Goal: Feedback & Contribution: Leave review/rating

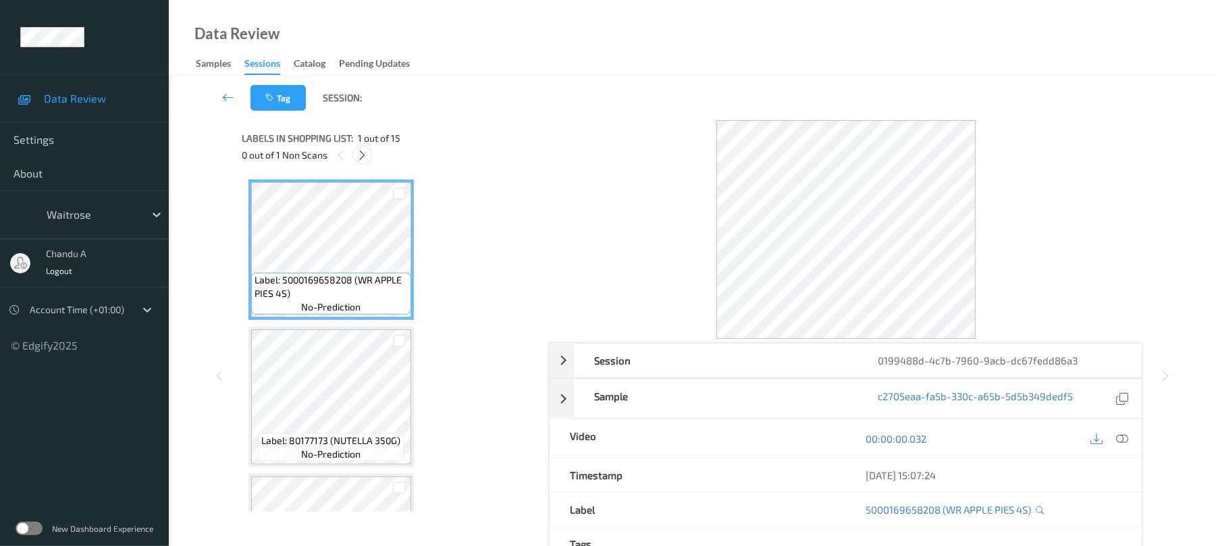
click at [362, 154] on icon at bounding box center [362, 155] width 11 height 12
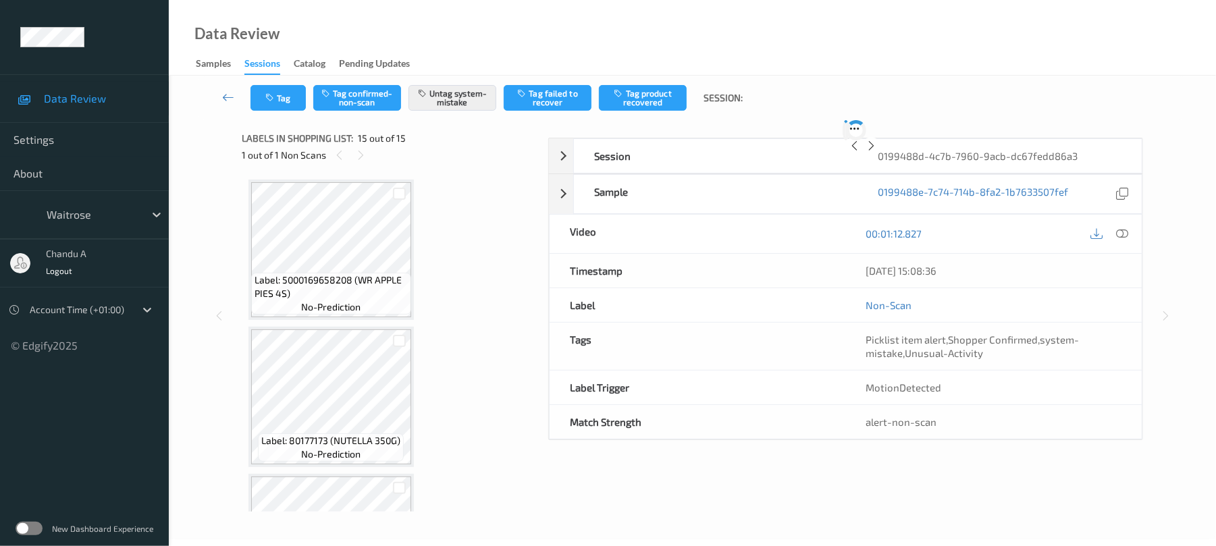
scroll to position [1876, 0]
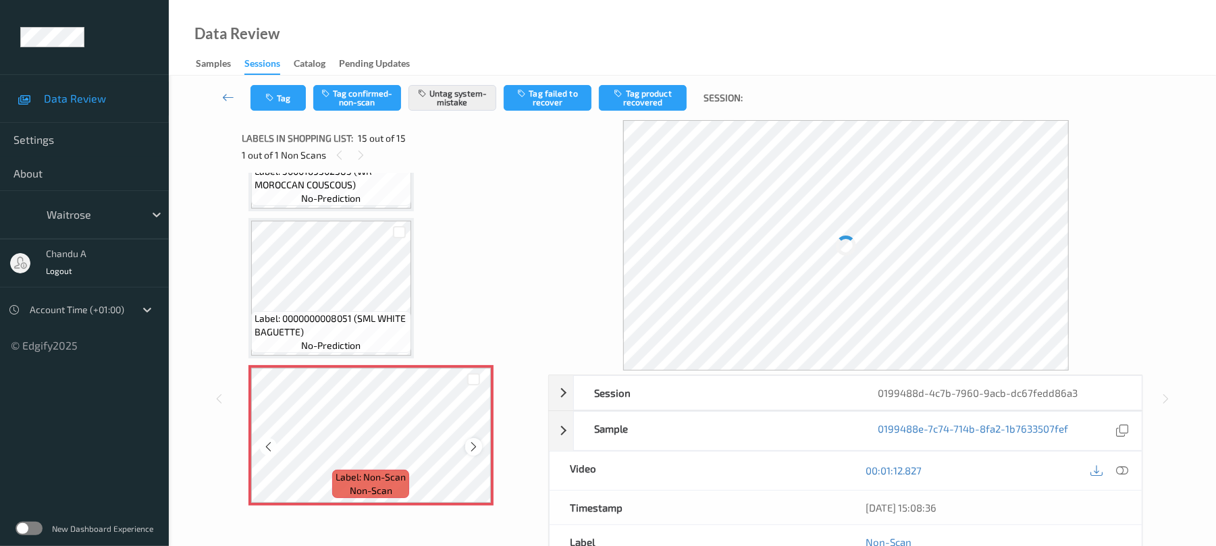
click at [474, 453] on div at bounding box center [473, 446] width 17 height 17
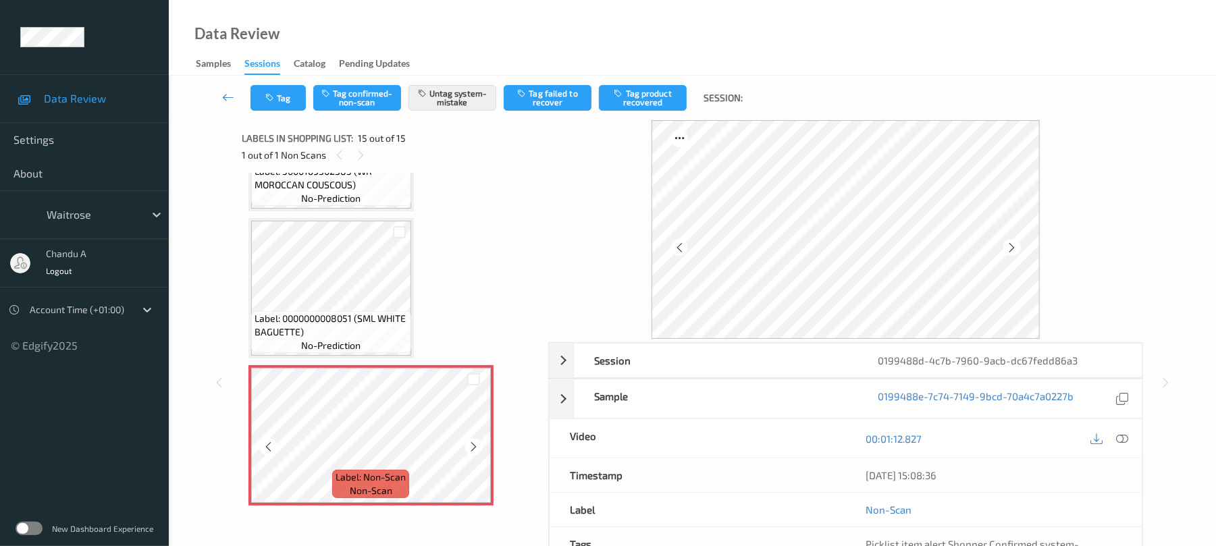
click at [474, 453] on div at bounding box center [473, 446] width 17 height 17
click at [473, 453] on div at bounding box center [473, 446] width 17 height 17
click at [286, 87] on button "Tag" at bounding box center [278, 98] width 55 height 26
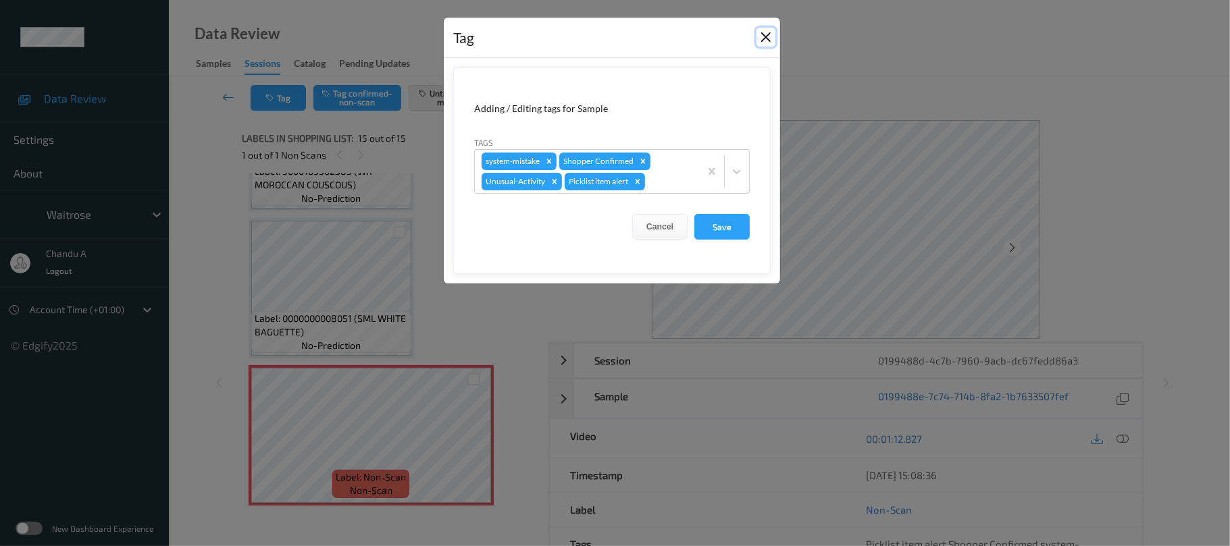
click at [767, 30] on button "Close" at bounding box center [765, 37] width 19 height 19
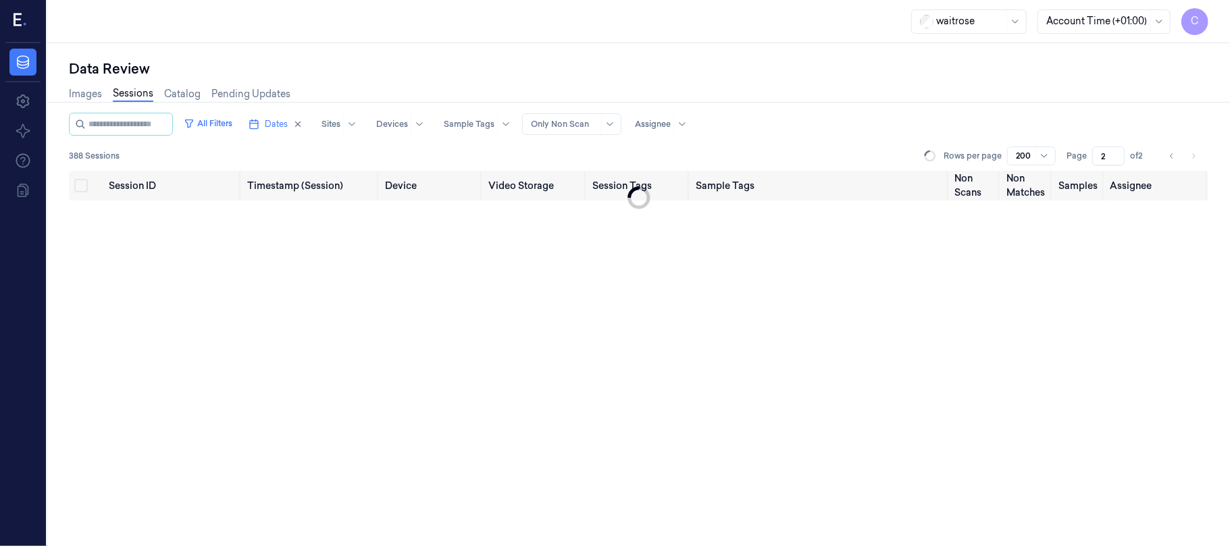
click at [9, 17] on div "C" at bounding box center [22, 21] width 35 height 43
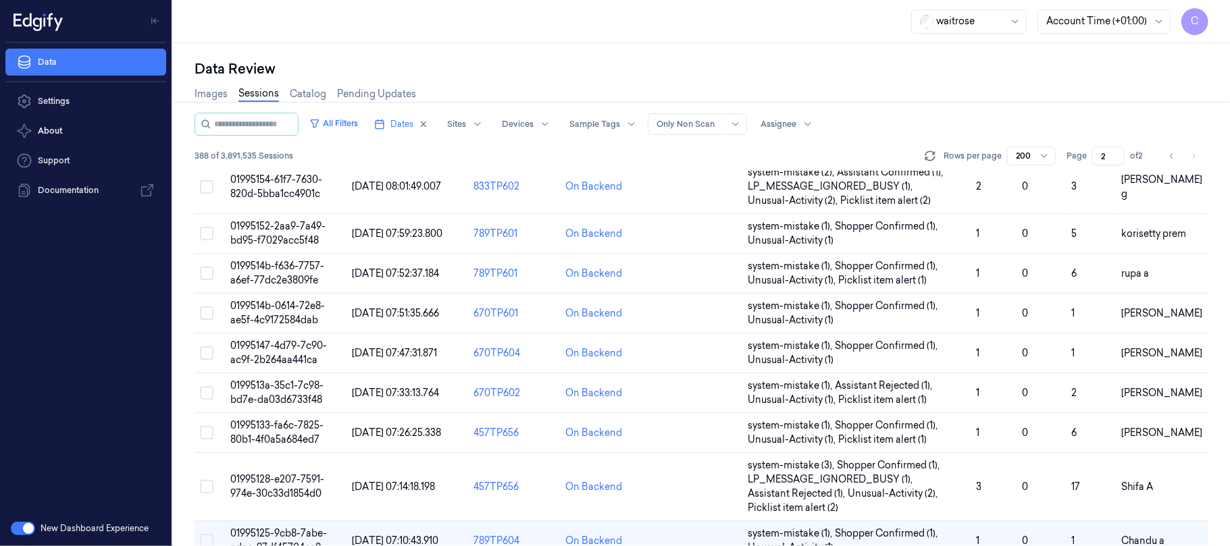
click at [28, 531] on button "button" at bounding box center [23, 529] width 24 height 14
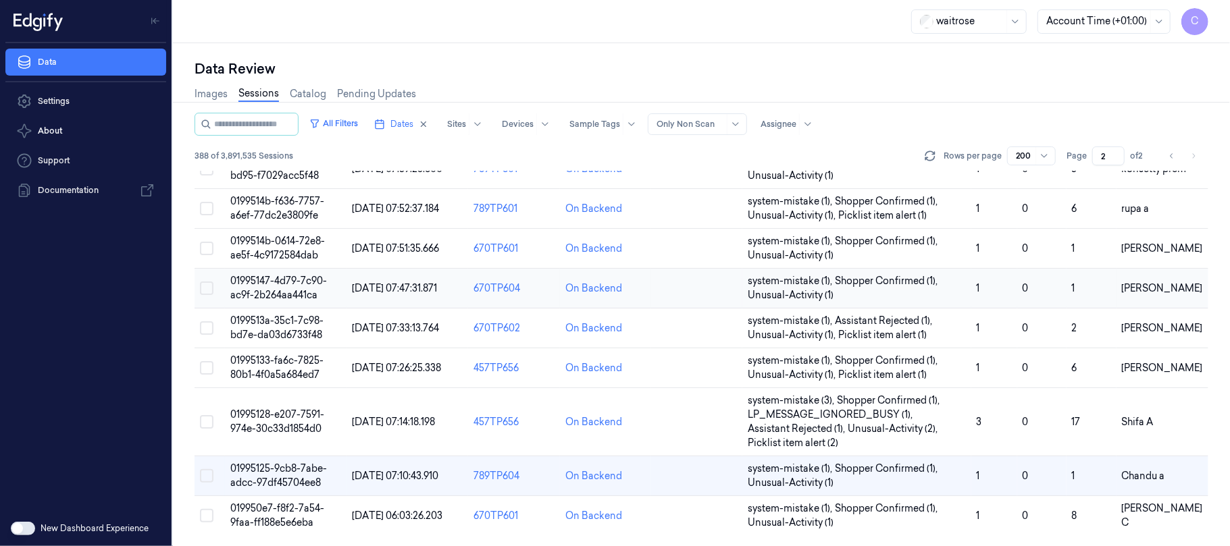
scroll to position [7495, 0]
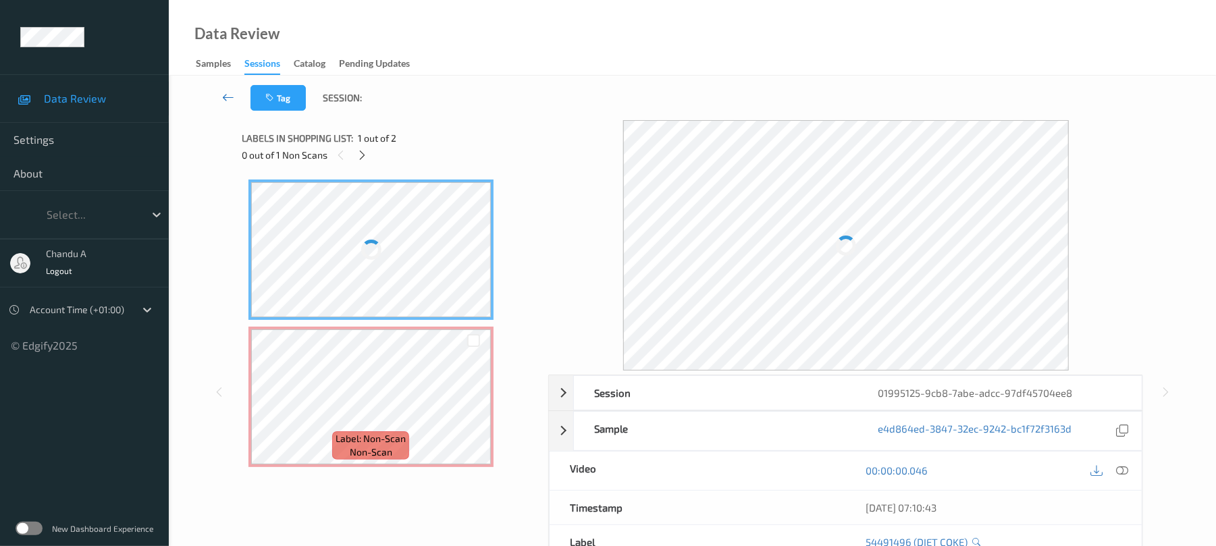
click at [230, 96] on icon at bounding box center [228, 98] width 12 height 14
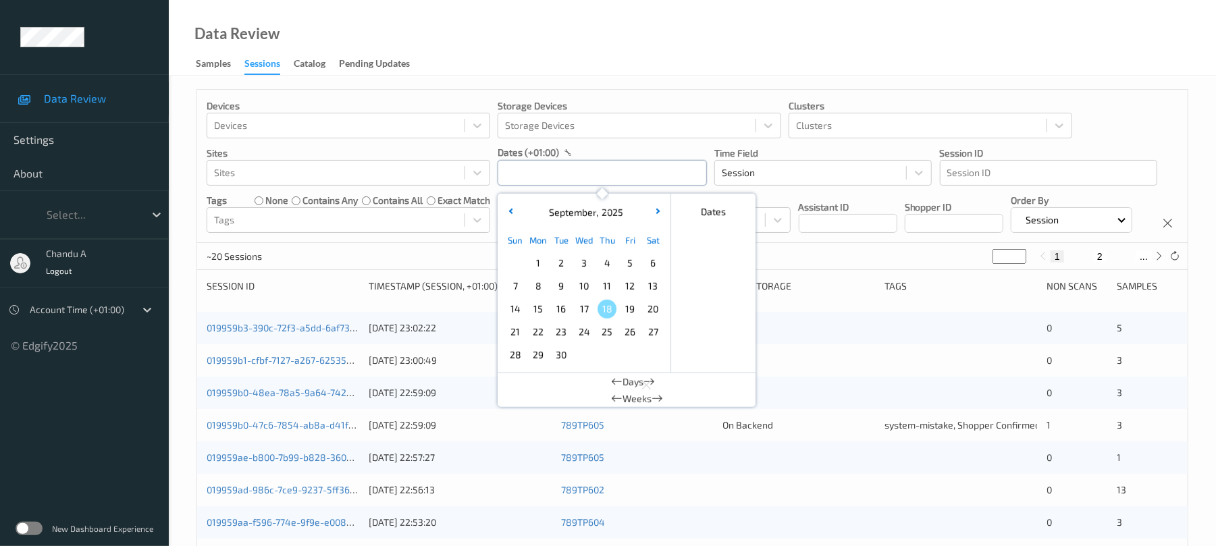
click at [552, 174] on input "text" at bounding box center [602, 173] width 209 height 26
click at [559, 311] on span "16" at bounding box center [561, 309] width 19 height 19
type input "16/09/2025 00:00 -> 16/09/2025 23:59"
click at [832, 243] on div "Devices Devices Storage Devices Storage Devices Clusters Clusters Sites Sites d…" at bounding box center [692, 166] width 991 height 153
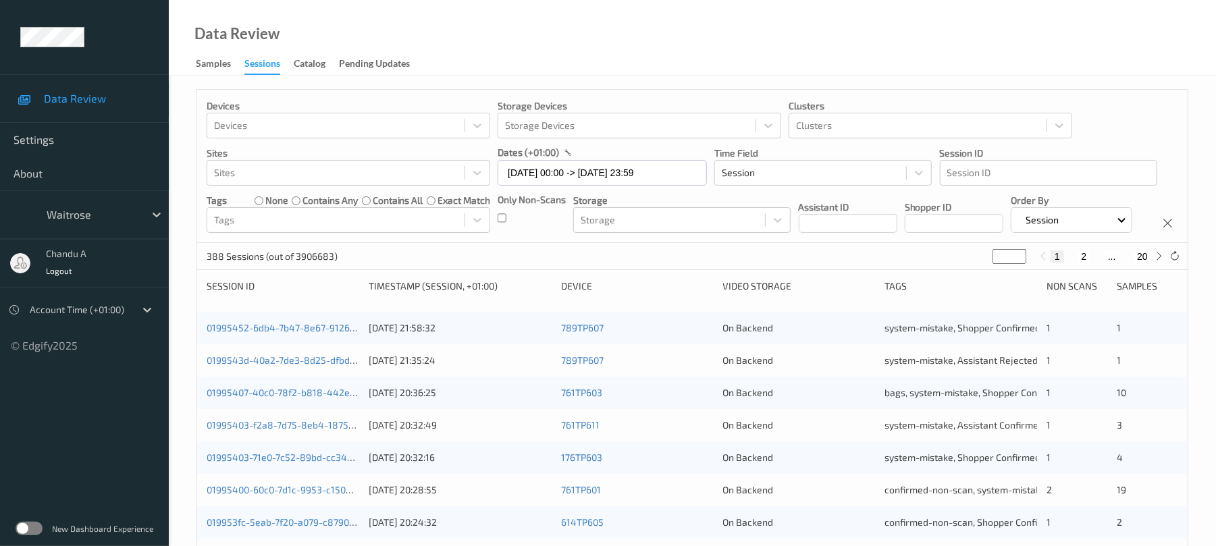
click at [1009, 264] on input "*" at bounding box center [1010, 256] width 34 height 15
type input "**"
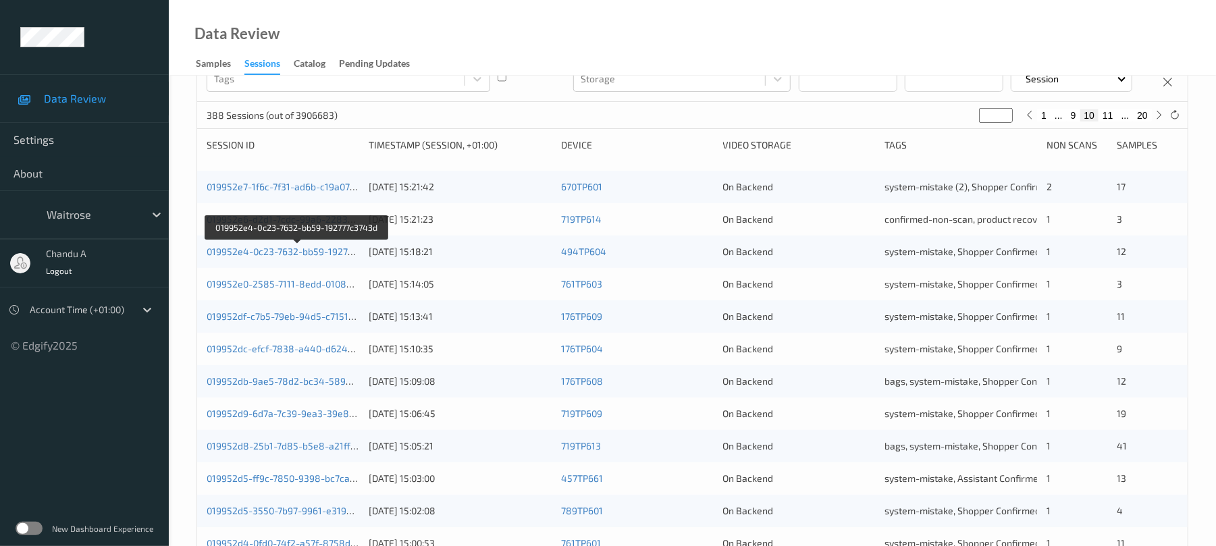
scroll to position [180, 0]
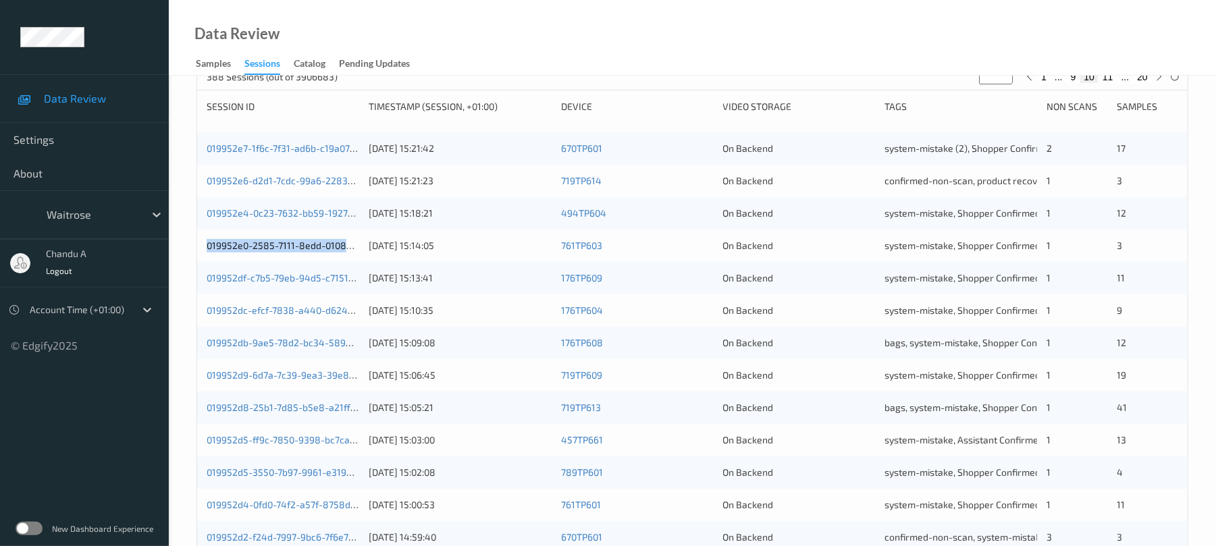
drag, startPoint x: 203, startPoint y: 278, endPoint x: 354, endPoint y: 281, distance: 151.3
click at [354, 262] on div "019952e0-2585-7111-8edd-01083a16108e 16/09/2025 15:14:05 761TP603 On Backend sy…" at bounding box center [692, 246] width 991 height 32
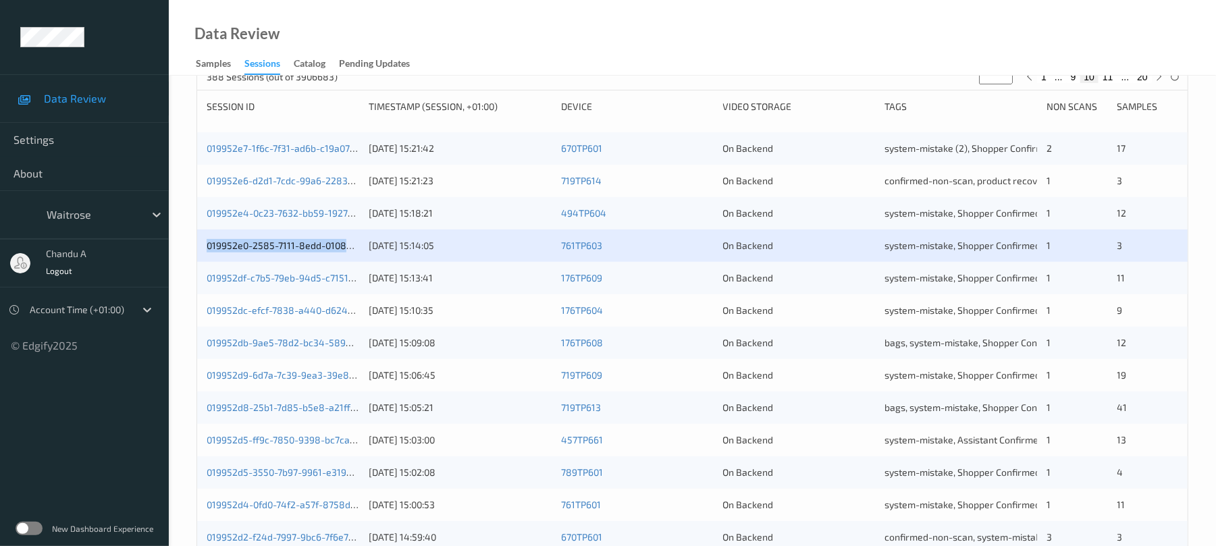
copy link "019952e0-2585-7111-8edd-01083a"
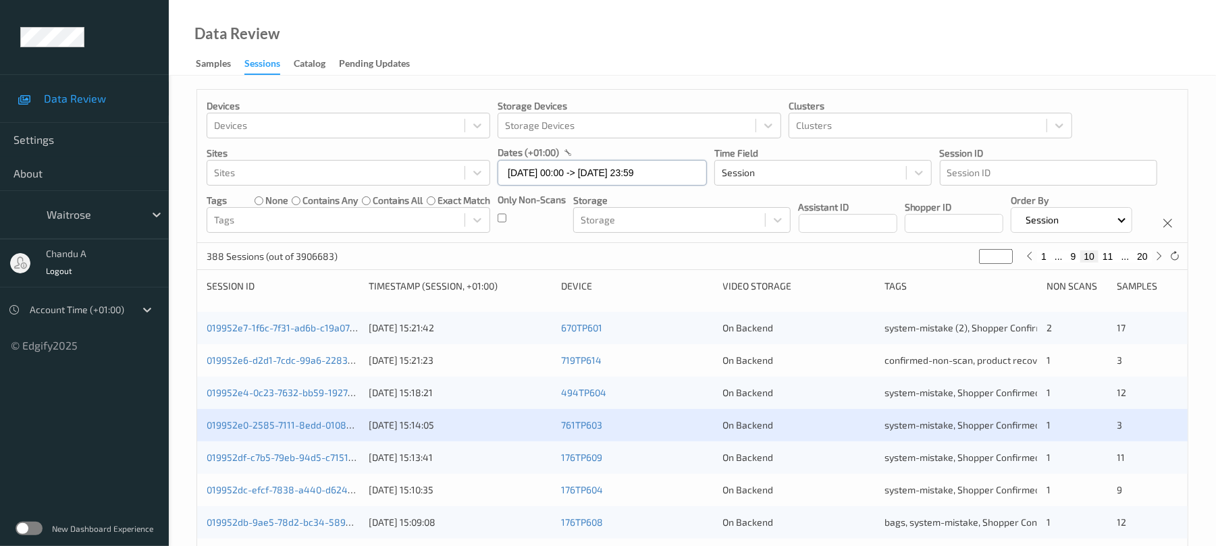
click at [638, 180] on input "[DATE] 00:00 -> [DATE] 23:59" at bounding box center [602, 173] width 209 height 26
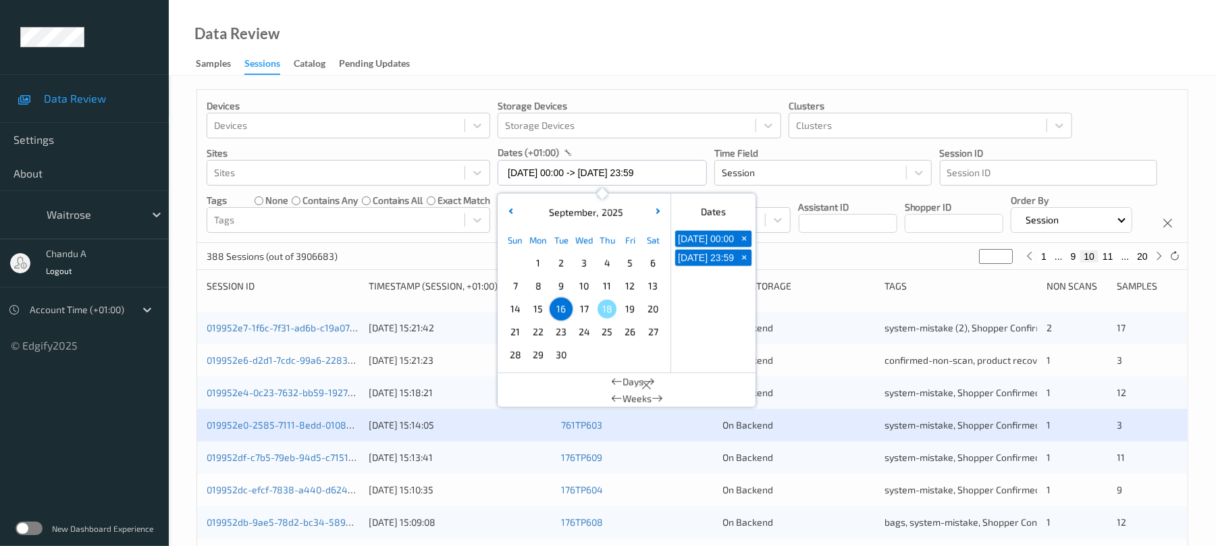
click at [536, 309] on span "15" at bounding box center [538, 309] width 19 height 19
type input "15/09/2025 00:00"
type input "*"
click at [536, 309] on span "15" at bounding box center [538, 309] width 19 height 19
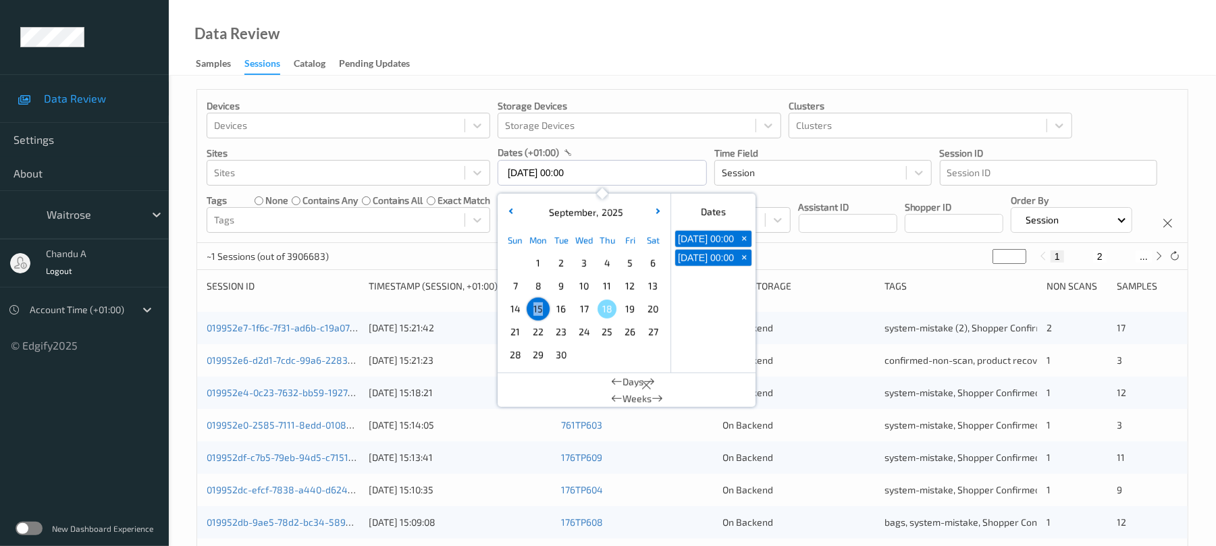
type input "15/09/2025 00:00 -> 15/09/2025 23:59"
click at [850, 243] on div "Devices Devices Storage Devices Storage Devices Clusters Clusters Sites Sites d…" at bounding box center [692, 166] width 991 height 153
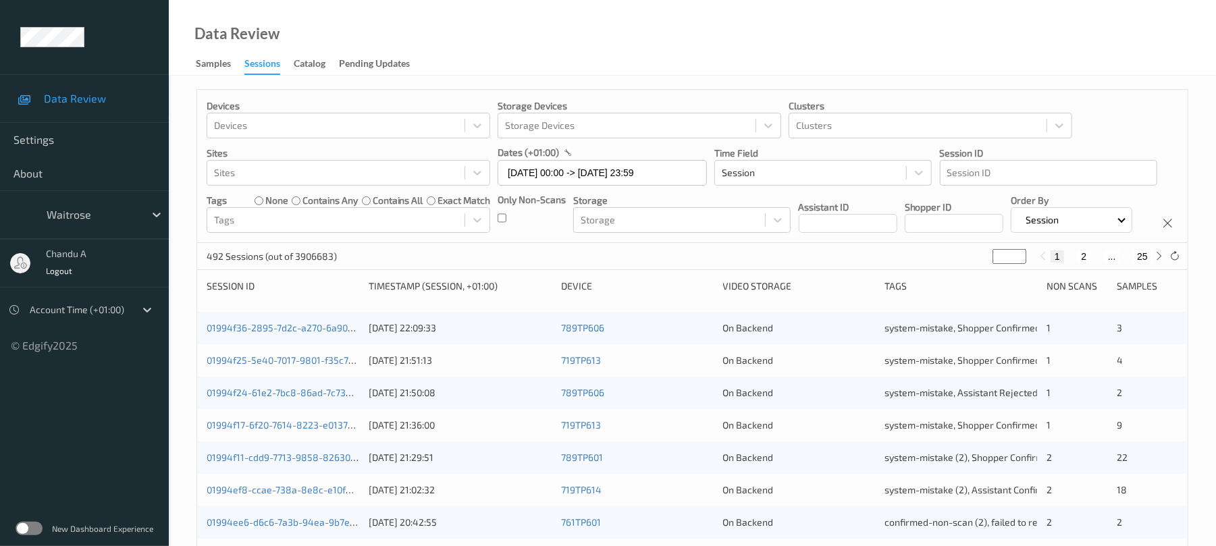
click at [1004, 264] on input "*" at bounding box center [1010, 256] width 34 height 15
type input "**"
click at [648, 163] on input "15/09/2025 00:00 -> 15/09/2025 23:59" at bounding box center [602, 173] width 209 height 26
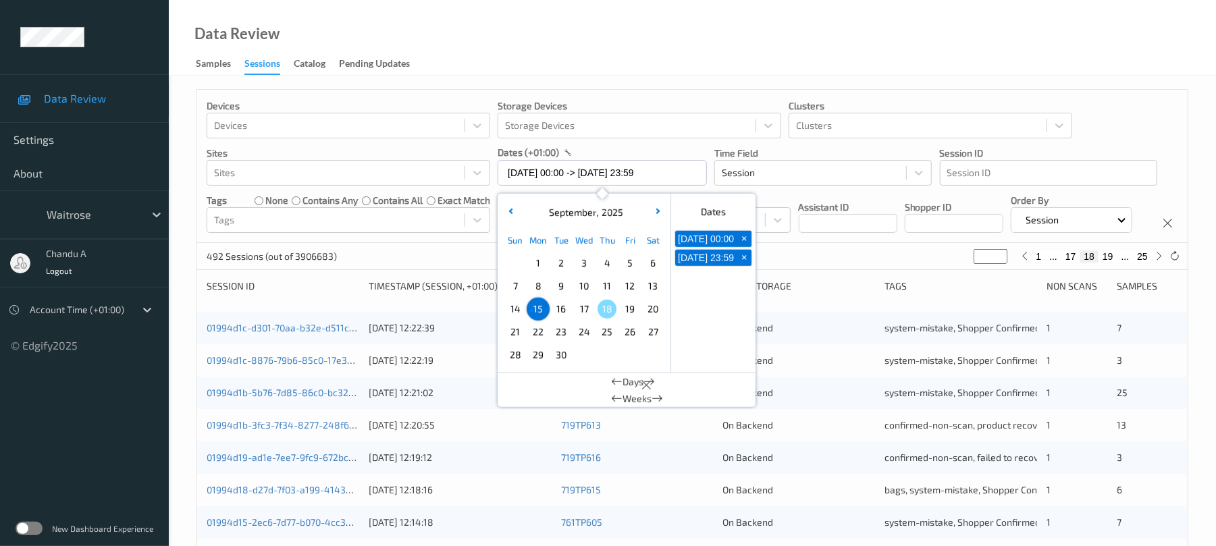
click at [566, 309] on span "16" at bounding box center [561, 309] width 19 height 19
type input "[DATE] 00:00"
type input "*"
click at [566, 309] on span "16" at bounding box center [561, 309] width 19 height 19
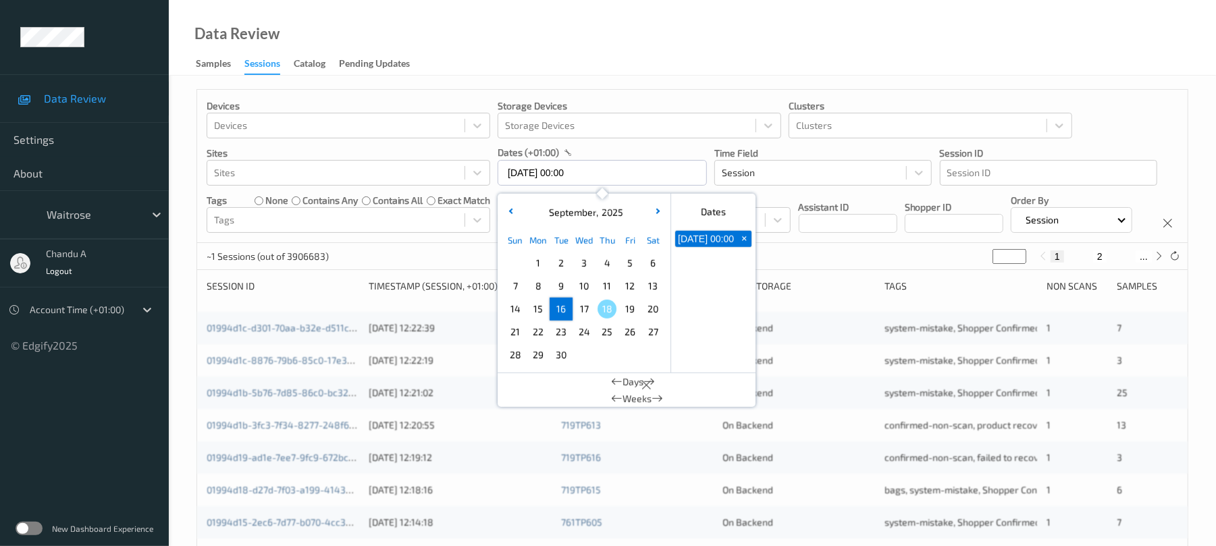
type input "[DATE] 00:00 -> [DATE] 23:59"
click at [854, 243] on div "Devices Devices Storage Devices Storage Devices Clusters Clusters Sites Sites d…" at bounding box center [692, 166] width 991 height 153
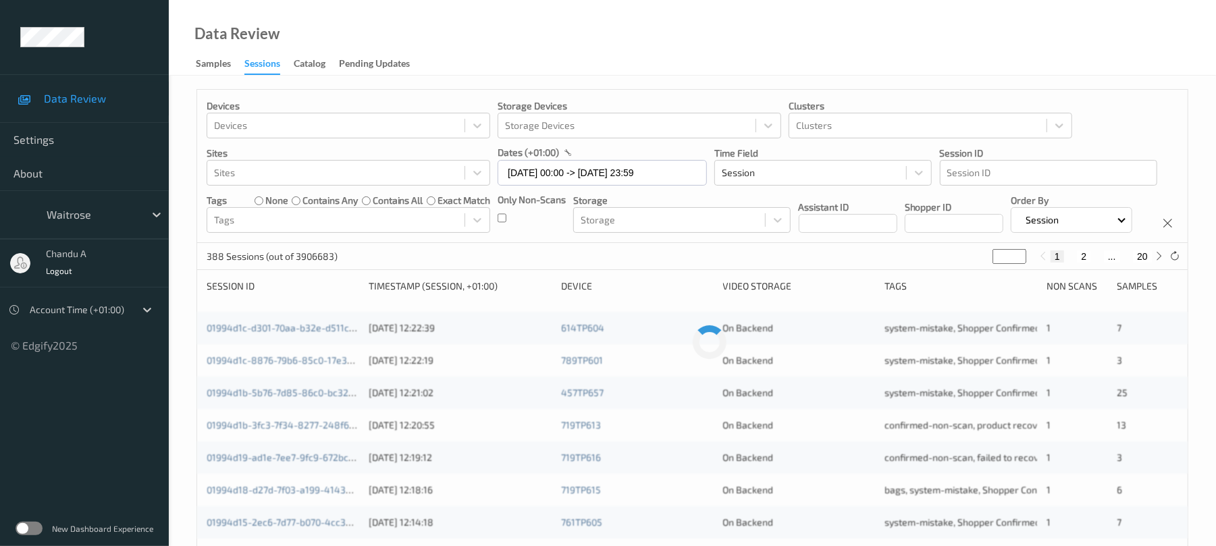
click at [1009, 264] on input "*" at bounding box center [1010, 256] width 34 height 15
type input "**"
click at [928, 243] on div "Devices Devices Storage Devices Storage Devices Clusters Clusters Sites Sites d…" at bounding box center [692, 166] width 991 height 153
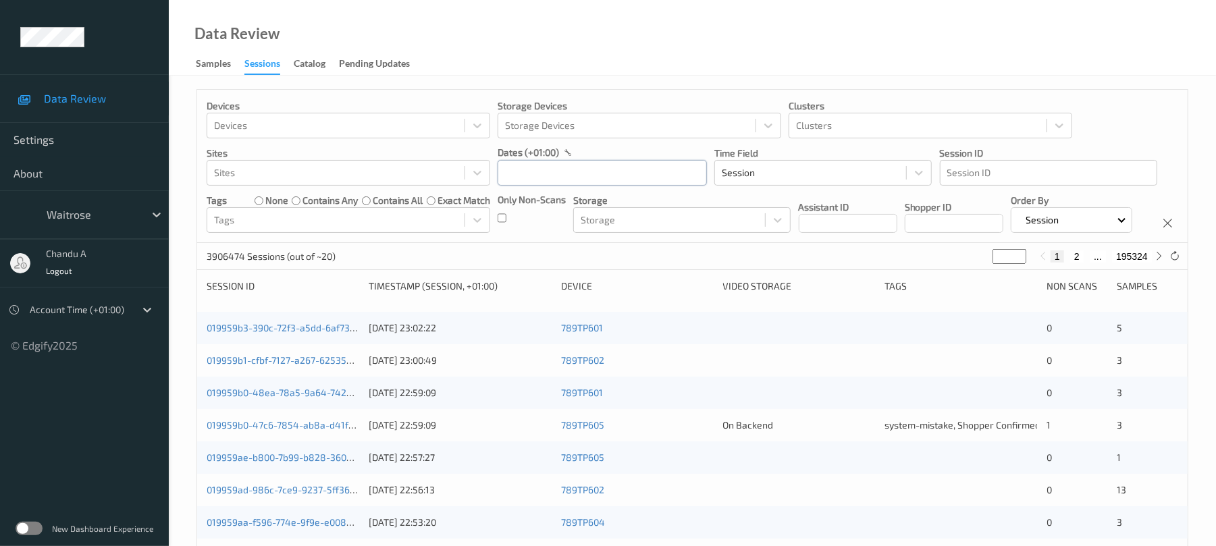
click at [660, 182] on input "text" at bounding box center [602, 173] width 209 height 26
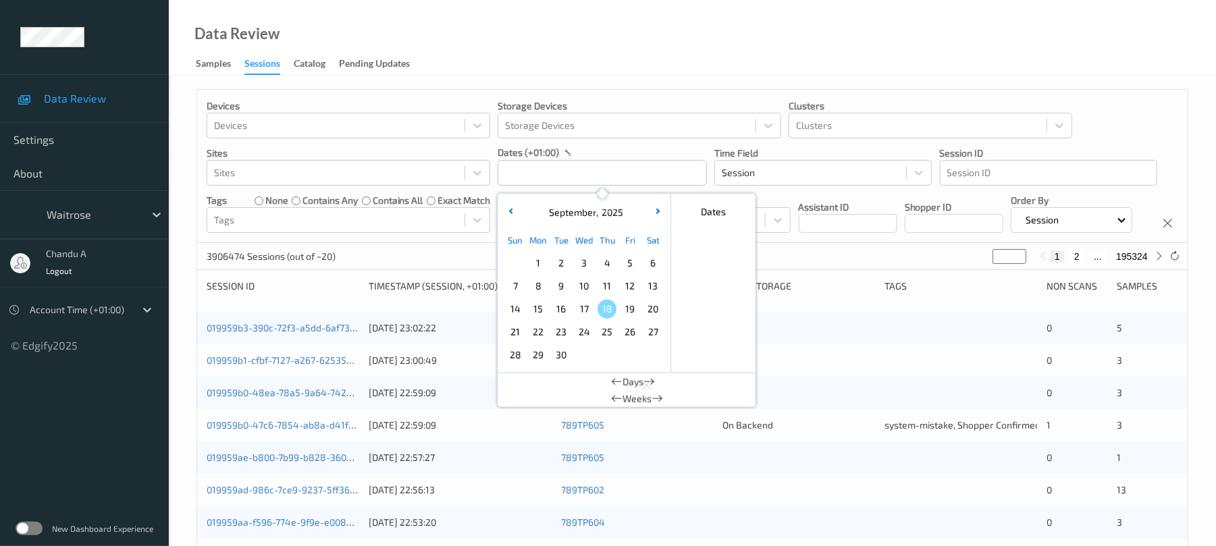
click at [566, 311] on span "16" at bounding box center [561, 309] width 19 height 19
type input "[DATE] 00:00 -> [DATE] 23:59"
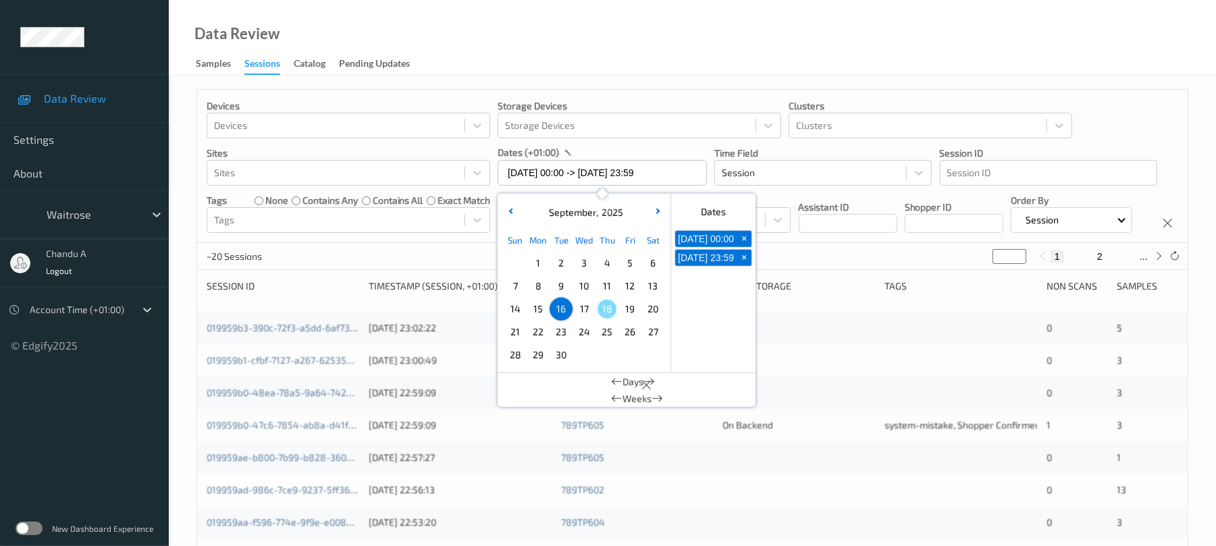
click at [842, 243] on div "Devices Devices Storage Devices Storage Devices Clusters Clusters Sites Sites d…" at bounding box center [692, 166] width 991 height 153
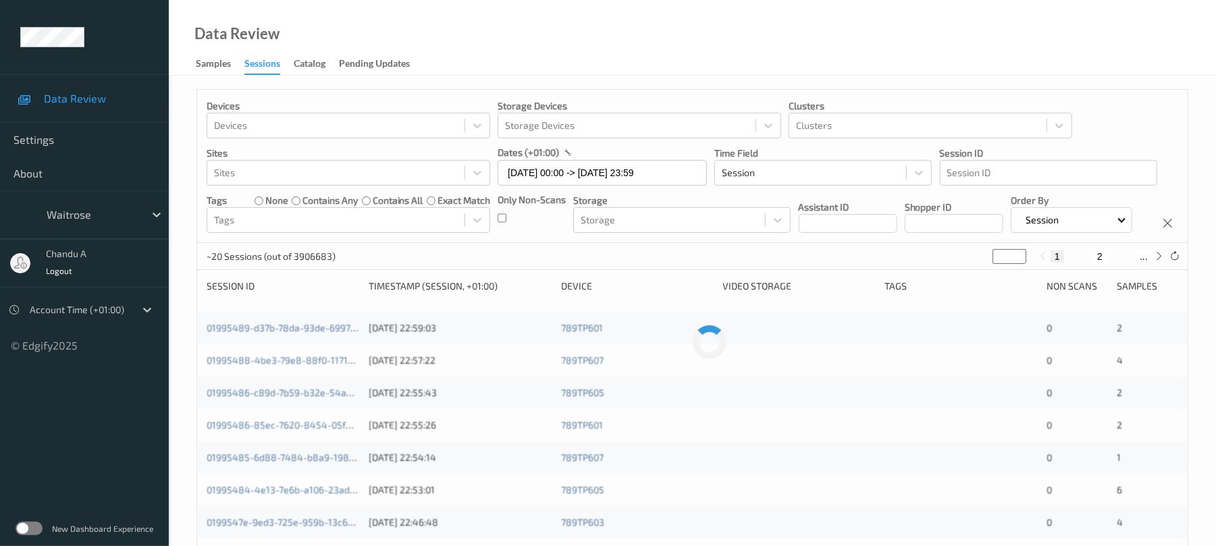
click at [1012, 264] on input "*" at bounding box center [1010, 256] width 34 height 15
type input "**"
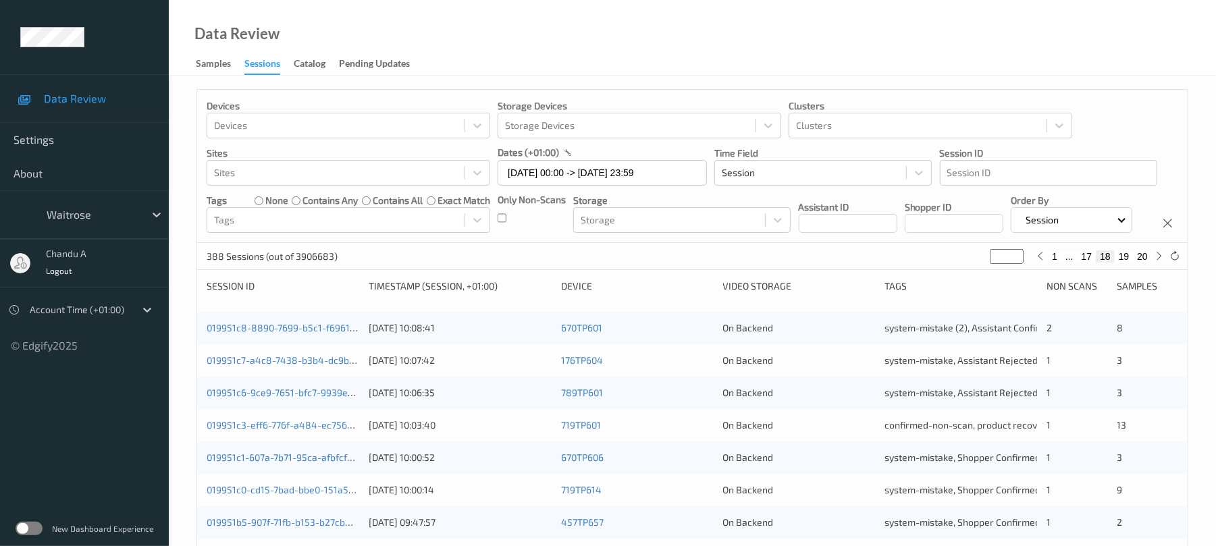
type input "**"
click at [1011, 264] on input "**" at bounding box center [1010, 256] width 34 height 15
type input "*"
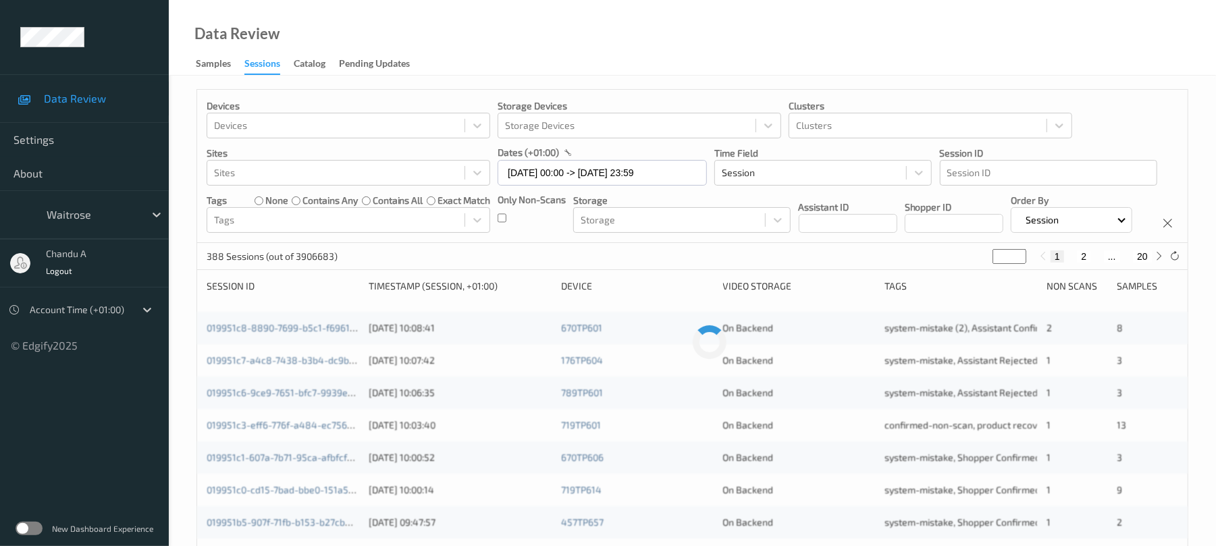
type input "**"
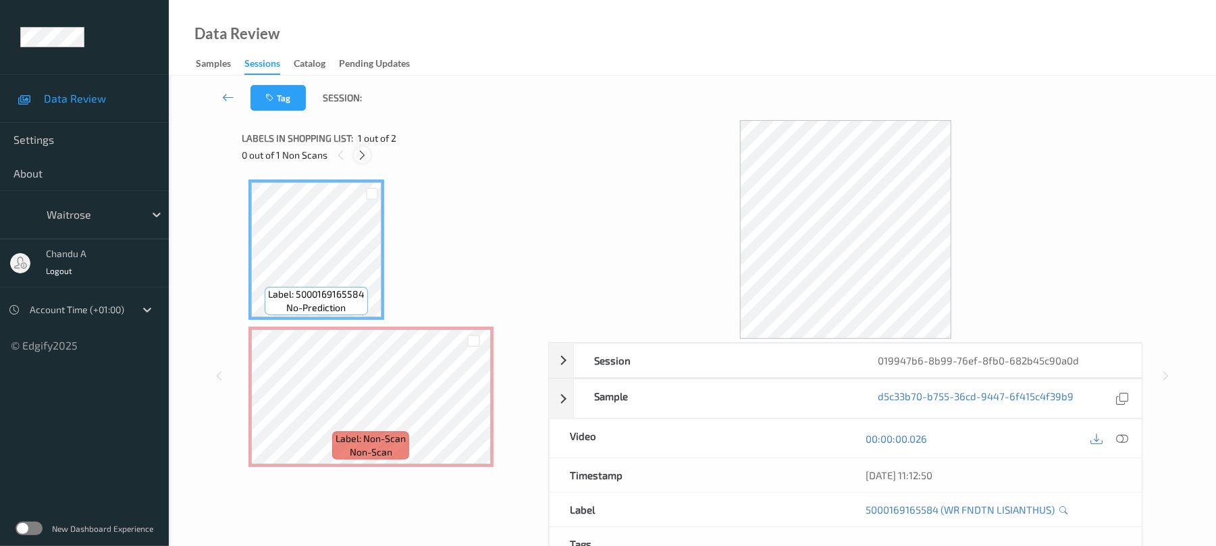
click at [367, 155] on icon at bounding box center [362, 155] width 11 height 12
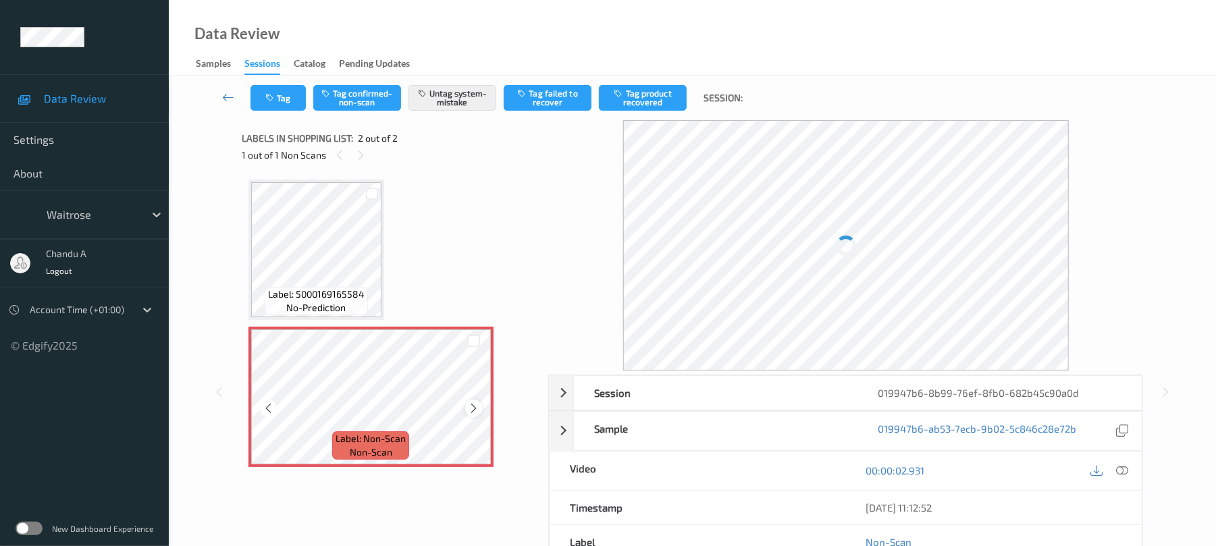
click at [473, 408] on icon at bounding box center [473, 409] width 11 height 12
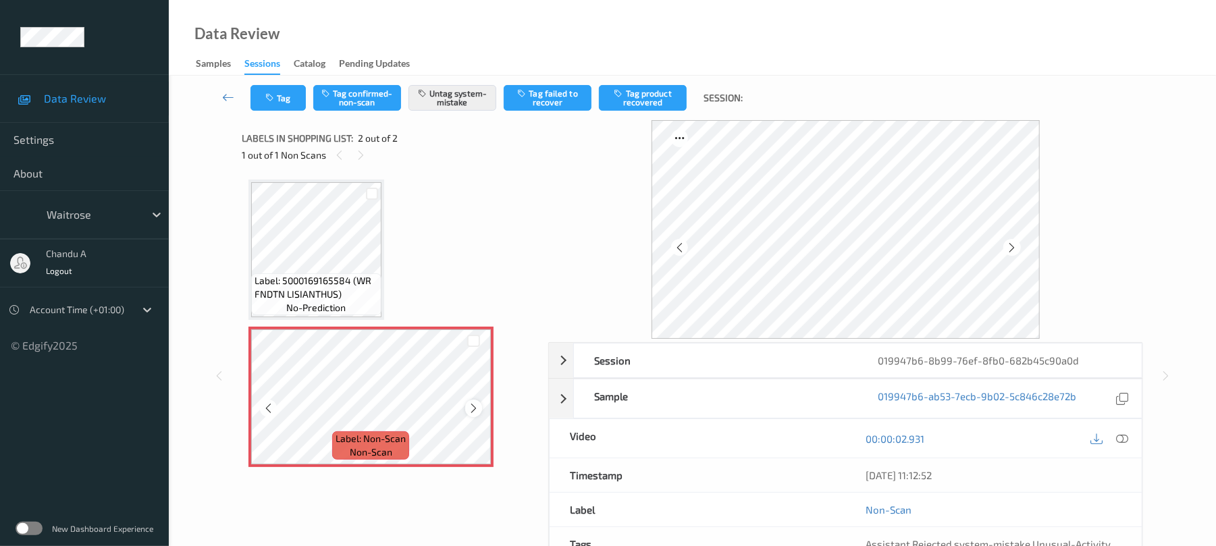
click at [476, 409] on icon at bounding box center [473, 409] width 11 height 12
click at [278, 99] on button "Tag" at bounding box center [278, 98] width 55 height 26
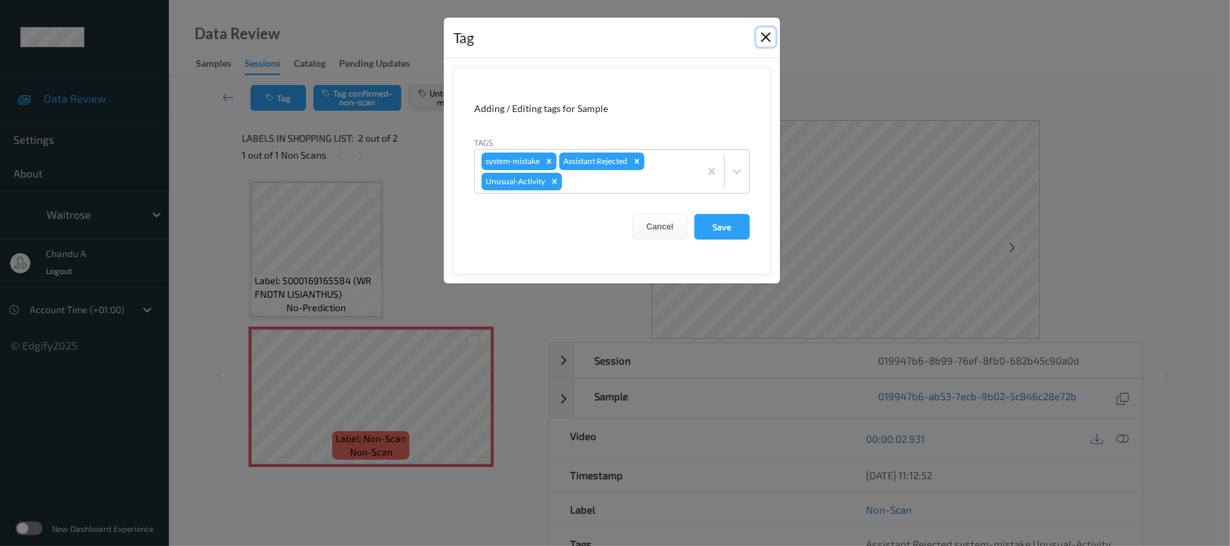
click at [767, 38] on button "Close" at bounding box center [765, 37] width 19 height 19
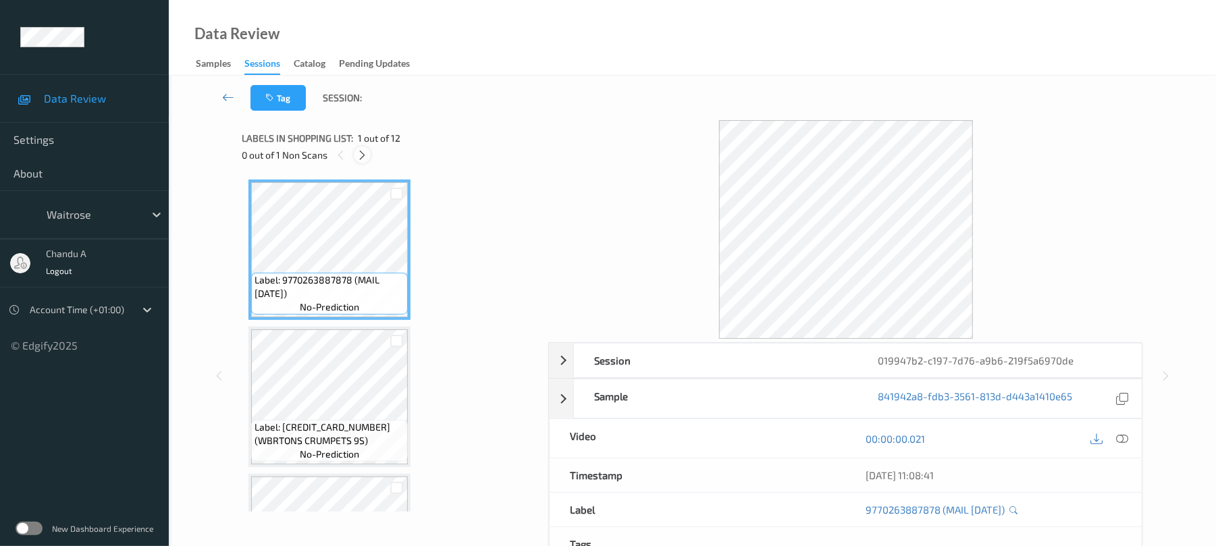
click at [363, 154] on icon at bounding box center [362, 155] width 11 height 12
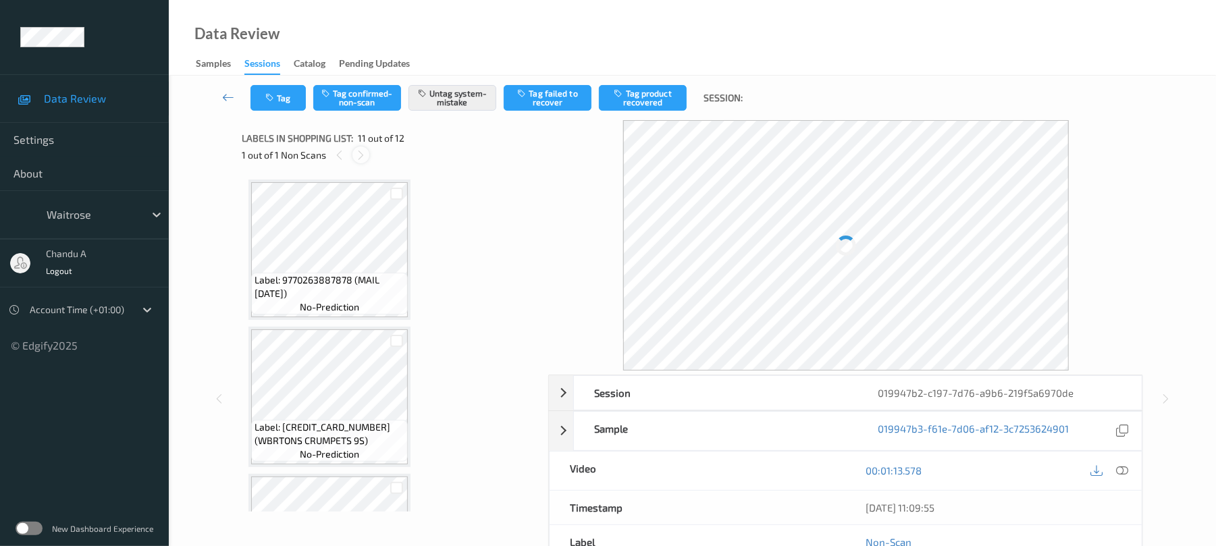
scroll to position [1332, 0]
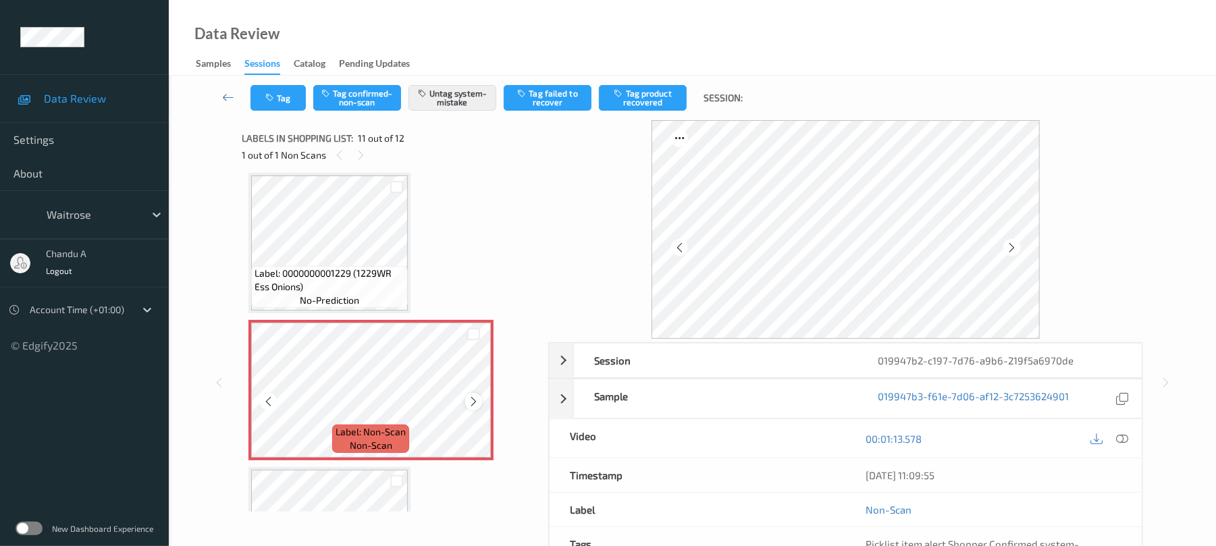
click at [478, 398] on icon at bounding box center [473, 402] width 11 height 12
click at [287, 97] on button "Tag" at bounding box center [278, 98] width 55 height 26
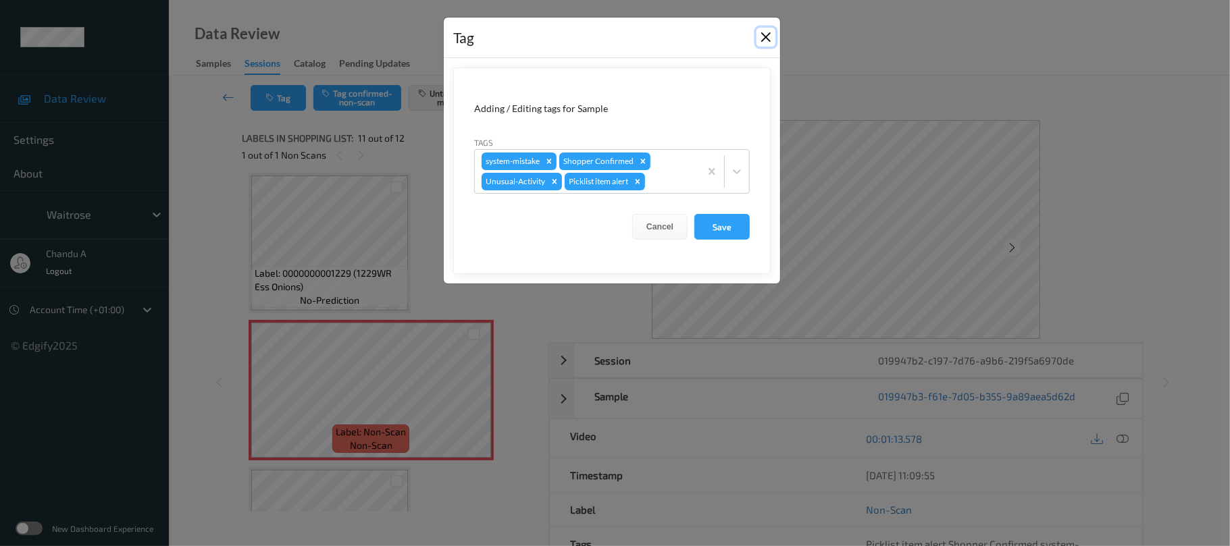
click at [765, 35] on button "Close" at bounding box center [765, 37] width 19 height 19
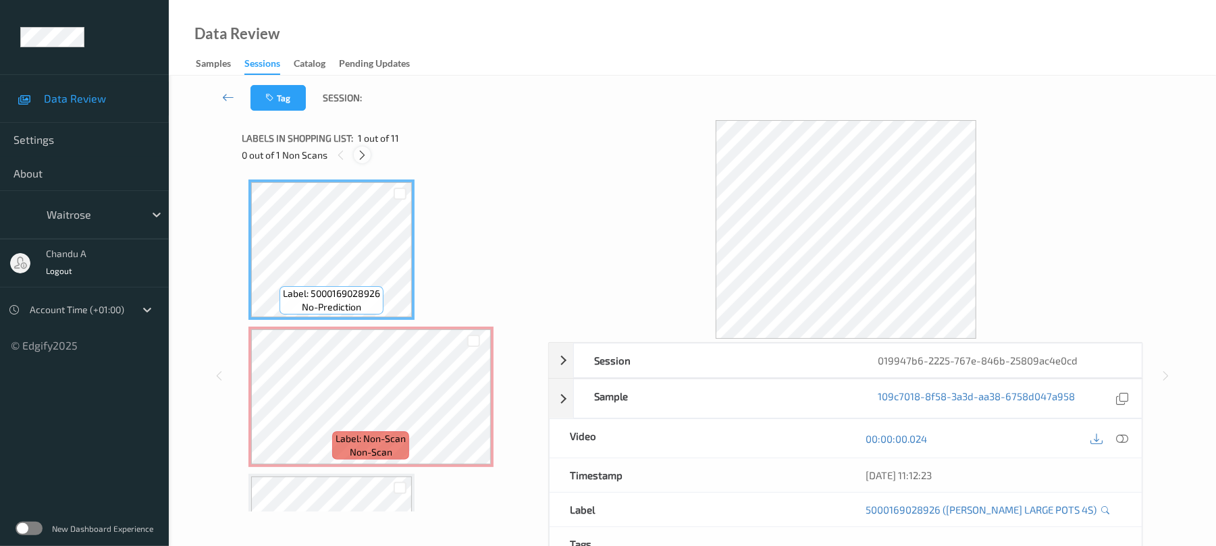
click at [363, 153] on icon at bounding box center [362, 155] width 11 height 12
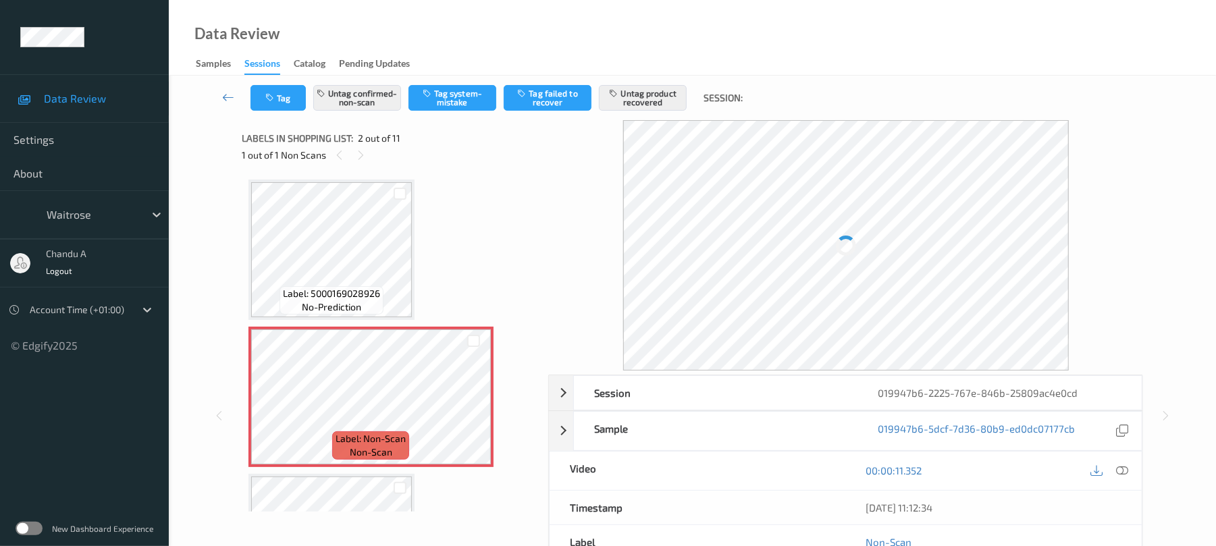
scroll to position [7, 0]
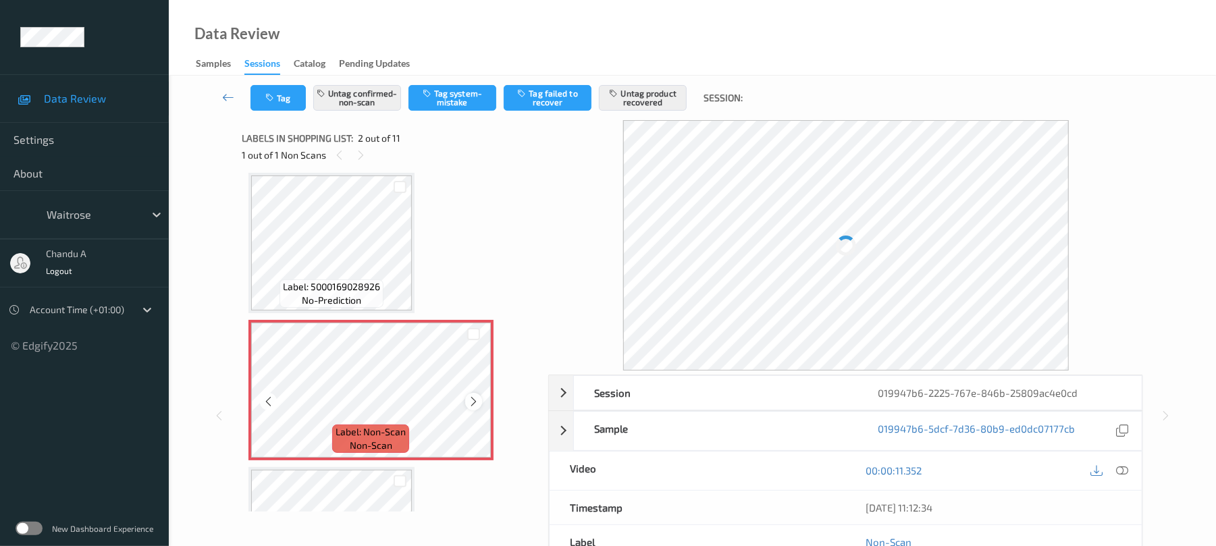
click at [473, 403] on icon at bounding box center [473, 402] width 11 height 12
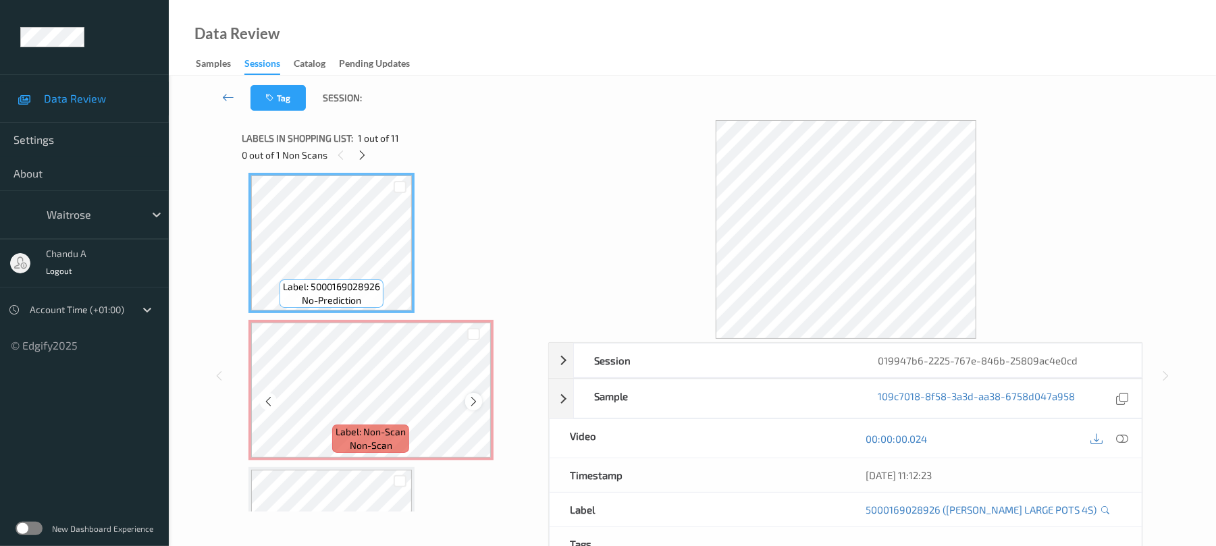
click at [474, 396] on icon at bounding box center [473, 402] width 11 height 12
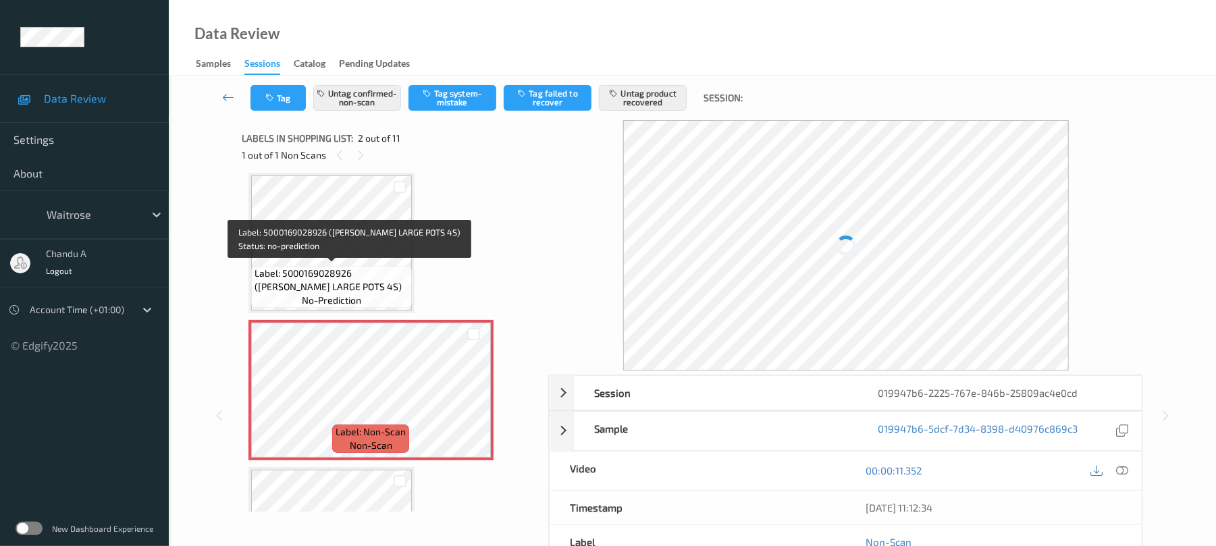
click at [344, 271] on span "Label: 5000169028926 (WR ESS LARGE POTS 4S)" at bounding box center [332, 280] width 154 height 27
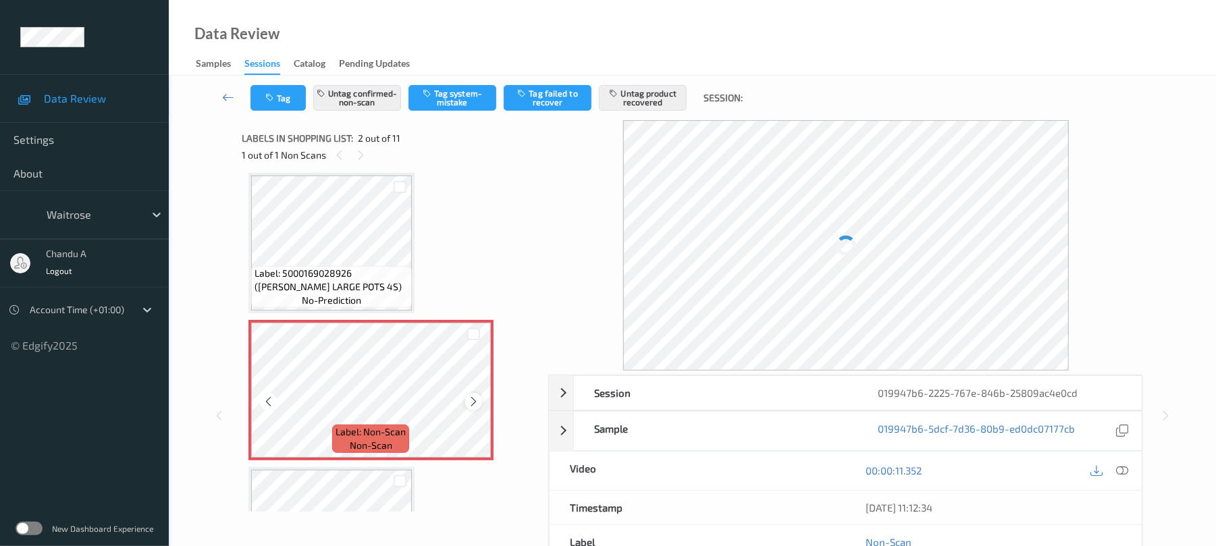
click at [473, 403] on icon at bounding box center [473, 402] width 11 height 12
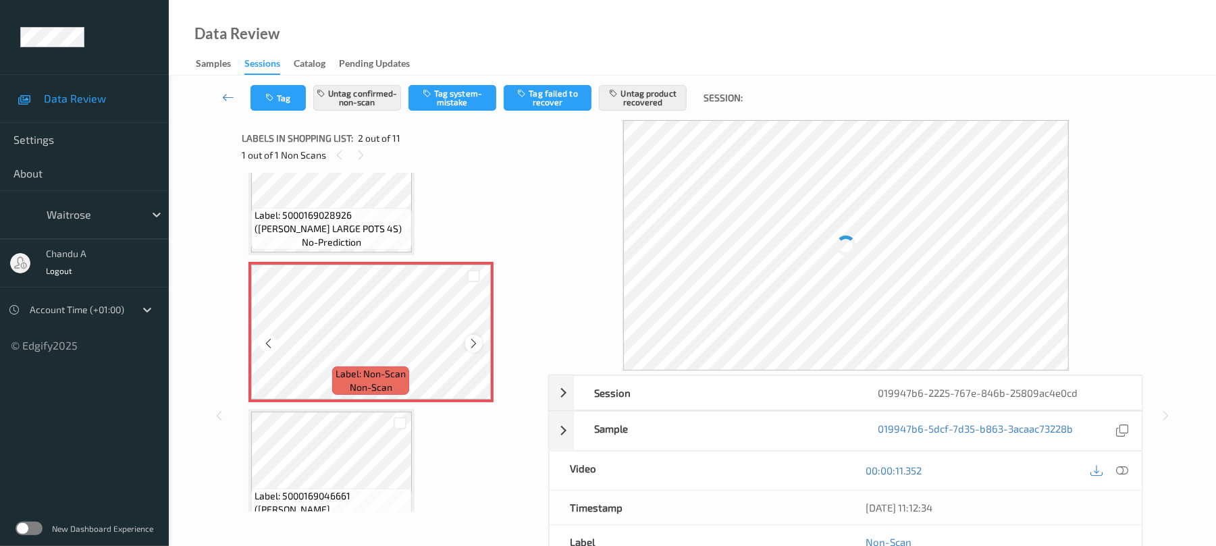
scroll to position [97, 0]
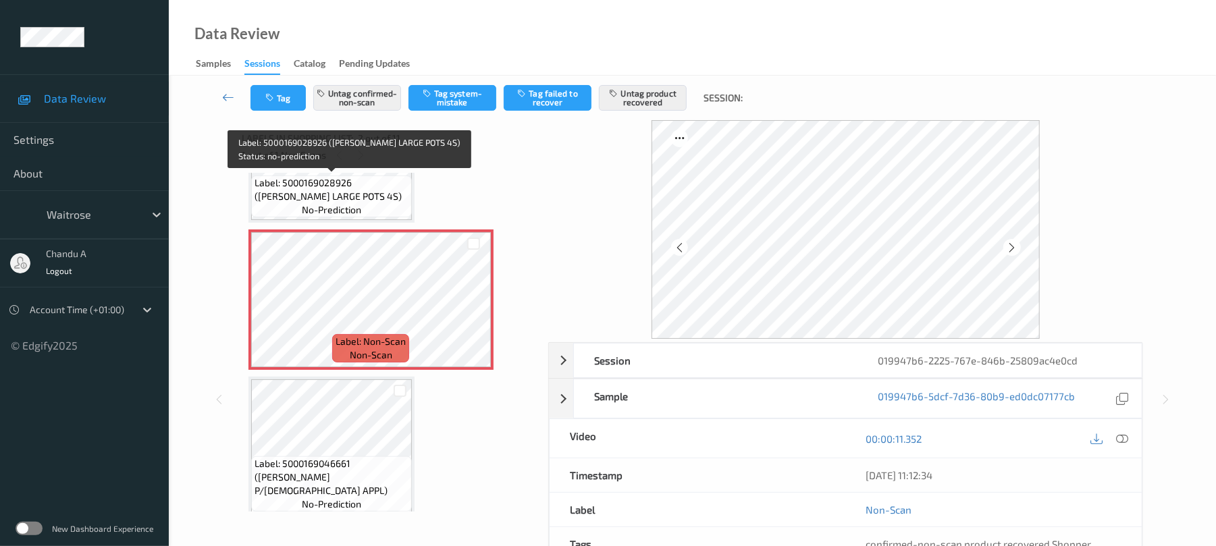
click at [355, 189] on span "Label: 5000169028926 (WR ESS LARGE POTS 4S)" at bounding box center [332, 189] width 154 height 27
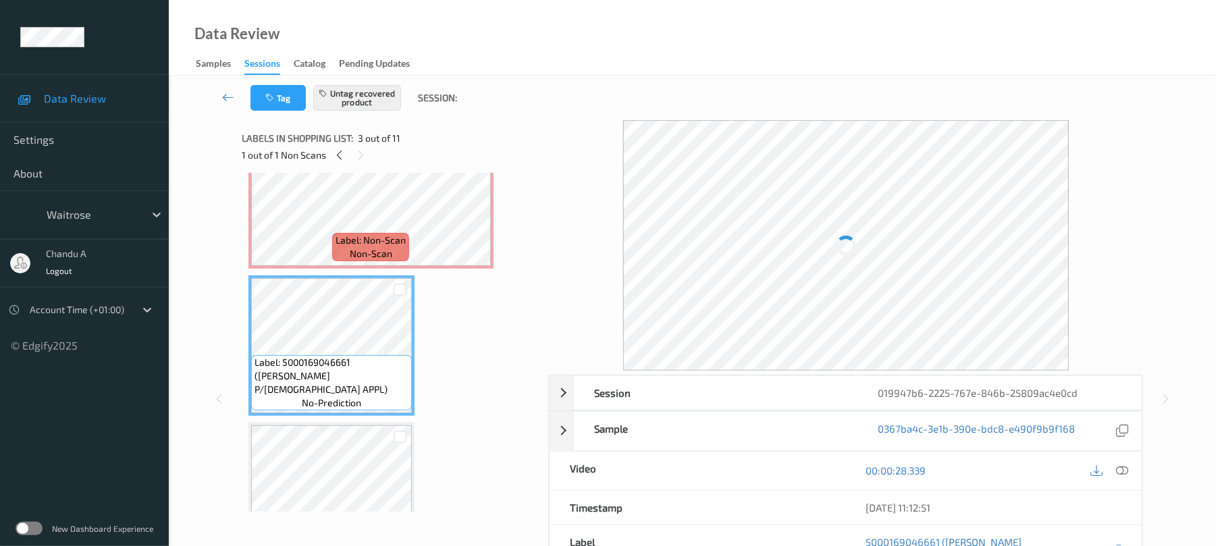
scroll to position [187, 0]
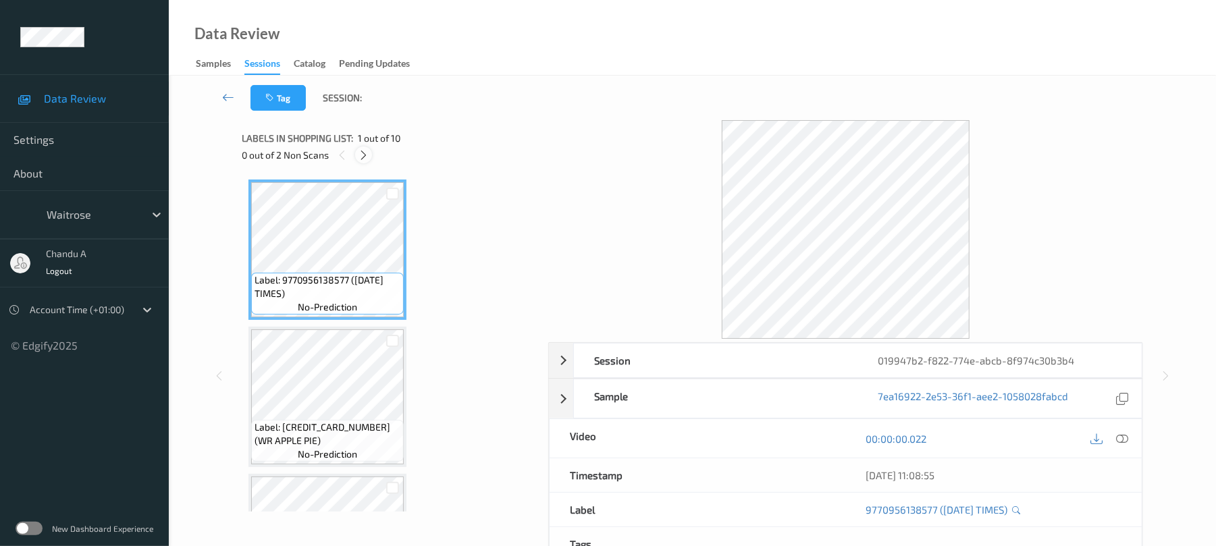
click at [368, 157] on icon at bounding box center [363, 155] width 11 height 12
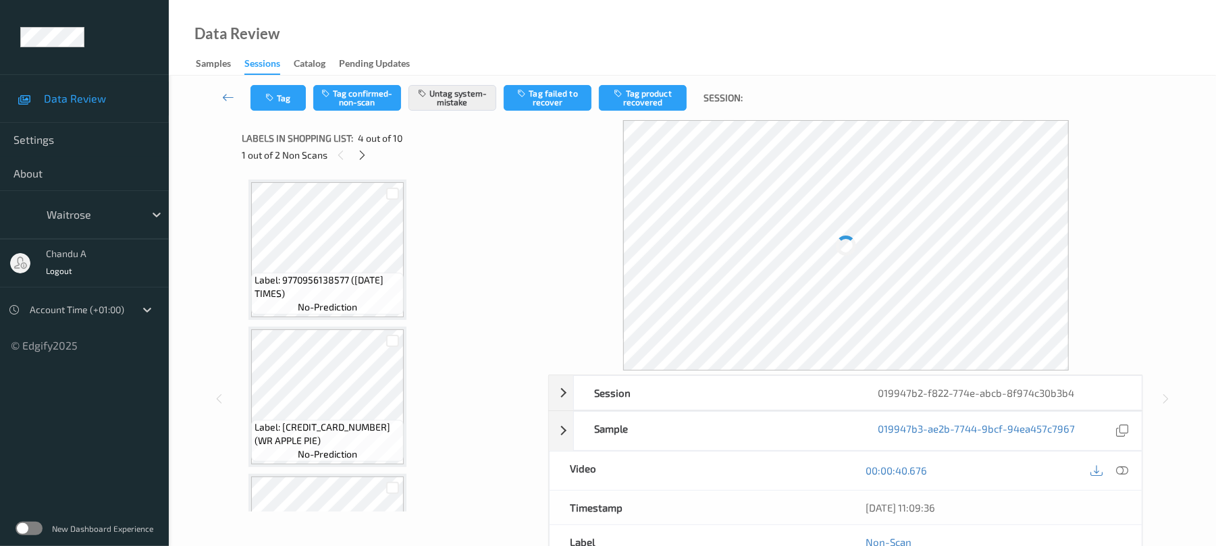
scroll to position [301, 0]
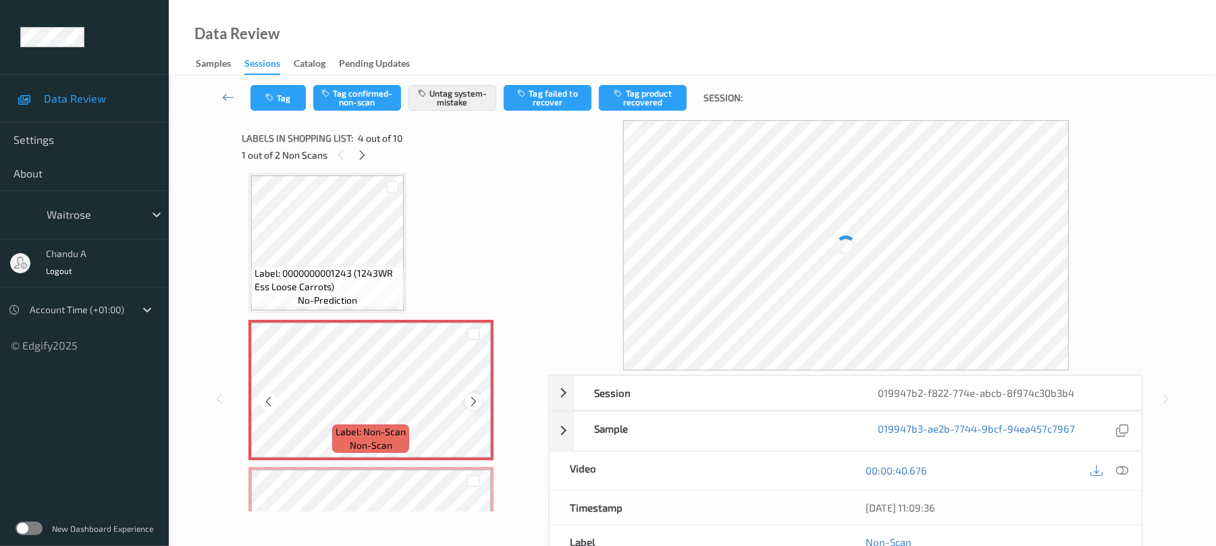
click at [474, 401] on icon at bounding box center [473, 402] width 11 height 12
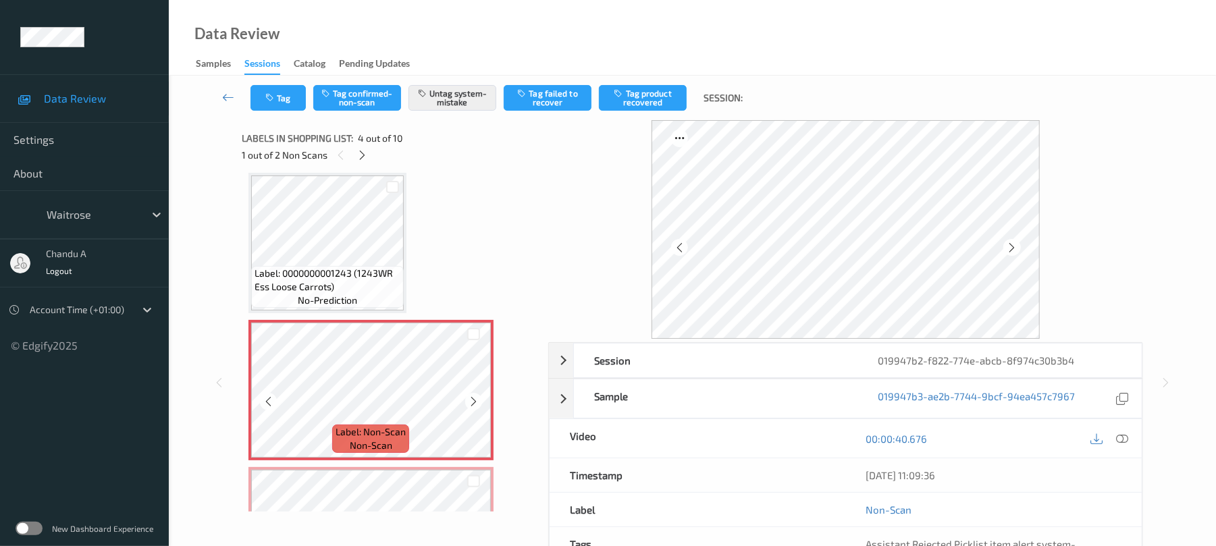
click at [474, 401] on icon at bounding box center [473, 402] width 11 height 12
click at [272, 98] on icon "button" at bounding box center [270, 97] width 11 height 9
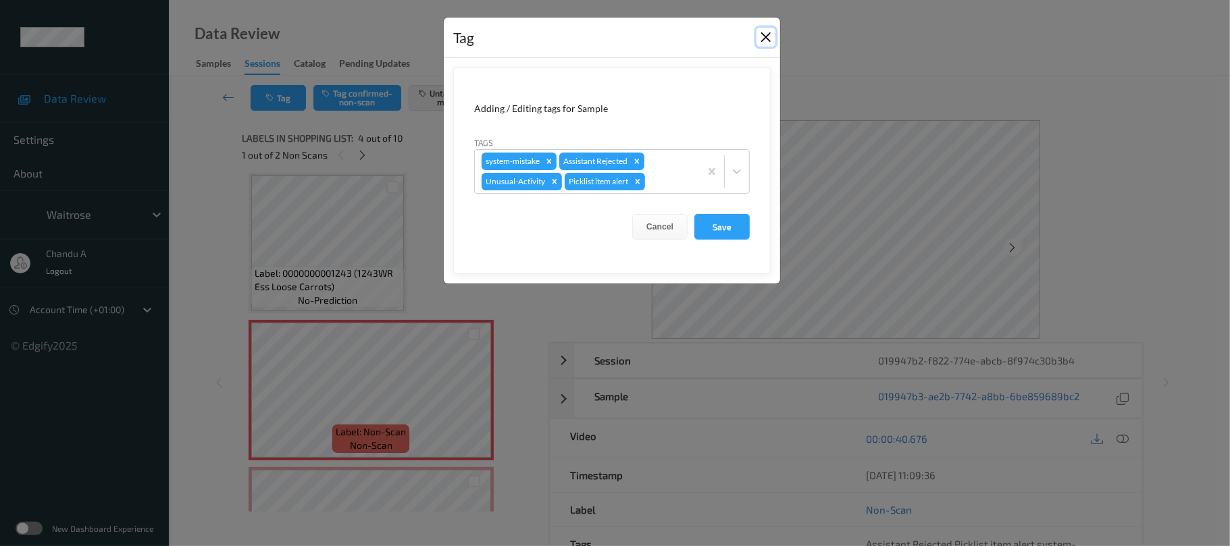
click at [763, 39] on button "Close" at bounding box center [765, 37] width 19 height 19
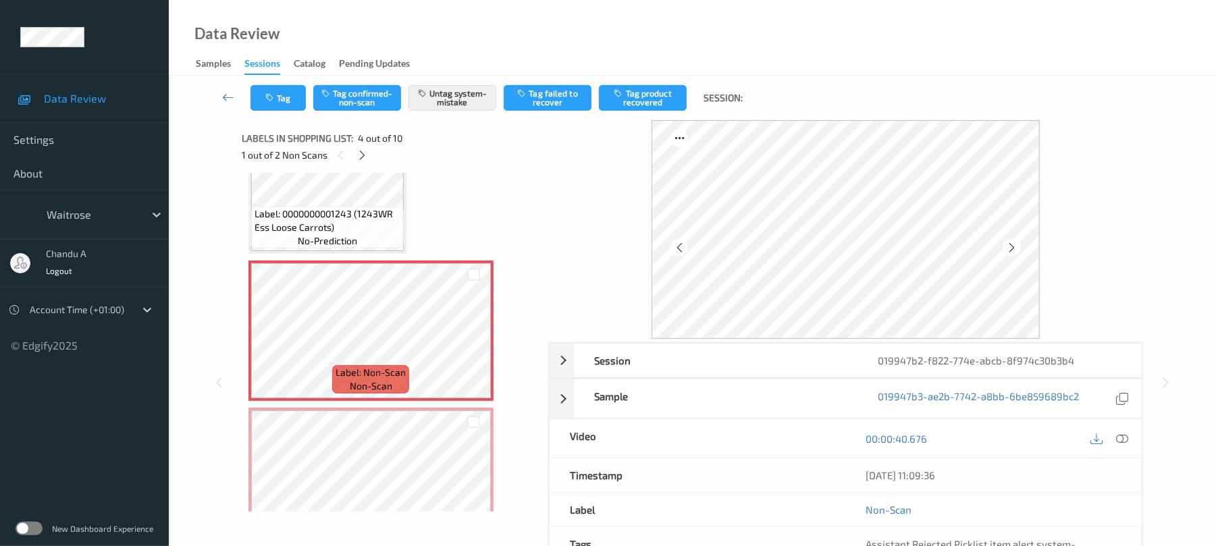
scroll to position [482, 0]
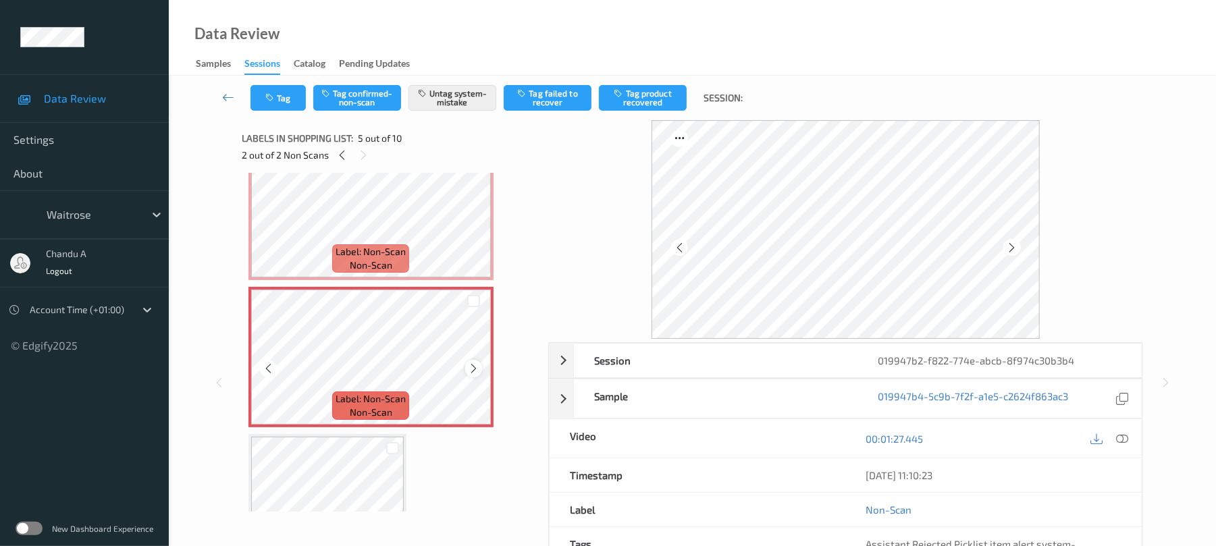
click at [475, 363] on icon at bounding box center [473, 369] width 11 height 12
click at [274, 103] on button "Tag" at bounding box center [278, 98] width 55 height 26
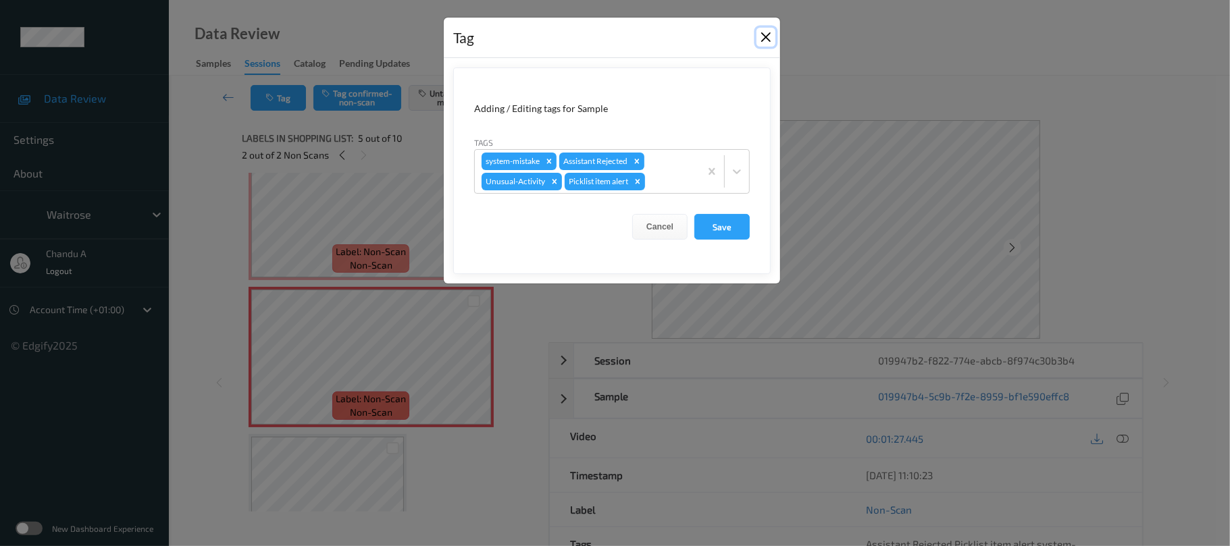
click at [760, 38] on button "Close" at bounding box center [765, 37] width 19 height 19
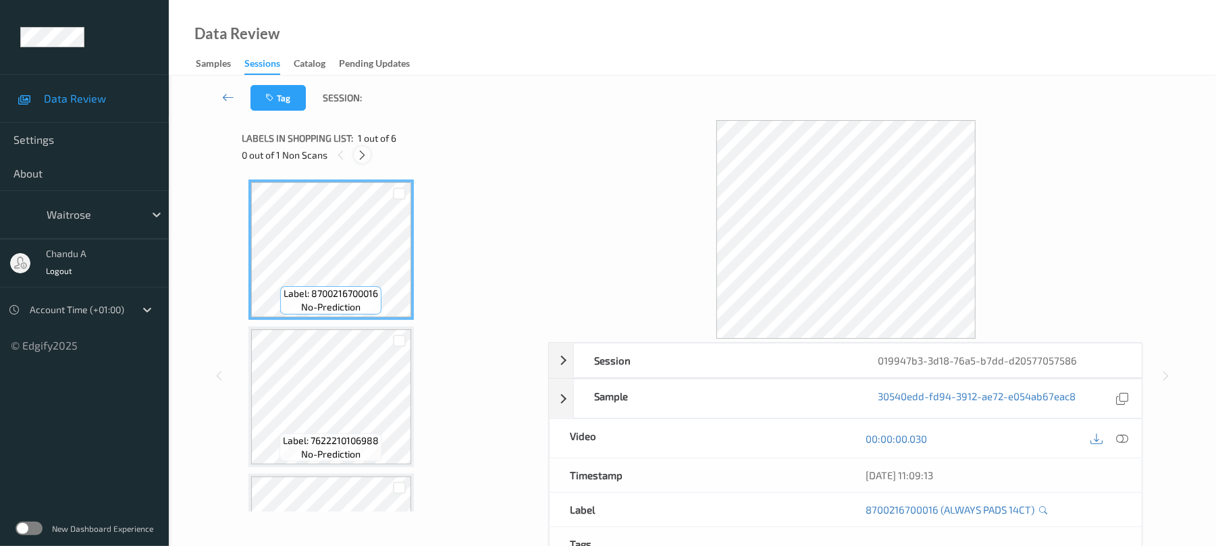
click at [360, 158] on icon at bounding box center [362, 155] width 11 height 12
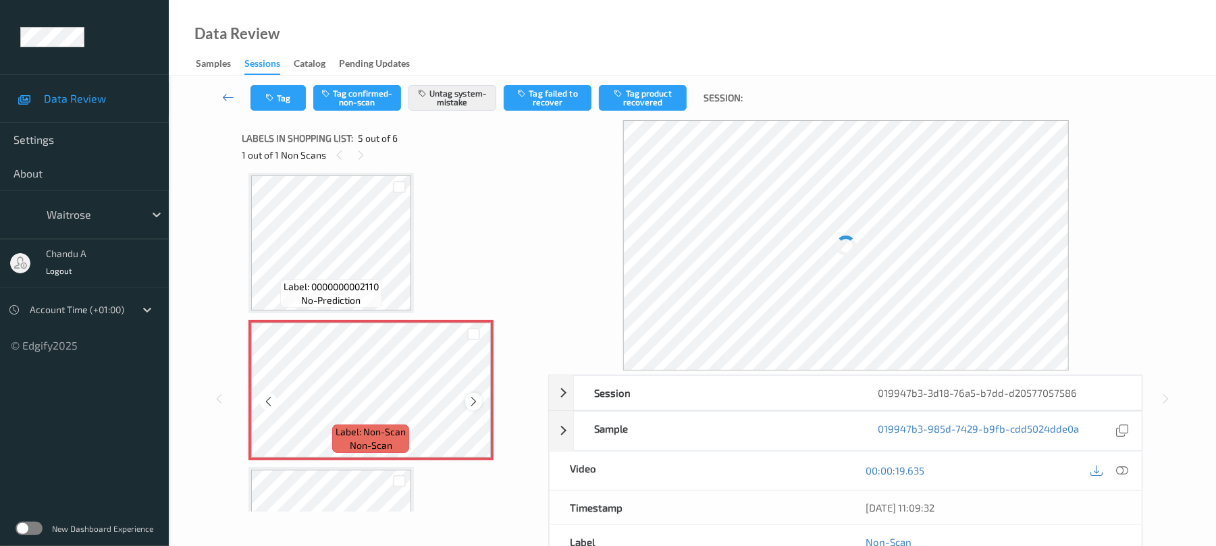
click at [473, 398] on icon at bounding box center [473, 402] width 11 height 12
click at [288, 105] on button "Tag" at bounding box center [278, 98] width 55 height 26
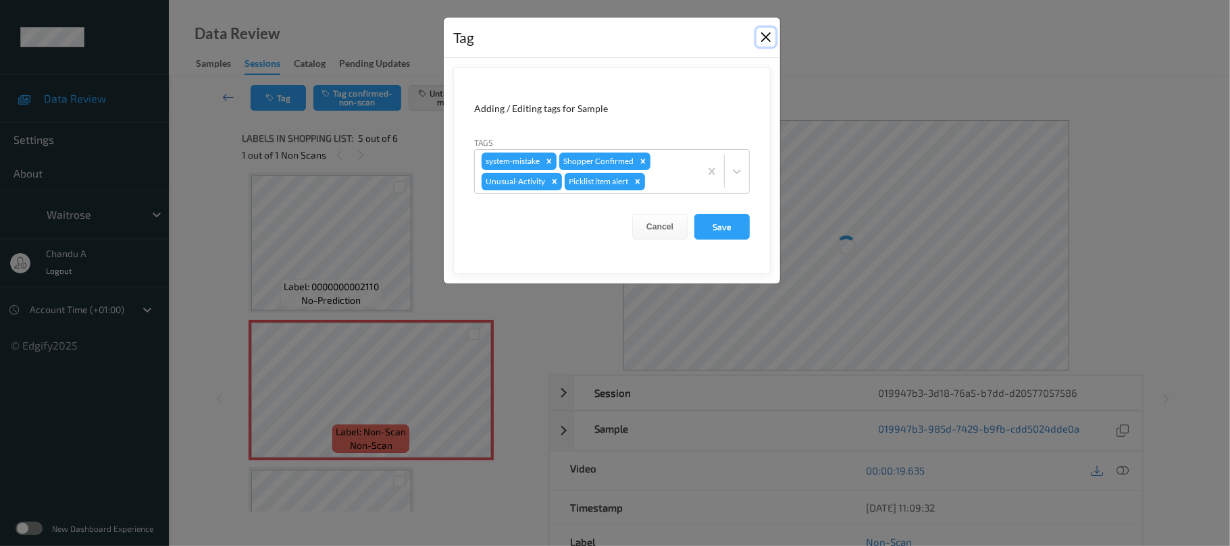
click at [766, 36] on button "Close" at bounding box center [765, 37] width 19 height 19
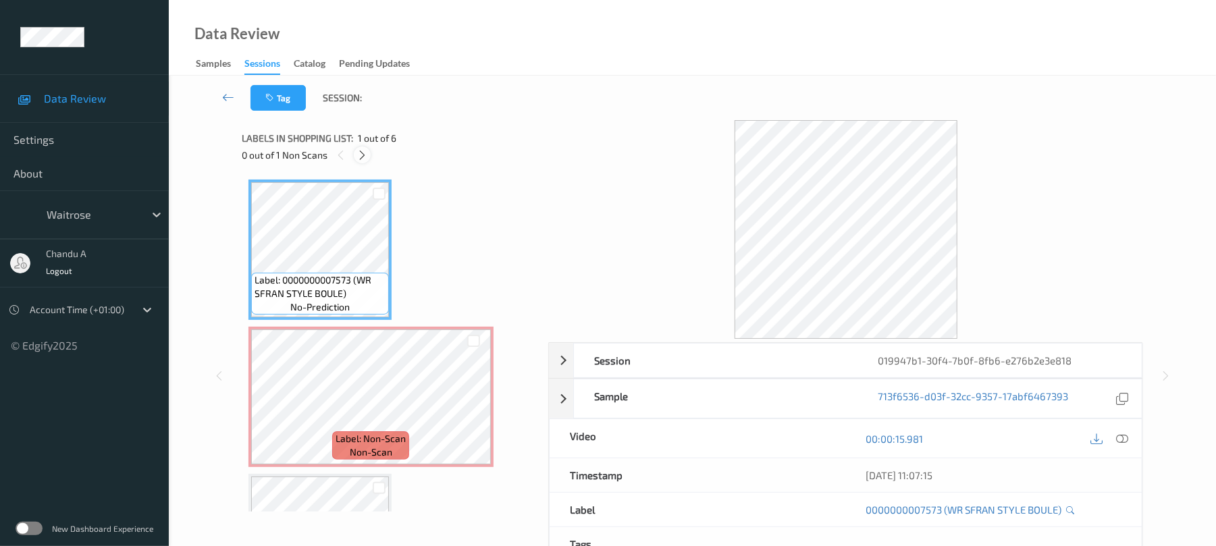
click at [359, 153] on icon at bounding box center [362, 155] width 11 height 12
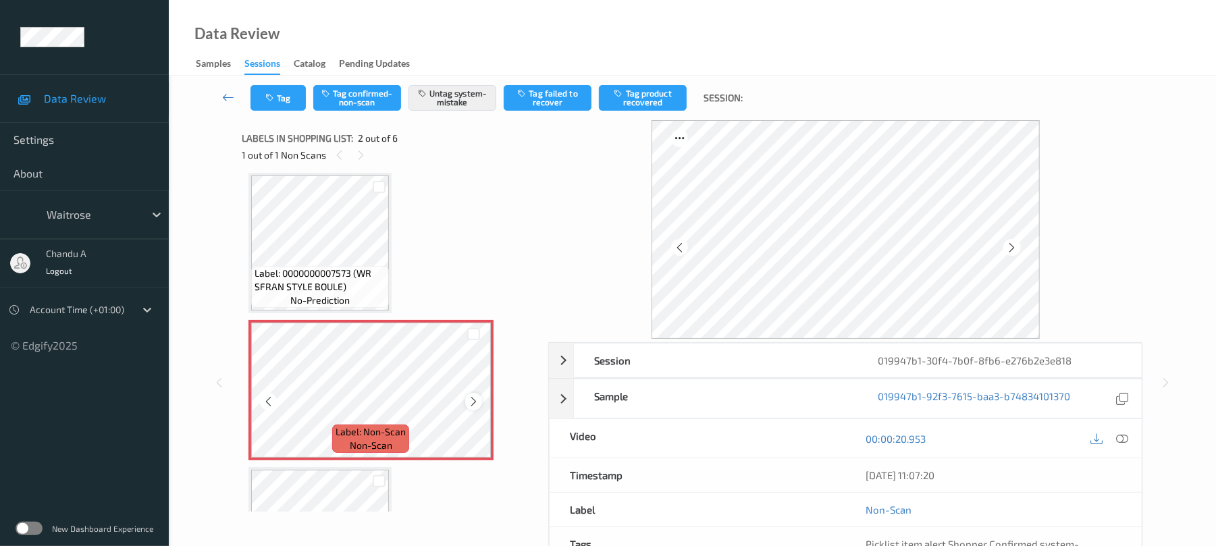
click at [469, 401] on icon at bounding box center [473, 402] width 11 height 12
click at [288, 95] on button "Tag" at bounding box center [278, 98] width 55 height 26
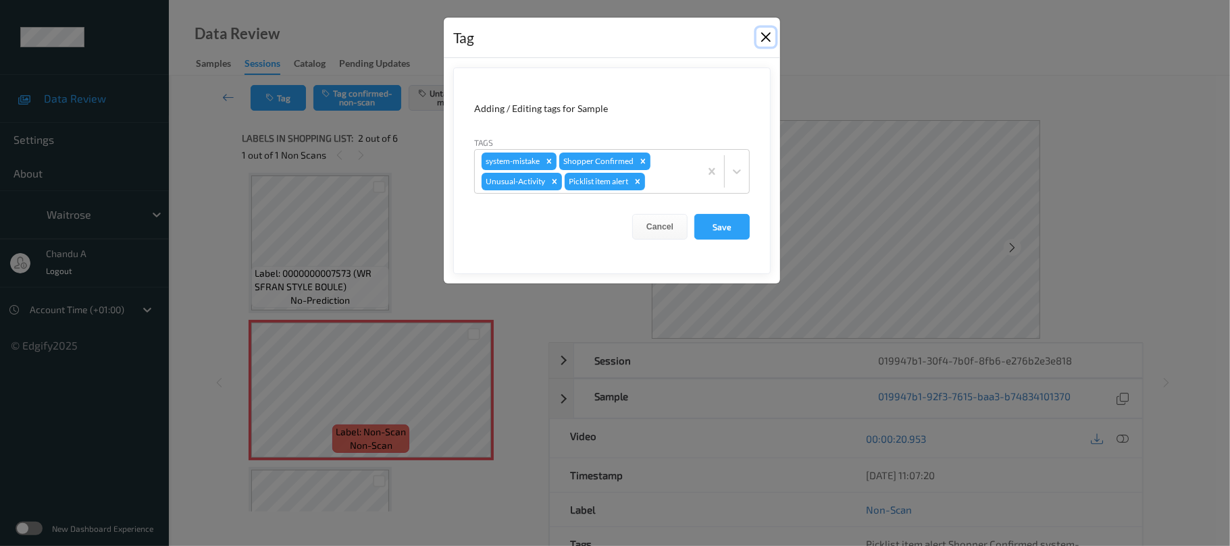
click at [762, 41] on button "Close" at bounding box center [765, 37] width 19 height 19
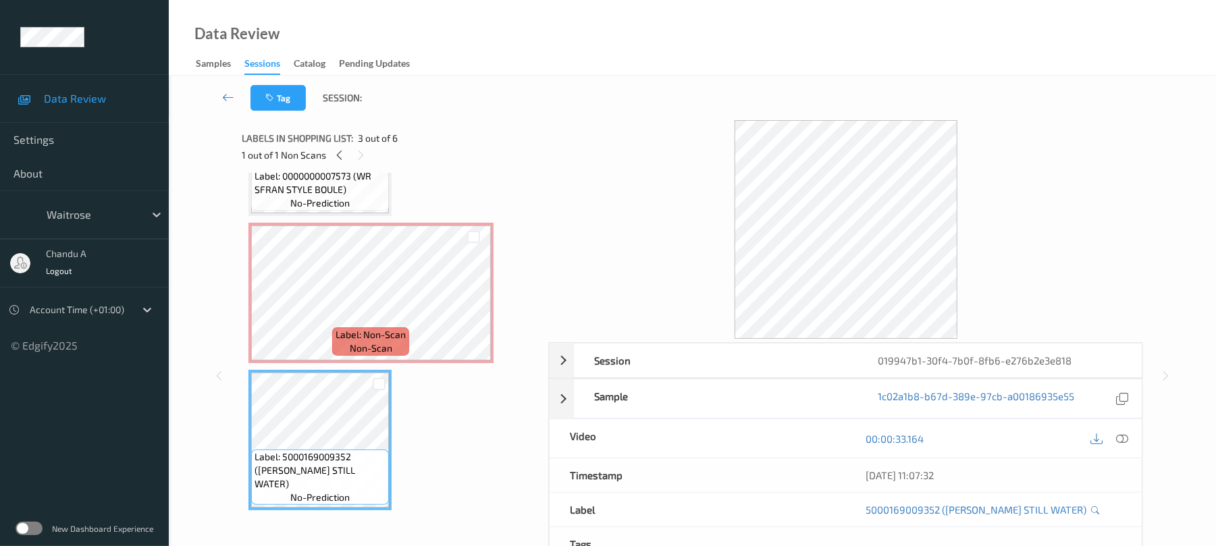
scroll to position [0, 0]
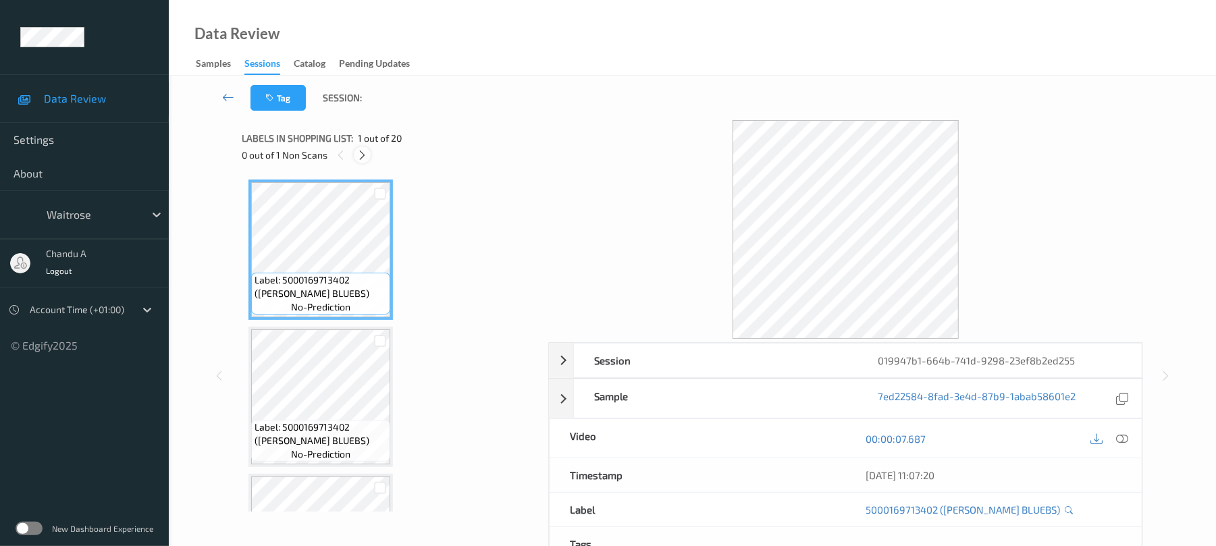
click at [363, 157] on icon at bounding box center [362, 155] width 11 height 12
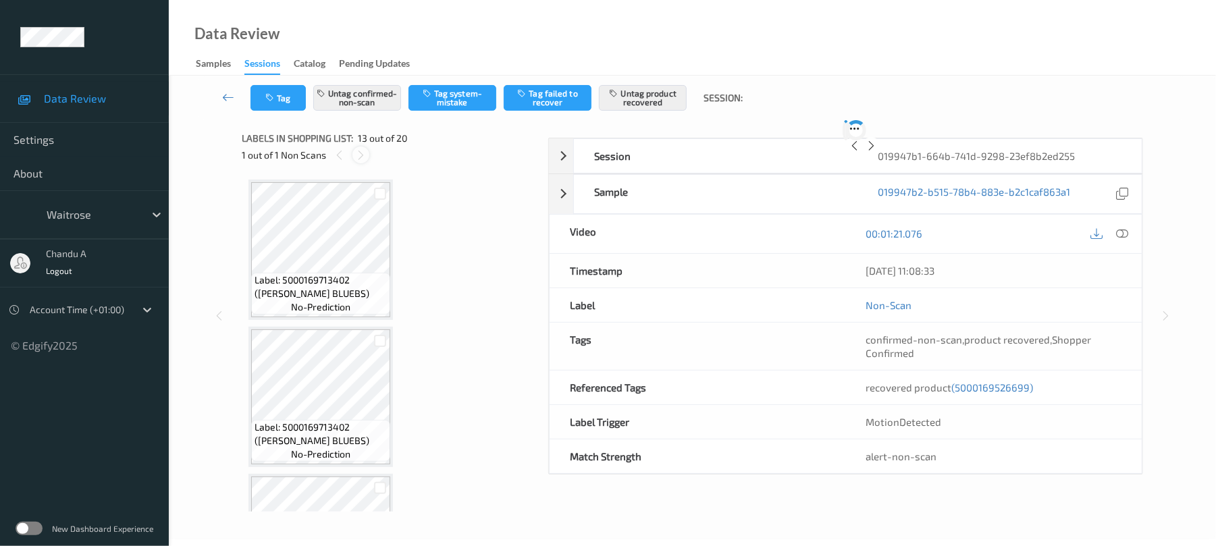
scroll to position [1626, 0]
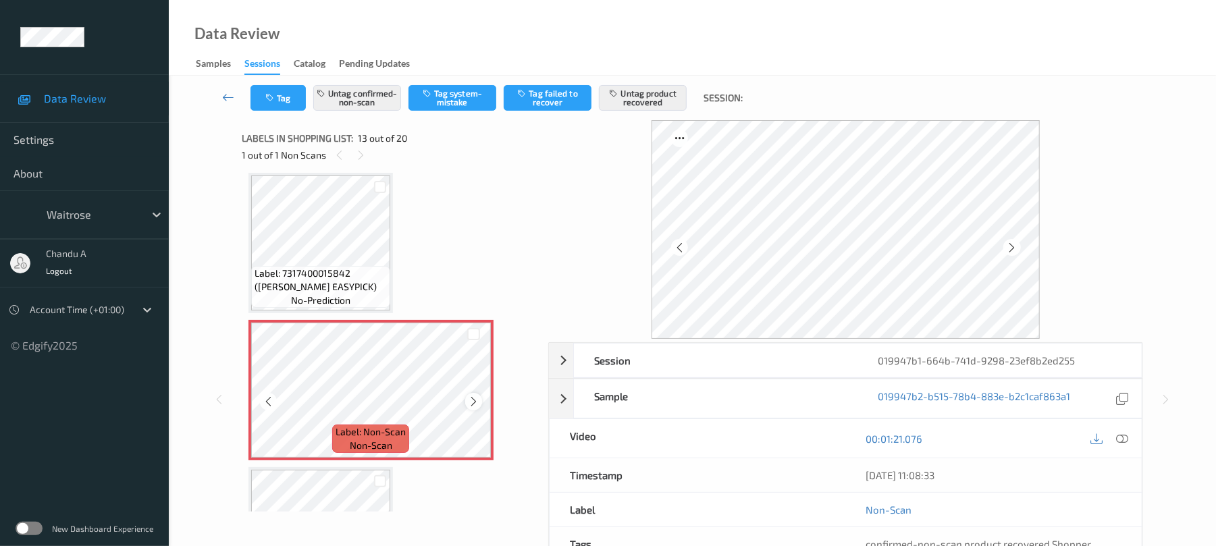
click at [473, 396] on icon at bounding box center [473, 402] width 11 height 12
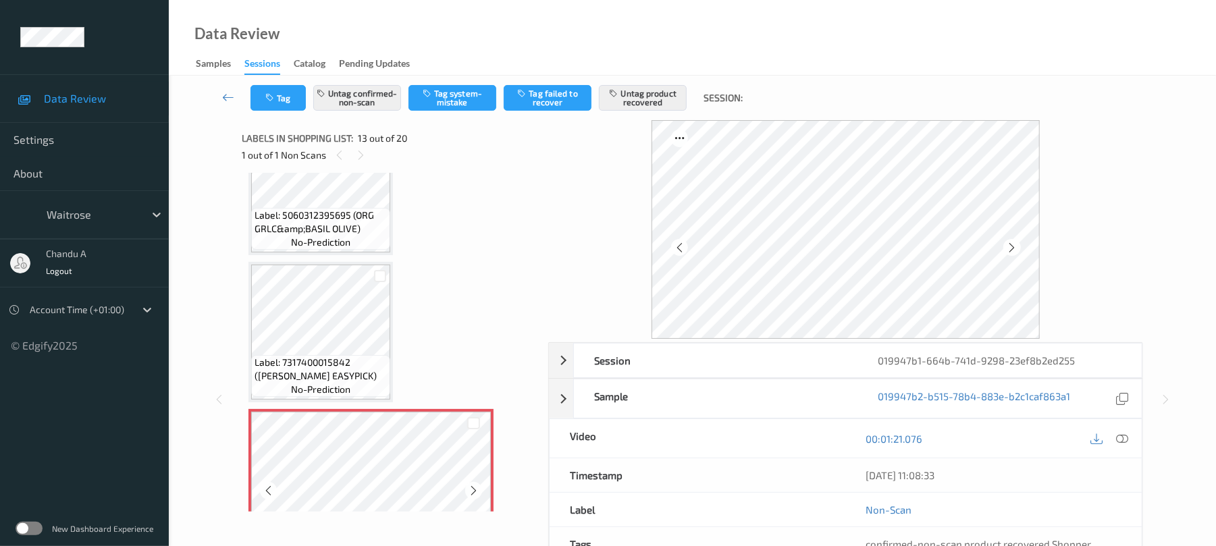
scroll to position [1536, 0]
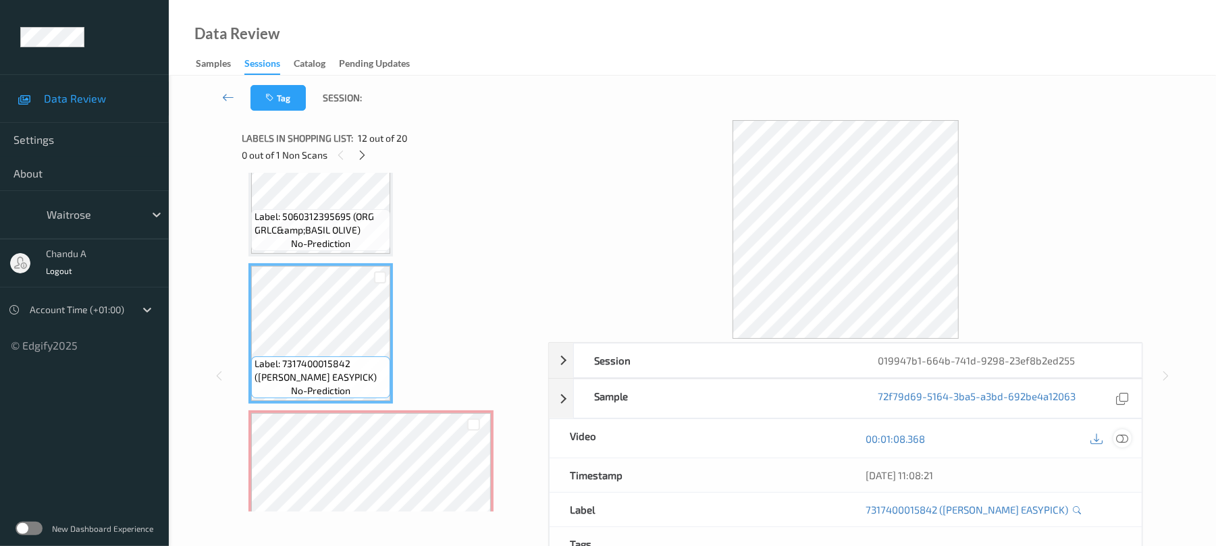
click at [1124, 442] on icon at bounding box center [1123, 439] width 12 height 12
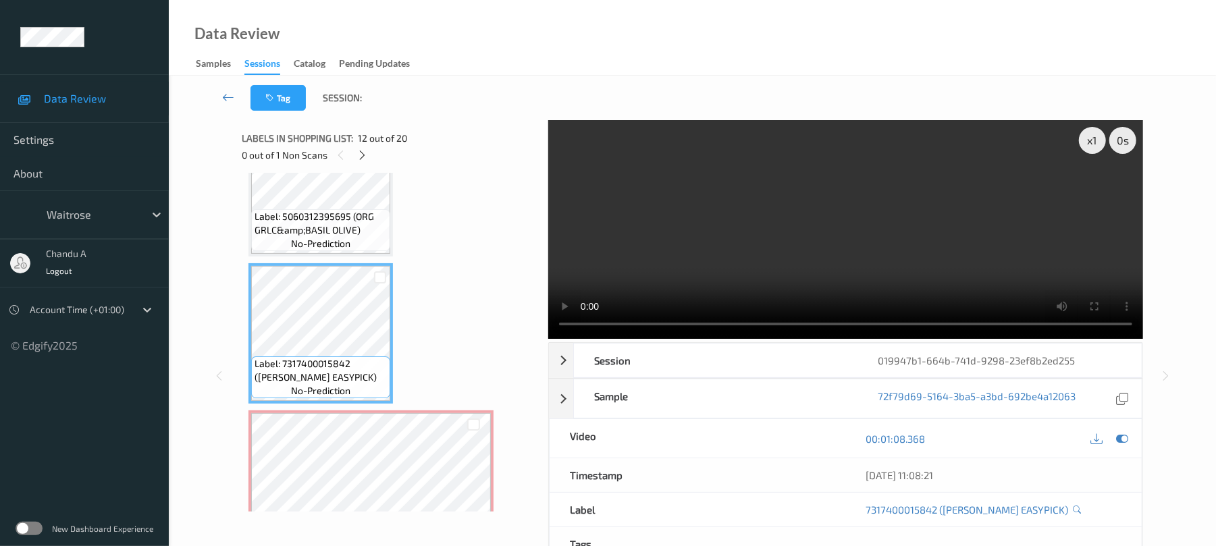
click at [809, 249] on video at bounding box center [845, 229] width 595 height 219
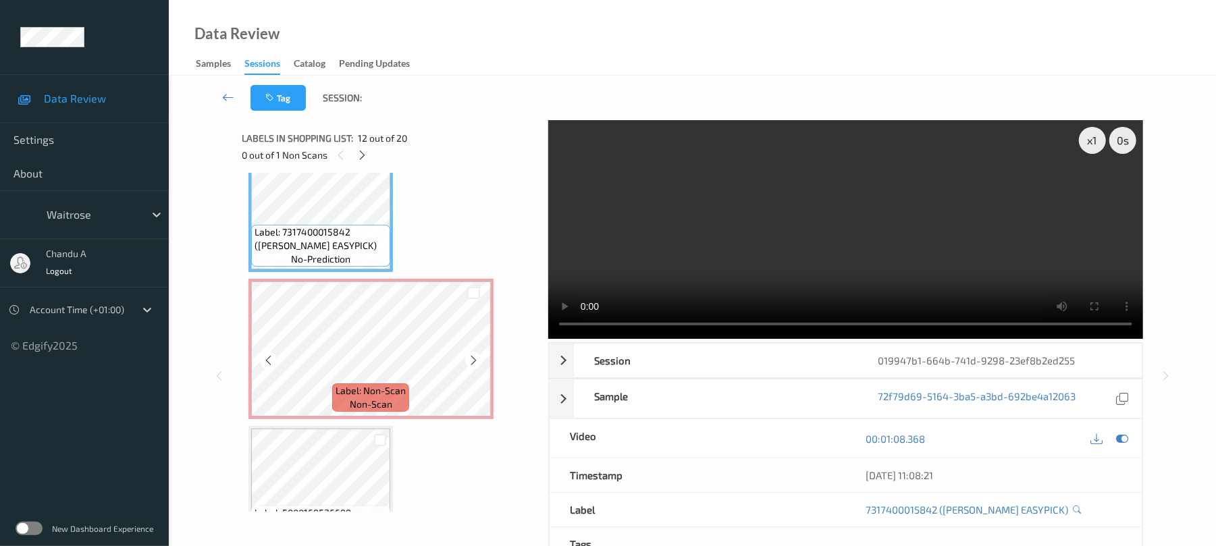
scroll to position [1716, 0]
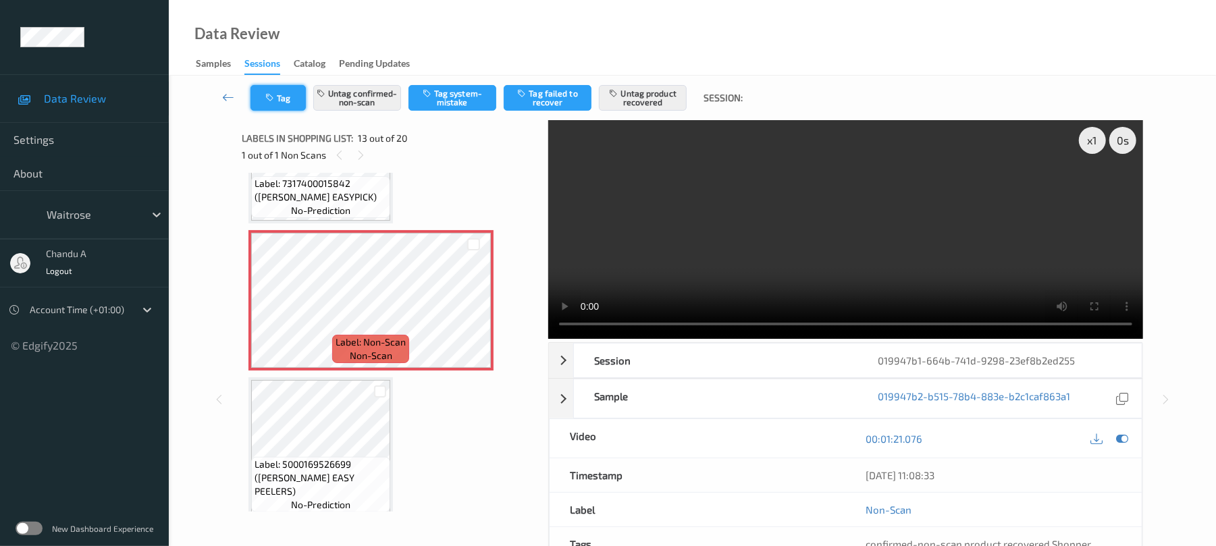
click at [290, 96] on button "Tag" at bounding box center [278, 98] width 55 height 26
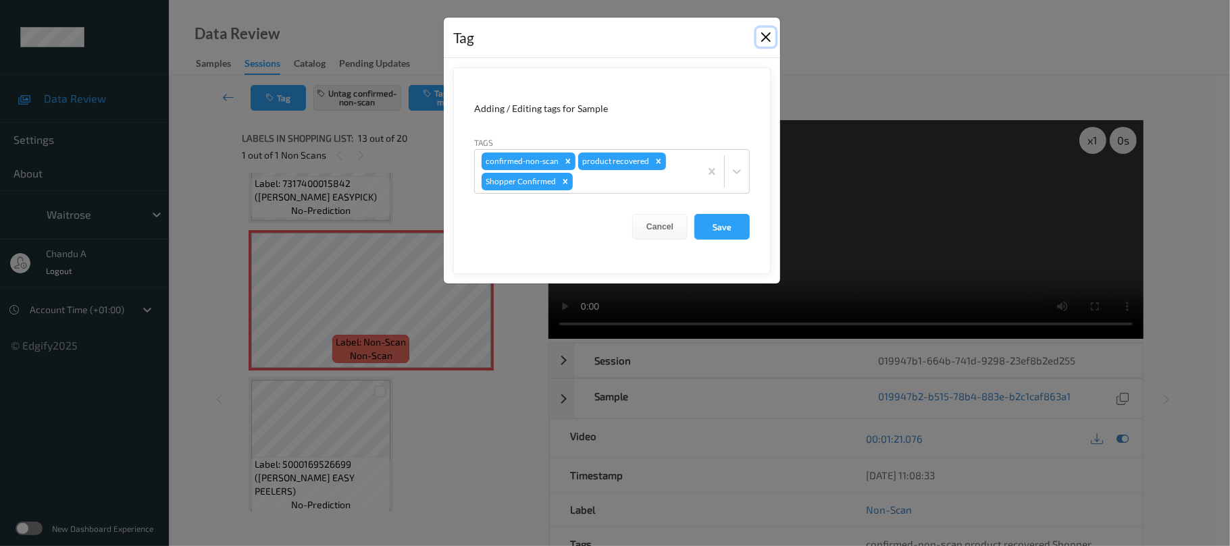
click at [765, 35] on button "Close" at bounding box center [765, 37] width 19 height 19
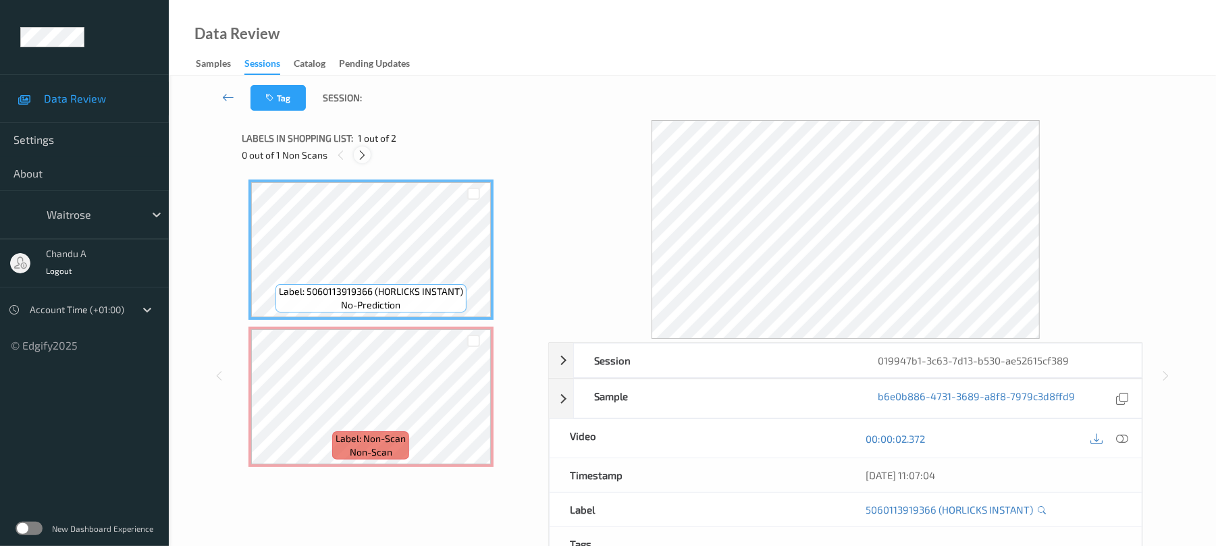
click at [362, 157] on icon at bounding box center [362, 155] width 11 height 12
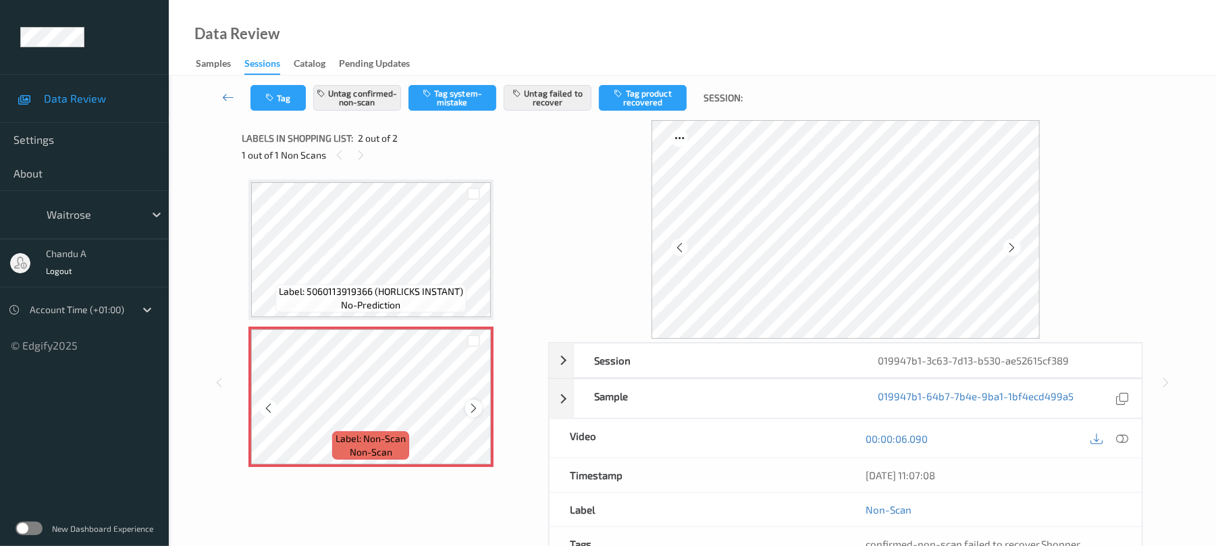
click at [474, 409] on icon at bounding box center [473, 409] width 11 height 12
click at [292, 101] on button "Tag" at bounding box center [278, 98] width 55 height 26
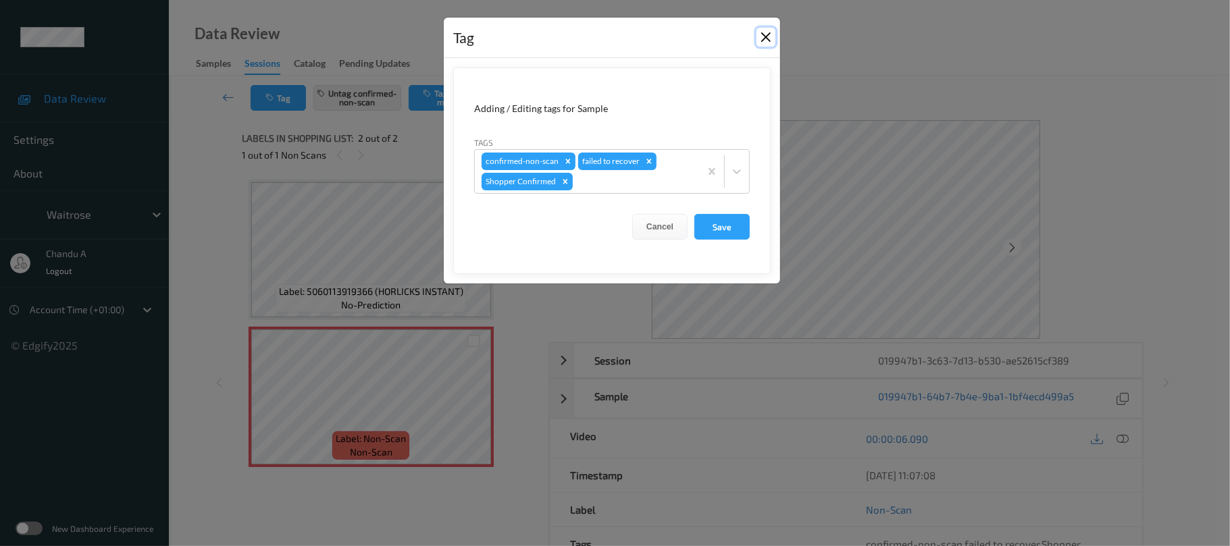
click at [763, 41] on button "Close" at bounding box center [765, 37] width 19 height 19
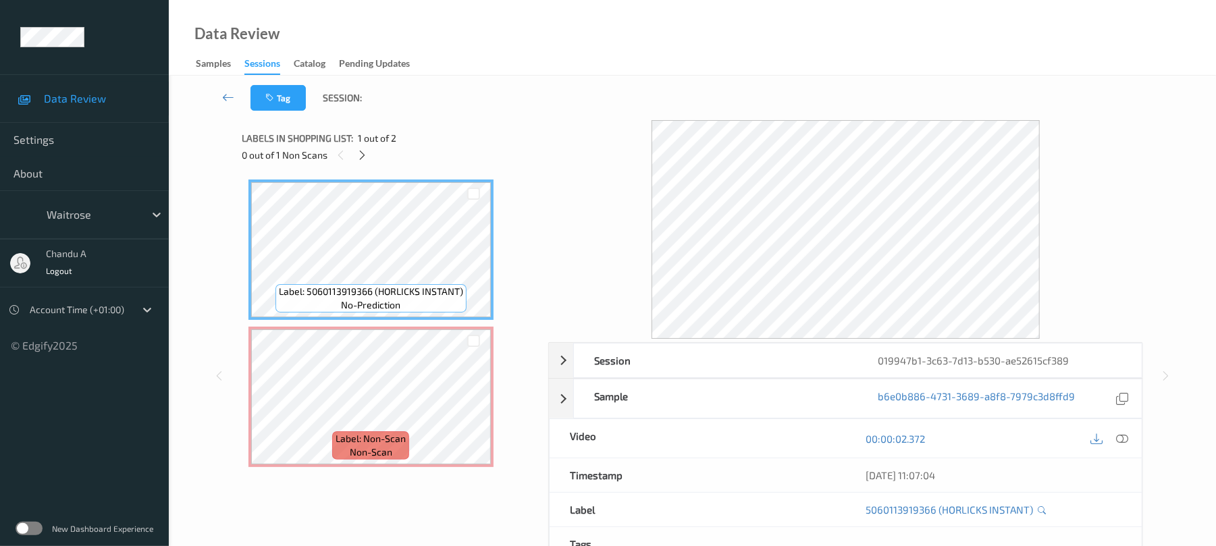
click at [1132, 436] on div "00:00:02.372" at bounding box center [994, 438] width 296 height 38
click at [1122, 438] on icon at bounding box center [1123, 439] width 12 height 12
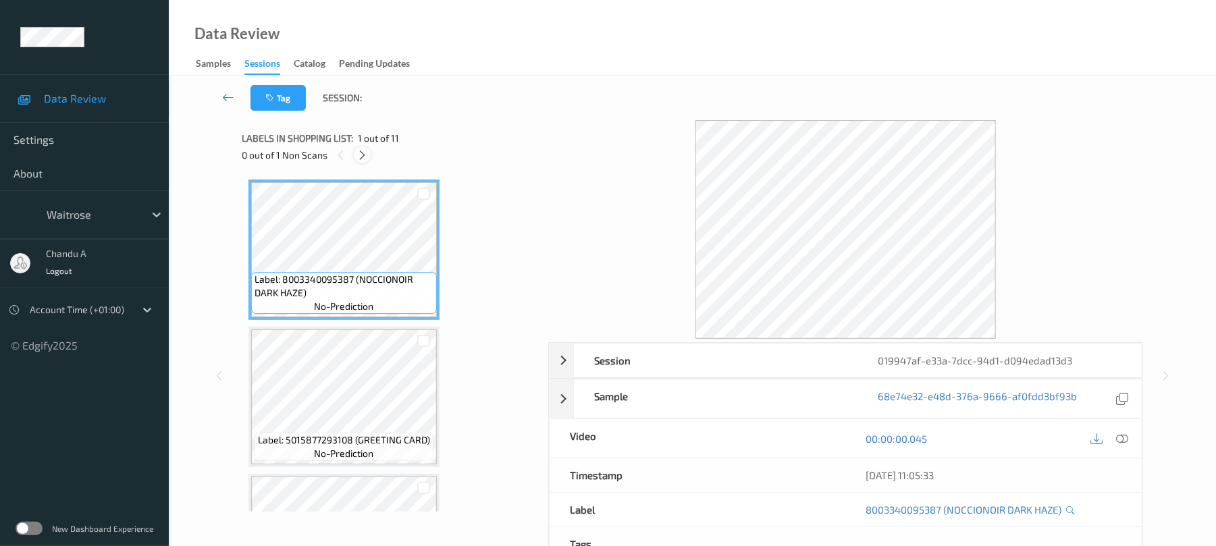
click at [371, 155] on div at bounding box center [362, 155] width 17 height 17
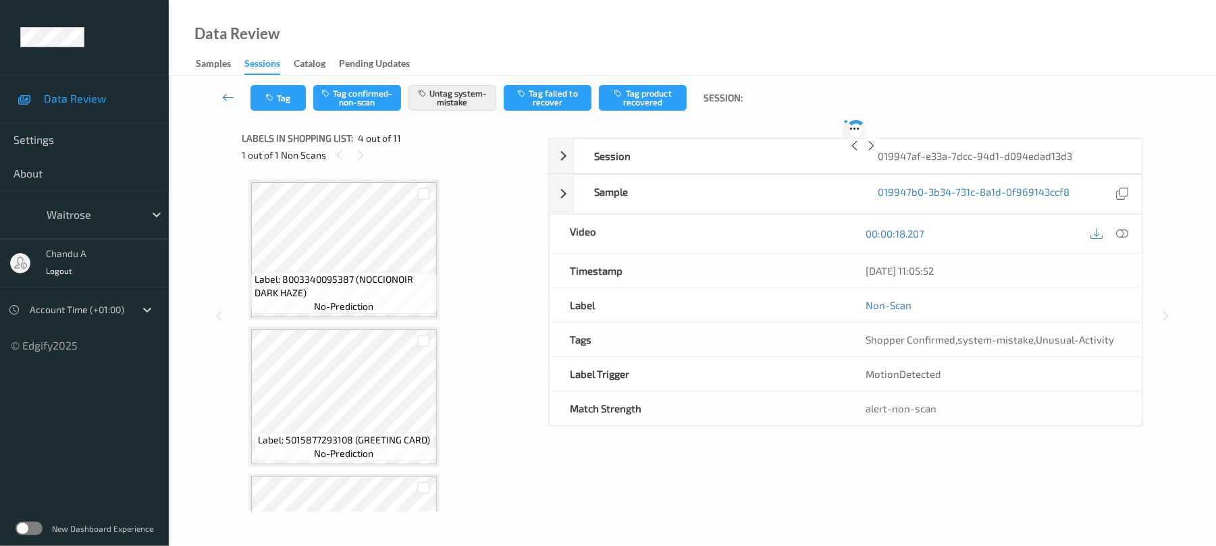
scroll to position [301, 0]
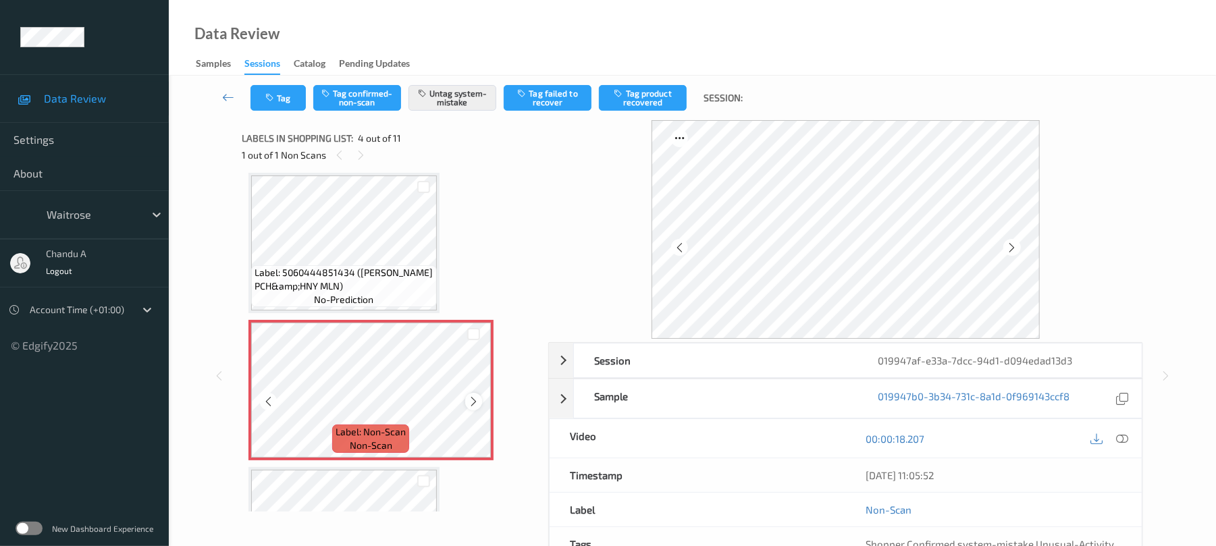
click at [469, 404] on icon at bounding box center [473, 402] width 11 height 12
click at [265, 88] on button "Tag" at bounding box center [278, 98] width 55 height 26
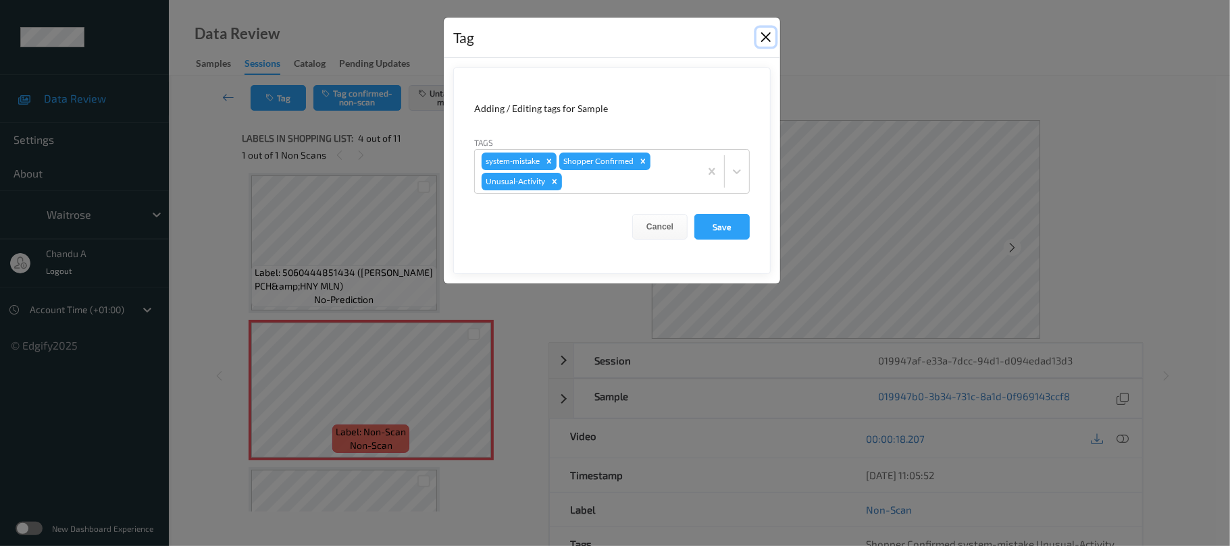
click at [767, 41] on button "Close" at bounding box center [765, 37] width 19 height 19
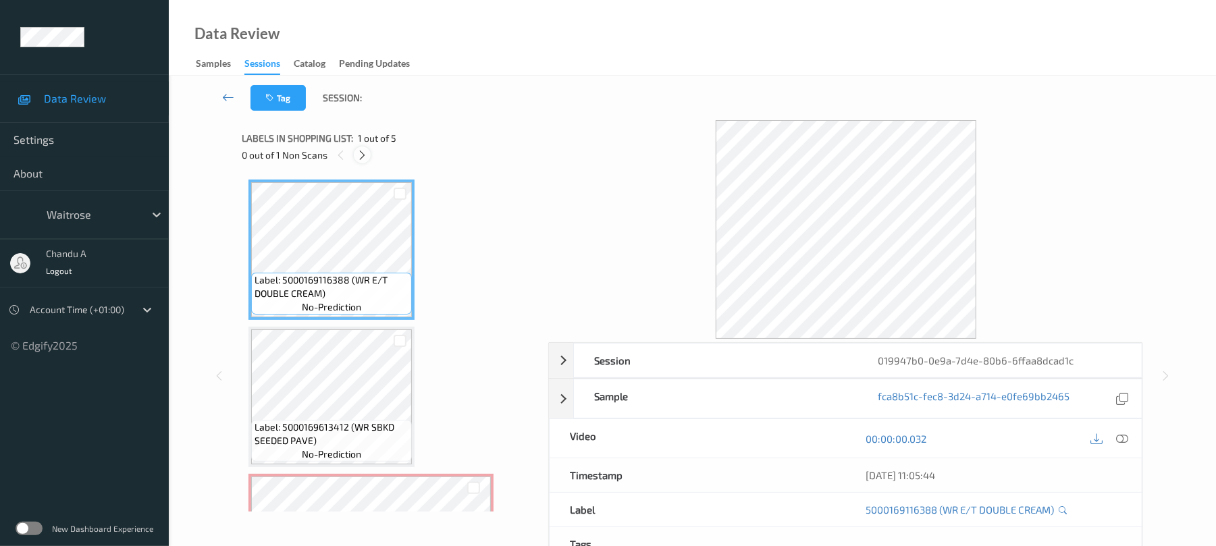
click at [359, 157] on icon at bounding box center [362, 155] width 11 height 12
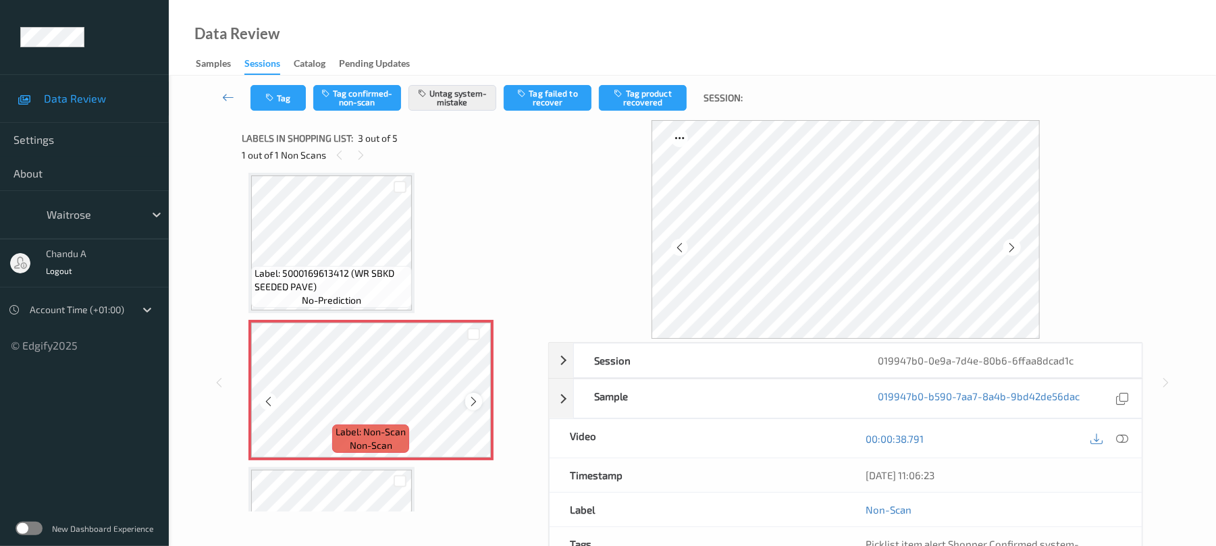
click at [474, 403] on icon at bounding box center [473, 402] width 11 height 12
click at [282, 87] on button "Tag" at bounding box center [278, 98] width 55 height 26
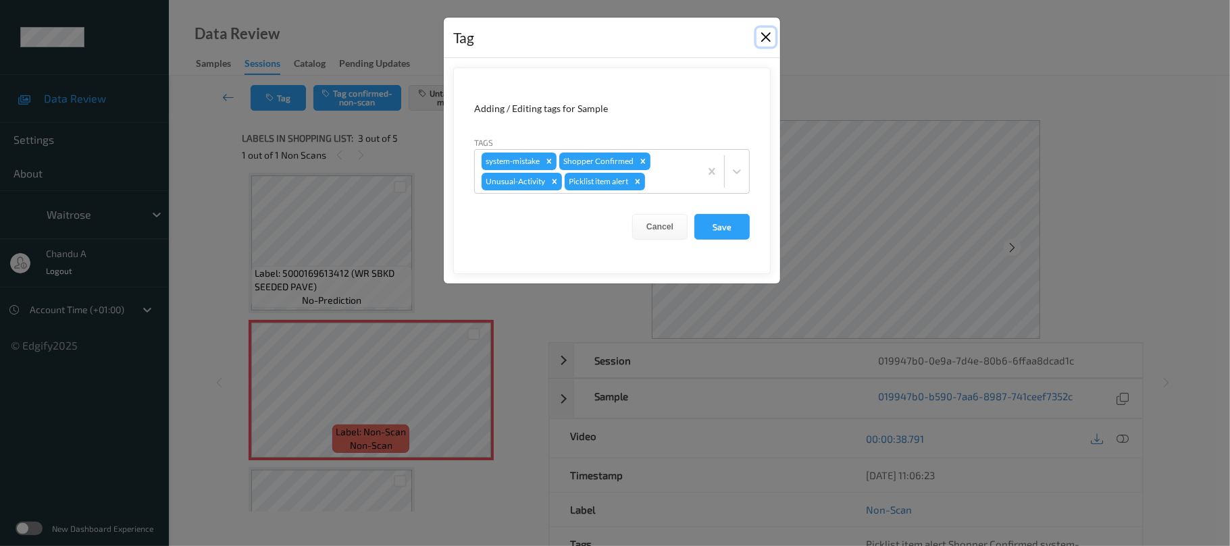
click at [762, 34] on button "Close" at bounding box center [765, 37] width 19 height 19
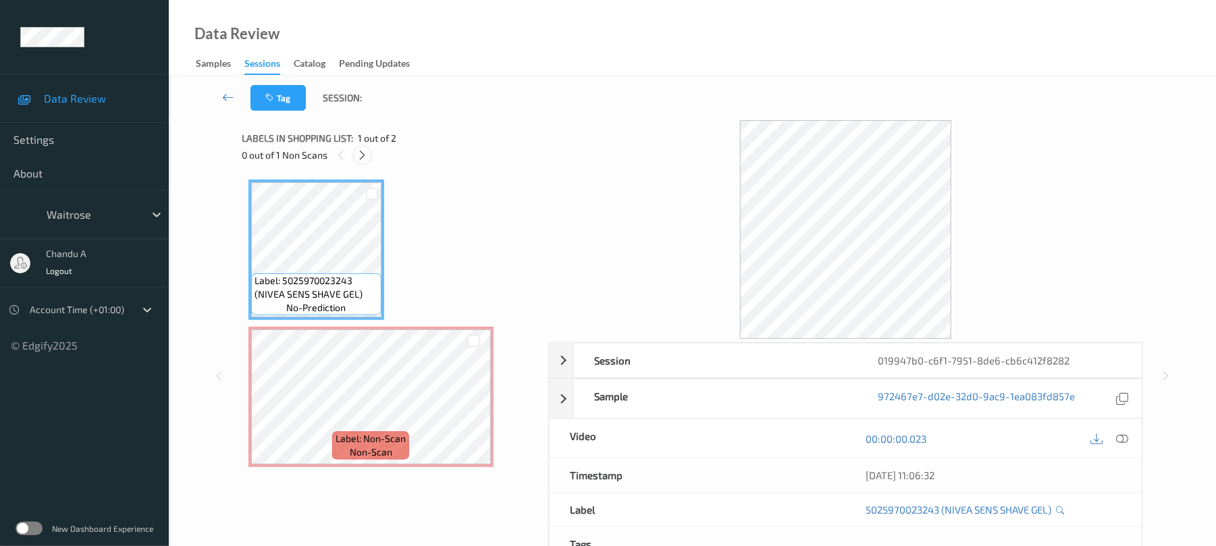
click at [363, 151] on icon at bounding box center [362, 155] width 11 height 12
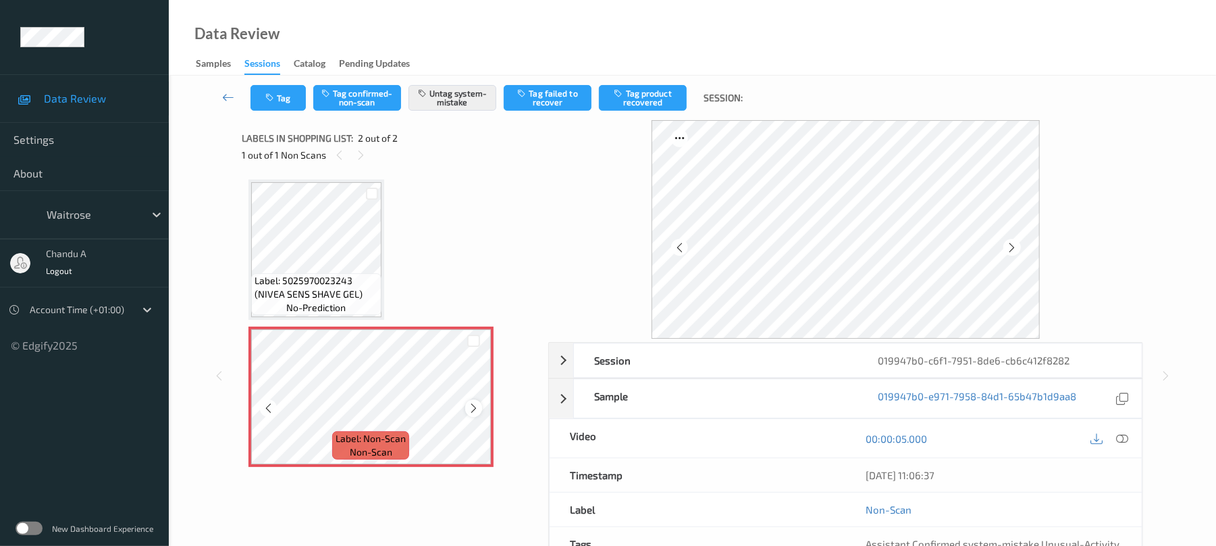
click at [471, 405] on icon at bounding box center [473, 409] width 11 height 12
click at [478, 409] on icon at bounding box center [473, 409] width 11 height 12
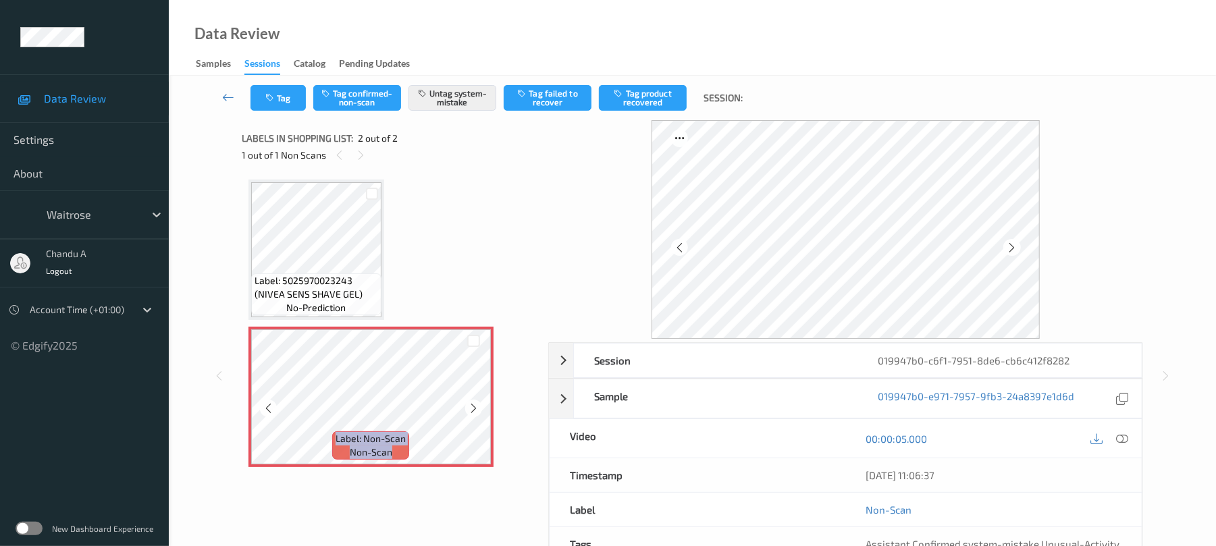
click at [478, 409] on icon at bounding box center [473, 409] width 11 height 12
click at [276, 101] on icon "button" at bounding box center [270, 97] width 11 height 9
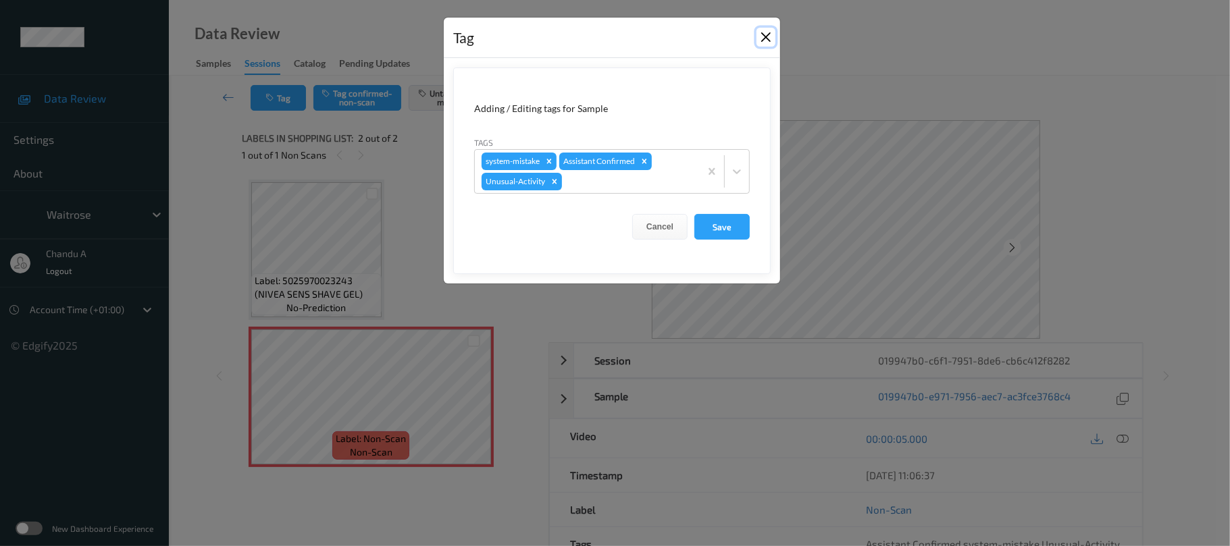
click at [760, 36] on button "Close" at bounding box center [765, 37] width 19 height 19
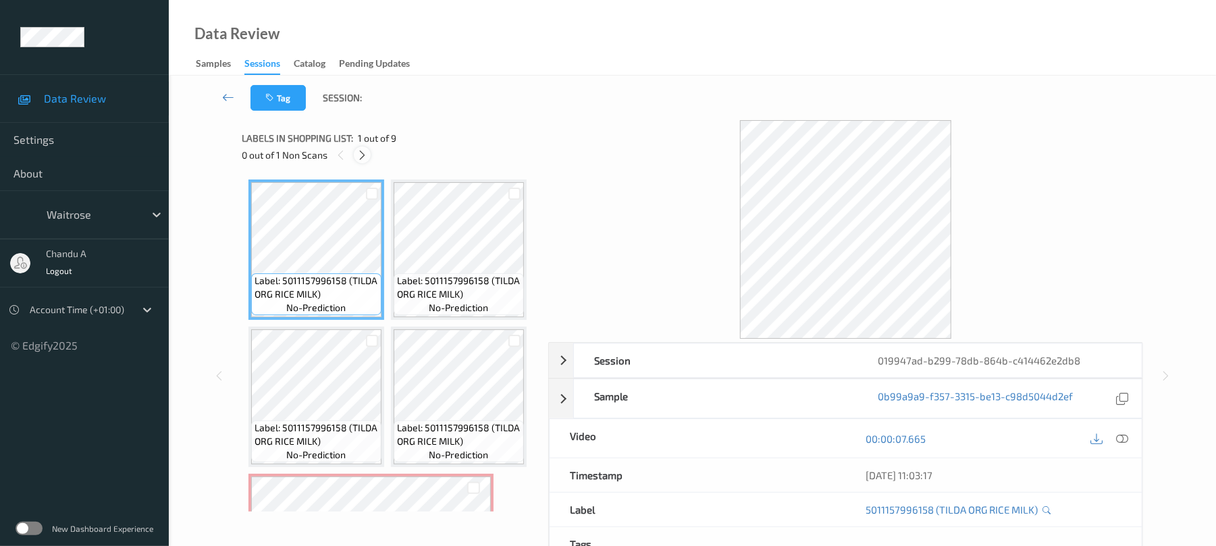
click at [363, 157] on icon at bounding box center [362, 155] width 11 height 12
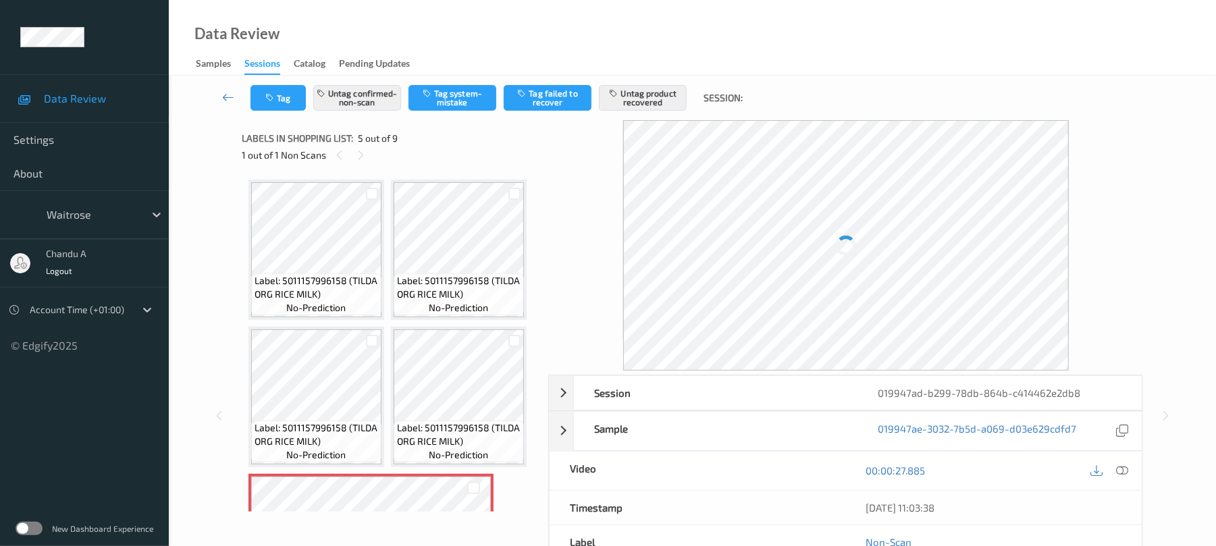
scroll to position [448, 0]
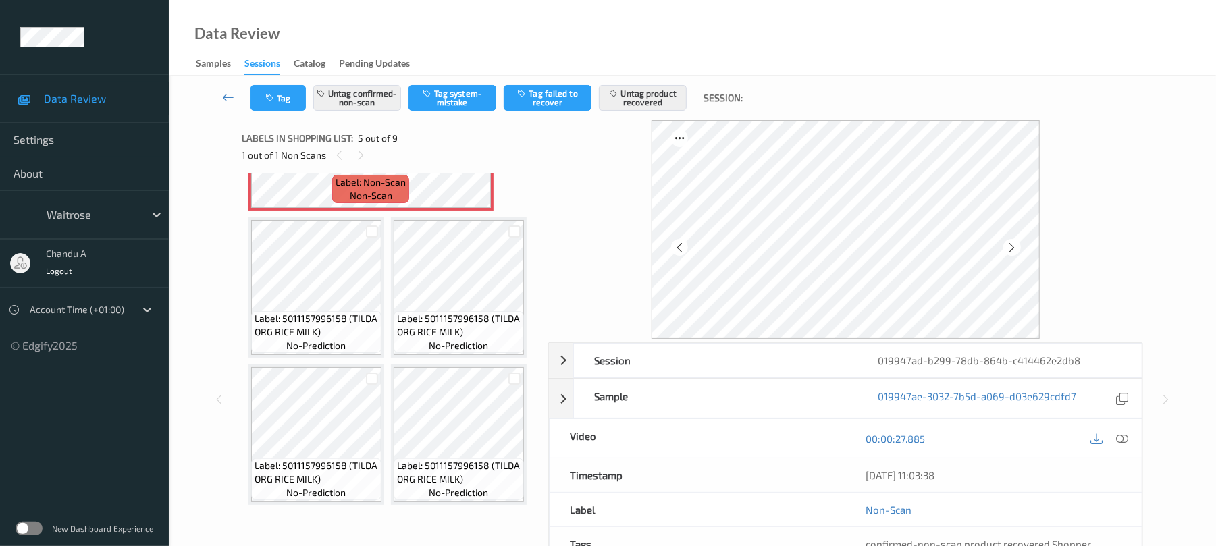
click at [473, 158] on icon at bounding box center [473, 152] width 11 height 12
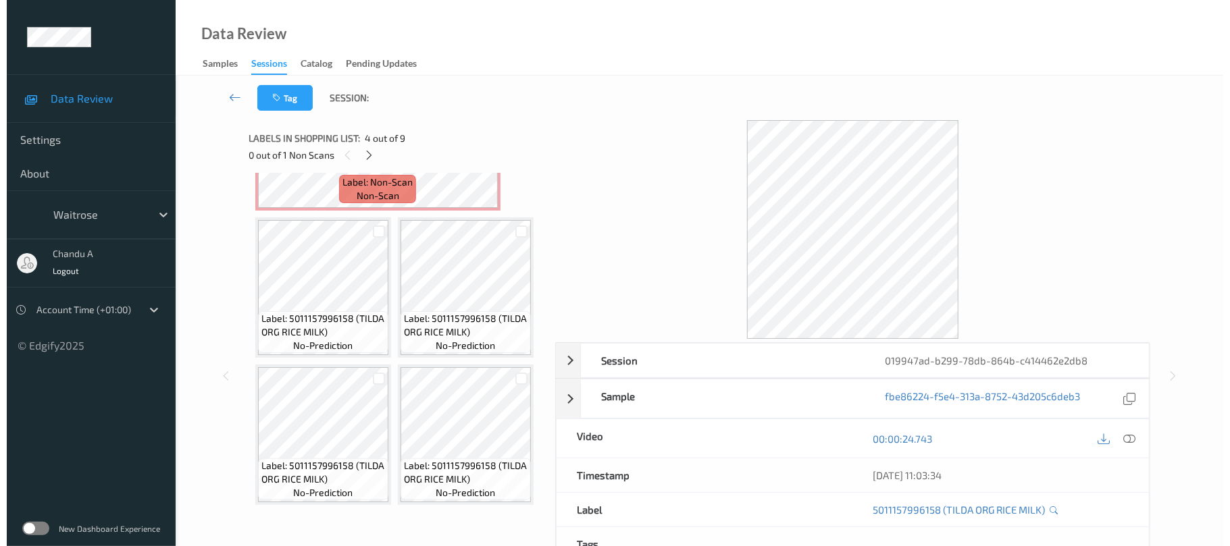
scroll to position [542, 0]
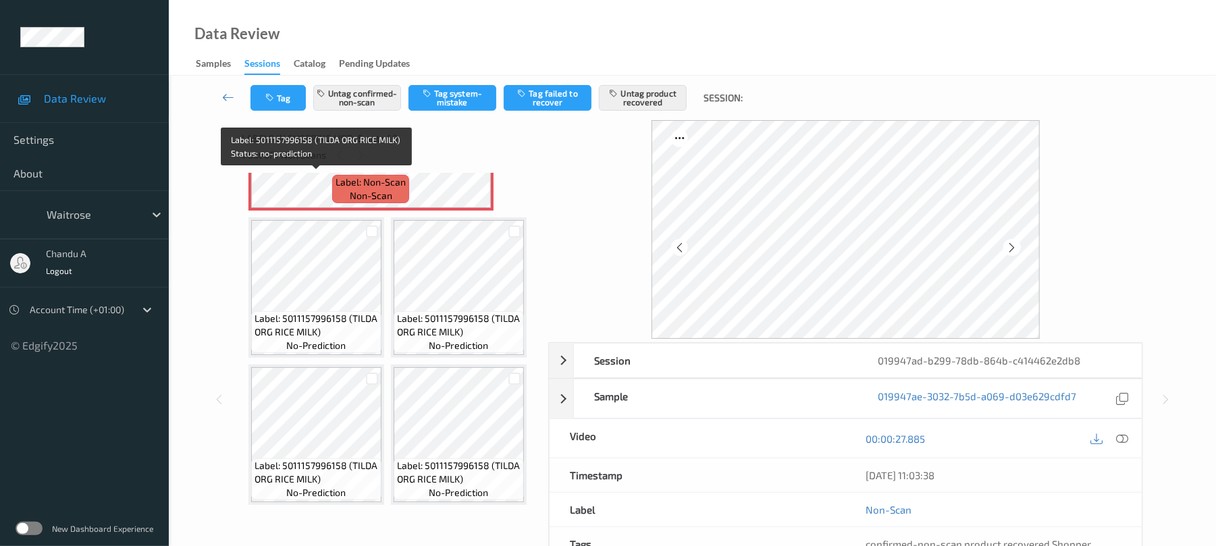
click at [397, 45] on span "Label: 5011157996158 (TILDA ORG RICE MILK)" at bounding box center [459, 31] width 124 height 27
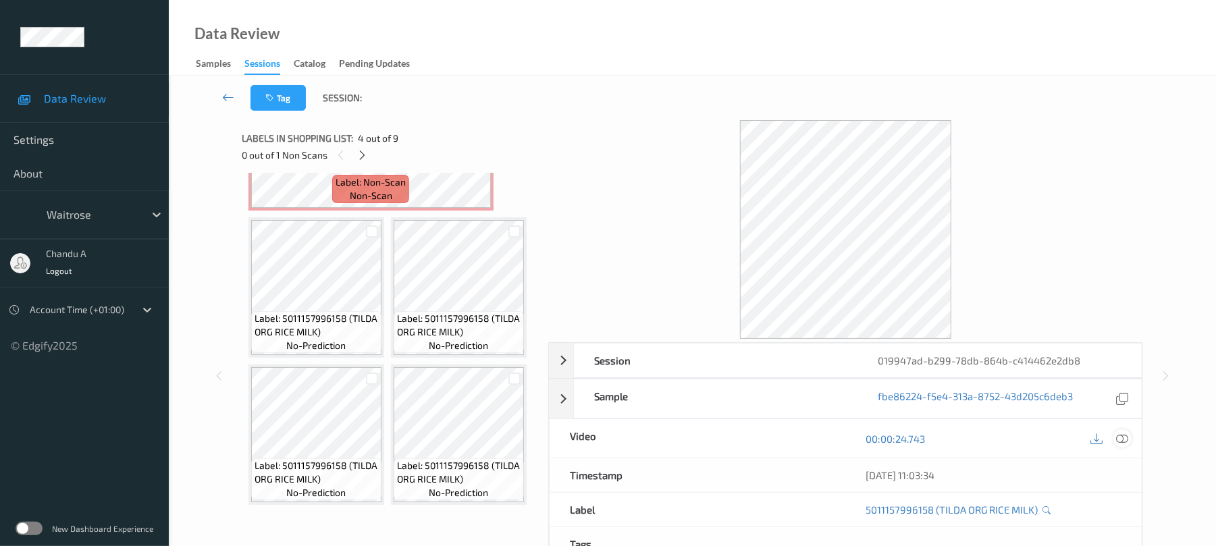
click at [1116, 438] on div at bounding box center [1123, 439] width 18 height 18
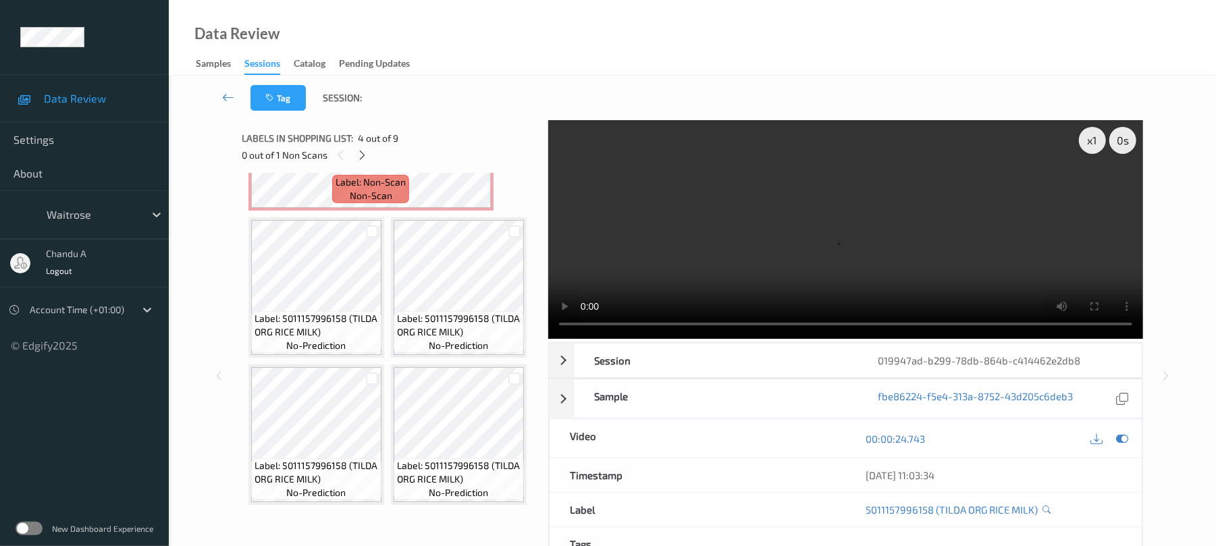
scroll to position [258, 0]
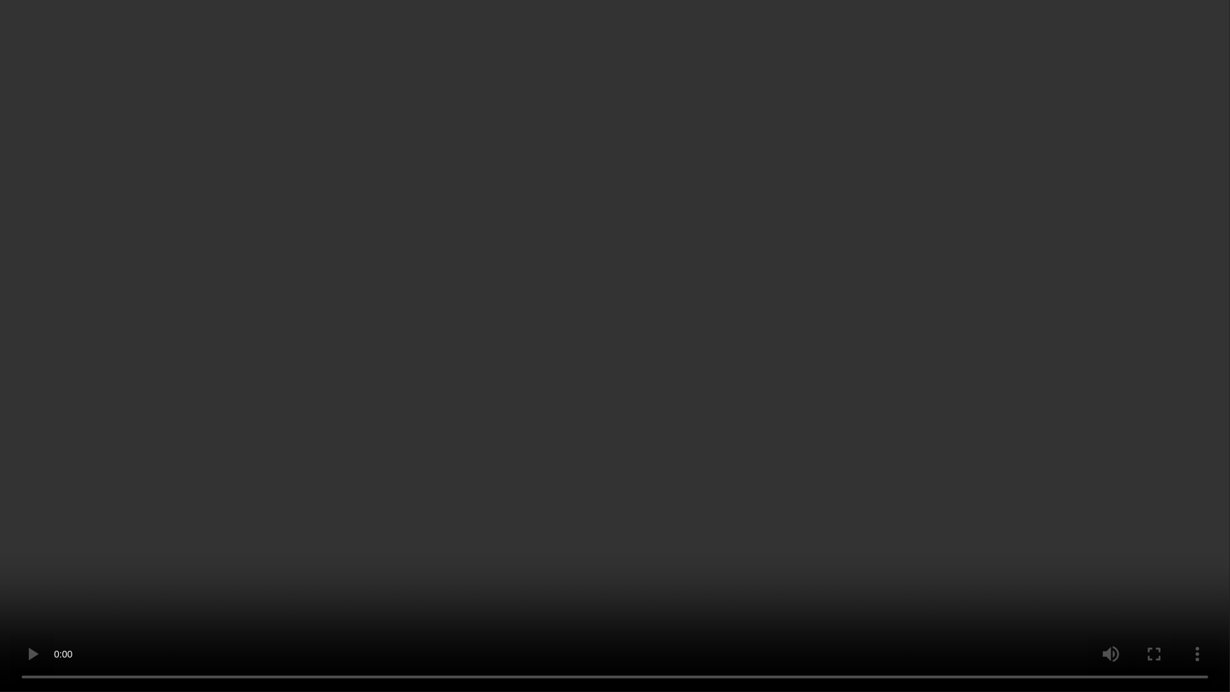
click at [758, 342] on video at bounding box center [615, 346] width 1230 height 692
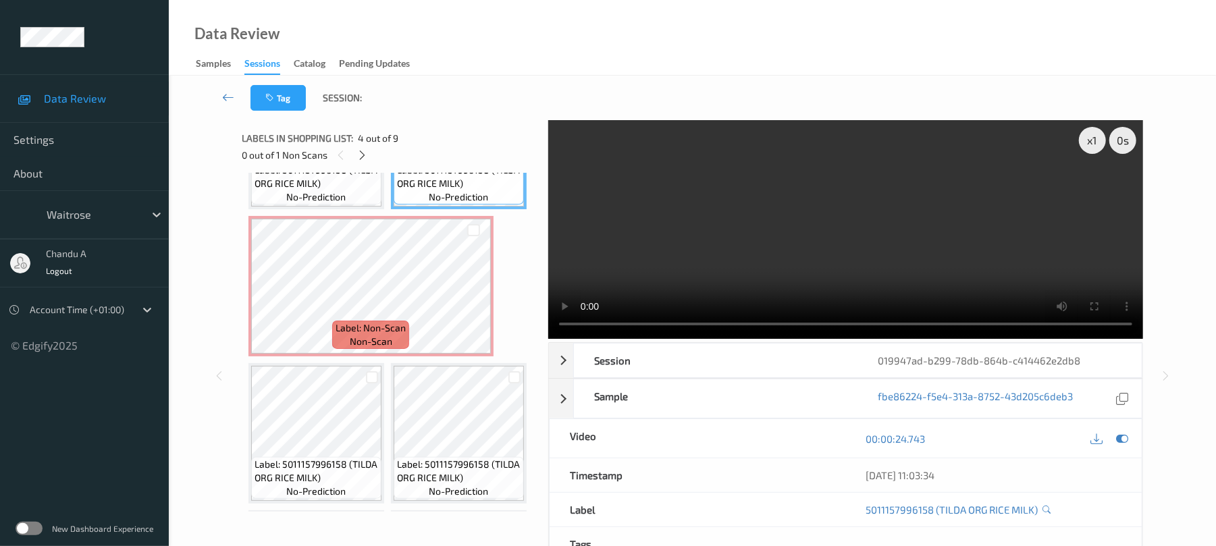
click at [800, 227] on video at bounding box center [845, 229] width 595 height 219
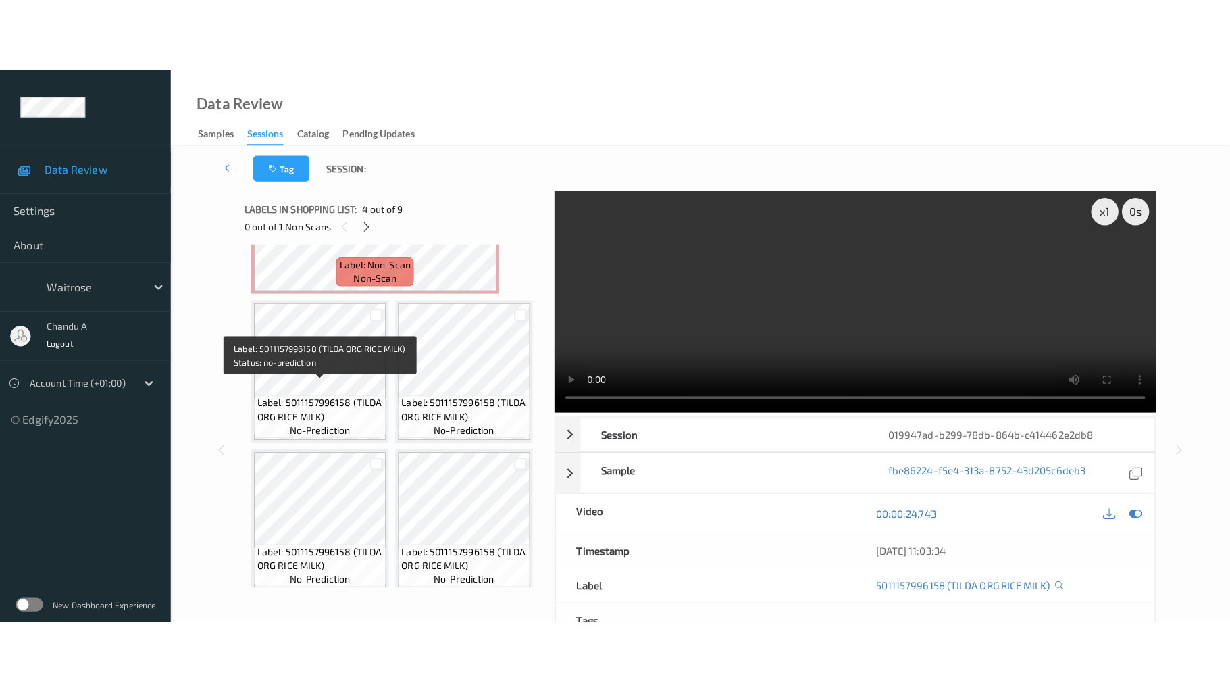
scroll to position [438, 0]
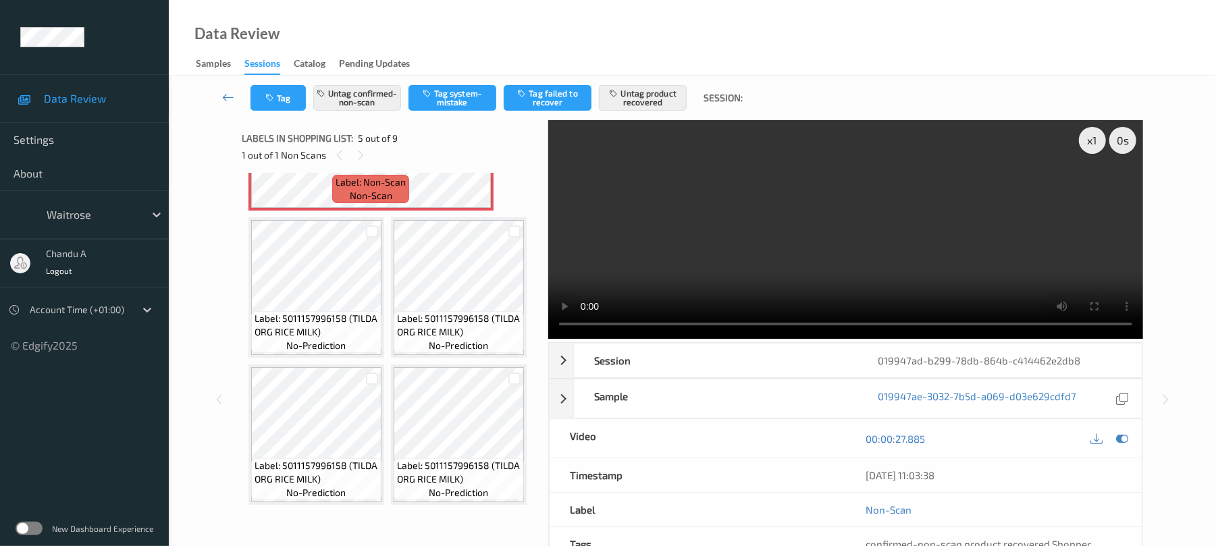
click at [479, 158] on icon at bounding box center [473, 152] width 11 height 12
click at [470, 158] on icon at bounding box center [473, 152] width 11 height 12
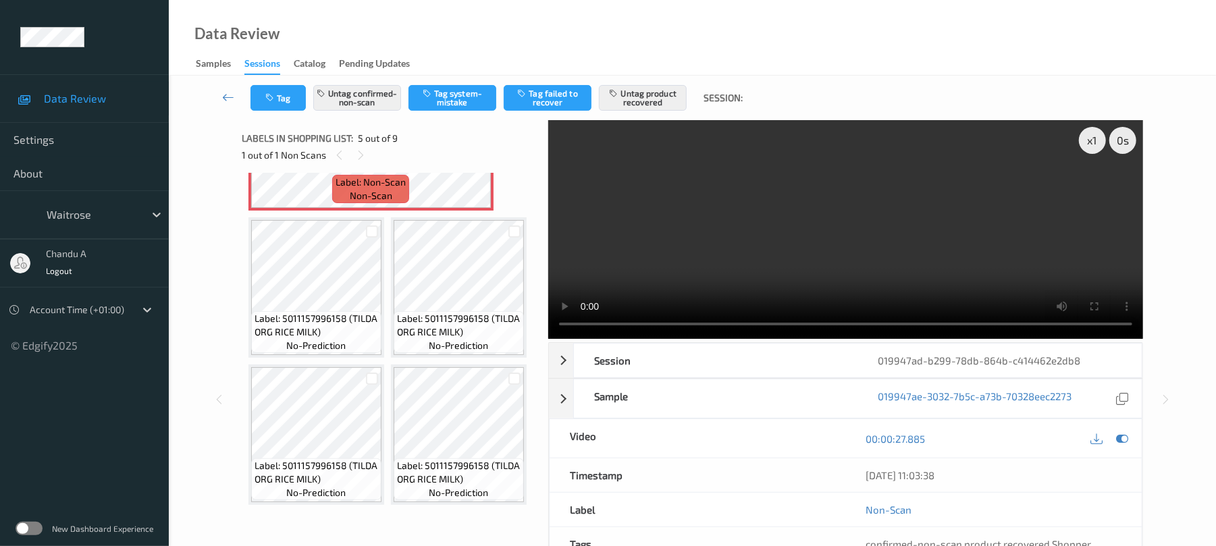
click at [470, 158] on icon at bounding box center [473, 152] width 11 height 12
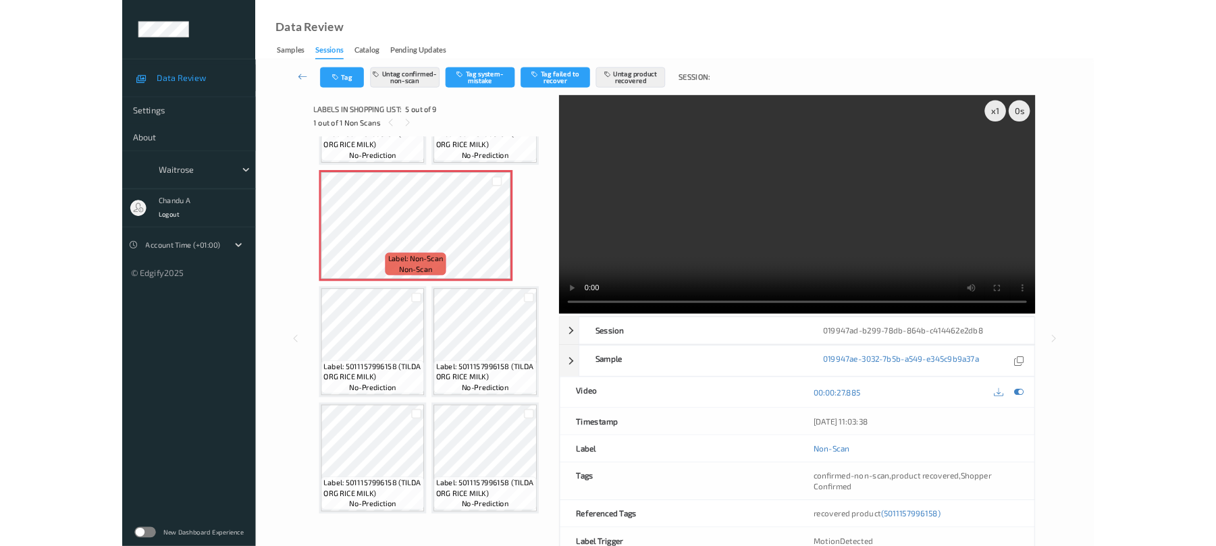
scroll to position [258, 0]
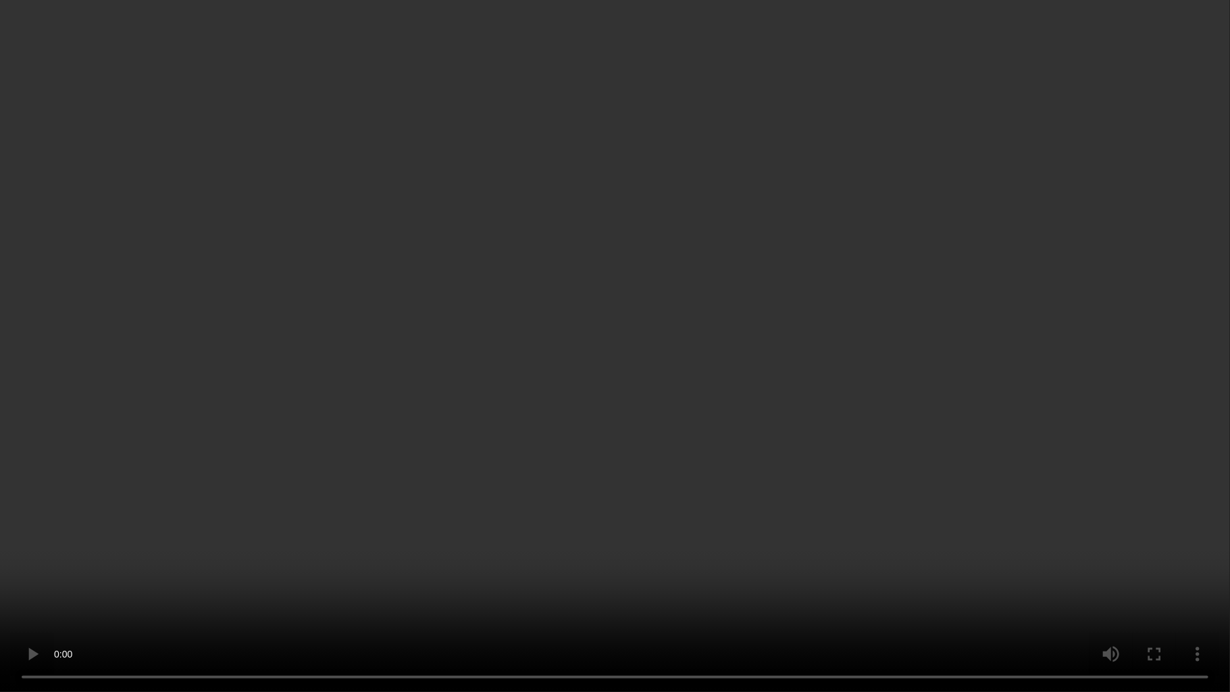
click at [586, 394] on video at bounding box center [615, 346] width 1230 height 692
click at [658, 377] on video at bounding box center [615, 346] width 1230 height 692
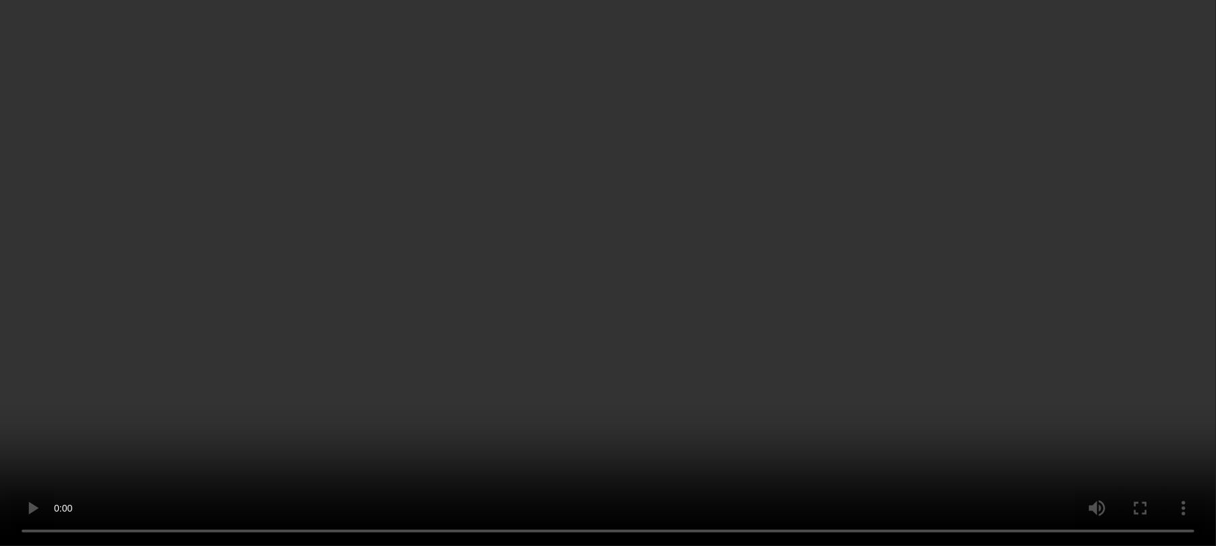
scroll to position [992, 0]
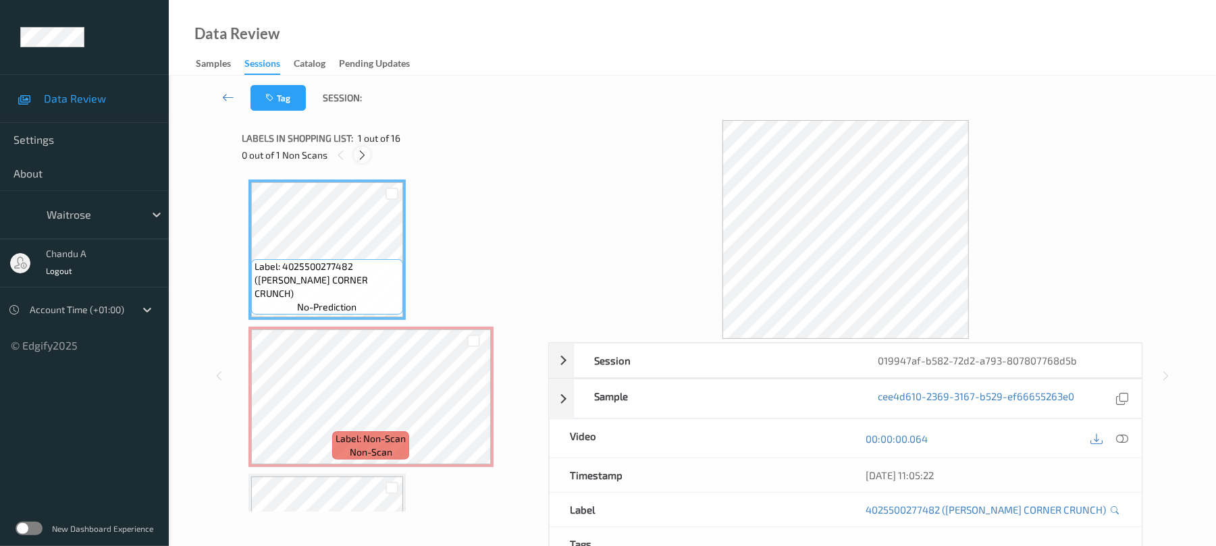
click at [361, 151] on icon at bounding box center [362, 155] width 11 height 12
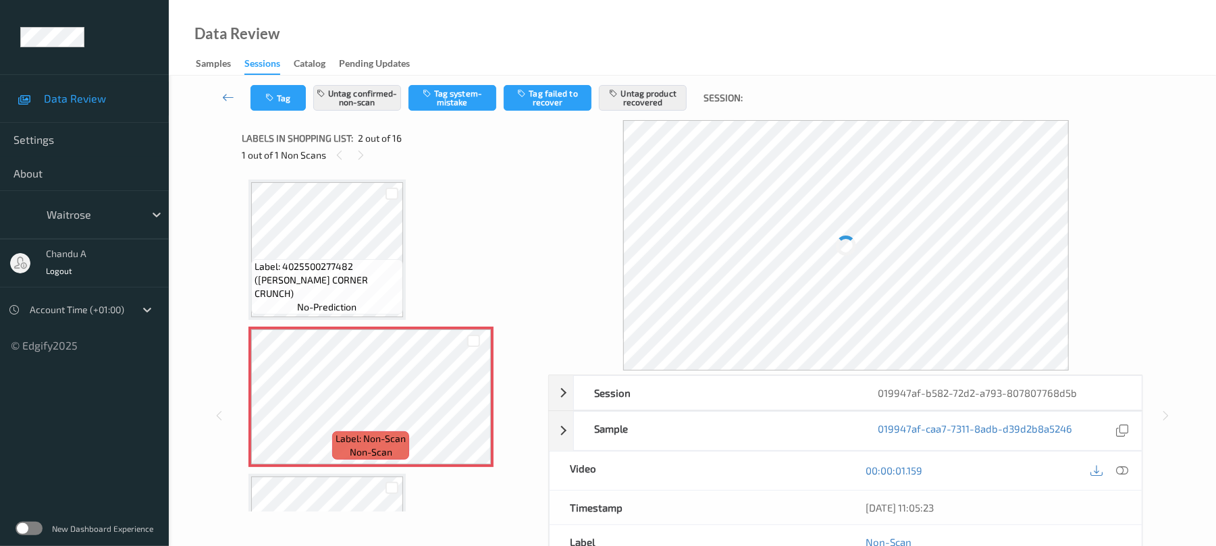
scroll to position [7, 0]
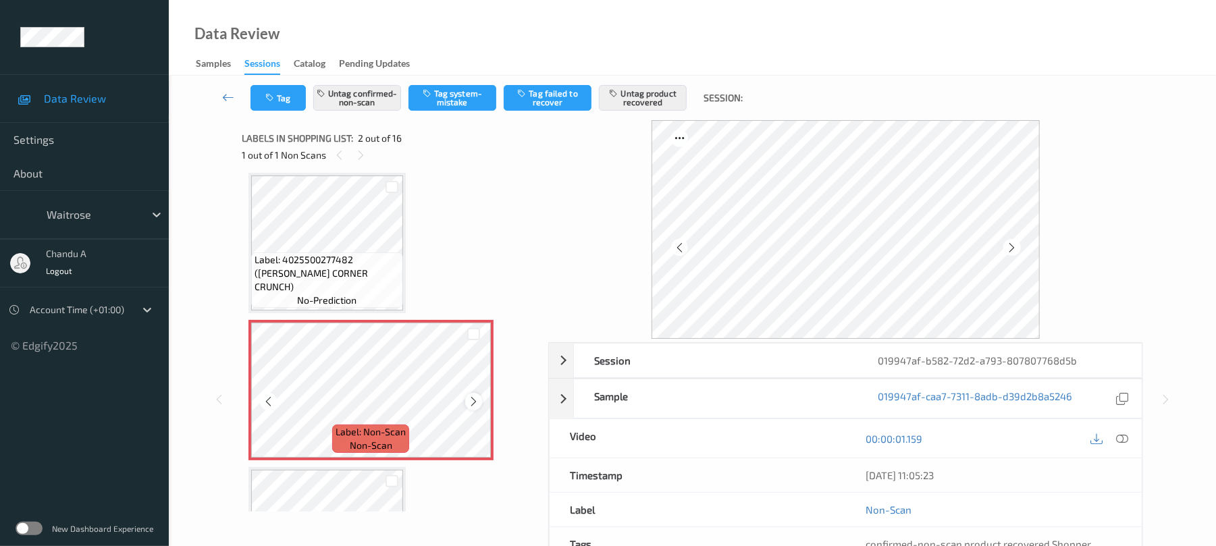
click at [473, 403] on icon at bounding box center [473, 402] width 11 height 12
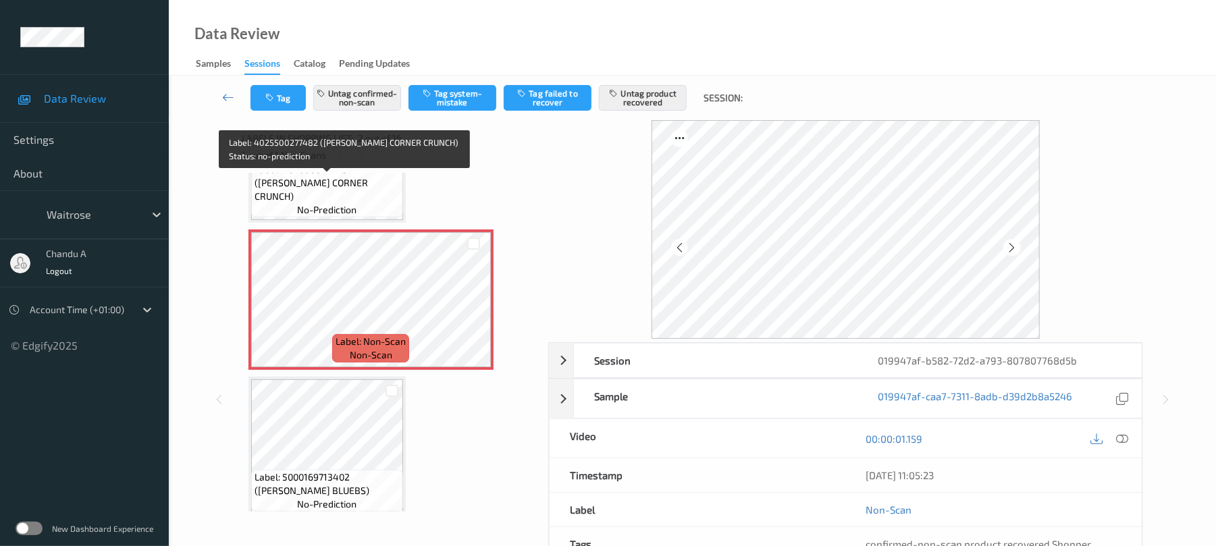
click at [317, 193] on span "Label: 4025500277482 ([PERSON_NAME] CORNER CRUNCH)" at bounding box center [327, 183] width 145 height 41
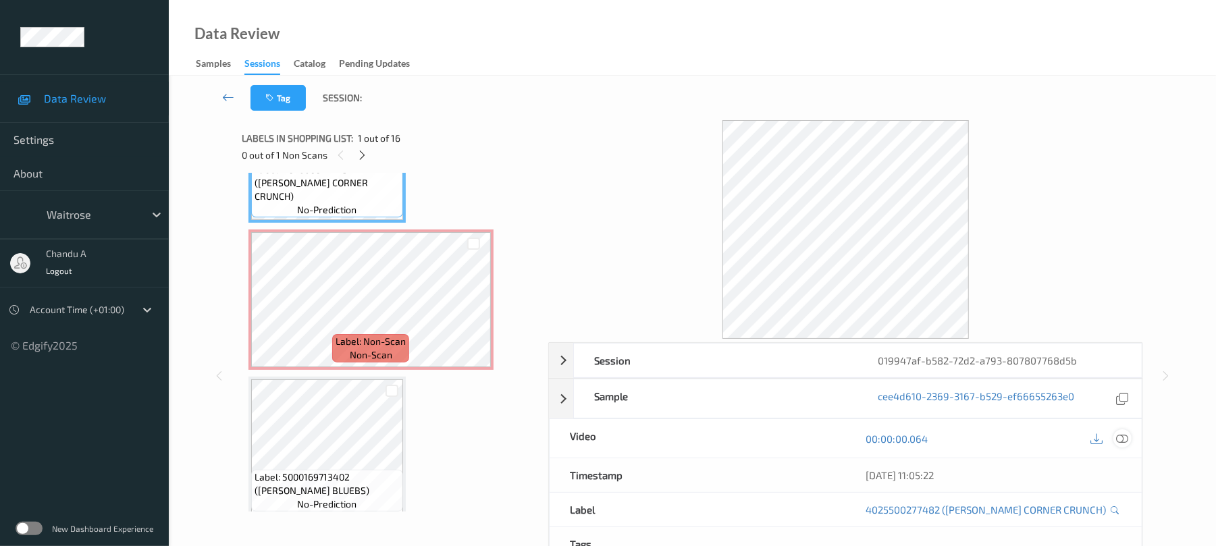
click at [1127, 438] on icon at bounding box center [1123, 439] width 12 height 12
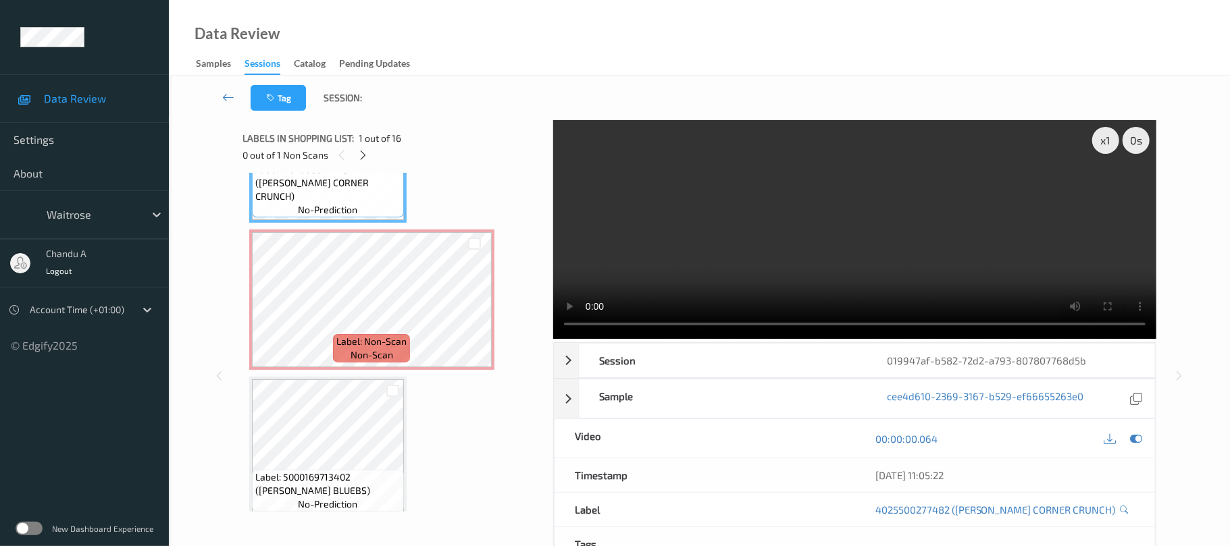
click at [952, 163] on video at bounding box center [854, 229] width 603 height 219
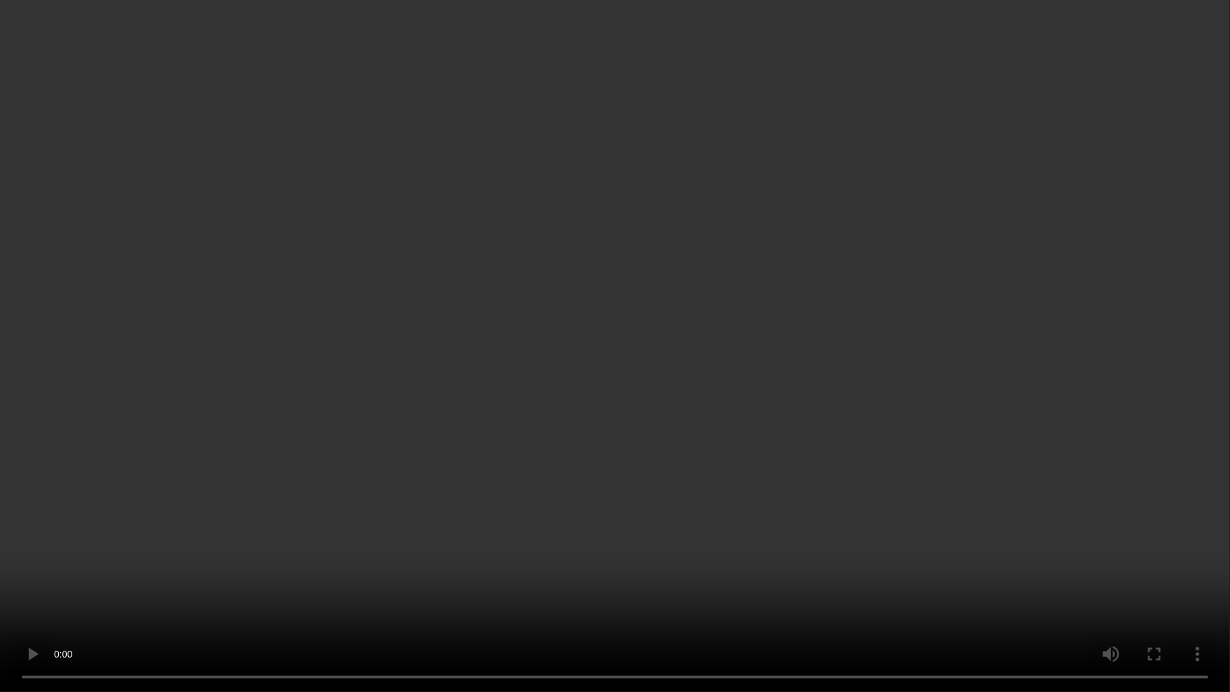
click at [486, 411] on video at bounding box center [615, 346] width 1230 height 692
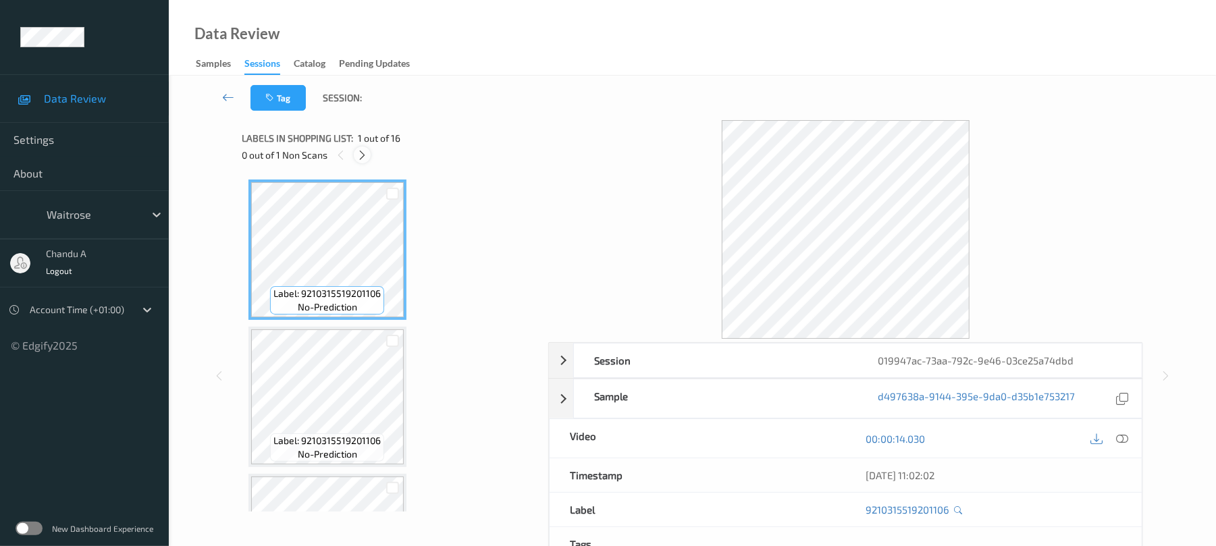
click at [366, 155] on icon at bounding box center [362, 155] width 11 height 12
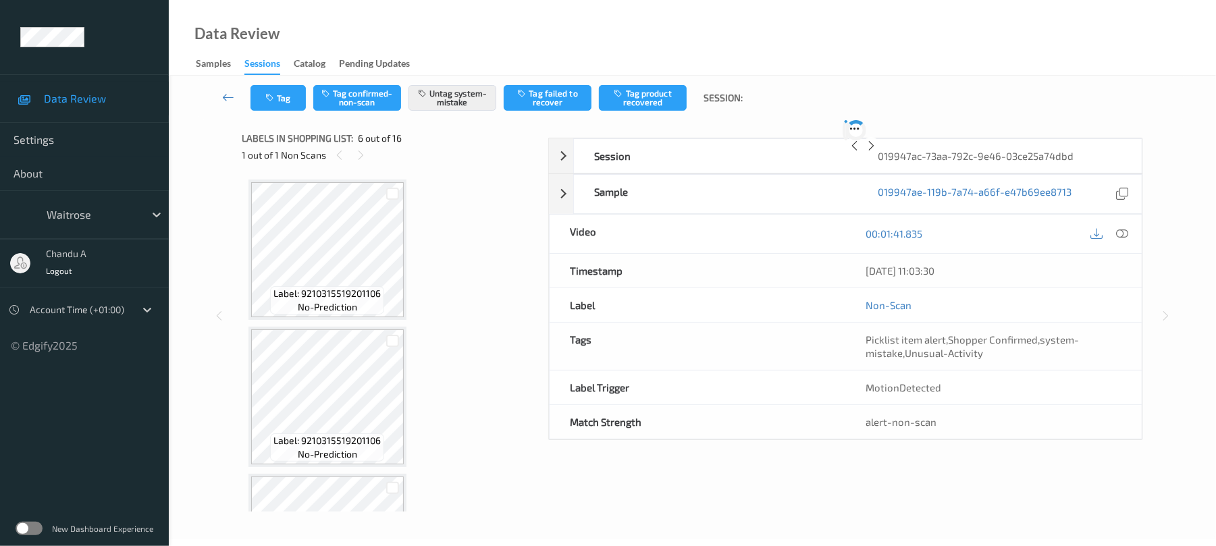
scroll to position [596, 0]
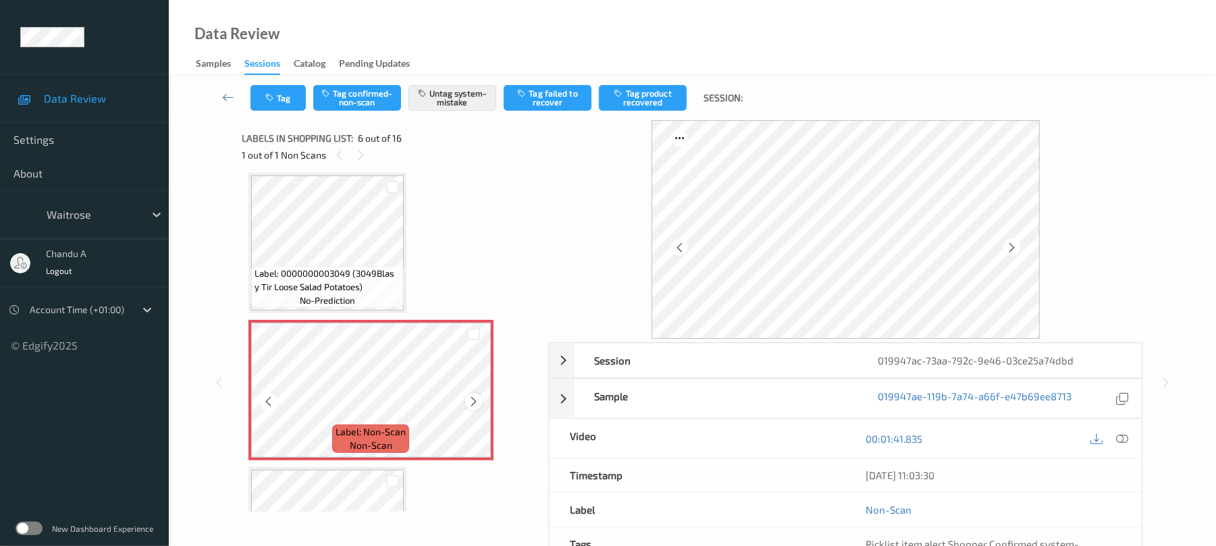
click at [477, 403] on icon at bounding box center [473, 402] width 11 height 12
click at [255, 93] on button "Tag" at bounding box center [278, 98] width 55 height 26
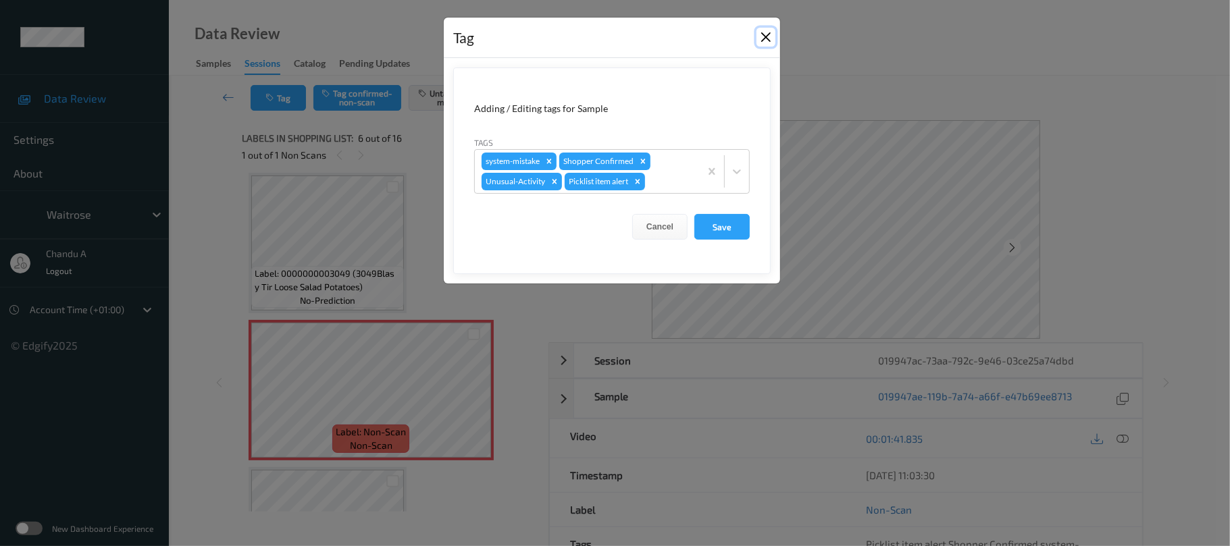
click at [769, 38] on button "Close" at bounding box center [765, 37] width 19 height 19
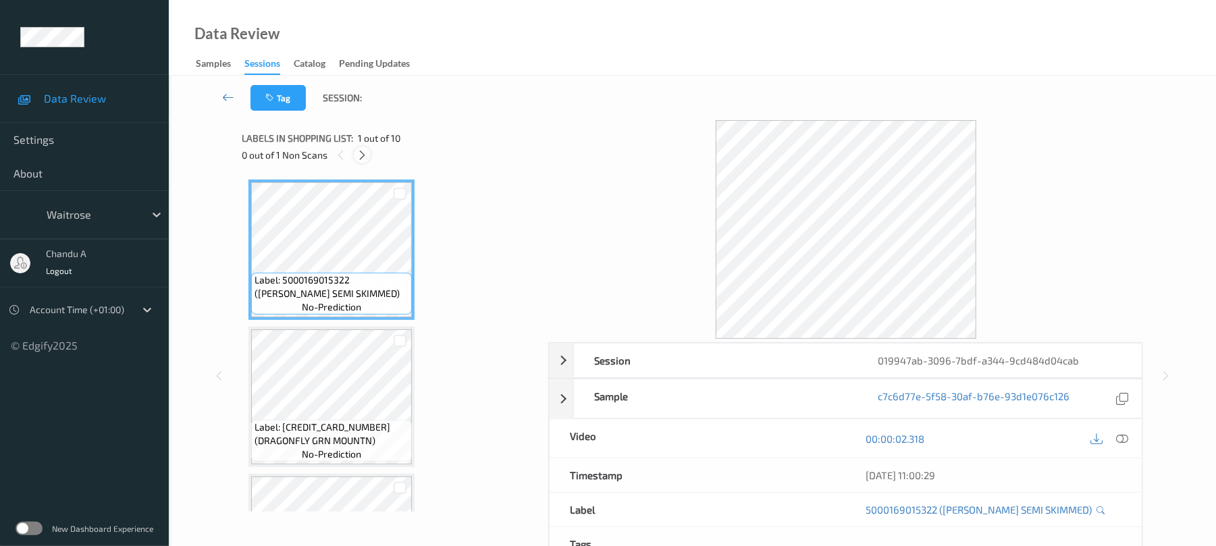
click at [363, 155] on icon at bounding box center [362, 155] width 11 height 12
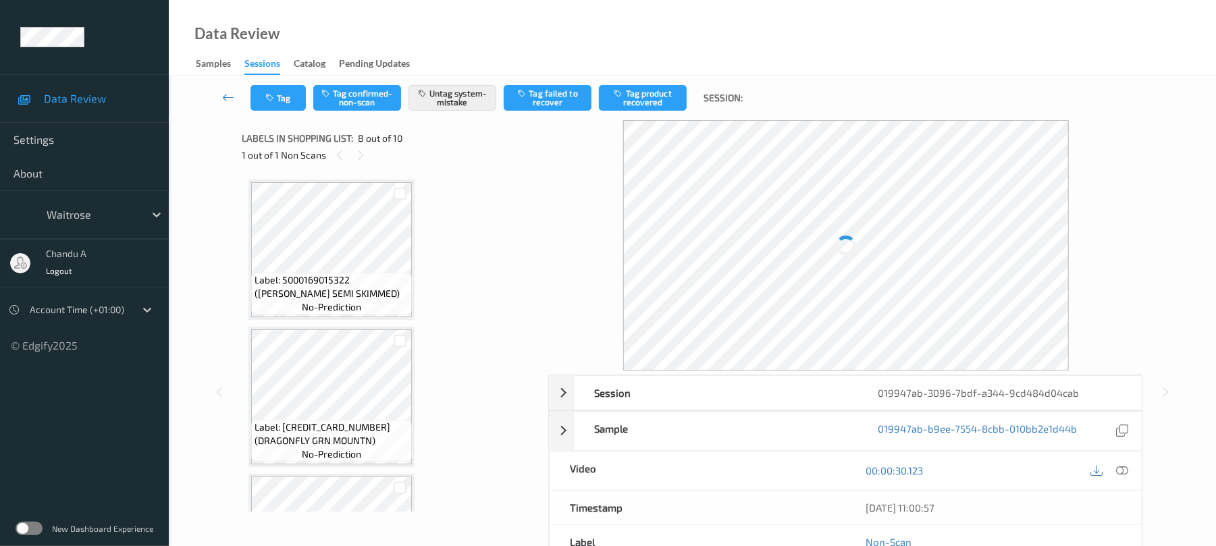
scroll to position [890, 0]
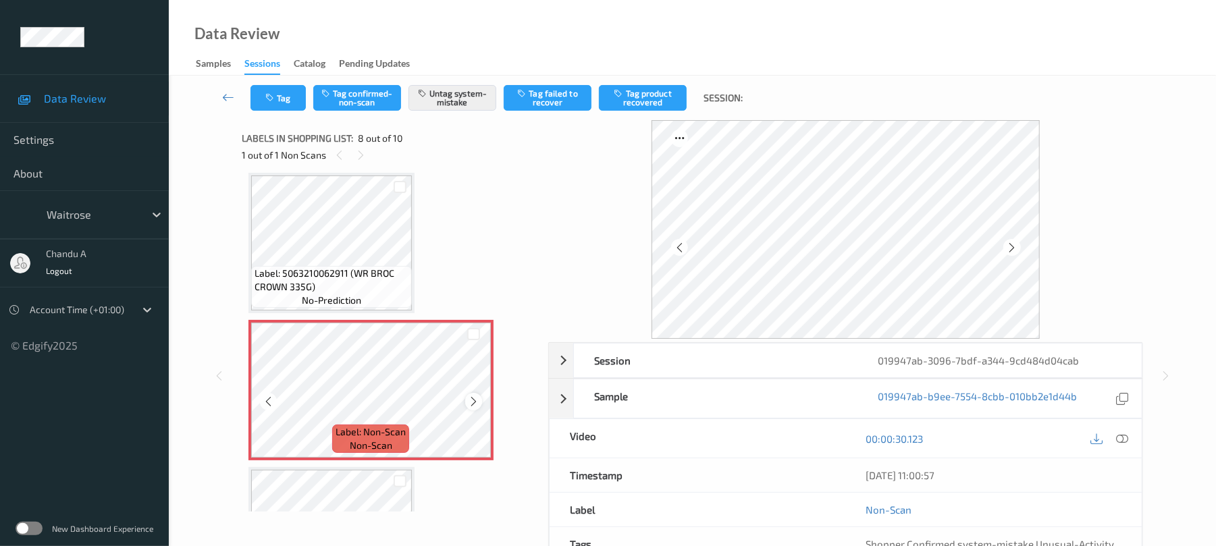
click at [474, 396] on icon at bounding box center [473, 402] width 11 height 12
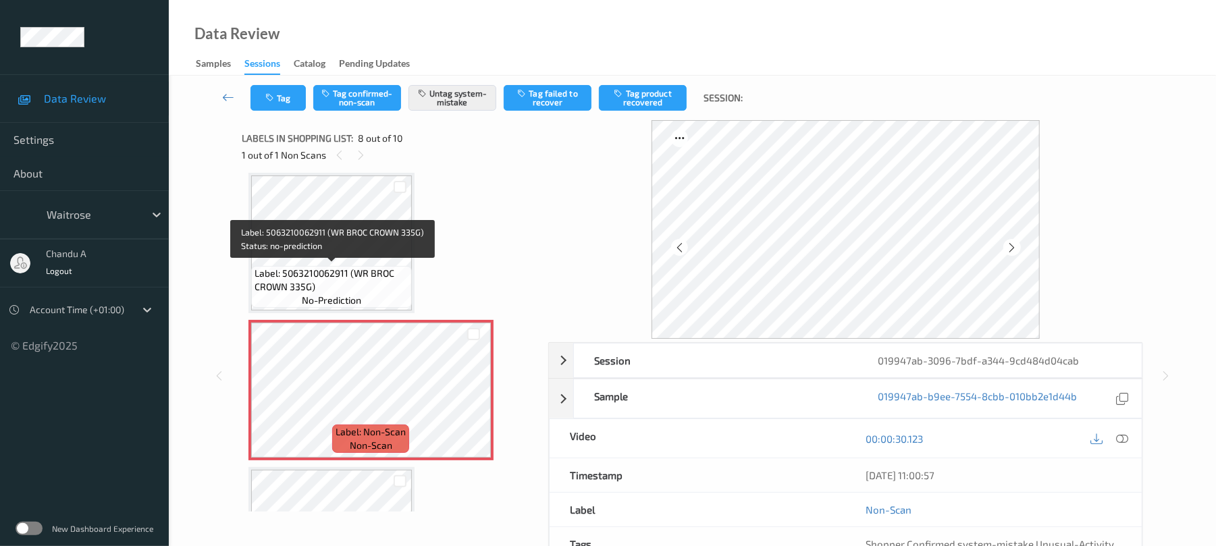
click at [363, 270] on span "Label: 5063210062911 (WR BROC CROWN 335G)" at bounding box center [332, 280] width 154 height 27
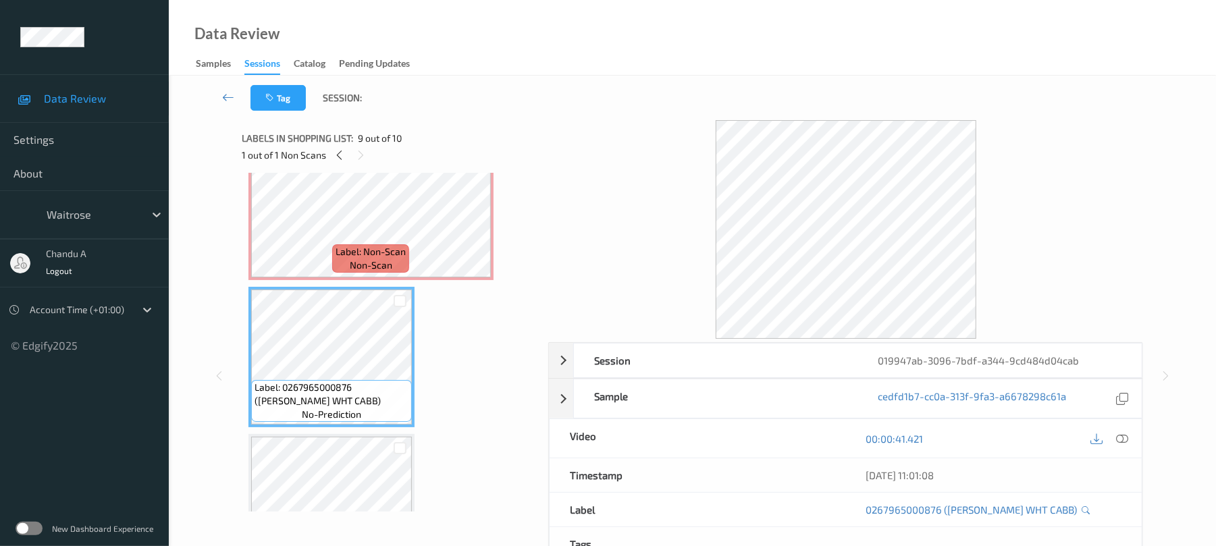
scroll to position [981, 0]
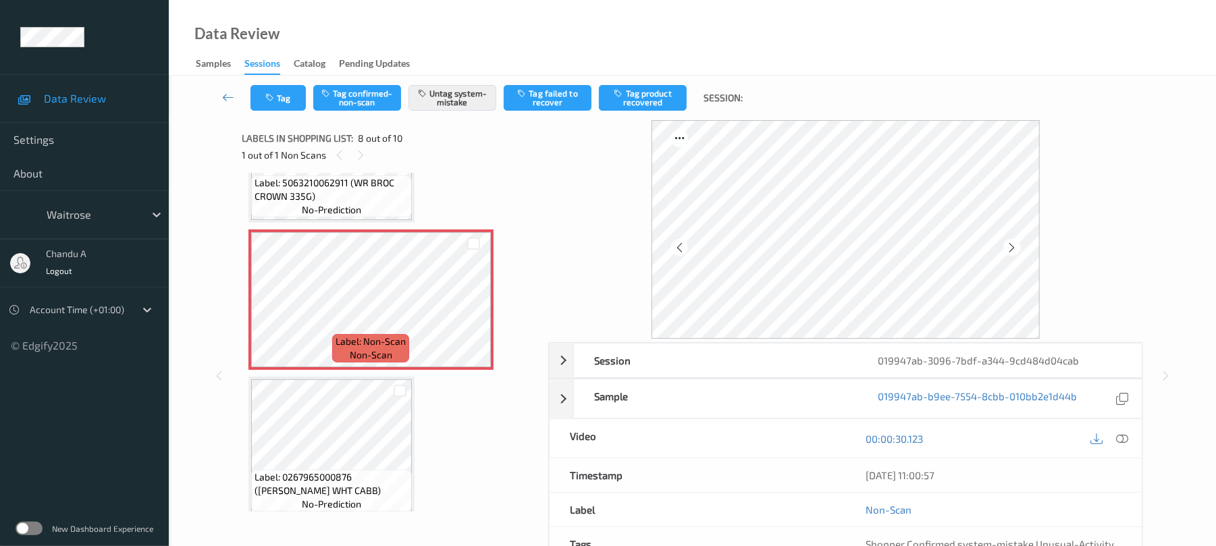
click at [276, 111] on div "Tag Tag confirmed-non-scan Untag system-mistake Tag failed to recover Tag produ…" at bounding box center [693, 98] width 992 height 45
click at [276, 101] on icon "button" at bounding box center [270, 97] width 11 height 9
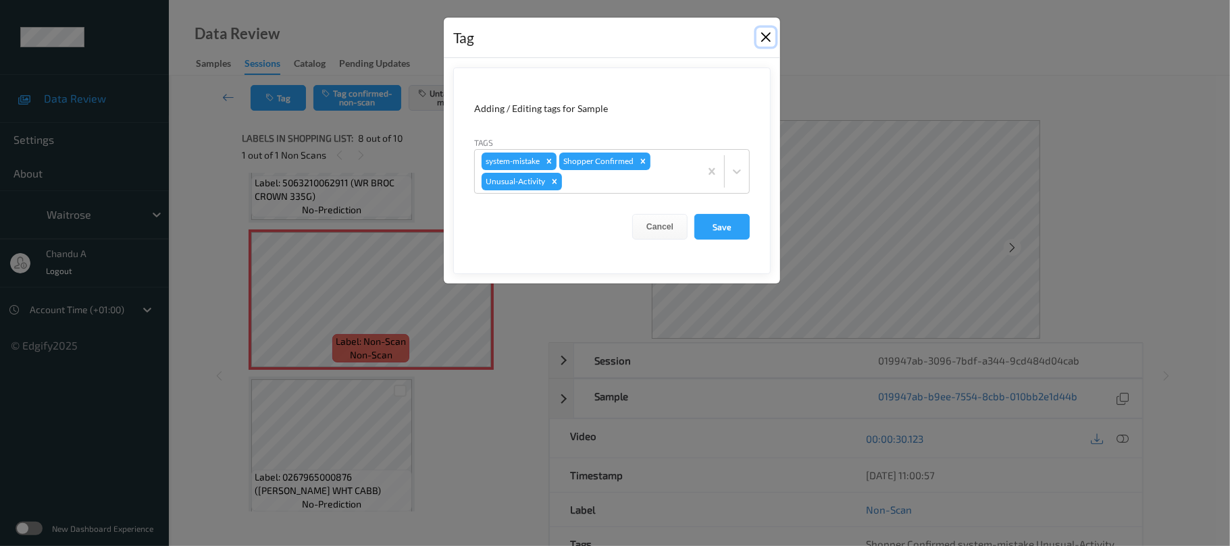
click at [767, 38] on button "Close" at bounding box center [765, 37] width 19 height 19
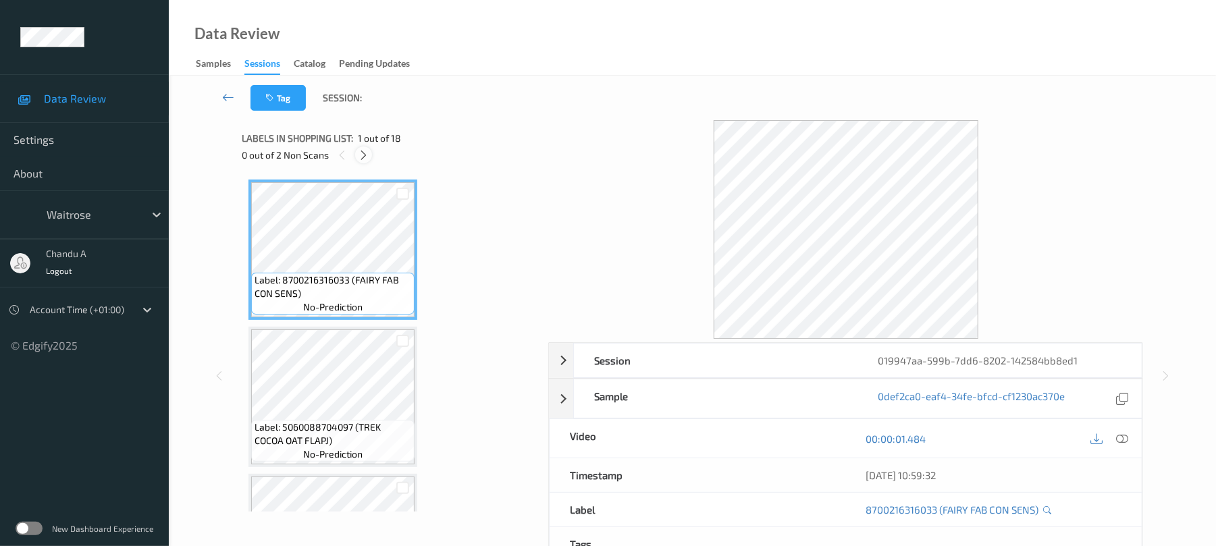
click at [363, 149] on icon at bounding box center [363, 155] width 11 height 12
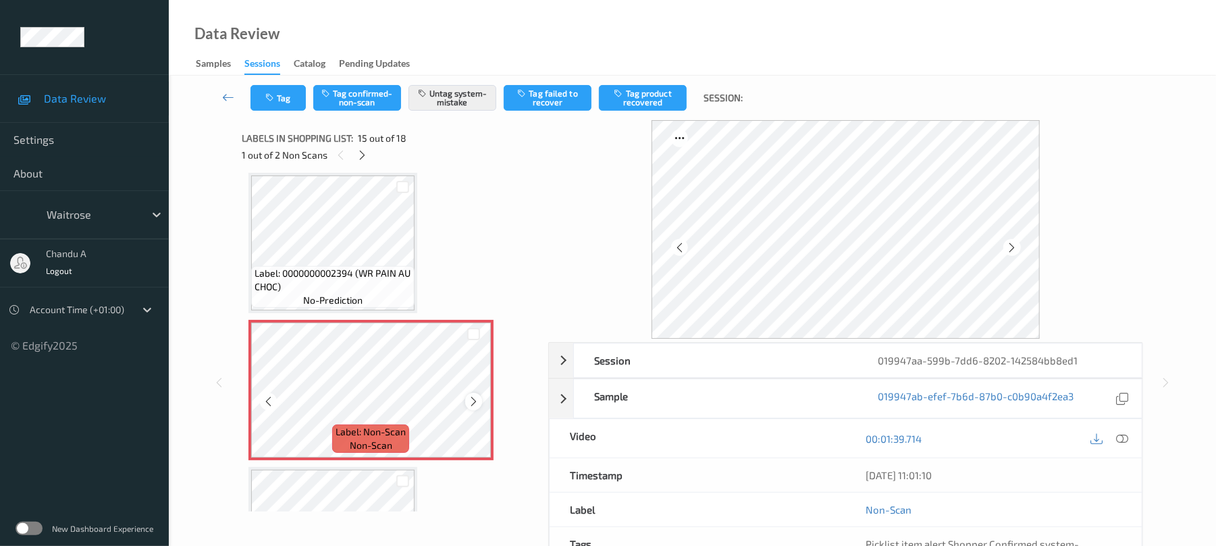
click at [475, 406] on icon at bounding box center [473, 402] width 11 height 12
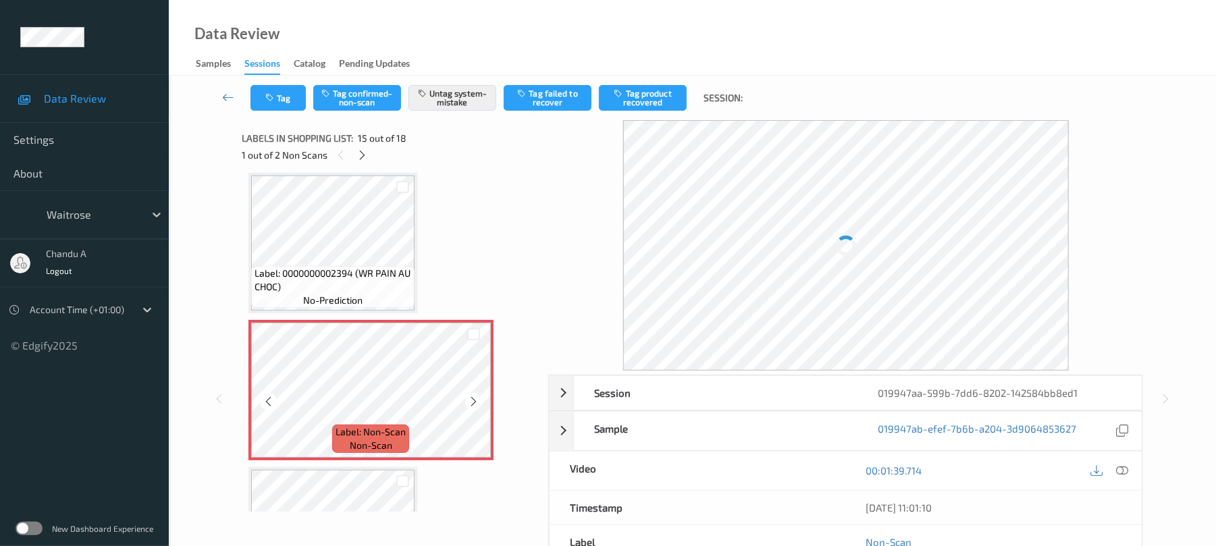
click at [475, 406] on icon at bounding box center [473, 402] width 11 height 12
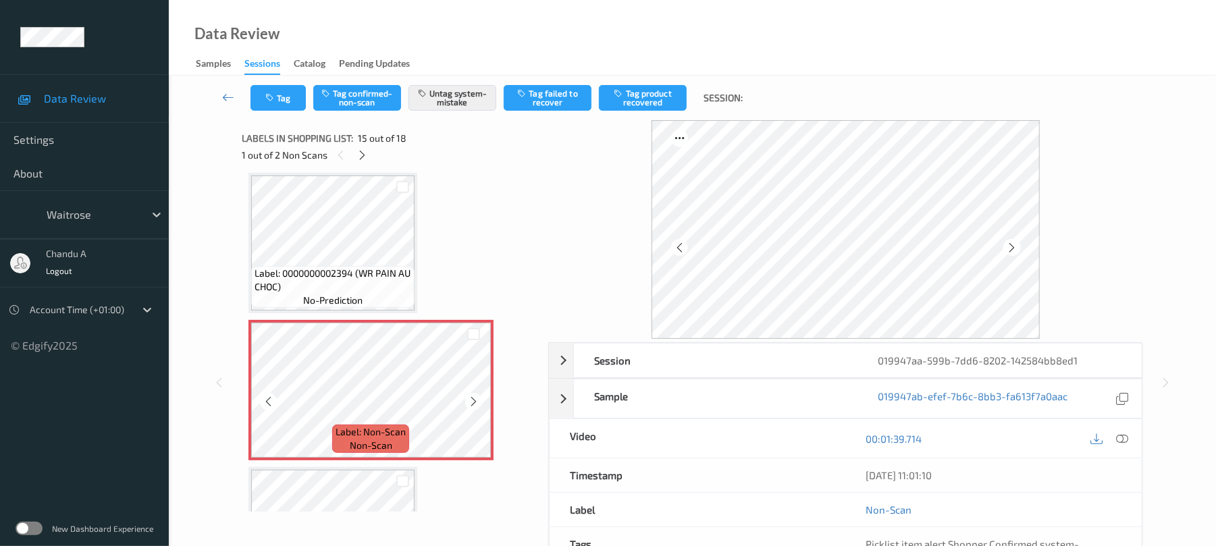
click at [475, 406] on icon at bounding box center [473, 402] width 11 height 12
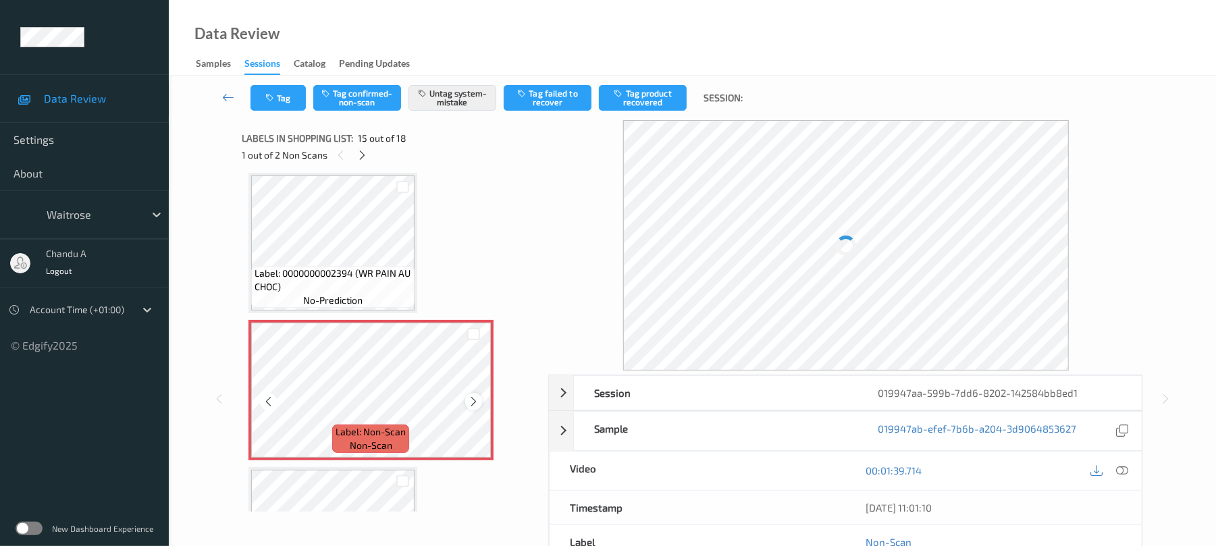
click at [474, 400] on icon at bounding box center [473, 402] width 11 height 12
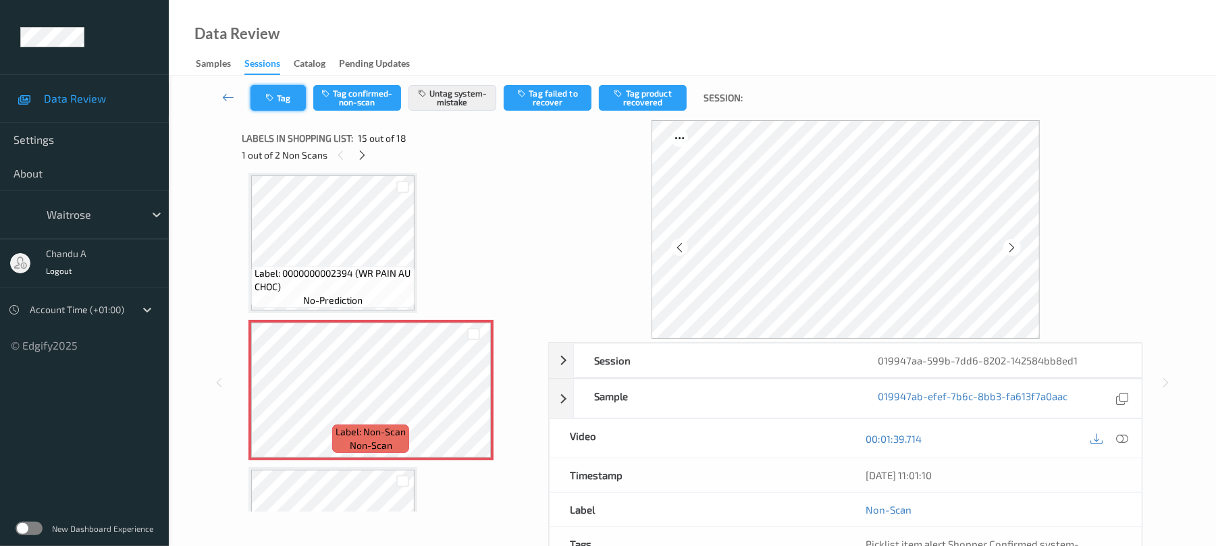
click at [274, 95] on icon "button" at bounding box center [270, 97] width 11 height 9
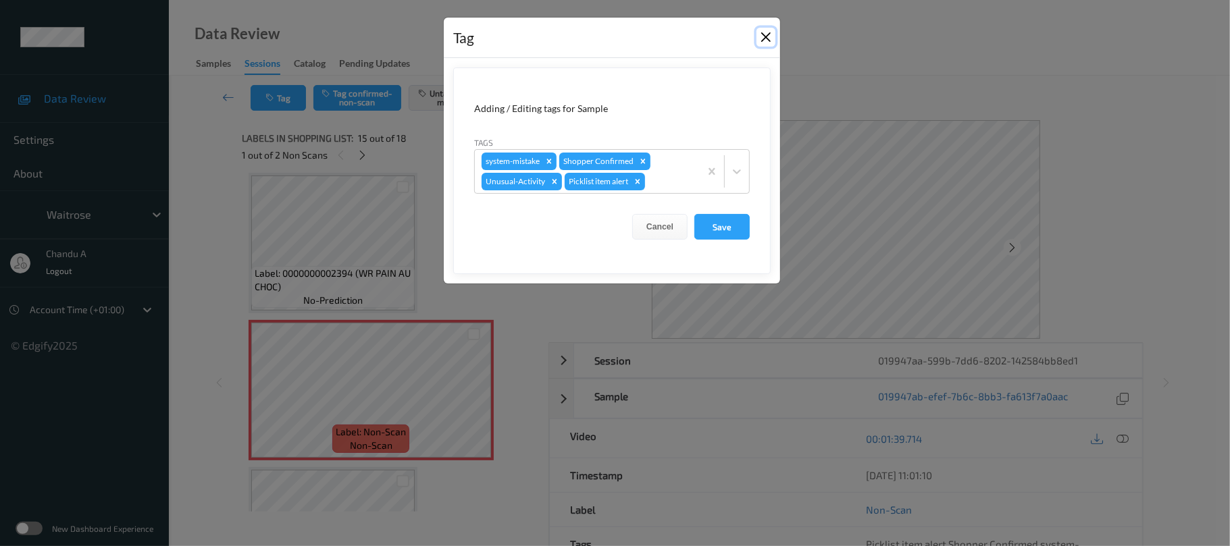
click at [760, 38] on button "Close" at bounding box center [765, 37] width 19 height 19
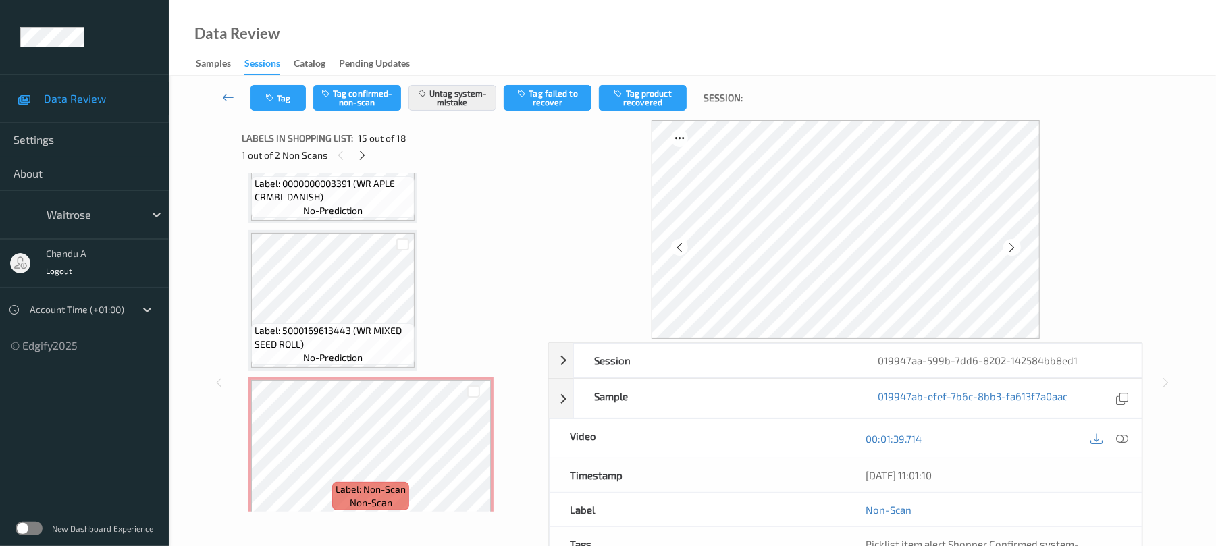
scroll to position [2318, 0]
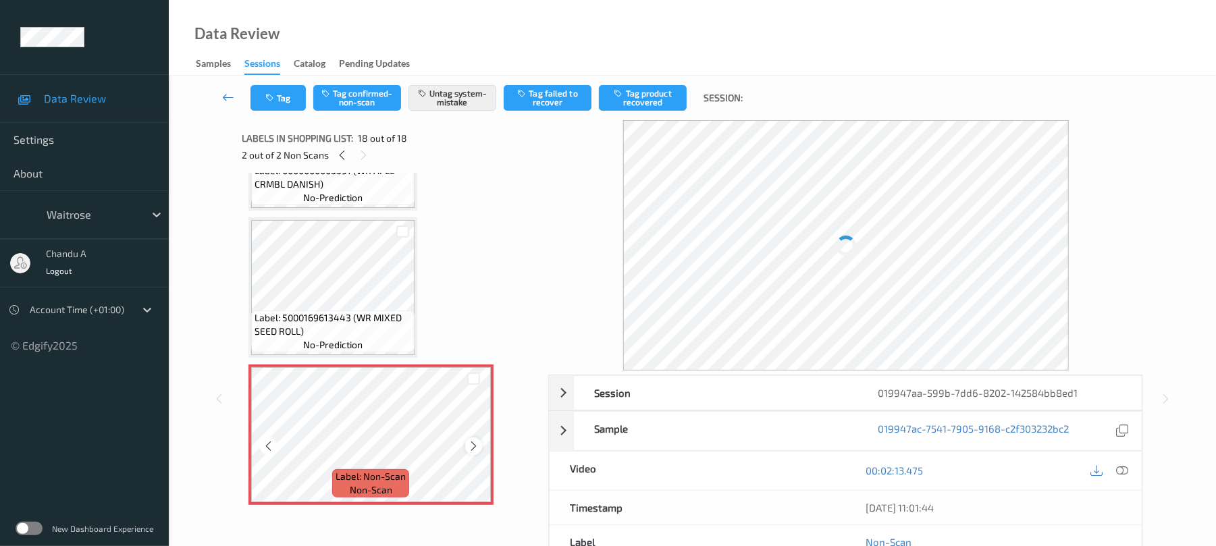
click at [473, 444] on icon at bounding box center [473, 446] width 11 height 12
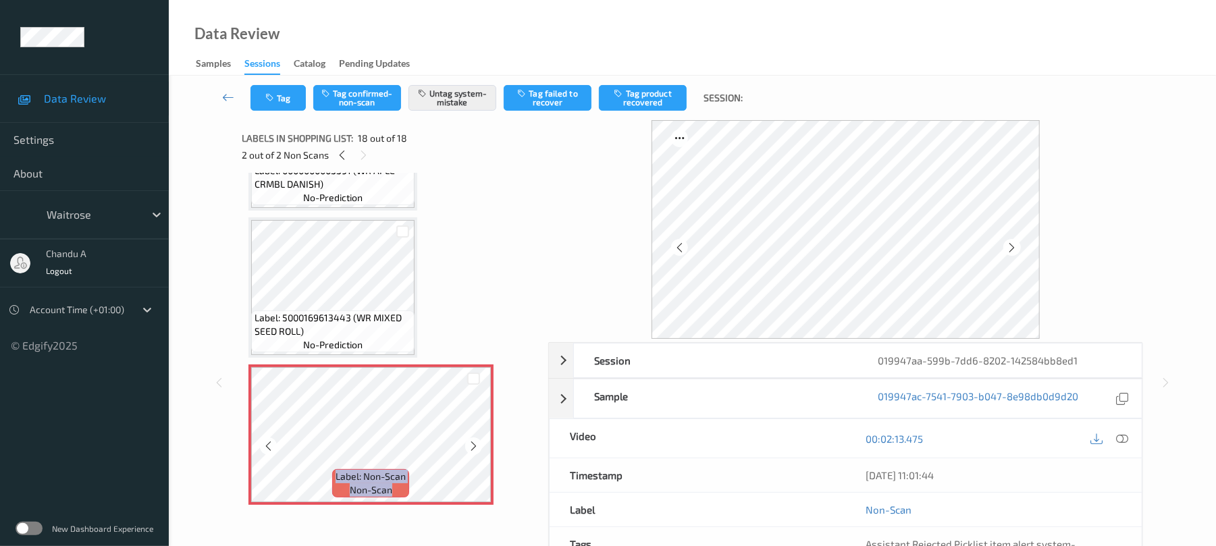
click at [473, 444] on icon at bounding box center [473, 446] width 11 height 12
click at [273, 99] on icon "button" at bounding box center [270, 97] width 11 height 9
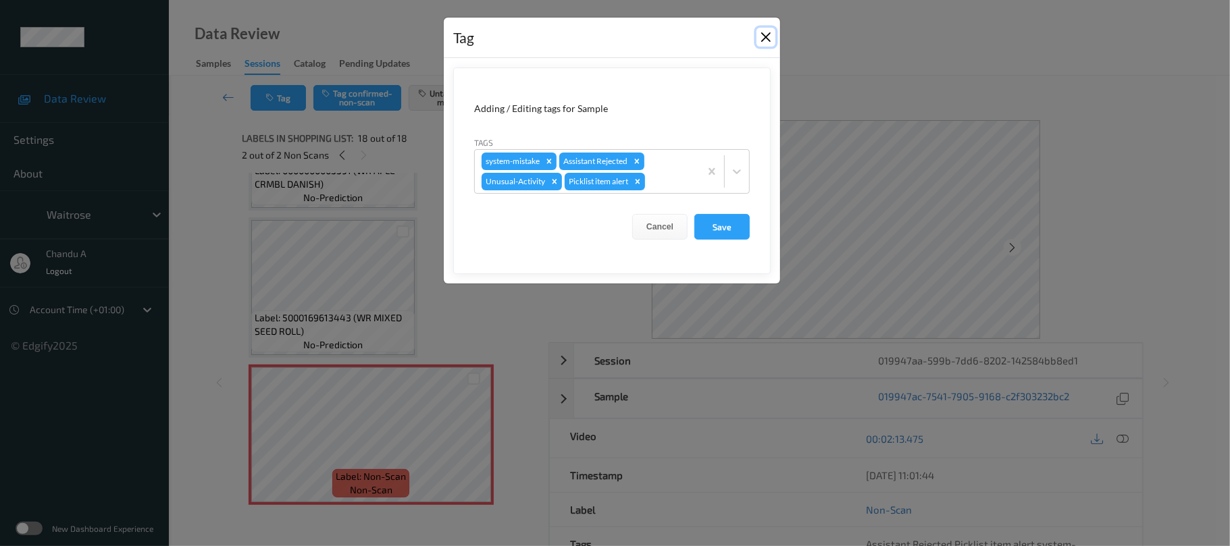
click at [762, 36] on button "Close" at bounding box center [765, 37] width 19 height 19
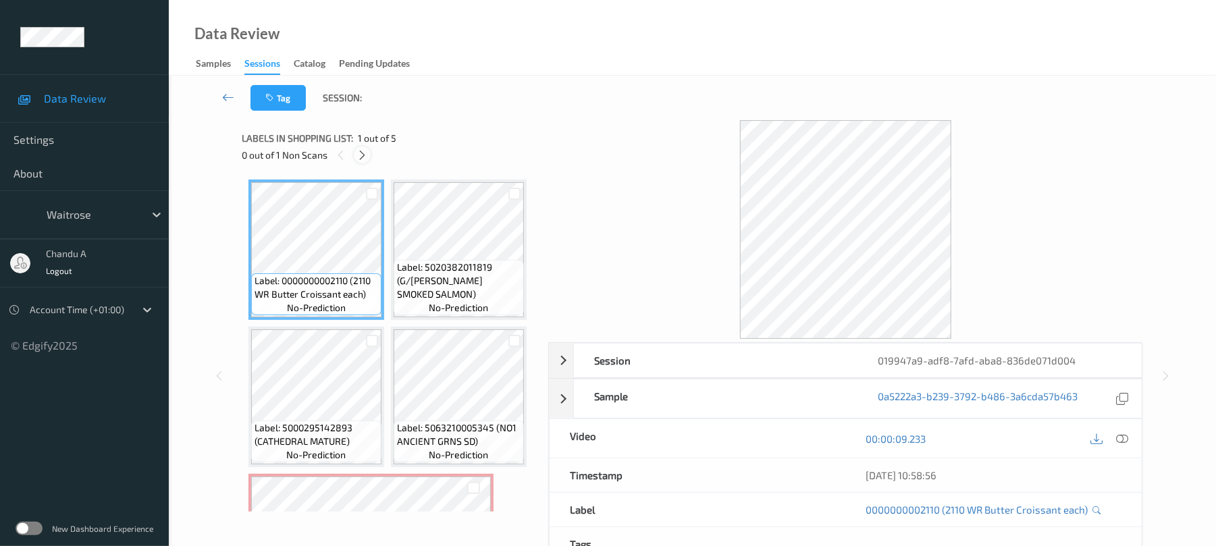
click at [358, 159] on icon at bounding box center [362, 155] width 11 height 12
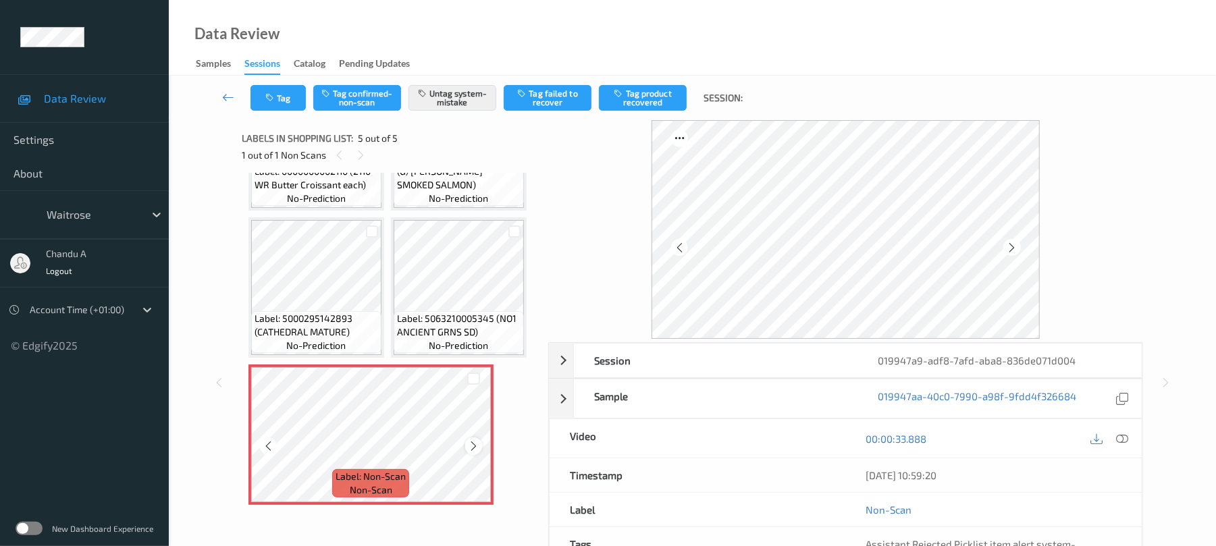
click at [473, 444] on icon at bounding box center [473, 446] width 11 height 12
click at [270, 93] on icon "button" at bounding box center [270, 97] width 11 height 9
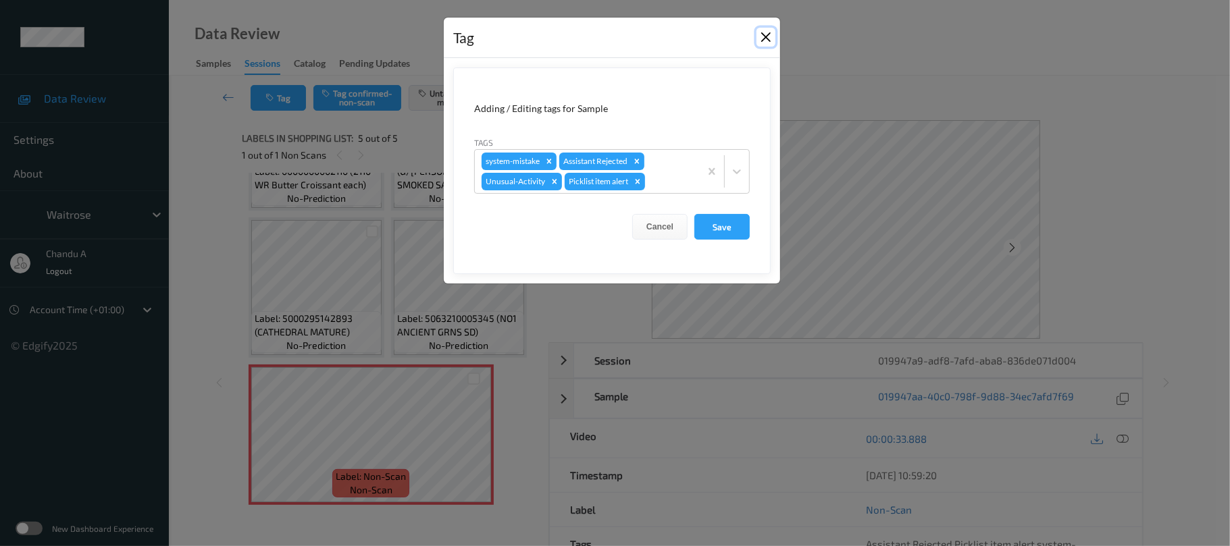
click at [771, 35] on button "Close" at bounding box center [765, 37] width 19 height 19
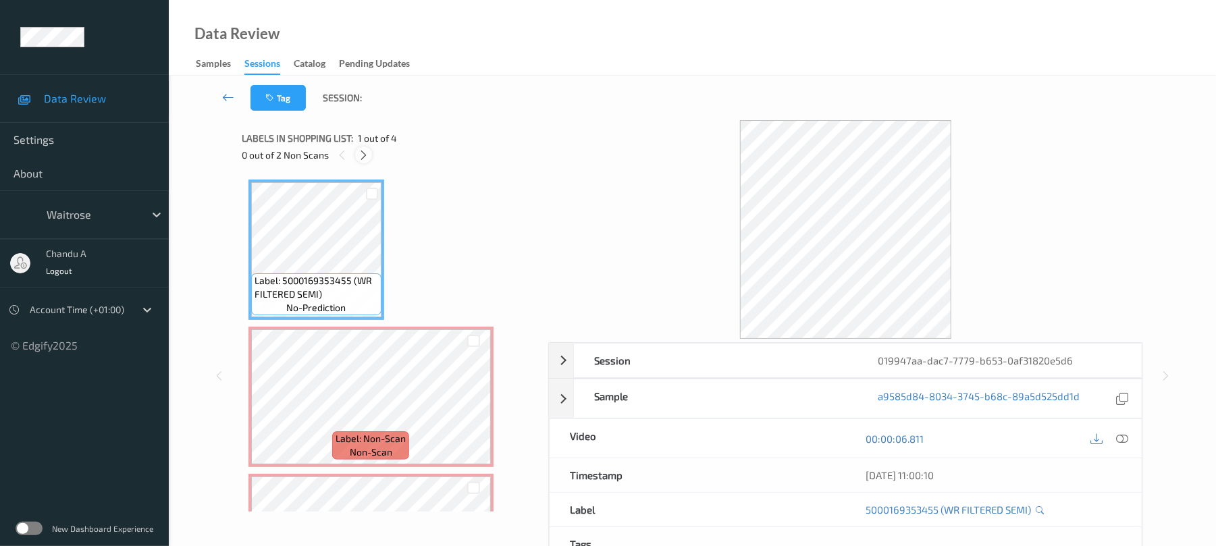
click at [365, 152] on icon at bounding box center [363, 155] width 11 height 12
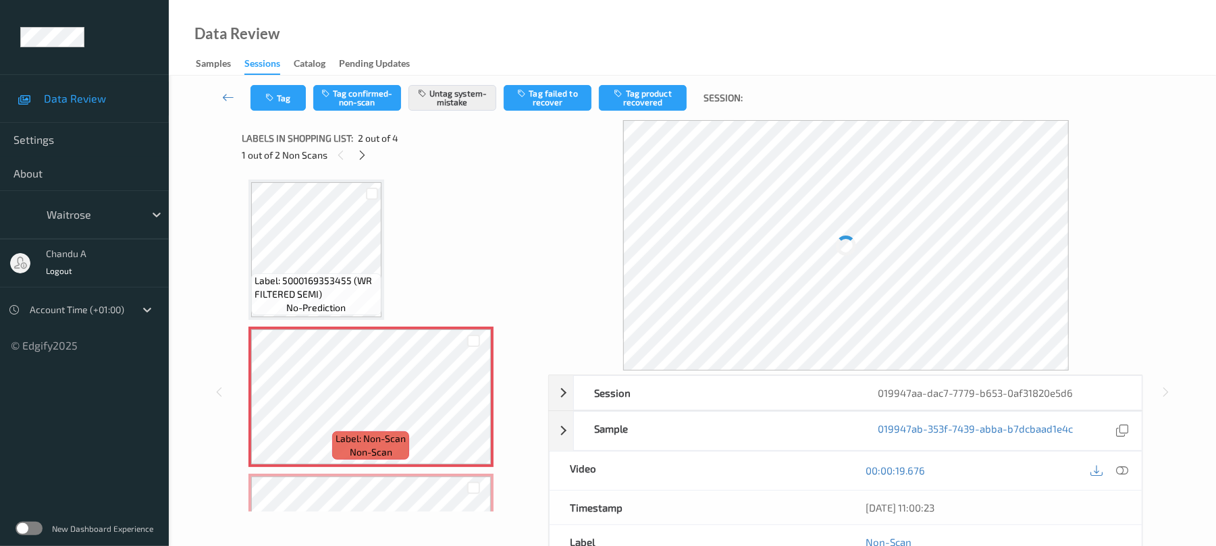
scroll to position [7, 0]
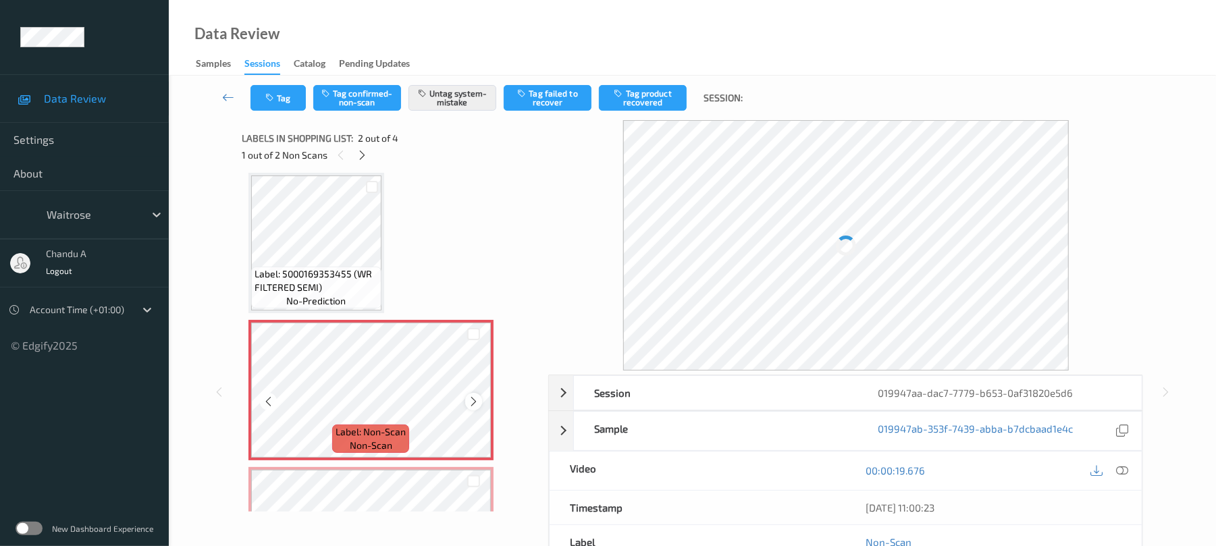
click at [469, 400] on icon at bounding box center [473, 402] width 11 height 12
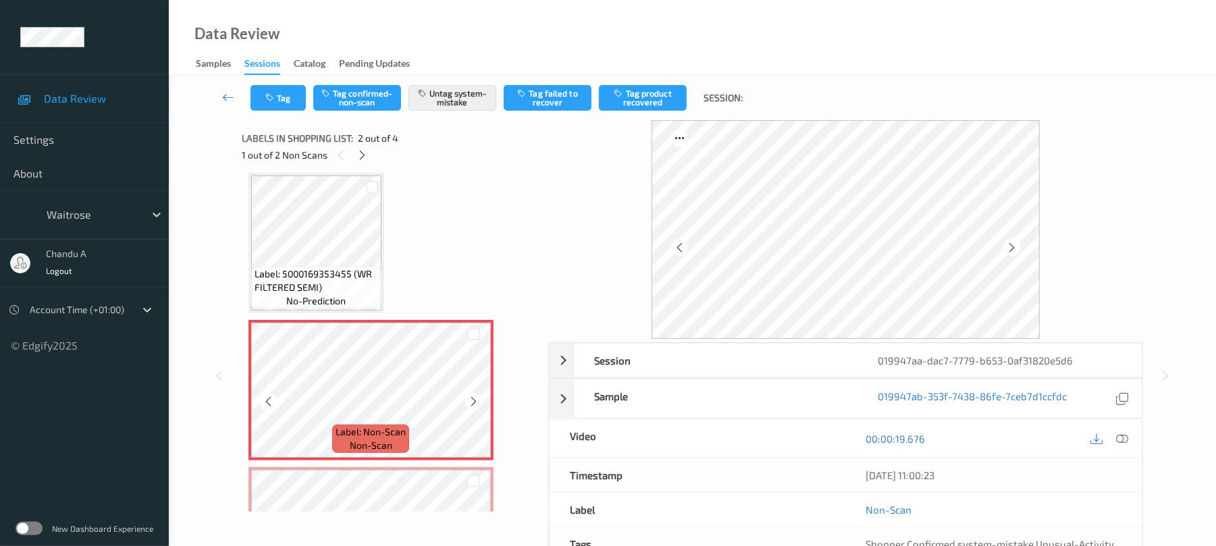
click at [469, 400] on icon at bounding box center [473, 402] width 11 height 12
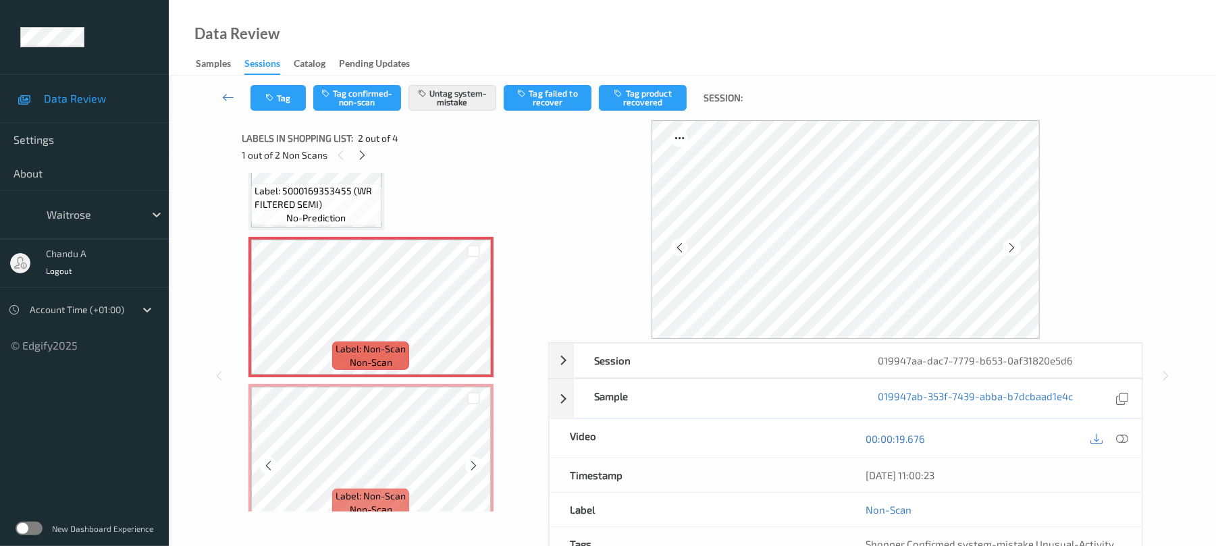
scroll to position [180, 0]
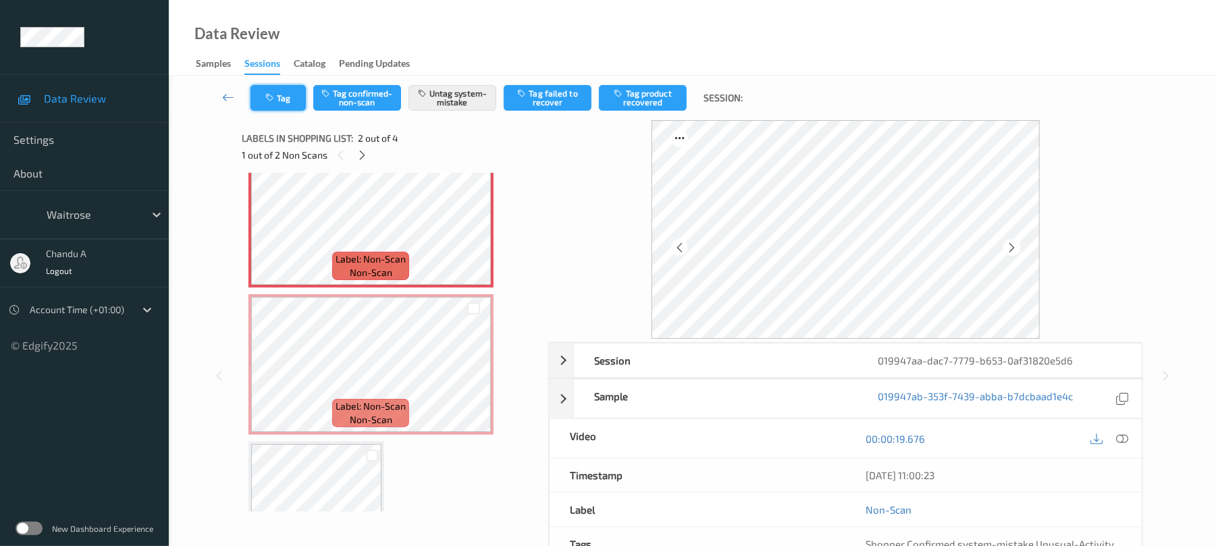
click at [281, 95] on button "Tag" at bounding box center [278, 98] width 55 height 26
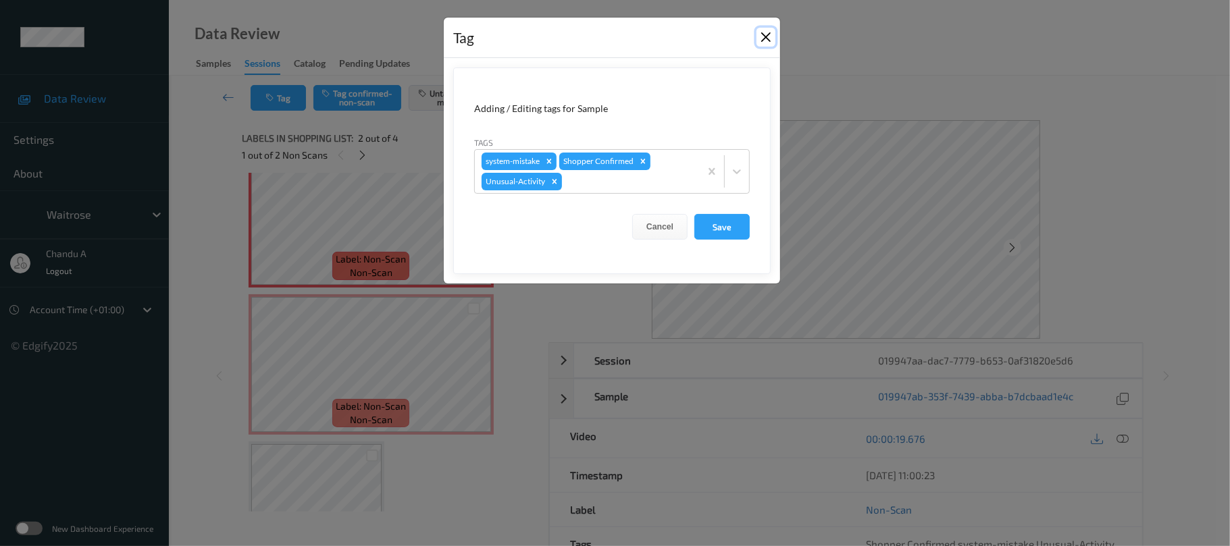
click at [758, 36] on button "Close" at bounding box center [765, 37] width 19 height 19
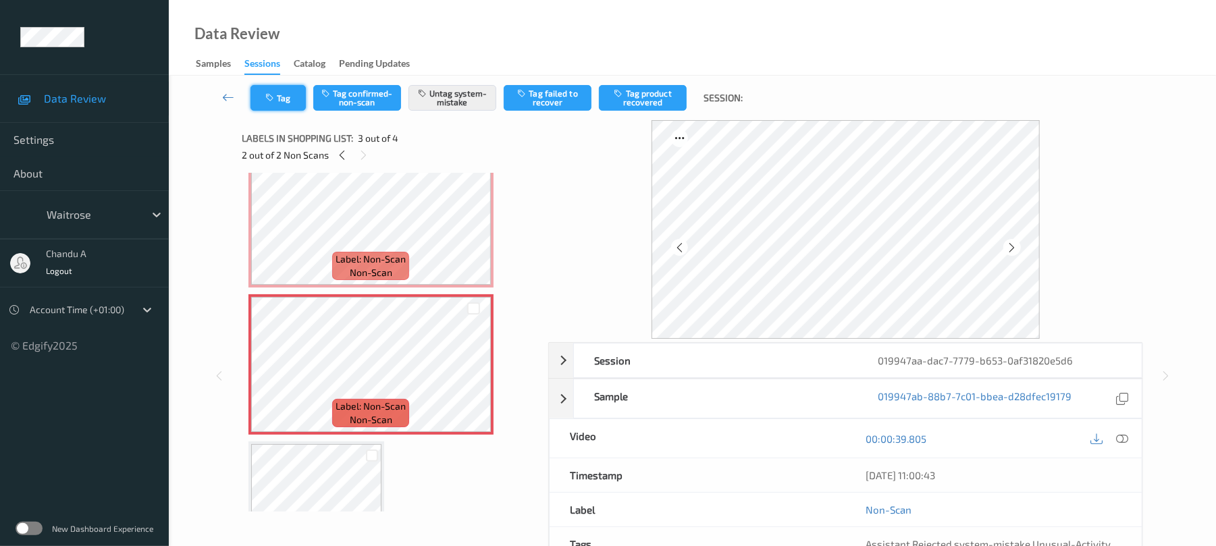
click at [276, 90] on button "Tag" at bounding box center [278, 98] width 55 height 26
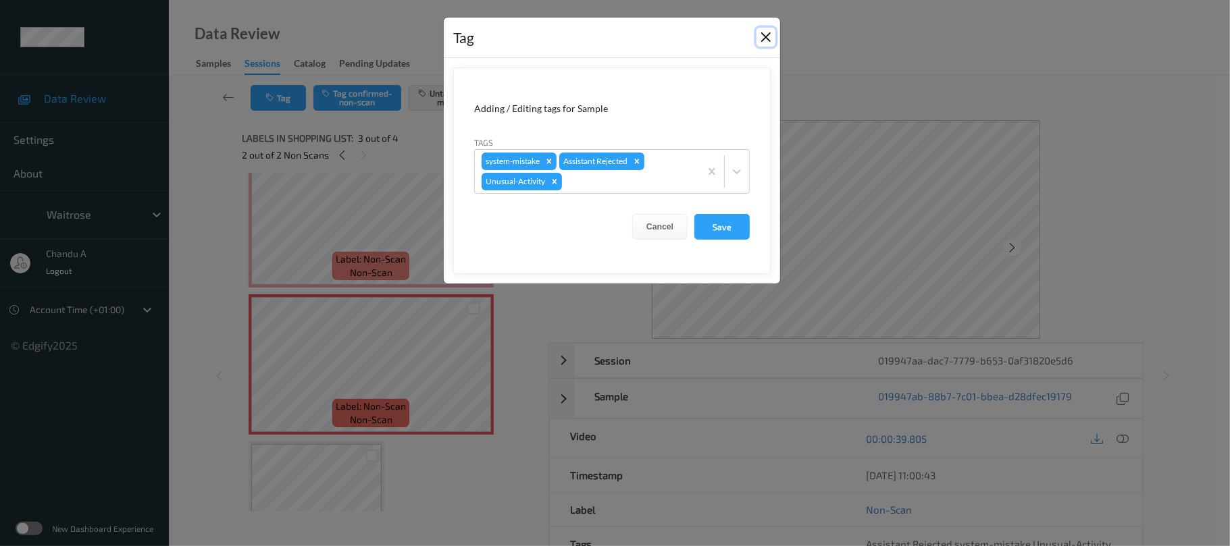
click at [765, 38] on button "Close" at bounding box center [765, 37] width 19 height 19
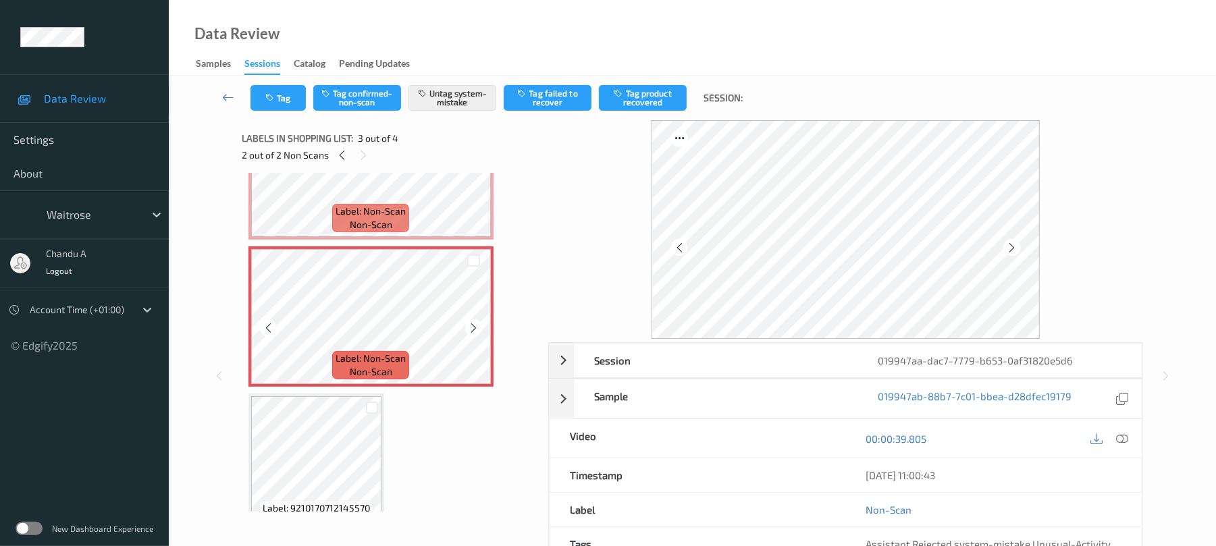
scroll to position [257, 0]
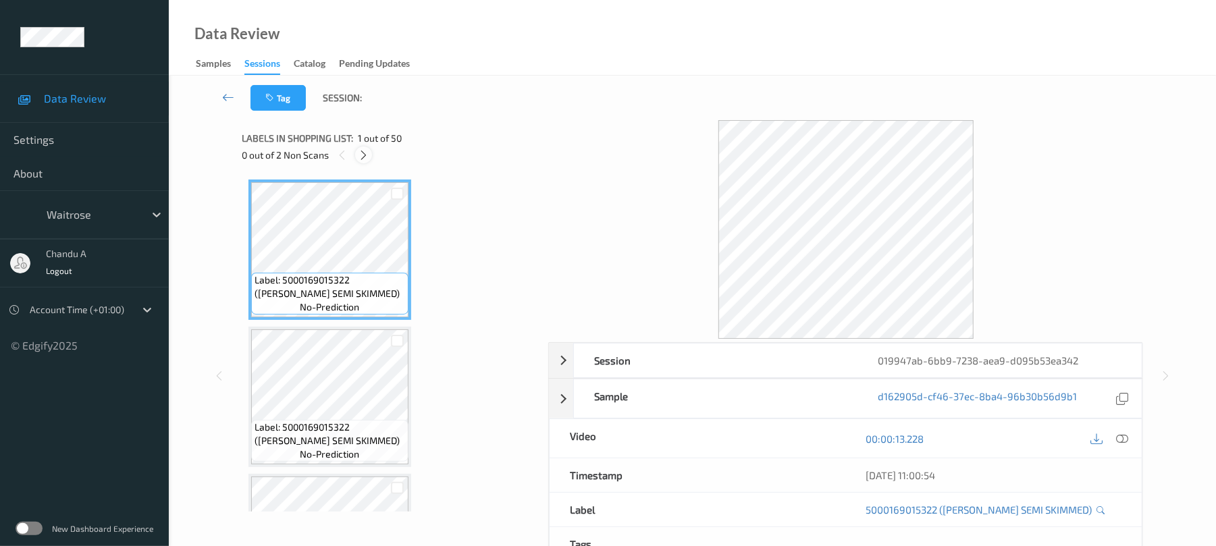
click at [370, 155] on div at bounding box center [363, 155] width 17 height 17
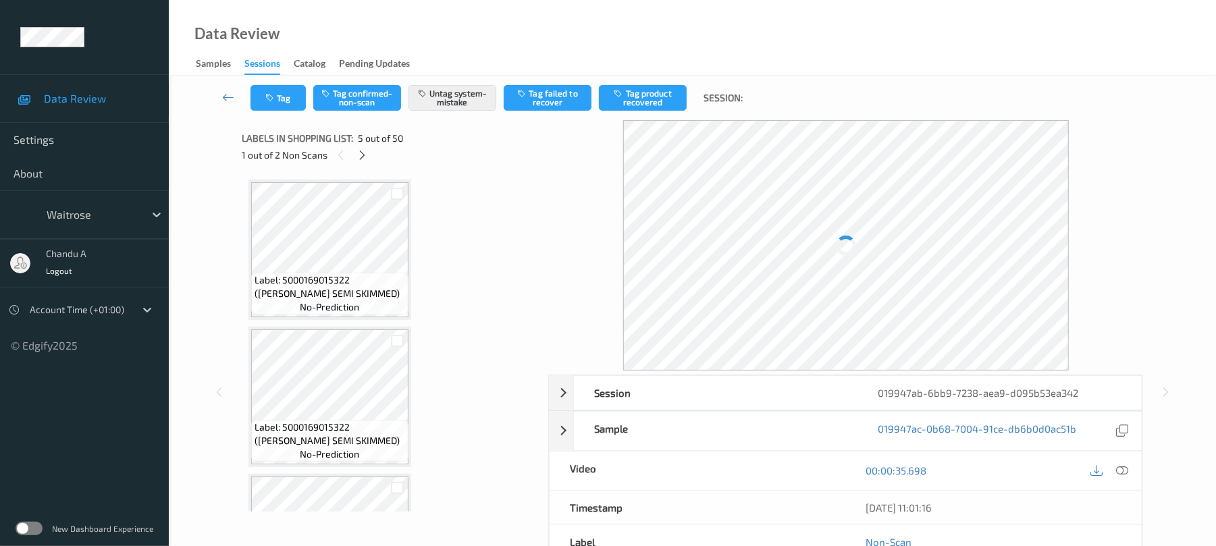
scroll to position [448, 0]
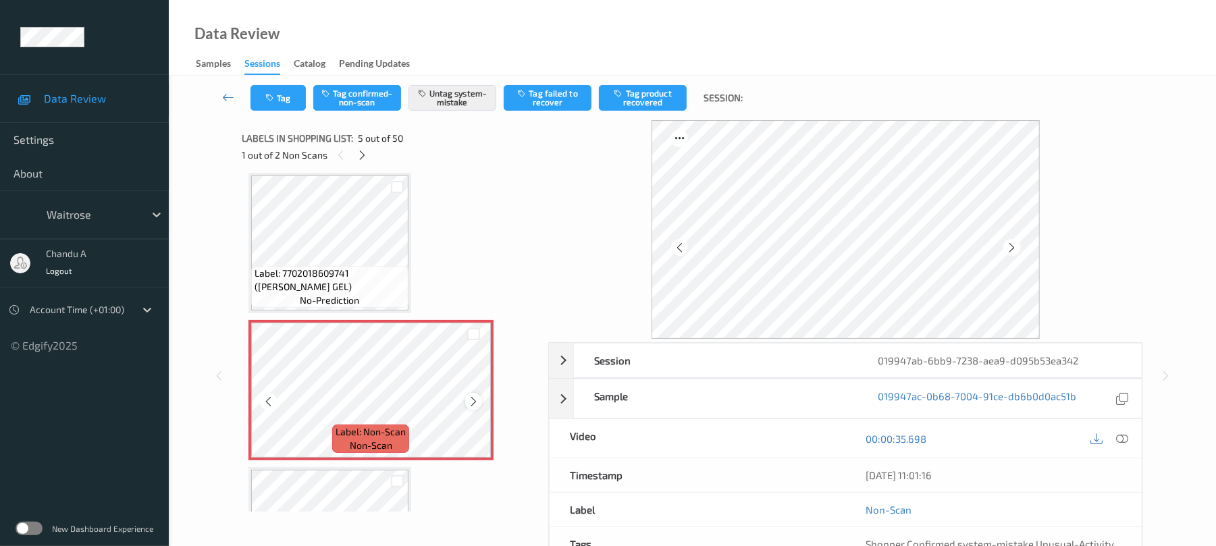
click at [473, 401] on icon at bounding box center [473, 402] width 11 height 12
click at [282, 95] on button "Tag" at bounding box center [278, 98] width 55 height 26
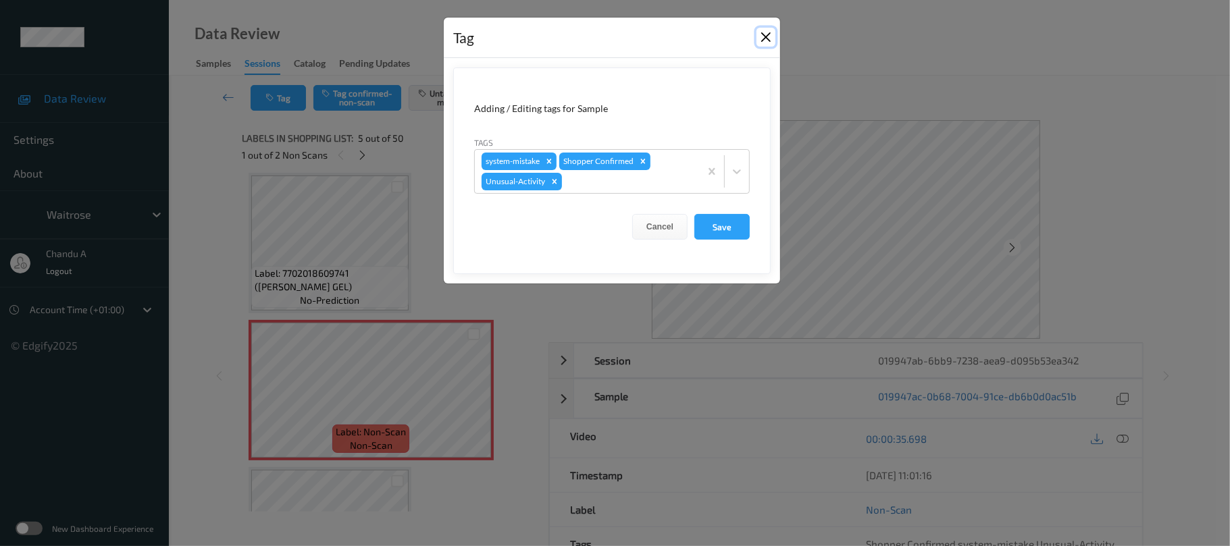
click at [770, 38] on button "Close" at bounding box center [765, 37] width 19 height 19
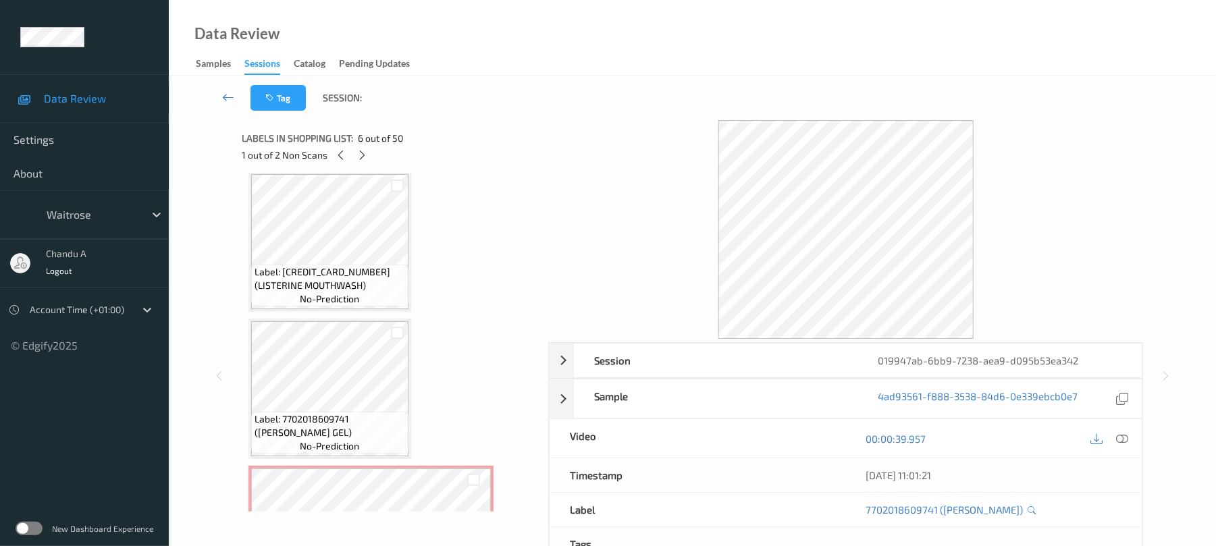
scroll to position [268, 0]
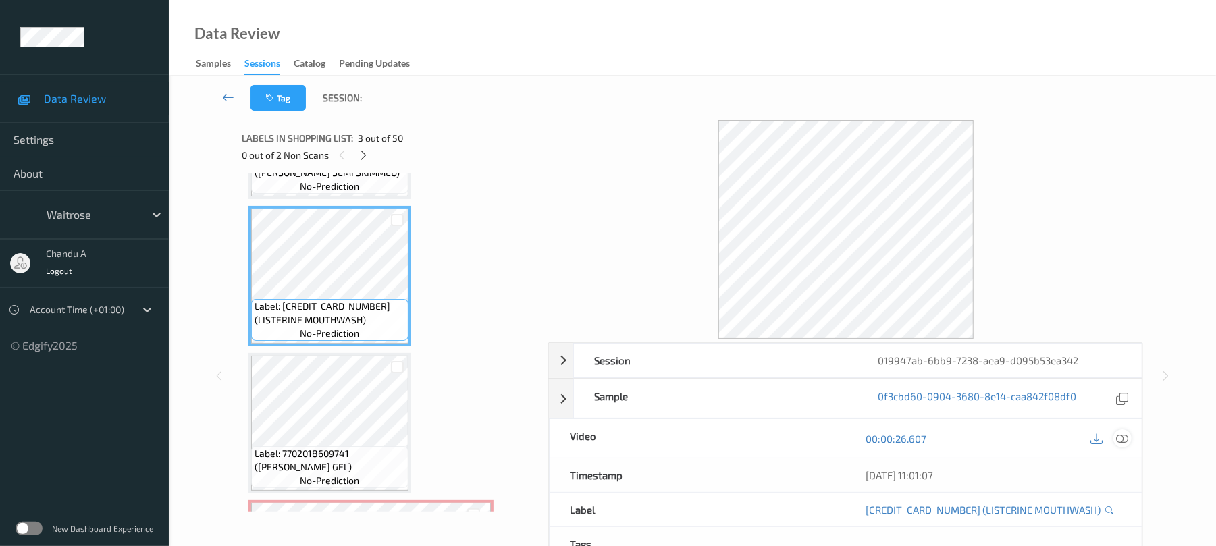
click at [1127, 438] on icon at bounding box center [1123, 439] width 12 height 12
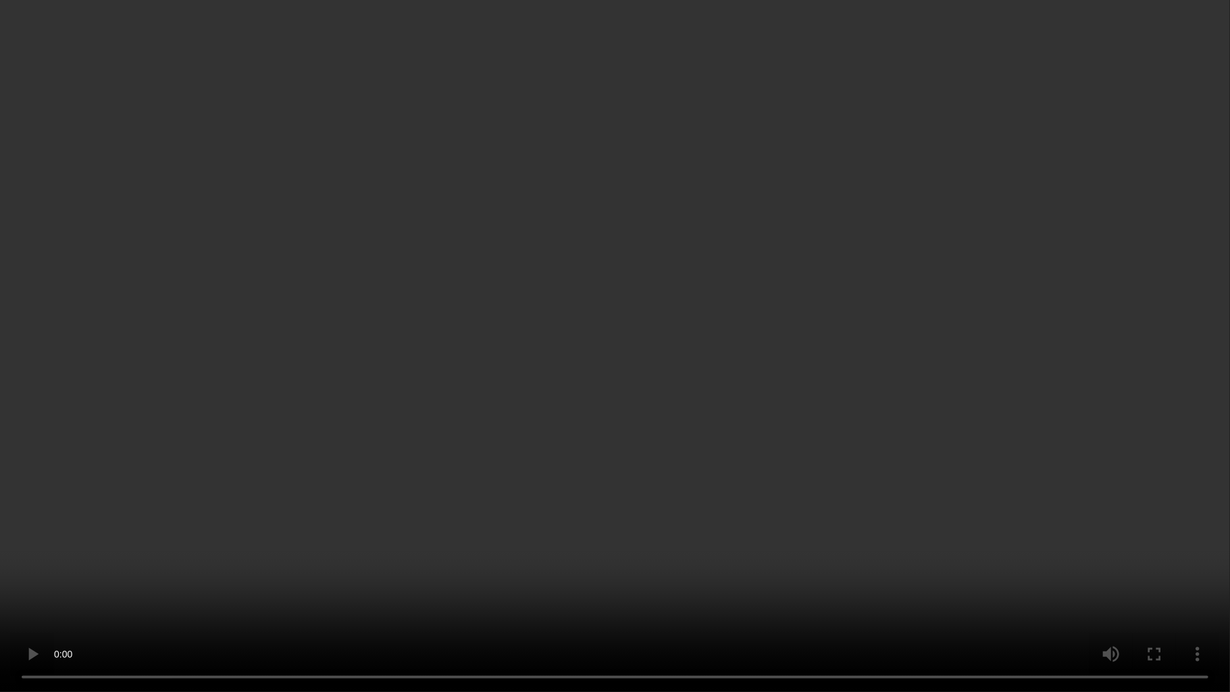
click at [513, 340] on video at bounding box center [615, 346] width 1230 height 692
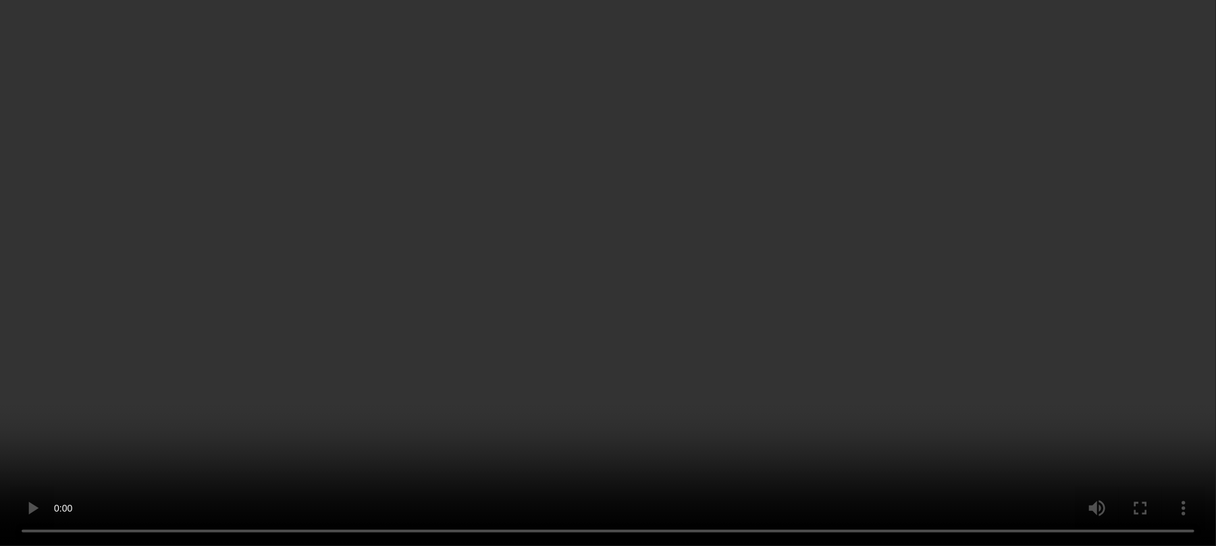
scroll to position [448, 0]
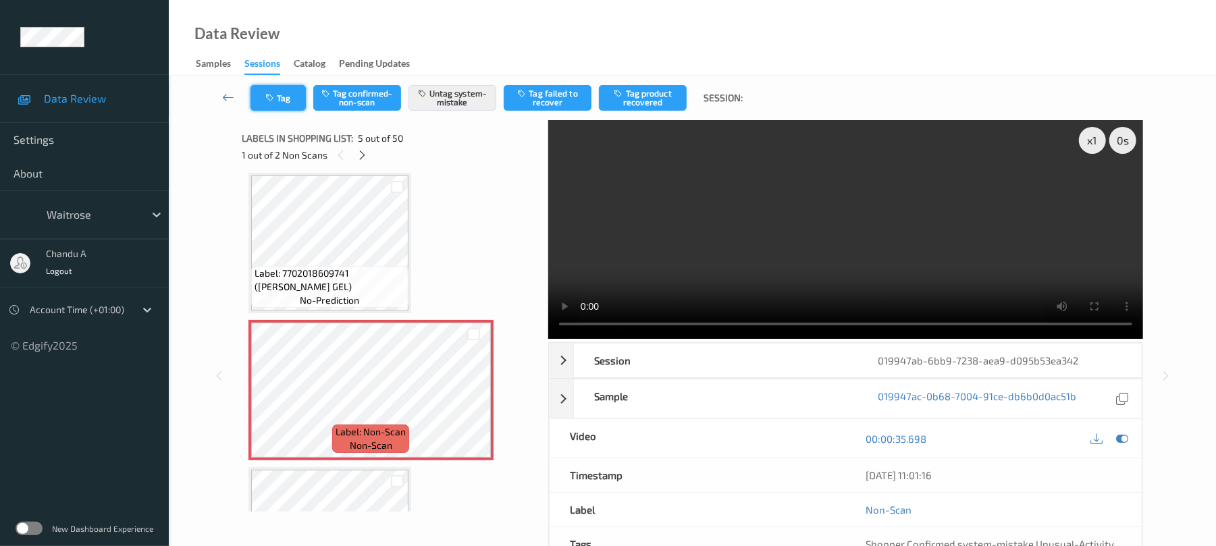
click at [274, 100] on icon "button" at bounding box center [270, 97] width 11 height 9
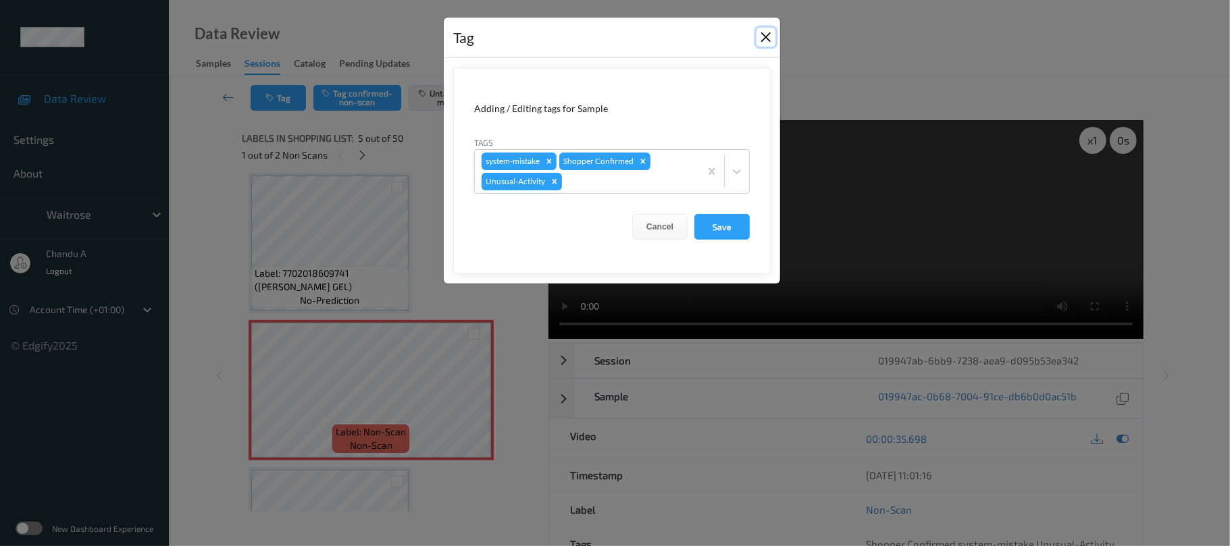
click at [768, 36] on button "Close" at bounding box center [765, 37] width 19 height 19
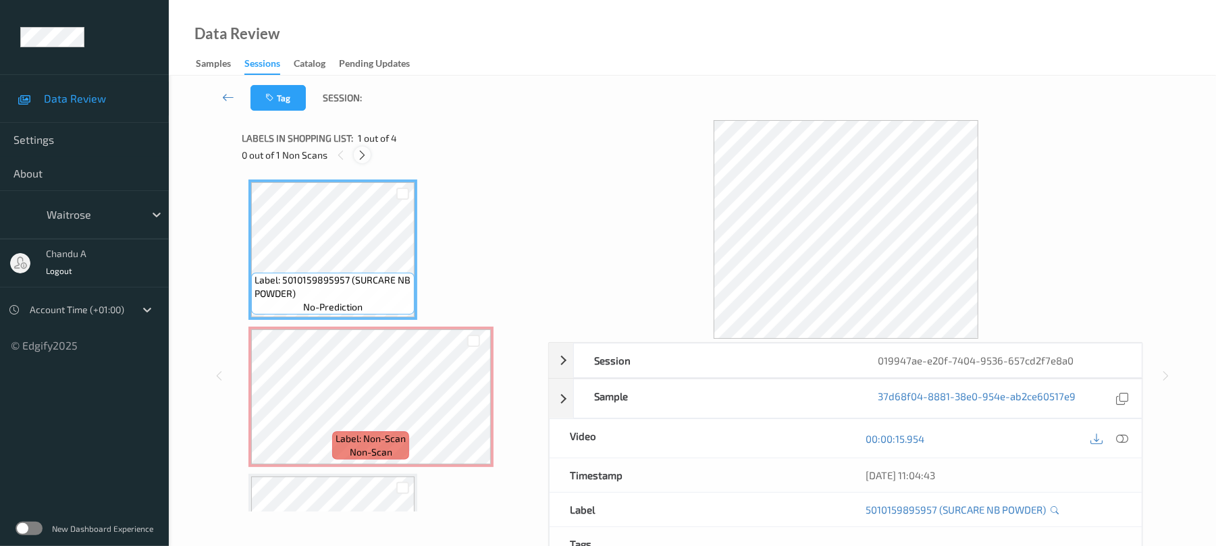
click at [361, 155] on icon at bounding box center [362, 155] width 11 height 12
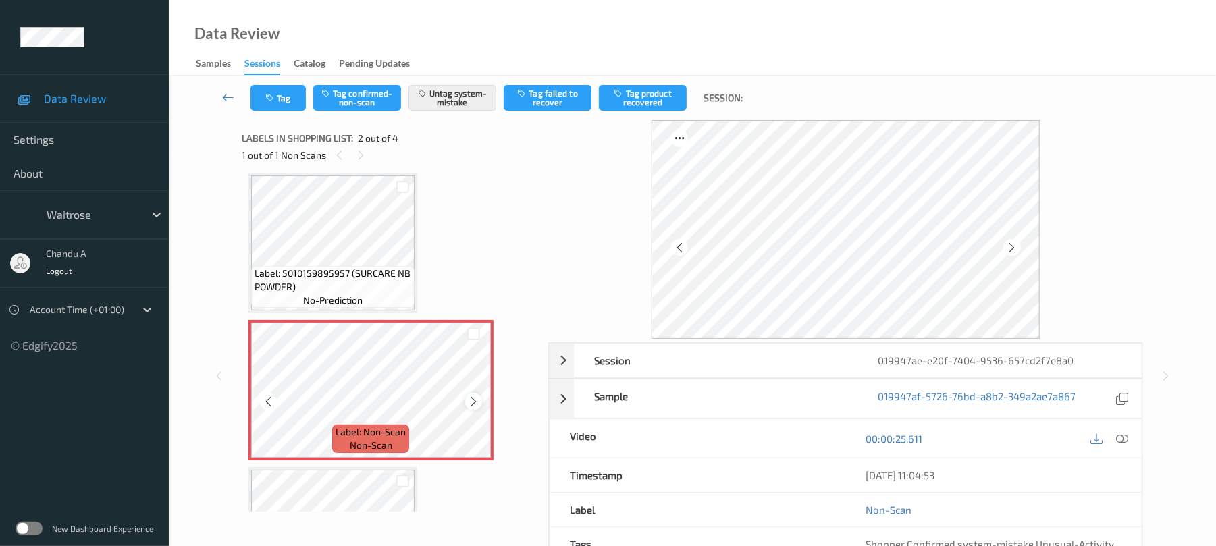
click at [468, 404] on icon at bounding box center [473, 402] width 11 height 12
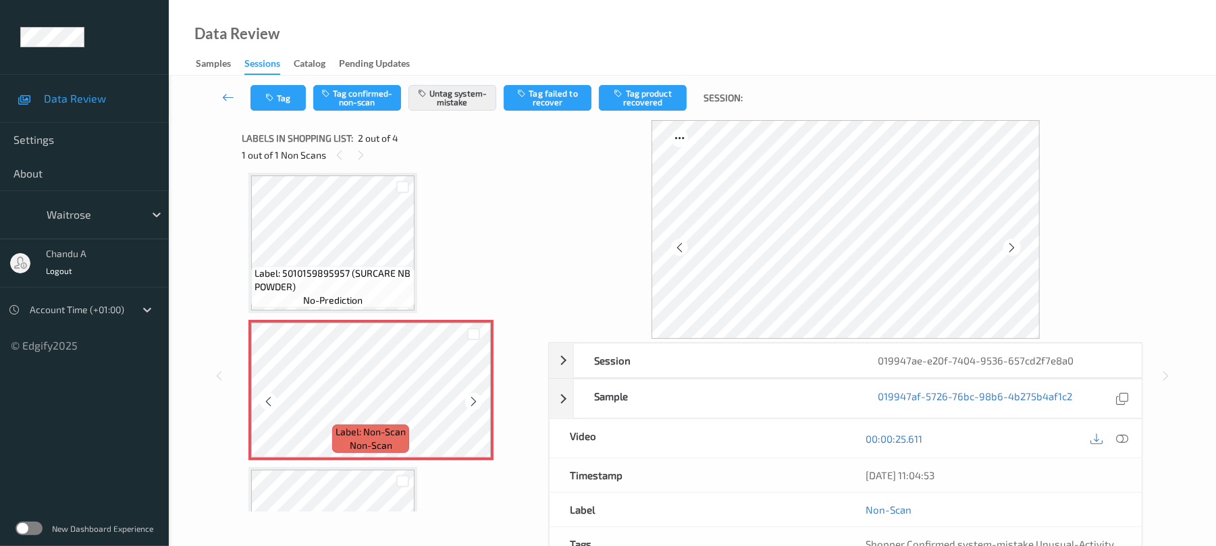
click at [468, 404] on icon at bounding box center [473, 402] width 11 height 12
click at [280, 96] on button "Tag" at bounding box center [278, 98] width 55 height 26
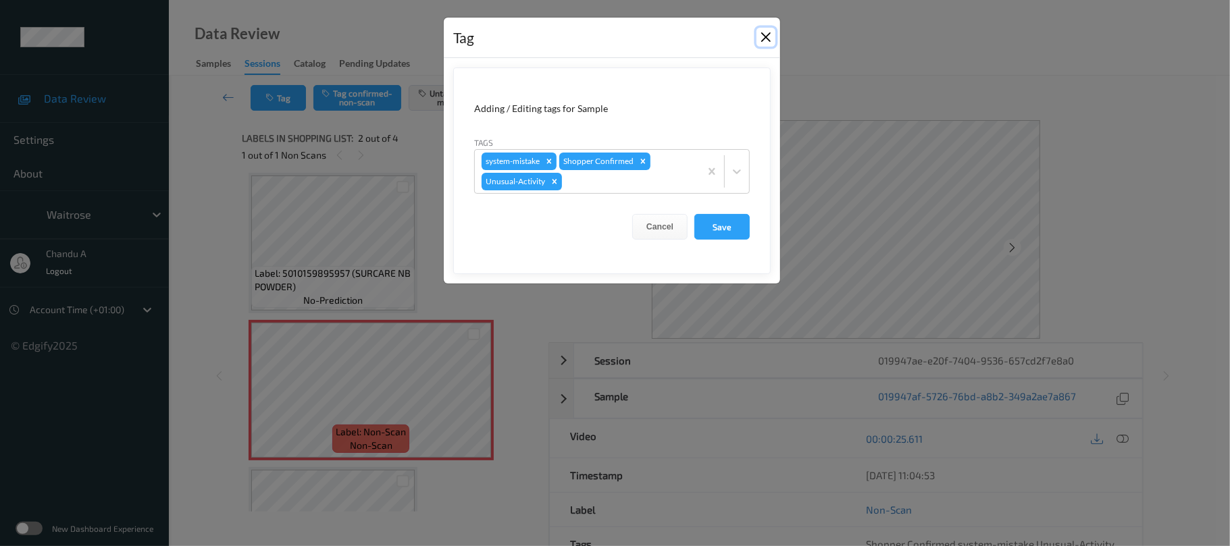
click at [765, 36] on button "Close" at bounding box center [765, 37] width 19 height 19
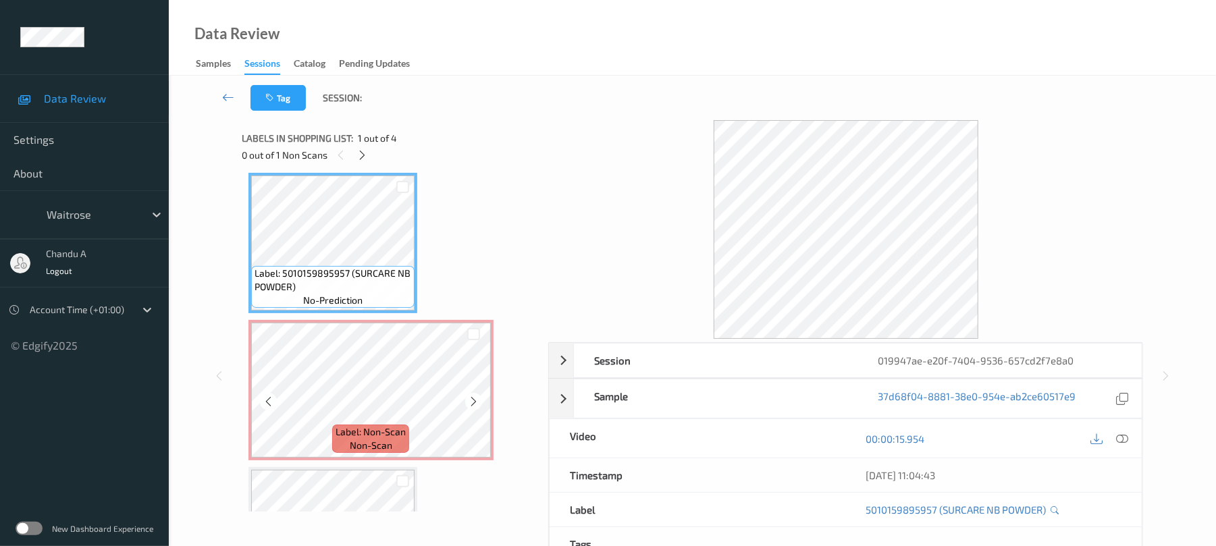
scroll to position [0, 0]
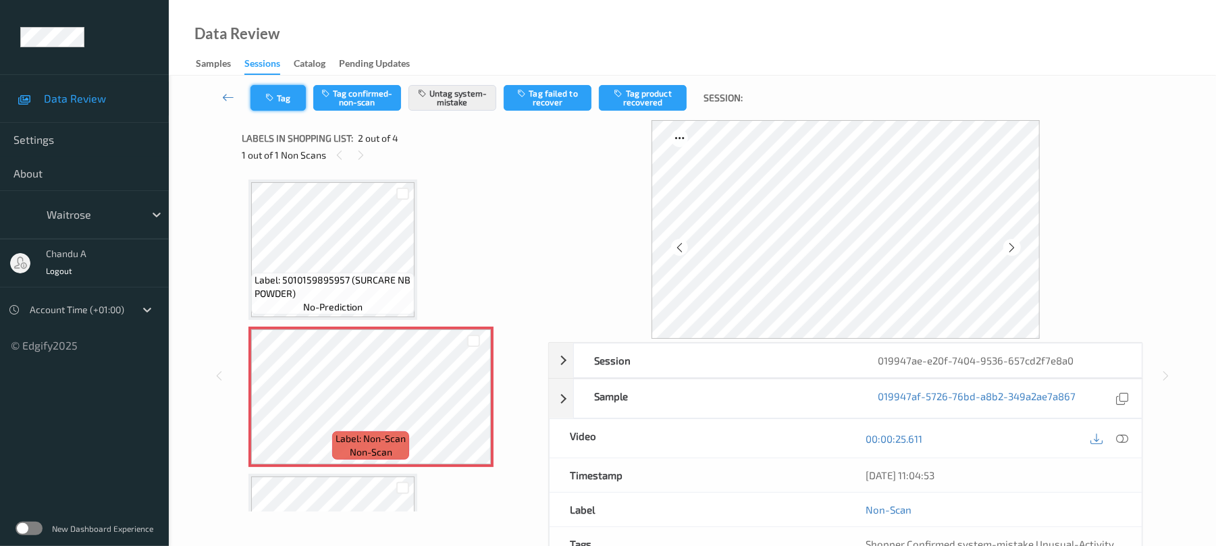
click at [292, 101] on button "Tag" at bounding box center [278, 98] width 55 height 26
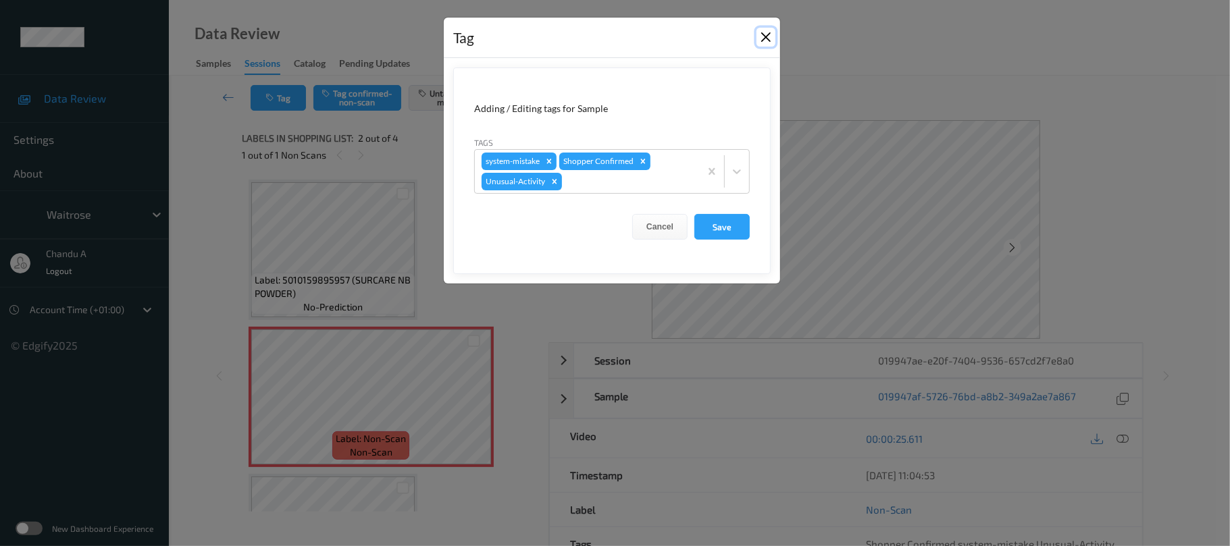
click at [763, 30] on button "Close" at bounding box center [765, 37] width 19 height 19
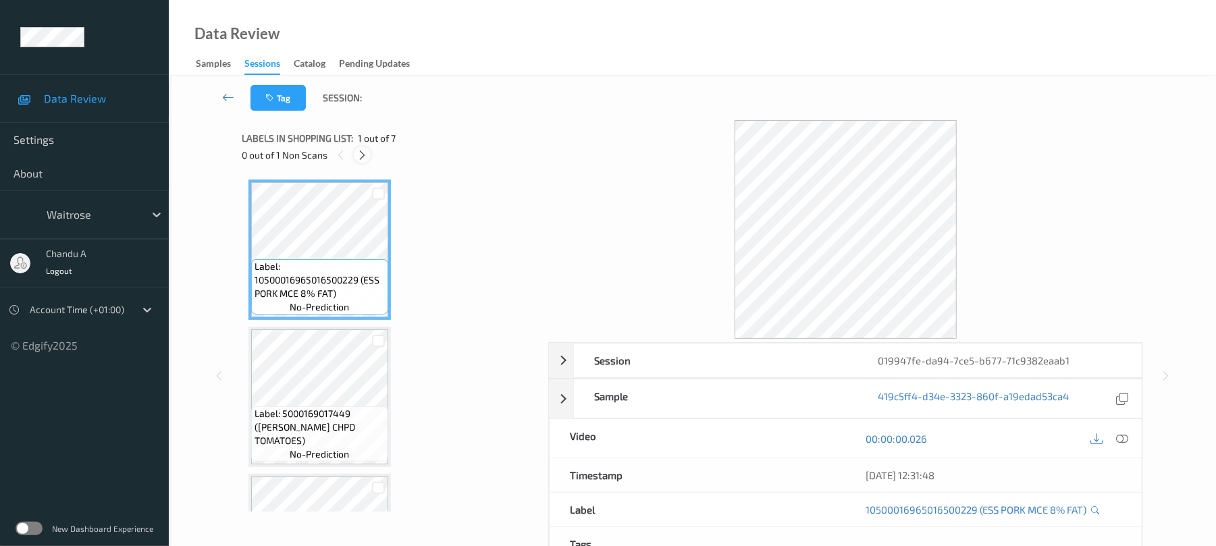
click at [360, 157] on icon at bounding box center [362, 155] width 11 height 12
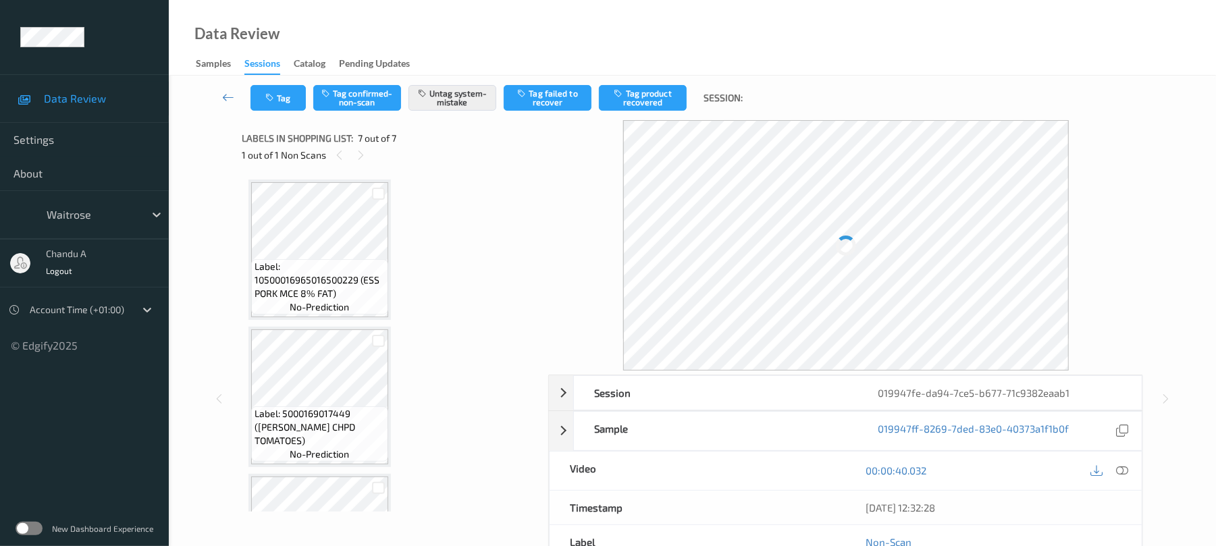
scroll to position [698, 0]
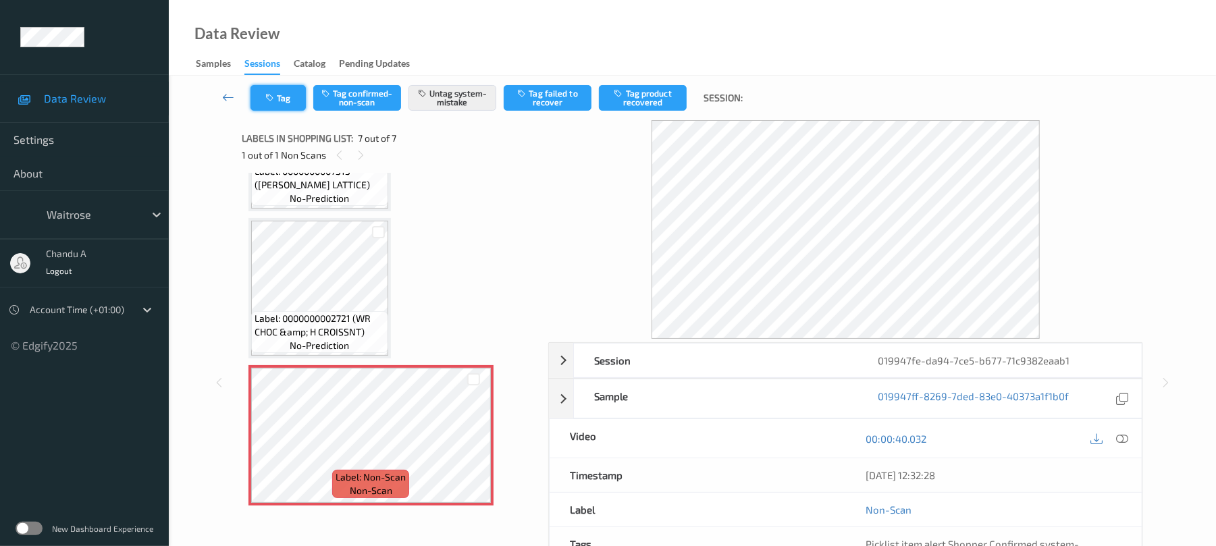
click at [274, 101] on icon "button" at bounding box center [270, 97] width 11 height 9
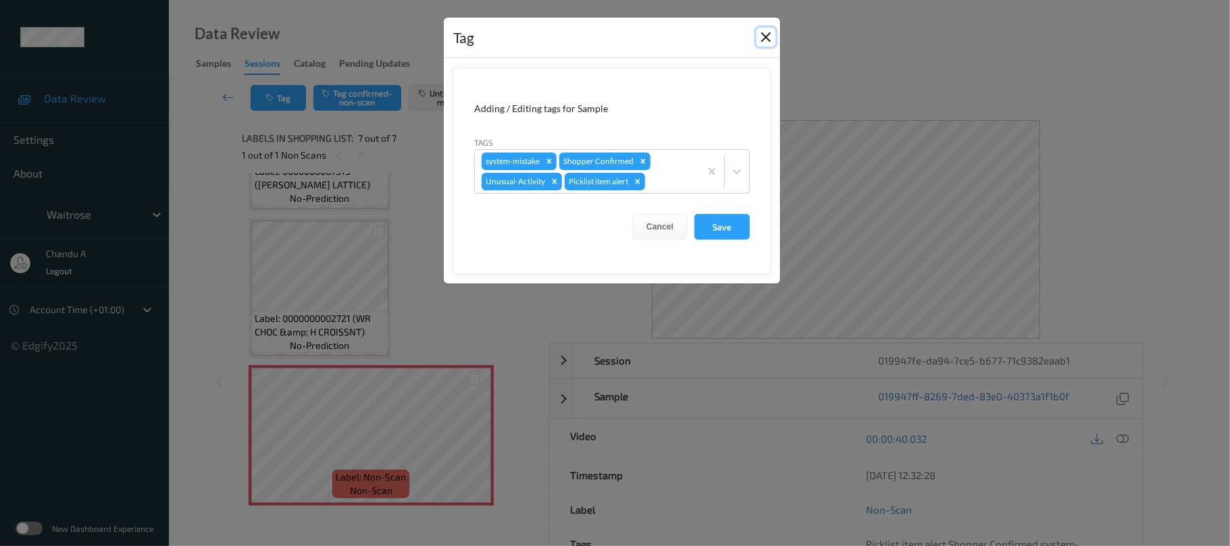
click at [770, 41] on button "Close" at bounding box center [765, 37] width 19 height 19
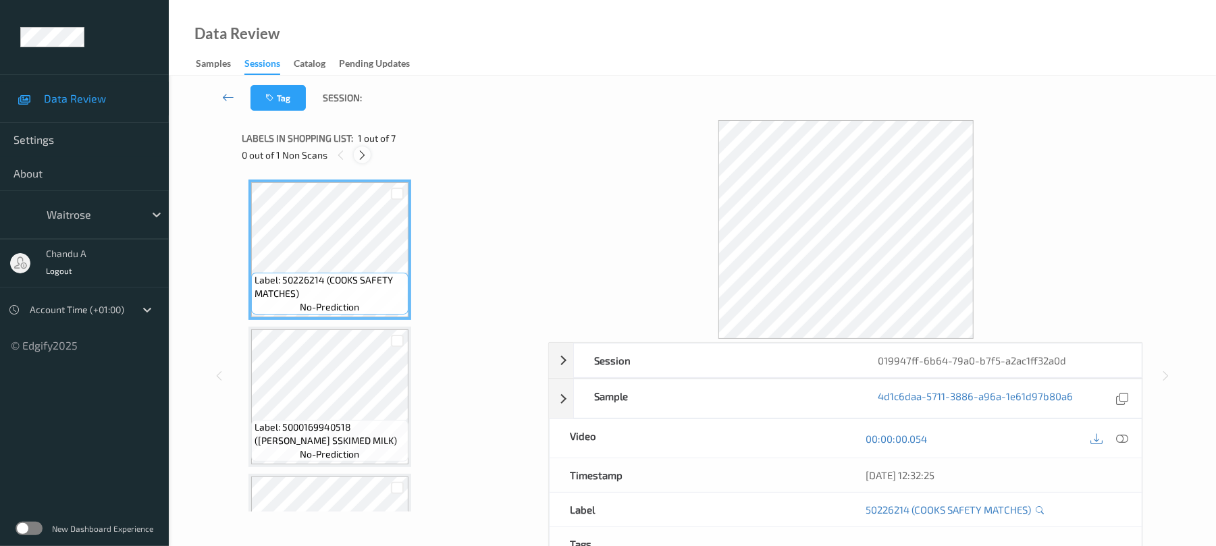
click at [365, 155] on icon at bounding box center [362, 155] width 11 height 12
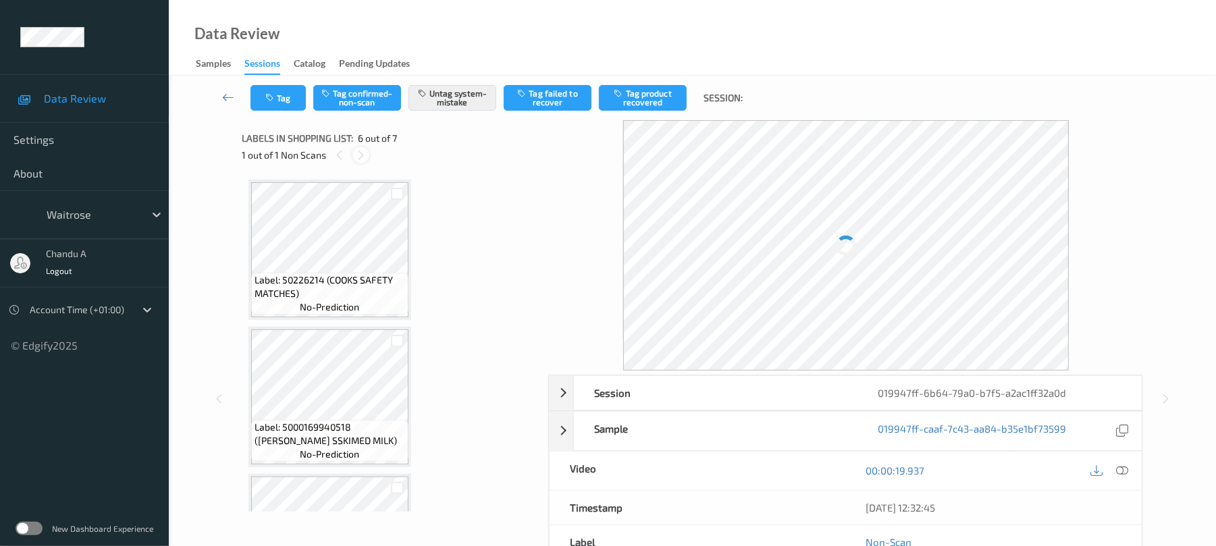
scroll to position [596, 0]
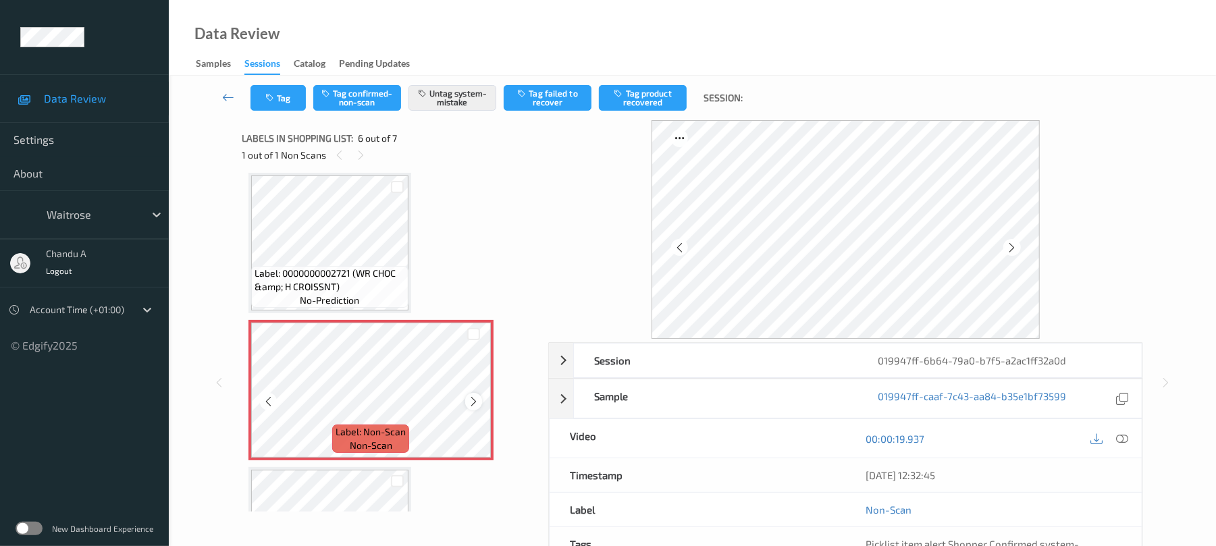
click at [481, 403] on div at bounding box center [473, 401] width 17 height 17
click at [276, 111] on div "Tag Tag confirmed-non-scan Untag system-mistake Tag failed to recover Tag produ…" at bounding box center [693, 98] width 992 height 45
click at [279, 106] on button "Tag" at bounding box center [278, 98] width 55 height 26
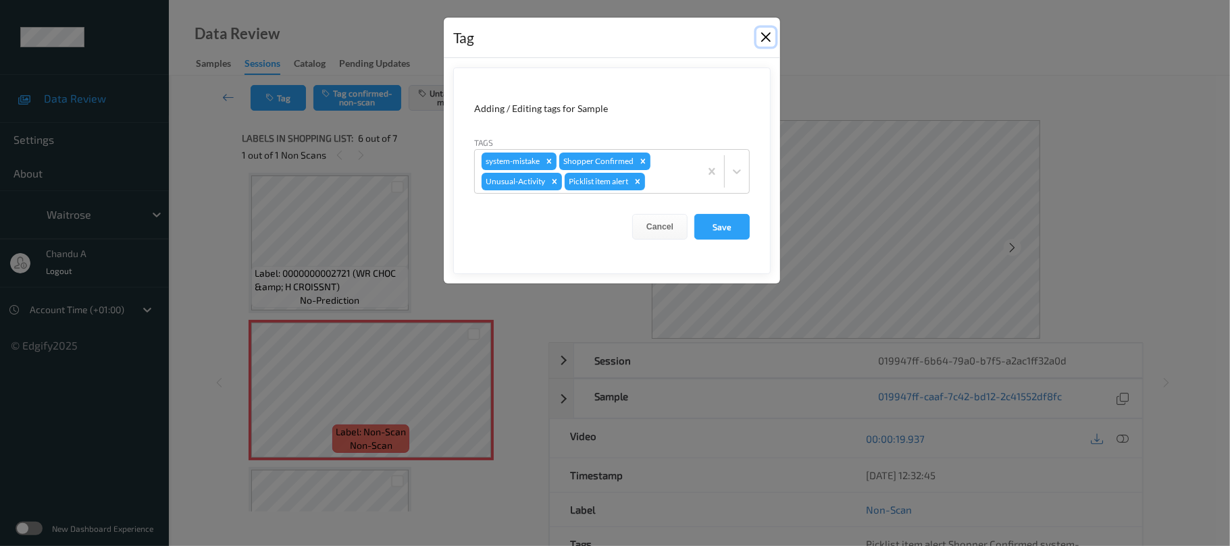
click at [765, 41] on button "Close" at bounding box center [765, 37] width 19 height 19
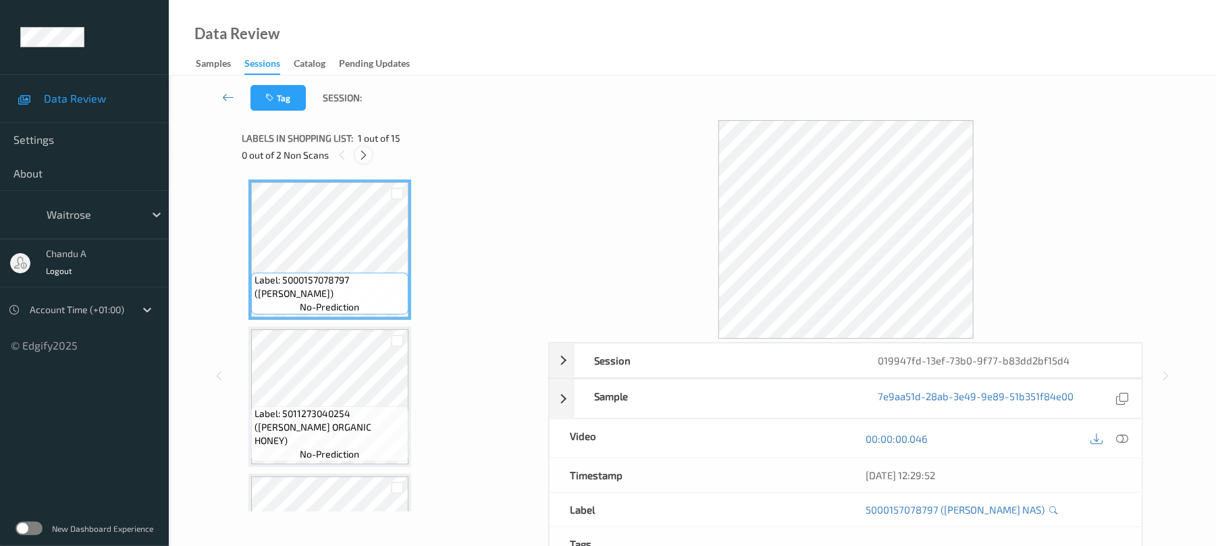
click at [366, 154] on icon at bounding box center [363, 155] width 11 height 12
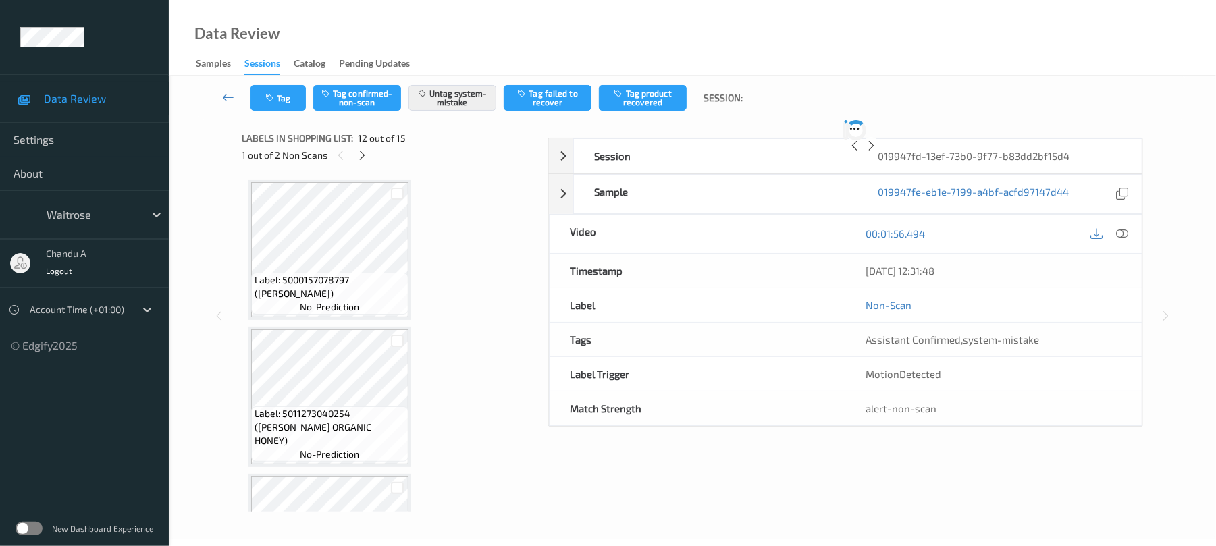
scroll to position [1479, 0]
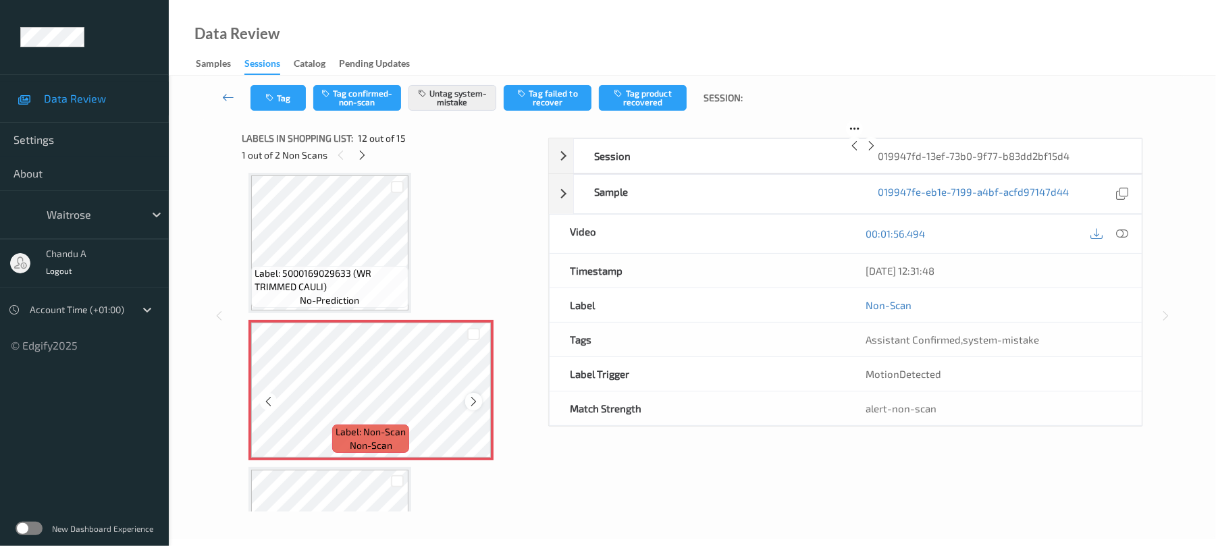
click at [470, 403] on icon at bounding box center [473, 402] width 11 height 12
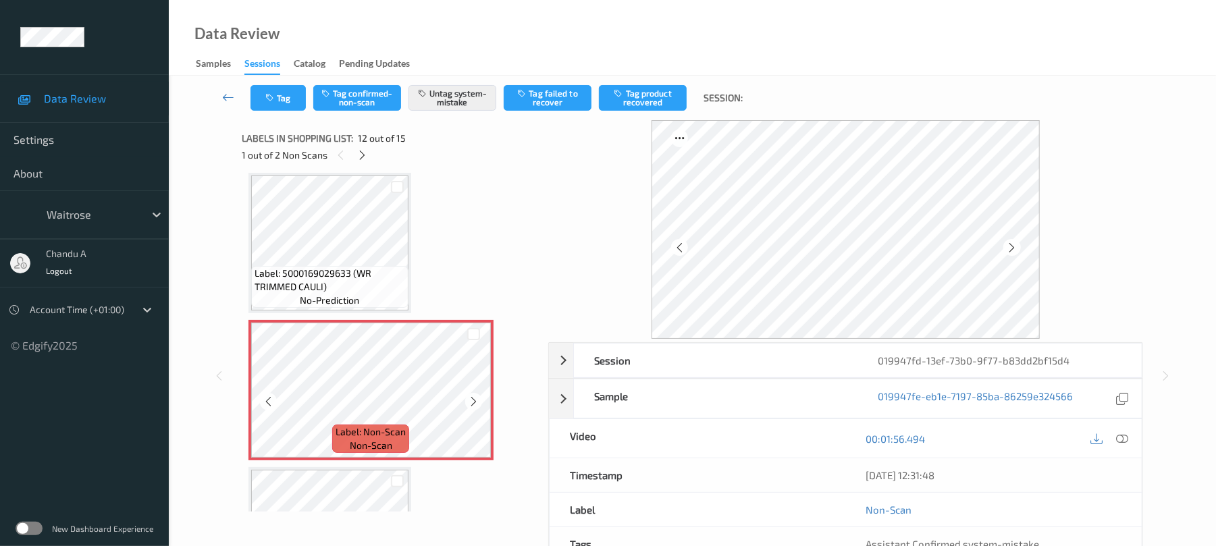
click at [470, 403] on icon at bounding box center [473, 402] width 11 height 12
click at [270, 95] on icon "button" at bounding box center [270, 97] width 11 height 9
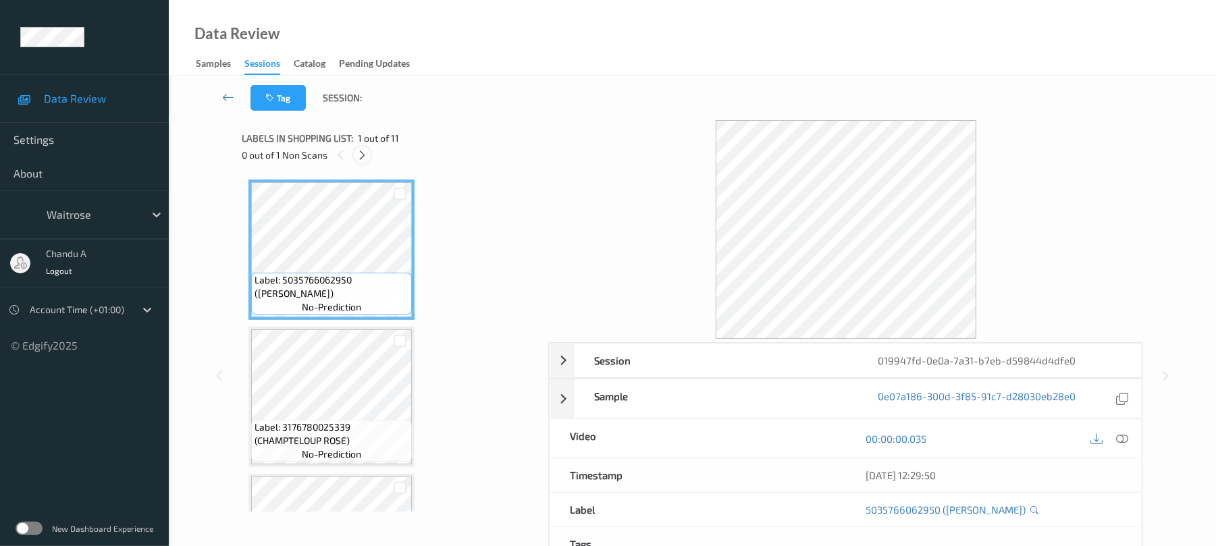
click at [360, 155] on icon at bounding box center [362, 155] width 11 height 12
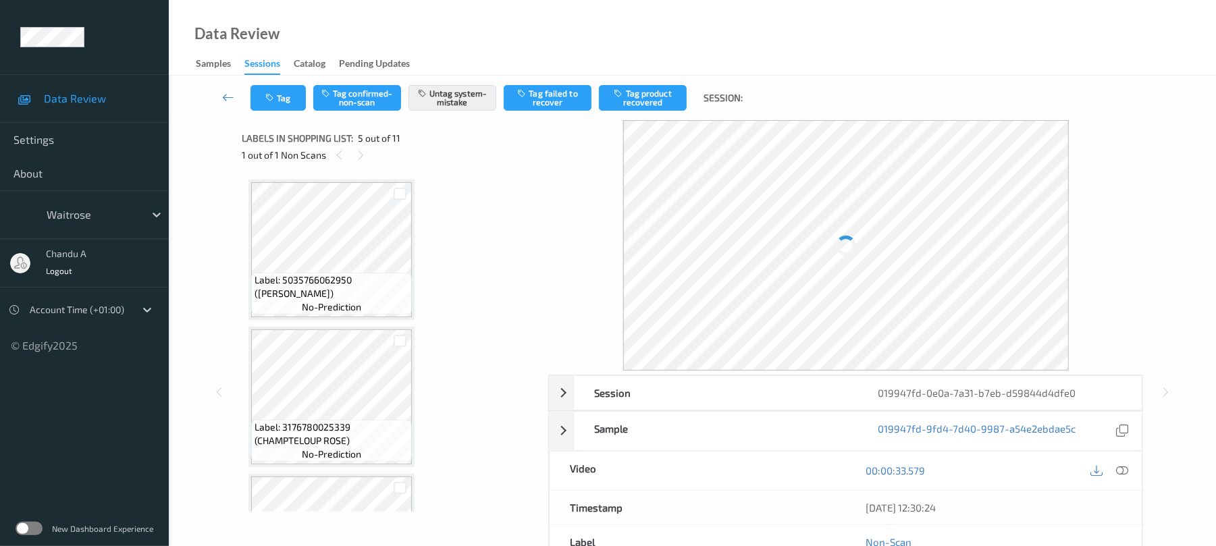
scroll to position [448, 0]
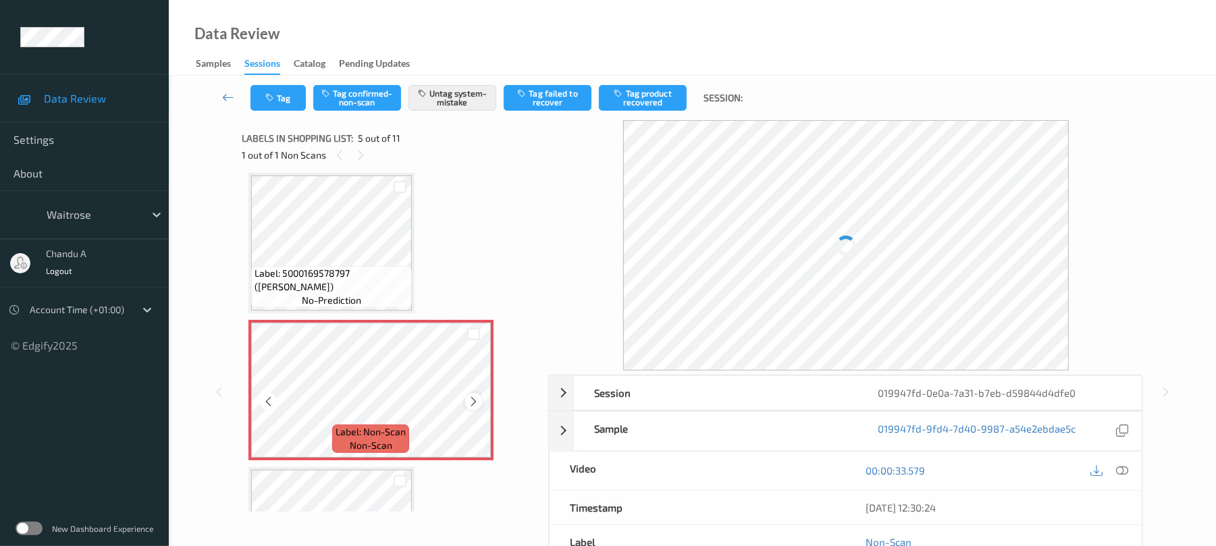
click at [473, 405] on icon at bounding box center [473, 402] width 11 height 12
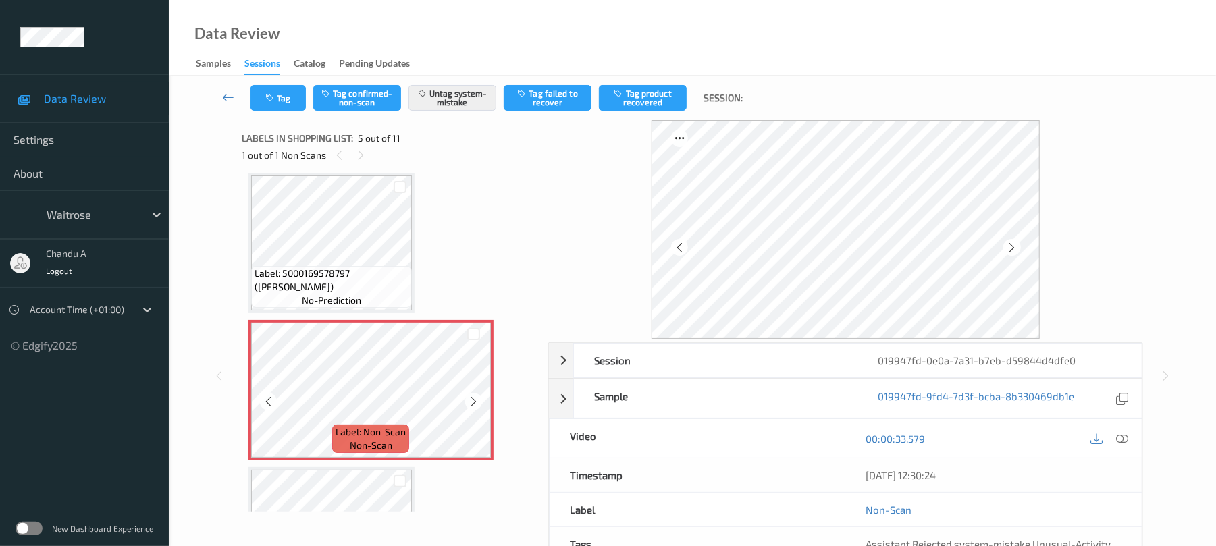
click at [473, 405] on icon at bounding box center [473, 402] width 11 height 12
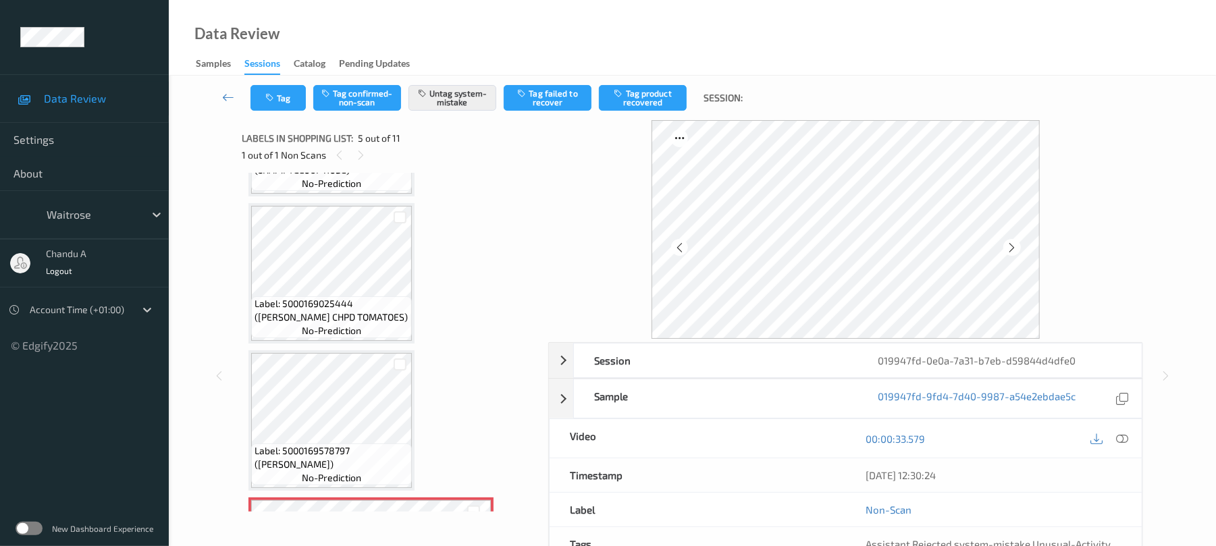
scroll to position [268, 0]
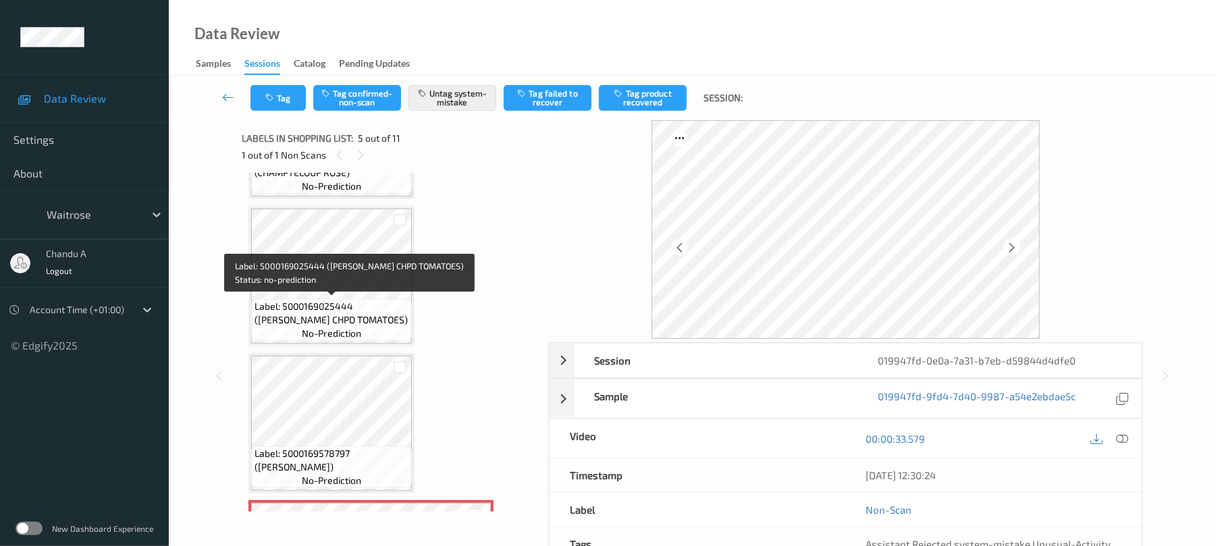
click at [336, 301] on span "Label: 5000169025444 ([PERSON_NAME] CHPD TOMATOES)" at bounding box center [332, 313] width 154 height 27
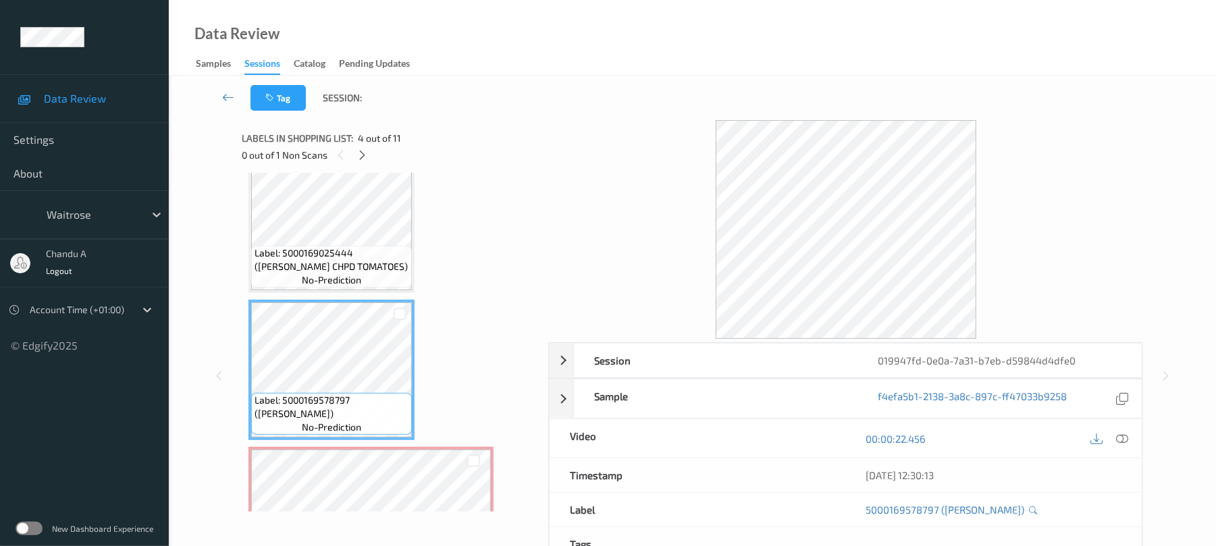
scroll to position [358, 0]
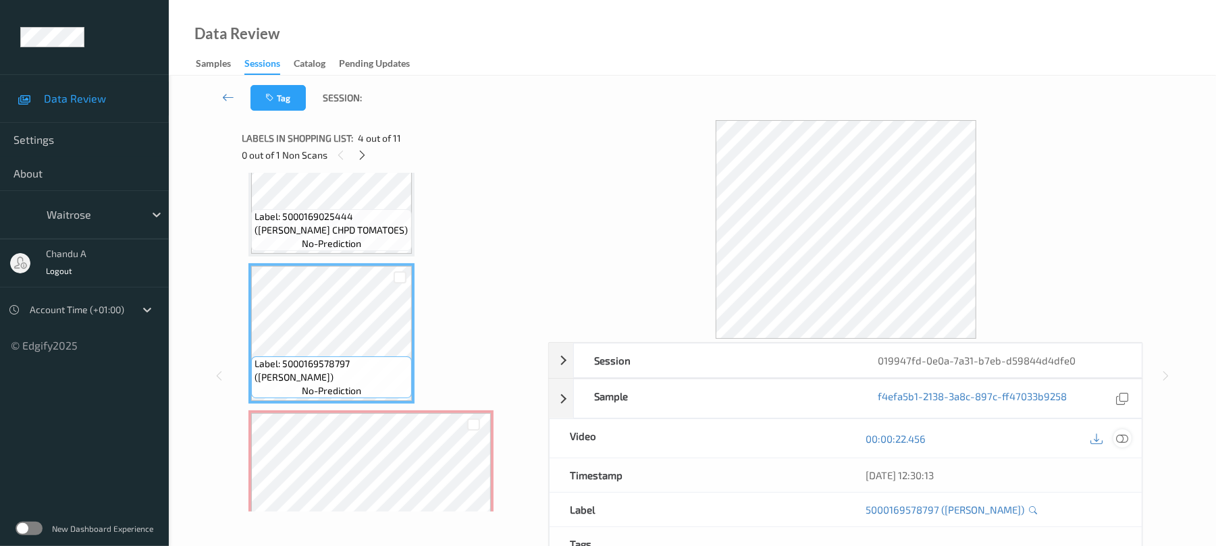
click at [1117, 439] on icon at bounding box center [1123, 439] width 12 height 12
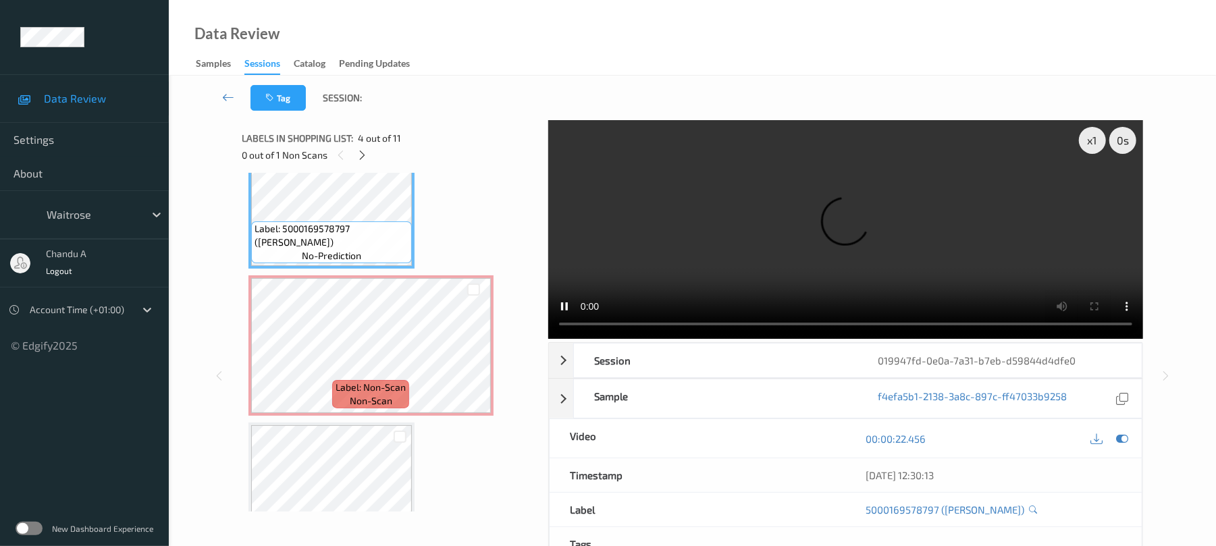
scroll to position [538, 0]
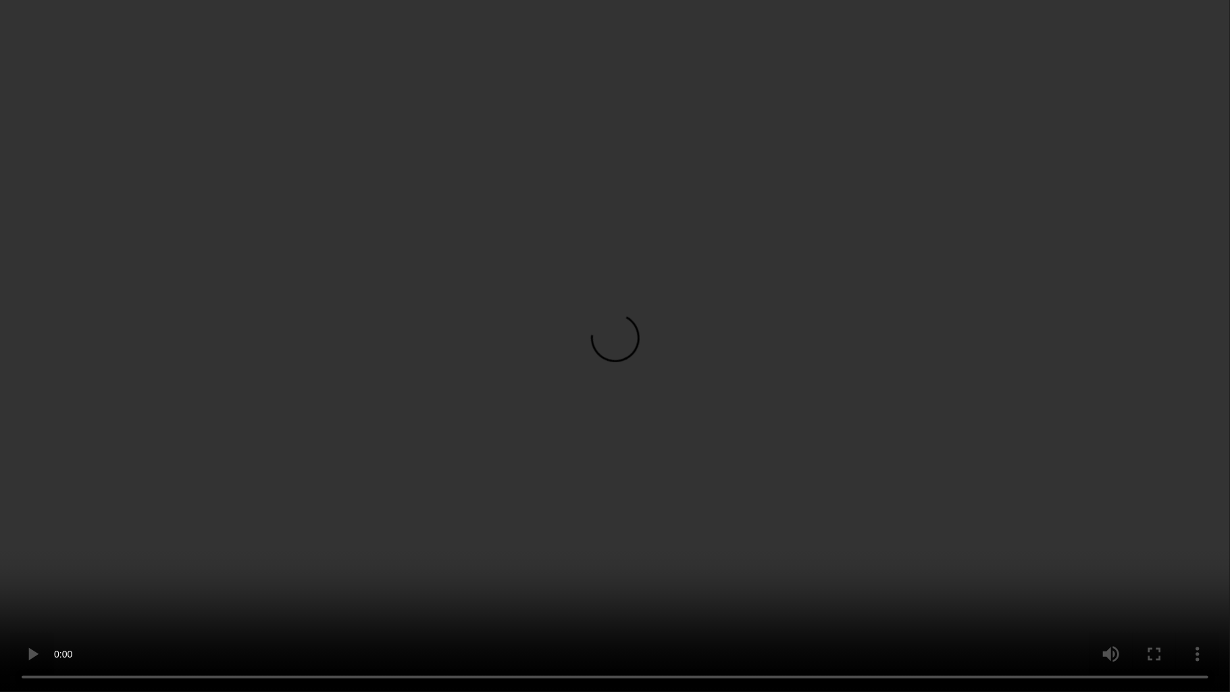
drag, startPoint x: 725, startPoint y: 343, endPoint x: 720, endPoint y: 43, distance: 299.9
click at [724, 338] on video at bounding box center [615, 346] width 1230 height 692
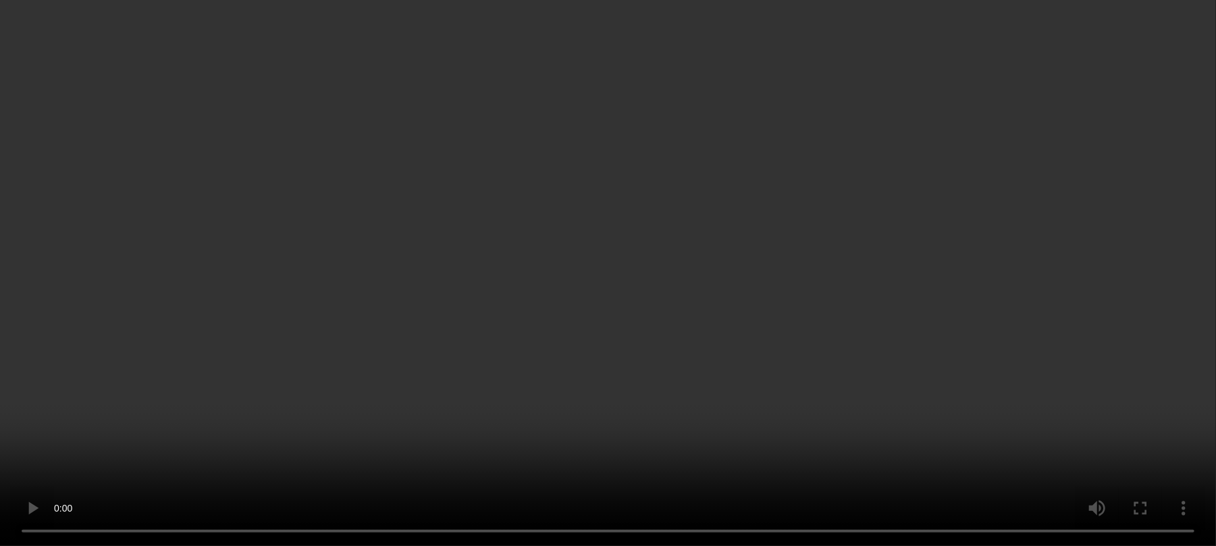
scroll to position [448, 0]
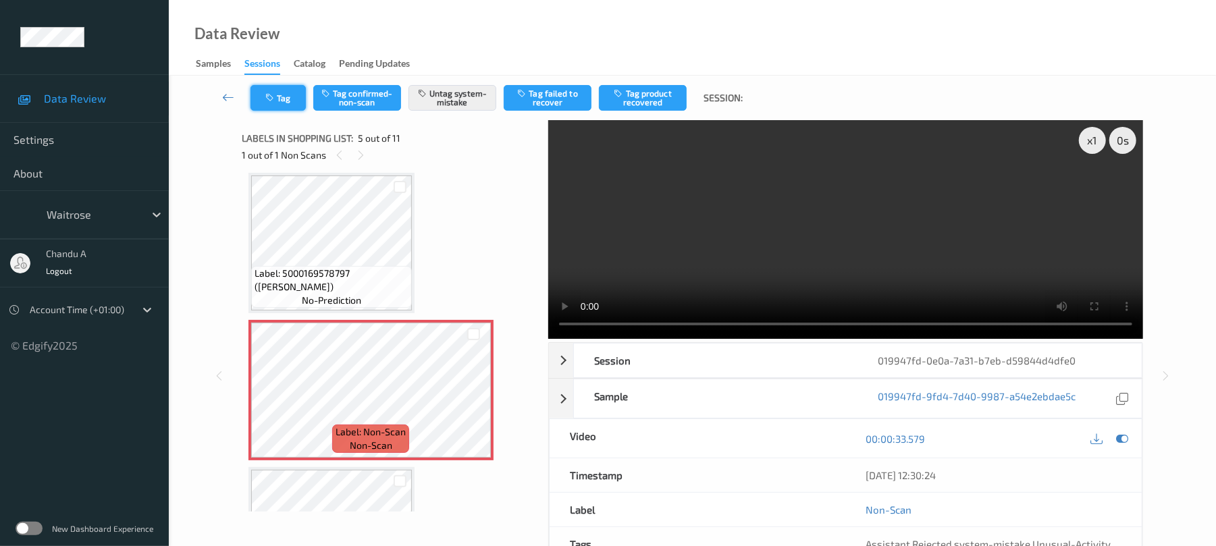
click at [304, 101] on button "Tag" at bounding box center [278, 98] width 55 height 26
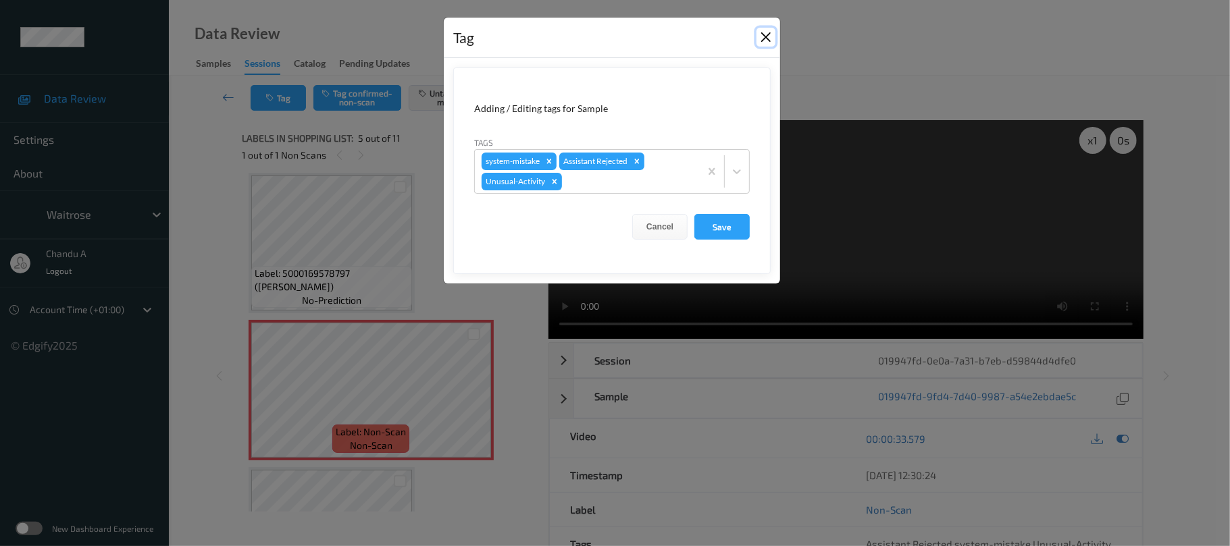
click at [768, 34] on button "Close" at bounding box center [765, 37] width 19 height 19
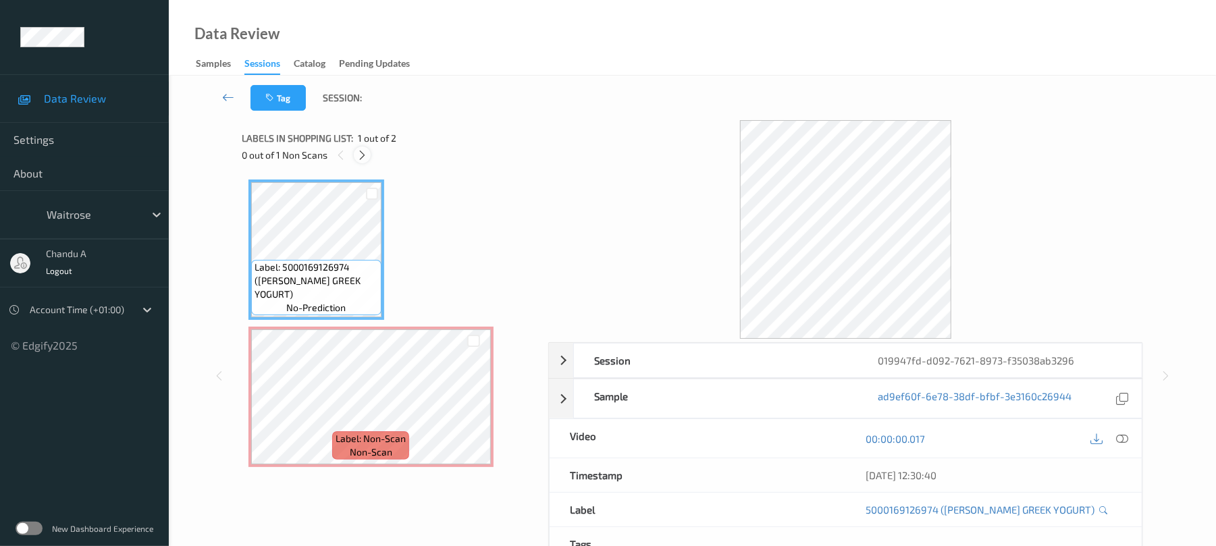
click at [355, 154] on div at bounding box center [362, 155] width 17 height 17
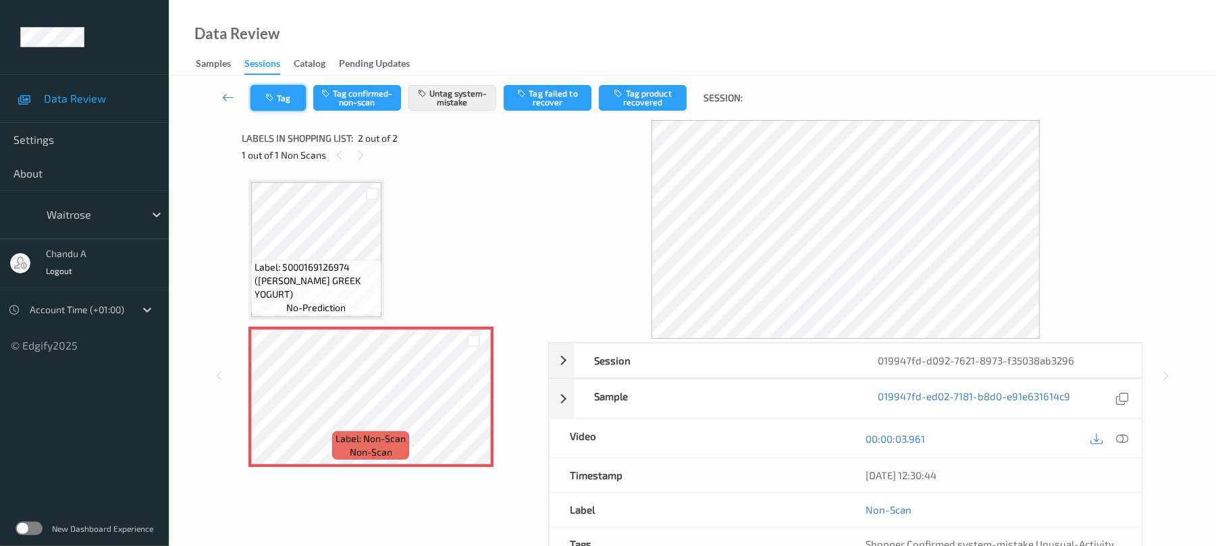
click at [282, 90] on button "Tag" at bounding box center [278, 98] width 55 height 26
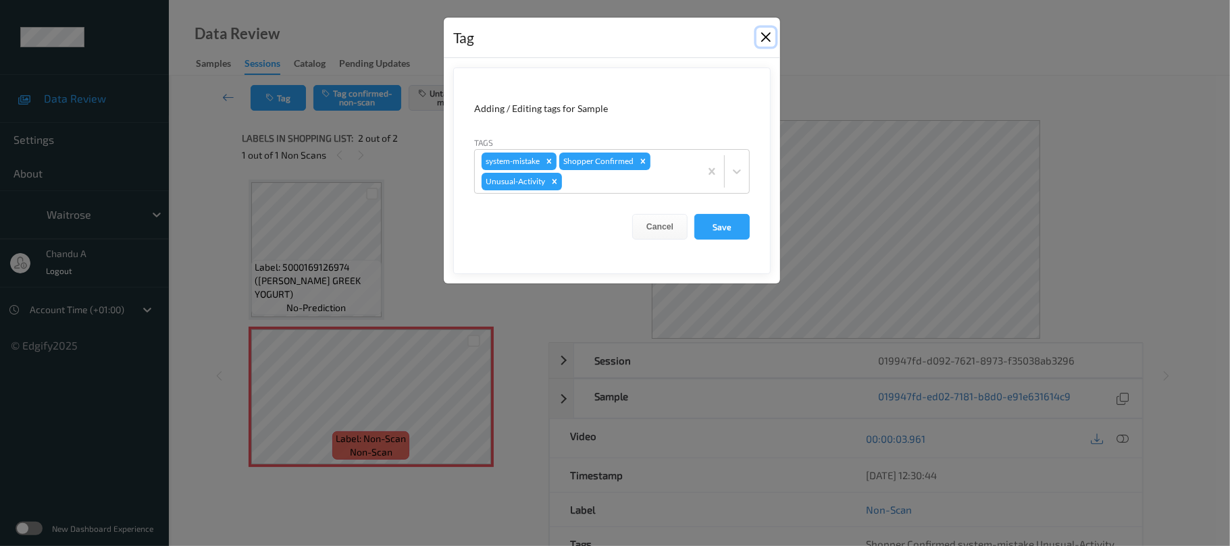
click at [768, 38] on button "Close" at bounding box center [765, 37] width 19 height 19
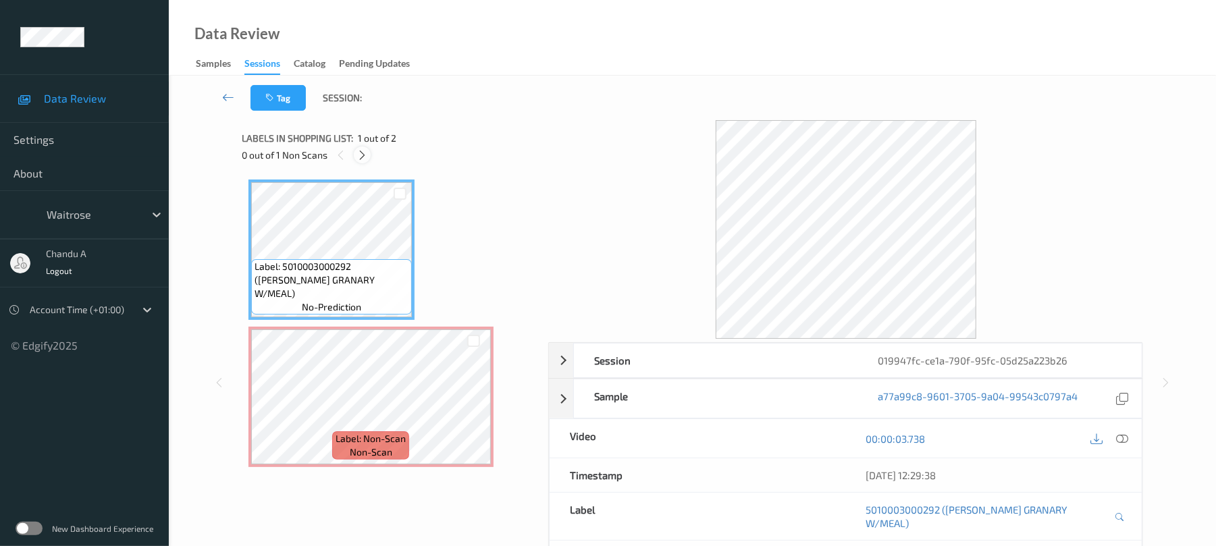
click at [367, 153] on icon at bounding box center [362, 155] width 11 height 12
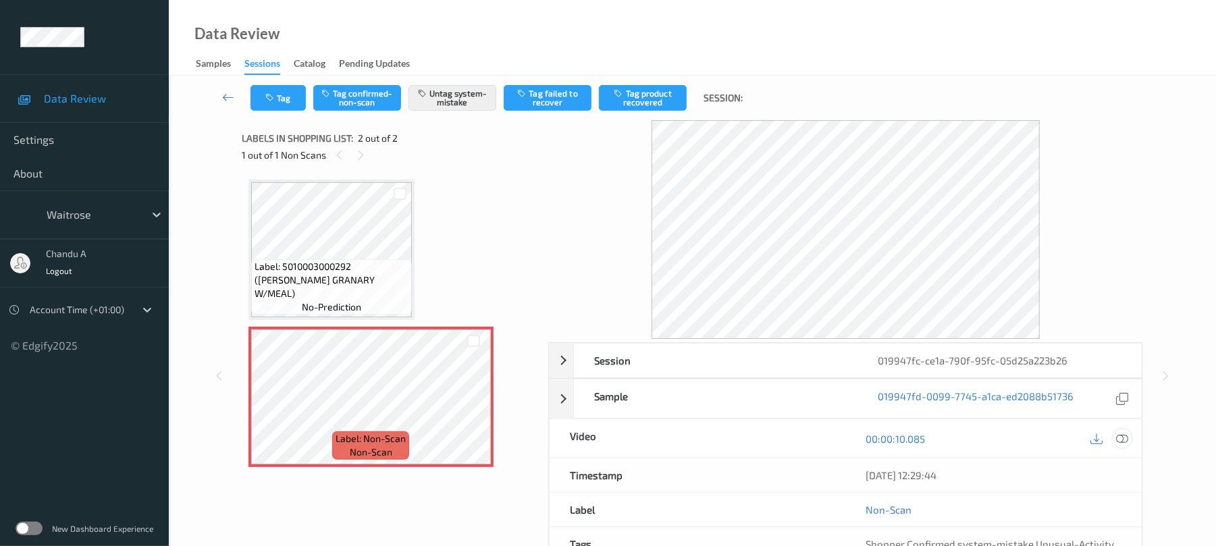
click at [1128, 436] on icon at bounding box center [1123, 439] width 12 height 12
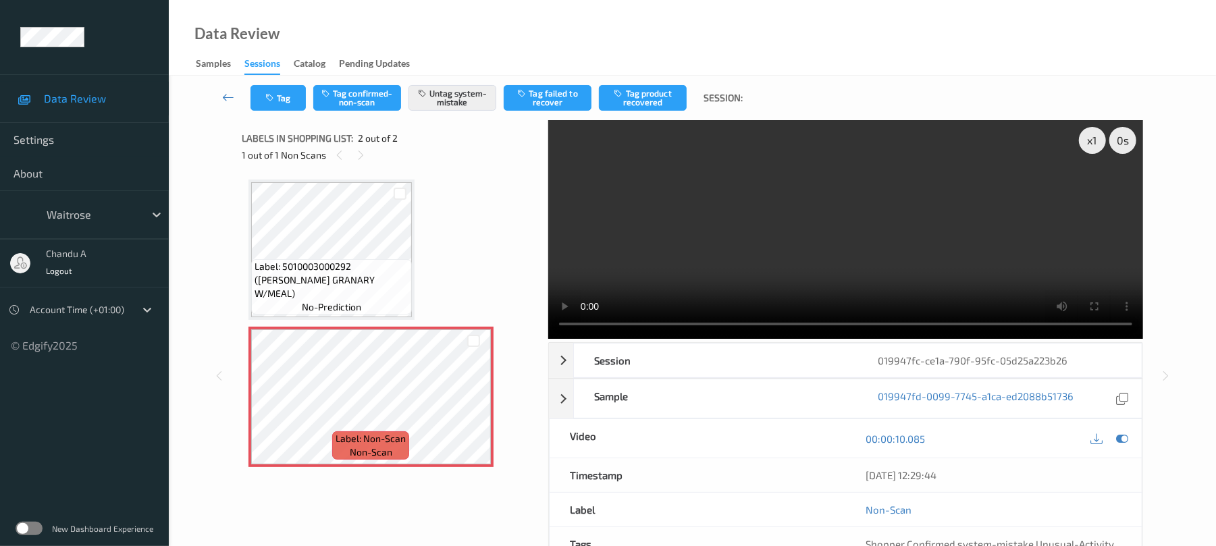
click at [765, 259] on video at bounding box center [845, 229] width 595 height 219
click at [290, 95] on button "Tag" at bounding box center [278, 98] width 55 height 26
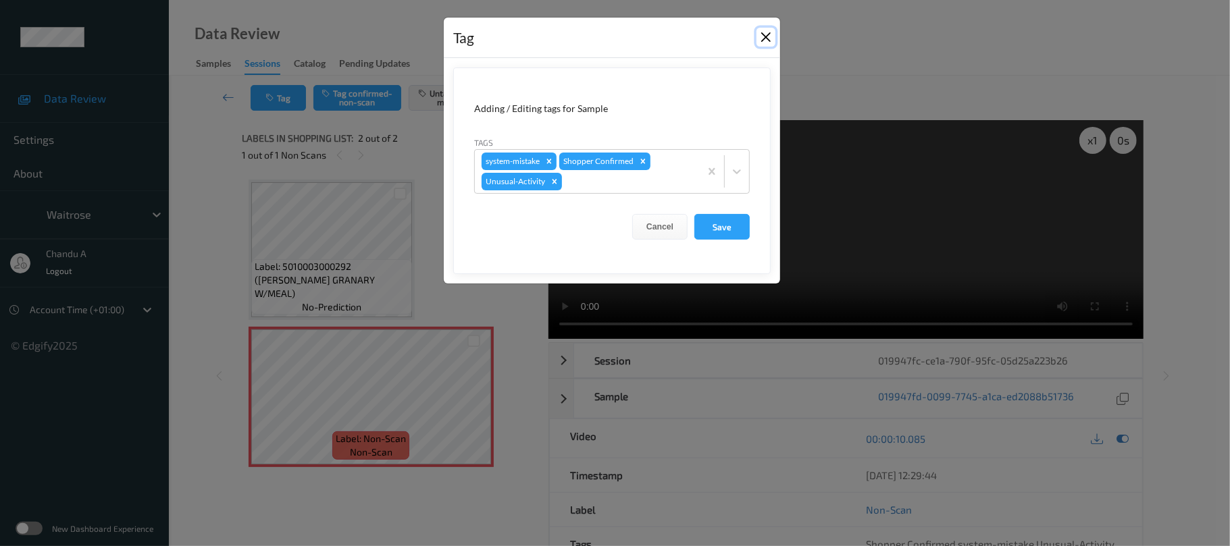
click at [759, 36] on button "Close" at bounding box center [765, 37] width 19 height 19
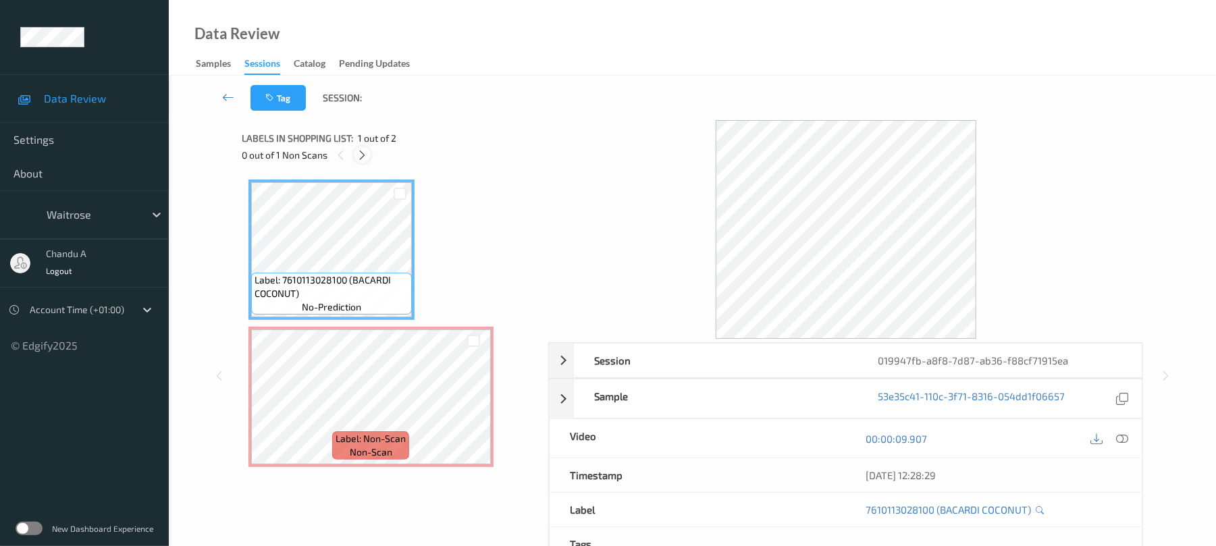
click at [365, 158] on icon at bounding box center [362, 155] width 11 height 12
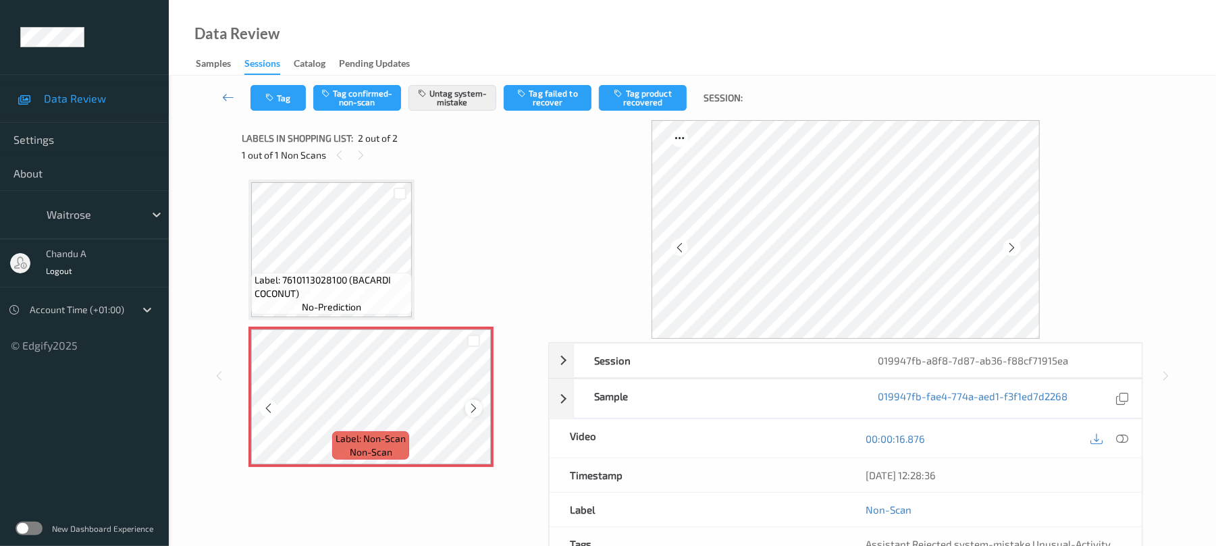
click at [469, 405] on icon at bounding box center [473, 409] width 11 height 12
click at [270, 105] on button "Tag" at bounding box center [278, 98] width 55 height 26
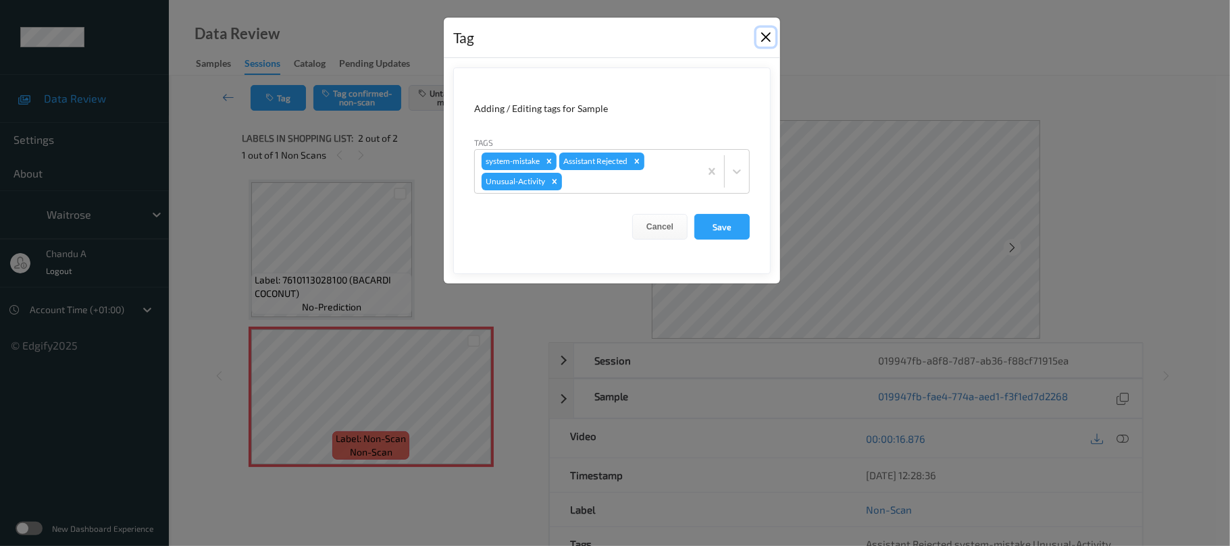
click at [763, 38] on button "Close" at bounding box center [765, 37] width 19 height 19
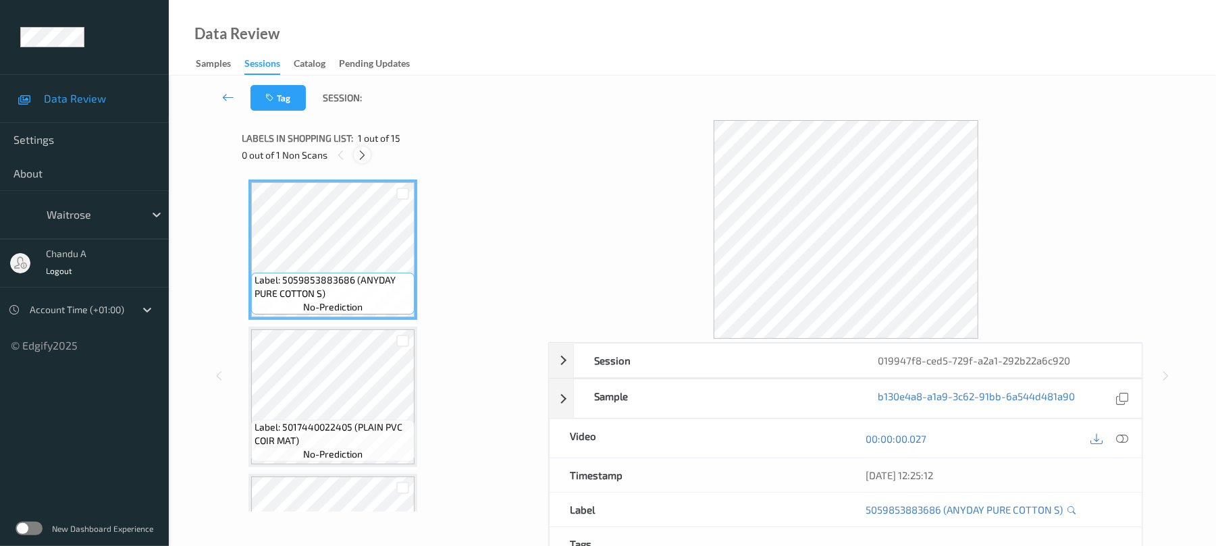
click at [363, 152] on icon at bounding box center [362, 155] width 11 height 12
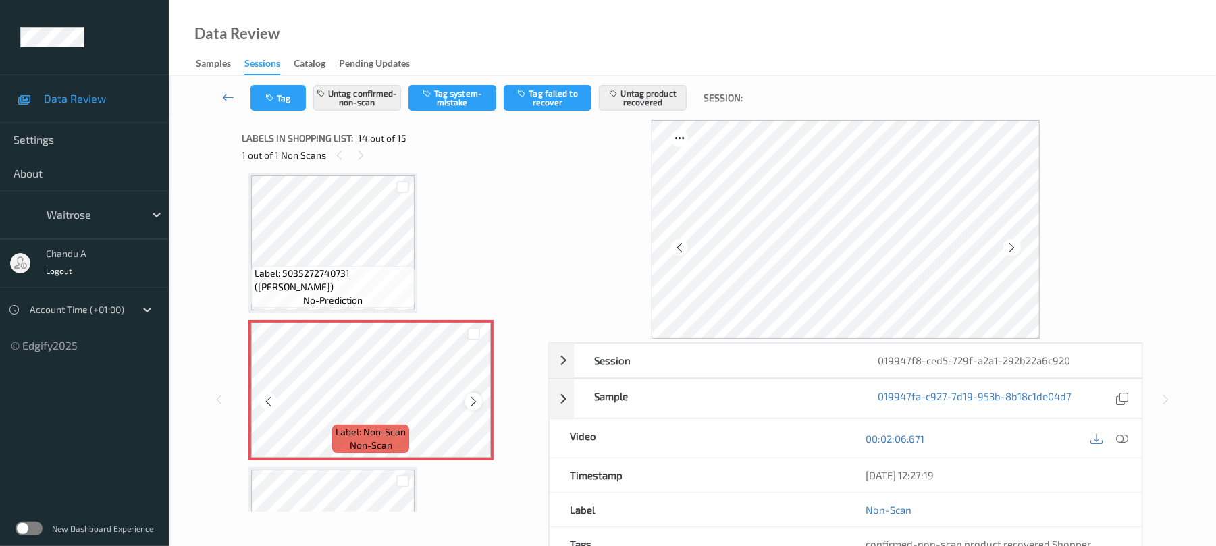
click at [473, 398] on icon at bounding box center [473, 402] width 11 height 12
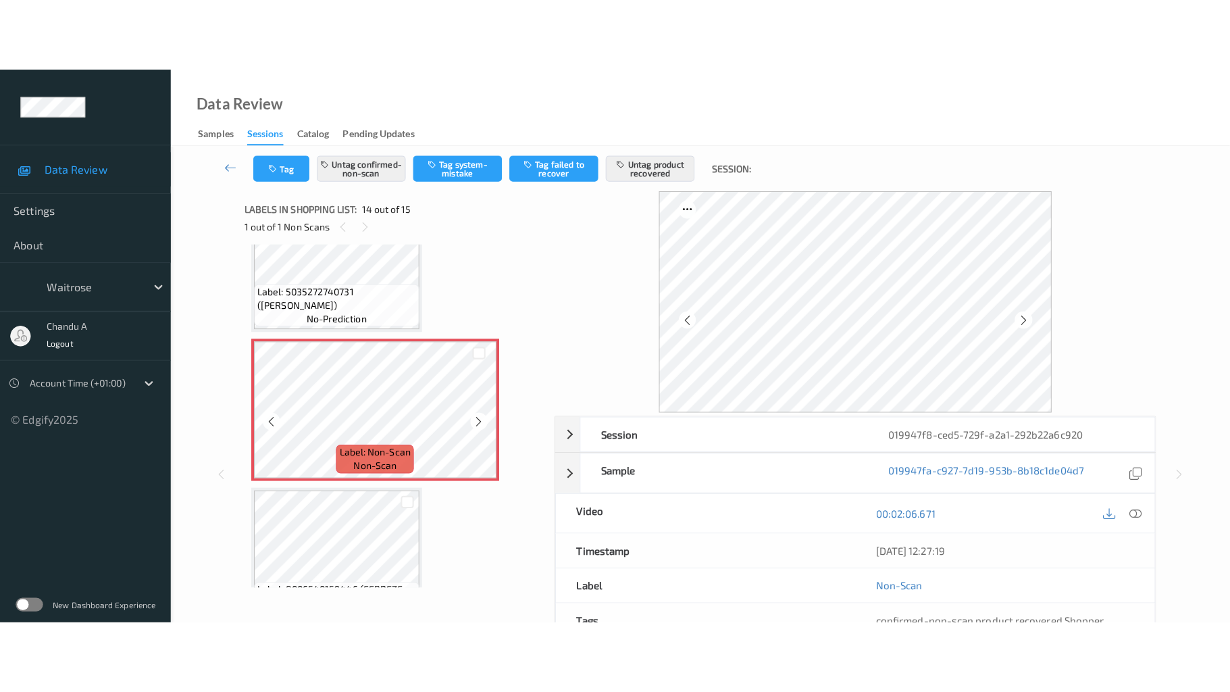
scroll to position [1864, 0]
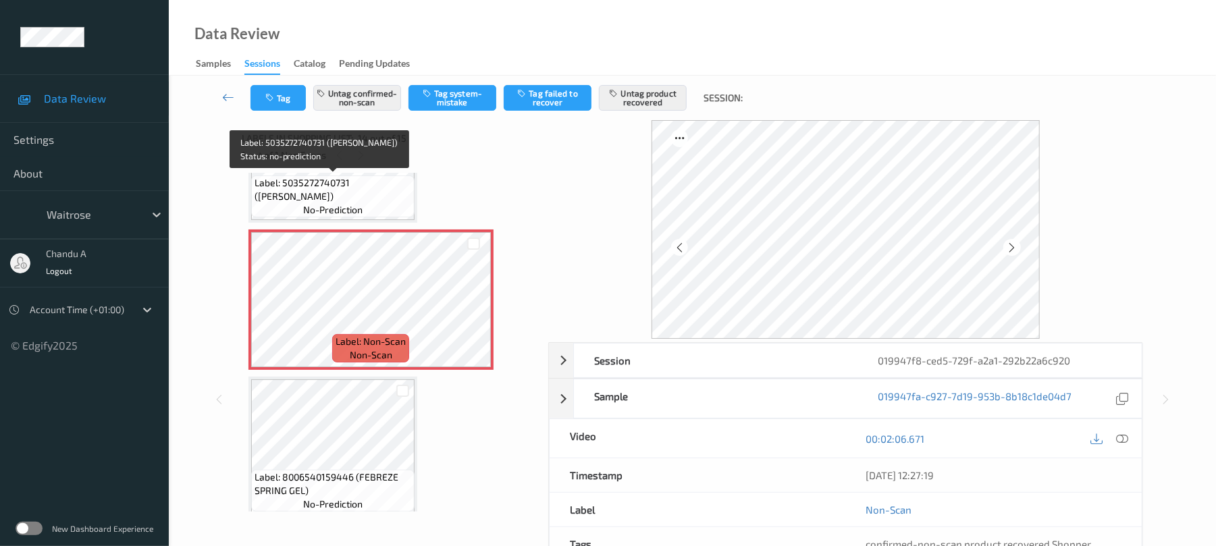
click at [366, 203] on div "Label: 5035272740731 (TAIKO PRAWN POKE [PERSON_NAME]) no-prediction" at bounding box center [332, 197] width 163 height 42
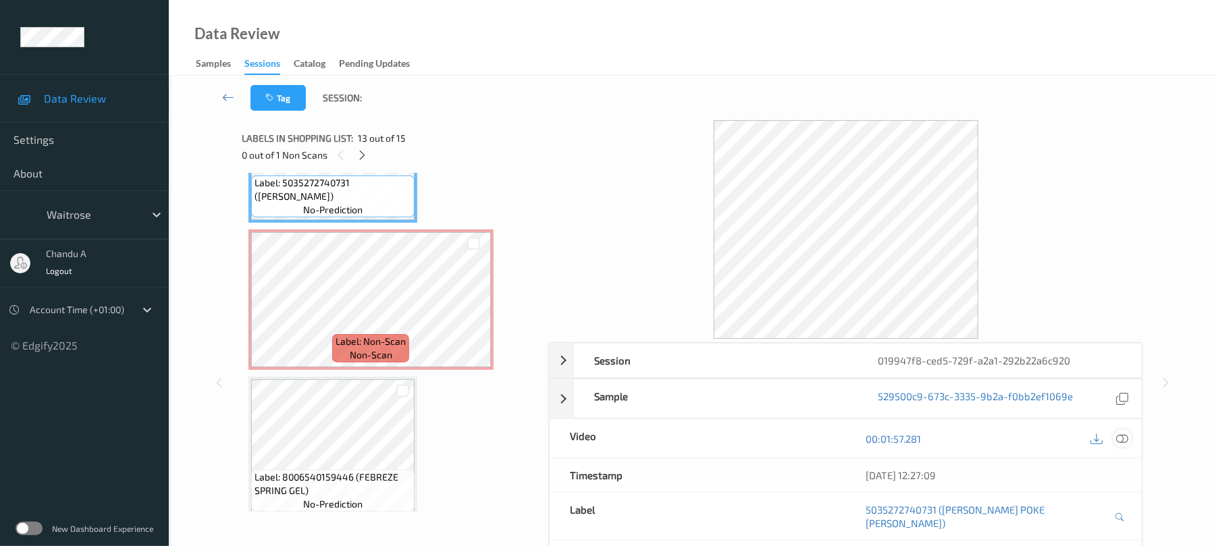
click at [1122, 431] on div at bounding box center [1123, 439] width 18 height 18
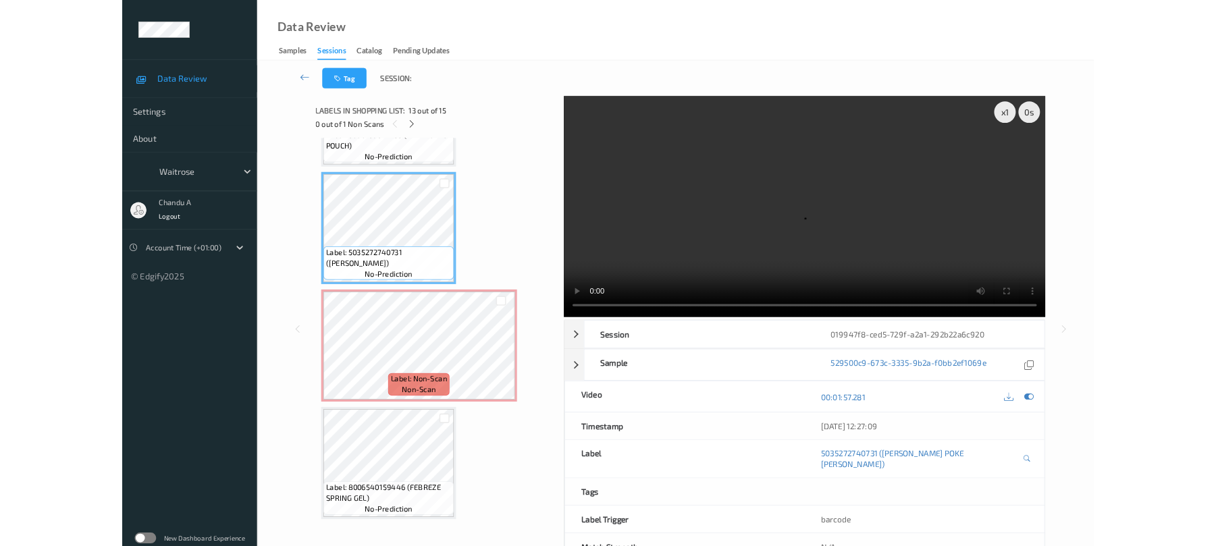
scroll to position [1730, 0]
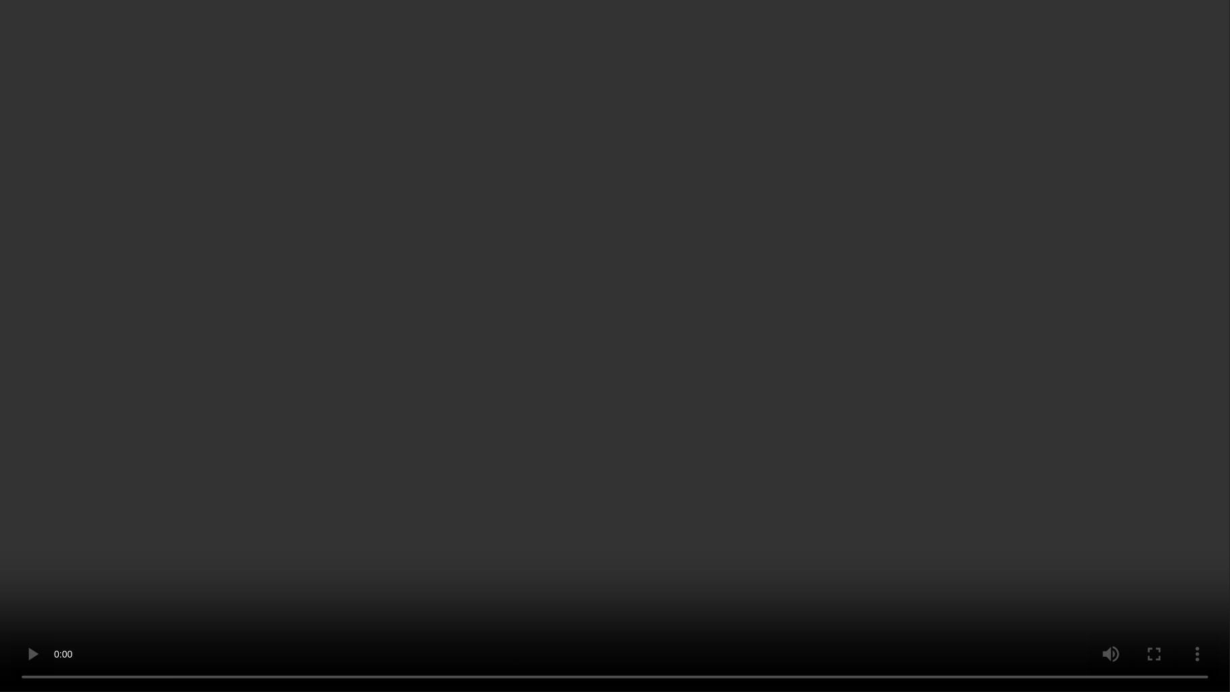
click at [492, 502] on video at bounding box center [615, 346] width 1230 height 692
click at [493, 431] on video at bounding box center [615, 346] width 1230 height 692
click at [594, 415] on video at bounding box center [615, 346] width 1230 height 692
click at [609, 463] on video at bounding box center [615, 346] width 1230 height 692
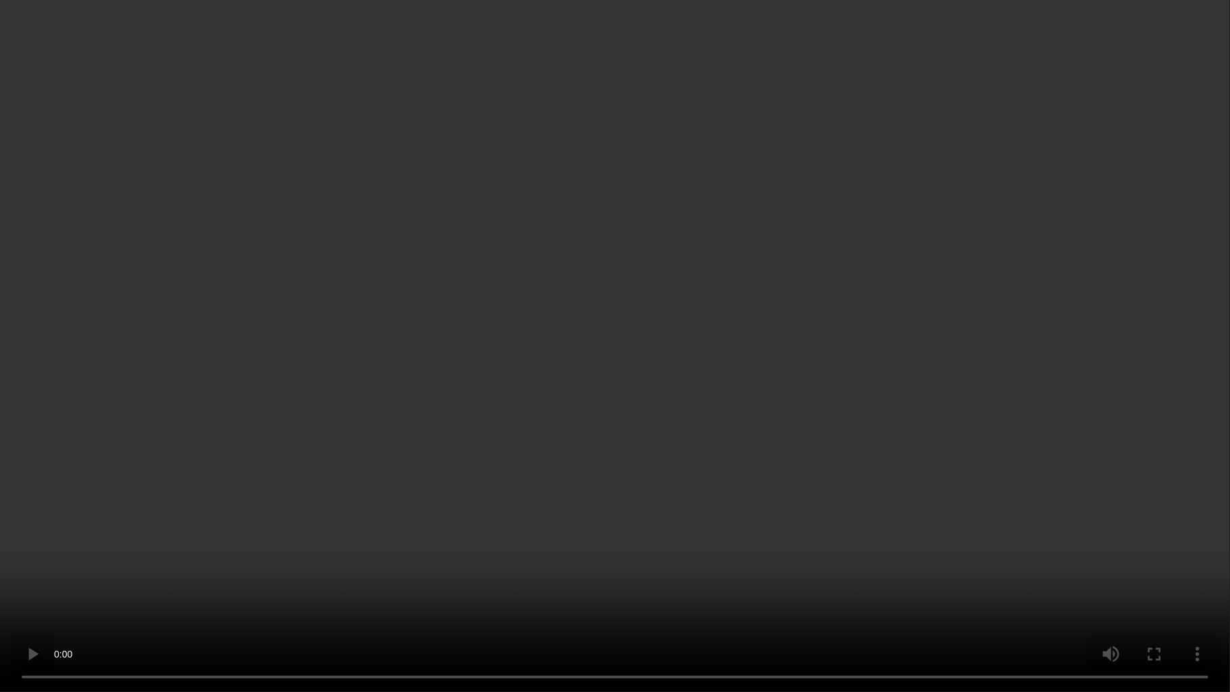
click at [617, 457] on video at bounding box center [615, 346] width 1230 height 692
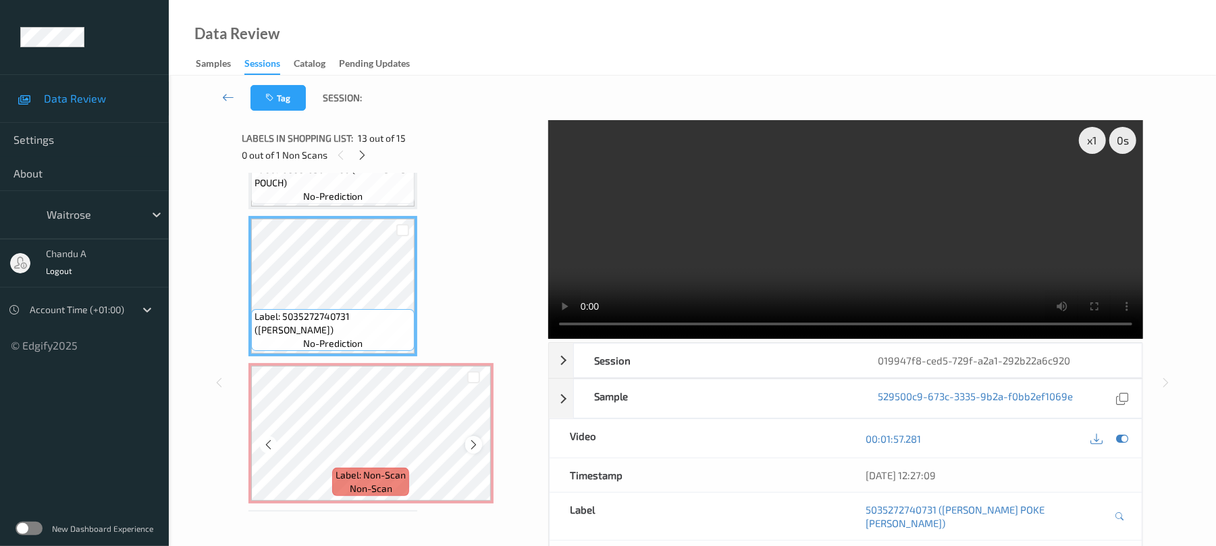
click at [473, 440] on icon at bounding box center [473, 445] width 11 height 12
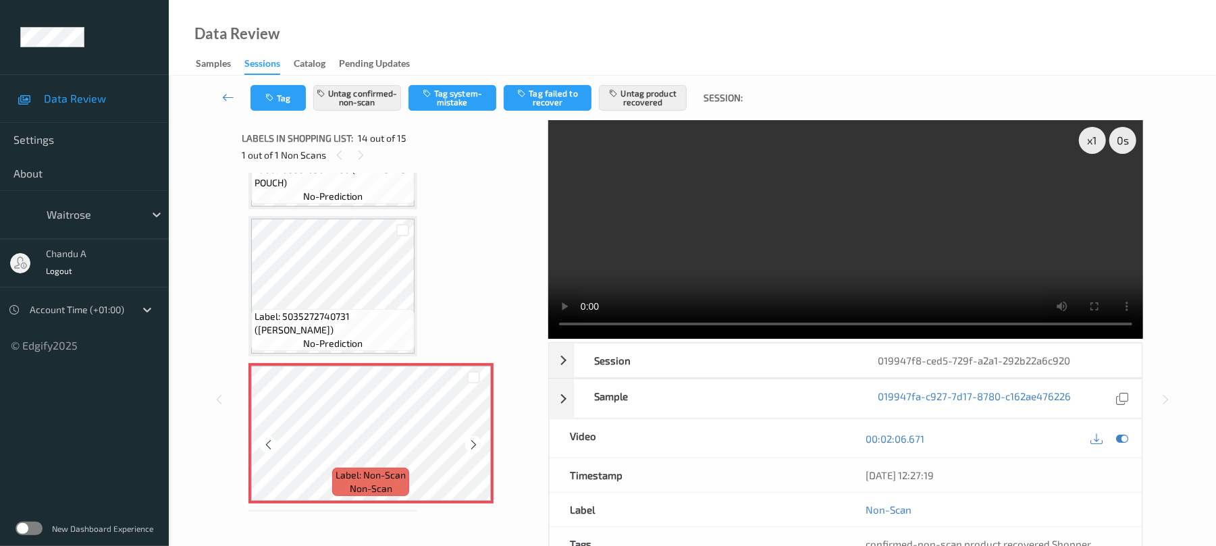
click at [473, 440] on icon at bounding box center [473, 445] width 11 height 12
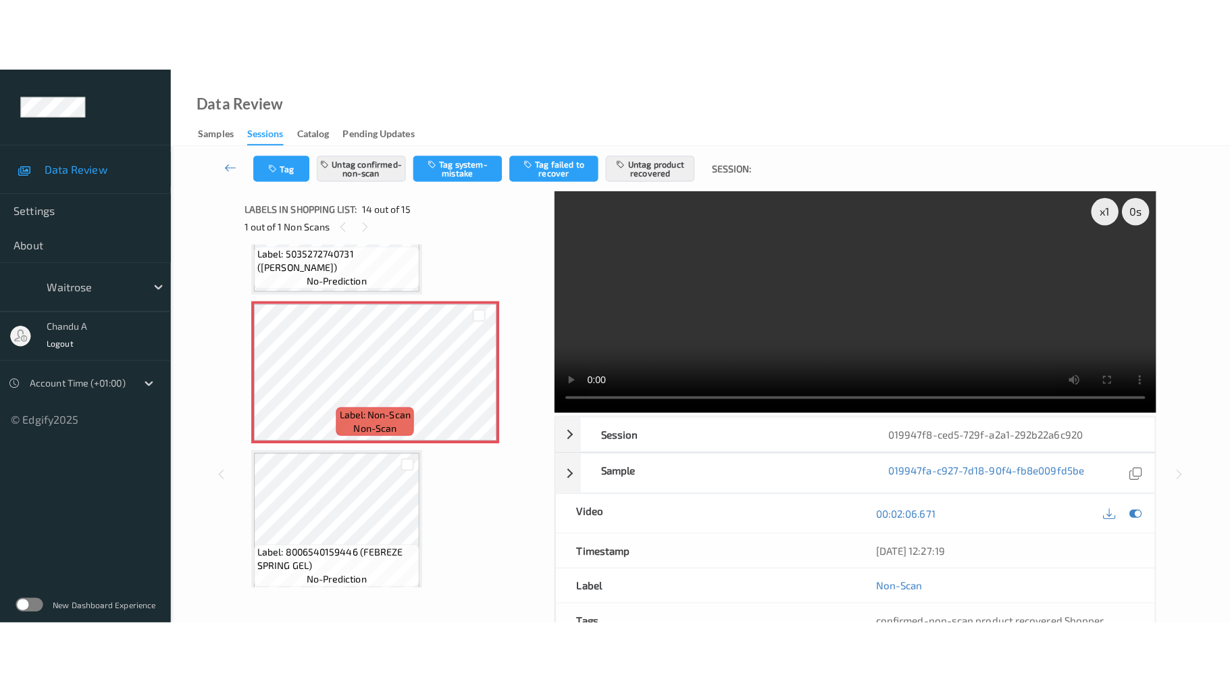
scroll to position [1876, 0]
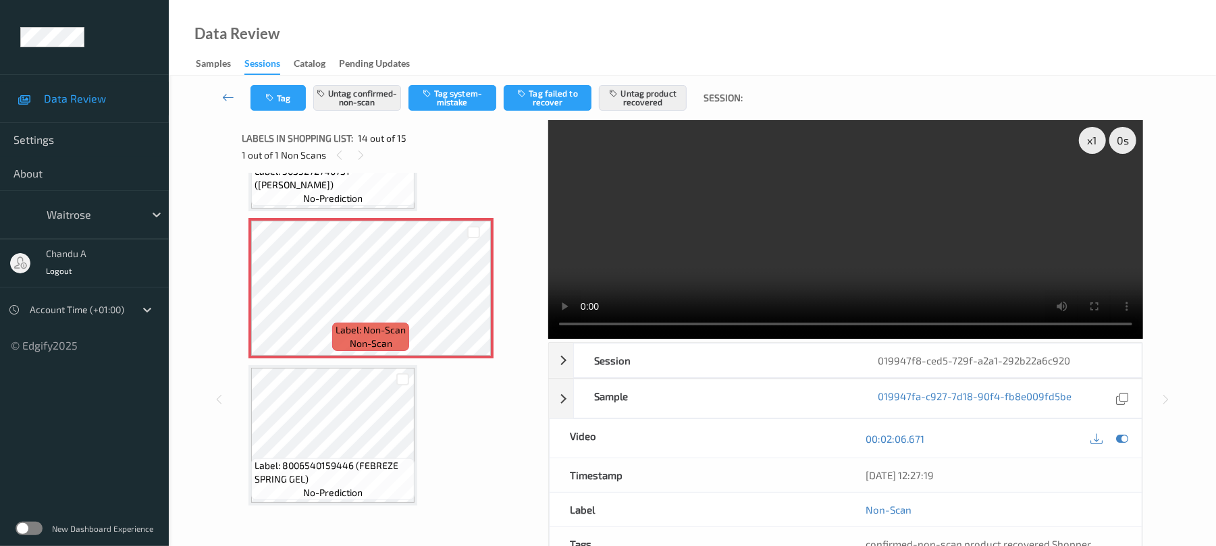
click at [908, 265] on video at bounding box center [845, 229] width 595 height 219
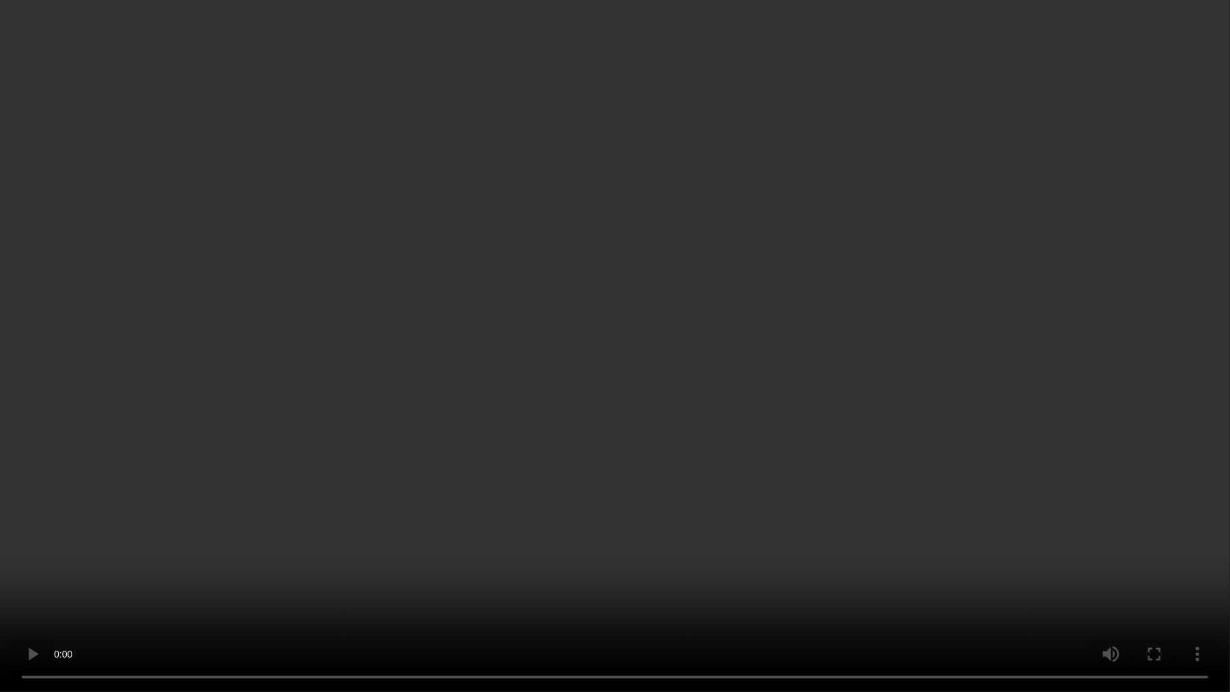
click at [538, 354] on video at bounding box center [615, 346] width 1230 height 692
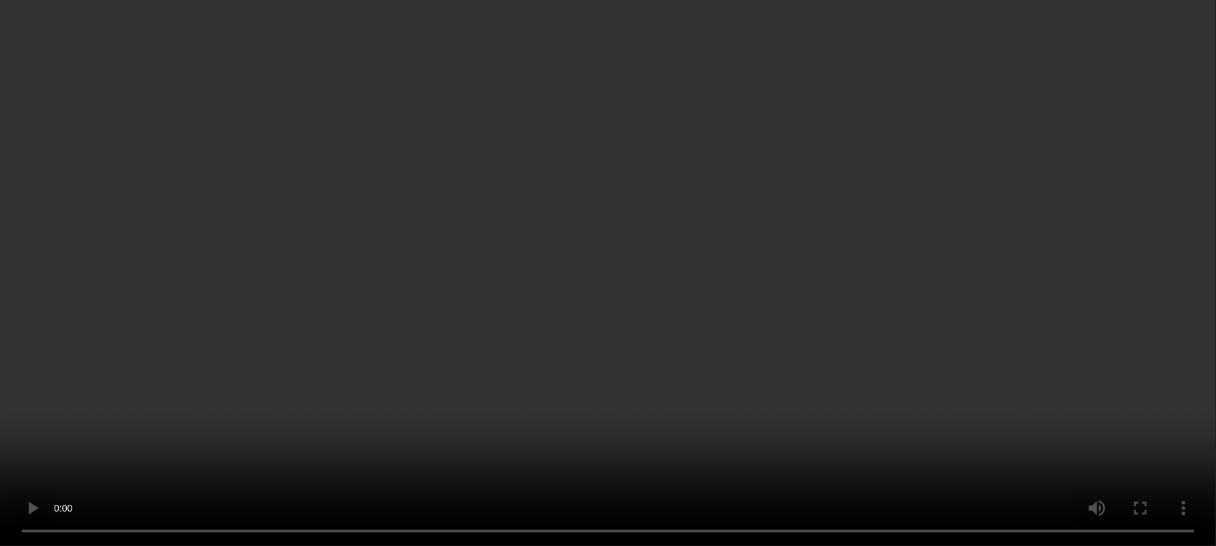
scroll to position [1876, 0]
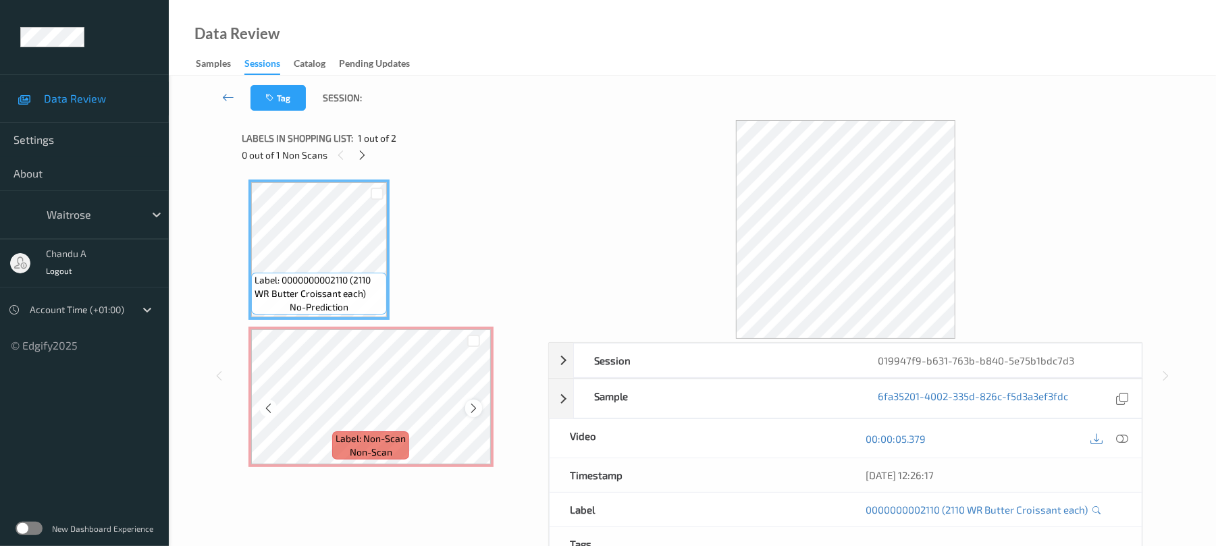
click at [471, 405] on icon at bounding box center [473, 409] width 11 height 12
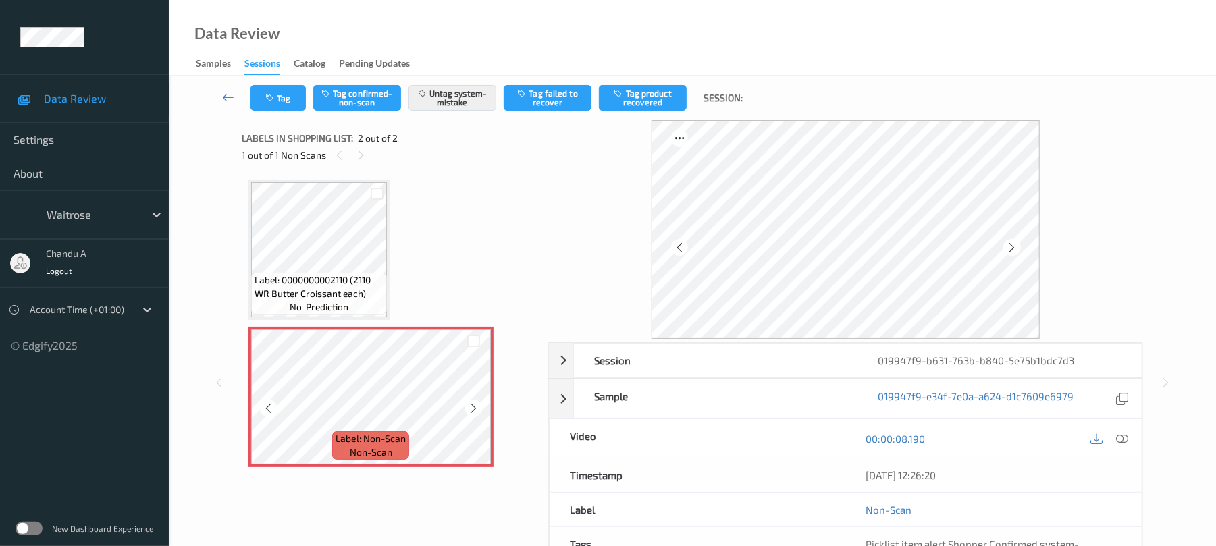
click at [471, 405] on icon at bounding box center [473, 409] width 11 height 12
click at [272, 96] on icon "button" at bounding box center [270, 97] width 11 height 9
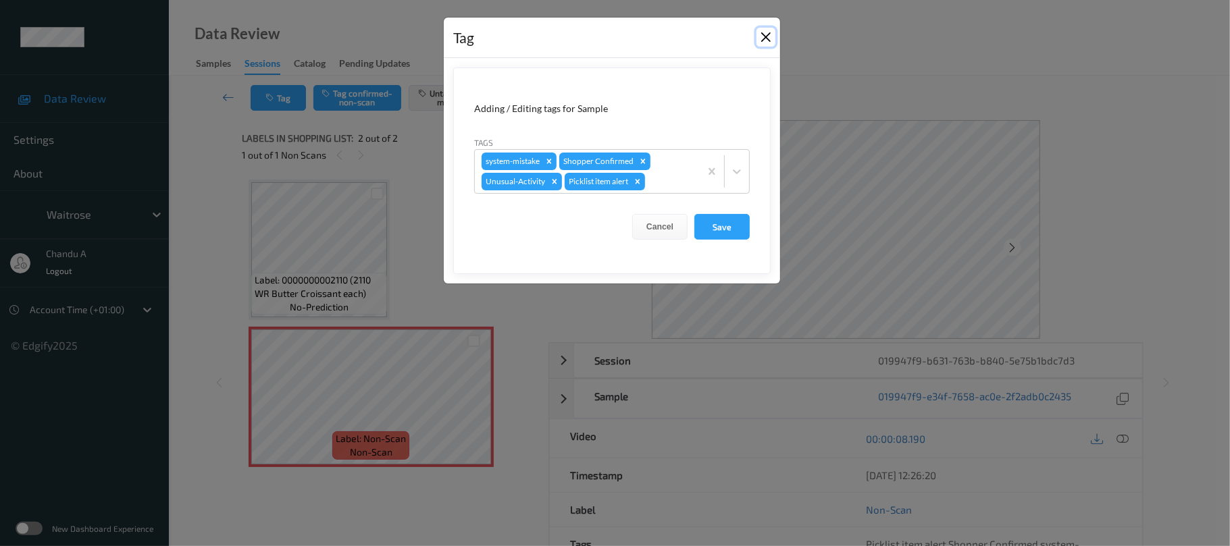
click at [773, 38] on button "Close" at bounding box center [765, 37] width 19 height 19
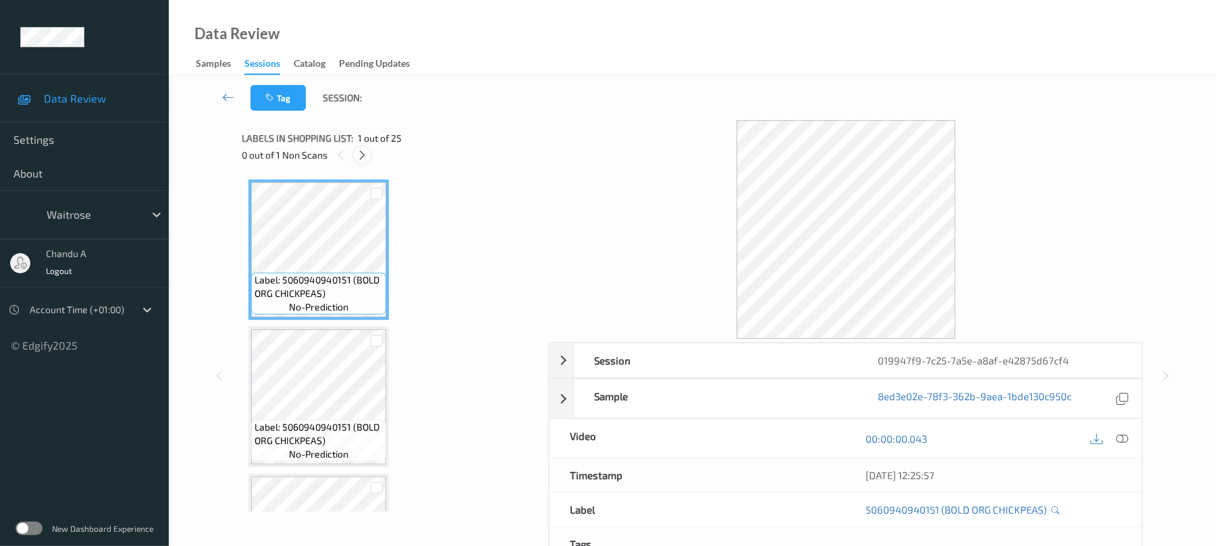
click at [361, 154] on icon at bounding box center [362, 155] width 11 height 12
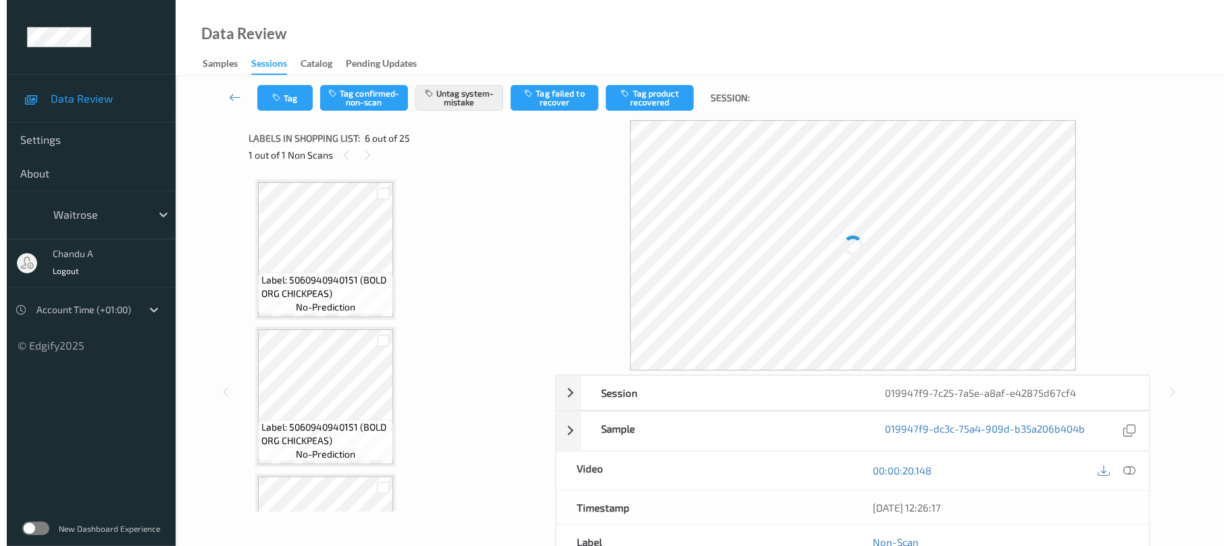
scroll to position [596, 0]
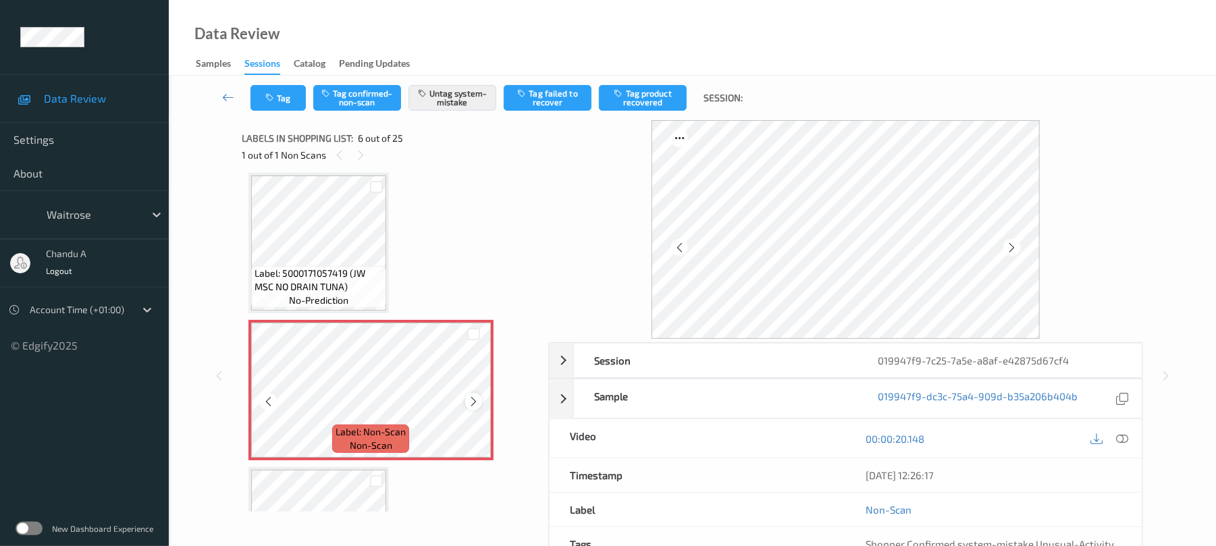
click at [473, 401] on icon at bounding box center [473, 402] width 11 height 12
click at [470, 397] on icon at bounding box center [473, 402] width 11 height 12
click at [471, 403] on icon at bounding box center [473, 402] width 11 height 12
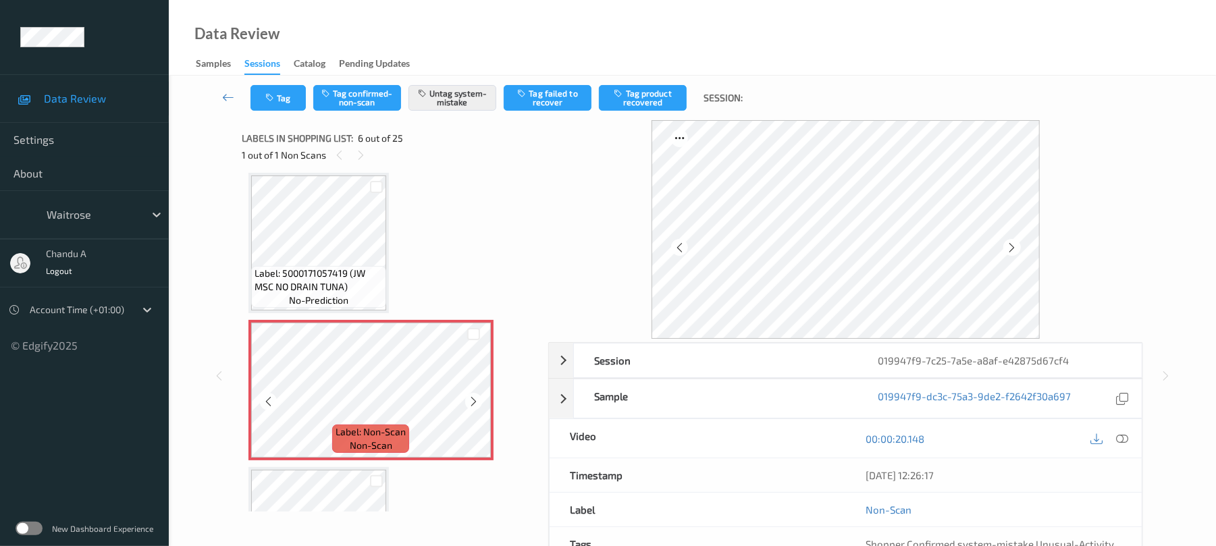
click at [471, 403] on icon at bounding box center [473, 402] width 11 height 12
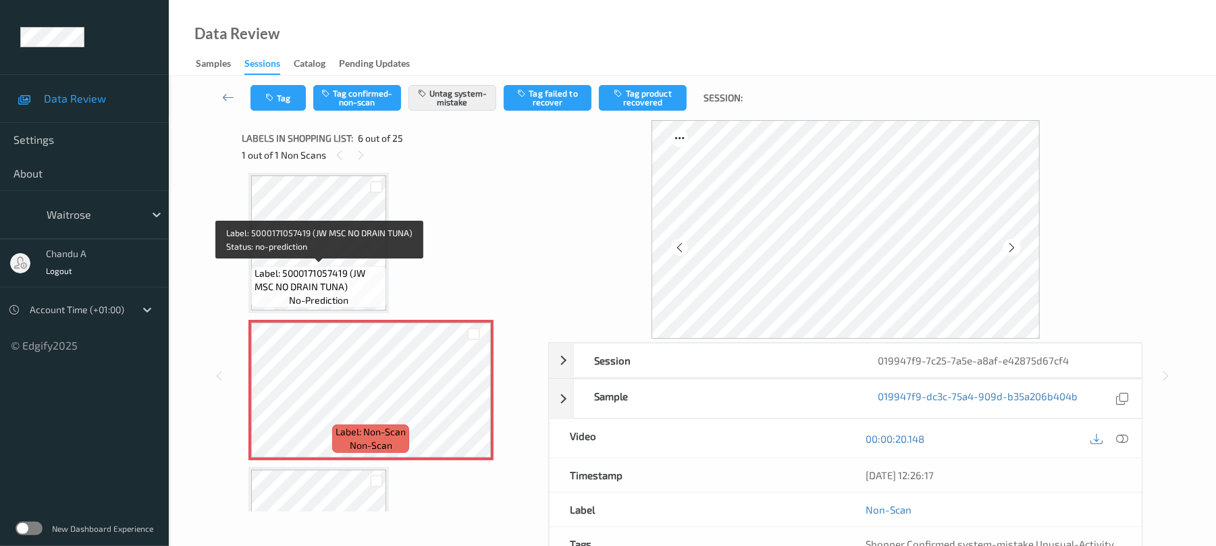
click at [367, 271] on span "Label: 5000171057419 (JW MSC NO DRAIN TUNA)" at bounding box center [319, 280] width 128 height 27
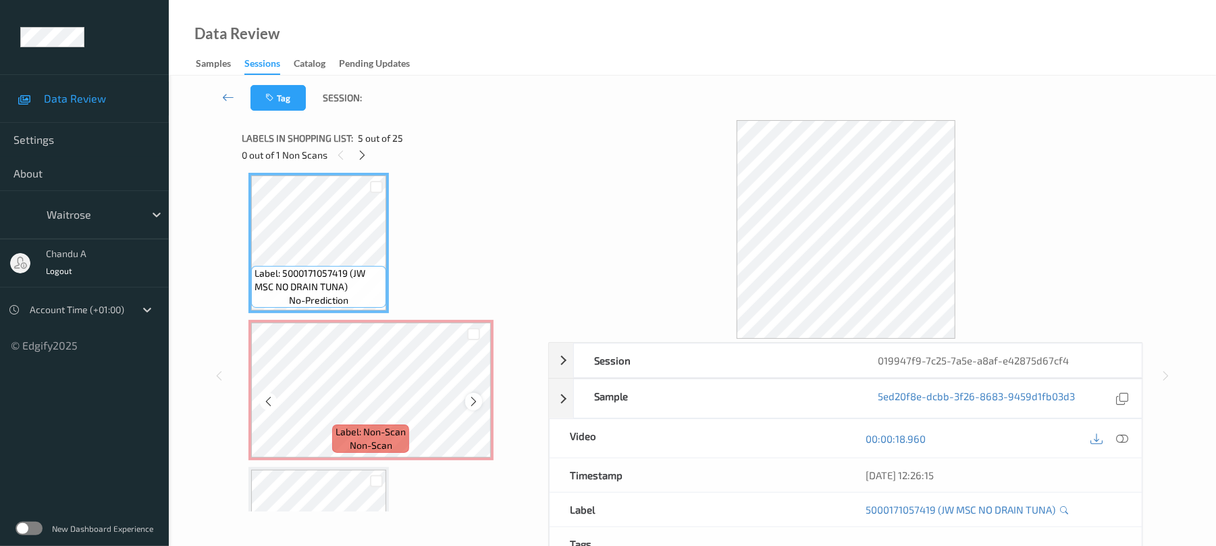
click at [476, 401] on icon at bounding box center [473, 402] width 11 height 12
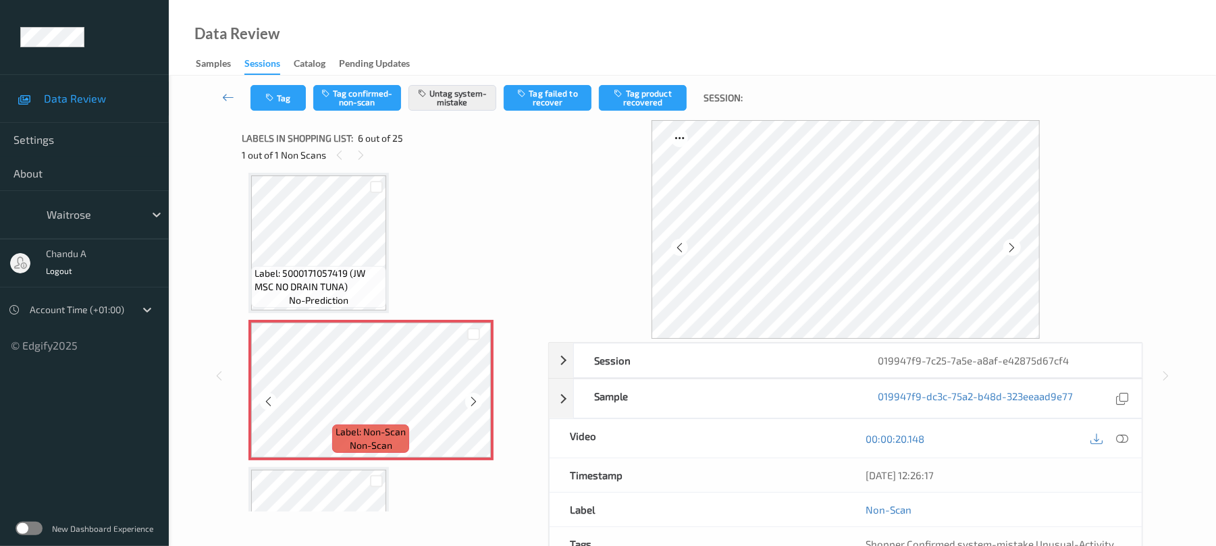
click at [476, 401] on icon at bounding box center [473, 402] width 11 height 12
click at [290, 101] on button "Tag" at bounding box center [278, 98] width 55 height 26
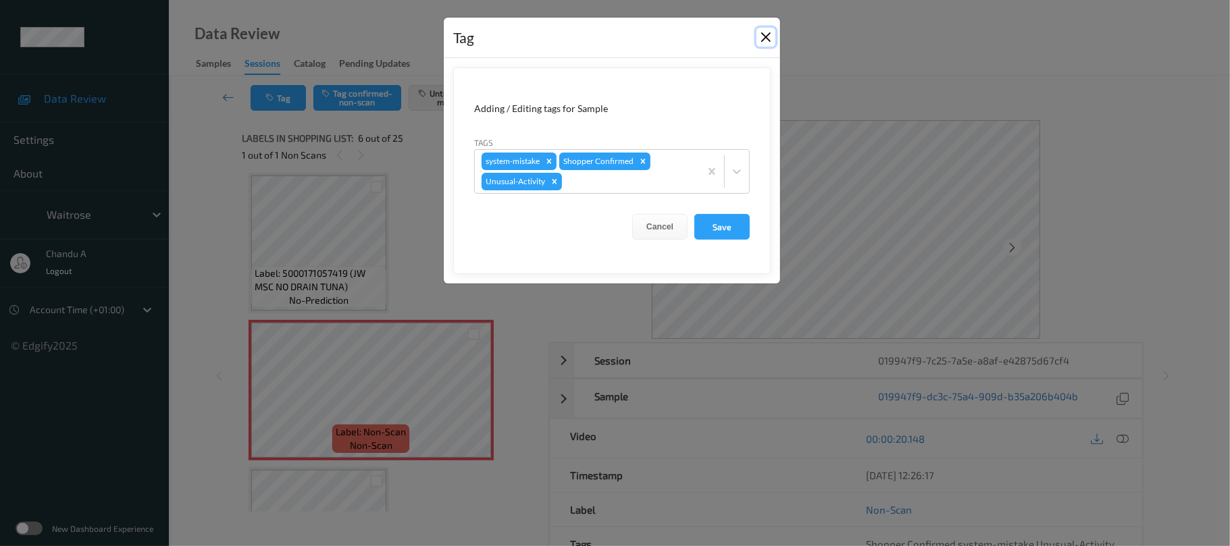
click at [763, 38] on button "Close" at bounding box center [765, 37] width 19 height 19
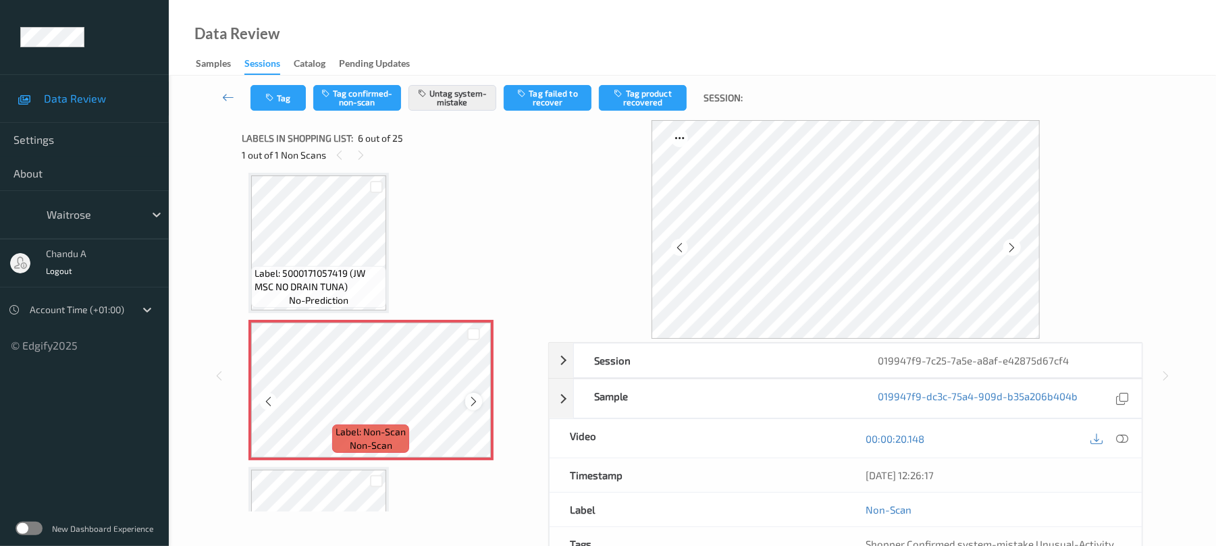
click at [476, 401] on icon at bounding box center [473, 402] width 11 height 12
click at [1120, 438] on icon at bounding box center [1123, 439] width 12 height 12
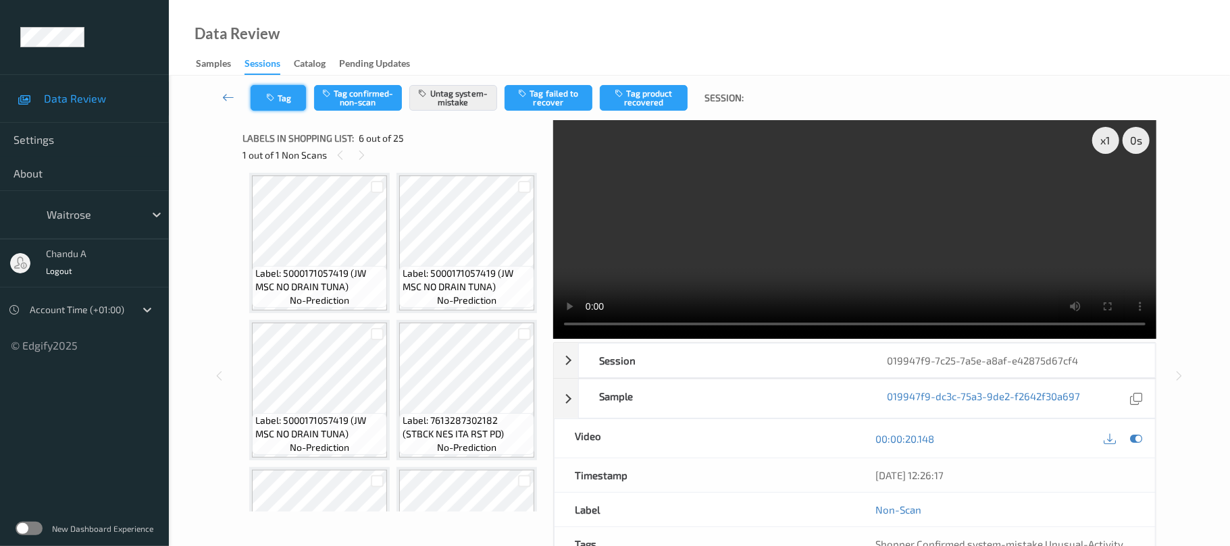
click at [287, 104] on button "Tag" at bounding box center [278, 98] width 55 height 26
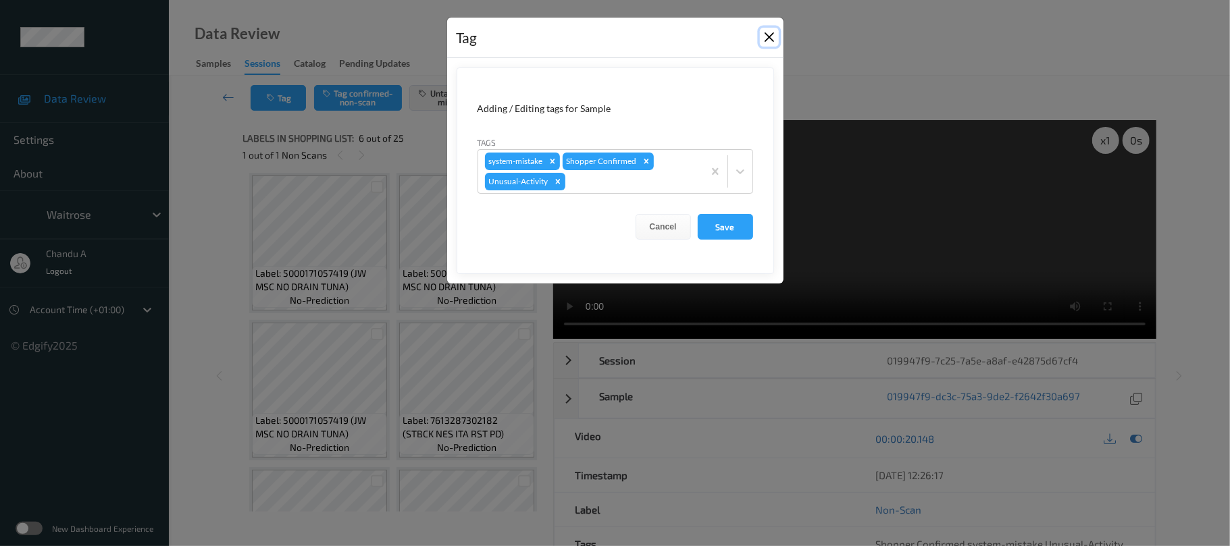
click at [762, 36] on button "Close" at bounding box center [769, 37] width 19 height 19
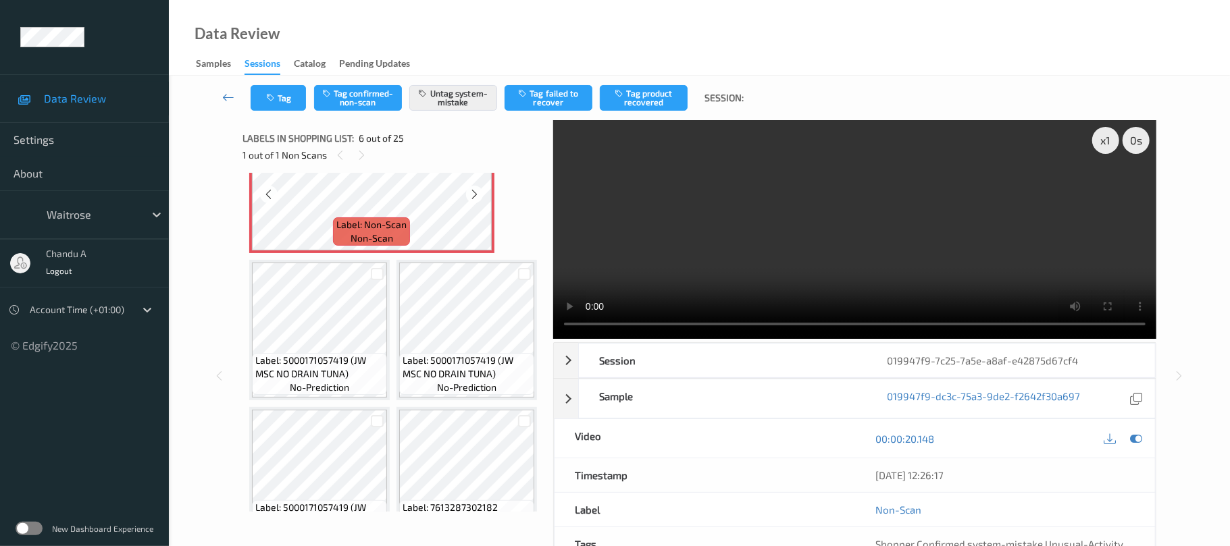
scroll to position [506, 0]
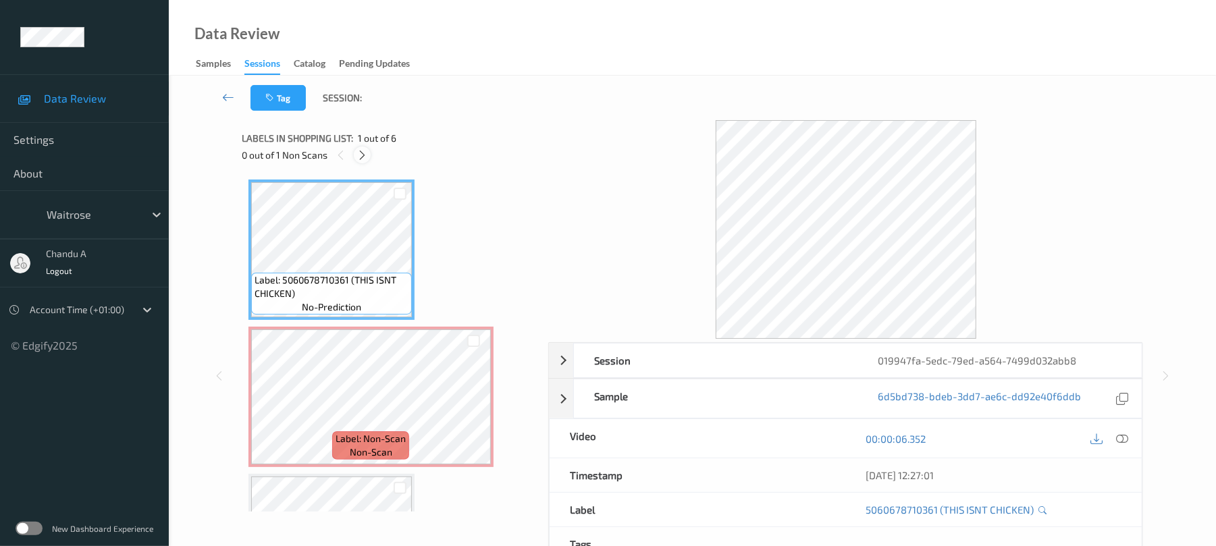
click at [366, 153] on icon at bounding box center [362, 155] width 11 height 12
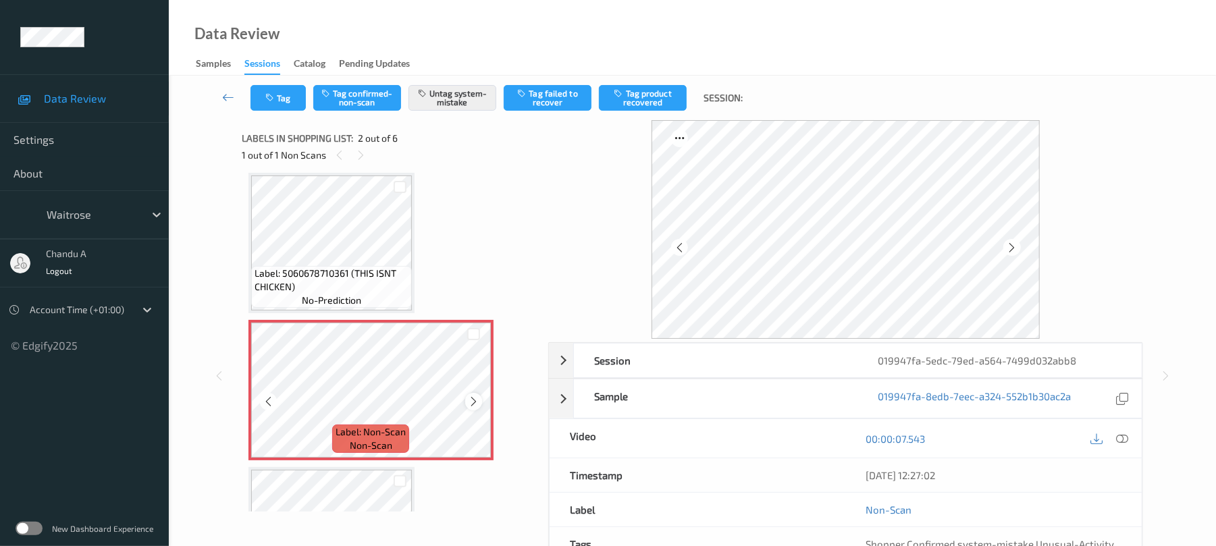
click at [473, 400] on icon at bounding box center [473, 402] width 11 height 12
click at [285, 98] on button "Tag" at bounding box center [278, 98] width 55 height 26
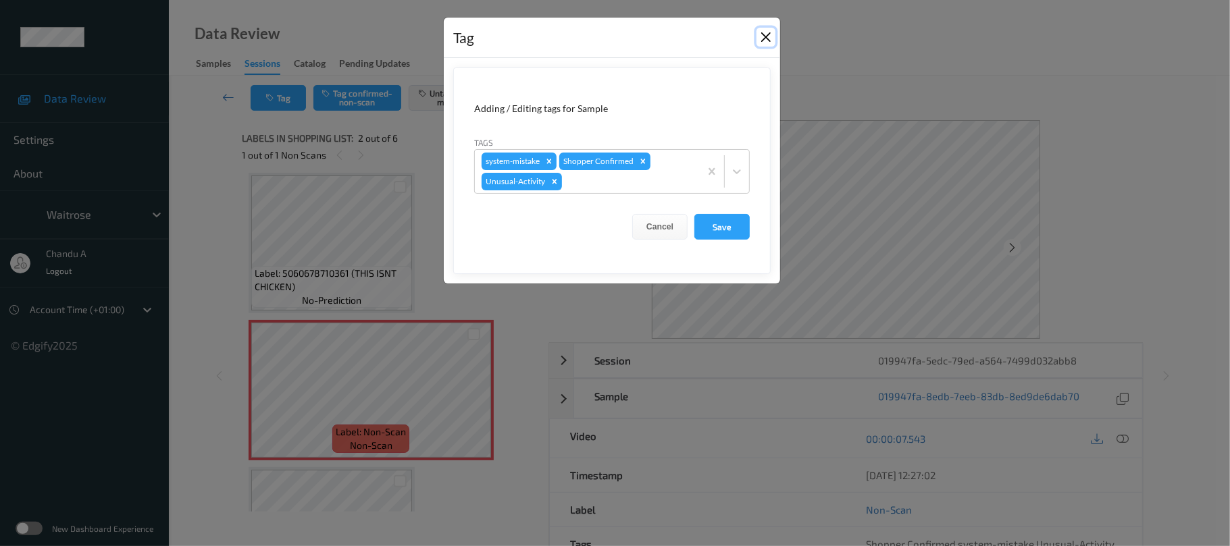
click at [773, 41] on button "Close" at bounding box center [765, 37] width 19 height 19
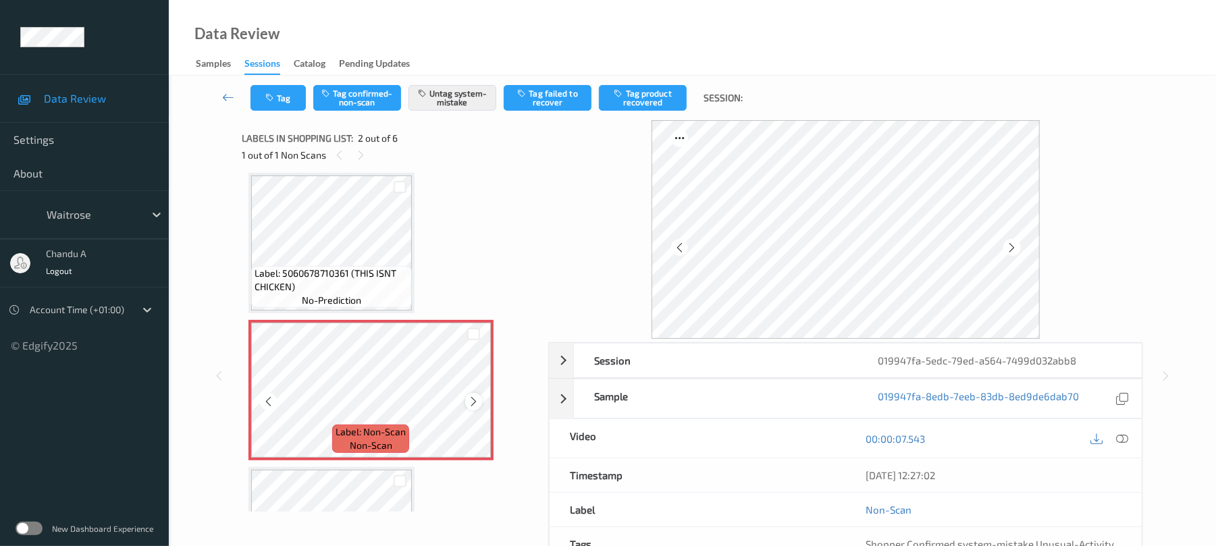
click at [474, 401] on icon at bounding box center [473, 402] width 11 height 12
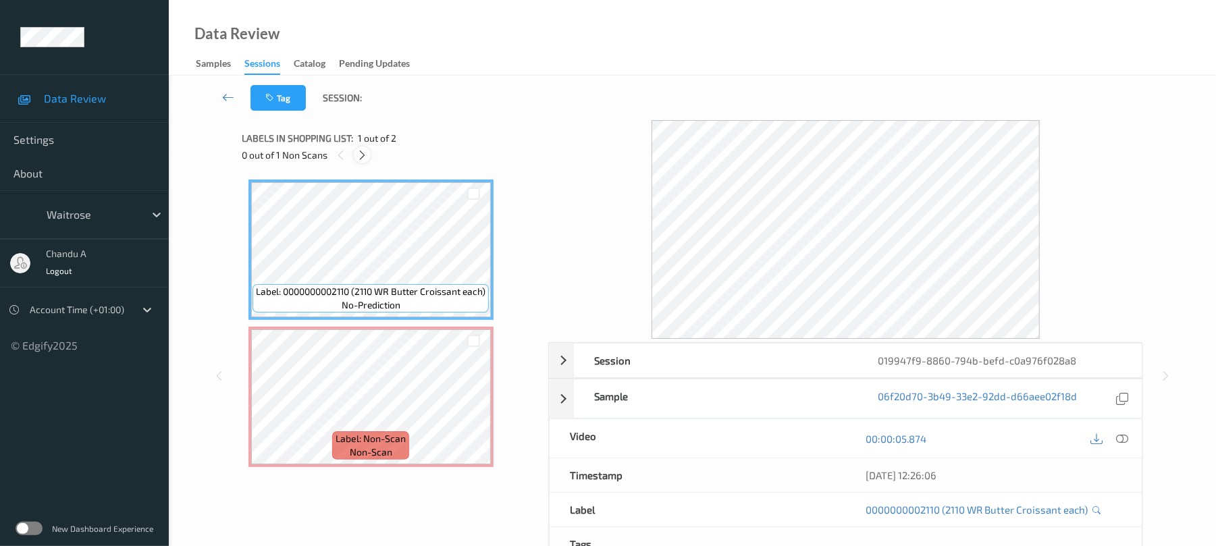
click at [359, 153] on icon at bounding box center [362, 155] width 11 height 12
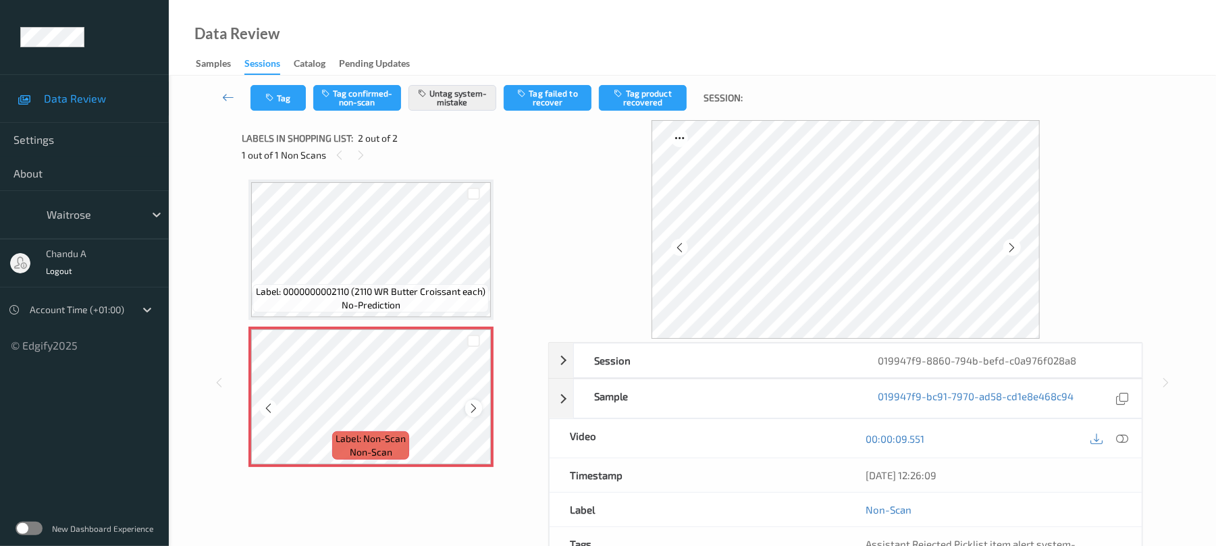
click at [474, 407] on icon at bounding box center [473, 409] width 11 height 12
click at [471, 409] on icon at bounding box center [473, 409] width 11 height 12
click at [282, 109] on button "Tag" at bounding box center [278, 98] width 55 height 26
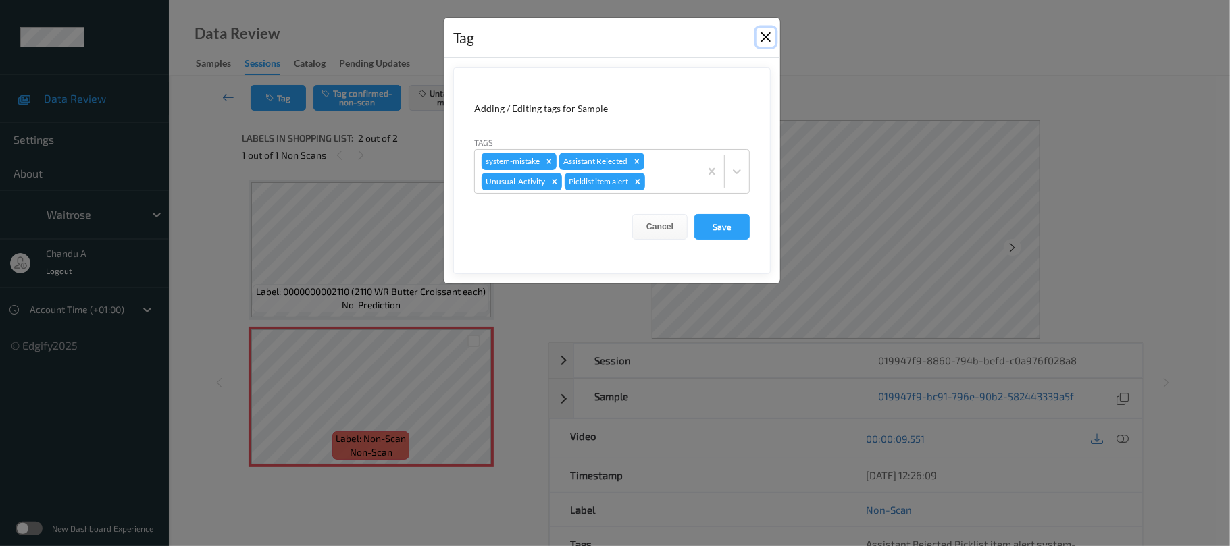
click at [758, 38] on button "Close" at bounding box center [765, 37] width 19 height 19
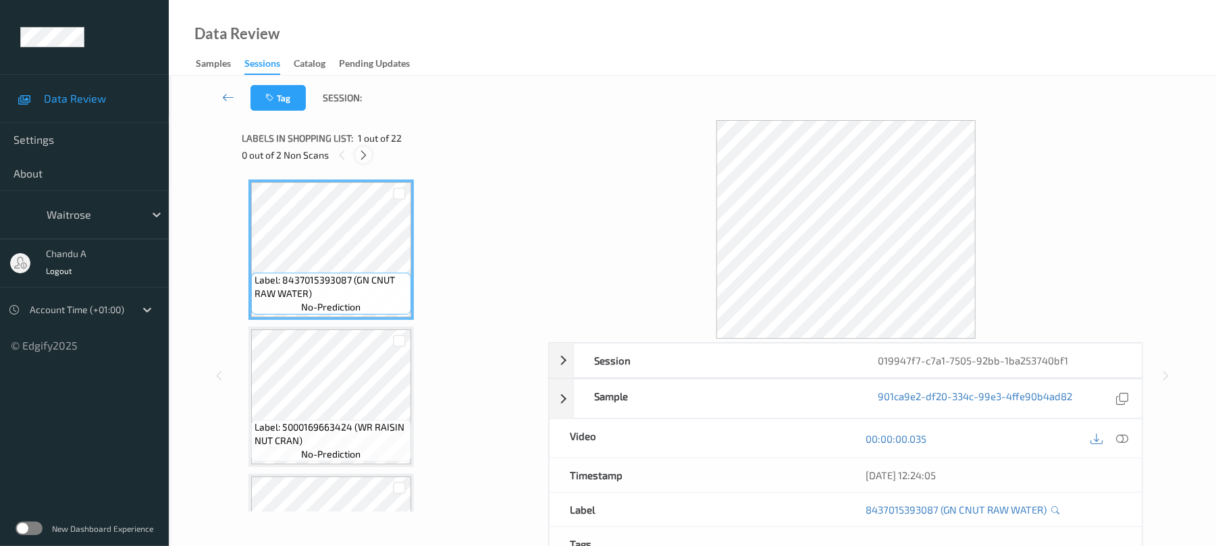
click at [366, 155] on icon at bounding box center [363, 155] width 11 height 12
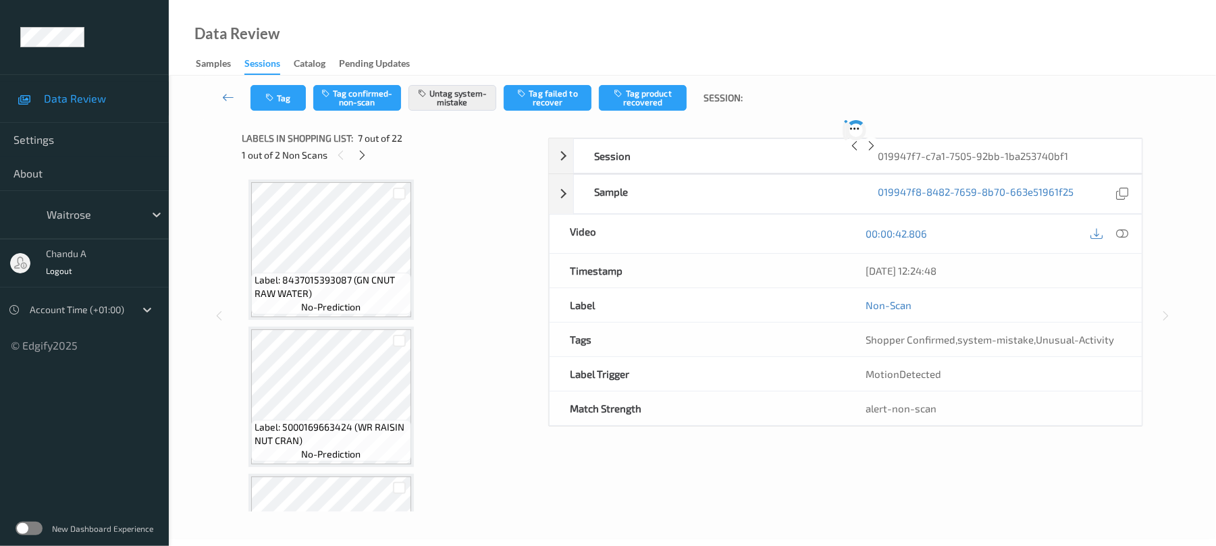
scroll to position [743, 0]
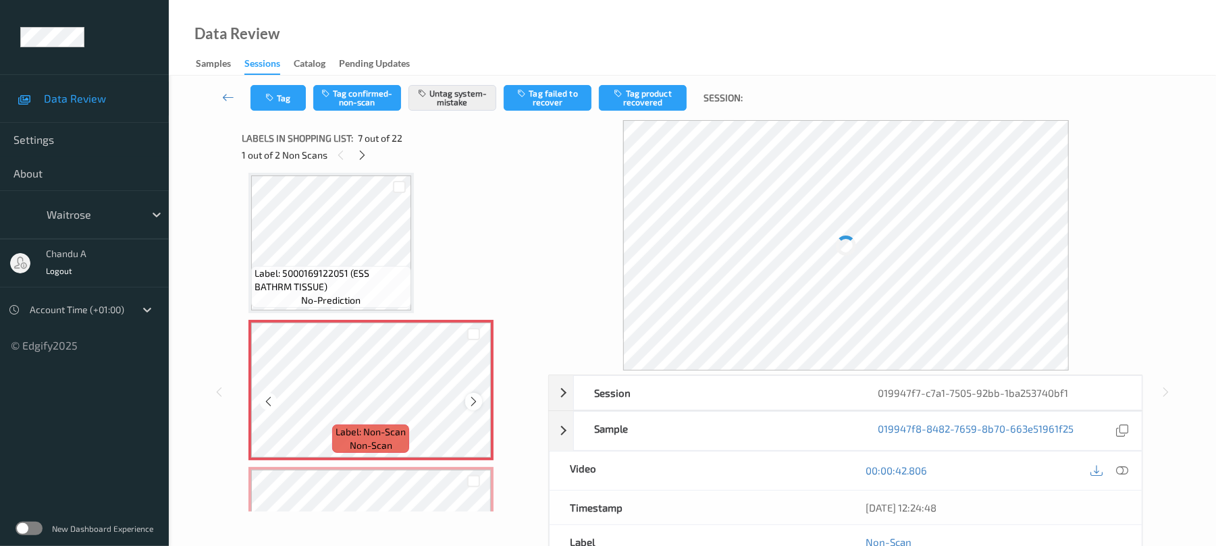
click at [471, 397] on icon at bounding box center [473, 402] width 11 height 12
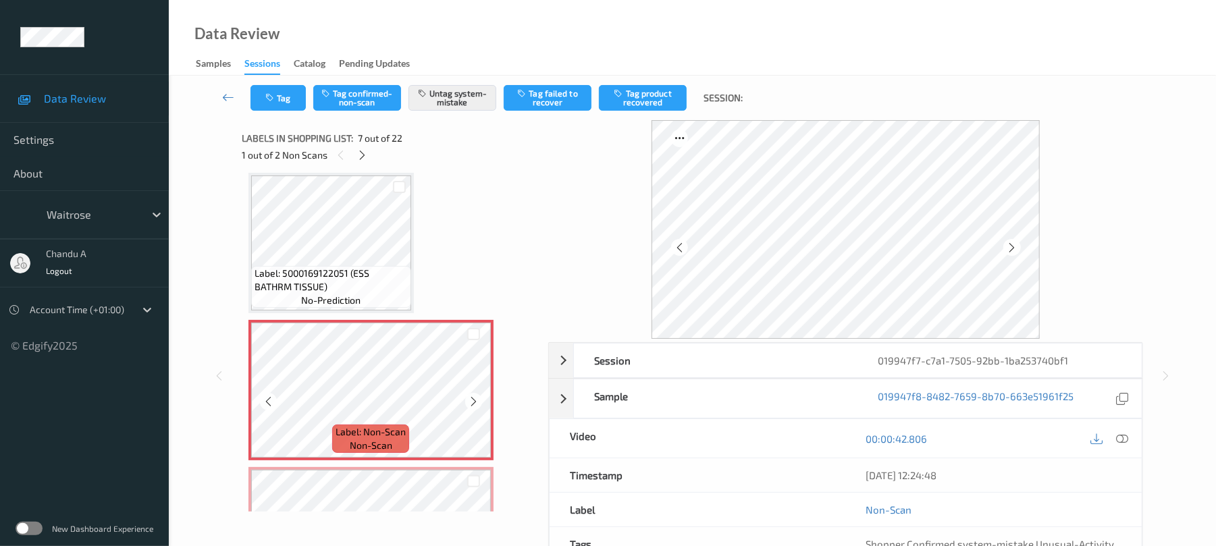
click at [471, 397] on icon at bounding box center [473, 402] width 11 height 12
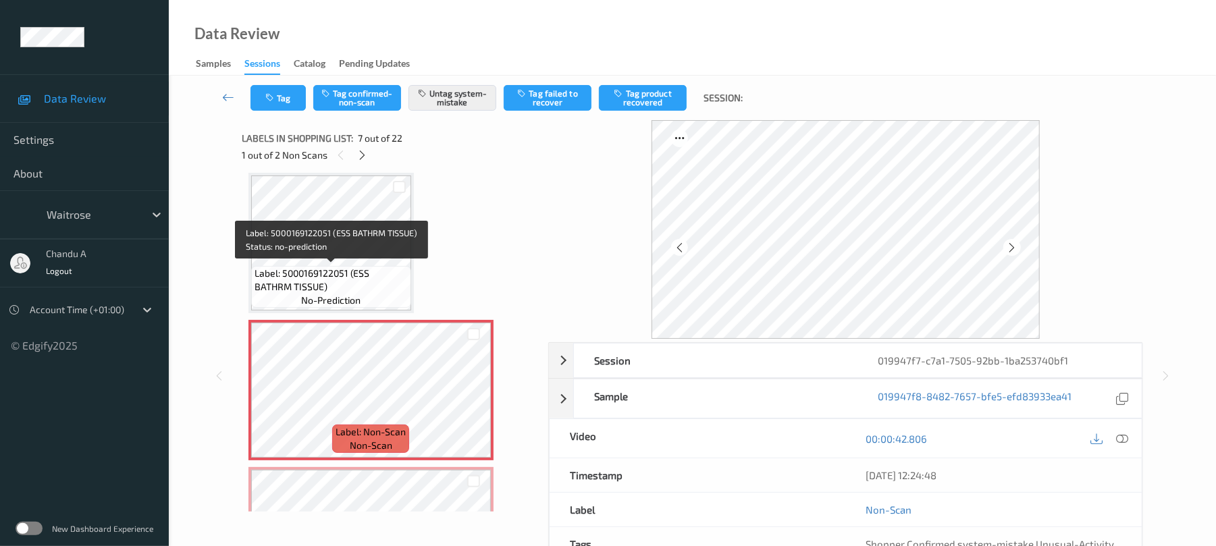
click at [355, 267] on span "Label: 5000169122051 (ESS BATHRM TISSUE)" at bounding box center [331, 280] width 153 height 27
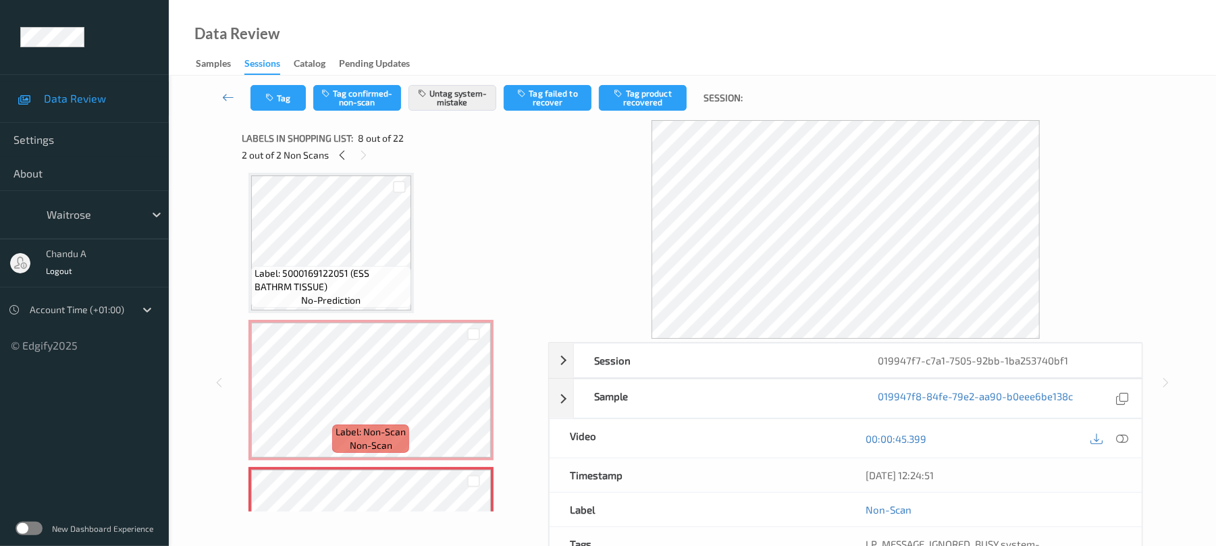
click at [369, 284] on span "Label: 5000169122051 (ESS BATHRM TISSUE)" at bounding box center [331, 280] width 153 height 27
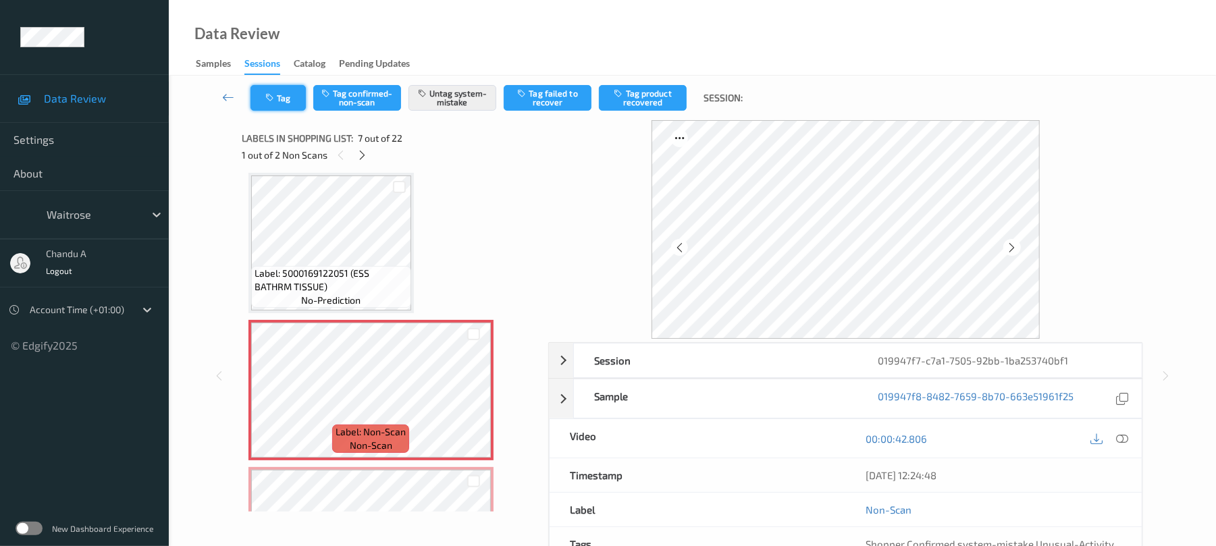
click at [279, 100] on button "Tag" at bounding box center [278, 98] width 55 height 26
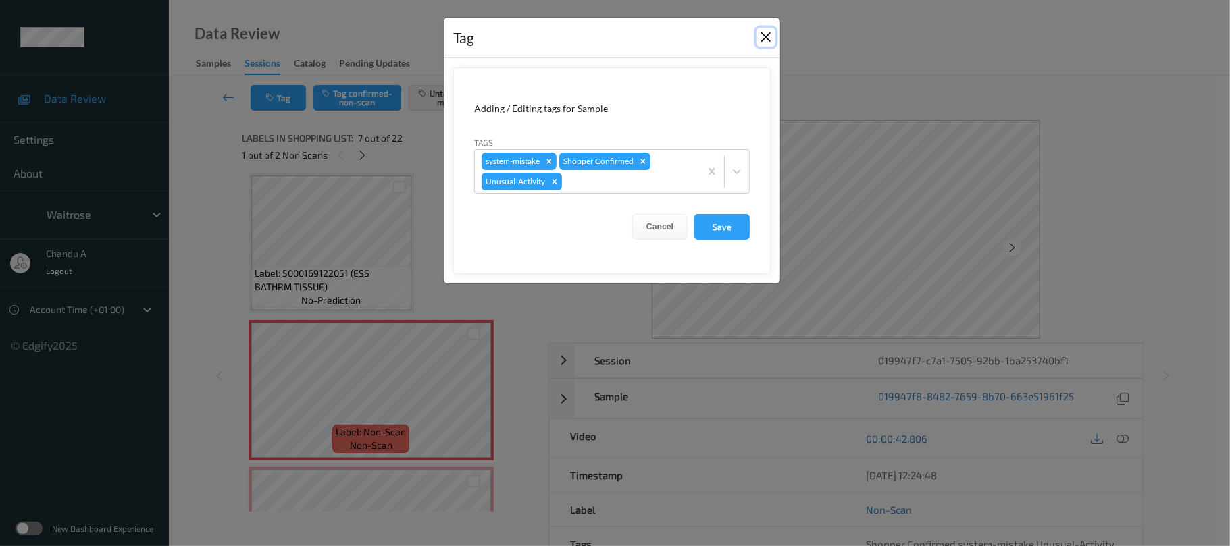
click at [765, 33] on button "Close" at bounding box center [765, 37] width 19 height 19
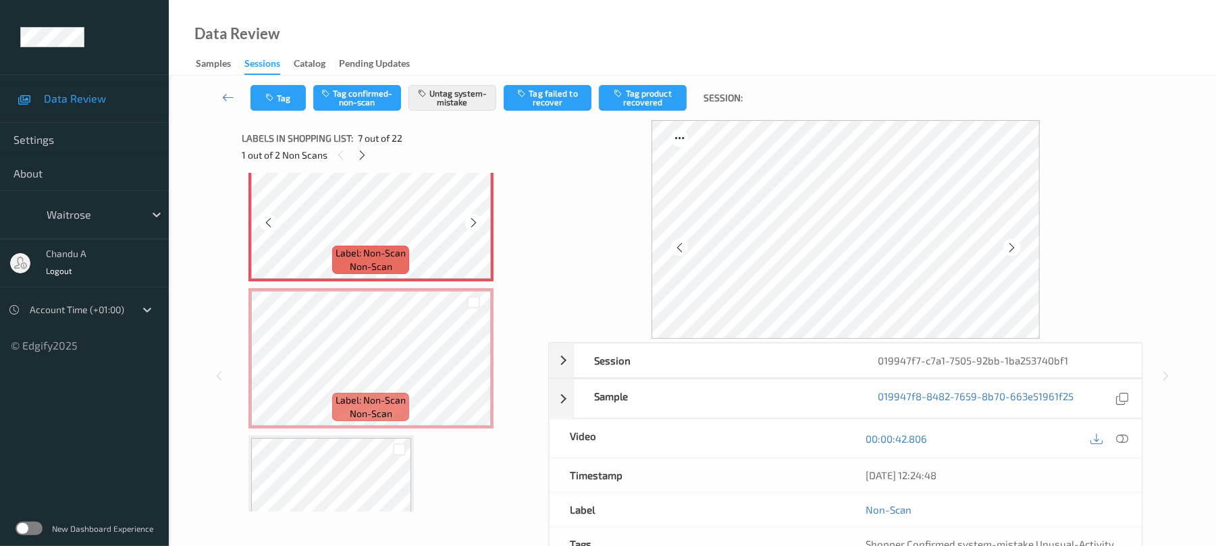
scroll to position [923, 0]
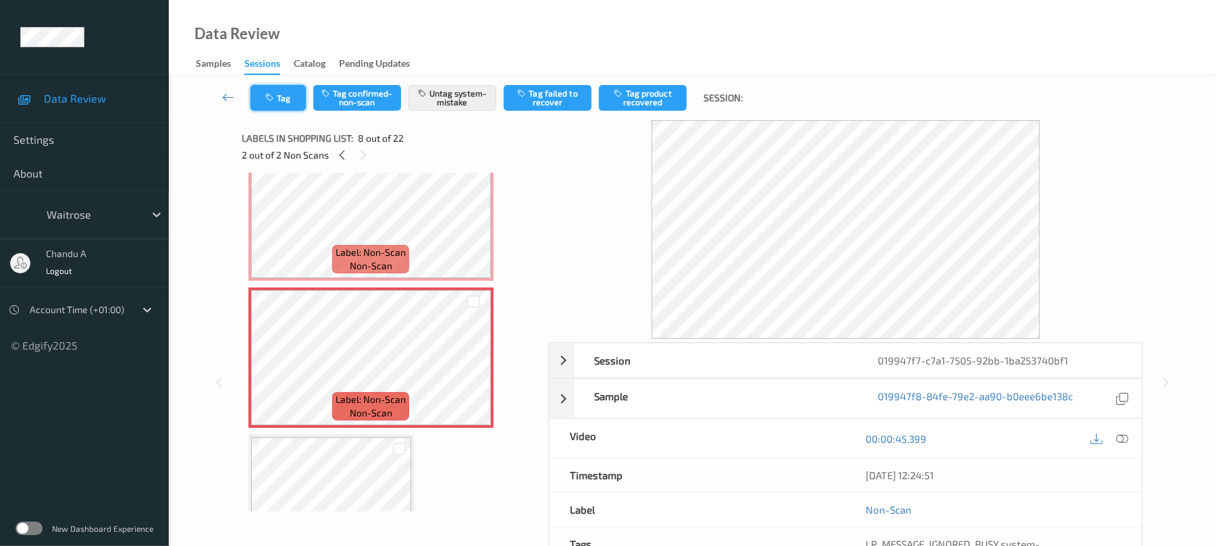
click at [265, 85] on button "Tag" at bounding box center [278, 98] width 55 height 26
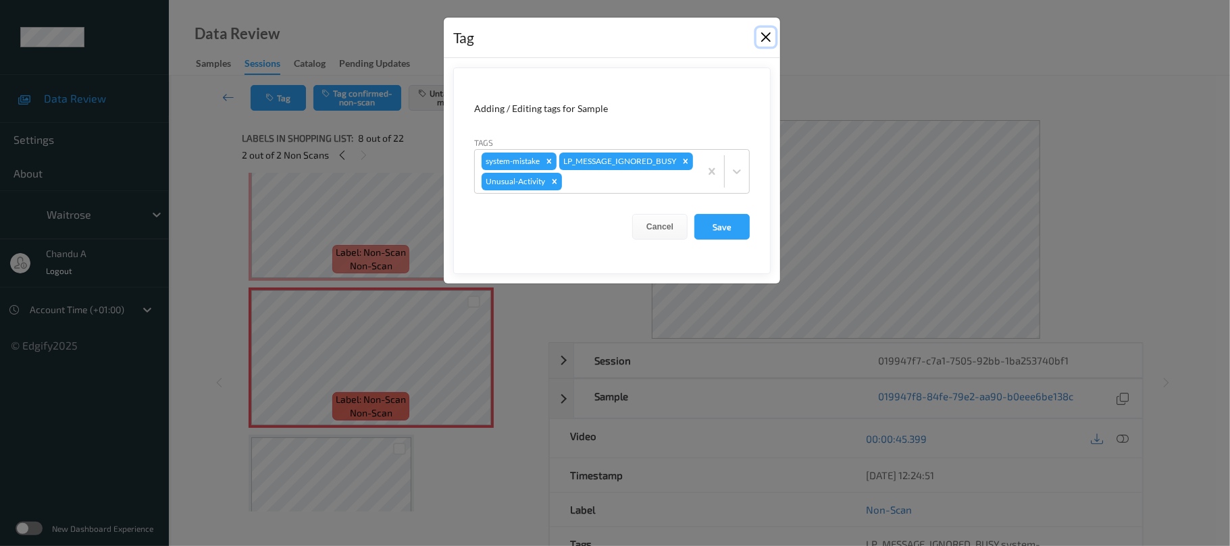
click at [770, 35] on button "Close" at bounding box center [765, 37] width 19 height 19
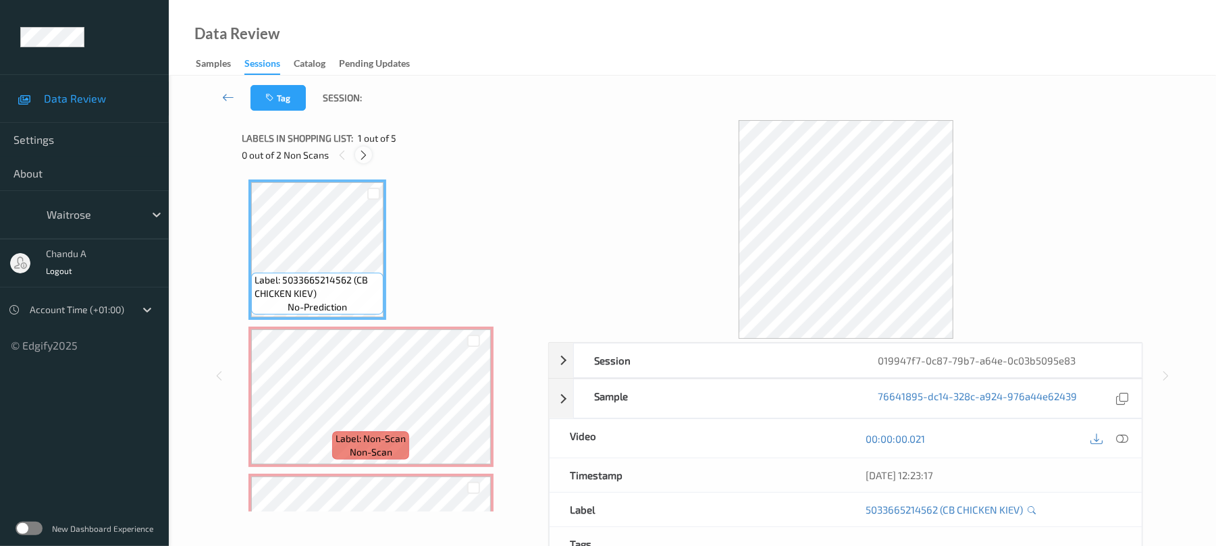
click at [370, 155] on div at bounding box center [363, 155] width 17 height 17
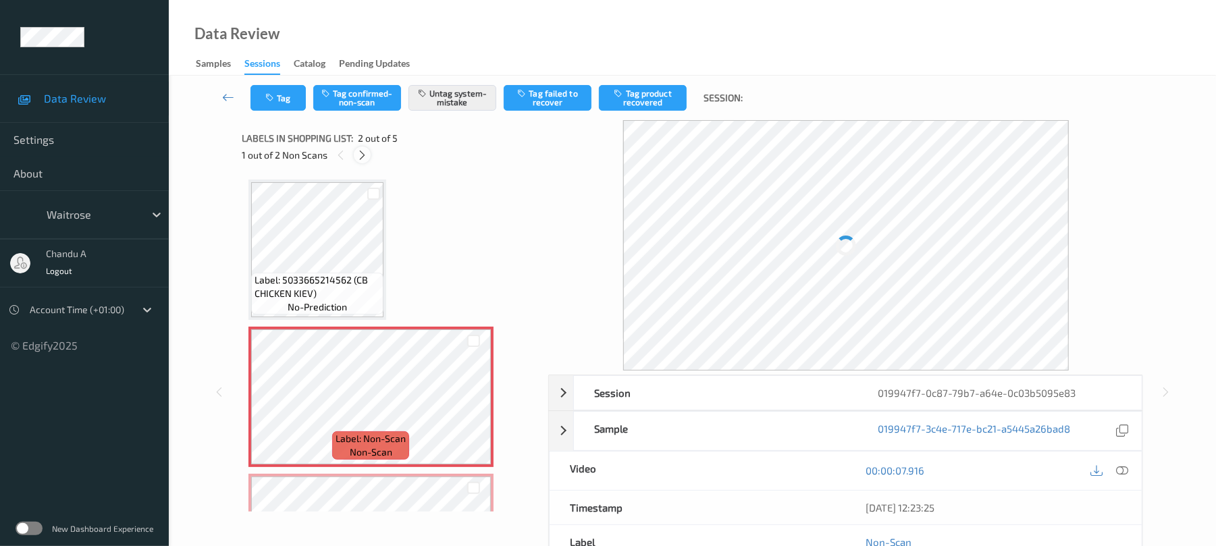
scroll to position [7, 0]
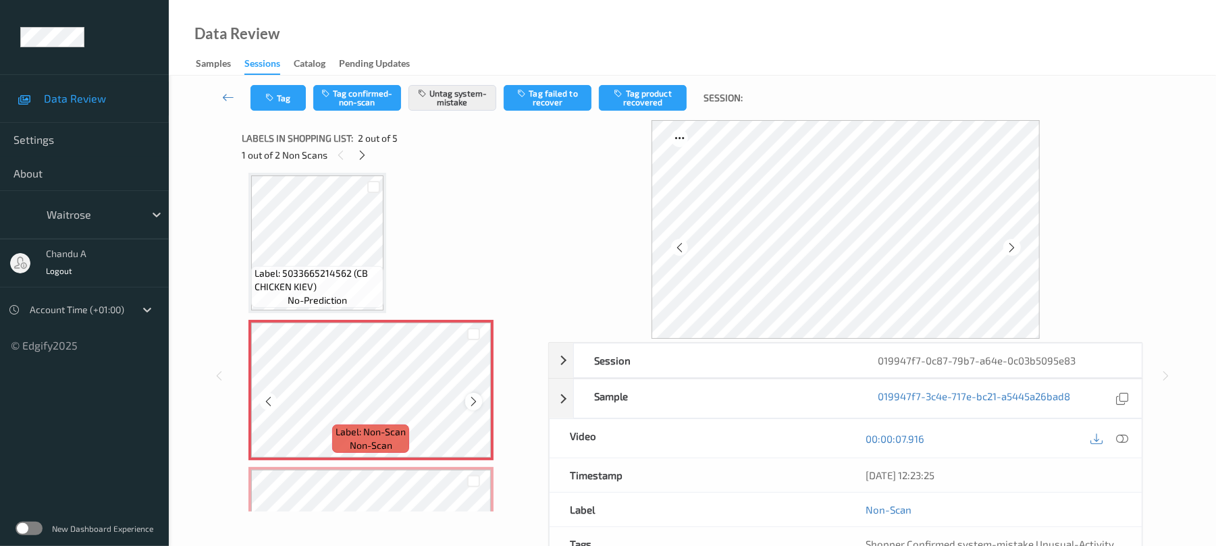
click at [480, 403] on div at bounding box center [473, 401] width 17 height 17
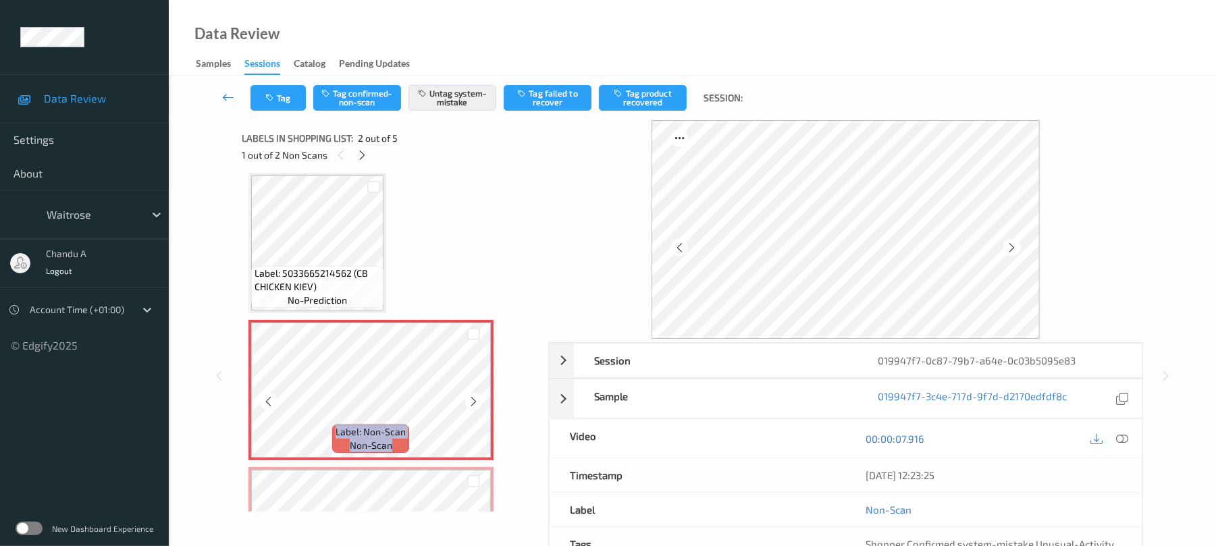
click at [480, 403] on div at bounding box center [473, 401] width 17 height 17
click at [274, 103] on button "Tag" at bounding box center [278, 98] width 55 height 26
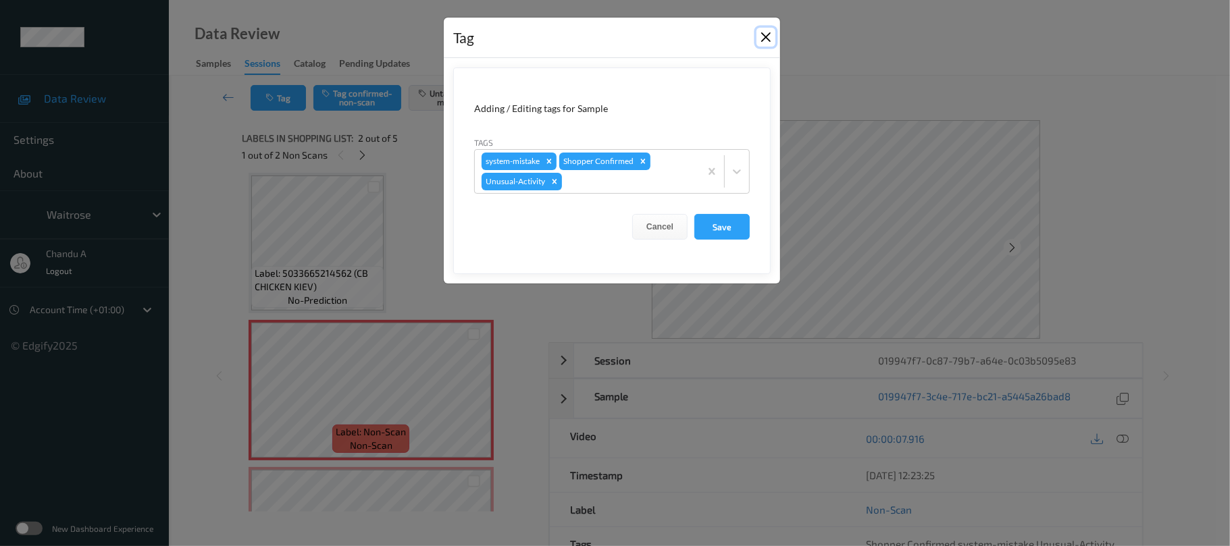
click at [763, 34] on button "Close" at bounding box center [765, 37] width 19 height 19
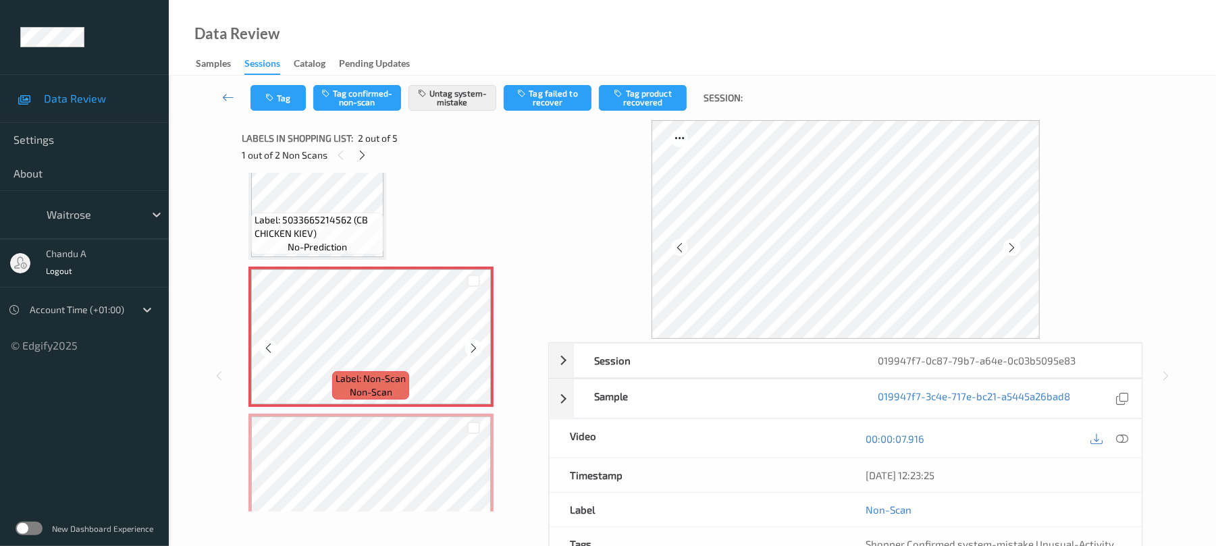
scroll to position [97, 0]
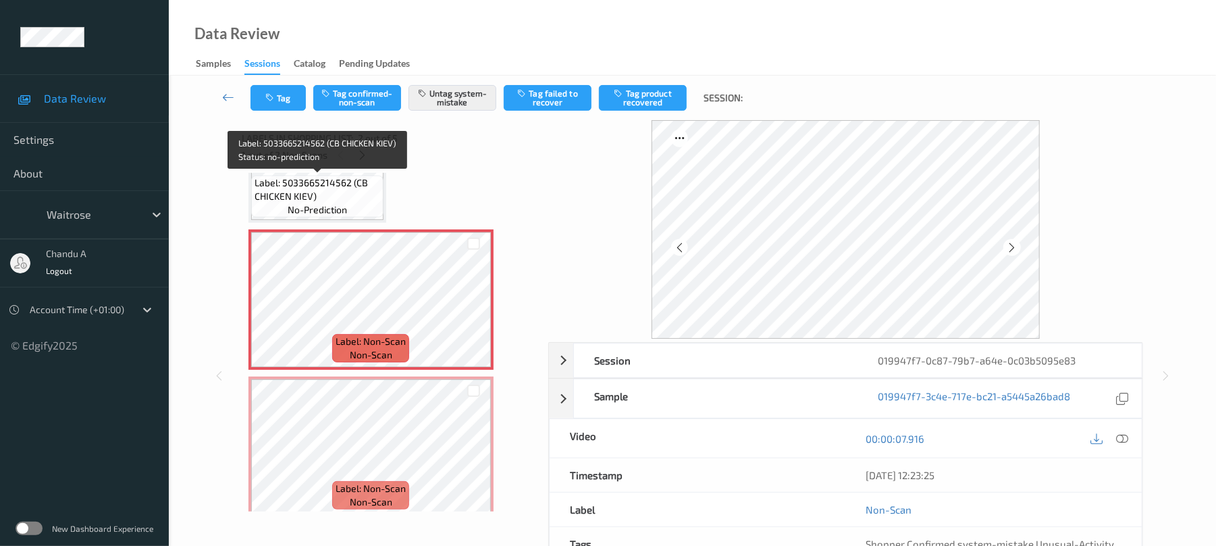
click at [336, 184] on span "Label: 5033665214562 (CB CHICKEN KIEV)" at bounding box center [318, 189] width 126 height 27
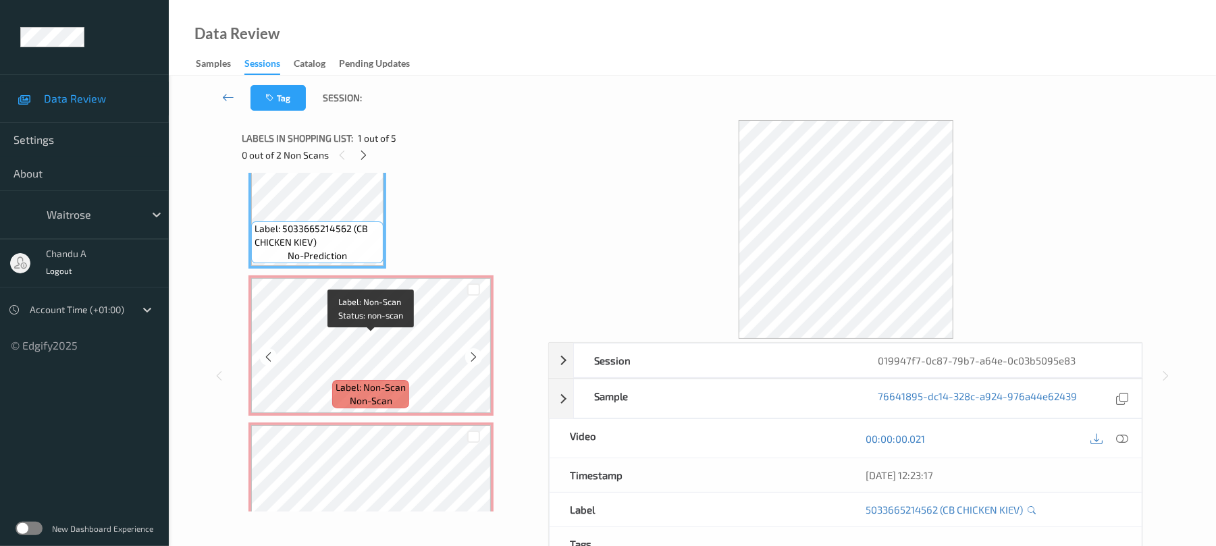
scroll to position [0, 0]
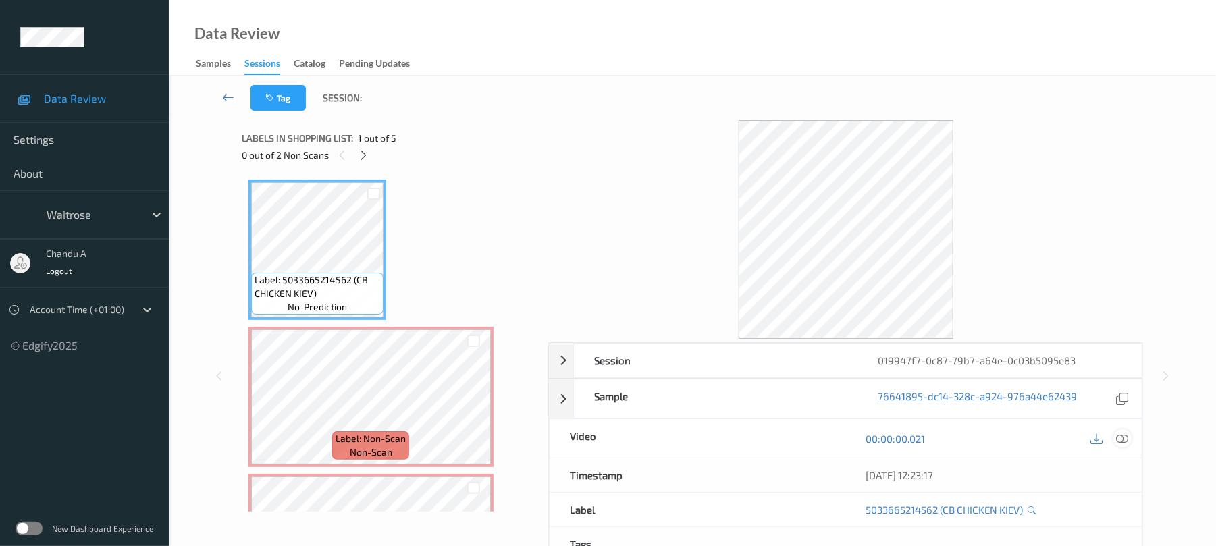
click at [1121, 438] on icon at bounding box center [1123, 439] width 12 height 12
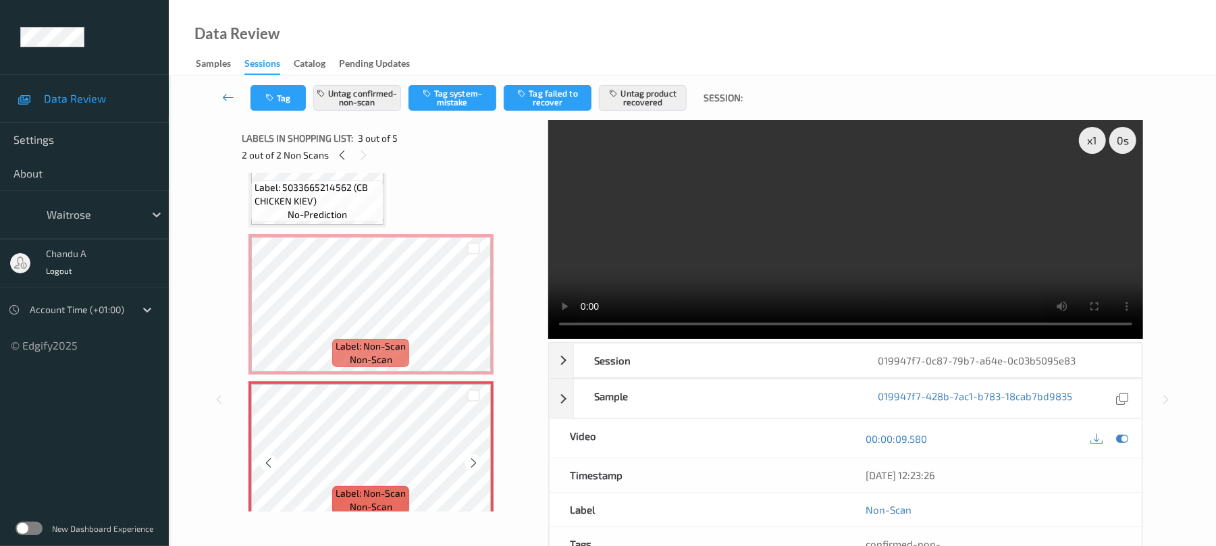
scroll to position [90, 0]
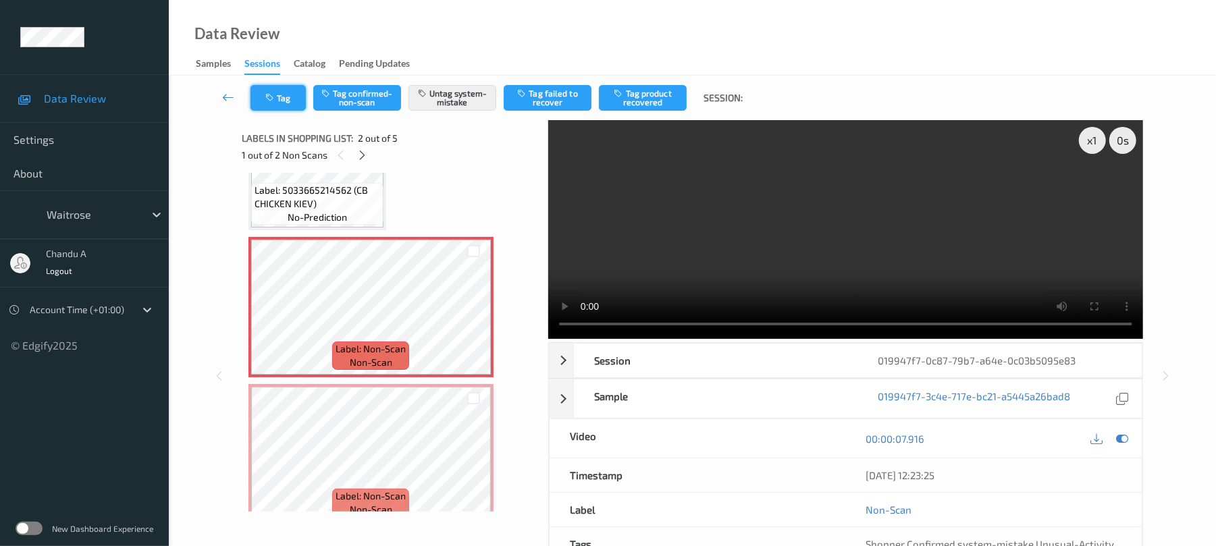
click at [284, 104] on button "Tag" at bounding box center [278, 98] width 55 height 26
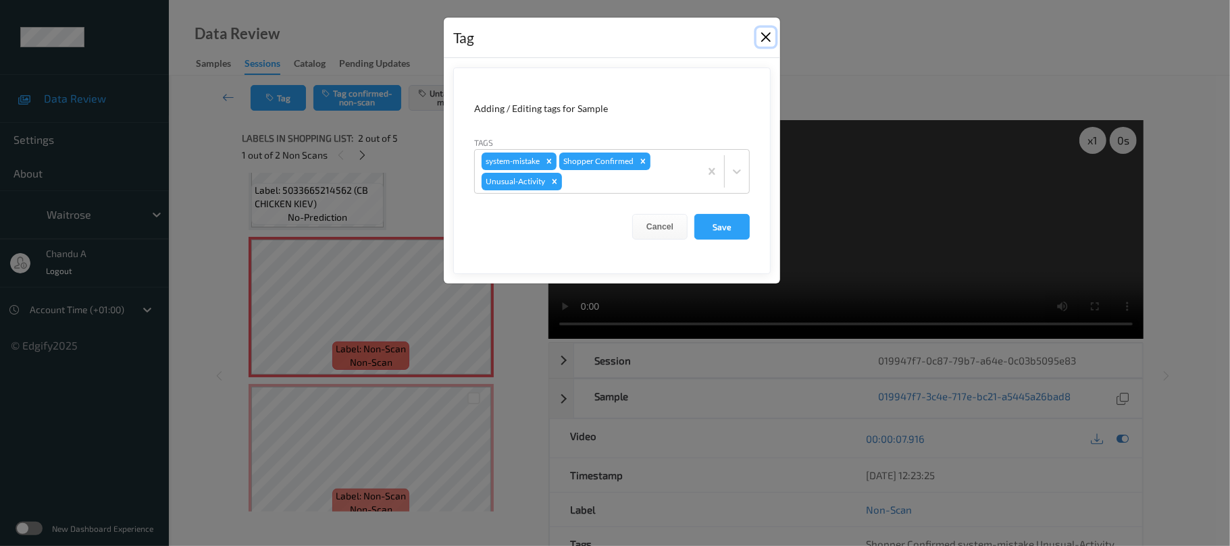
click at [768, 35] on button "Close" at bounding box center [765, 37] width 19 height 19
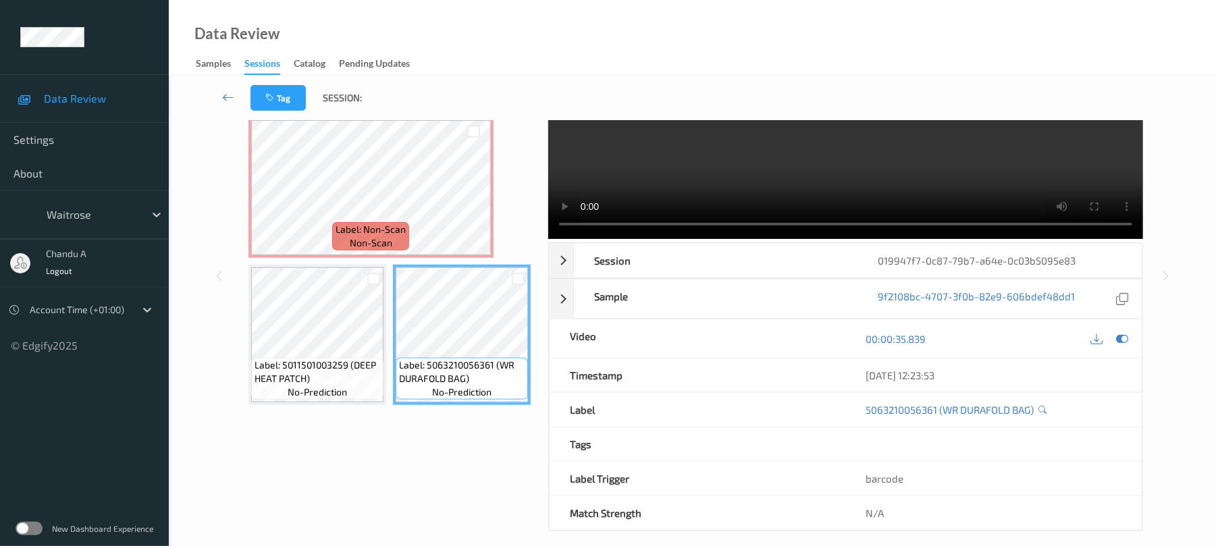
scroll to position [116, 0]
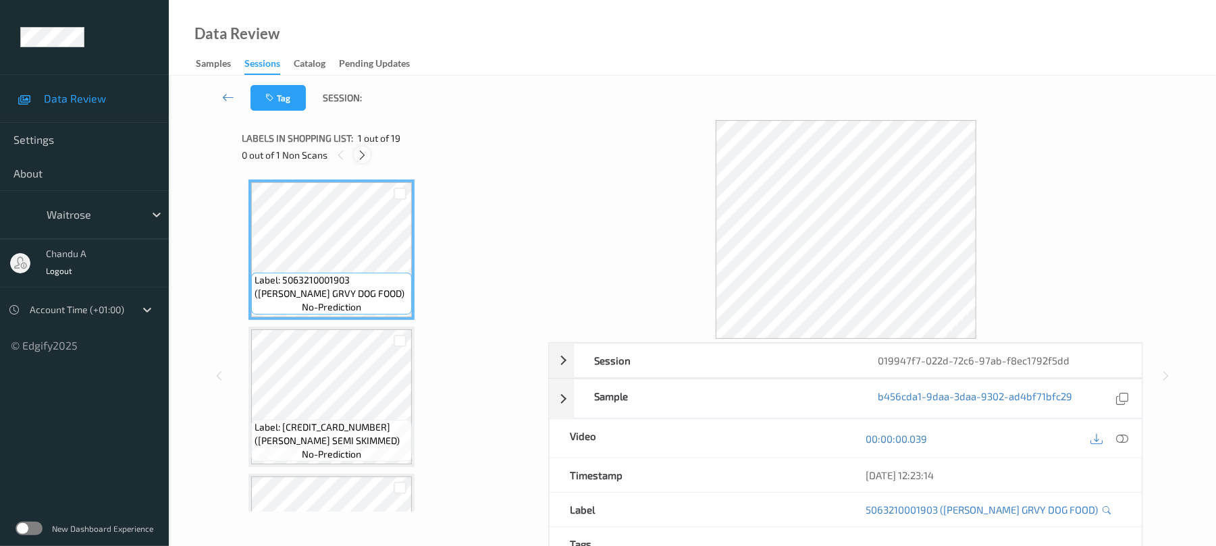
click at [365, 155] on icon at bounding box center [362, 155] width 11 height 12
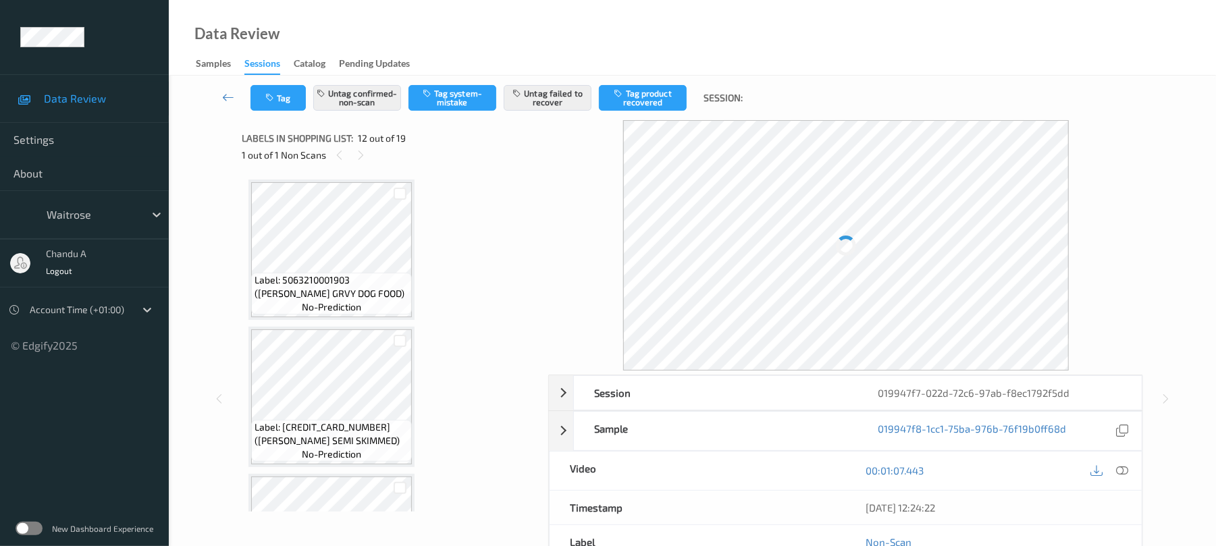
scroll to position [1479, 0]
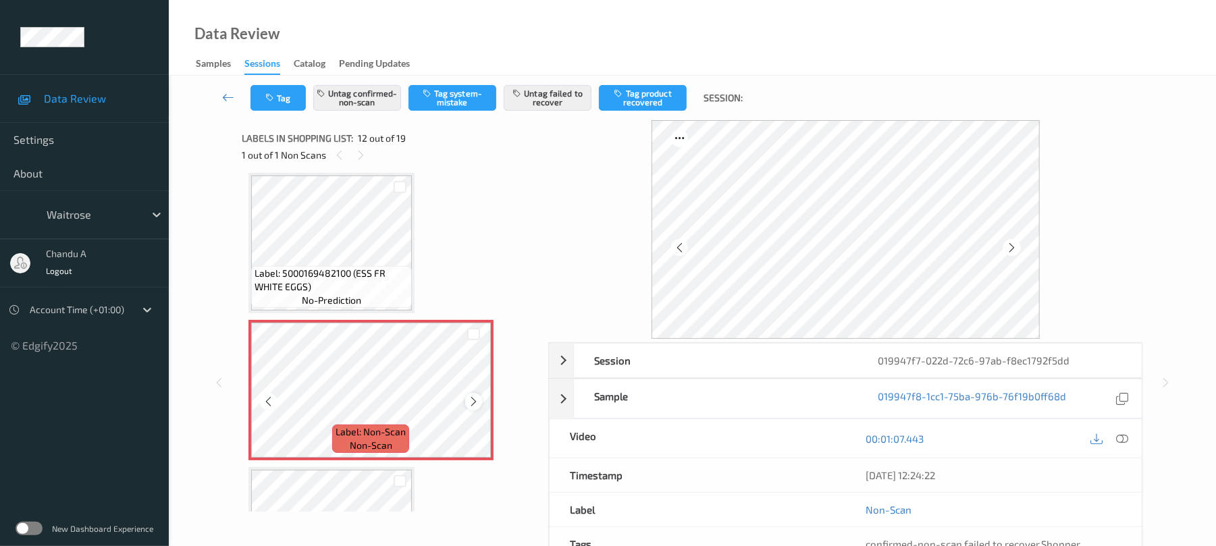
click at [475, 397] on icon at bounding box center [473, 402] width 11 height 12
click at [476, 400] on icon at bounding box center [473, 402] width 11 height 12
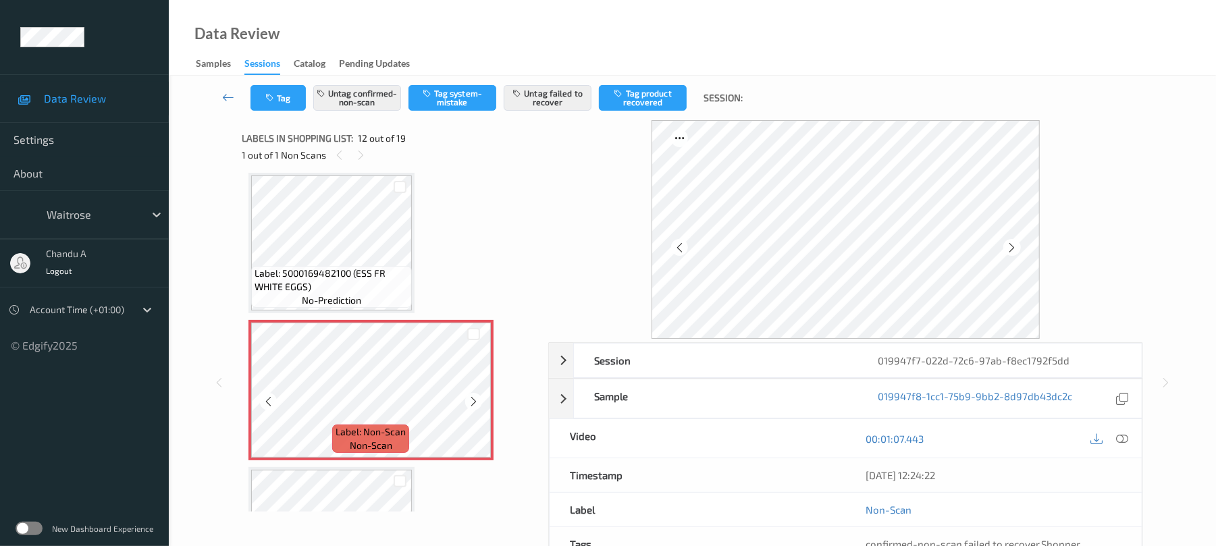
click at [476, 400] on icon at bounding box center [473, 402] width 11 height 12
click at [473, 403] on icon at bounding box center [473, 402] width 11 height 12
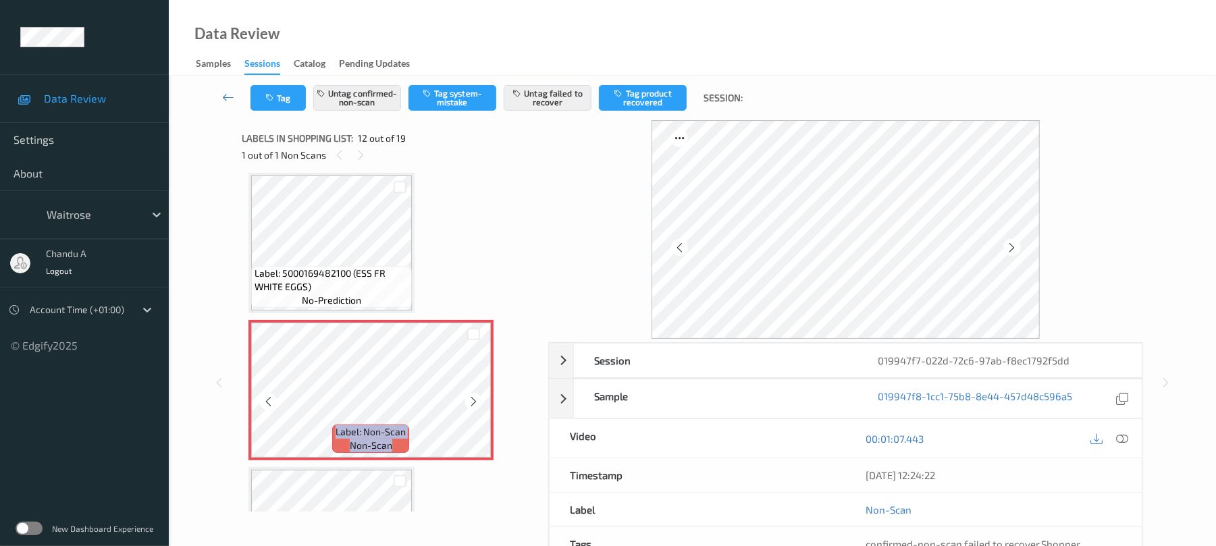
click at [473, 403] on icon at bounding box center [473, 402] width 11 height 12
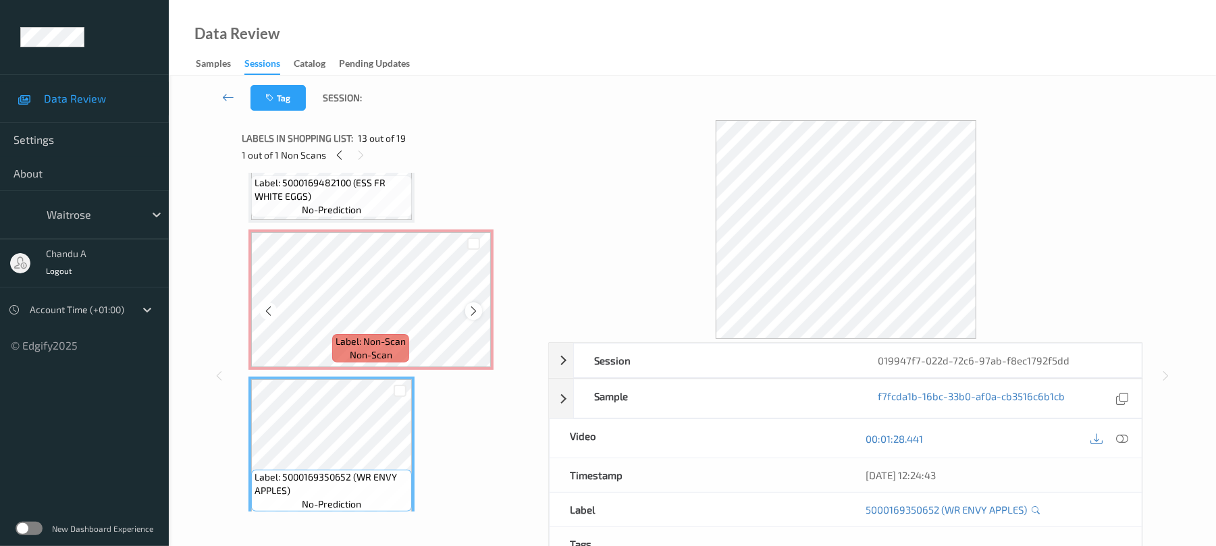
click at [468, 312] on icon at bounding box center [473, 311] width 11 height 12
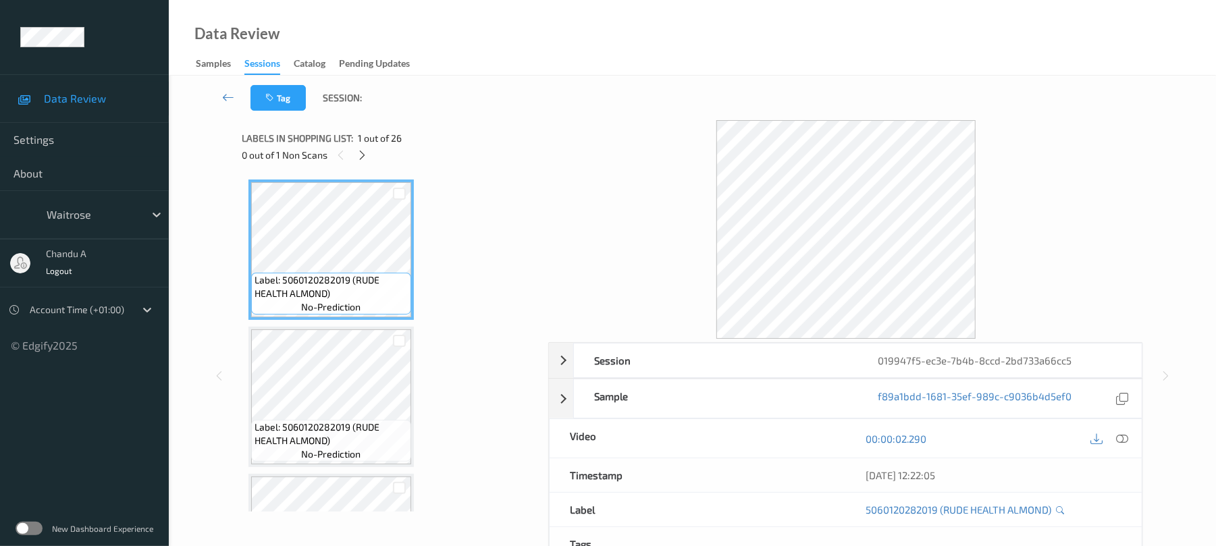
click at [370, 162] on div "0 out of 1 Non Scans" at bounding box center [390, 155] width 297 height 17
click at [365, 161] on div at bounding box center [362, 155] width 17 height 17
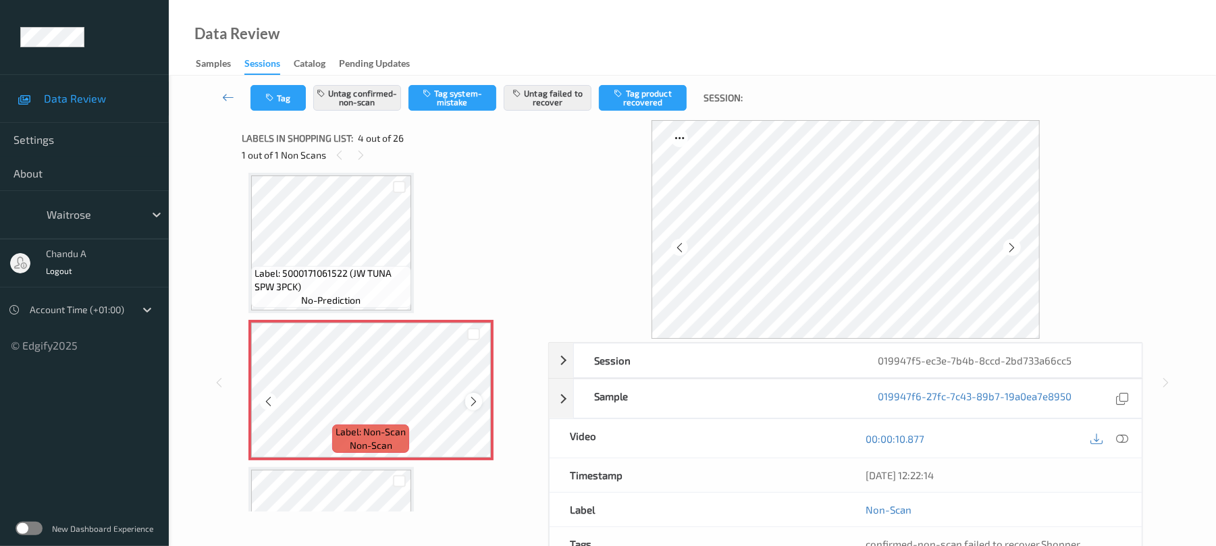
click at [476, 398] on icon at bounding box center [473, 402] width 11 height 12
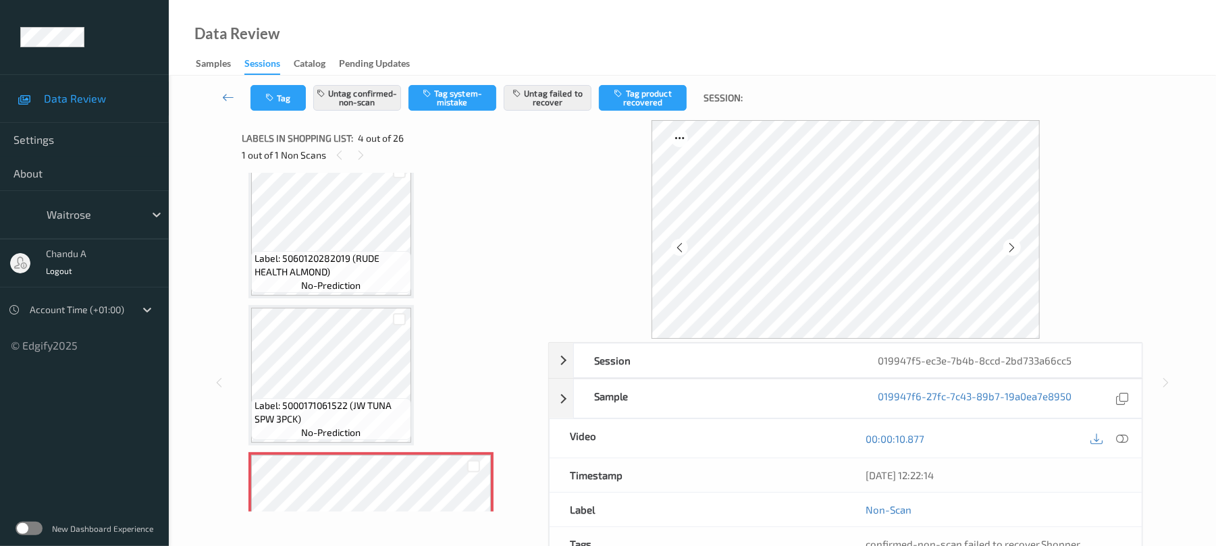
scroll to position [180, 0]
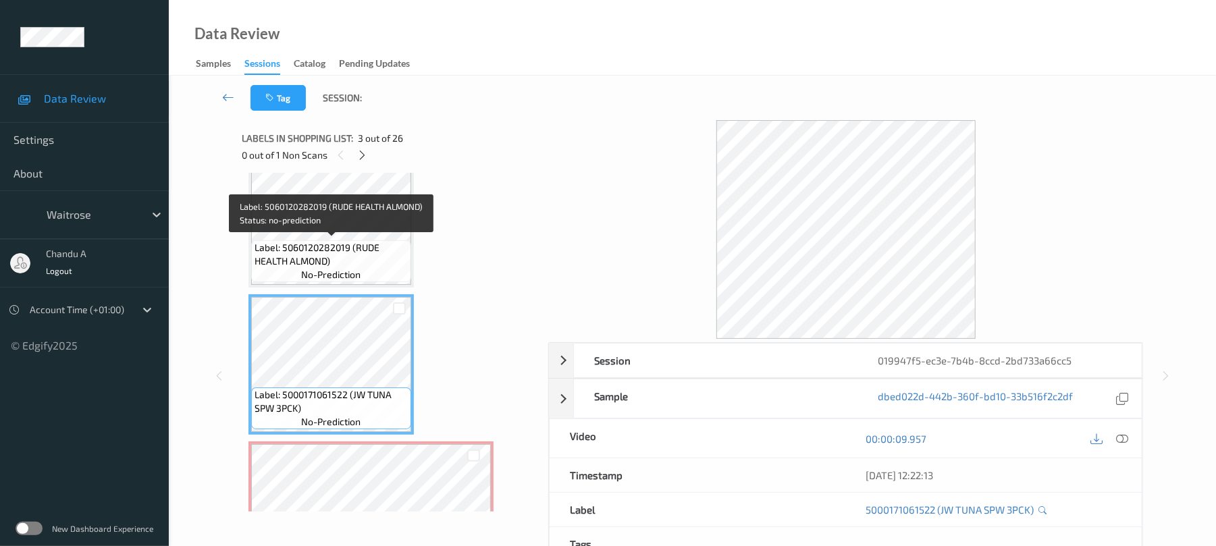
click at [387, 261] on span "Label: 5060120282019 (RUDE HEALTH ALMOND)" at bounding box center [331, 254] width 153 height 27
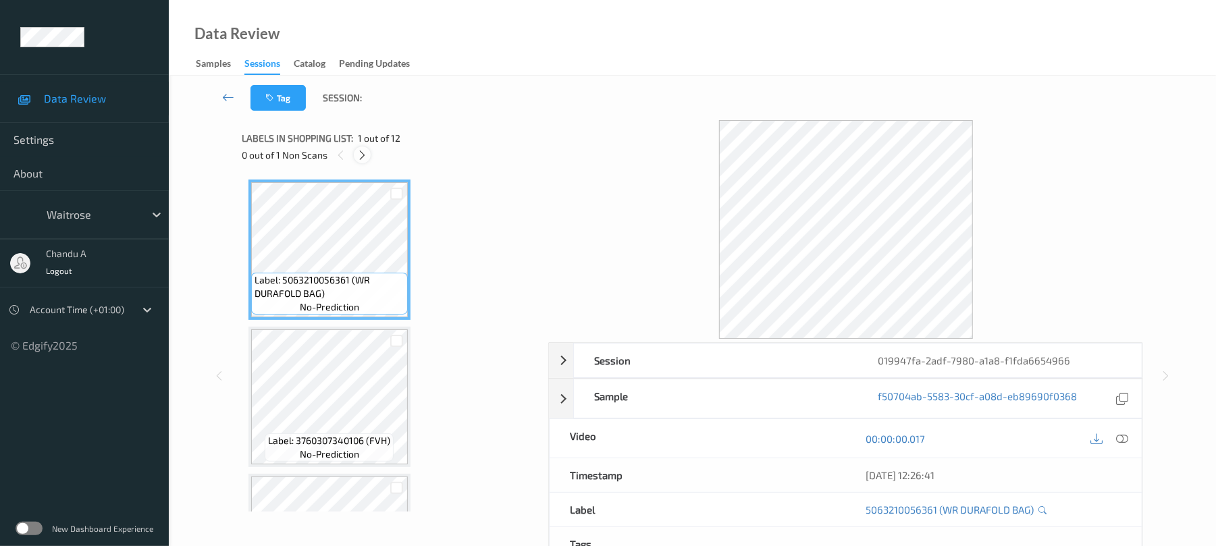
click at [357, 154] on icon at bounding box center [362, 155] width 11 height 12
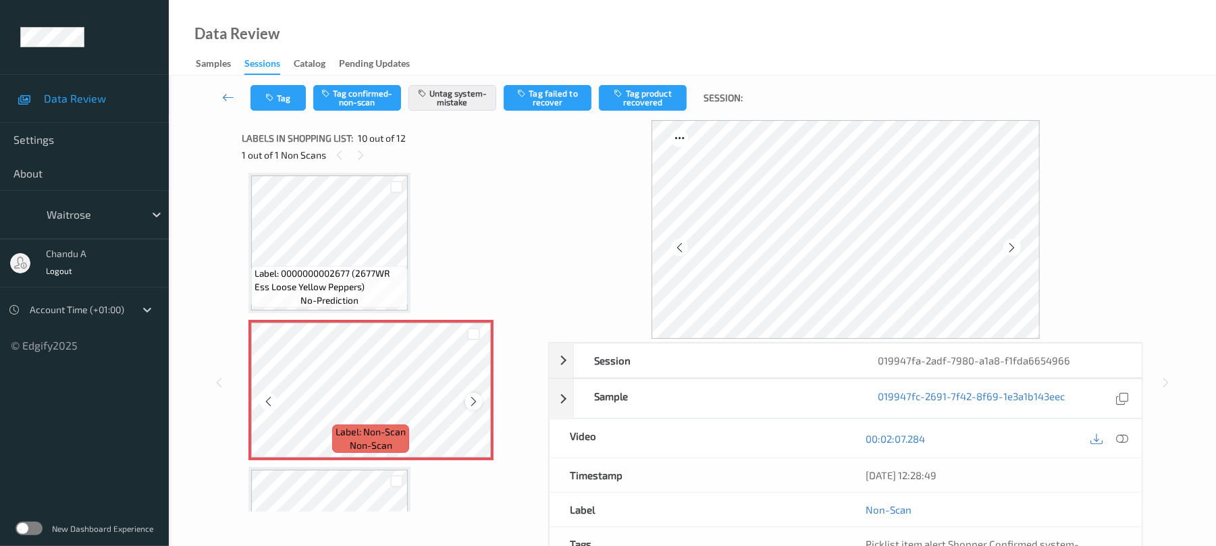
click at [475, 400] on icon at bounding box center [473, 402] width 11 height 12
click at [274, 100] on icon "button" at bounding box center [270, 97] width 11 height 9
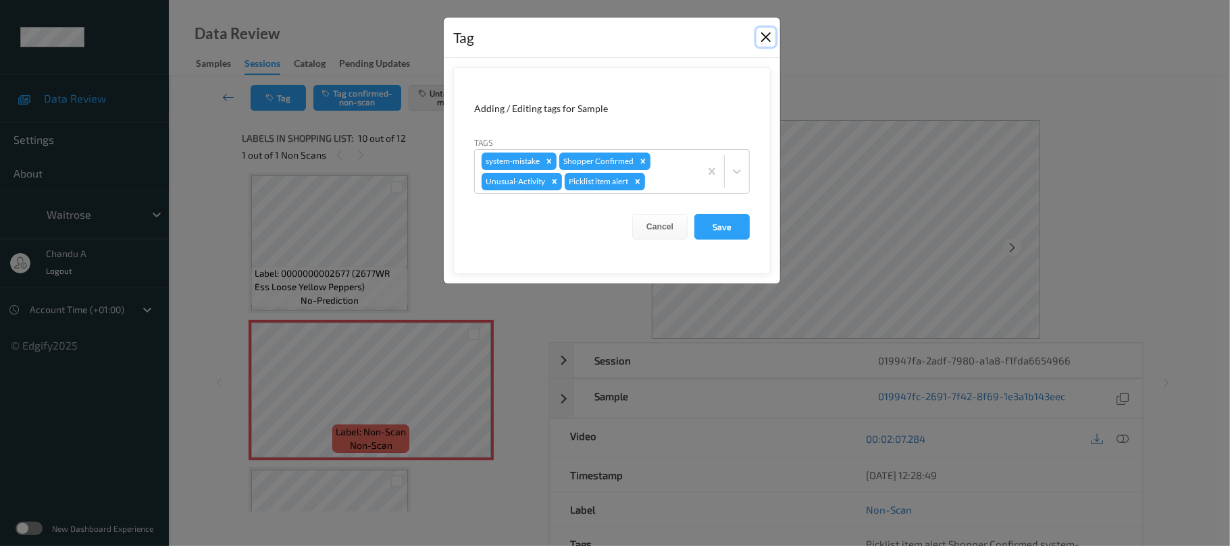
click at [763, 34] on button "Close" at bounding box center [765, 37] width 19 height 19
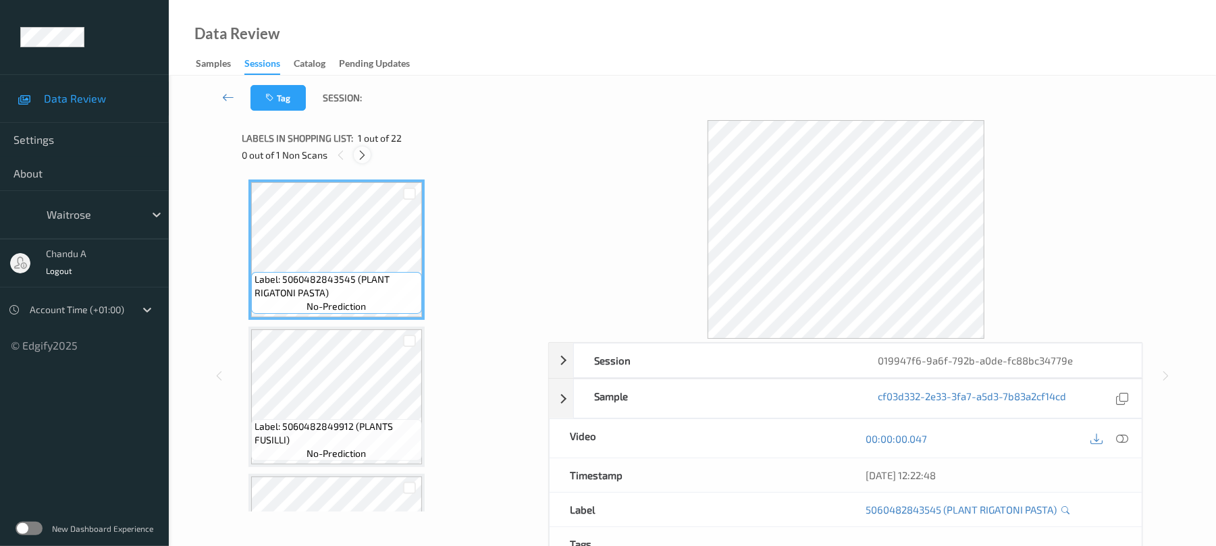
click at [362, 151] on icon at bounding box center [362, 155] width 11 height 12
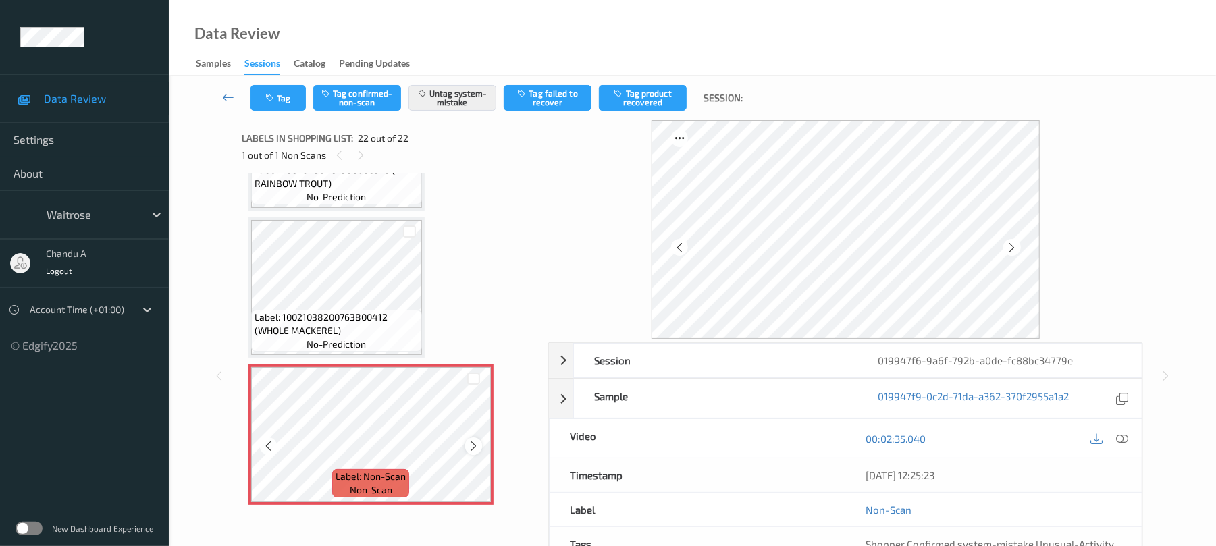
click at [471, 442] on icon at bounding box center [473, 446] width 11 height 12
click at [286, 97] on button "Tag" at bounding box center [278, 98] width 55 height 26
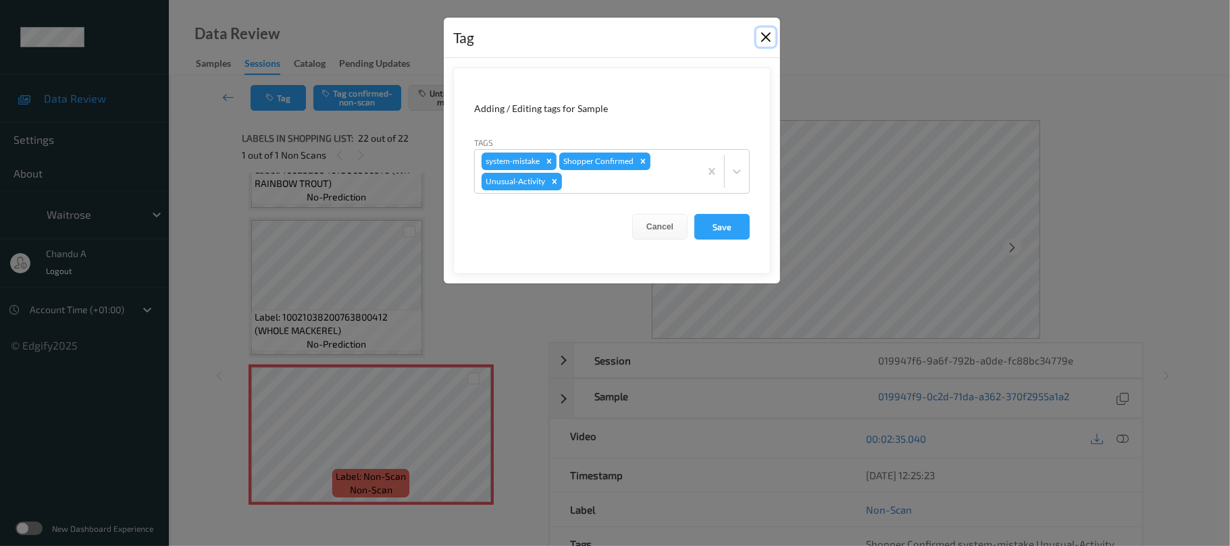
click at [765, 35] on button "Close" at bounding box center [765, 37] width 19 height 19
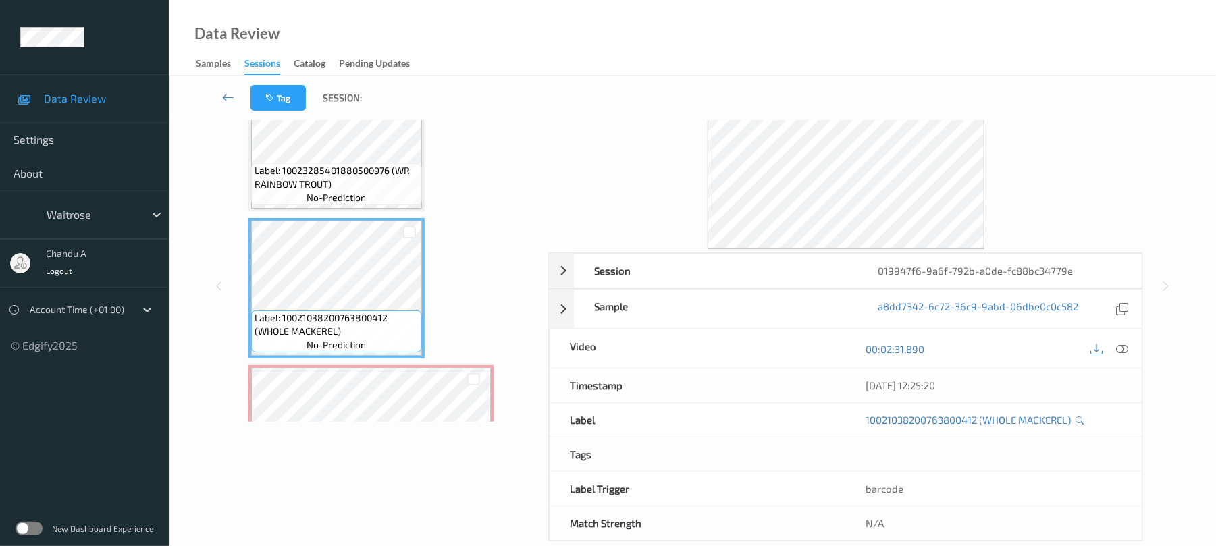
scroll to position [2727, 0]
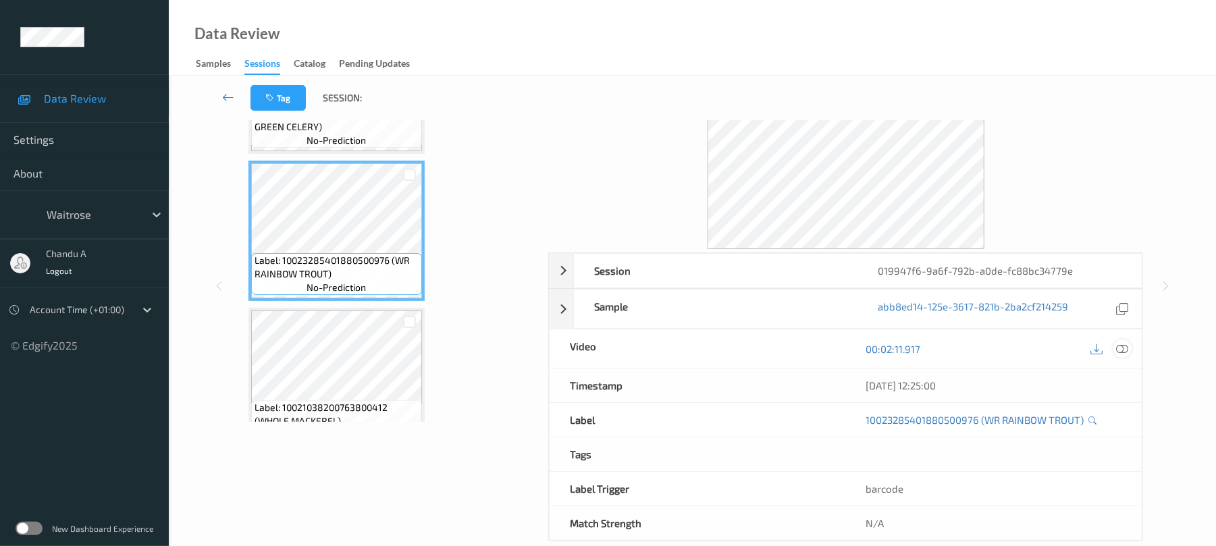
click at [1122, 349] on icon at bounding box center [1123, 349] width 12 height 12
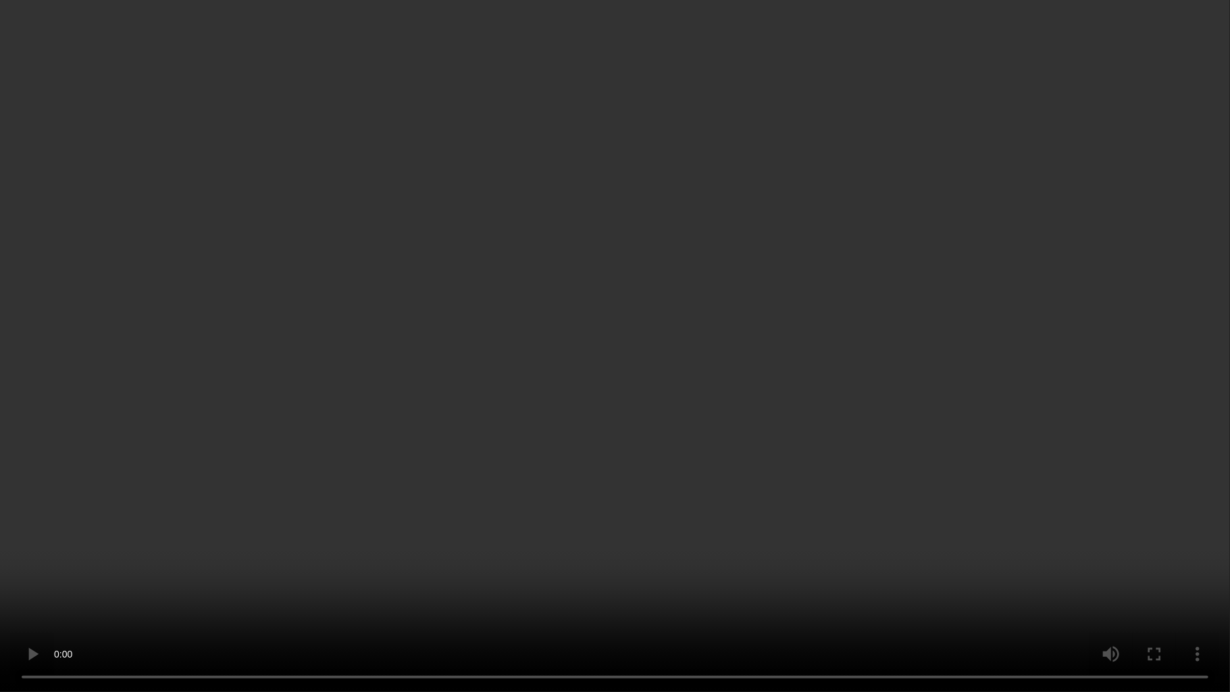
click at [435, 369] on video at bounding box center [615, 346] width 1230 height 692
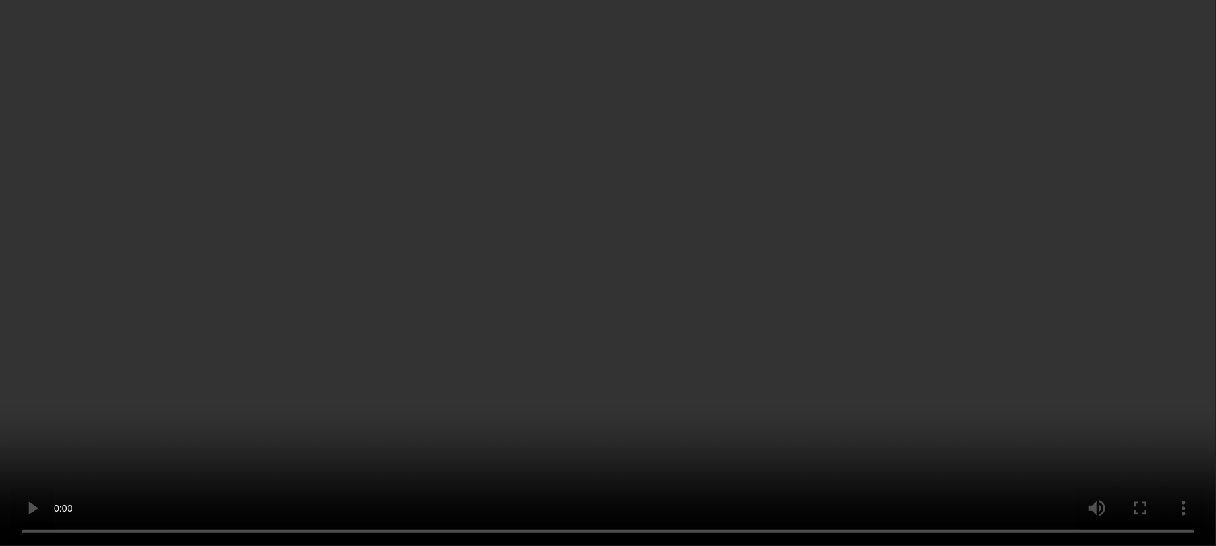
scroll to position [2907, 0]
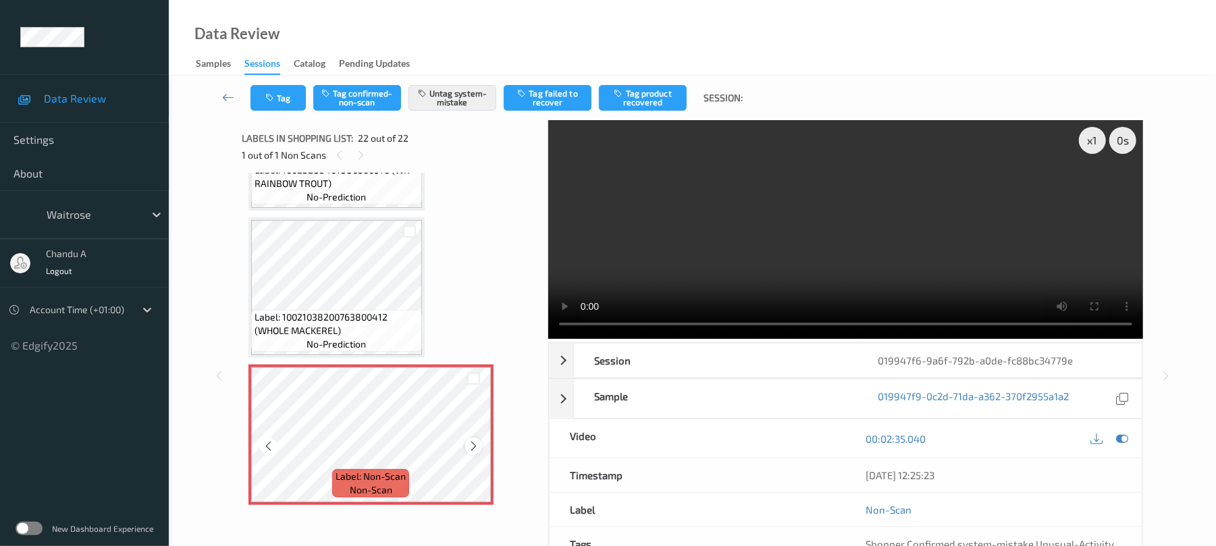
click at [476, 447] on icon at bounding box center [473, 446] width 11 height 12
click at [303, 104] on button "Tag" at bounding box center [278, 98] width 55 height 26
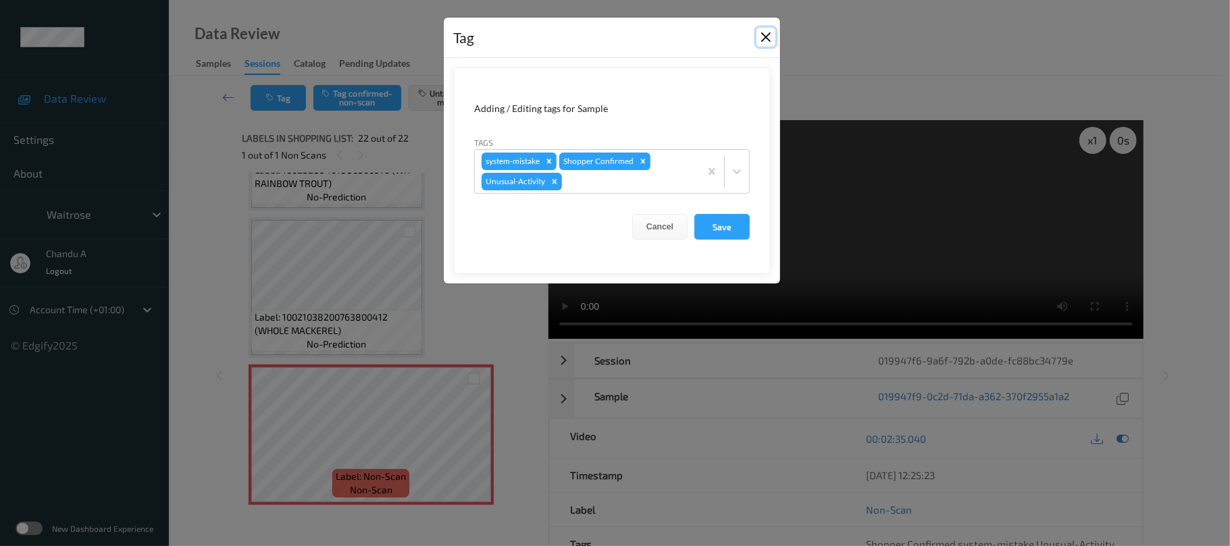
click at [766, 36] on button "Close" at bounding box center [765, 37] width 19 height 19
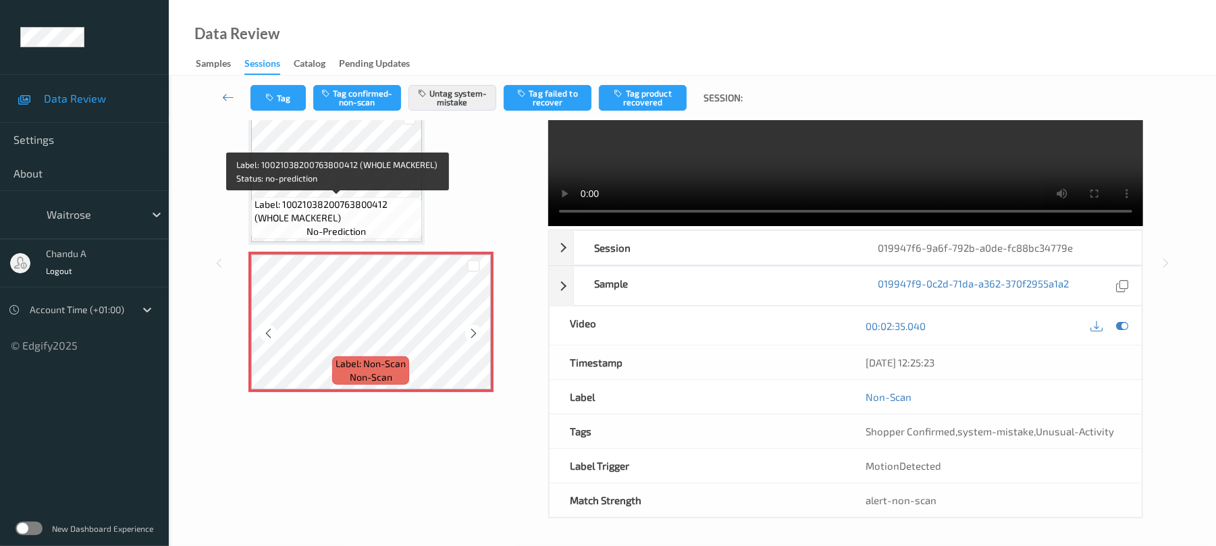
scroll to position [116, 0]
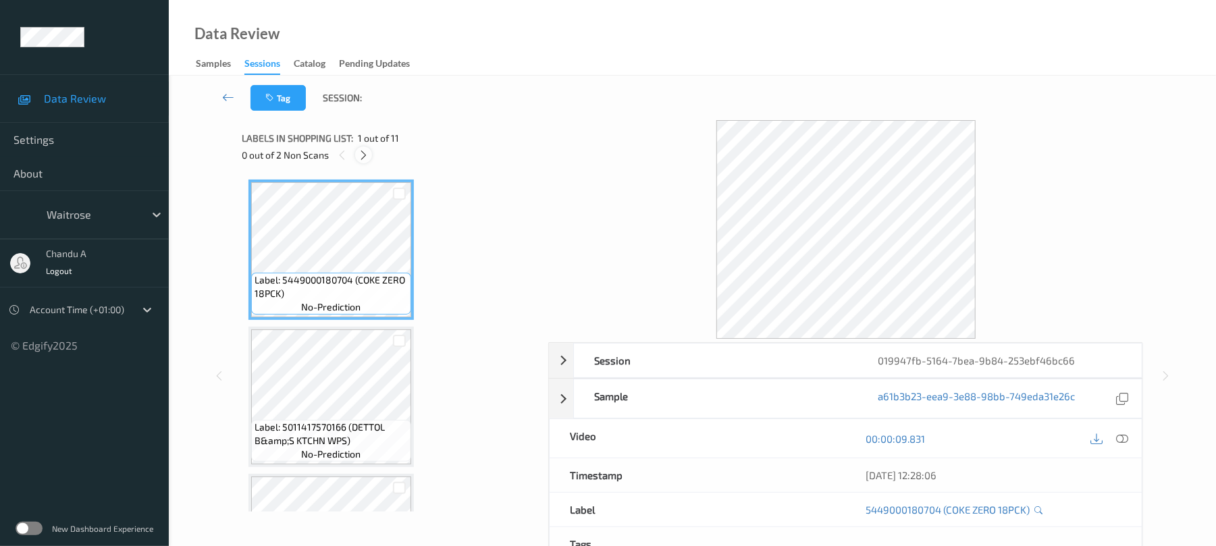
click at [366, 155] on icon at bounding box center [363, 155] width 11 height 12
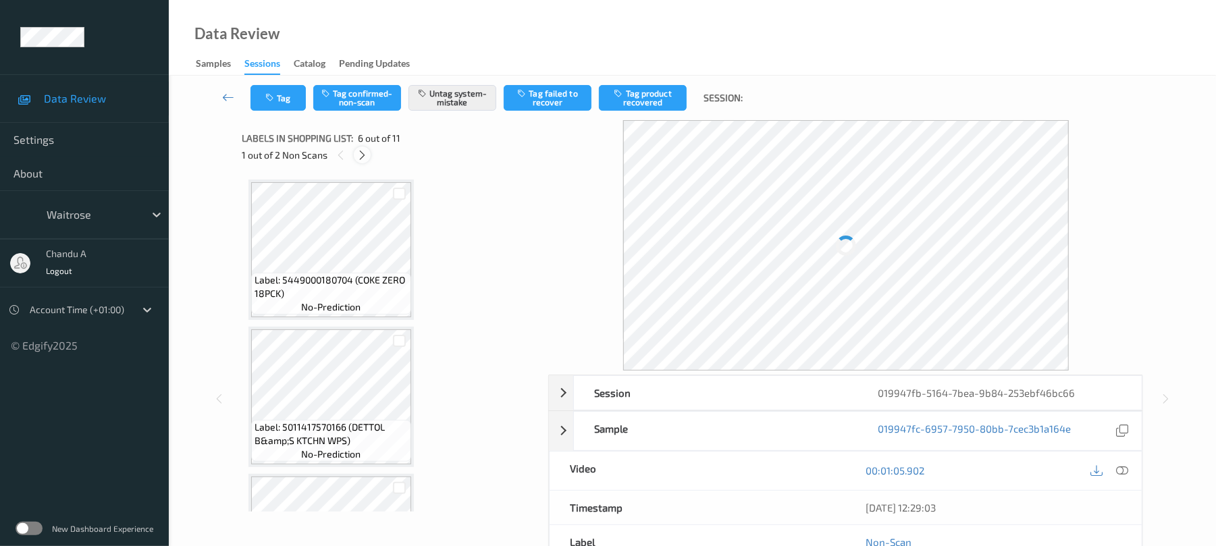
scroll to position [596, 0]
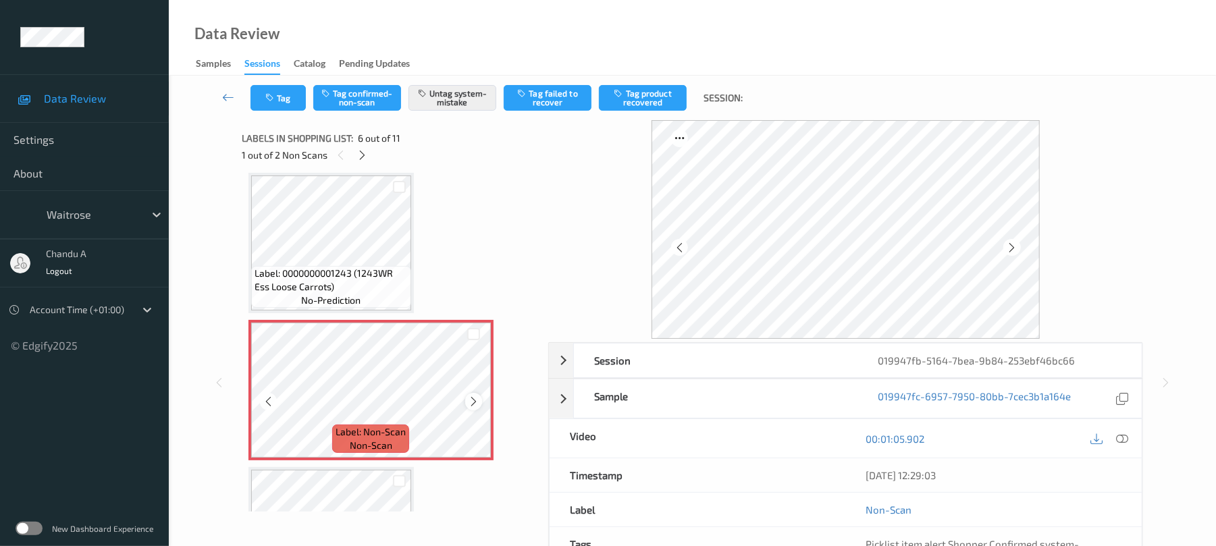
click at [471, 394] on div at bounding box center [473, 401] width 17 height 17
click at [280, 97] on button "Tag" at bounding box center [278, 98] width 55 height 26
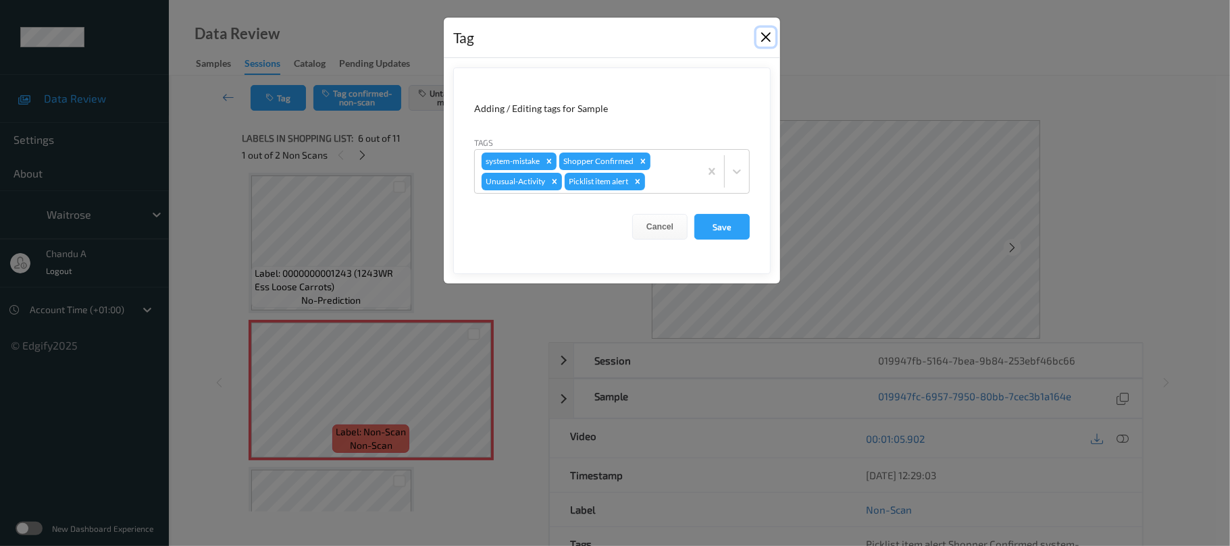
click at [766, 38] on button "Close" at bounding box center [765, 37] width 19 height 19
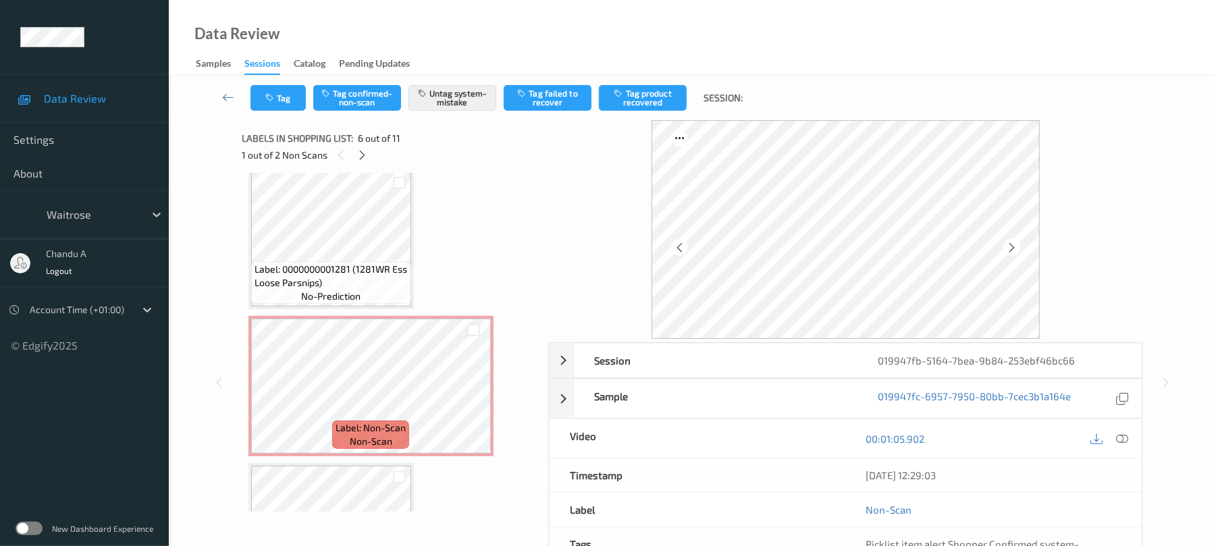
scroll to position [1046, 0]
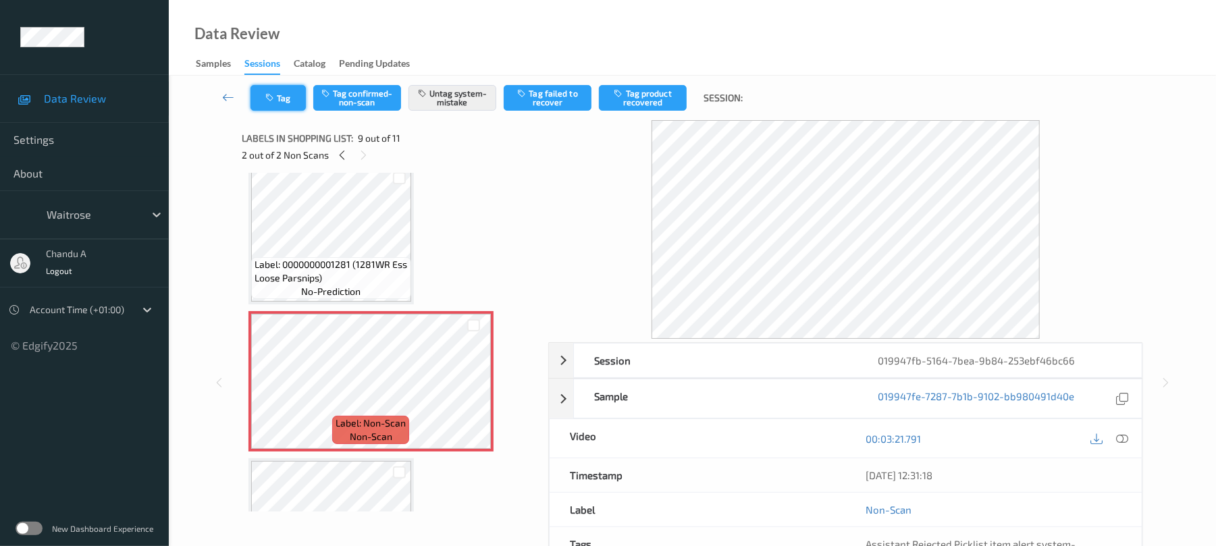
click at [284, 106] on button "Tag" at bounding box center [278, 98] width 55 height 26
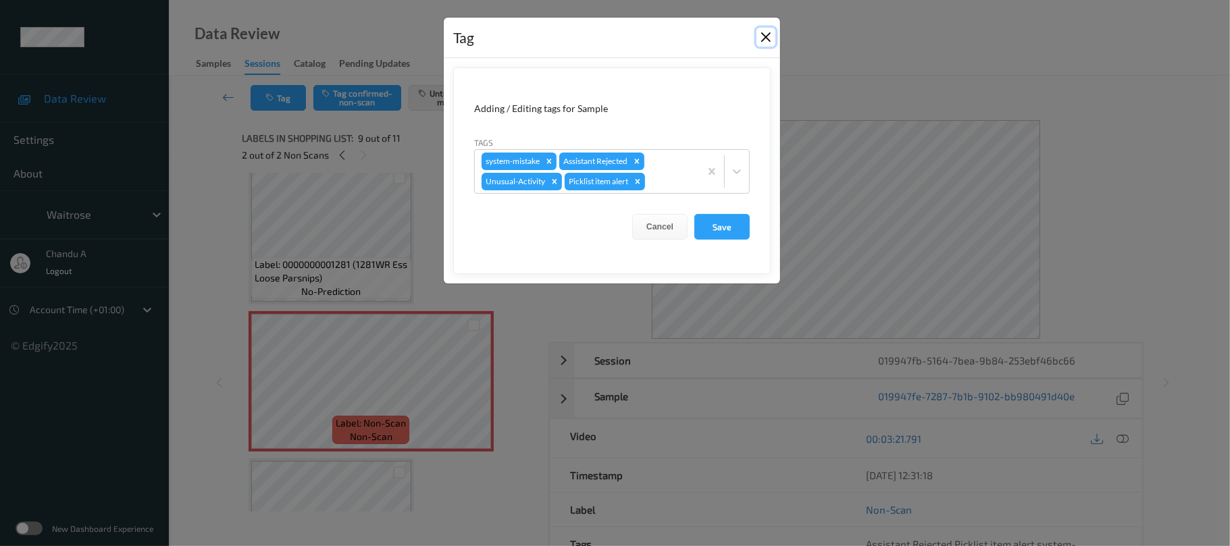
click at [767, 39] on button "Close" at bounding box center [765, 37] width 19 height 19
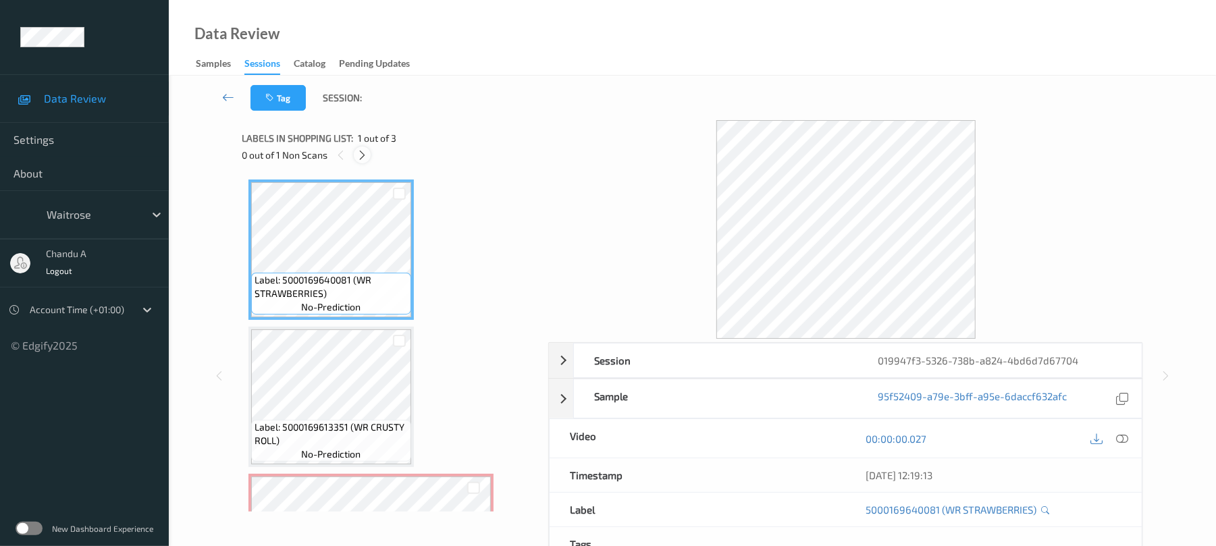
click at [366, 157] on icon at bounding box center [362, 155] width 11 height 12
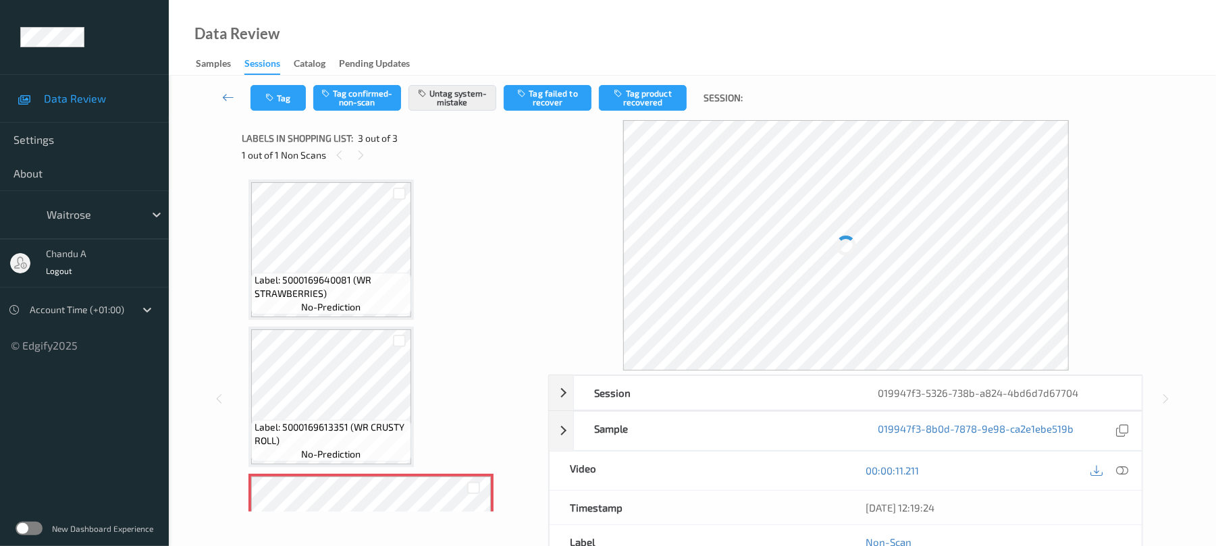
scroll to position [109, 0]
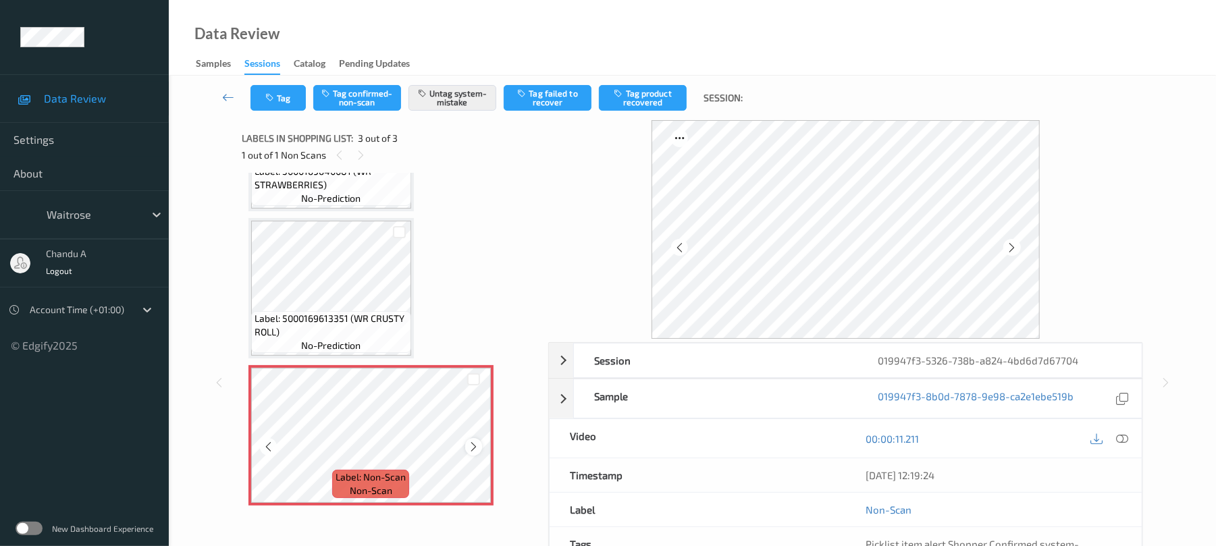
click at [473, 444] on icon at bounding box center [473, 447] width 11 height 12
click at [270, 91] on button "Tag" at bounding box center [278, 98] width 55 height 26
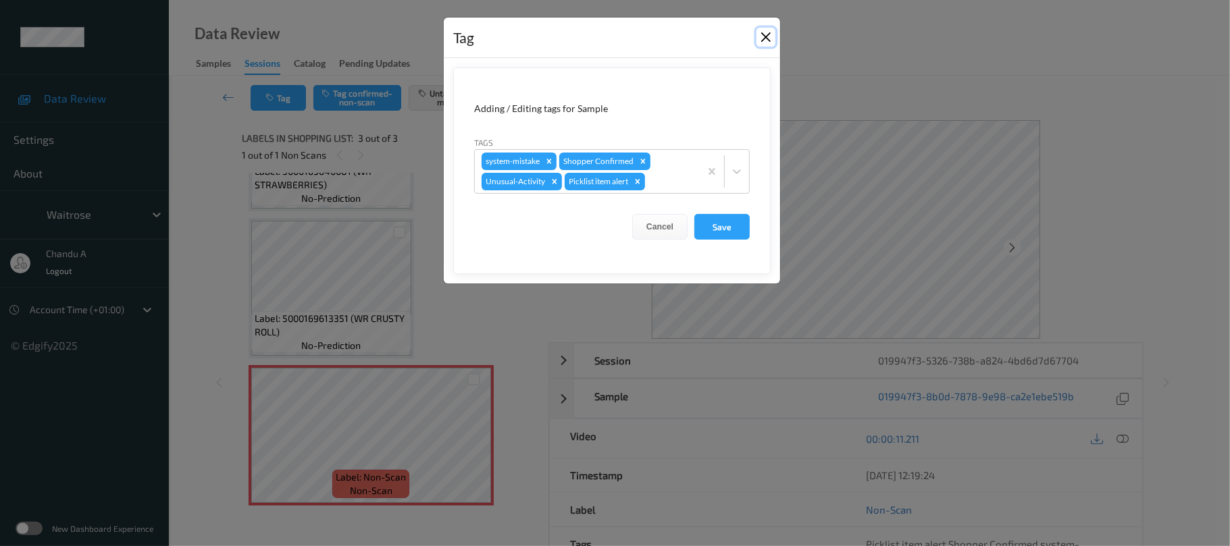
click at [760, 32] on button "Close" at bounding box center [765, 37] width 19 height 19
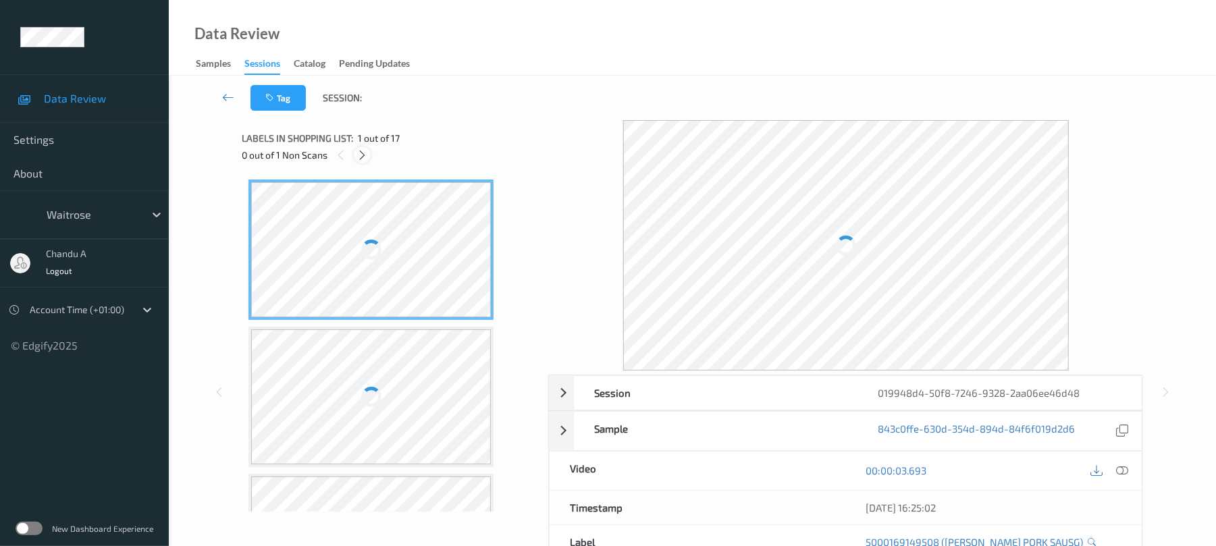
click at [365, 150] on icon at bounding box center [362, 155] width 11 height 12
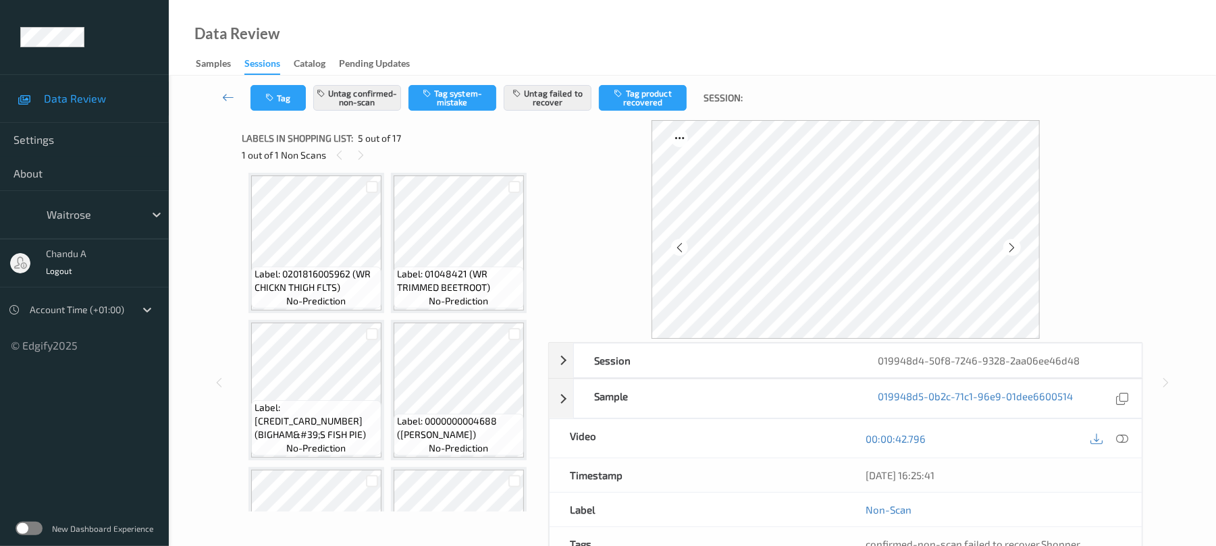
click at [471, 113] on icon at bounding box center [473, 107] width 11 height 12
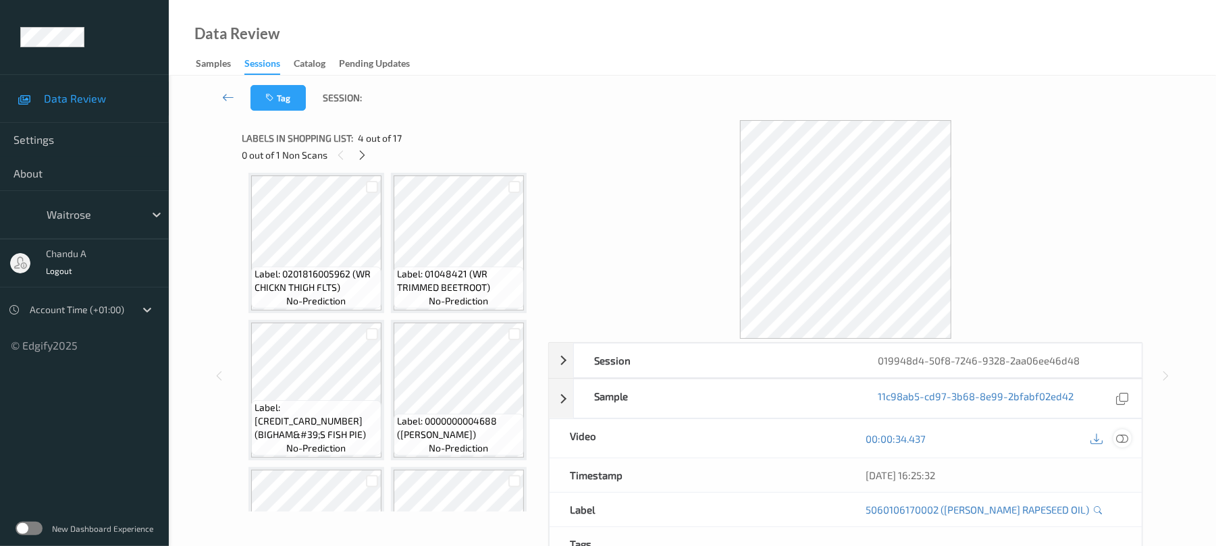
click at [1122, 438] on icon at bounding box center [1123, 439] width 12 height 12
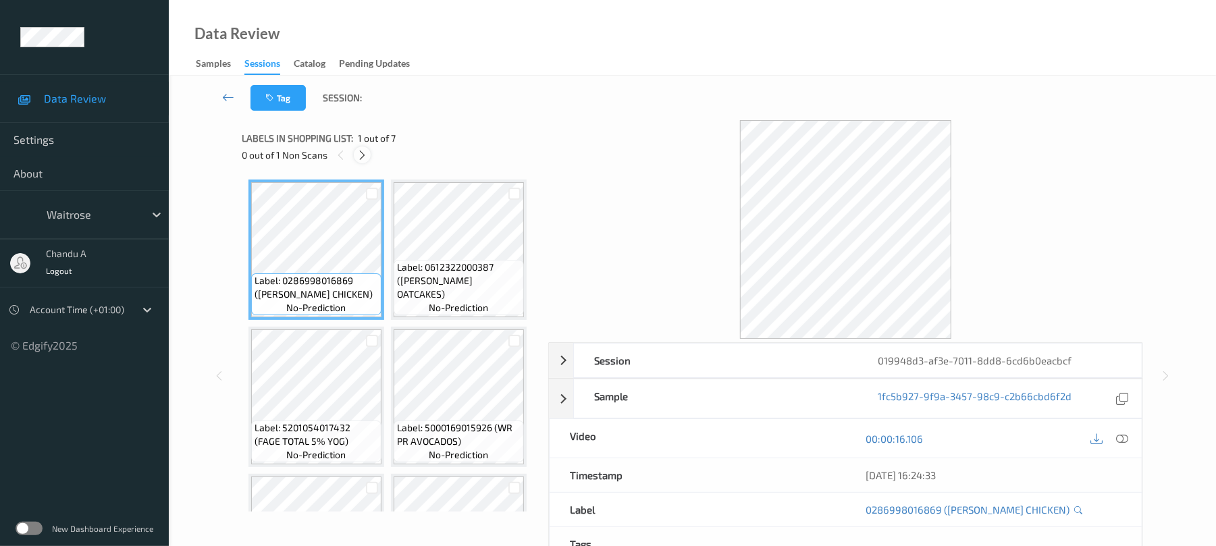
click at [362, 160] on icon at bounding box center [362, 155] width 11 height 12
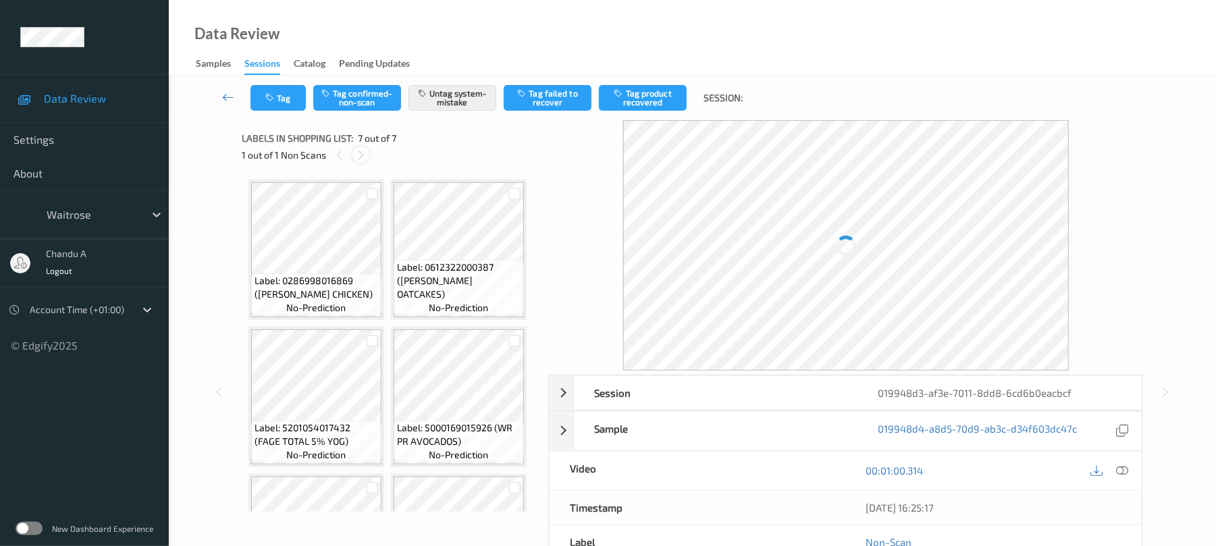
scroll to position [698, 0]
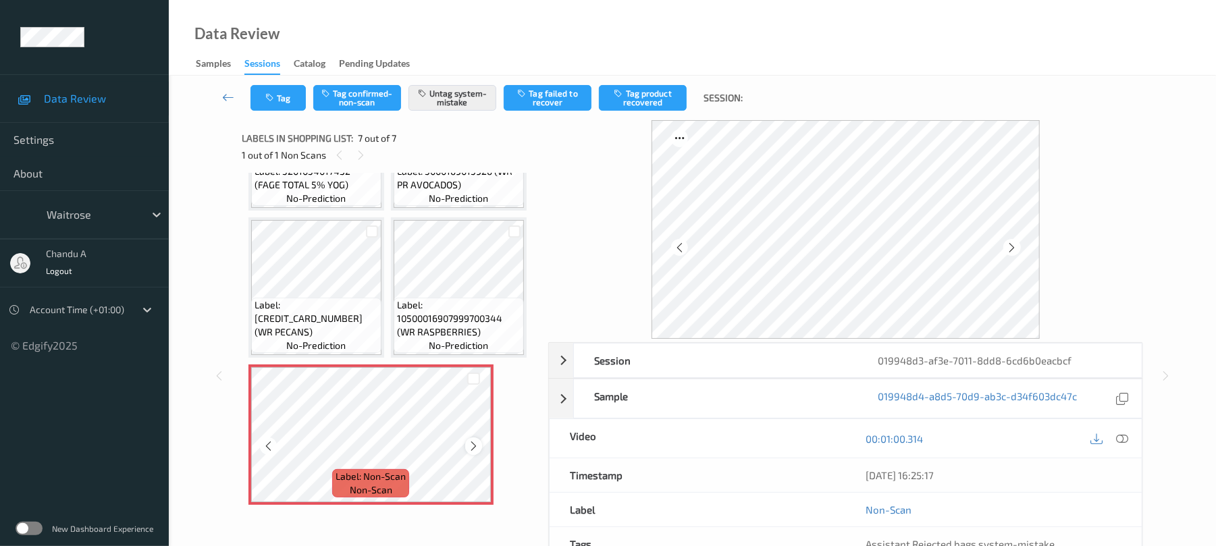
click at [476, 443] on icon at bounding box center [473, 446] width 11 height 12
click at [279, 99] on button "Tag" at bounding box center [278, 98] width 55 height 26
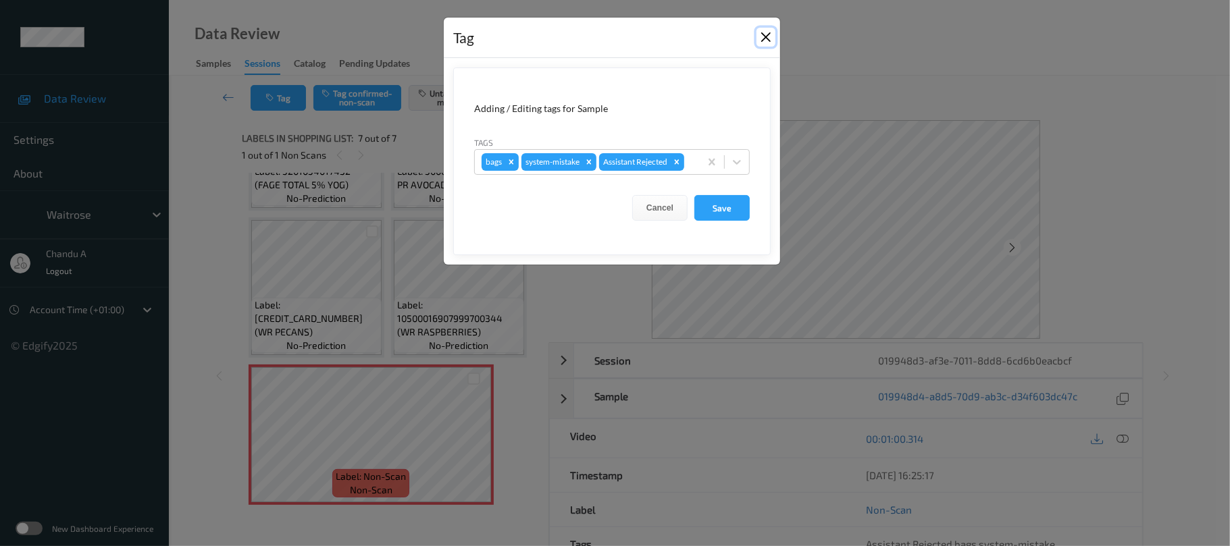
click at [767, 38] on button "Close" at bounding box center [765, 37] width 19 height 19
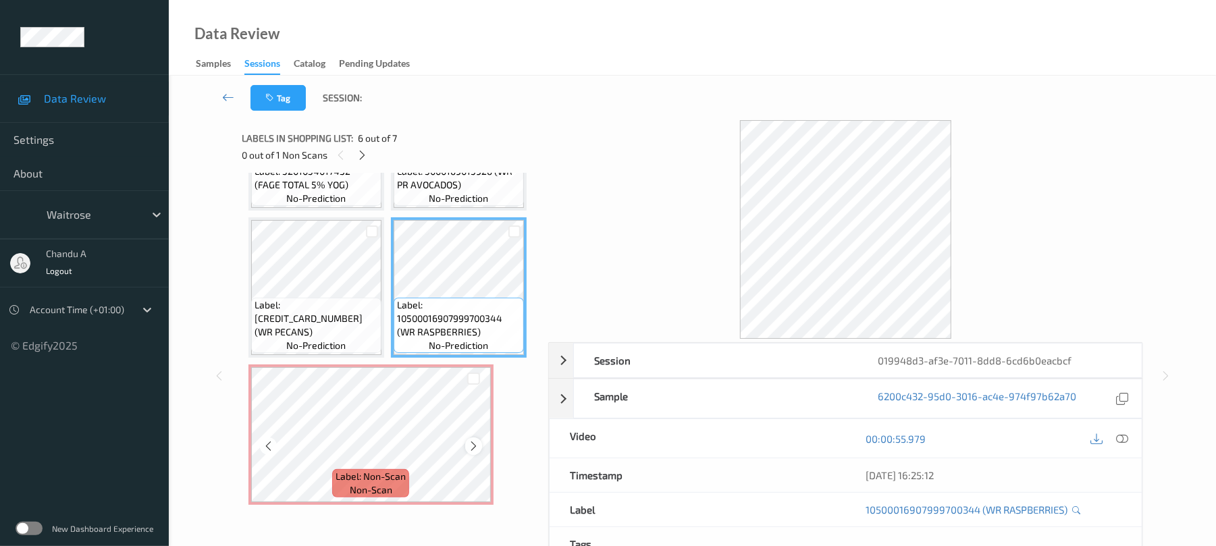
click at [471, 447] on icon at bounding box center [473, 446] width 11 height 12
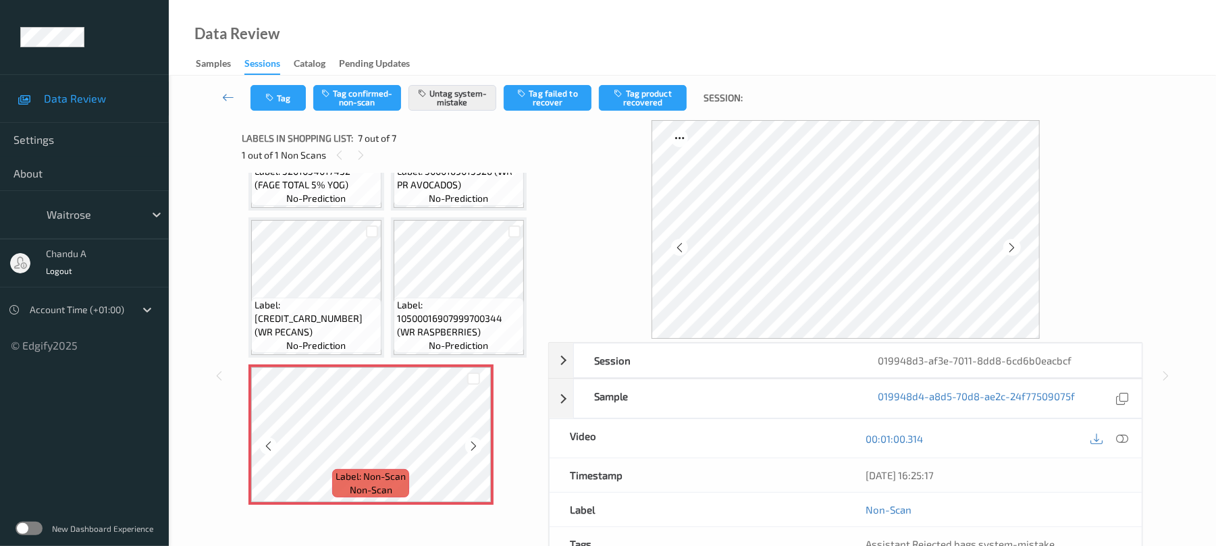
click at [471, 447] on icon at bounding box center [473, 446] width 11 height 12
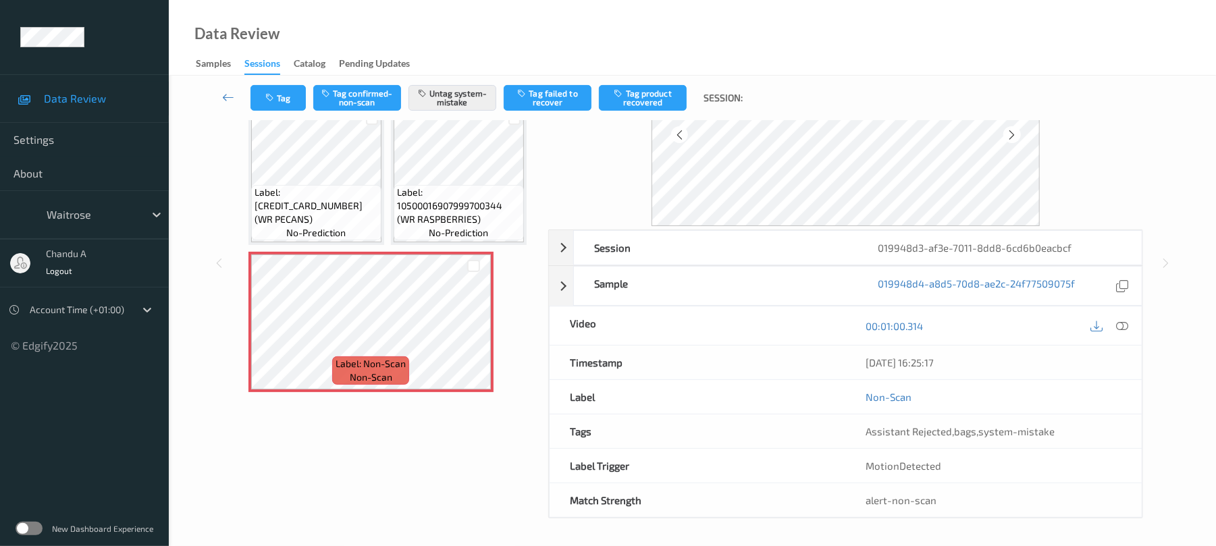
scroll to position [116, 0]
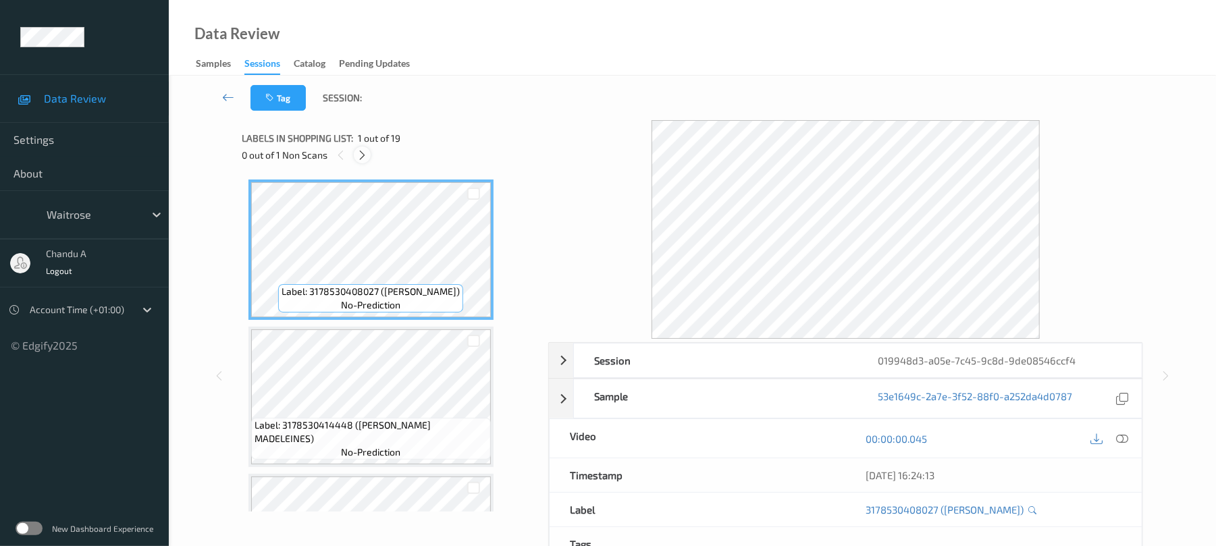
click at [365, 152] on icon at bounding box center [362, 155] width 11 height 12
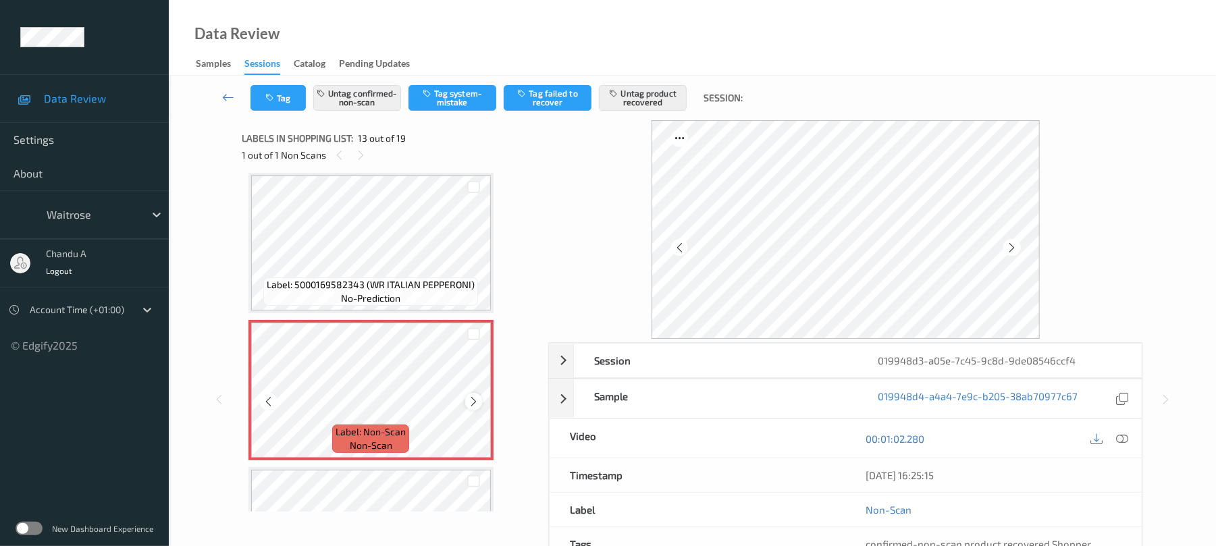
click at [473, 398] on icon at bounding box center [473, 402] width 11 height 12
click at [471, 400] on icon at bounding box center [473, 402] width 11 height 12
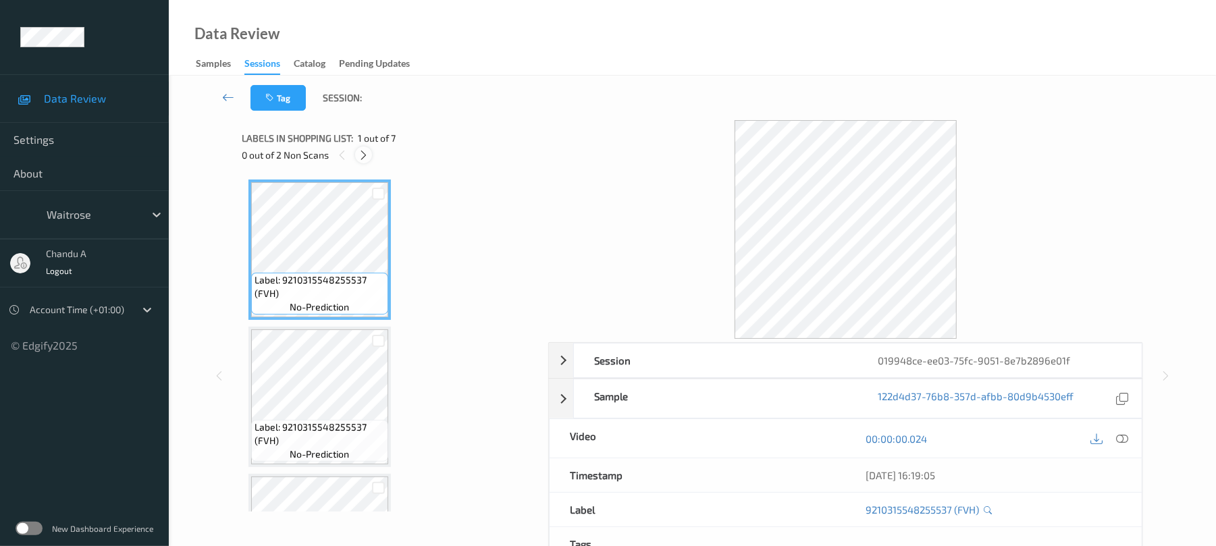
click at [367, 155] on icon at bounding box center [363, 155] width 11 height 12
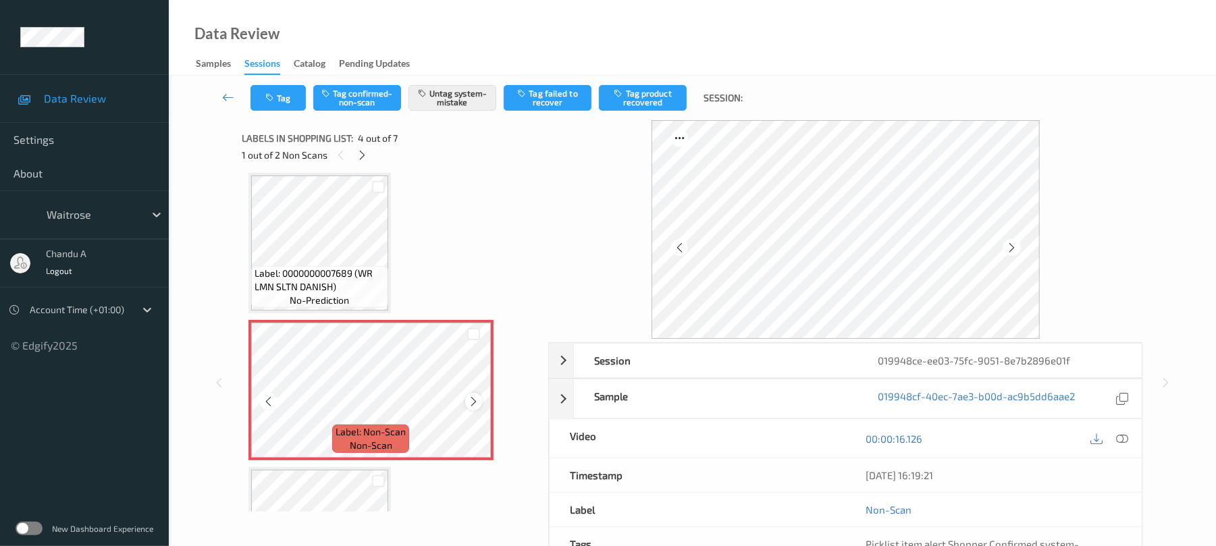
click at [473, 403] on icon at bounding box center [473, 402] width 11 height 12
click at [293, 101] on button "Tag" at bounding box center [278, 98] width 55 height 26
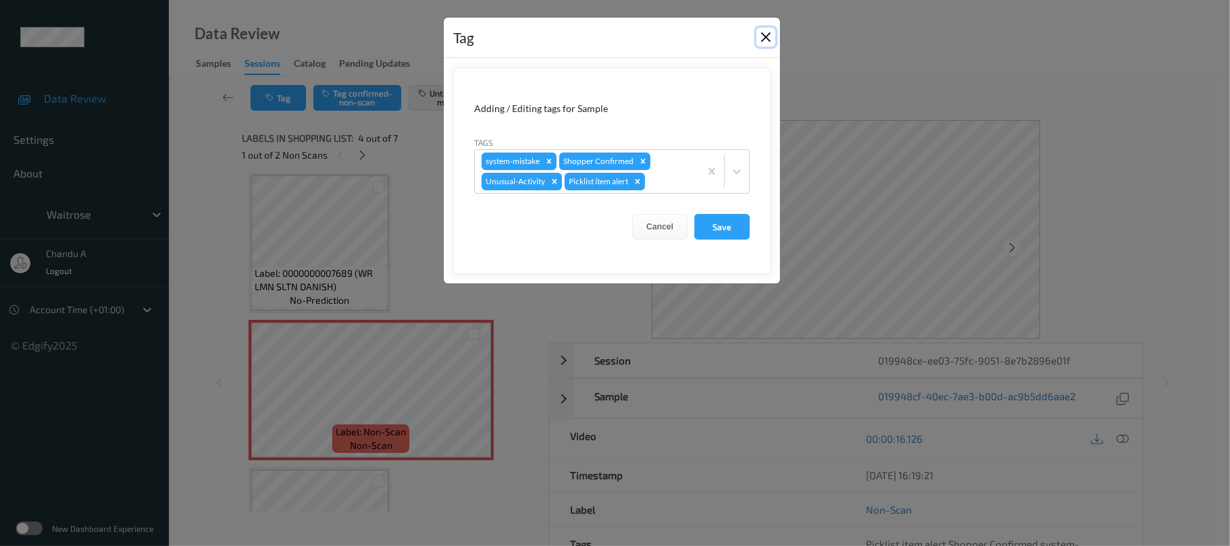
click at [756, 36] on button "Close" at bounding box center [765, 37] width 19 height 19
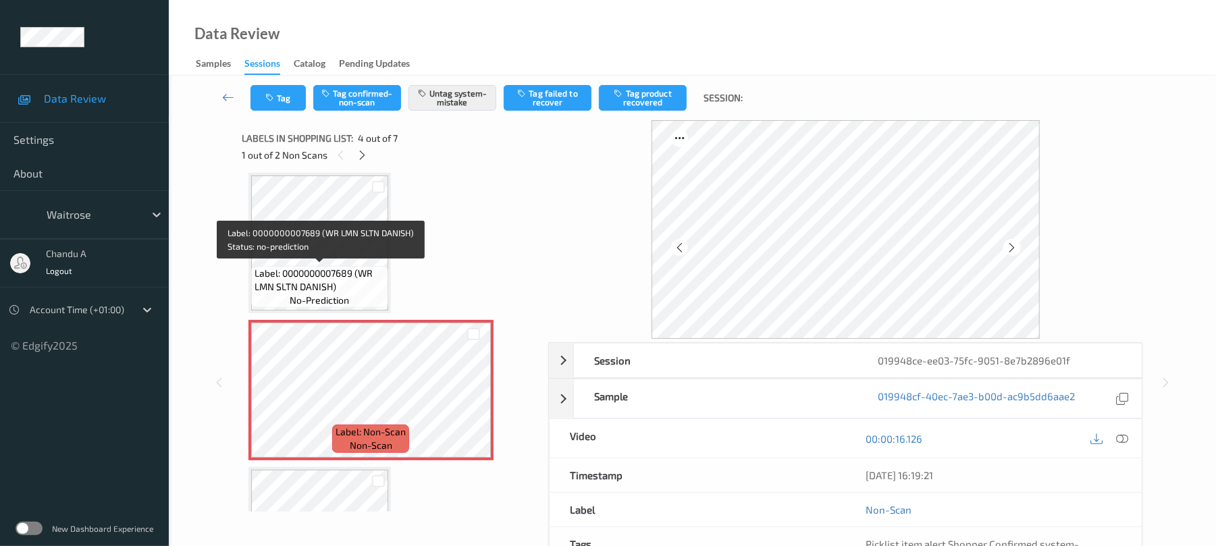
click at [333, 267] on span "Label: 0000000007689 (WR LMN SLTN DANISH)" at bounding box center [320, 280] width 130 height 27
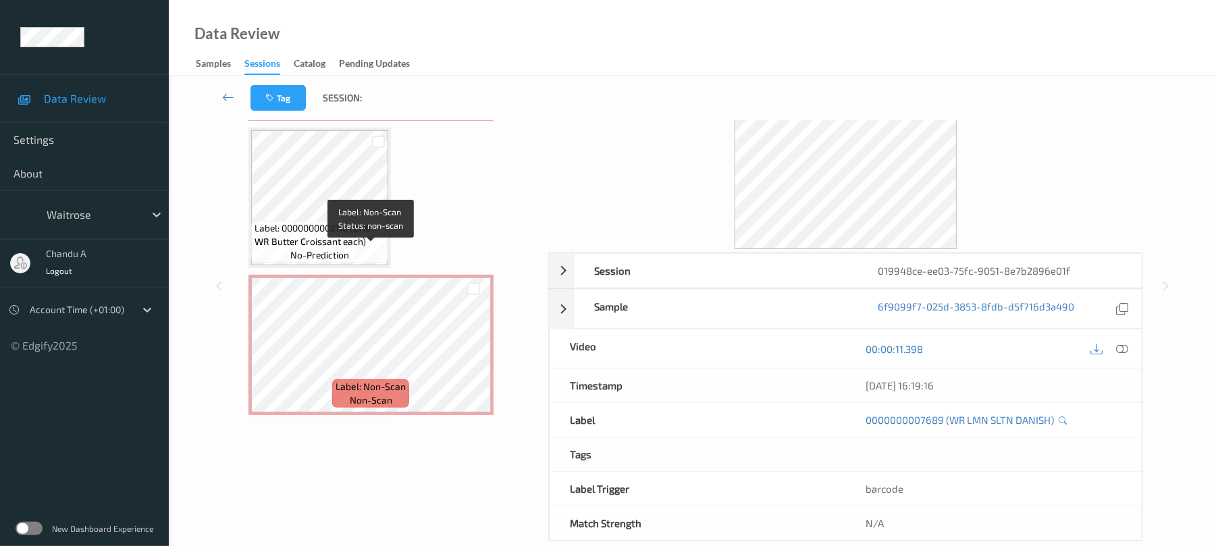
scroll to position [571, 0]
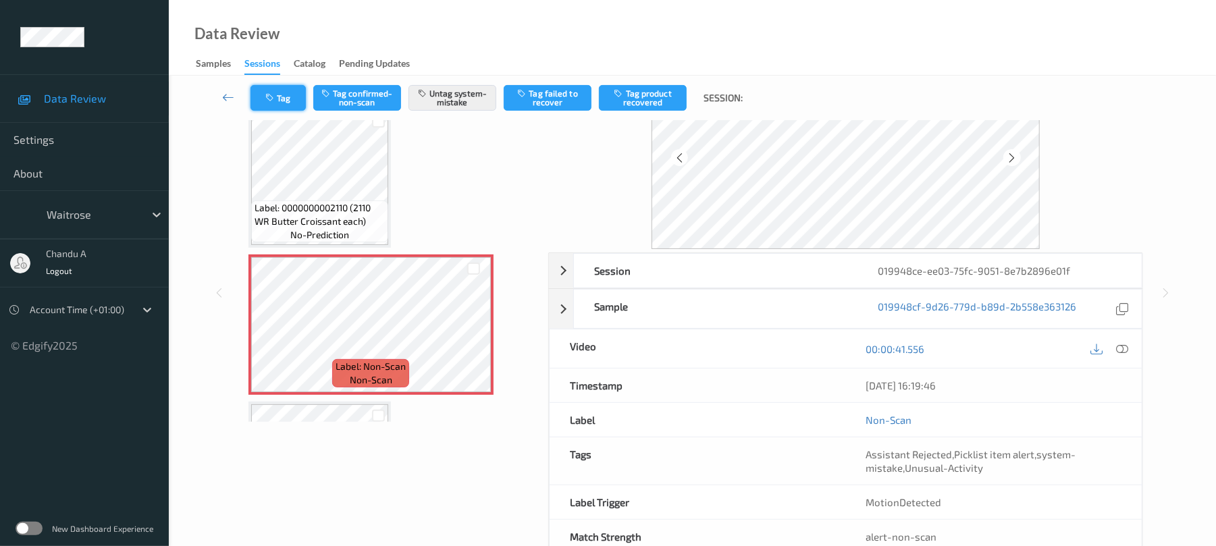
click at [284, 96] on button "Tag" at bounding box center [278, 98] width 55 height 26
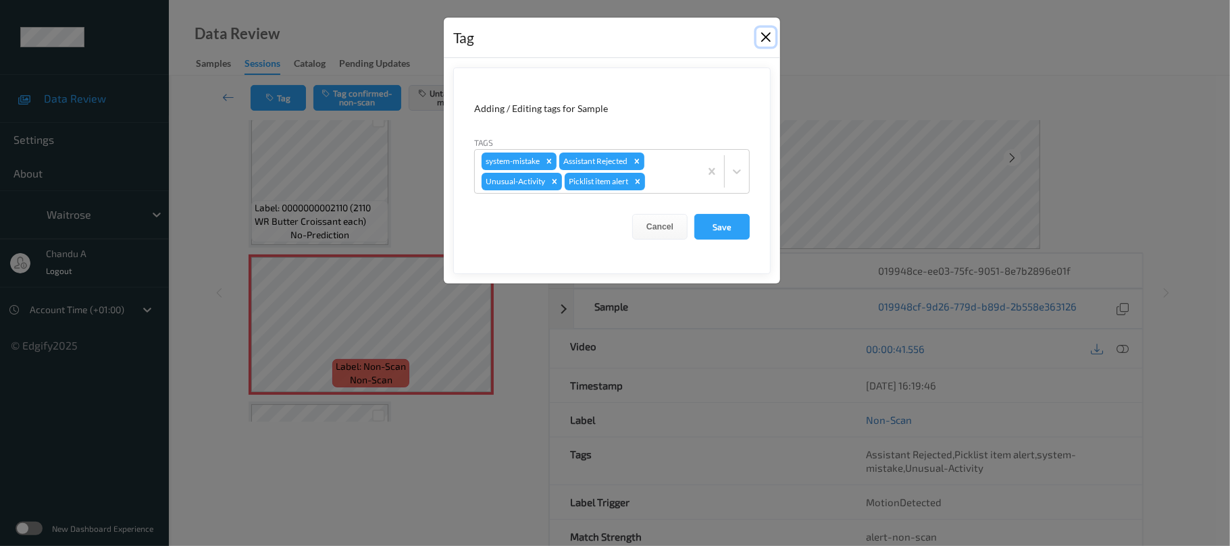
click at [773, 41] on button "Close" at bounding box center [765, 37] width 19 height 19
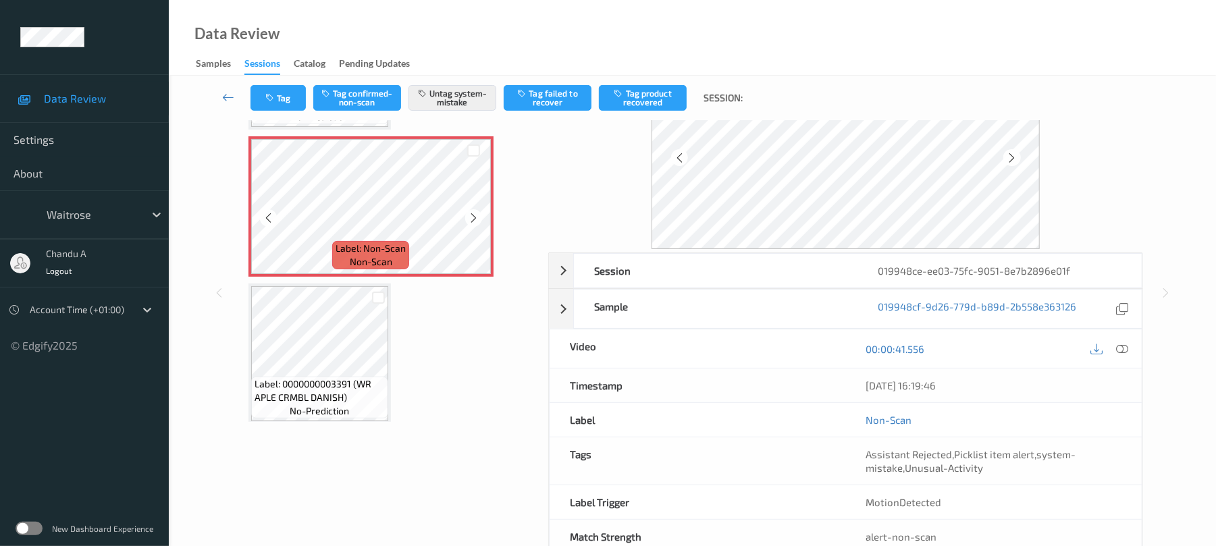
scroll to position [698, 0]
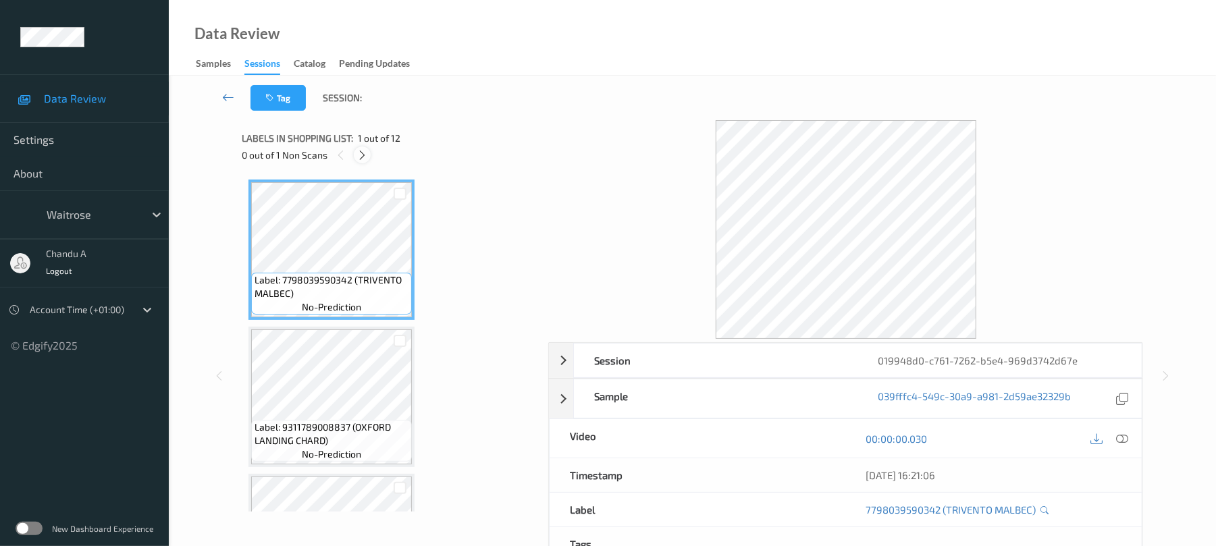
click at [359, 151] on icon at bounding box center [362, 155] width 11 height 12
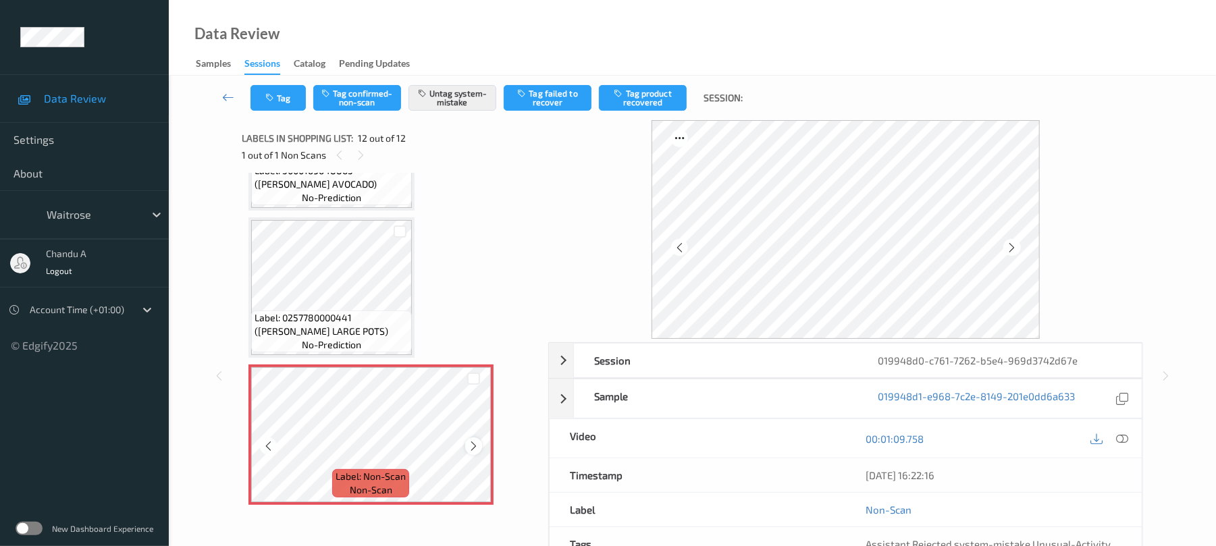
click at [478, 443] on icon at bounding box center [473, 446] width 11 height 12
click at [276, 101] on icon "button" at bounding box center [270, 97] width 11 height 9
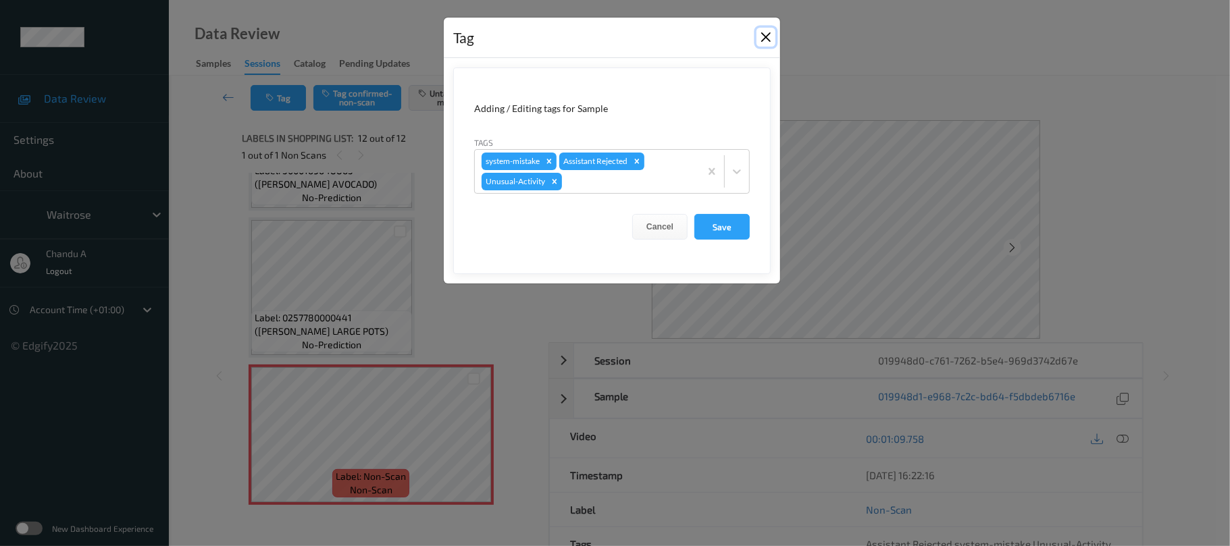
click at [765, 34] on button "Close" at bounding box center [765, 37] width 19 height 19
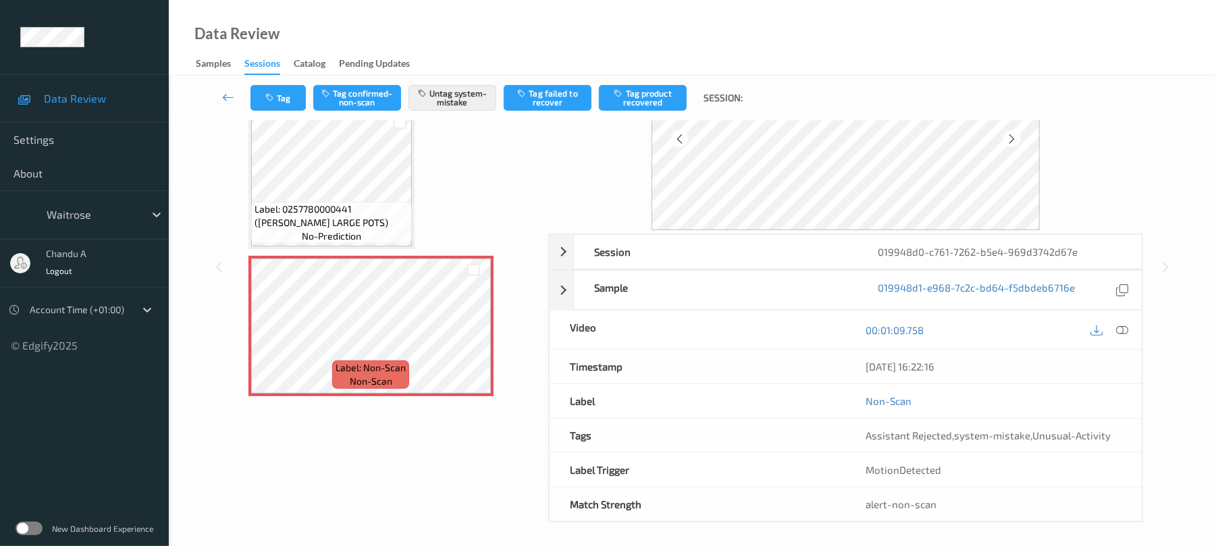
scroll to position [116, 0]
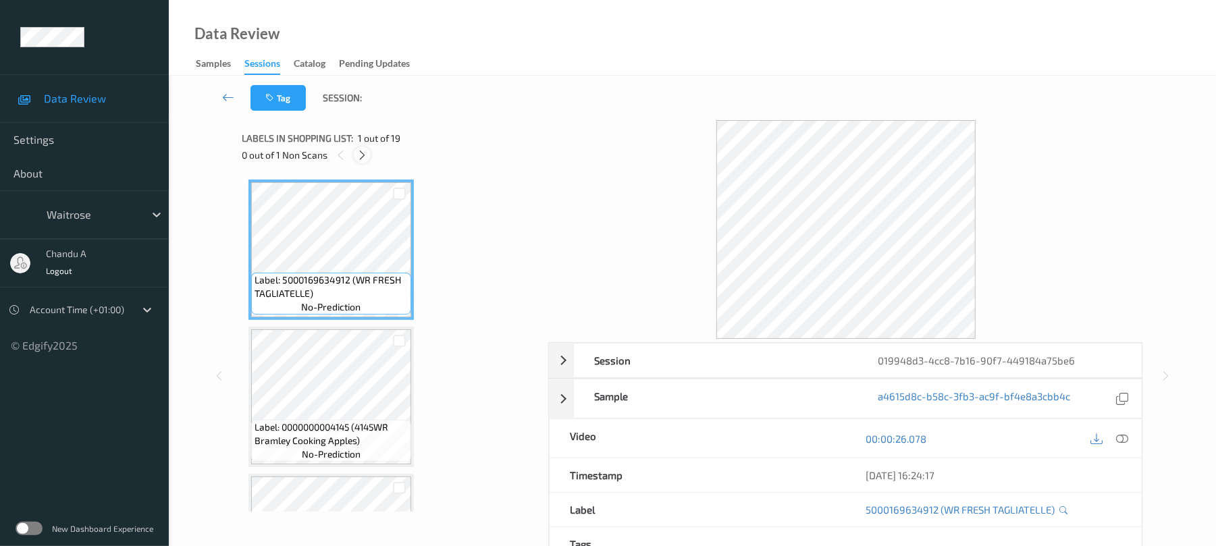
click at [362, 152] on icon at bounding box center [362, 155] width 11 height 12
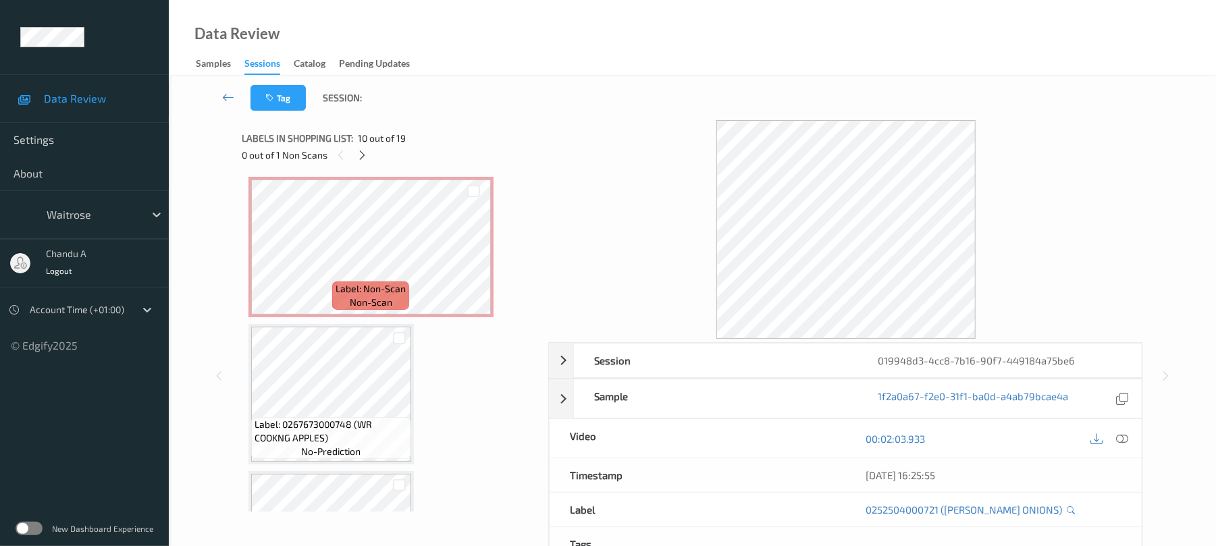
scroll to position [1512, 0]
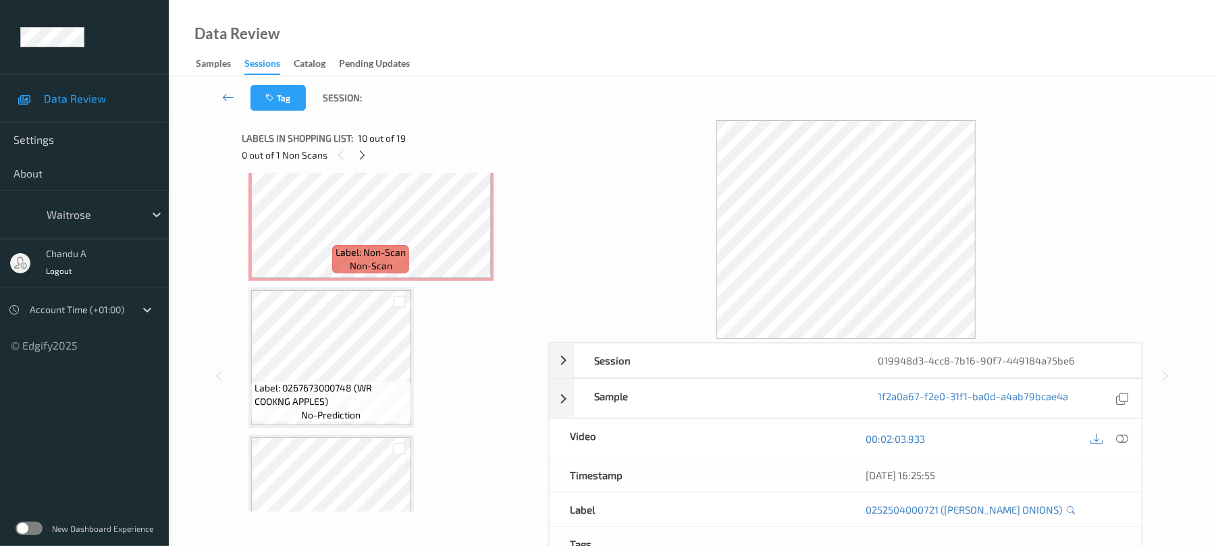
click at [363, 382] on span "Label: 0267673000748 (WR COOKNG APPLES)" at bounding box center [331, 395] width 153 height 27
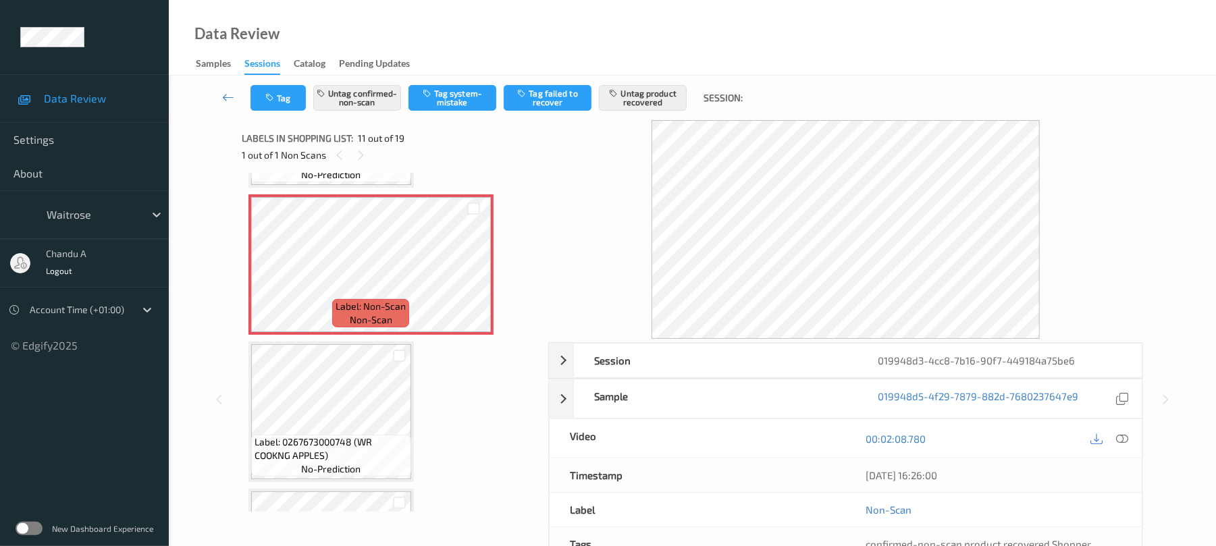
scroll to position [1422, 0]
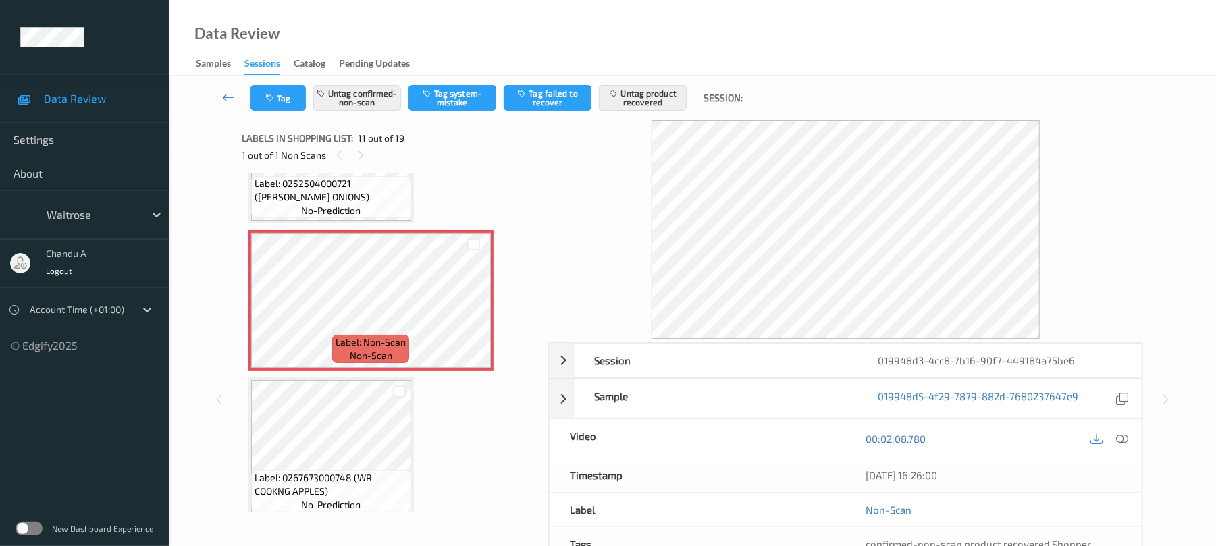
click at [346, 207] on span "no-prediction" at bounding box center [330, 211] width 59 height 14
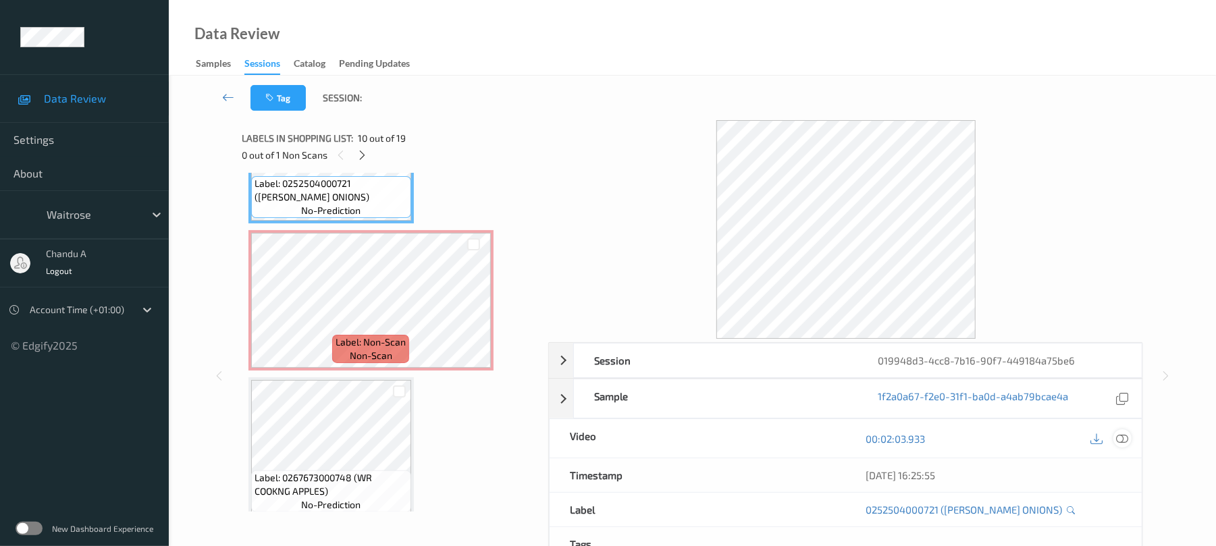
click at [1122, 436] on icon at bounding box center [1123, 439] width 12 height 12
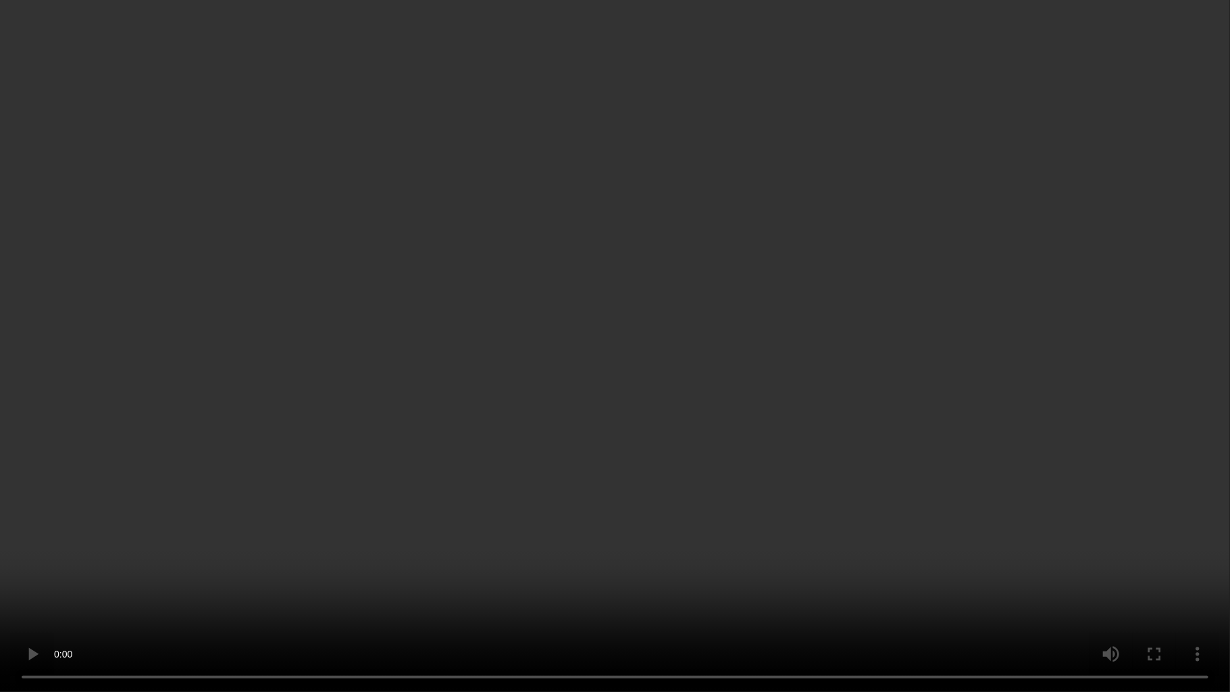
click at [627, 333] on video at bounding box center [615, 346] width 1230 height 692
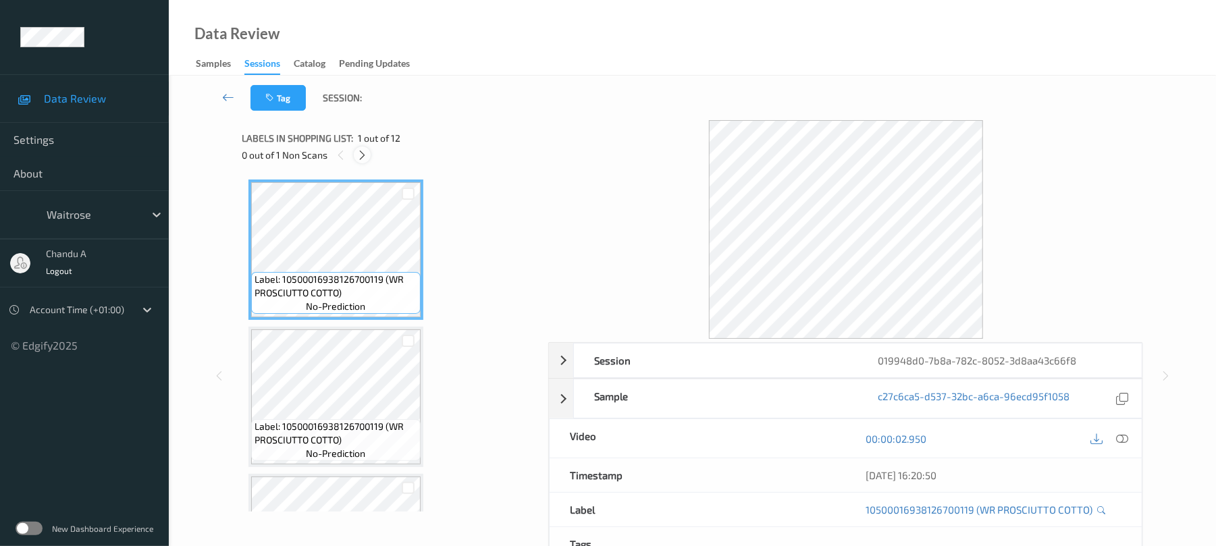
click at [357, 152] on icon at bounding box center [362, 155] width 11 height 12
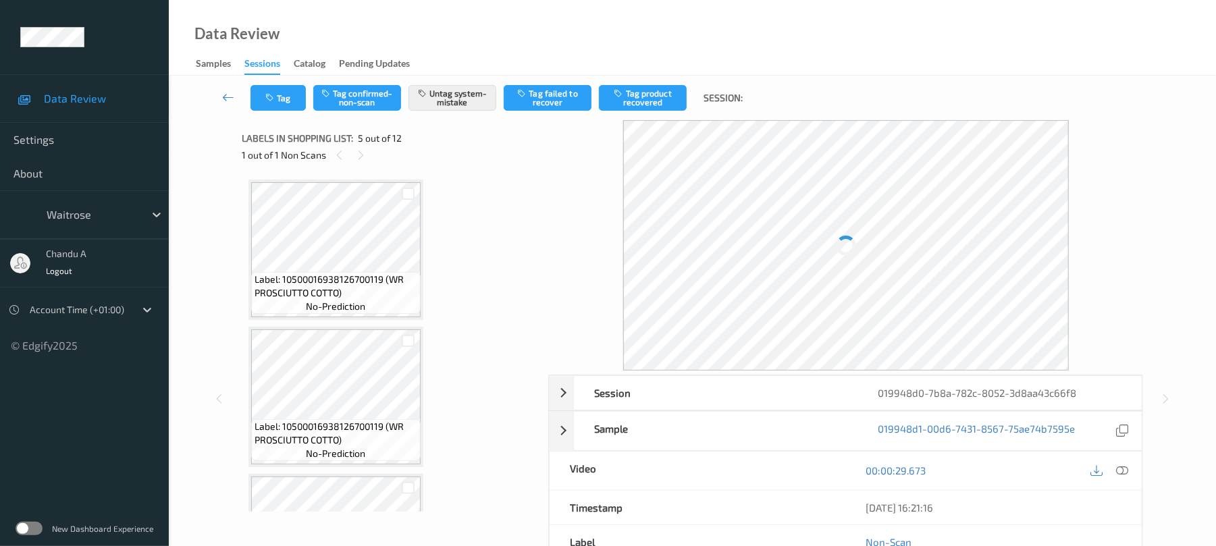
scroll to position [448, 0]
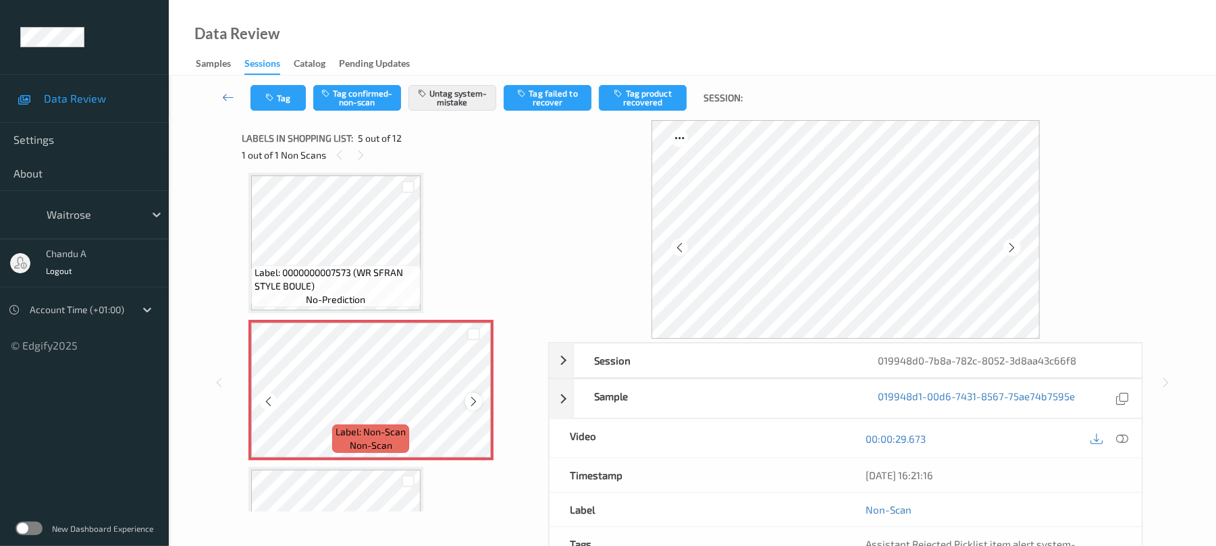
click at [470, 401] on icon at bounding box center [473, 402] width 11 height 12
click at [263, 91] on button "Tag" at bounding box center [278, 98] width 55 height 26
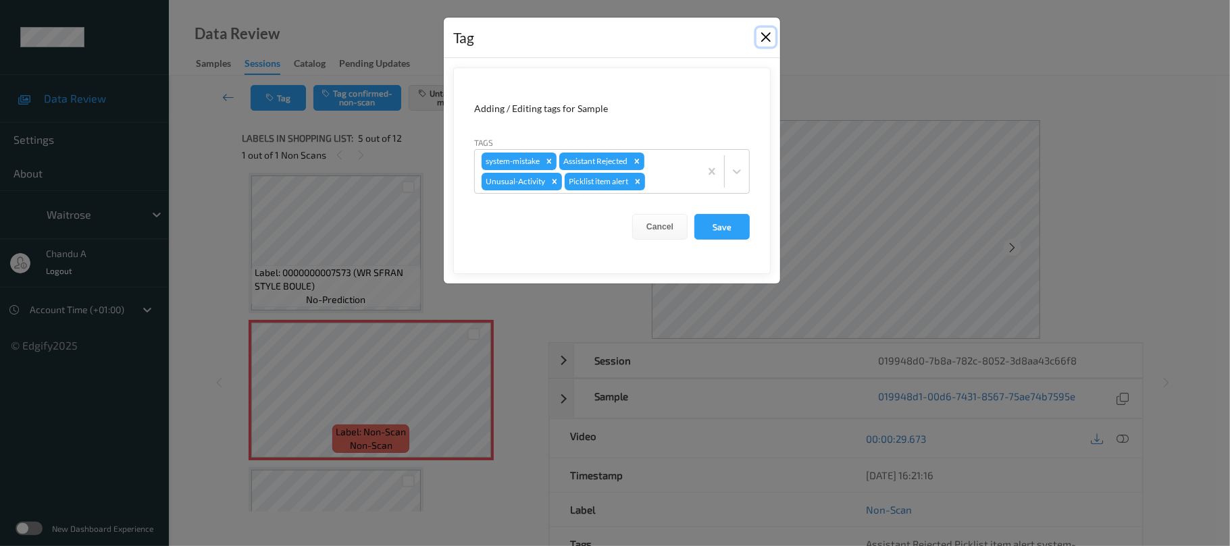
click at [763, 38] on button "Close" at bounding box center [765, 37] width 19 height 19
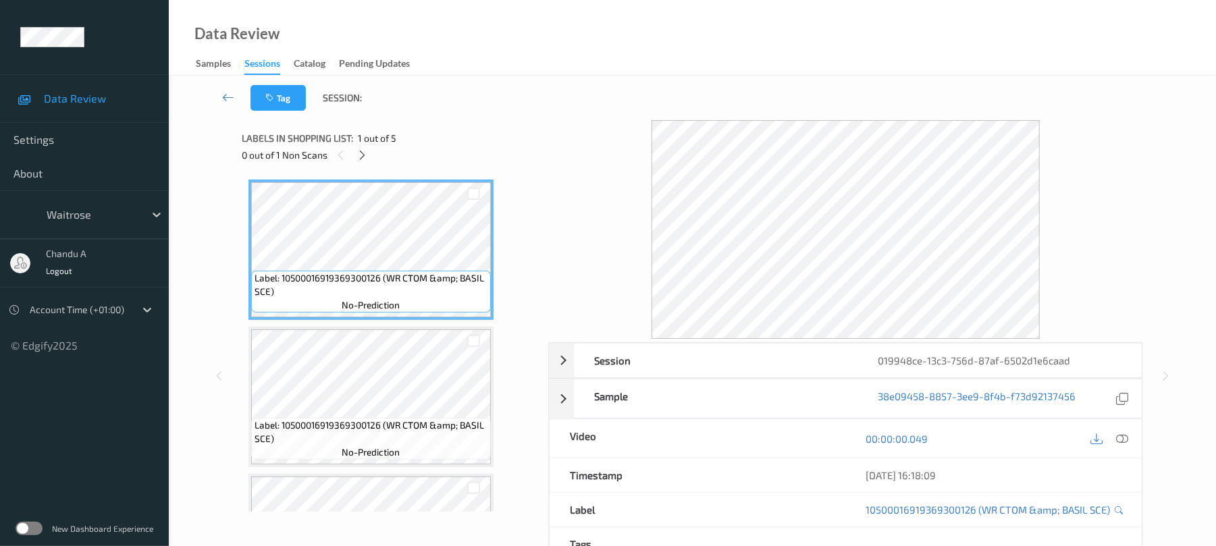
click at [363, 155] on icon at bounding box center [362, 155] width 11 height 12
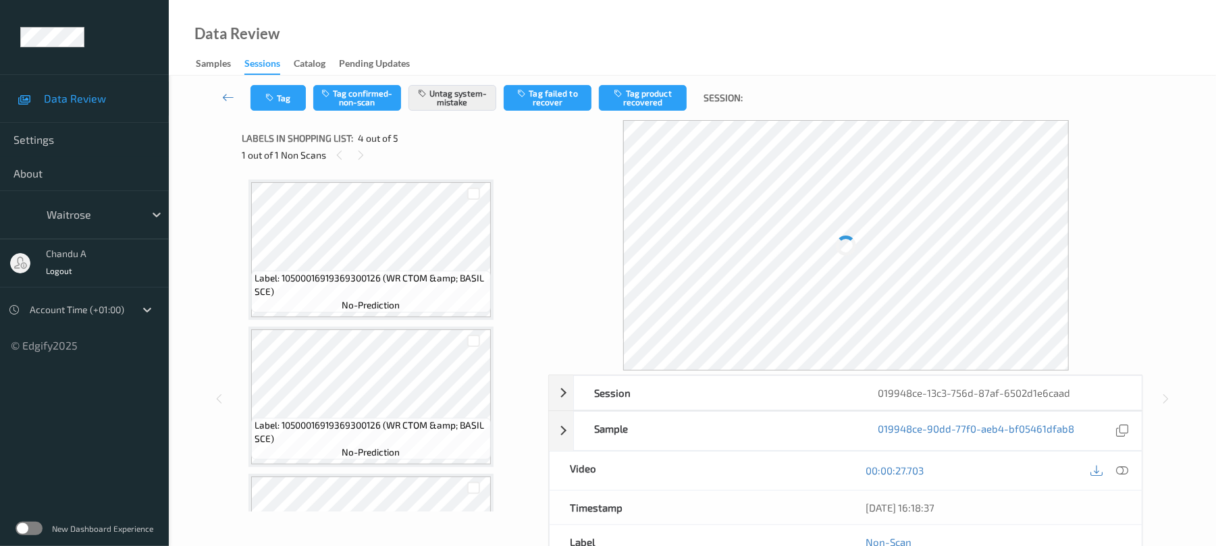
scroll to position [301, 0]
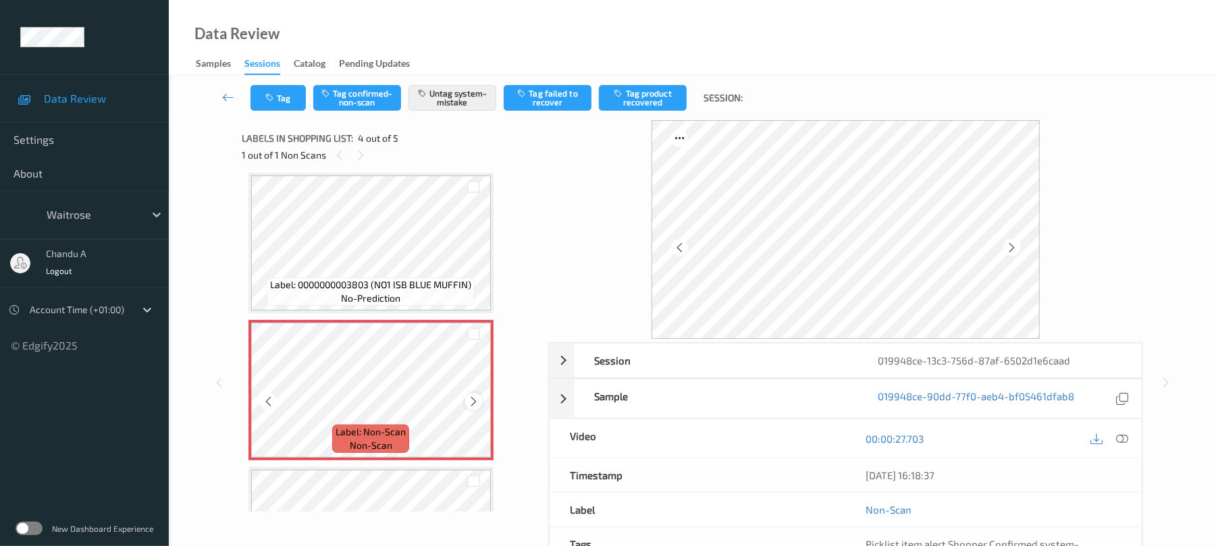
click at [477, 400] on icon at bounding box center [473, 402] width 11 height 12
click at [473, 396] on icon at bounding box center [473, 402] width 11 height 12
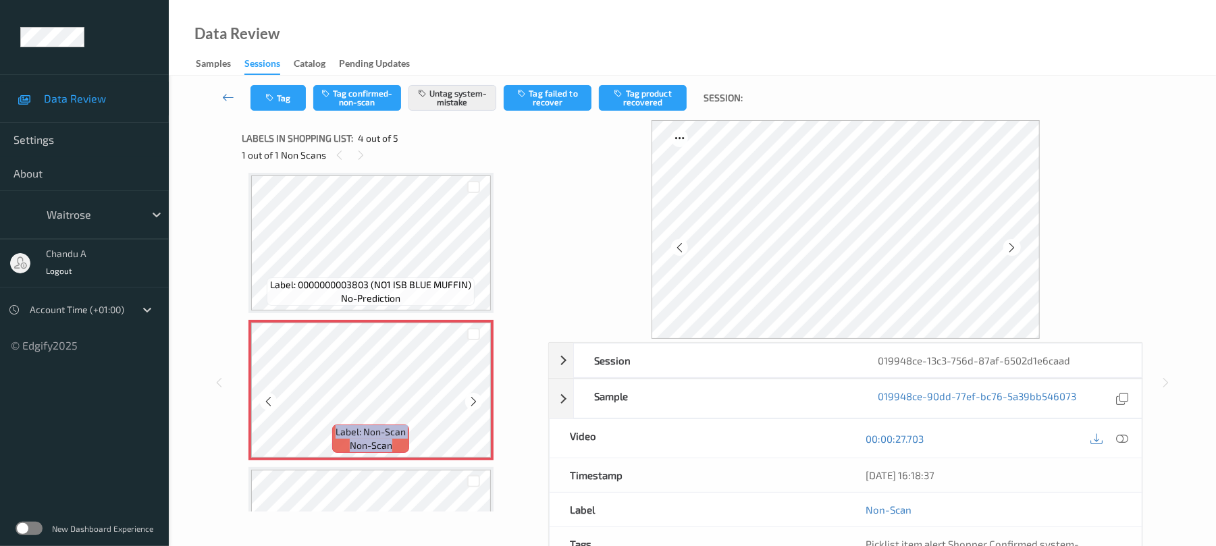
click at [473, 396] on icon at bounding box center [473, 402] width 11 height 12
click at [276, 93] on icon "button" at bounding box center [270, 97] width 11 height 9
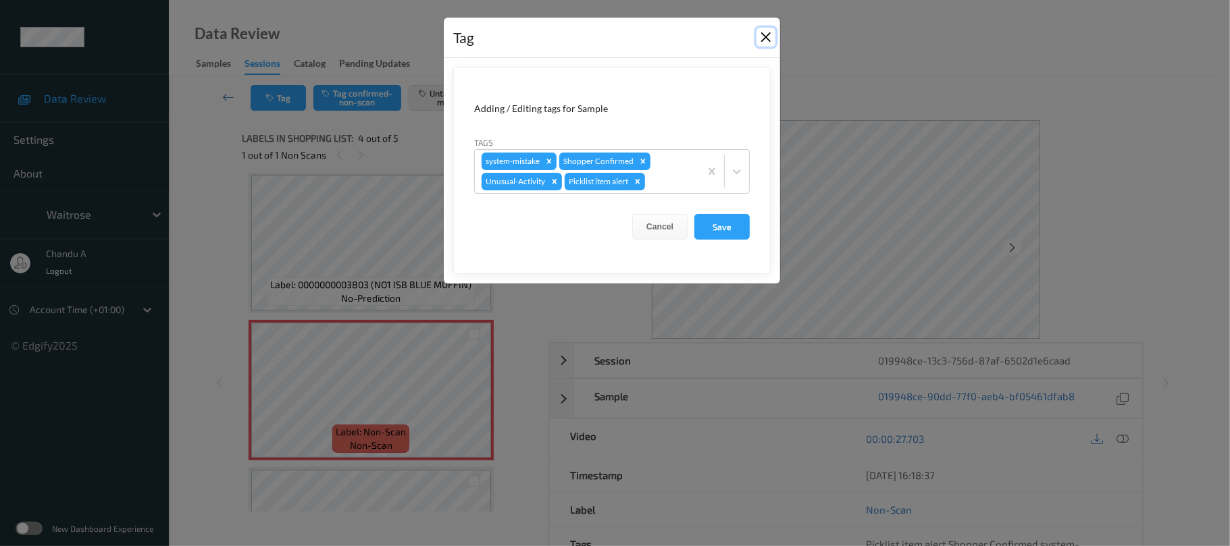
click at [763, 31] on button "Close" at bounding box center [765, 37] width 19 height 19
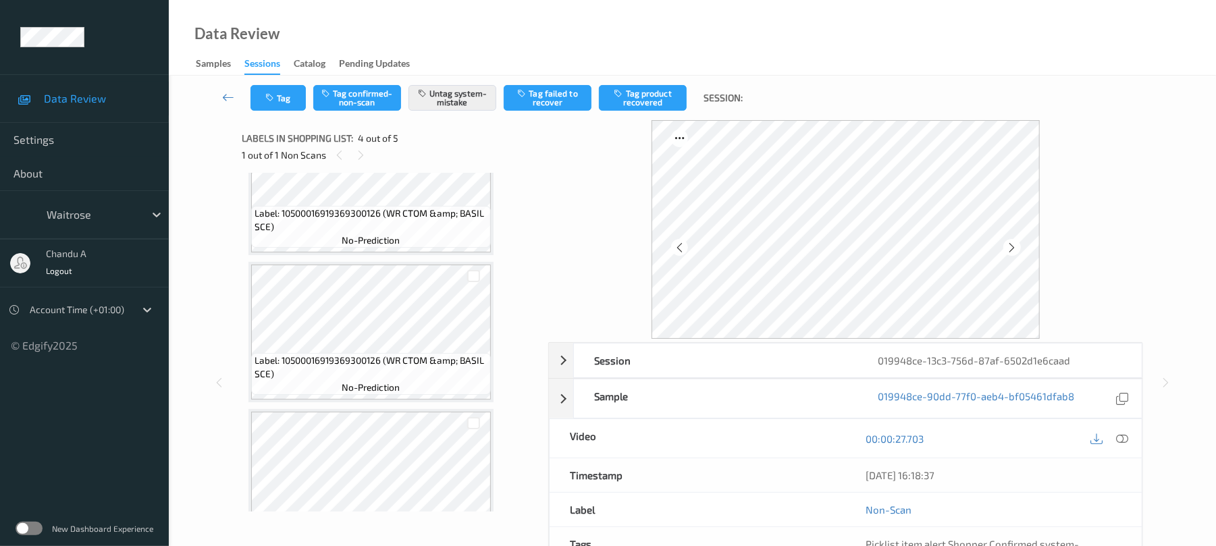
scroll to position [0, 0]
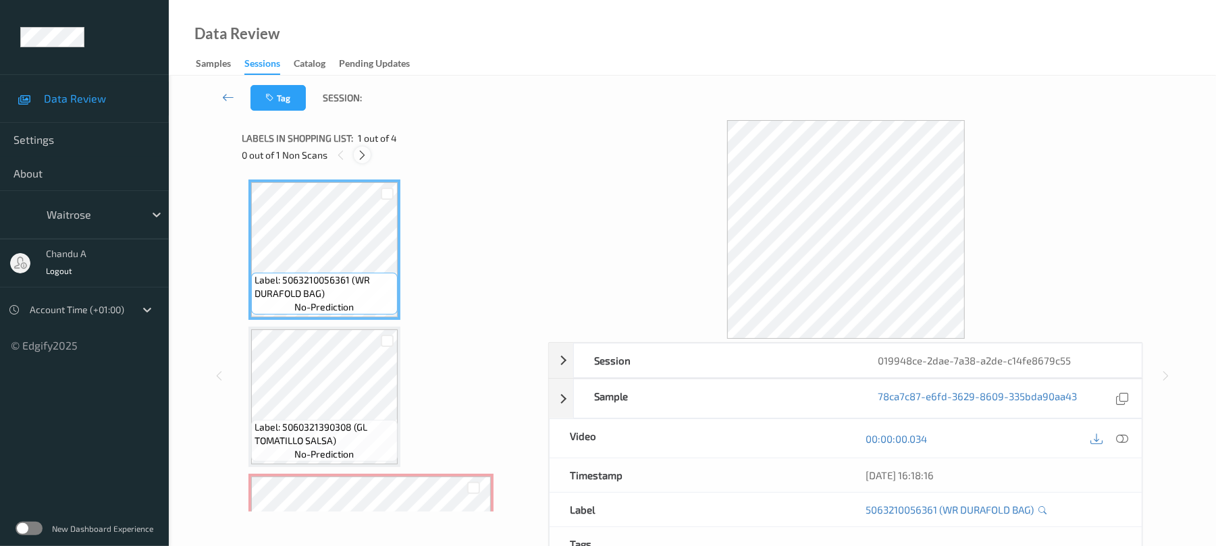
click at [365, 154] on icon at bounding box center [362, 155] width 11 height 12
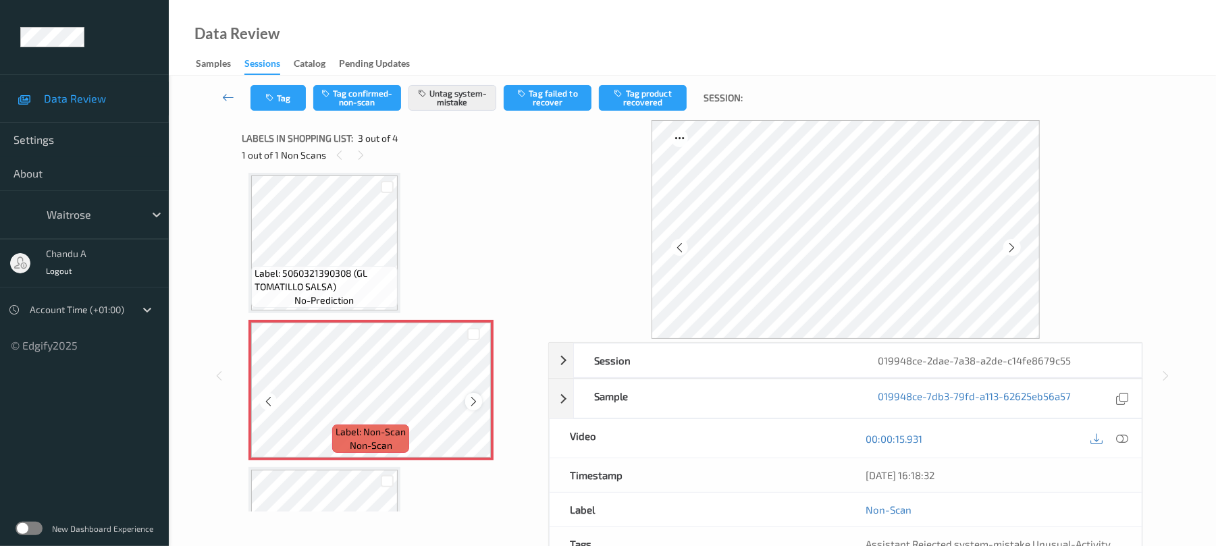
click at [470, 400] on icon at bounding box center [473, 402] width 11 height 12
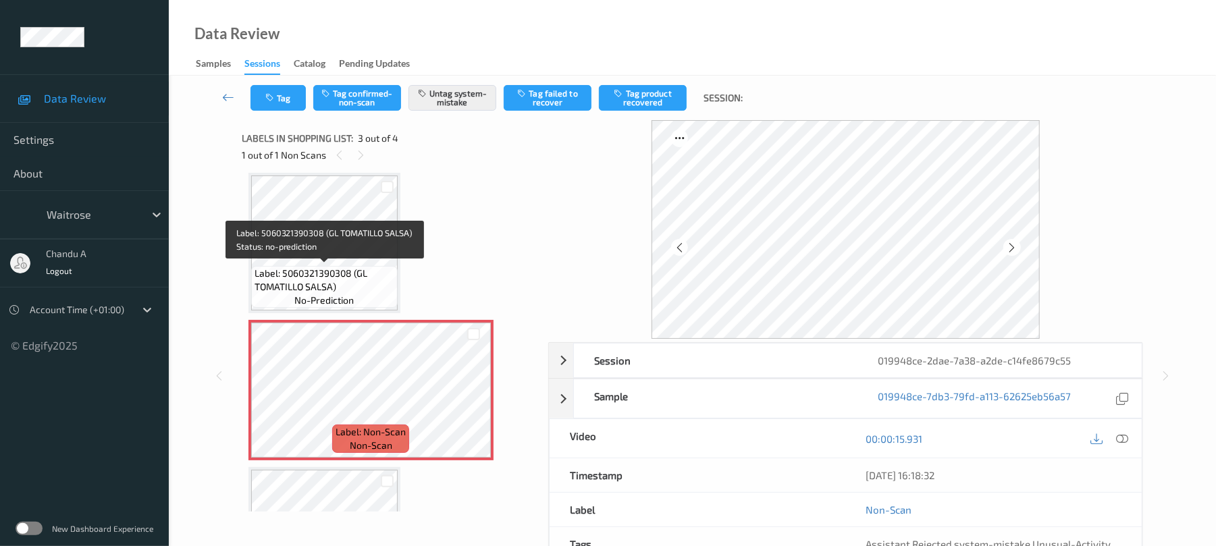
click at [354, 267] on span "Label: 5060321390308 (GL TOMATILLO SALSA)" at bounding box center [325, 280] width 140 height 27
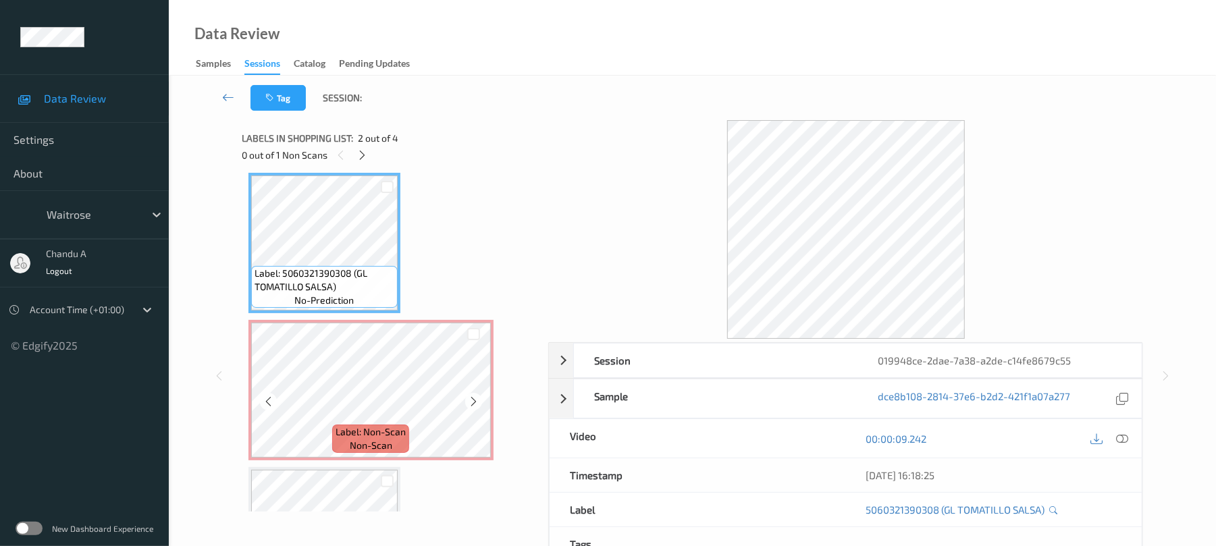
scroll to position [63, 0]
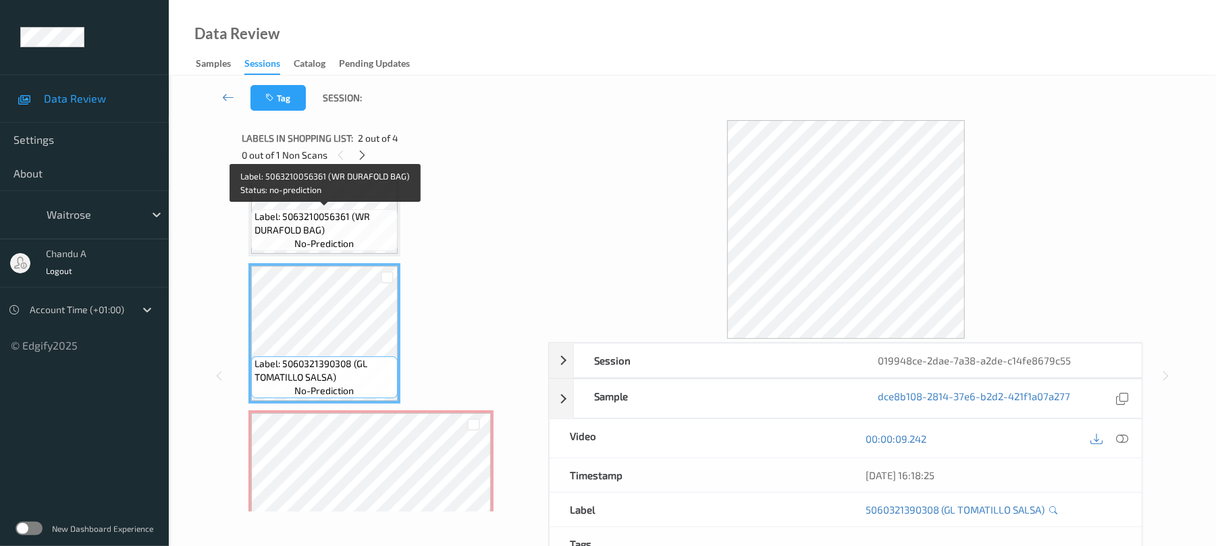
click at [341, 230] on span "Label: 5063210056361 (WR DURAFOLD BAG)" at bounding box center [325, 223] width 140 height 27
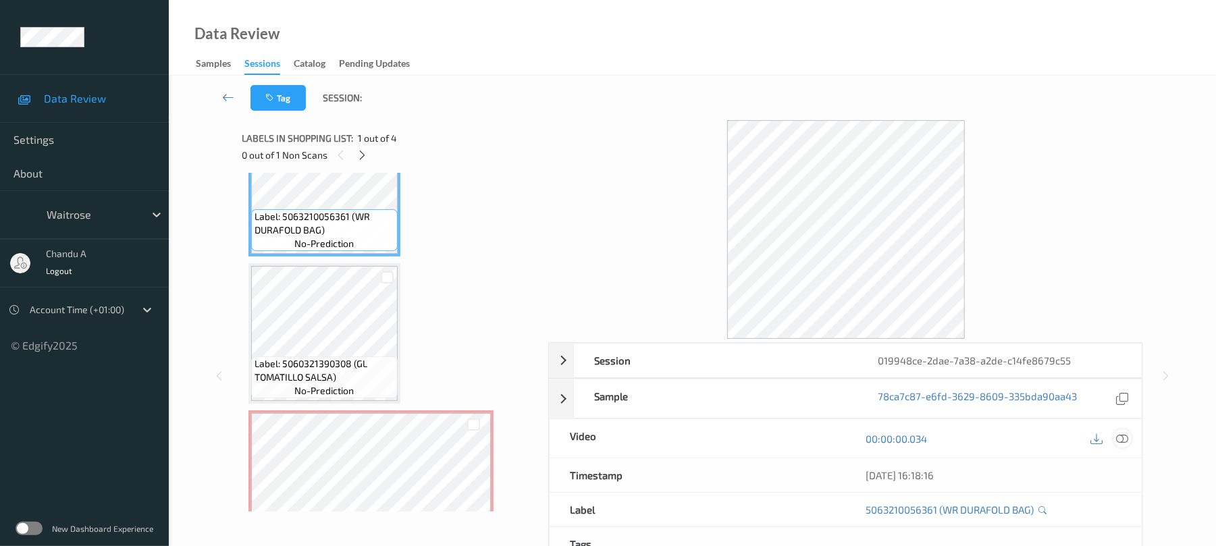
click at [1125, 442] on icon at bounding box center [1123, 439] width 12 height 12
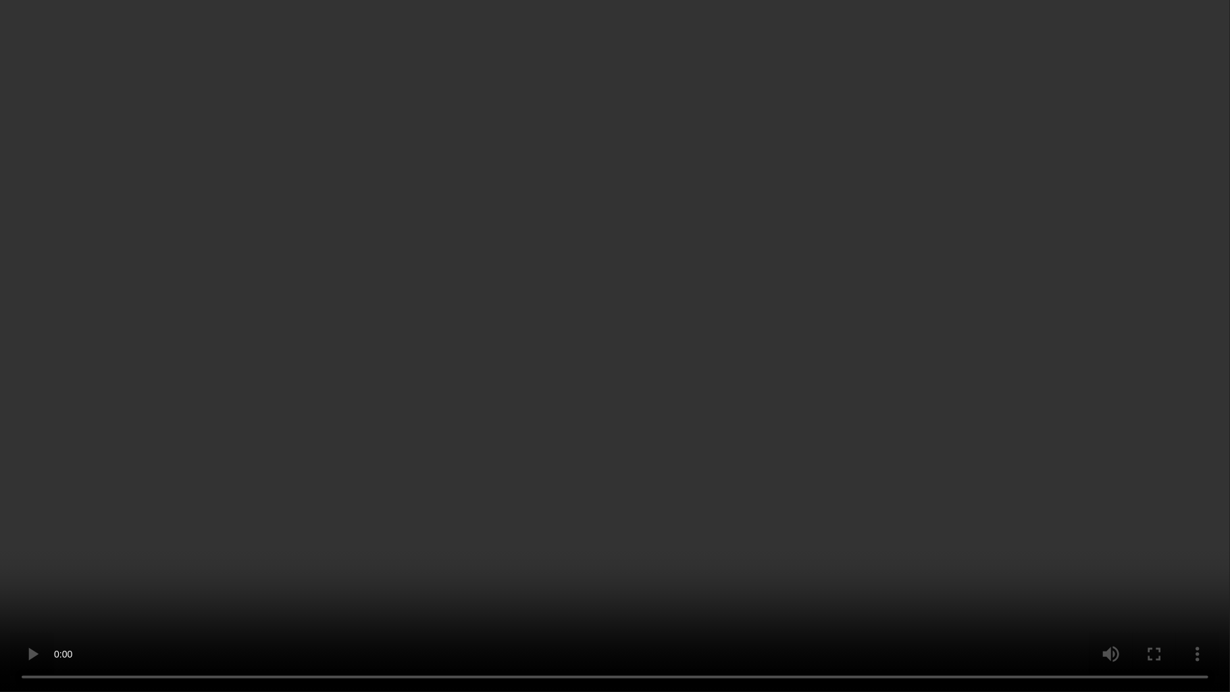
click at [385, 338] on video at bounding box center [615, 346] width 1230 height 692
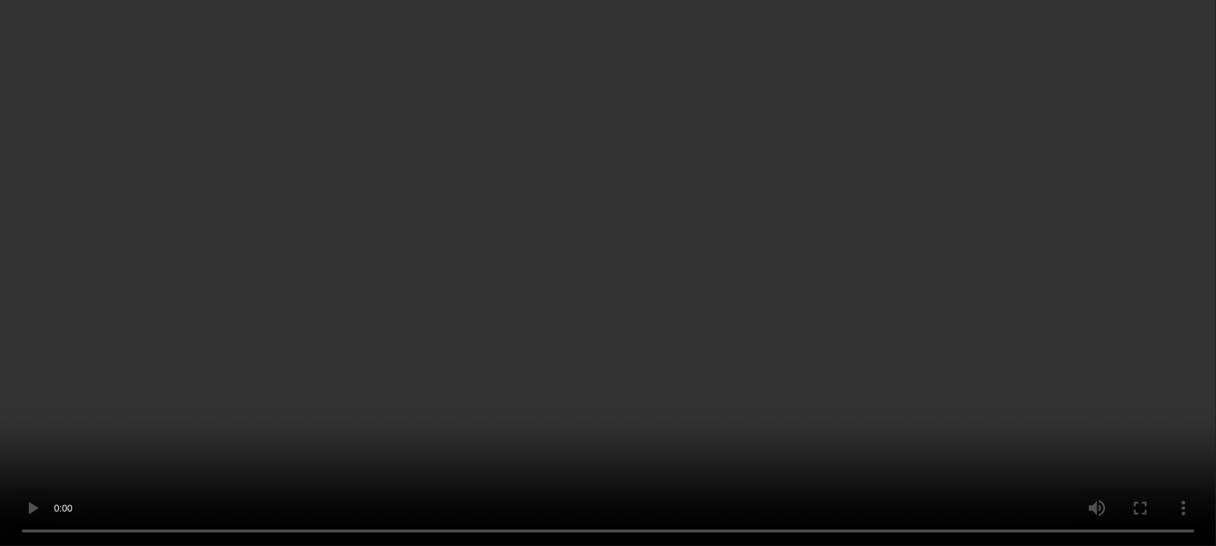
scroll to position [257, 0]
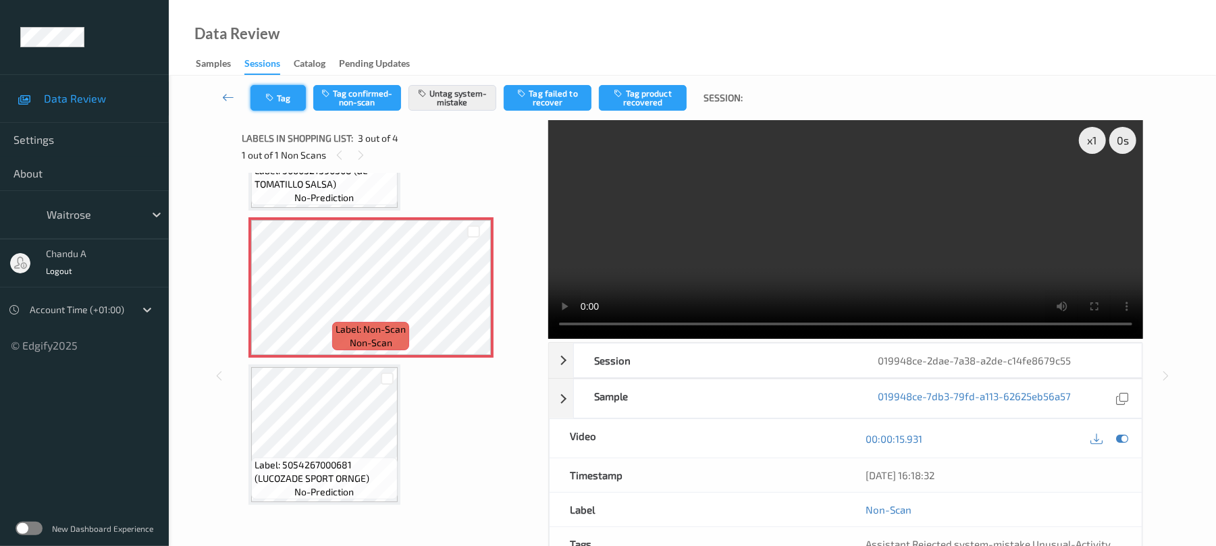
click at [288, 99] on button "Tag" at bounding box center [278, 98] width 55 height 26
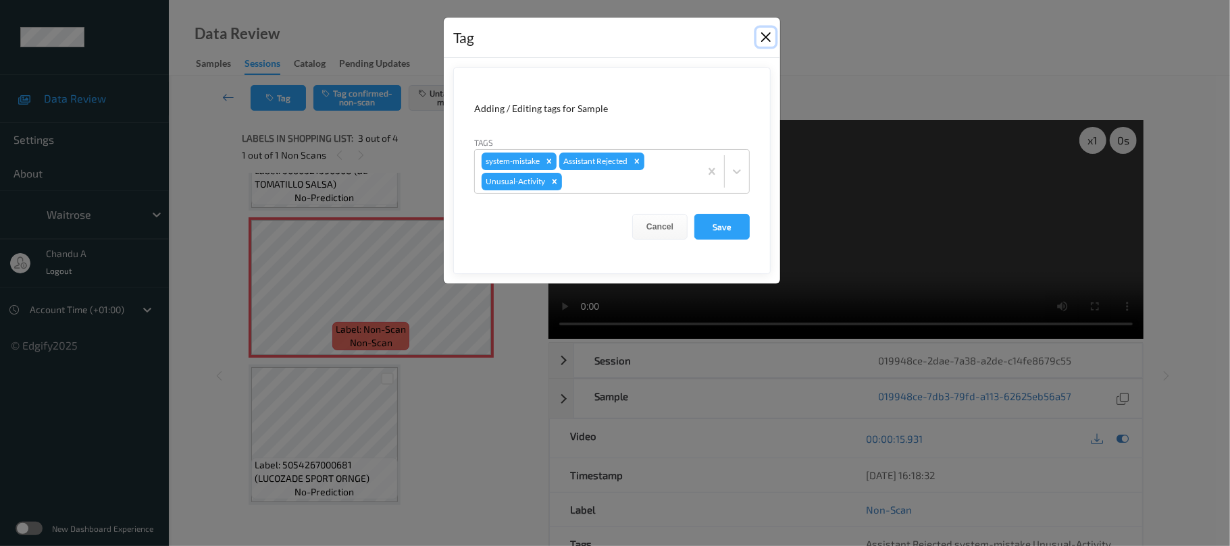
click at [771, 41] on button "Close" at bounding box center [765, 37] width 19 height 19
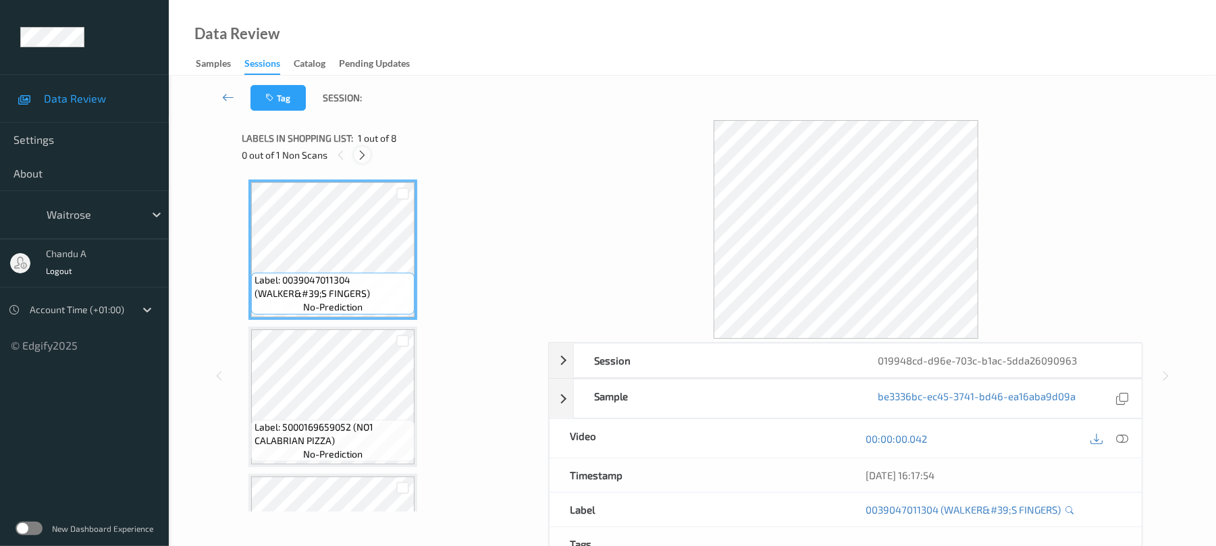
click at [363, 157] on icon at bounding box center [362, 155] width 11 height 12
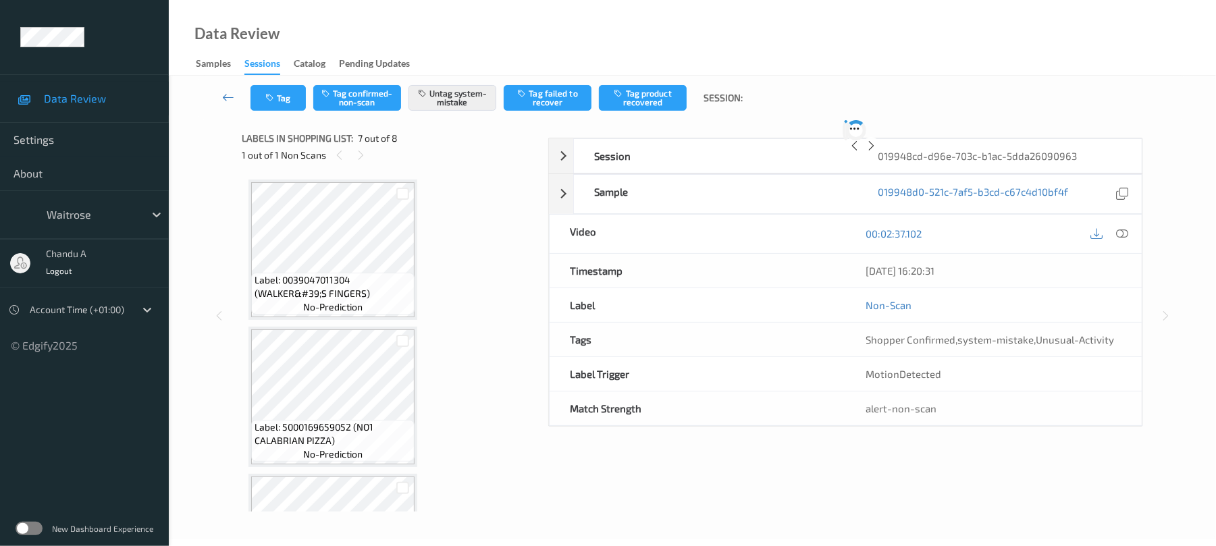
scroll to position [743, 0]
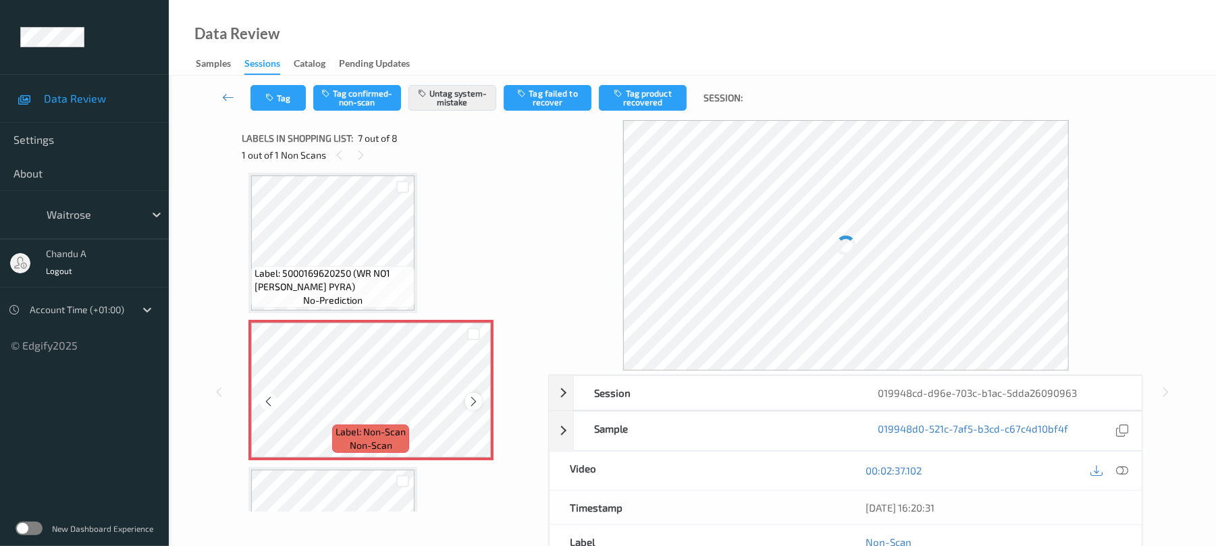
click at [471, 398] on icon at bounding box center [473, 402] width 11 height 12
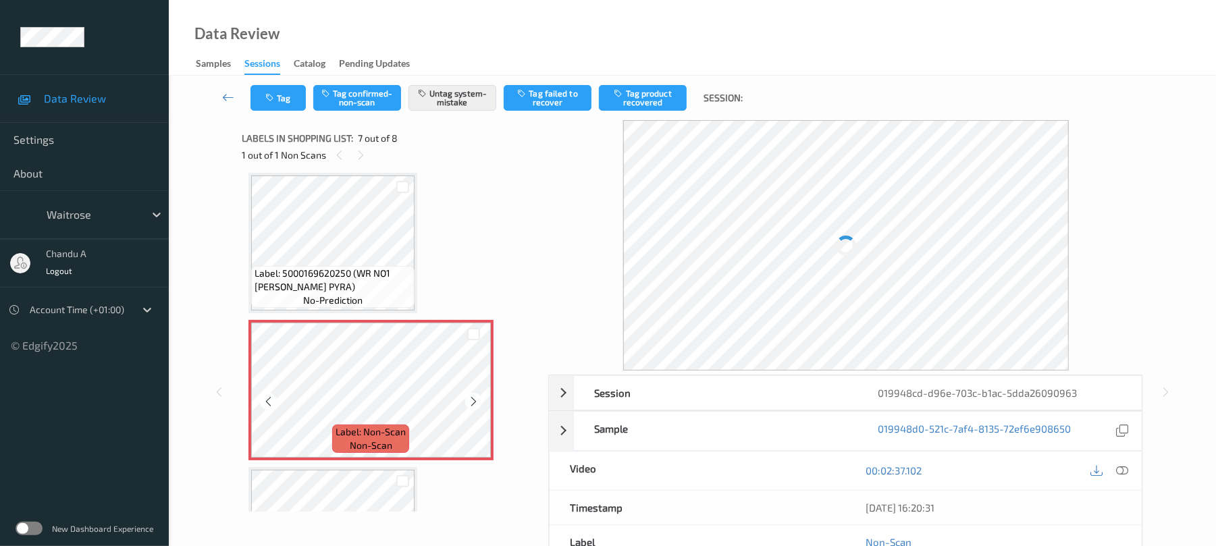
click at [471, 398] on icon at bounding box center [473, 402] width 11 height 12
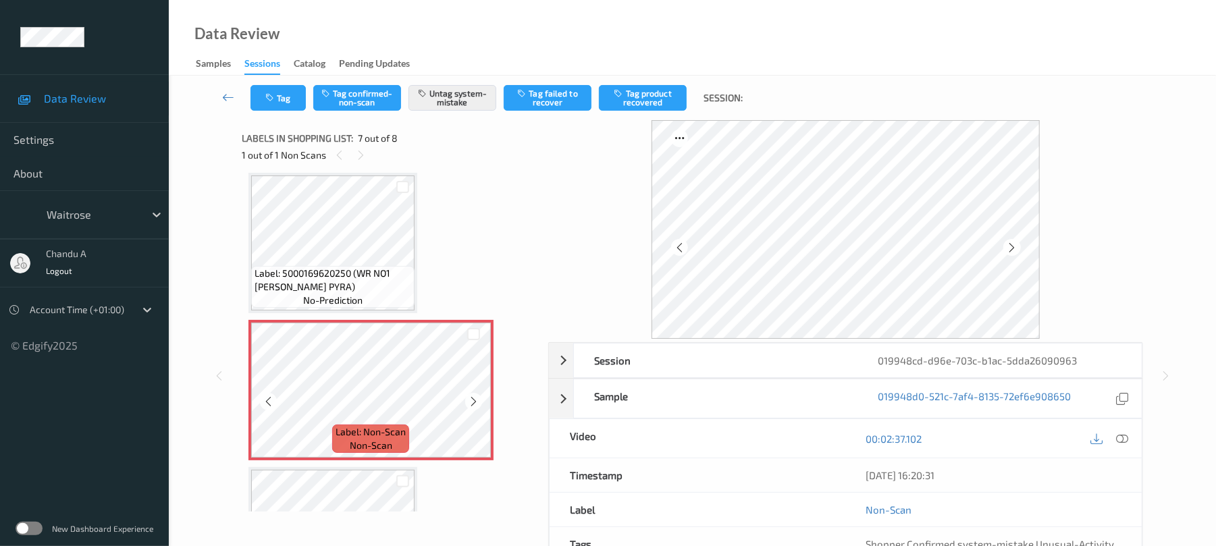
click at [471, 398] on icon at bounding box center [473, 402] width 11 height 12
click at [294, 108] on button "Tag" at bounding box center [278, 98] width 55 height 26
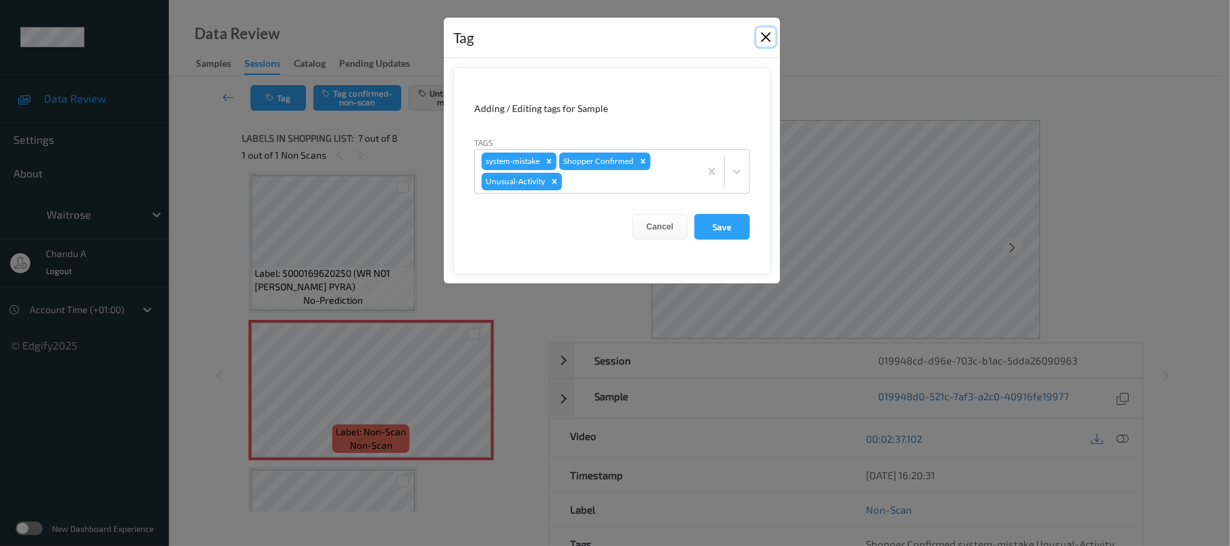
click at [763, 46] on button "Close" at bounding box center [765, 37] width 19 height 19
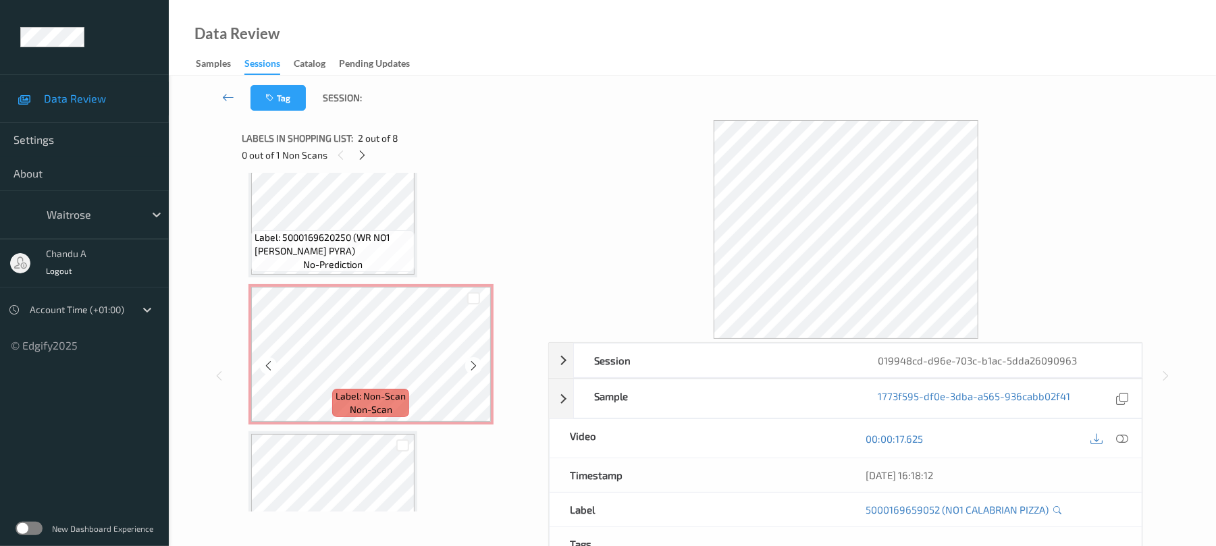
scroll to position [846, 0]
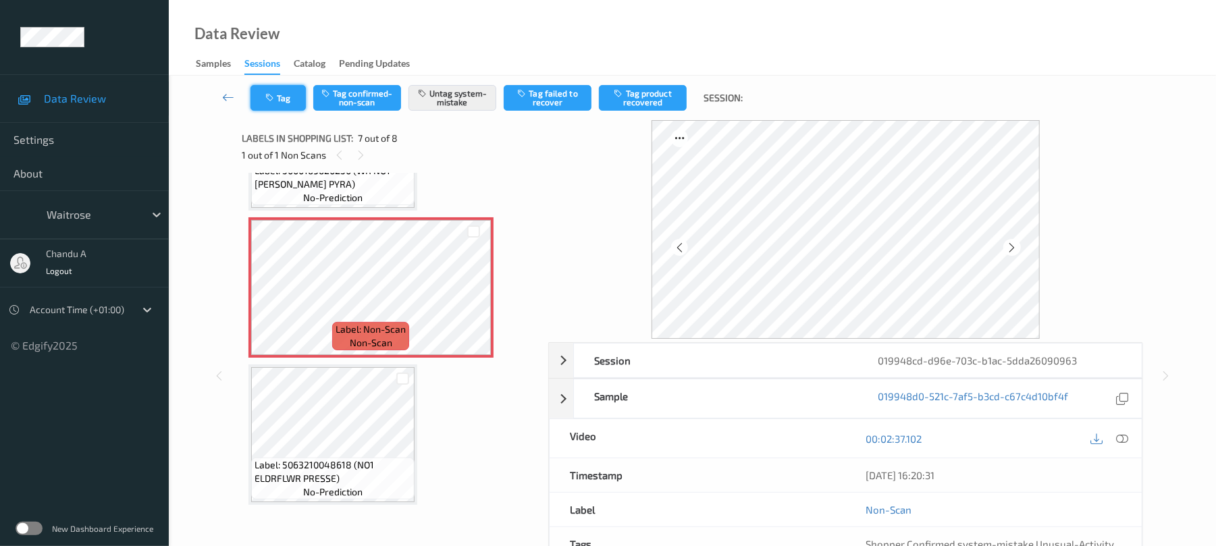
click at [286, 103] on button "Tag" at bounding box center [278, 98] width 55 height 26
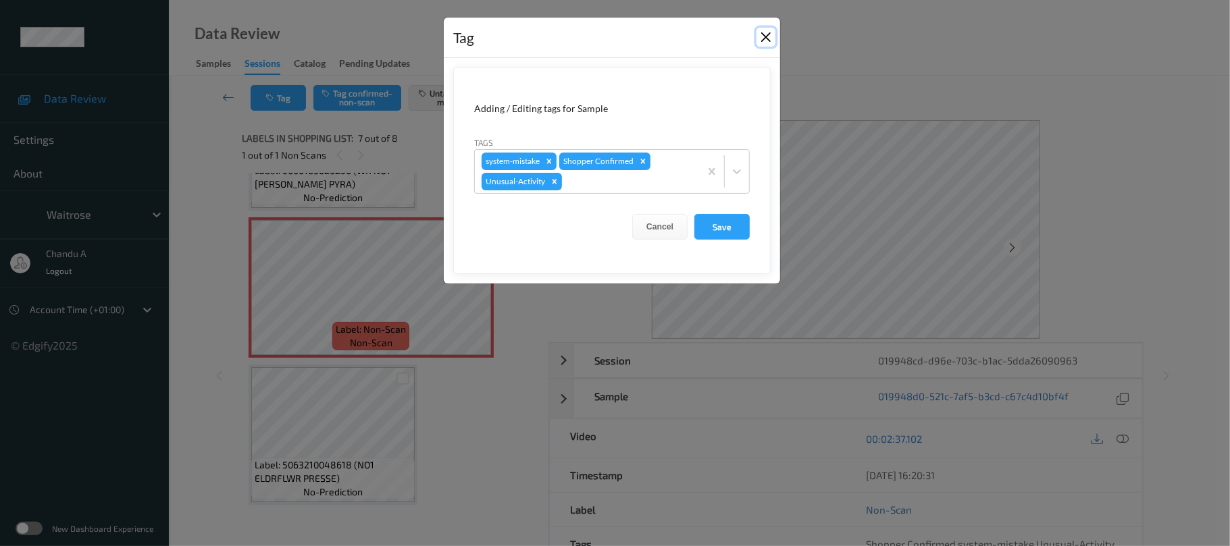
click at [766, 34] on button "Close" at bounding box center [765, 37] width 19 height 19
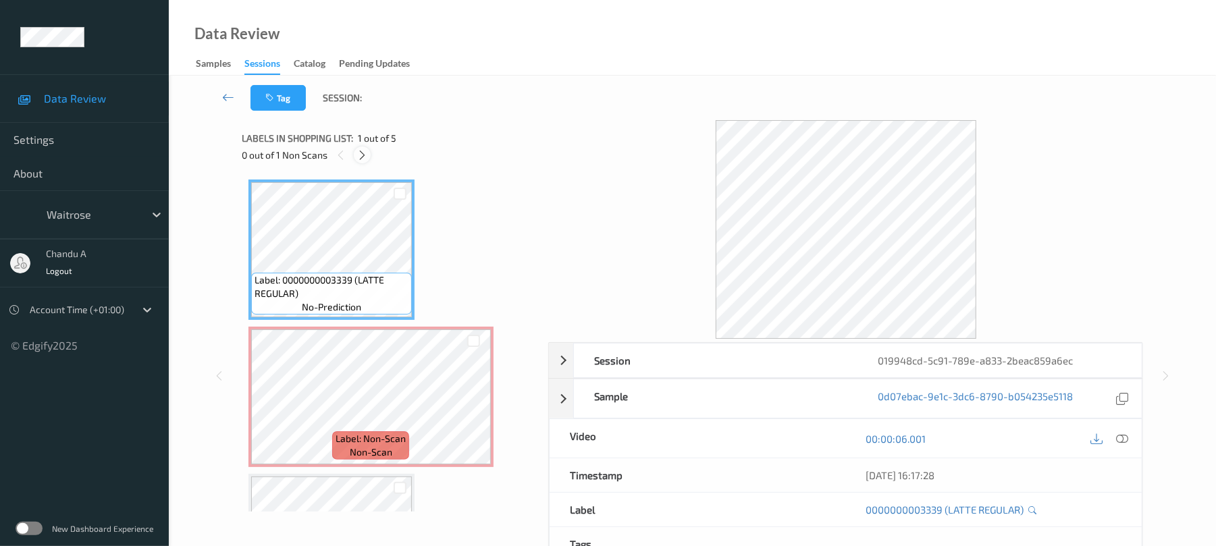
click at [361, 154] on icon at bounding box center [362, 155] width 11 height 12
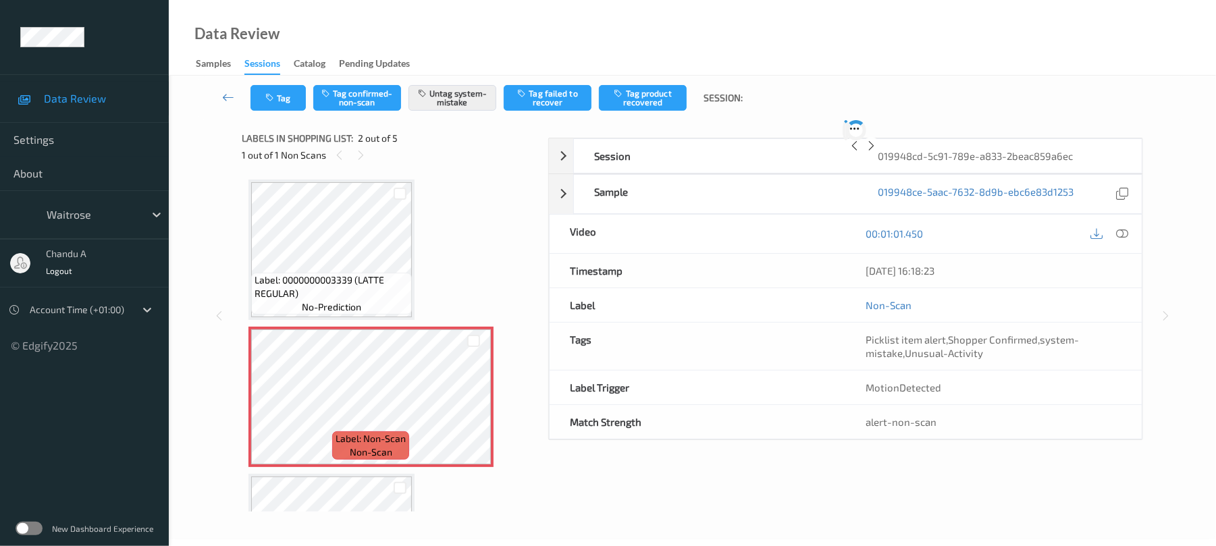
scroll to position [7, 0]
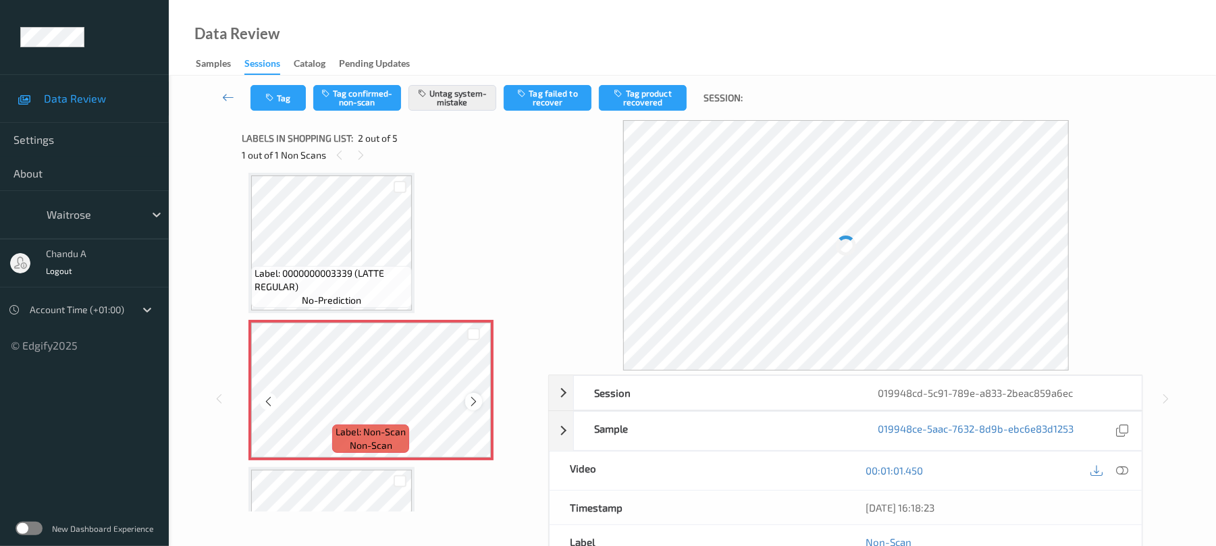
click at [471, 401] on icon at bounding box center [473, 402] width 11 height 12
click at [274, 95] on icon "button" at bounding box center [270, 97] width 11 height 9
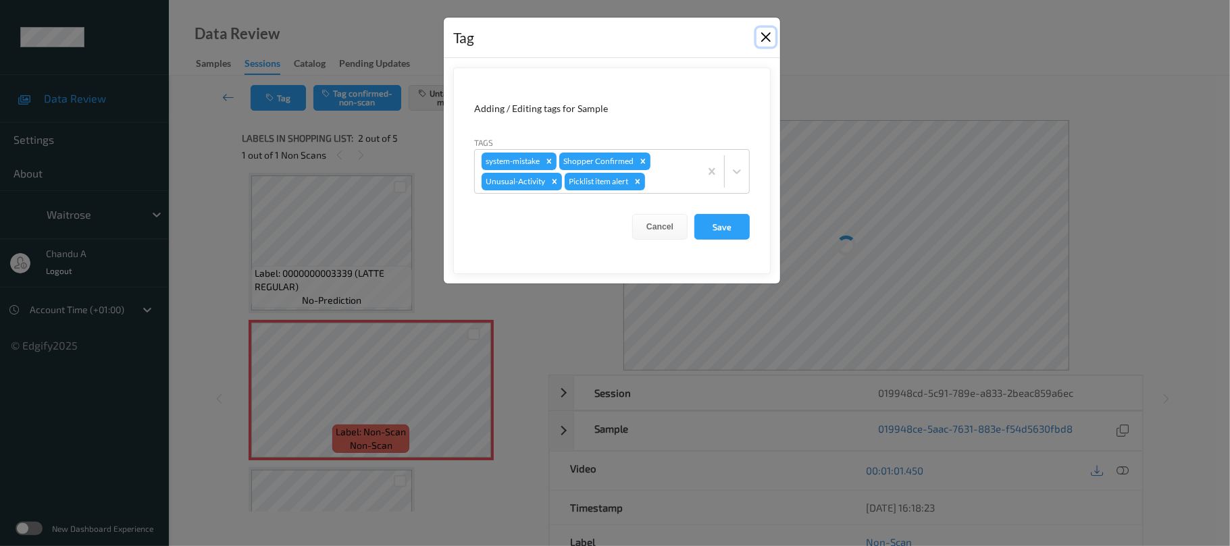
click at [768, 36] on button "Close" at bounding box center [765, 37] width 19 height 19
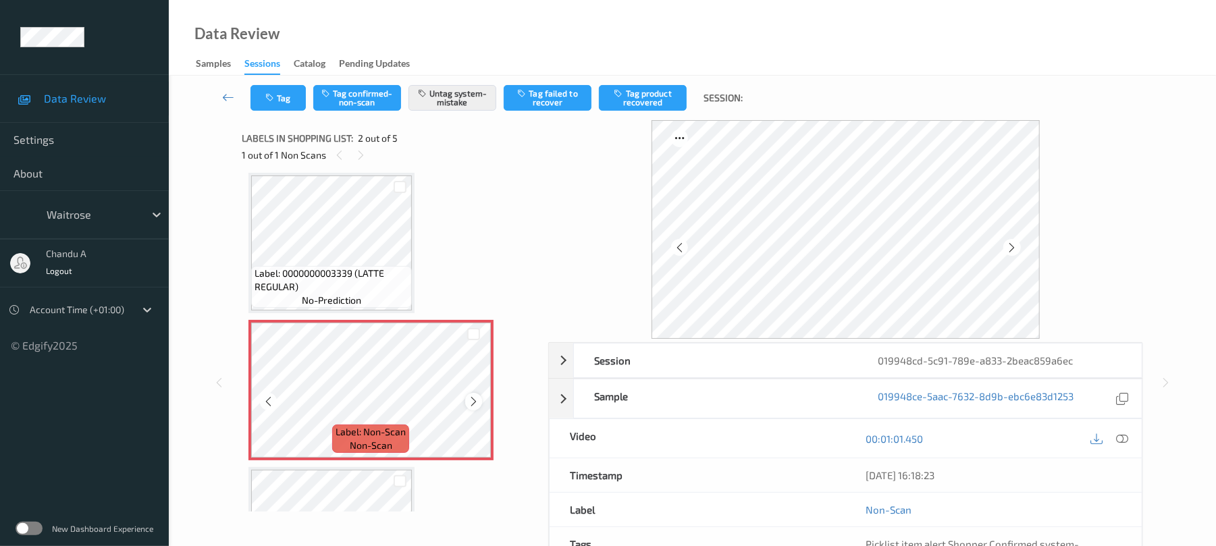
click at [471, 401] on icon at bounding box center [473, 402] width 11 height 12
click at [274, 108] on button "Tag" at bounding box center [278, 98] width 55 height 26
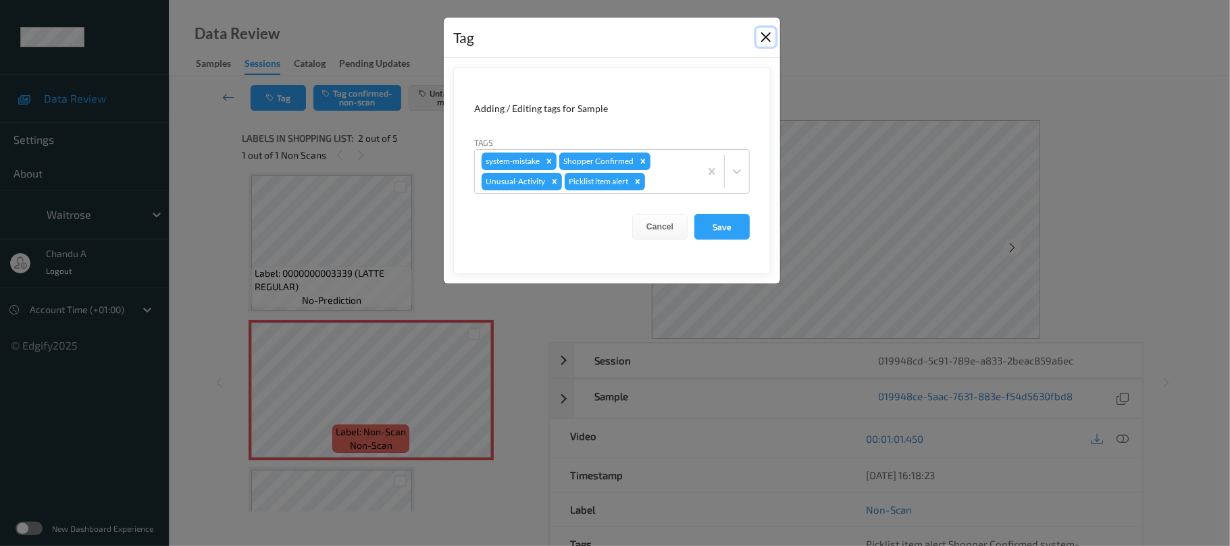
drag, startPoint x: 763, startPoint y: 39, endPoint x: 668, endPoint y: 70, distance: 99.5
click at [763, 38] on button "Close" at bounding box center [765, 37] width 19 height 19
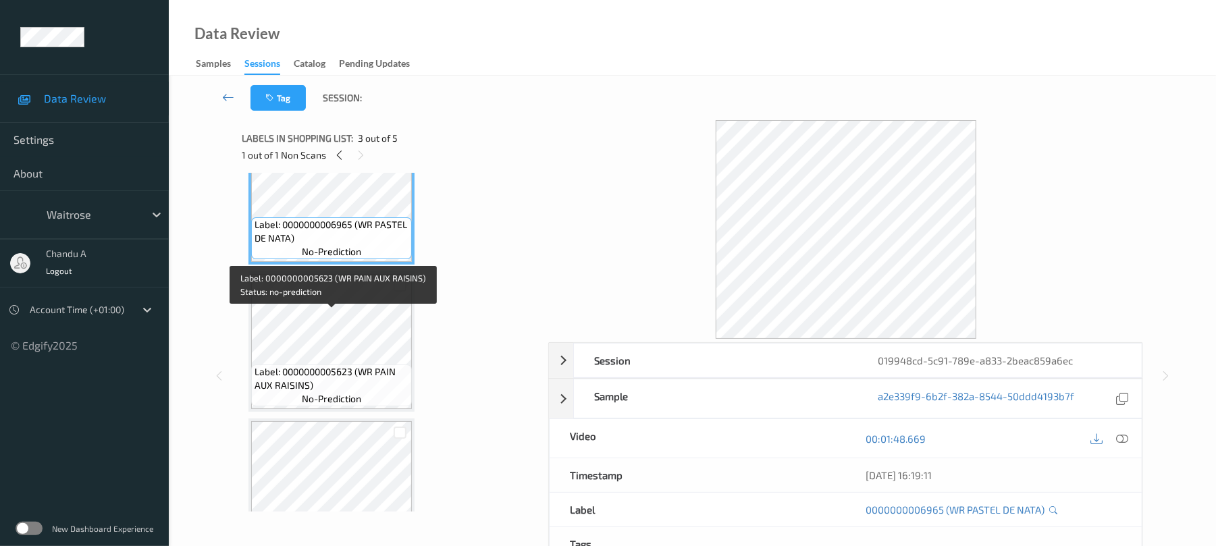
scroll to position [313, 0]
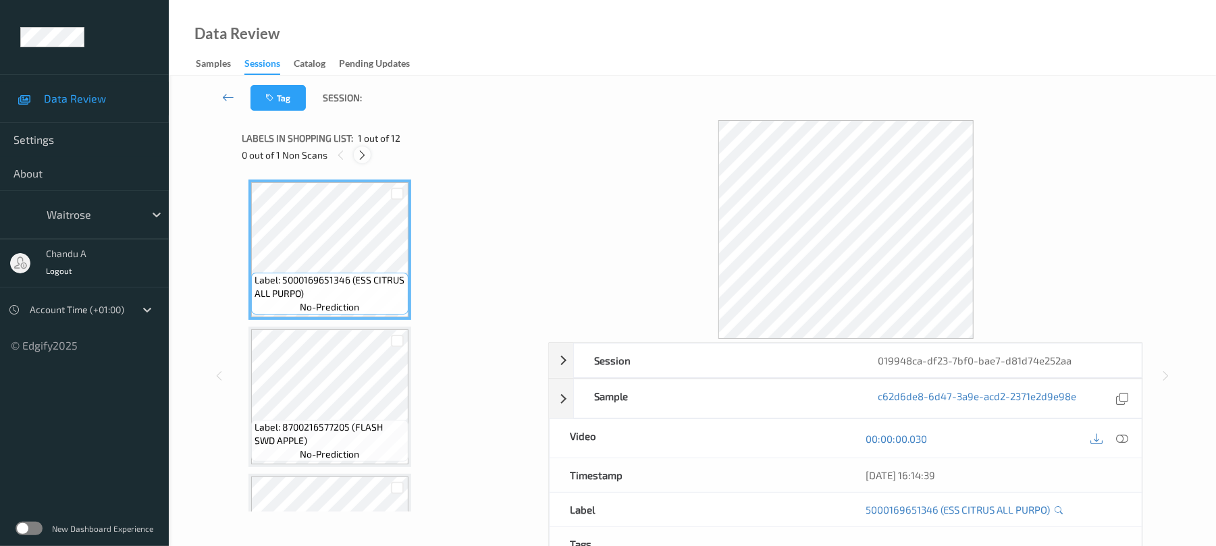
click at [367, 157] on icon at bounding box center [362, 155] width 11 height 12
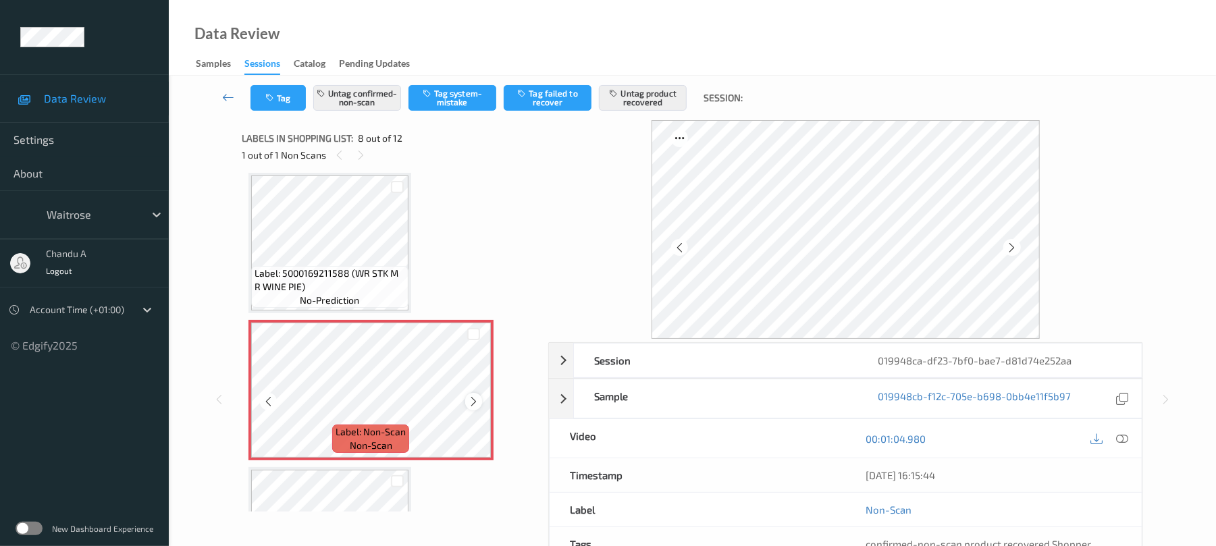
click at [476, 400] on icon at bounding box center [473, 402] width 11 height 12
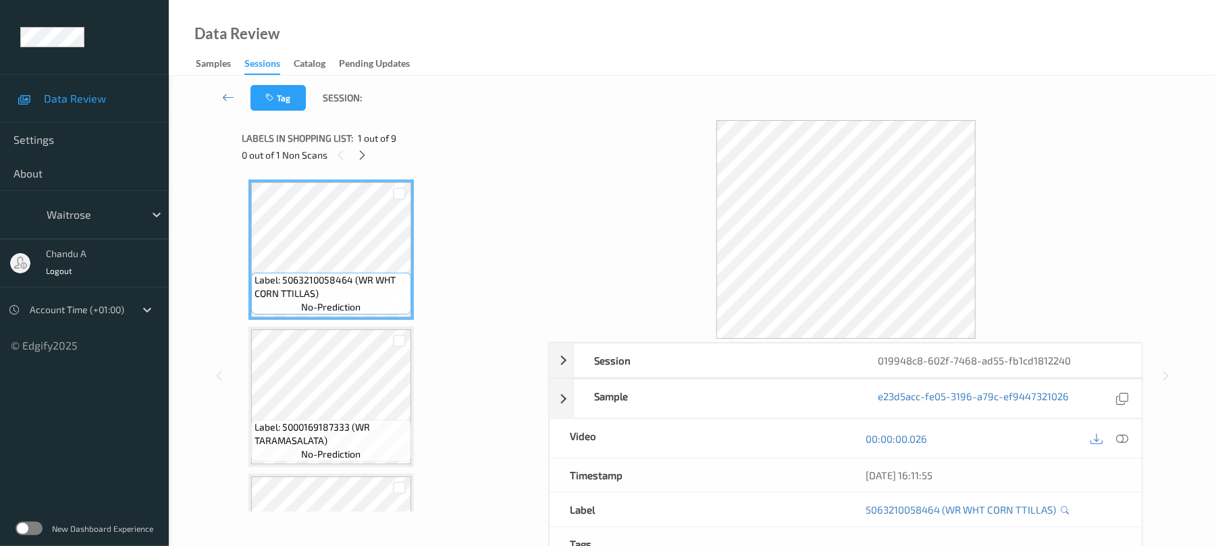
click at [373, 153] on div "0 out of 1 Non Scans" at bounding box center [390, 155] width 297 height 17
click at [366, 155] on icon at bounding box center [362, 155] width 11 height 12
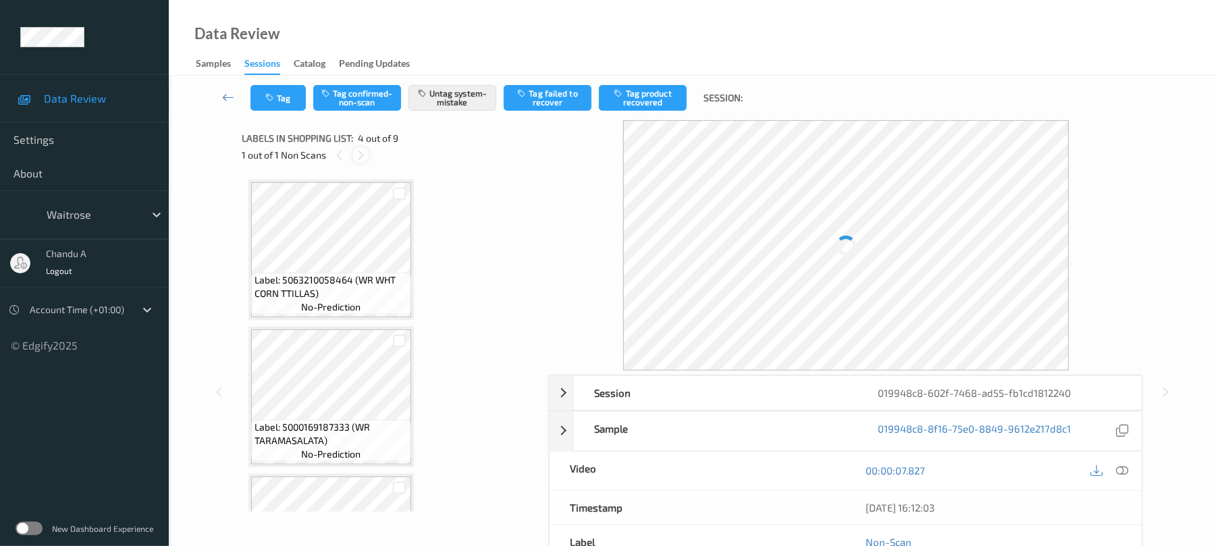
scroll to position [301, 0]
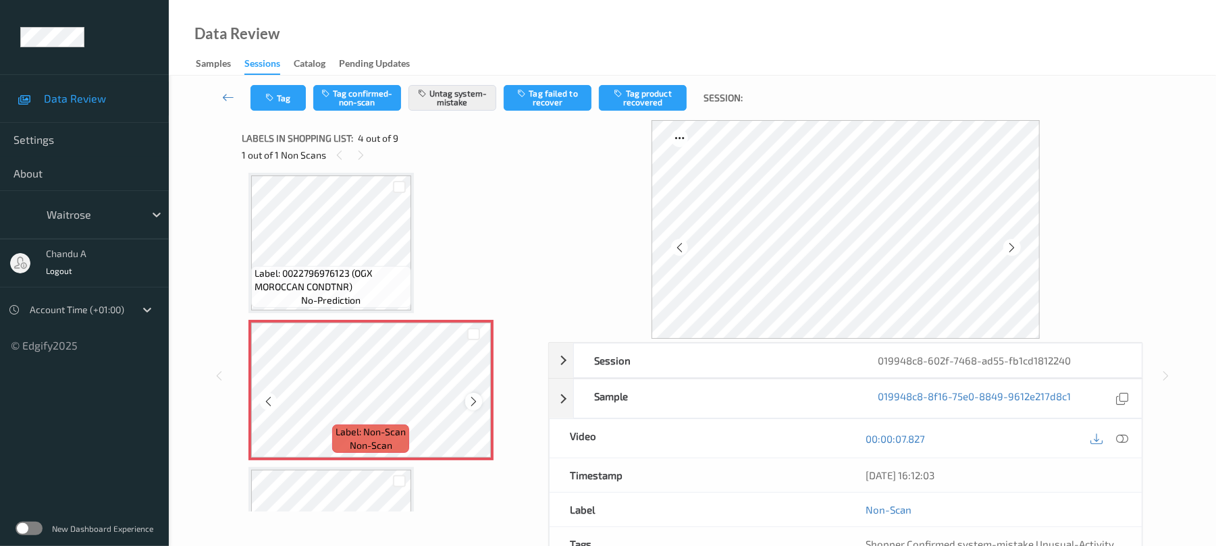
click at [474, 403] on icon at bounding box center [473, 402] width 11 height 12
click at [469, 401] on icon at bounding box center [473, 402] width 11 height 12
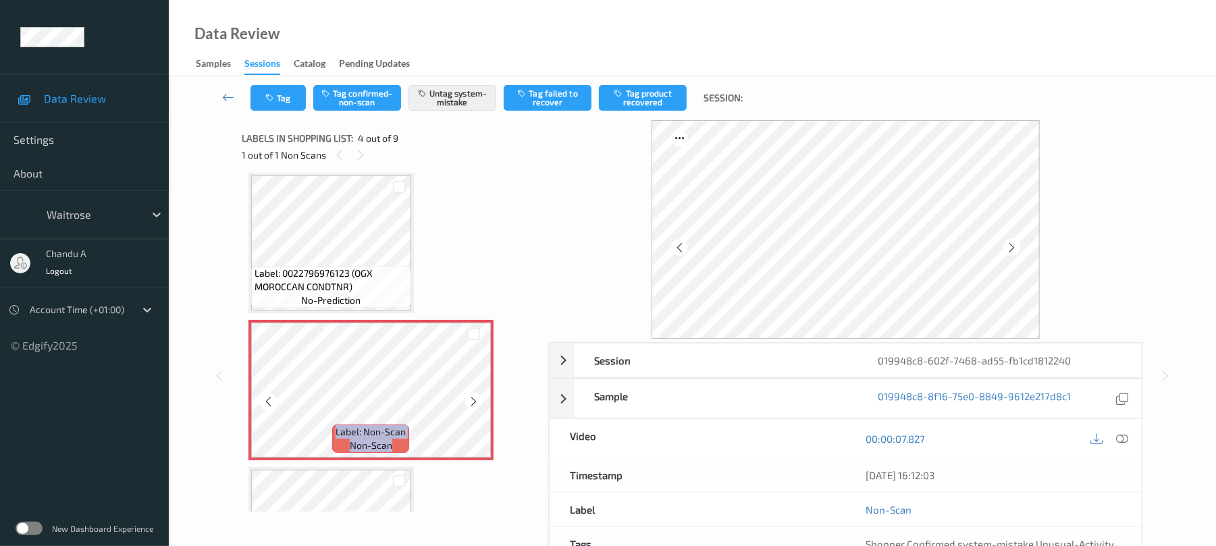
click at [469, 401] on icon at bounding box center [473, 402] width 11 height 12
click at [281, 89] on button "Tag" at bounding box center [278, 98] width 55 height 26
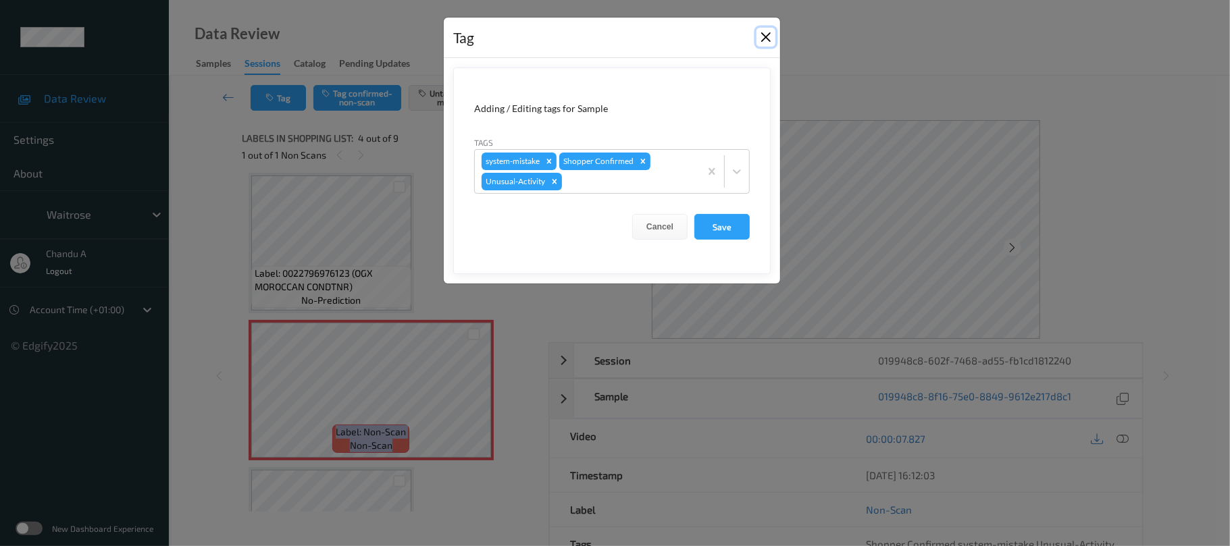
click at [763, 35] on button "Close" at bounding box center [765, 37] width 19 height 19
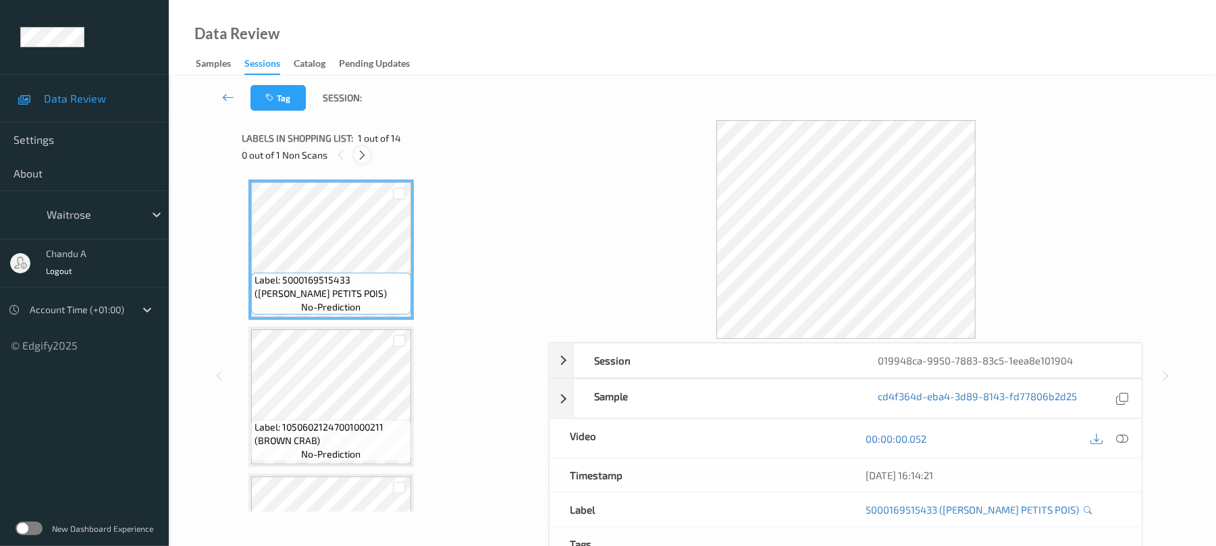
click at [361, 153] on icon at bounding box center [362, 155] width 11 height 12
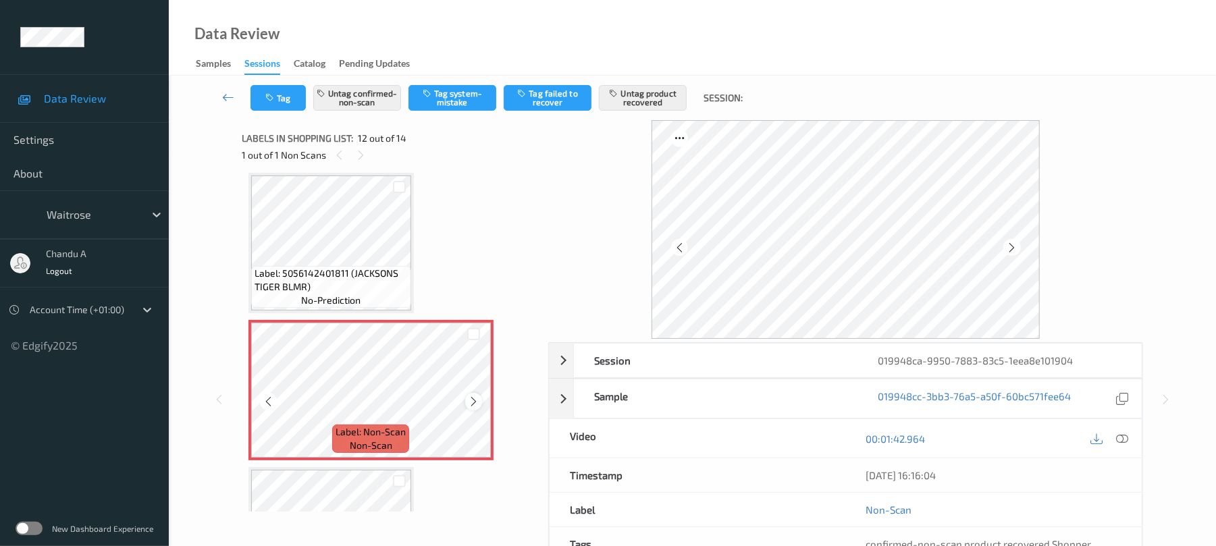
click at [474, 407] on icon at bounding box center [473, 402] width 11 height 12
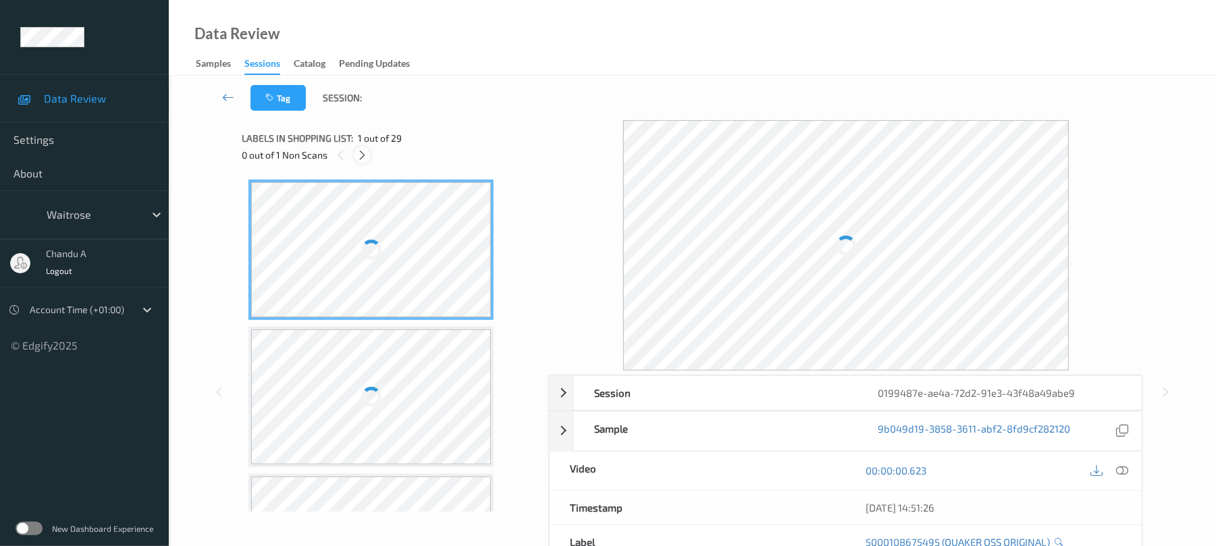
click at [360, 157] on icon at bounding box center [362, 155] width 11 height 12
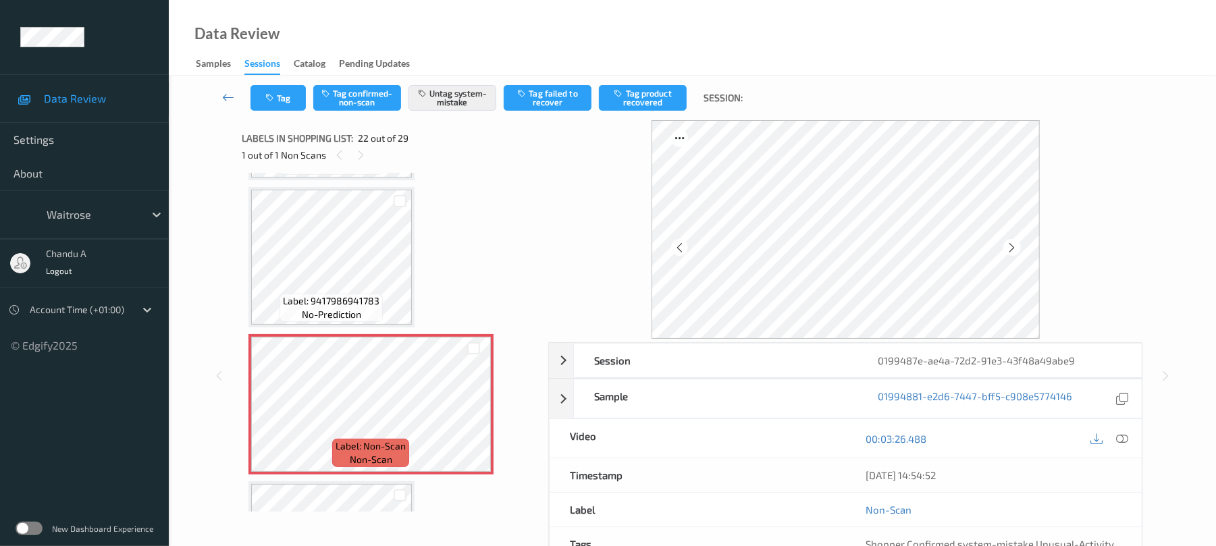
scroll to position [2953, 0]
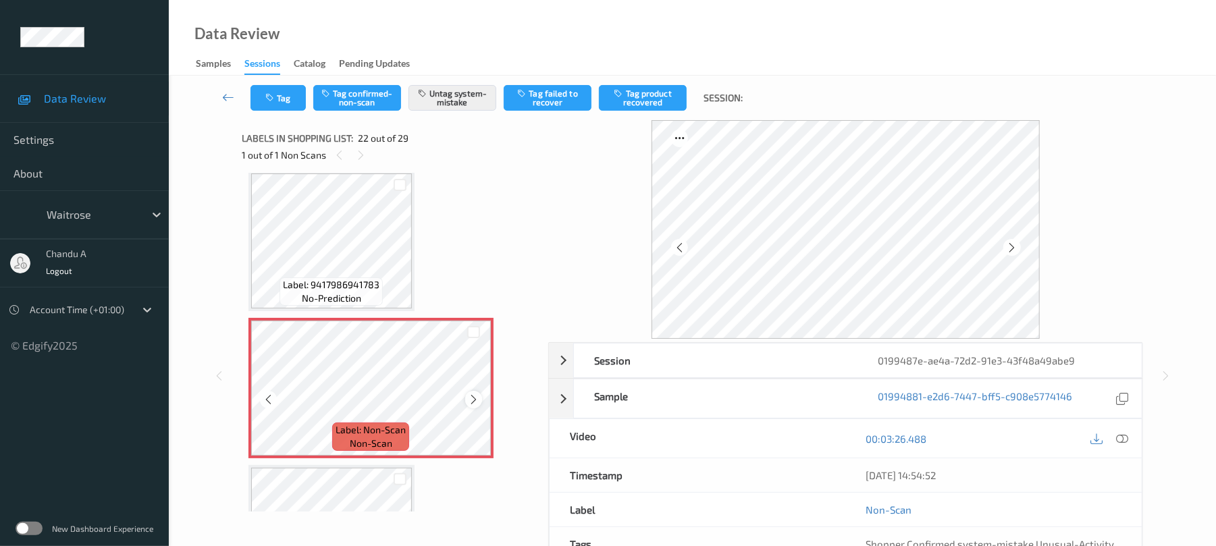
click at [474, 398] on icon at bounding box center [473, 400] width 11 height 12
click at [285, 103] on button "Tag" at bounding box center [278, 98] width 55 height 26
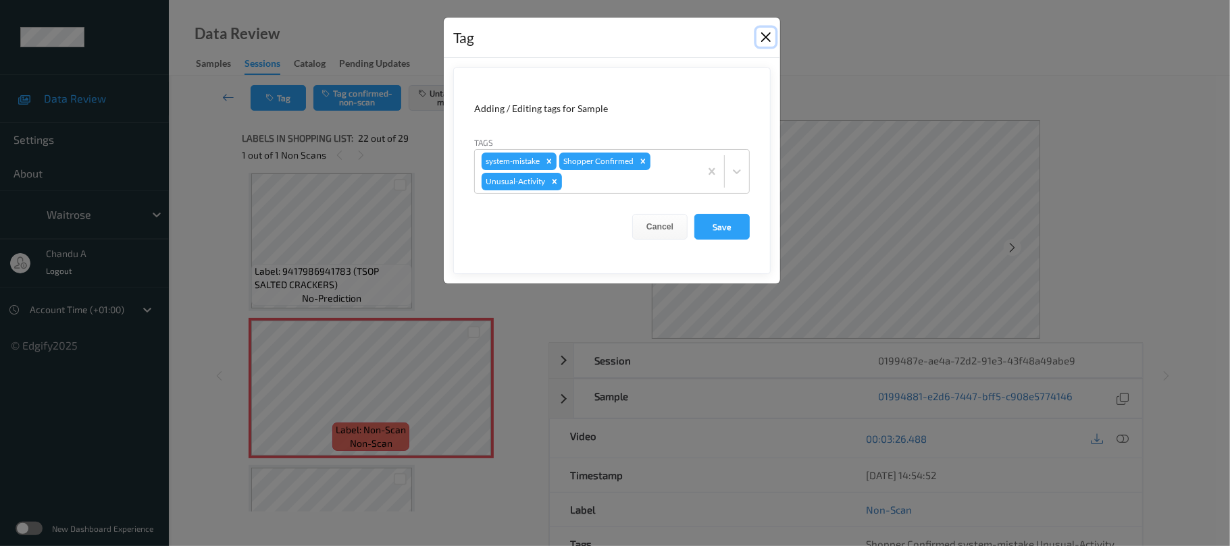
click at [760, 35] on button "Close" at bounding box center [765, 37] width 19 height 19
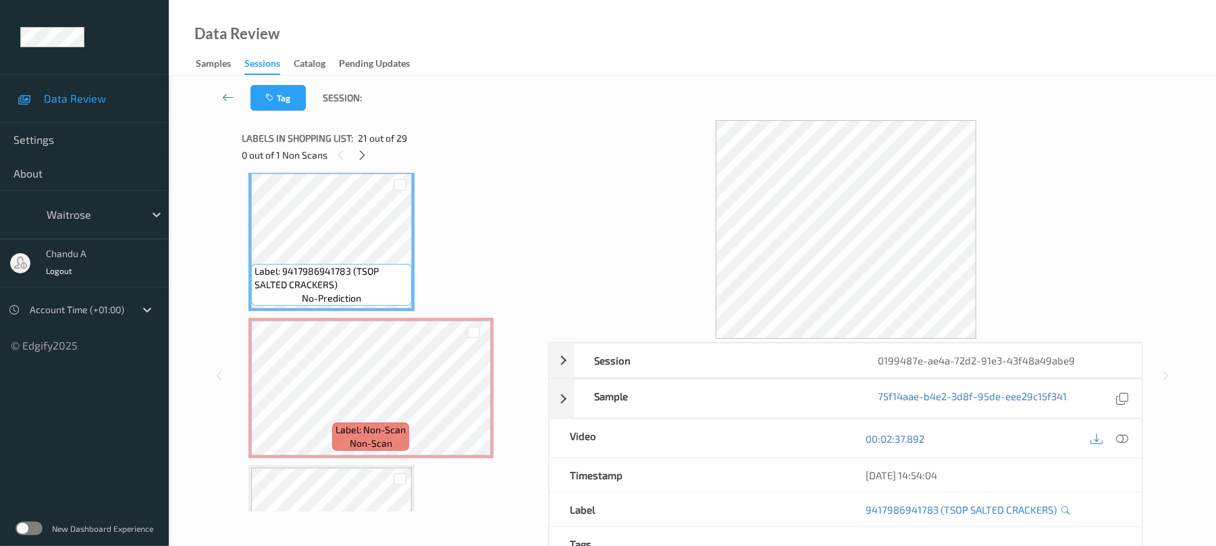
click at [1132, 440] on div "00:02:37.892" at bounding box center [994, 438] width 296 height 38
click at [1125, 440] on icon at bounding box center [1123, 439] width 12 height 12
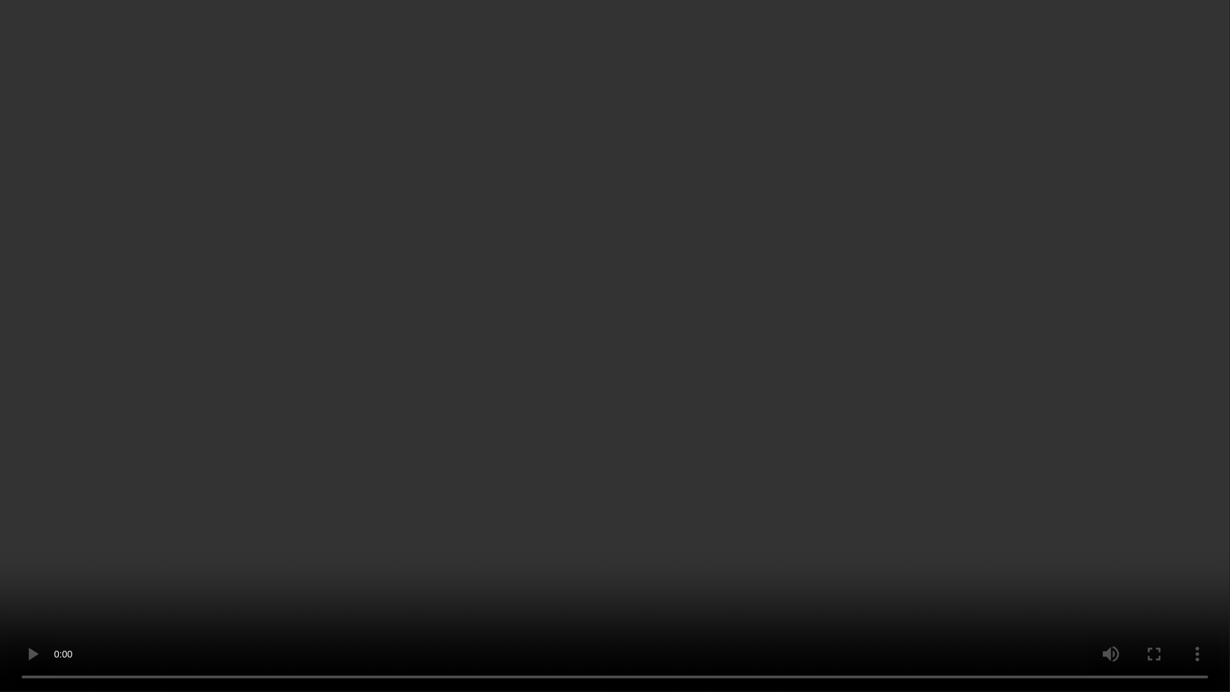
click at [754, 419] on video at bounding box center [615, 346] width 1230 height 692
click at [754, 420] on video at bounding box center [615, 346] width 1230 height 692
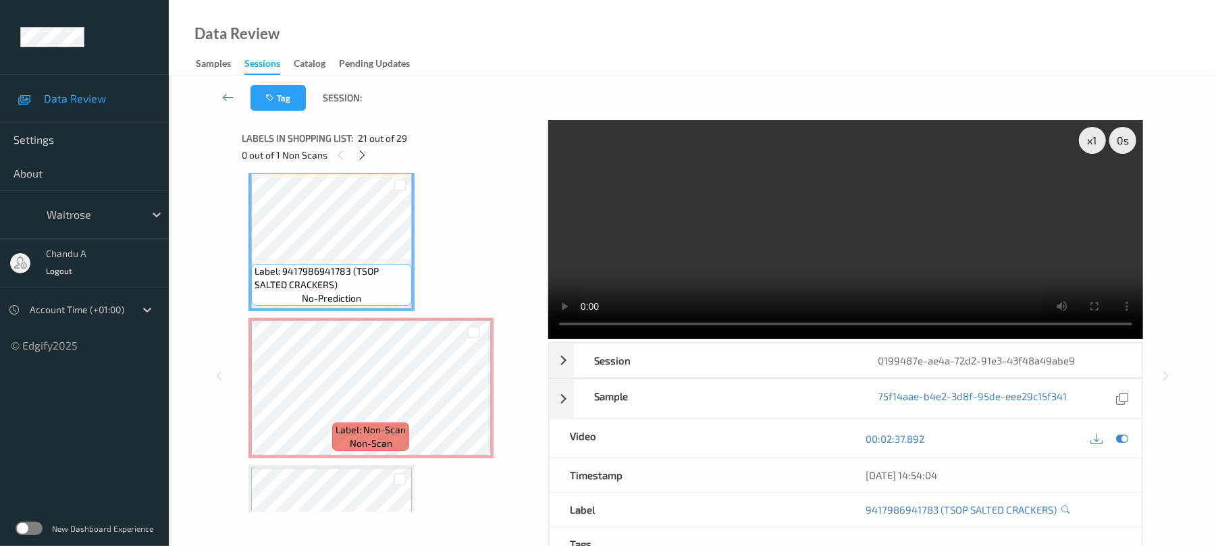
click at [787, 246] on video at bounding box center [845, 229] width 595 height 219
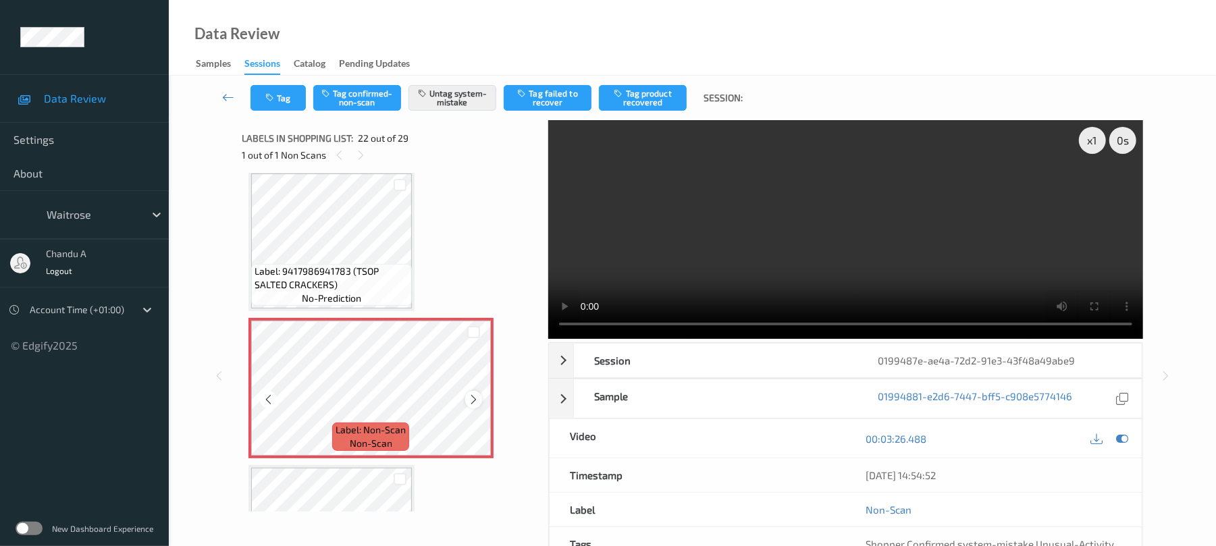
click at [477, 401] on icon at bounding box center [473, 400] width 11 height 12
click at [1122, 438] on icon at bounding box center [1123, 439] width 12 height 12
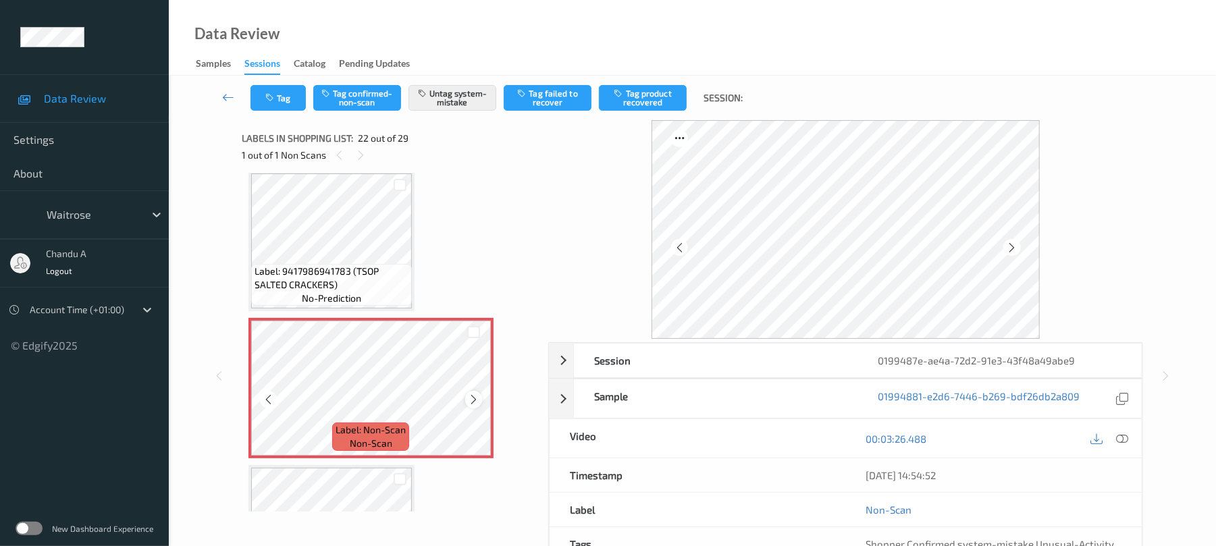
click at [478, 395] on icon at bounding box center [473, 400] width 11 height 12
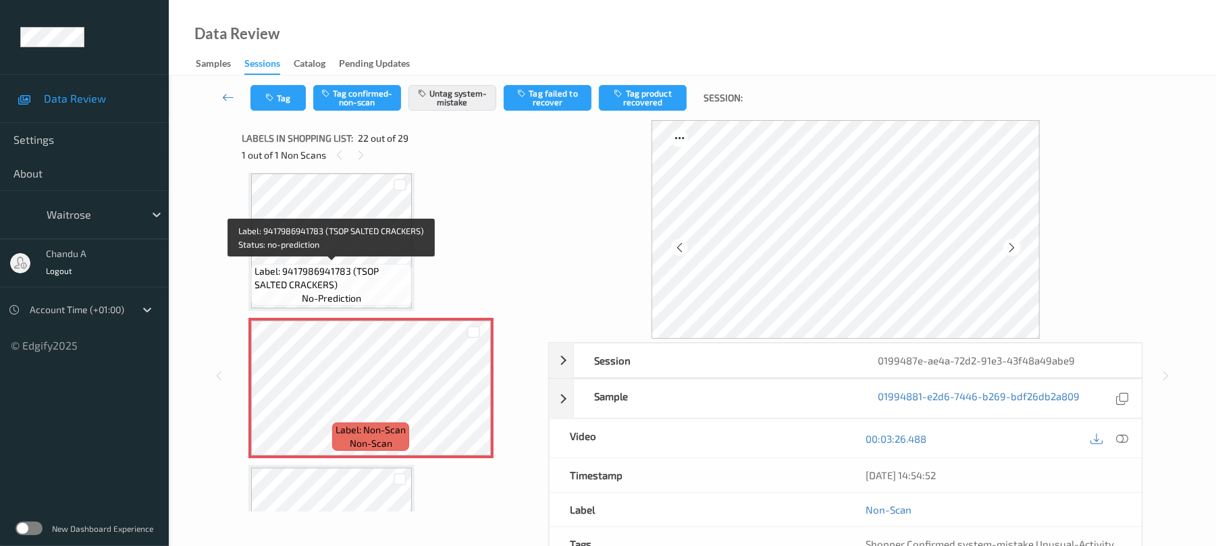
click at [351, 277] on span "Label: 9417986941783 (TSOP SALTED CRACKERS)" at bounding box center [332, 278] width 154 height 27
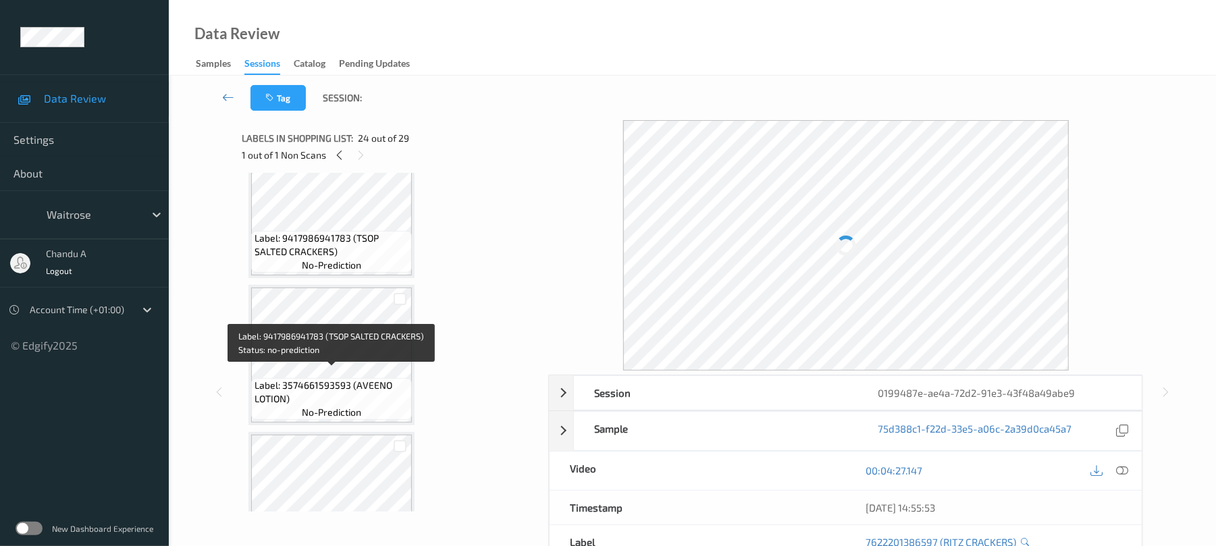
scroll to position [3674, 0]
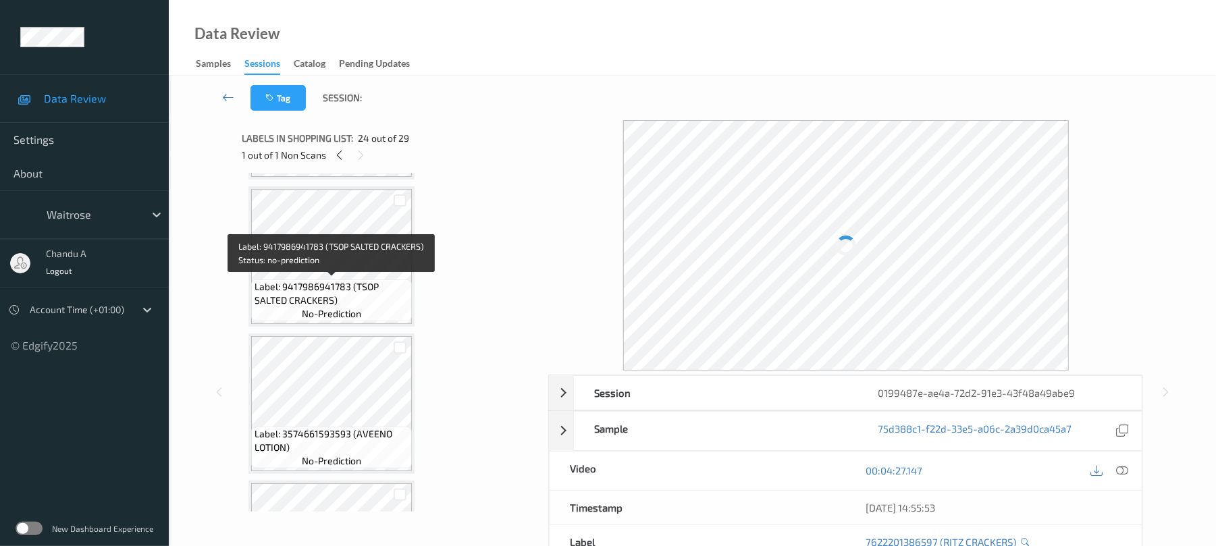
click at [344, 298] on span "Label: 9417986941783 (TSOP SALTED CRACKERS)" at bounding box center [332, 293] width 154 height 27
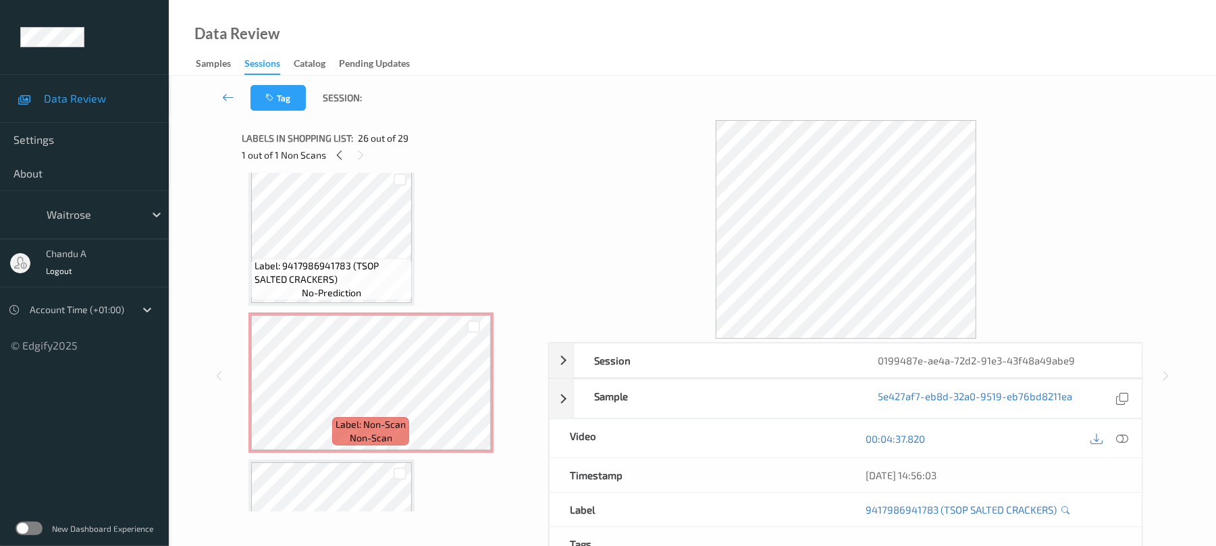
scroll to position [2953, 0]
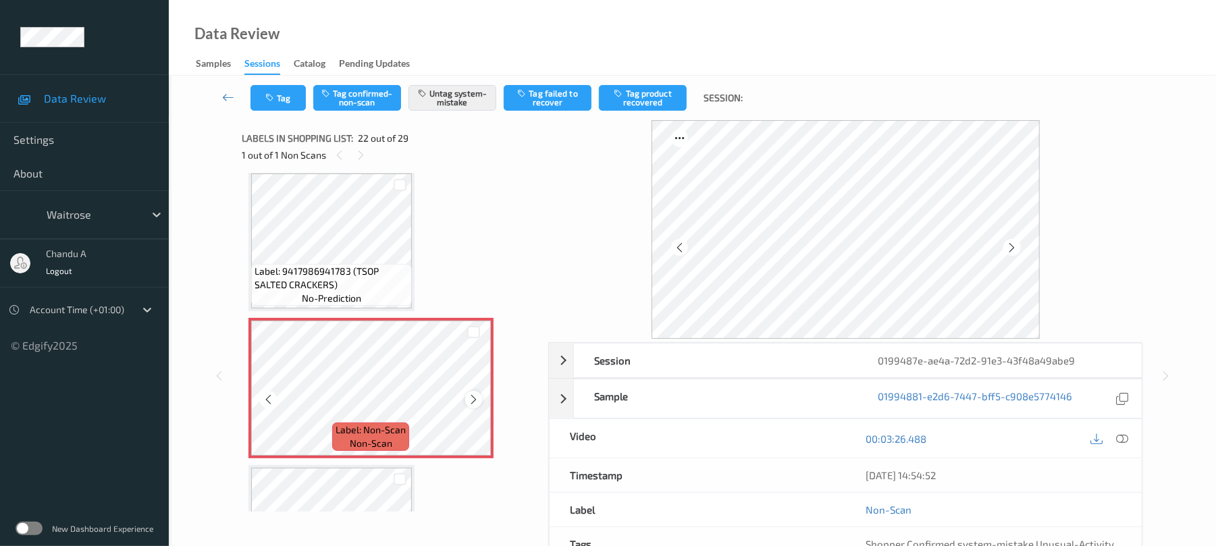
click at [471, 398] on icon at bounding box center [473, 400] width 11 height 12
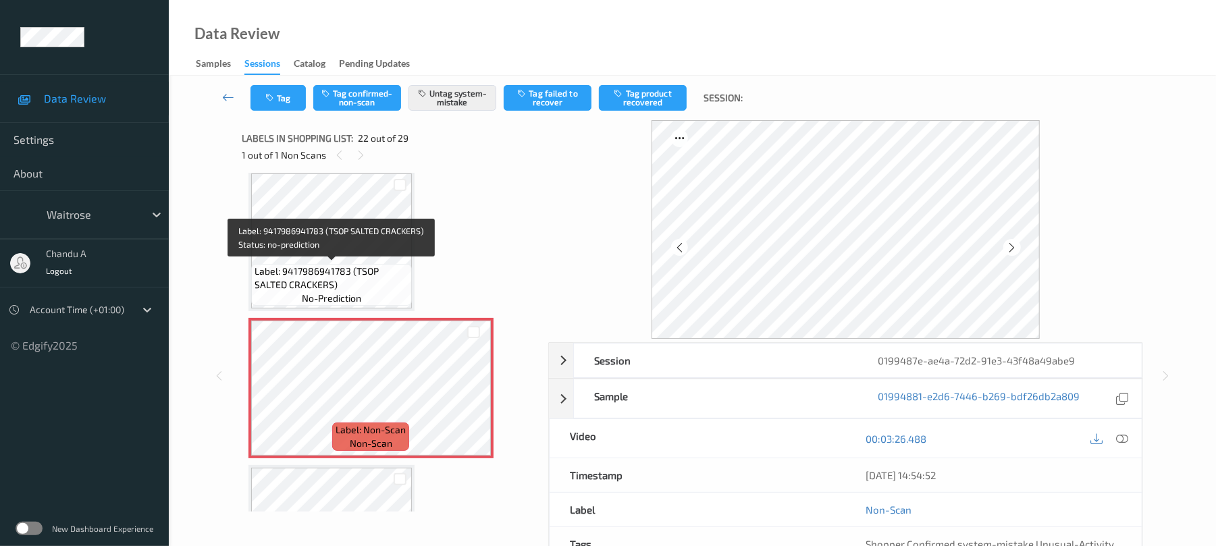
click at [361, 265] on span "Label: 9417986941783 (TSOP SALTED CRACKERS)" at bounding box center [332, 278] width 154 height 27
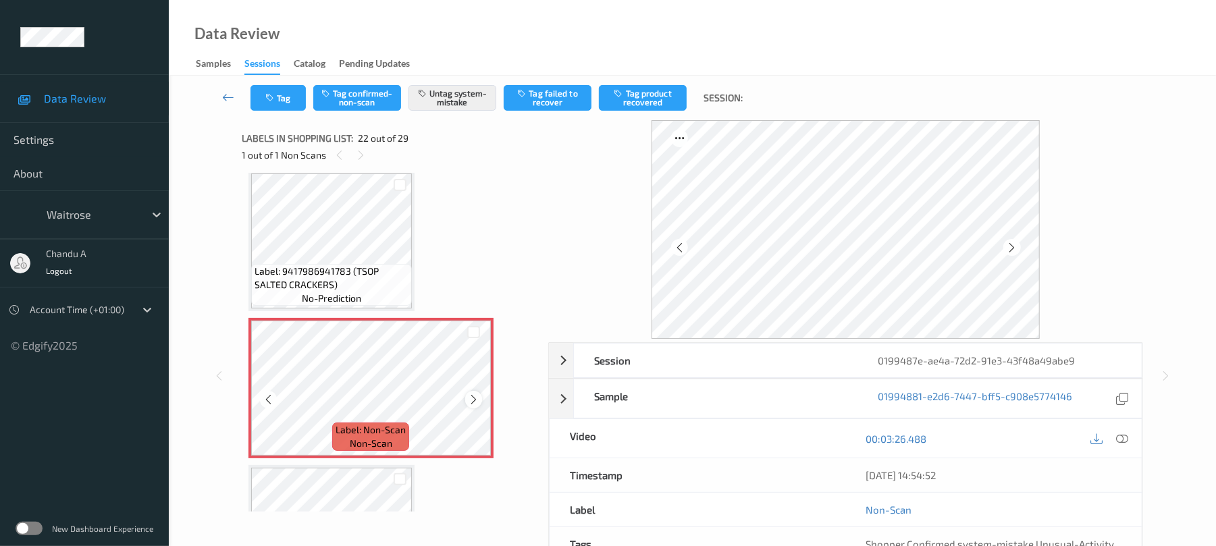
click at [473, 397] on icon at bounding box center [473, 400] width 11 height 12
click at [474, 397] on icon at bounding box center [473, 400] width 11 height 12
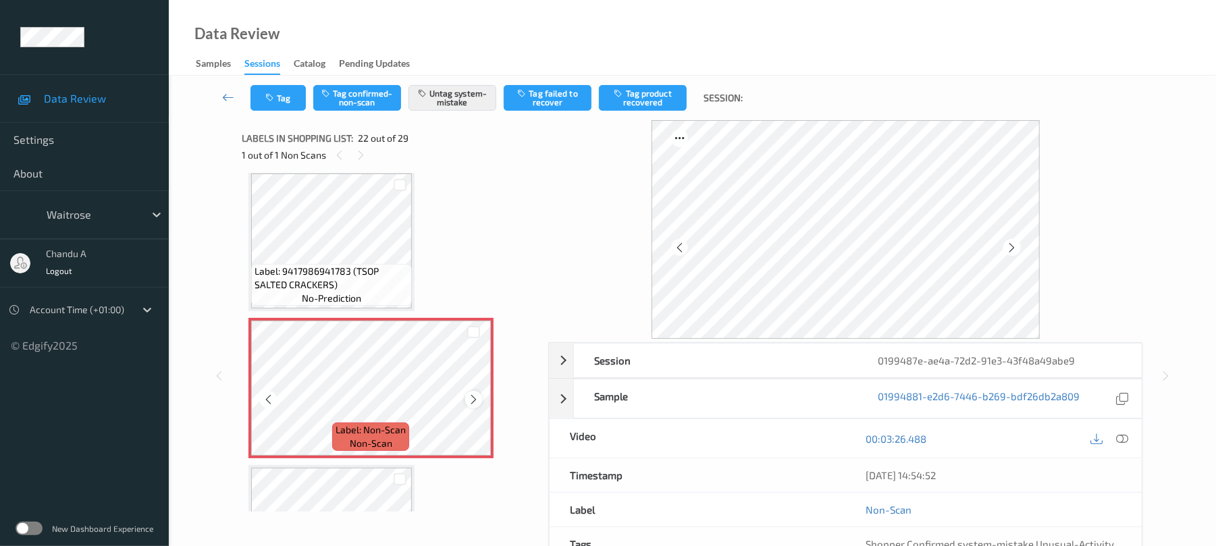
click at [473, 401] on icon at bounding box center [473, 400] width 11 height 12
click at [284, 107] on button "Tag" at bounding box center [278, 98] width 55 height 26
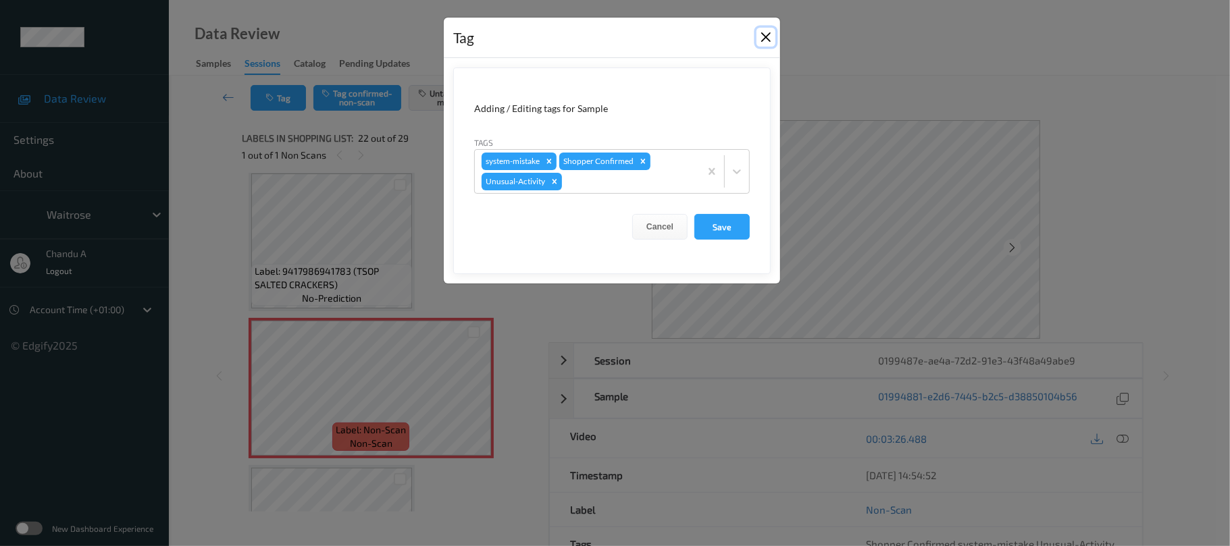
click at [766, 34] on button "Close" at bounding box center [765, 37] width 19 height 19
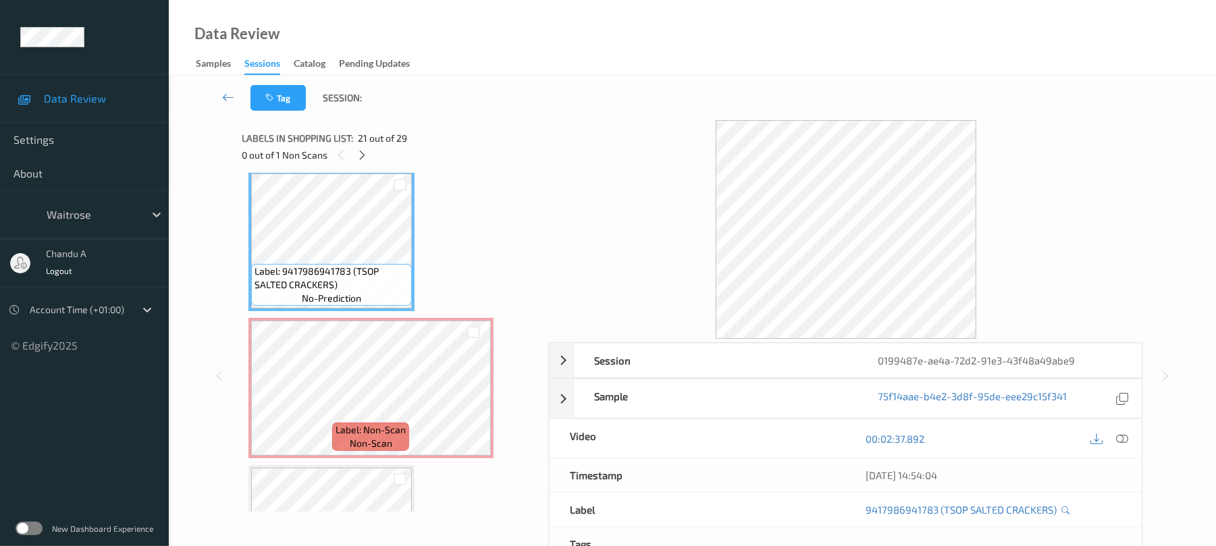
scroll to position [2683, 0]
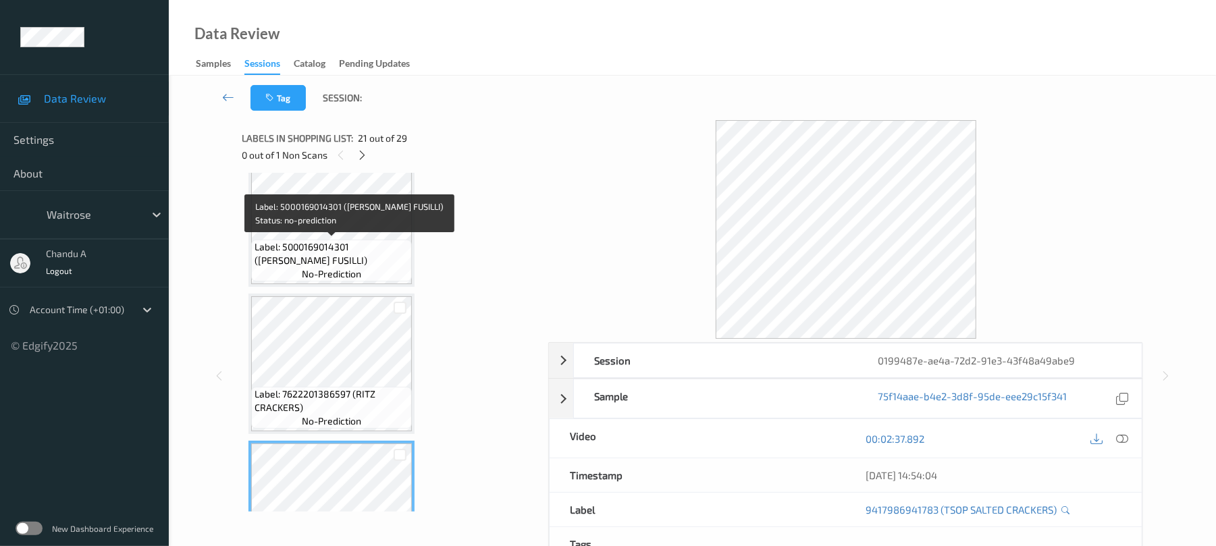
click at [326, 257] on span "Label: 5000169014301 (WR ESS FUSILLI)" at bounding box center [332, 253] width 154 height 27
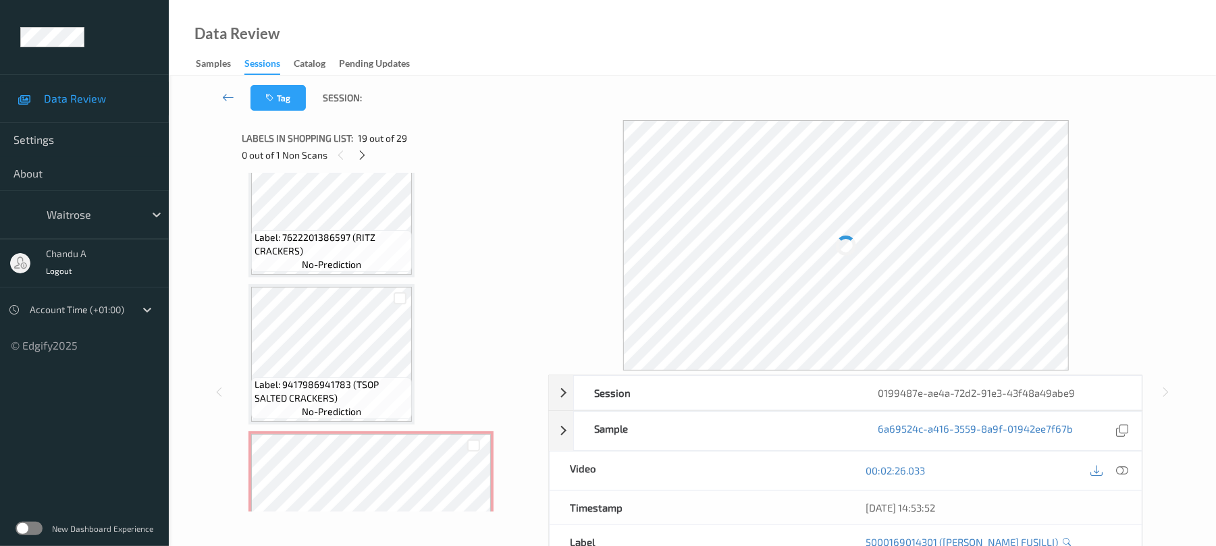
scroll to position [2864, 0]
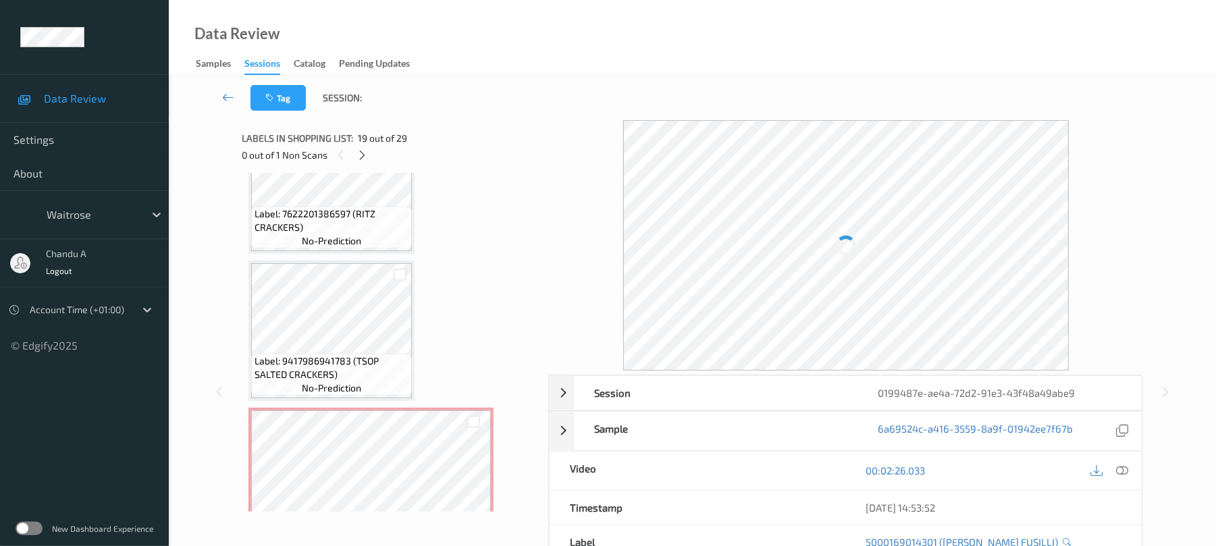
click at [367, 233] on span "Label: 7622201386597 (RITZ CRACKERS)" at bounding box center [332, 220] width 154 height 27
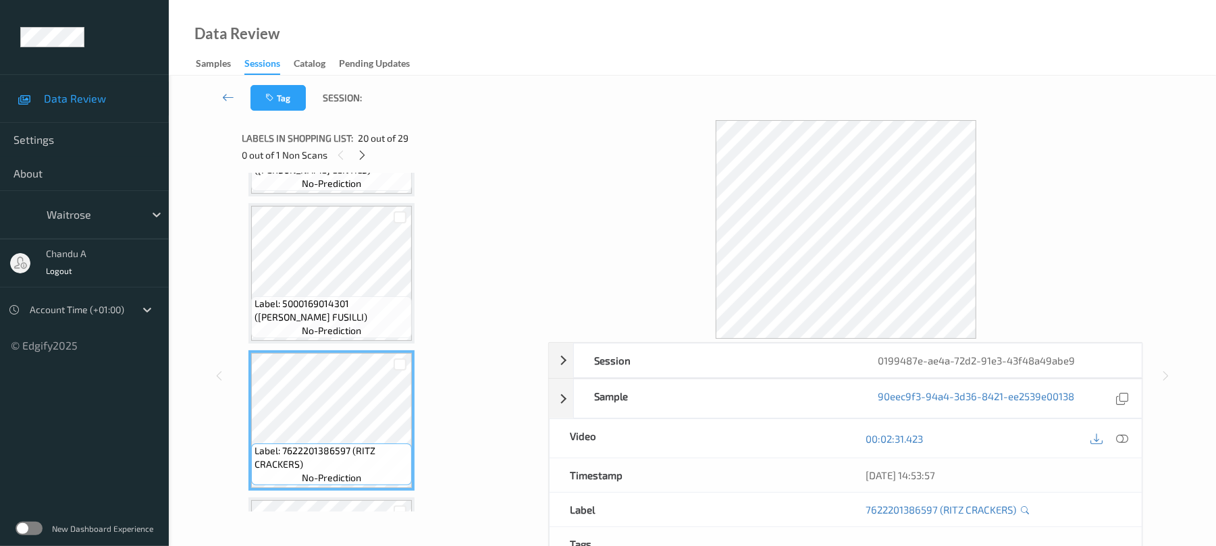
scroll to position [2593, 0]
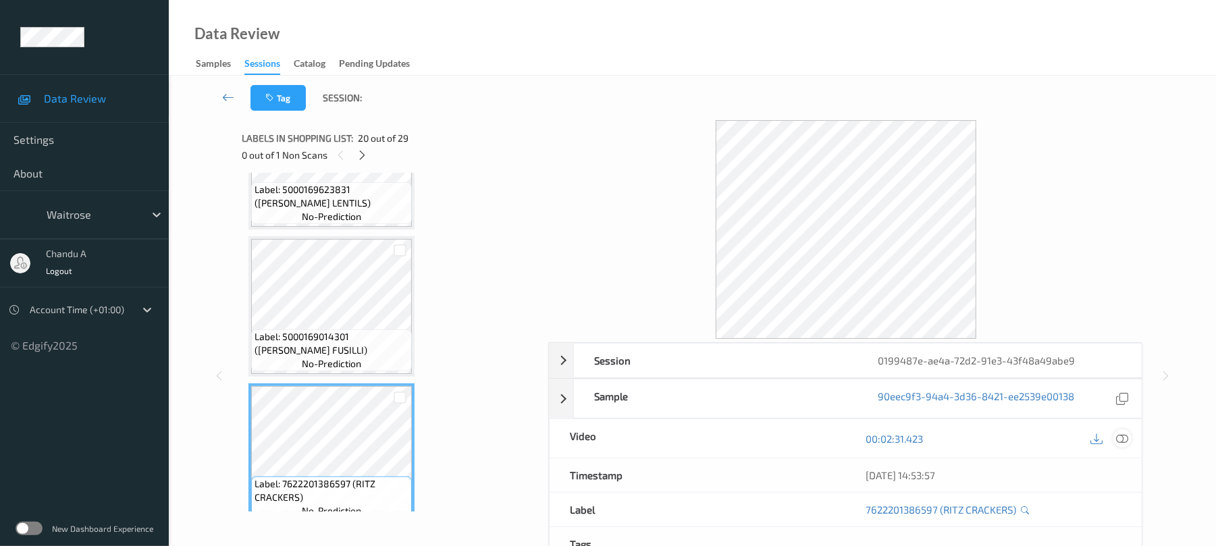
click at [1120, 438] on icon at bounding box center [1123, 439] width 12 height 12
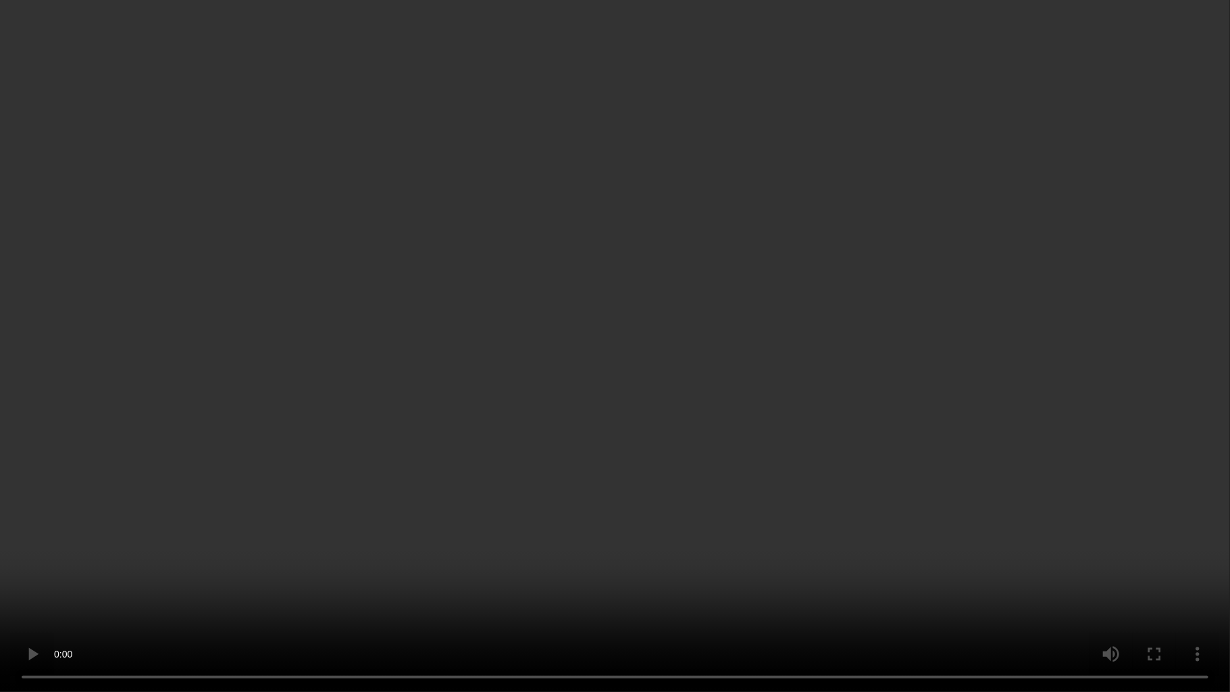
click at [748, 440] on video at bounding box center [615, 346] width 1230 height 692
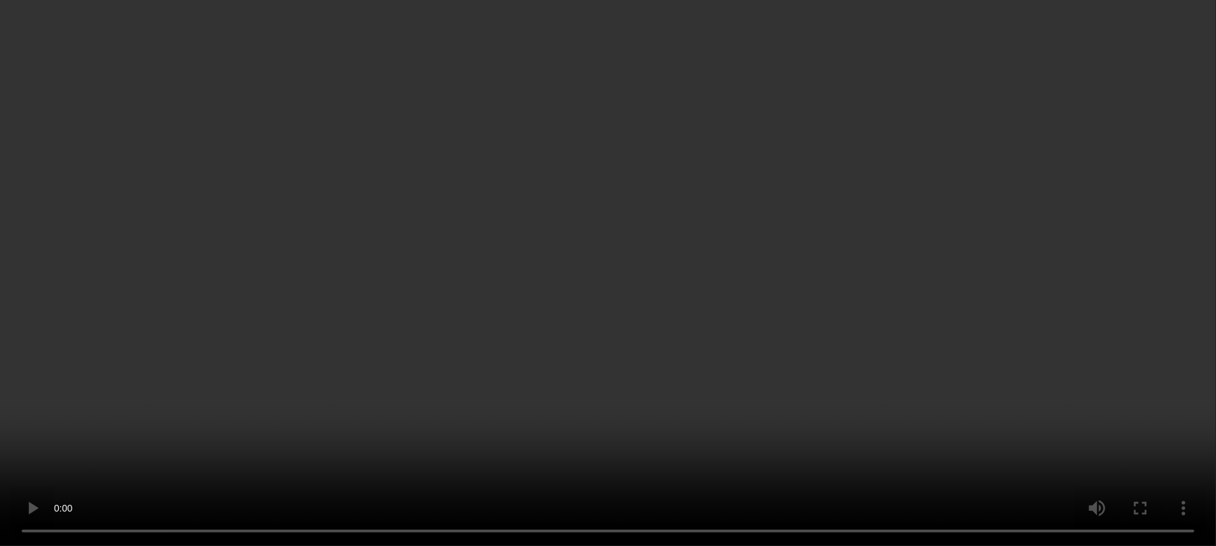
scroll to position [2864, 0]
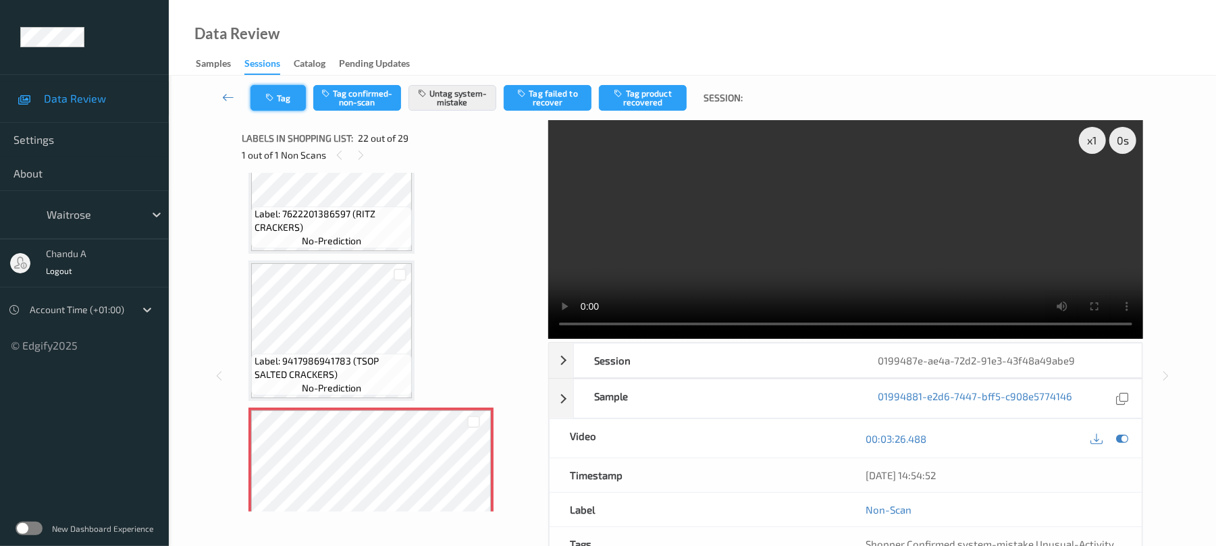
click at [277, 103] on button "Tag" at bounding box center [278, 98] width 55 height 26
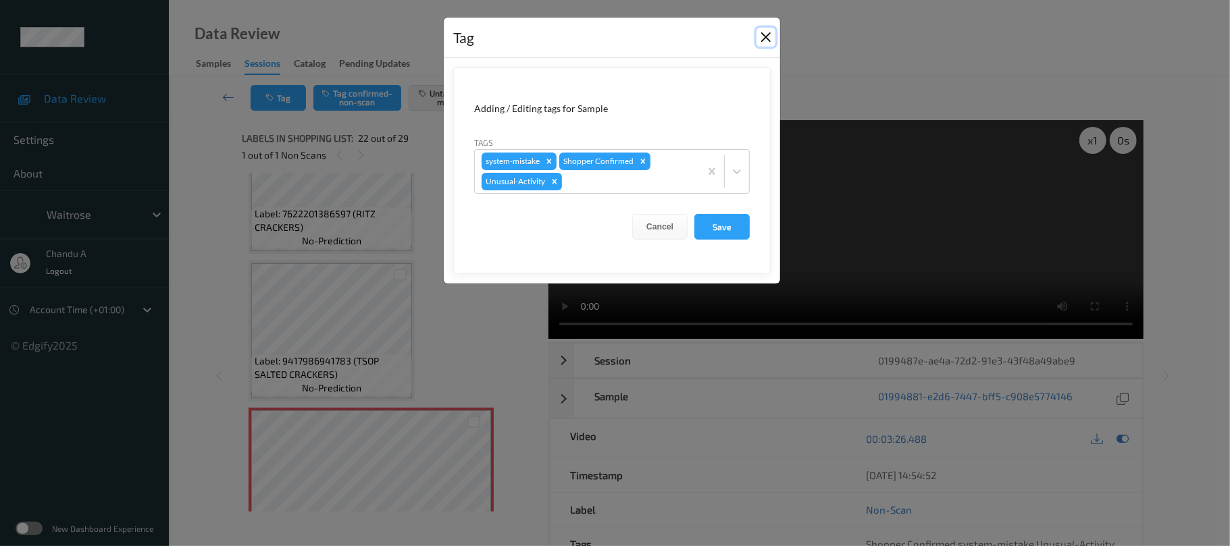
click at [763, 36] on button "Close" at bounding box center [765, 37] width 19 height 19
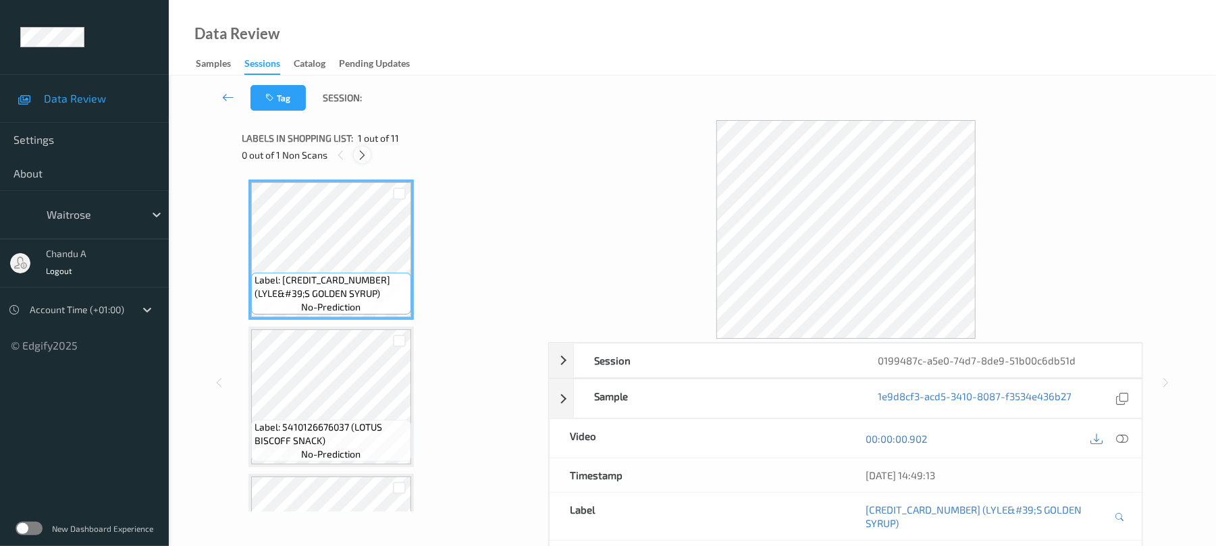
click at [363, 157] on icon at bounding box center [362, 155] width 11 height 12
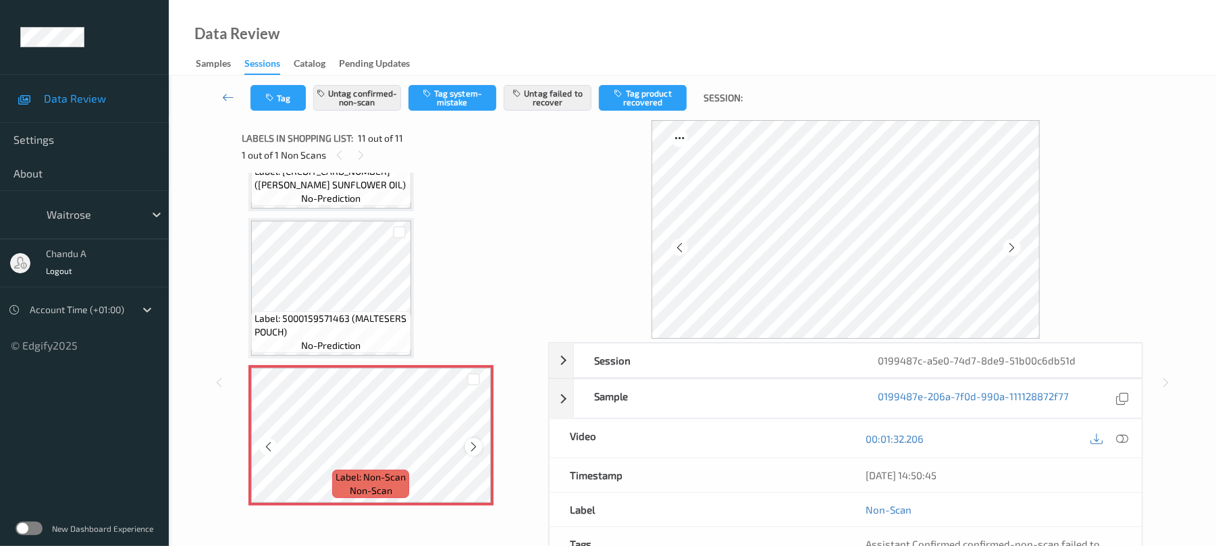
click at [476, 452] on icon at bounding box center [473, 447] width 11 height 12
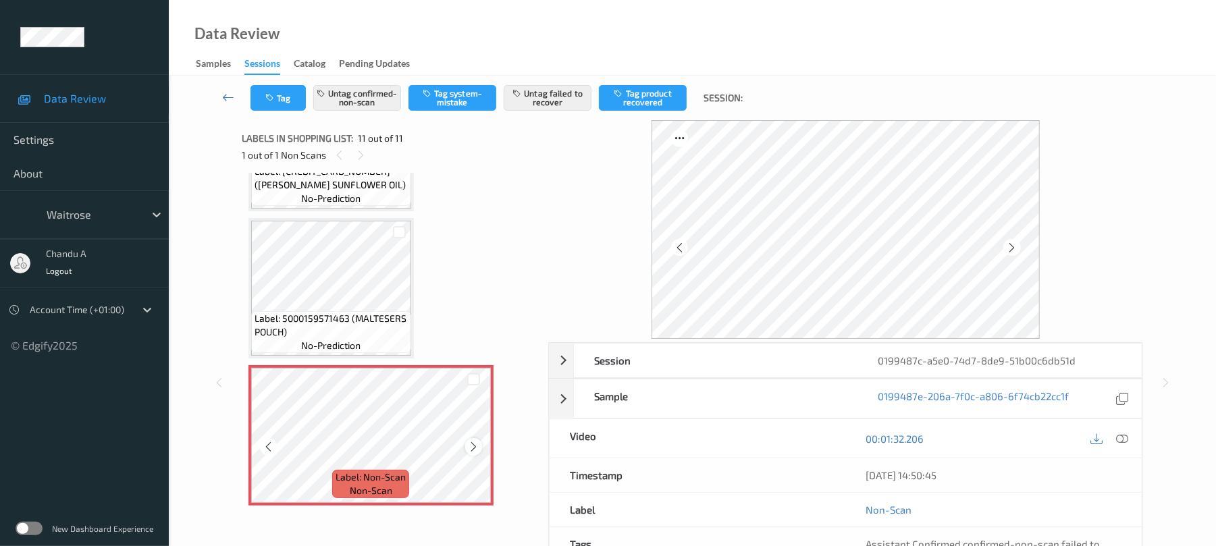
click at [477, 444] on icon at bounding box center [473, 447] width 11 height 12
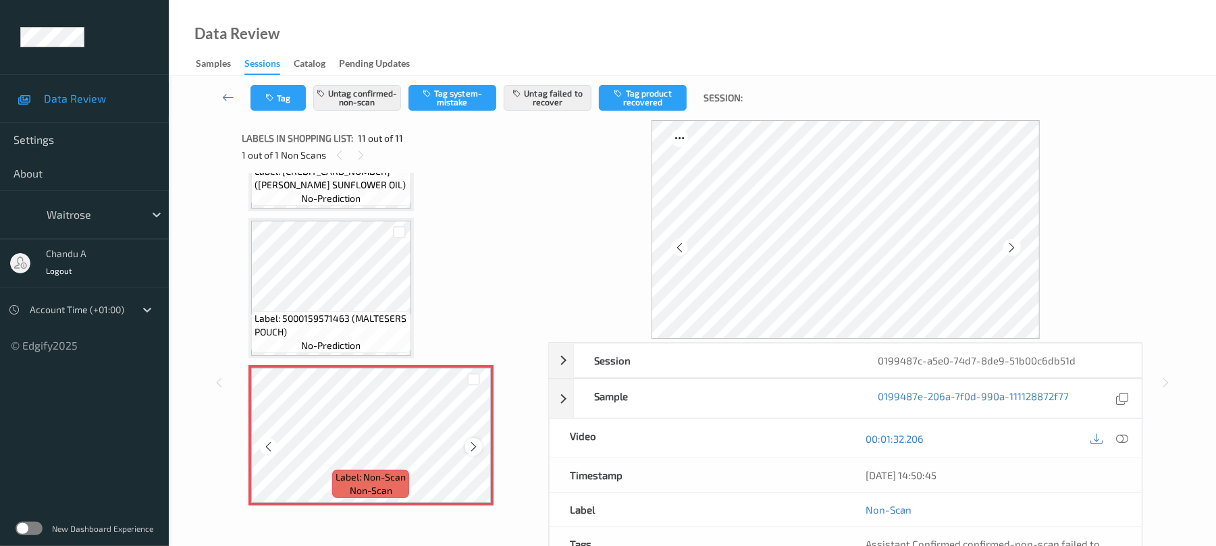
click at [475, 441] on icon at bounding box center [473, 447] width 11 height 12
click at [473, 441] on icon at bounding box center [473, 447] width 11 height 12
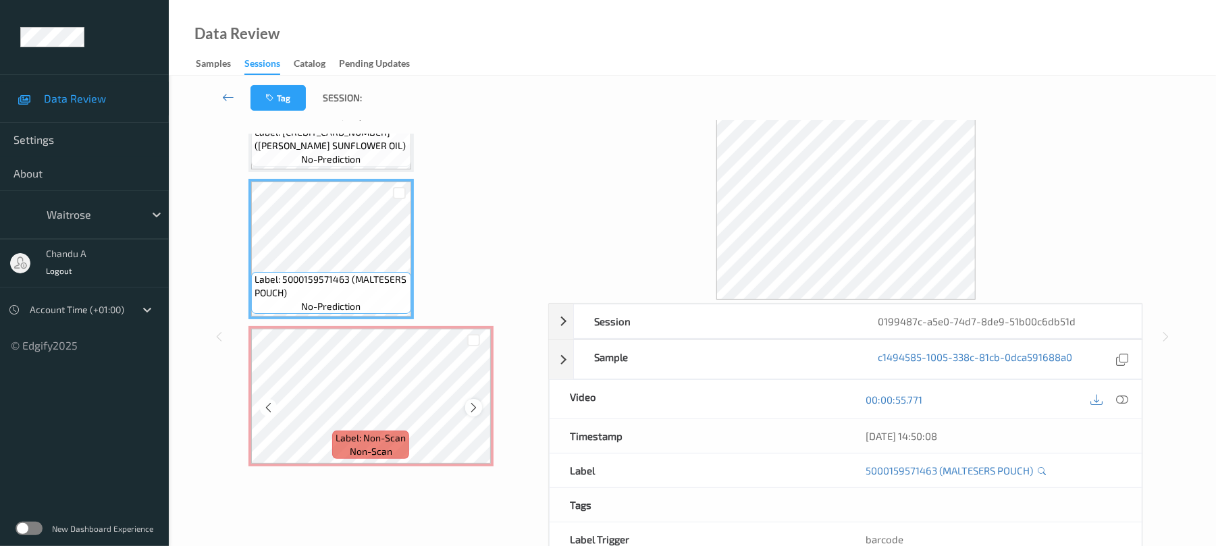
click at [478, 407] on icon at bounding box center [473, 408] width 11 height 12
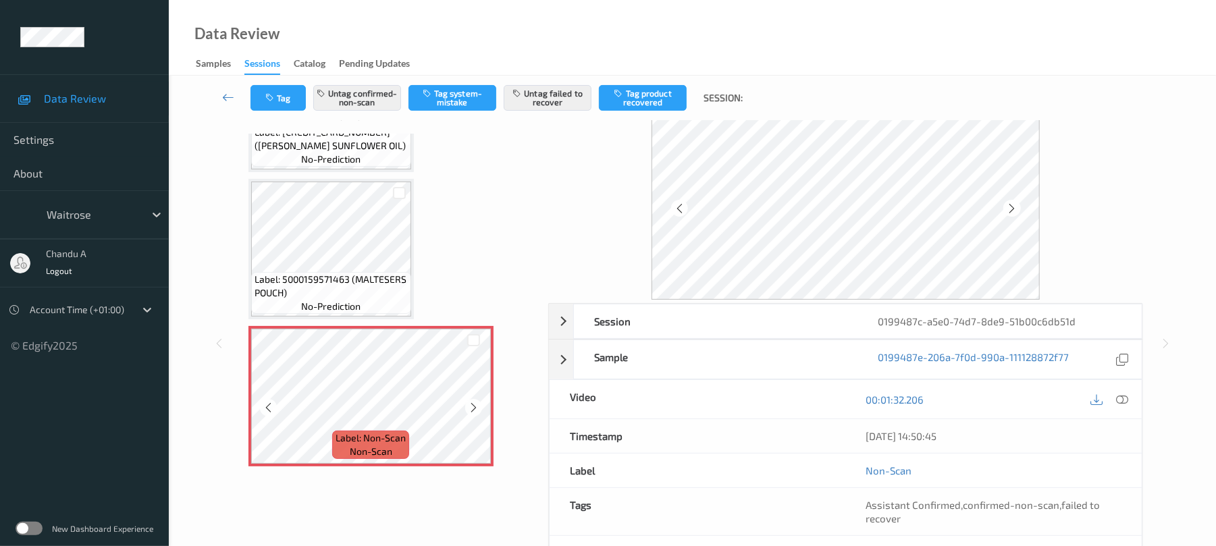
click at [478, 407] on icon at bounding box center [473, 408] width 11 height 12
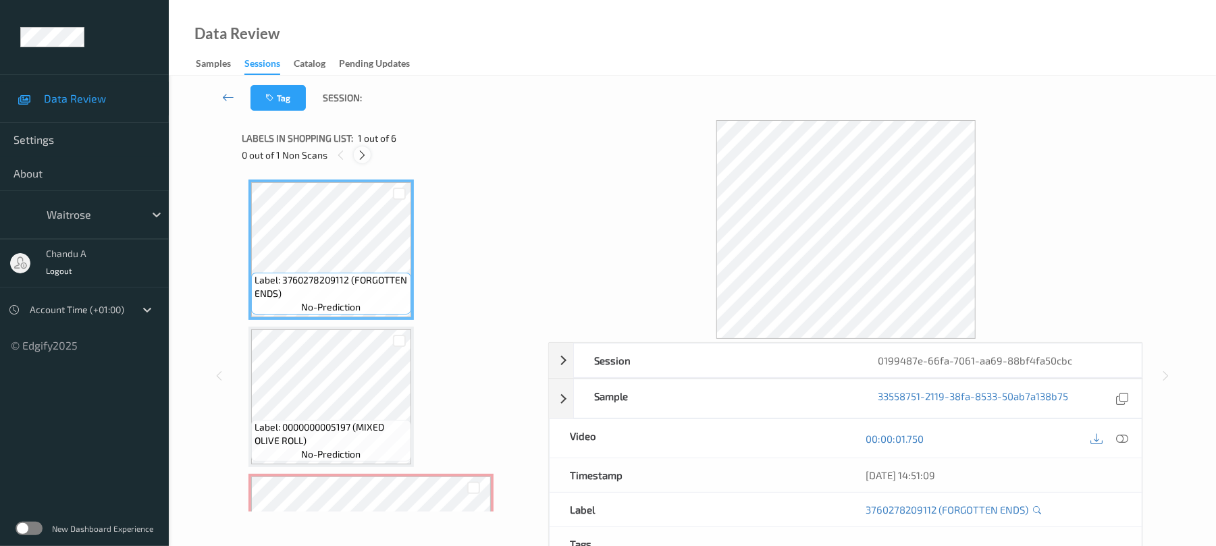
click at [363, 155] on icon at bounding box center [362, 155] width 11 height 12
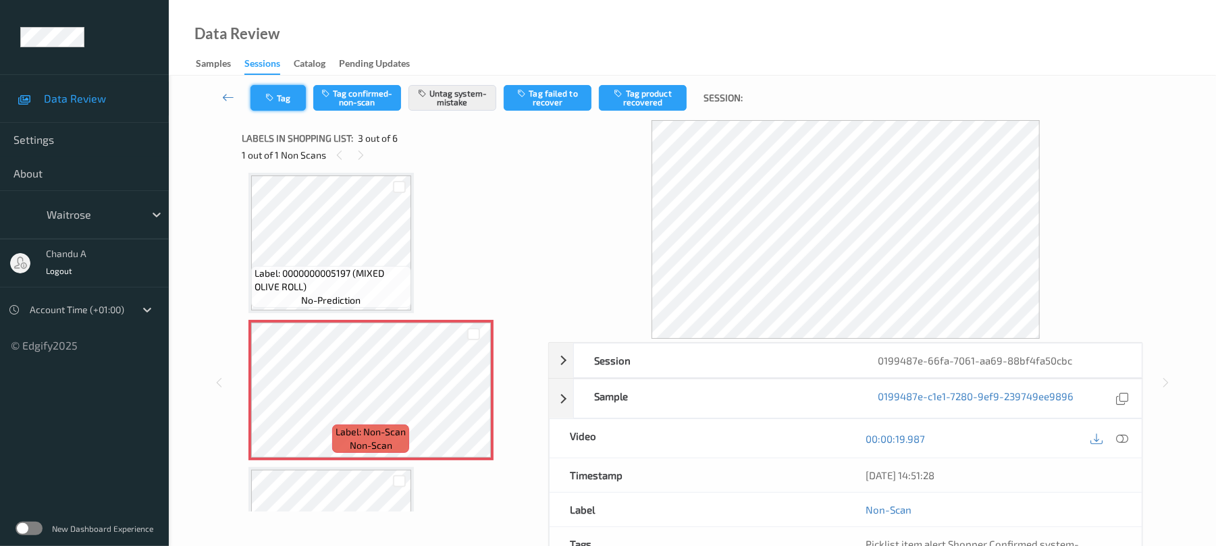
click at [278, 92] on button "Tag" at bounding box center [278, 98] width 55 height 26
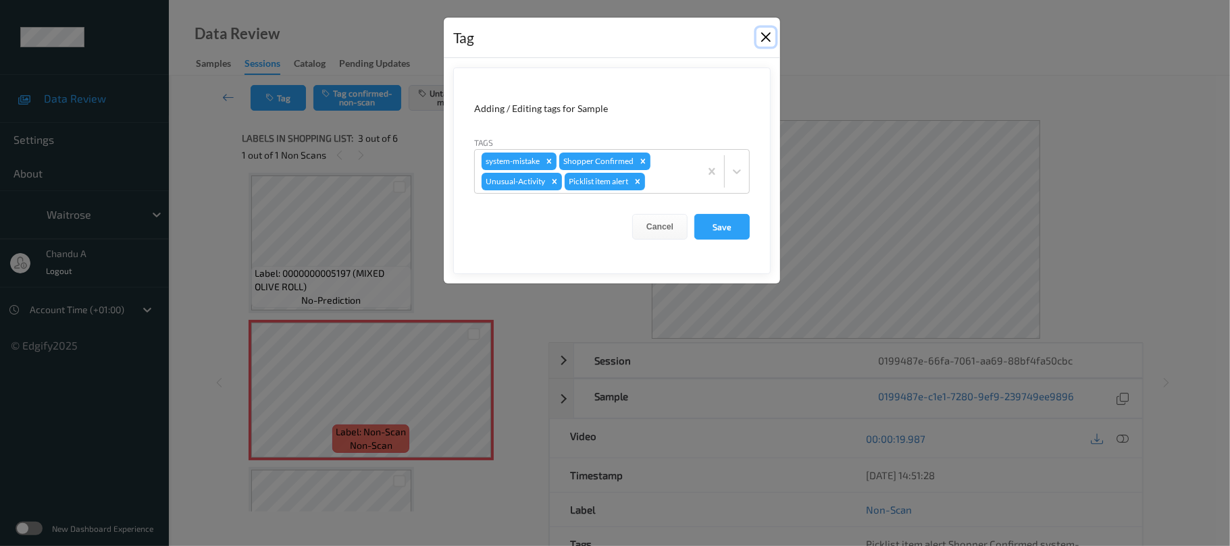
click at [766, 38] on button "Close" at bounding box center [765, 37] width 19 height 19
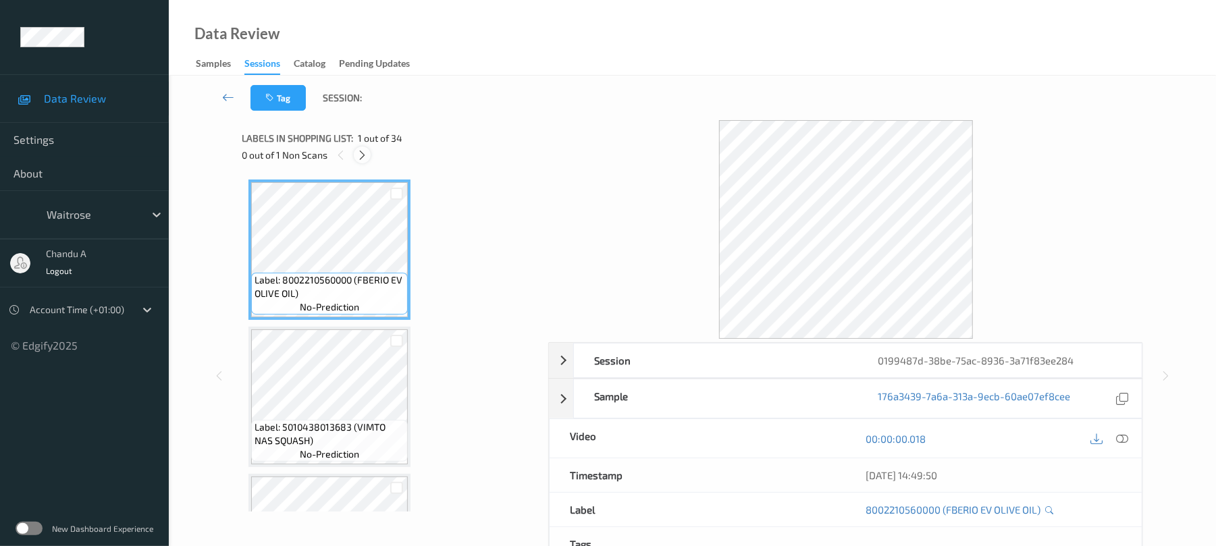
click at [363, 163] on div at bounding box center [362, 155] width 17 height 17
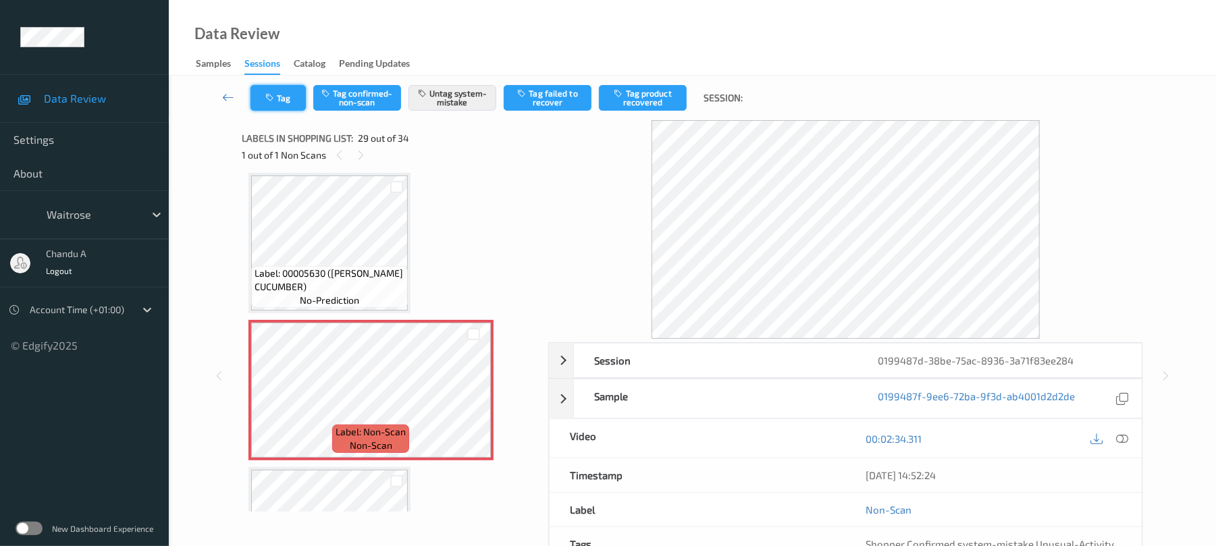
click at [286, 106] on button "Tag" at bounding box center [278, 98] width 55 height 26
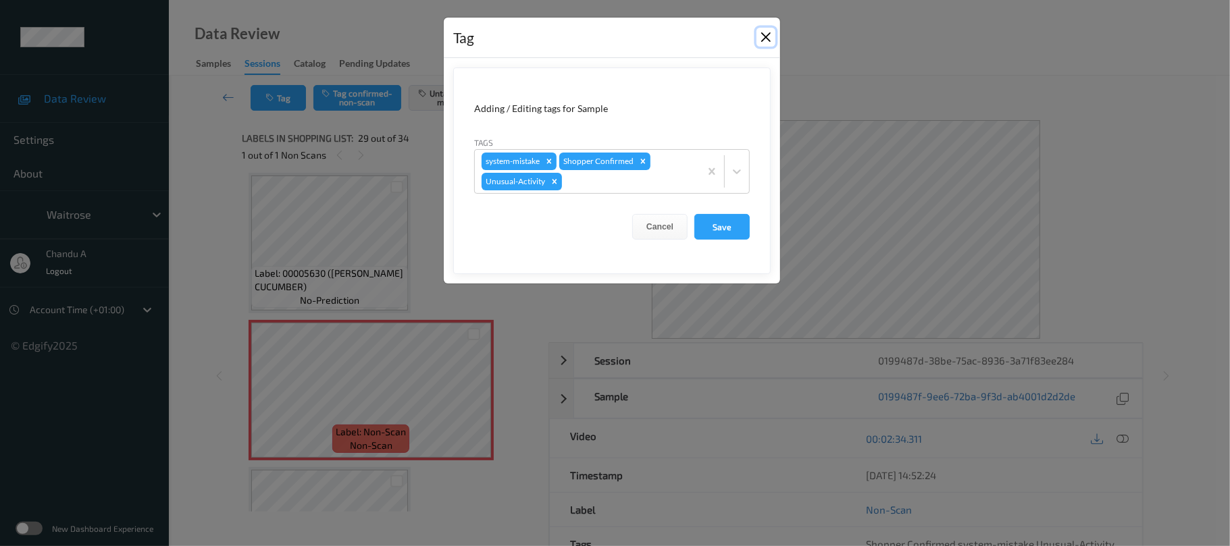
click at [758, 36] on button "Close" at bounding box center [765, 37] width 19 height 19
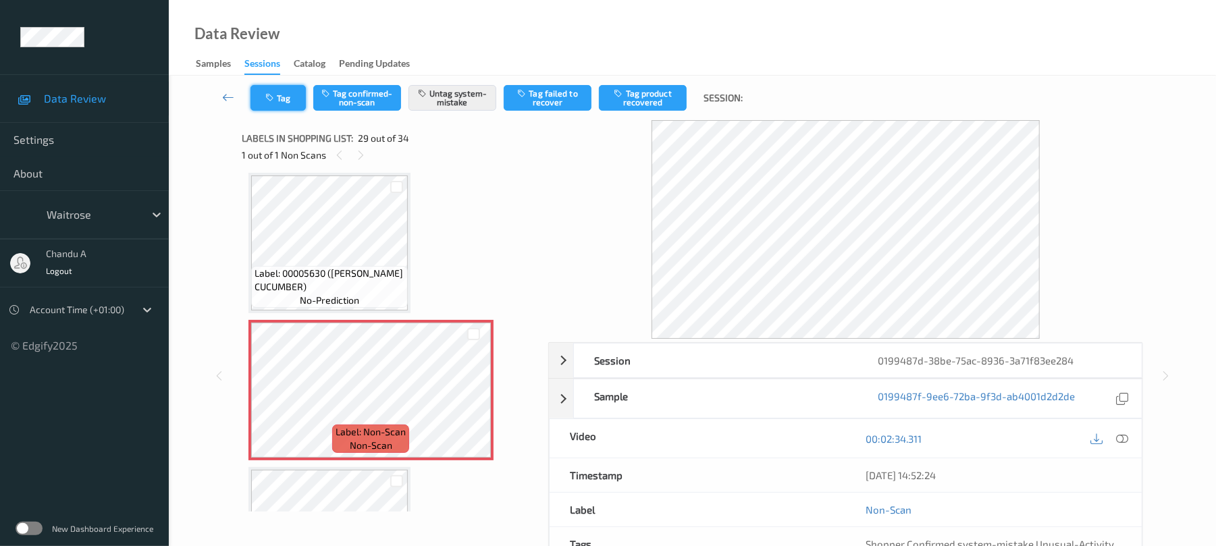
click at [277, 103] on button "Tag" at bounding box center [278, 98] width 55 height 26
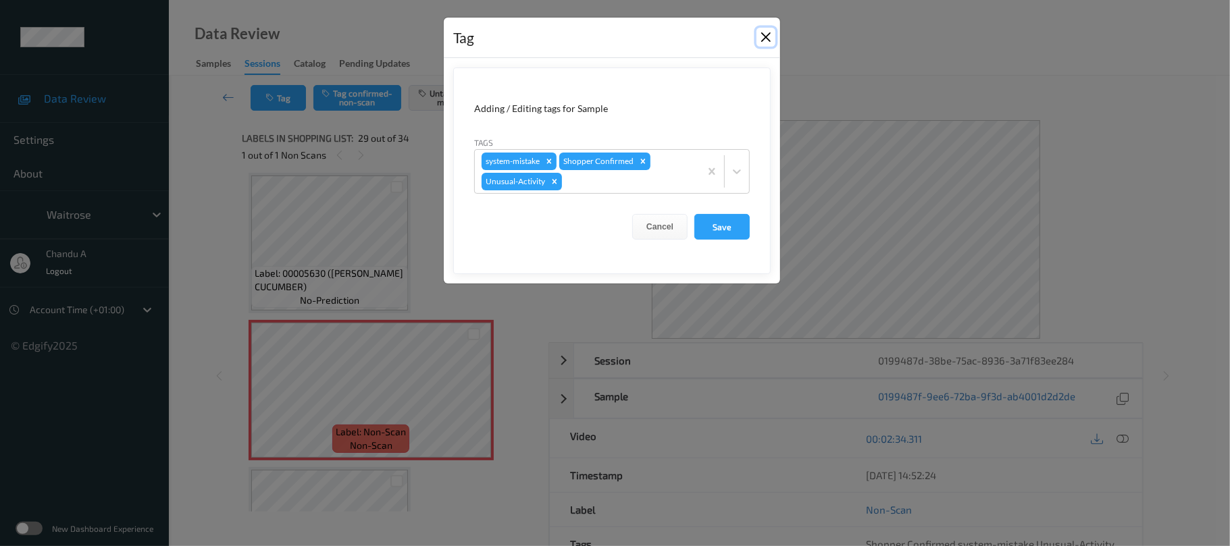
click at [768, 38] on button "Close" at bounding box center [765, 37] width 19 height 19
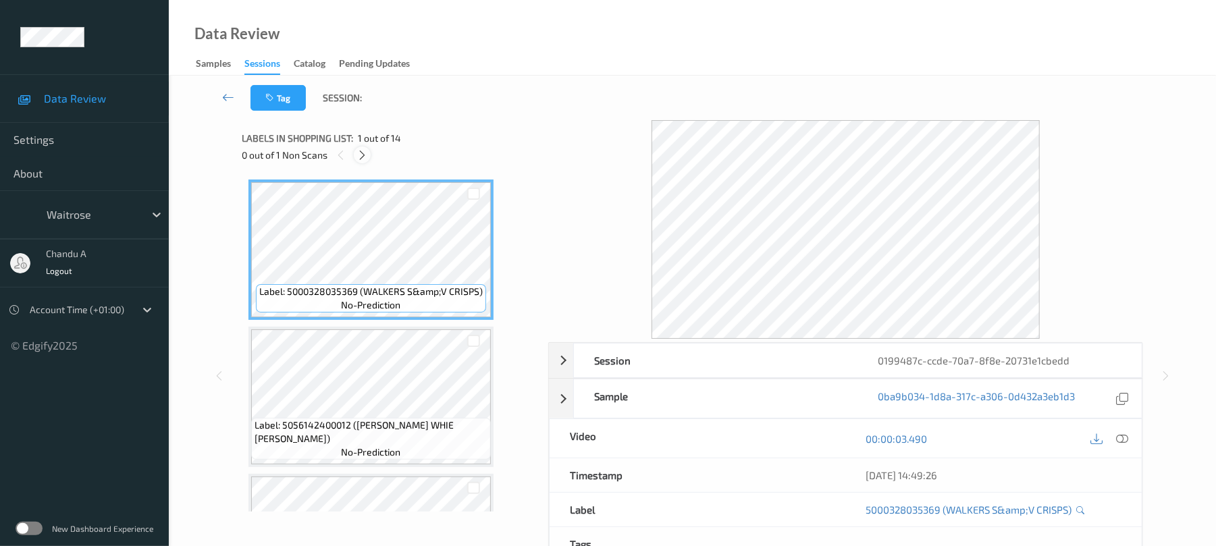
click at [363, 155] on icon at bounding box center [362, 155] width 11 height 12
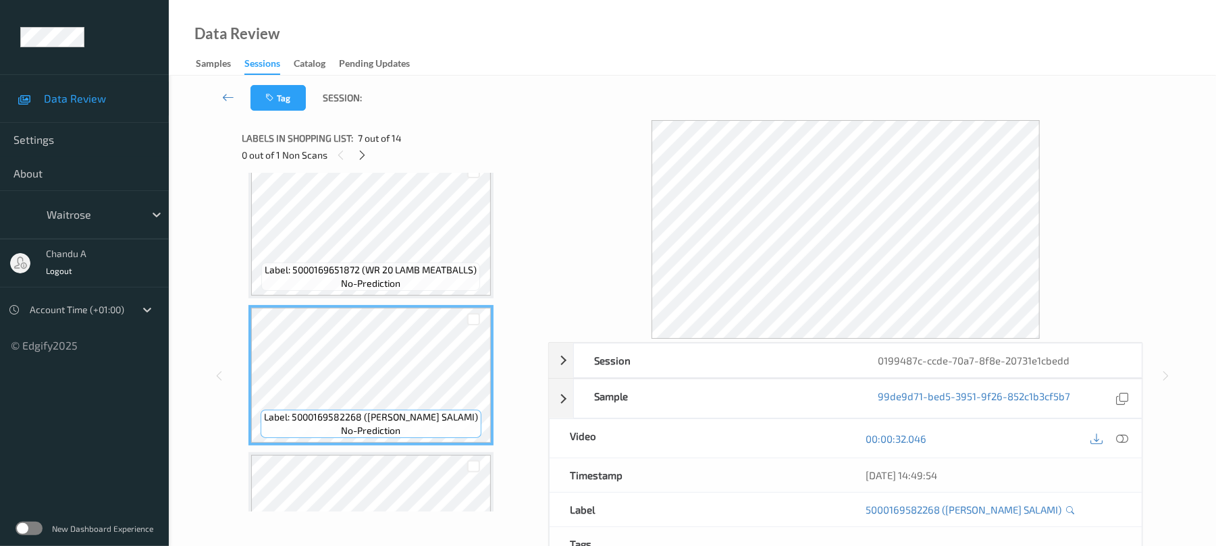
scroll to position [677, 0]
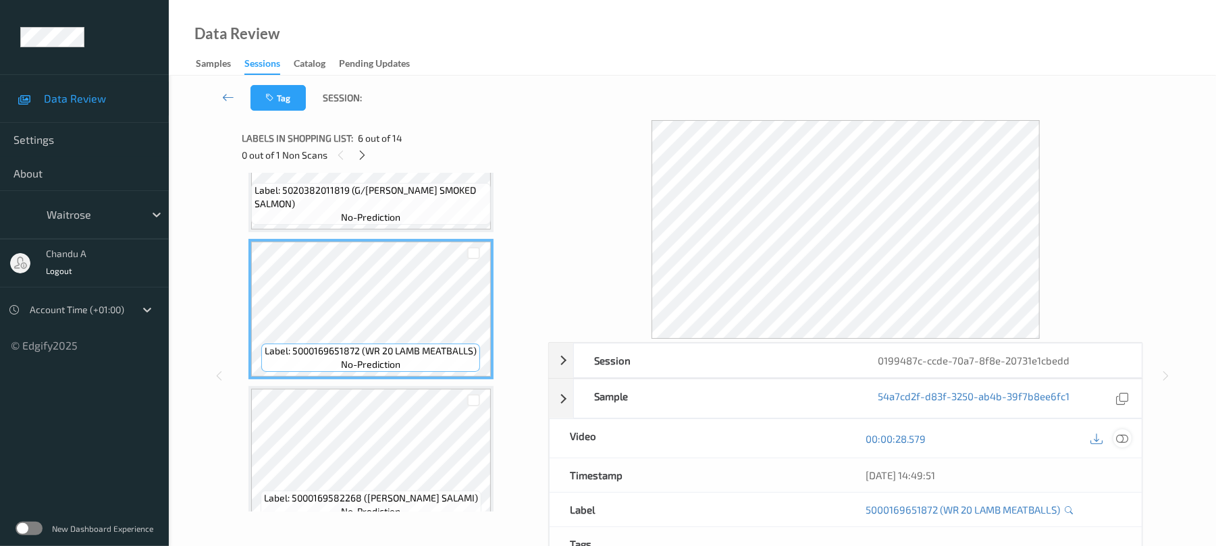
click at [1125, 443] on icon at bounding box center [1123, 439] width 12 height 12
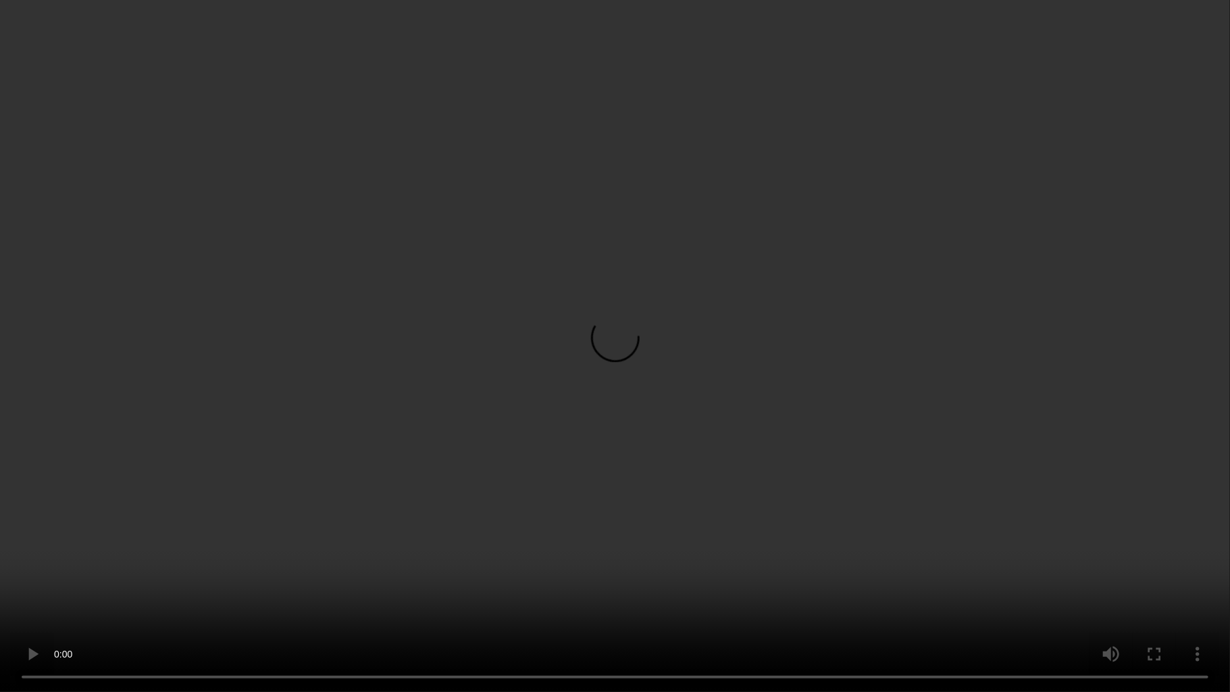
click at [397, 222] on video at bounding box center [615, 346] width 1230 height 692
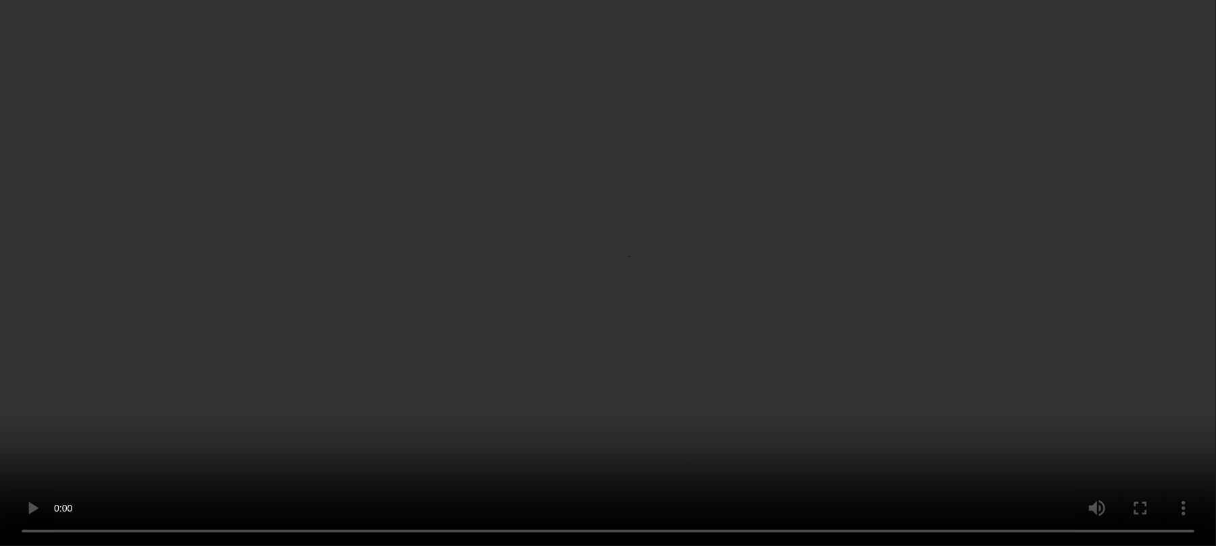
scroll to position [1127, 0]
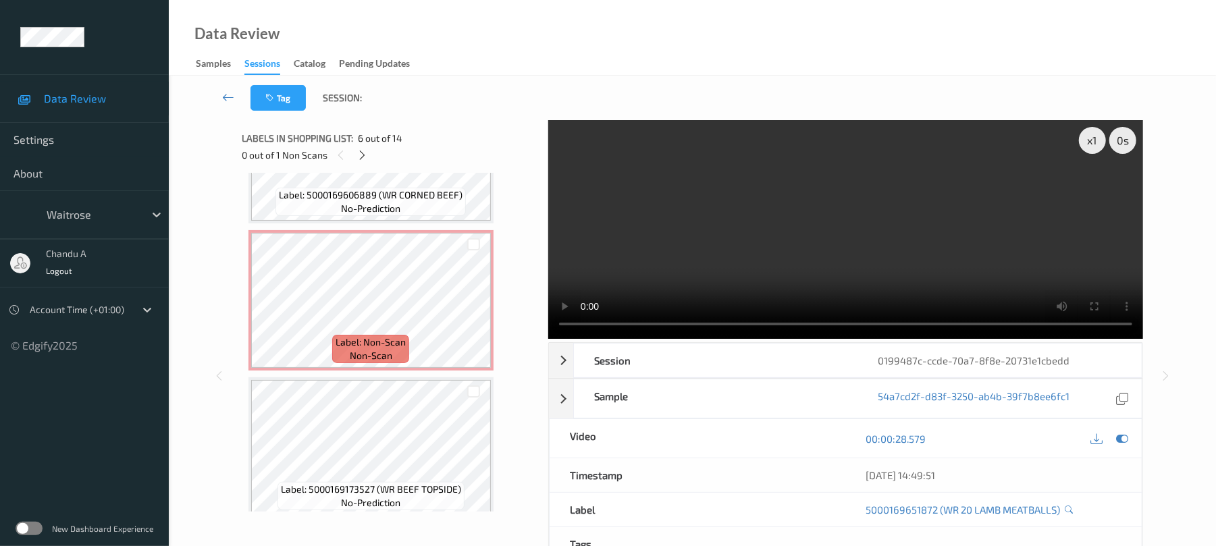
click at [384, 369] on div "Label: Non-Scan non-scan" at bounding box center [371, 300] width 245 height 140
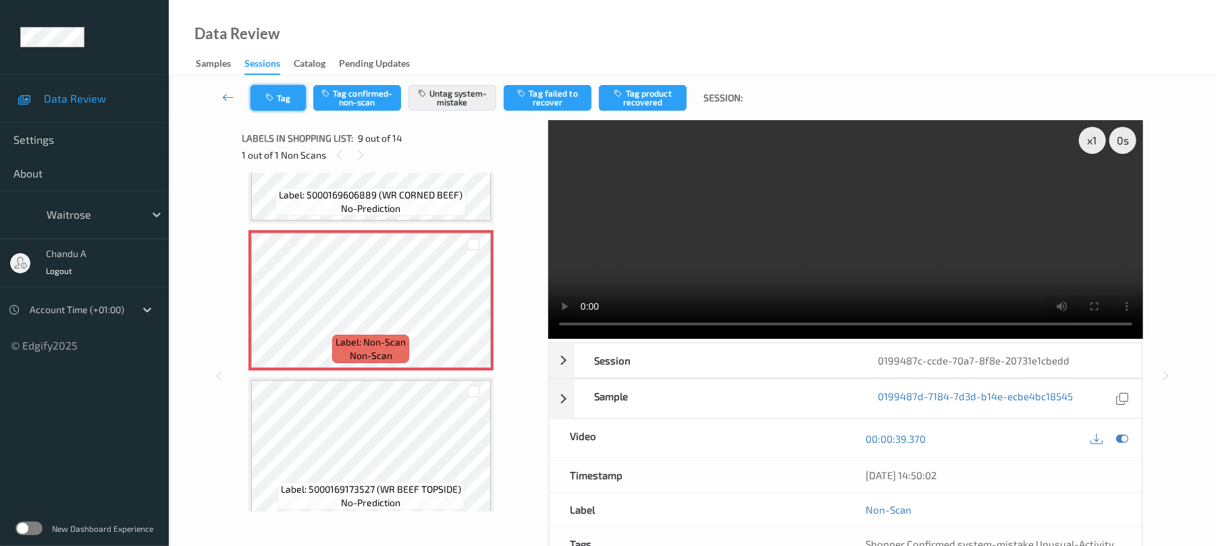
click at [289, 106] on button "Tag" at bounding box center [278, 98] width 55 height 26
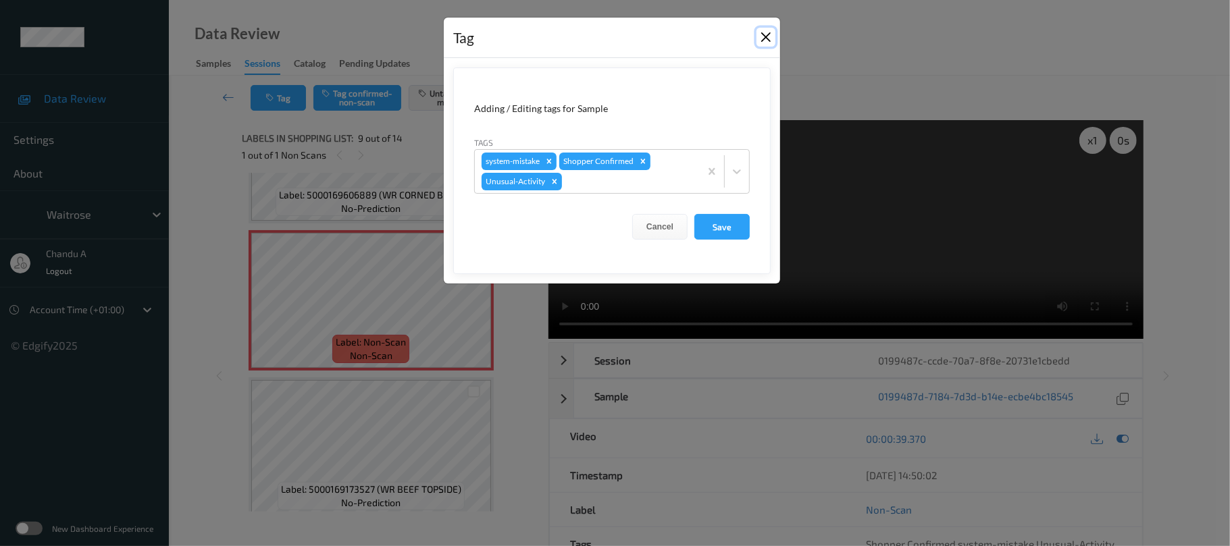
click at [760, 41] on button "Close" at bounding box center [765, 37] width 19 height 19
